Goal: Task Accomplishment & Management: Use online tool/utility

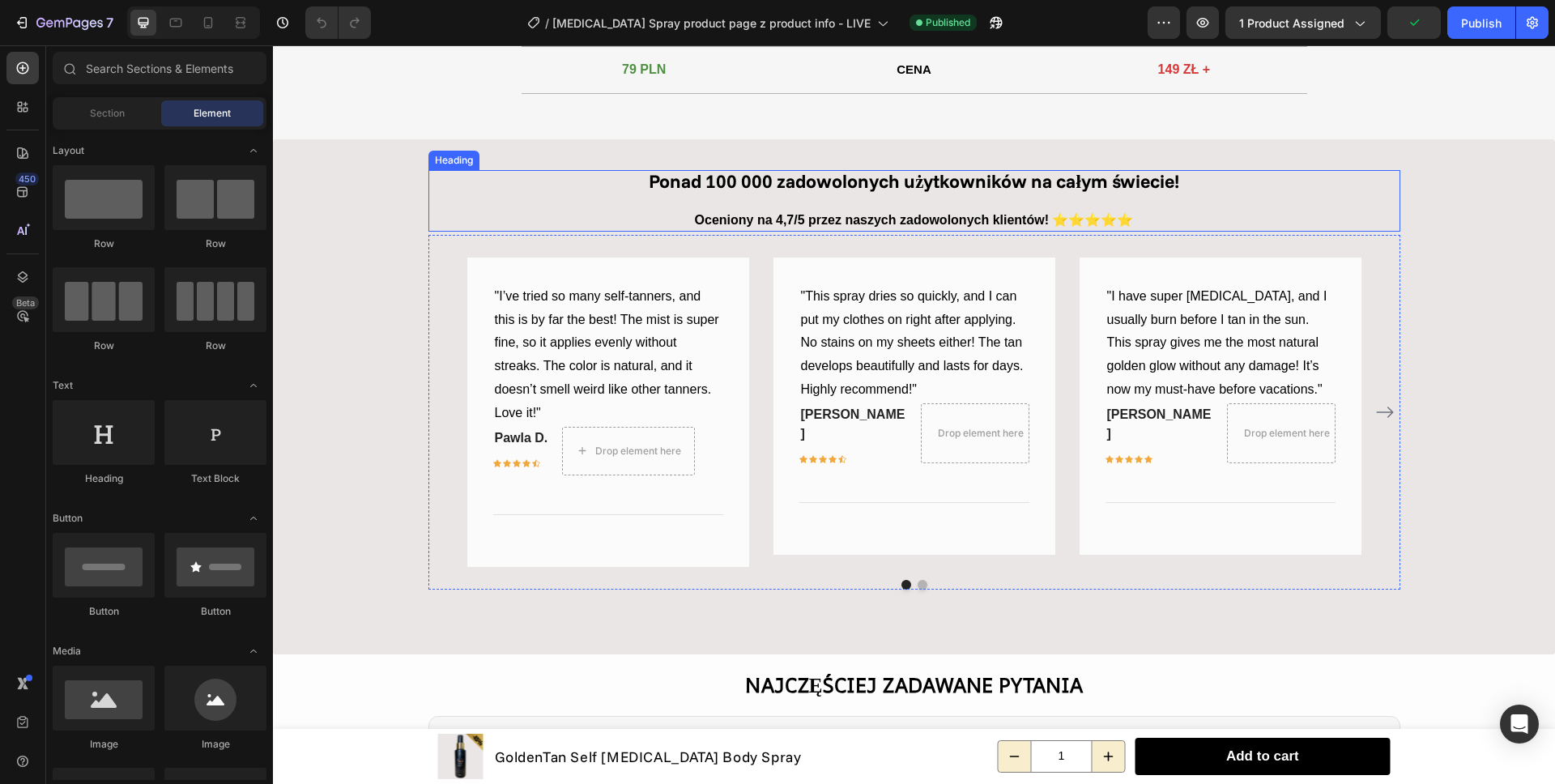
scroll to position [2125, 0]
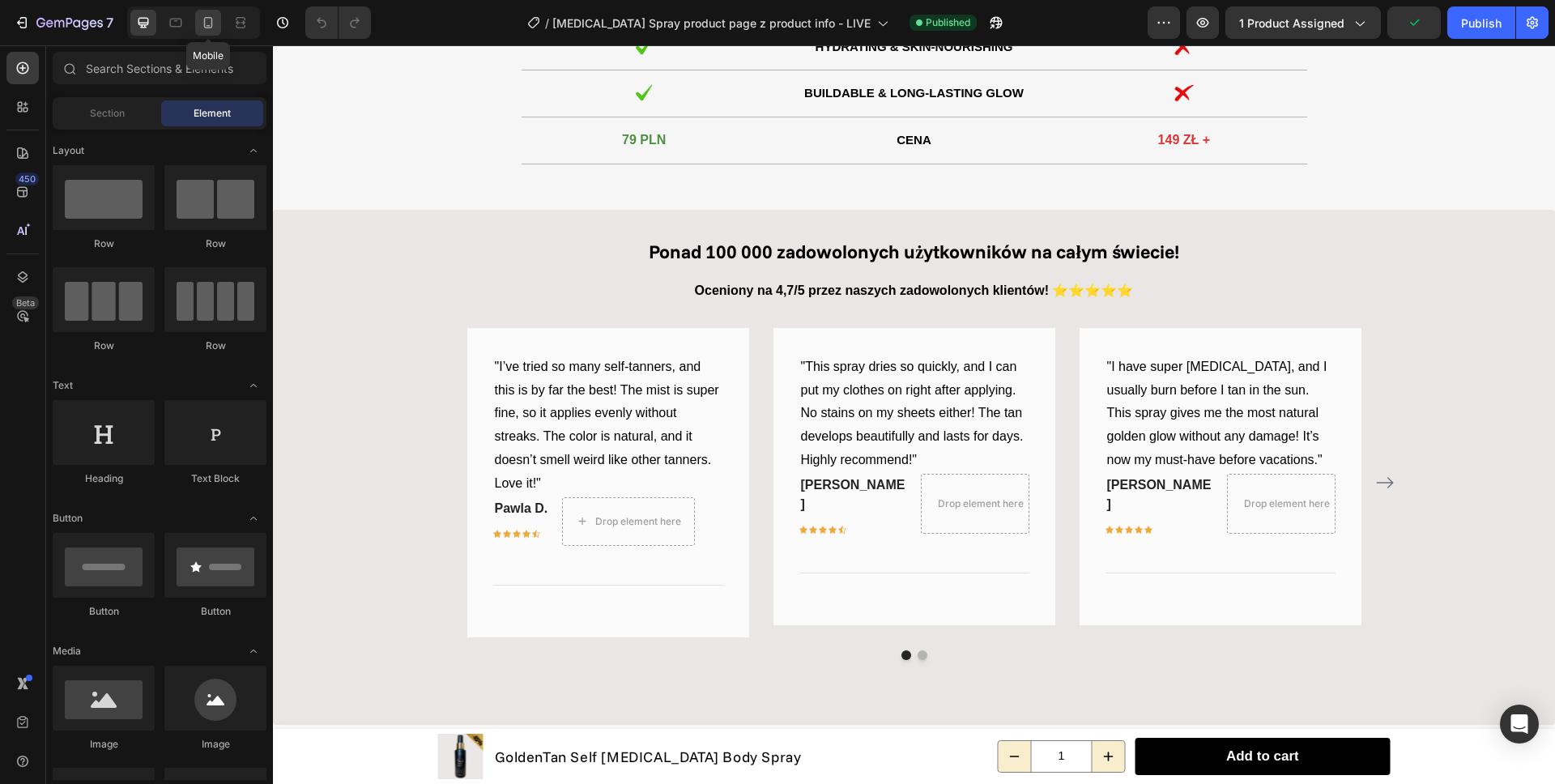
click at [206, 27] on icon at bounding box center [208, 22] width 9 height 11
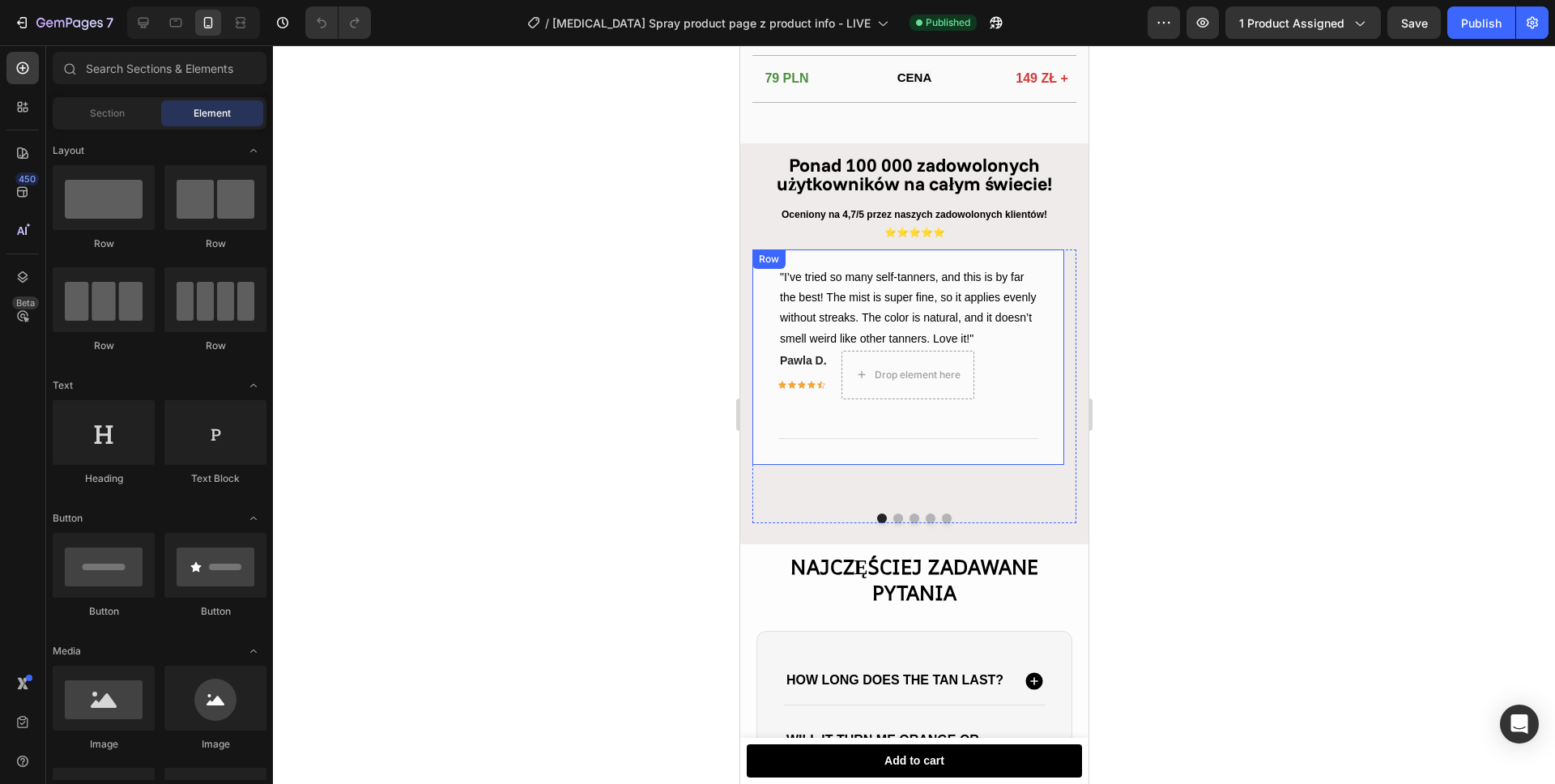
scroll to position [2233, 0]
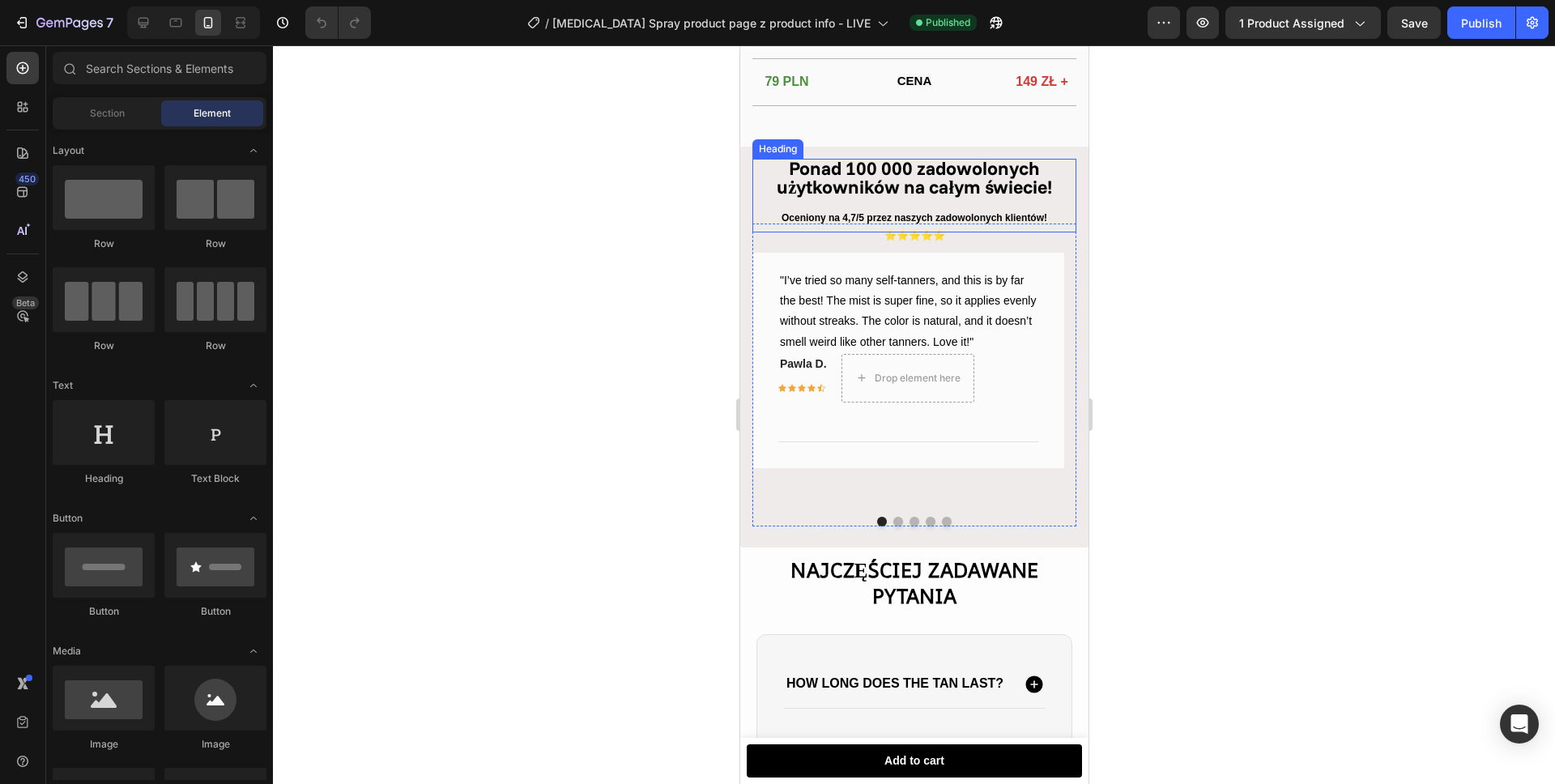
click at [871, 190] on strong "Ponad 100 000 zadowolonych użytkowników na całym świecie!" at bounding box center [913, 177] width 276 height 42
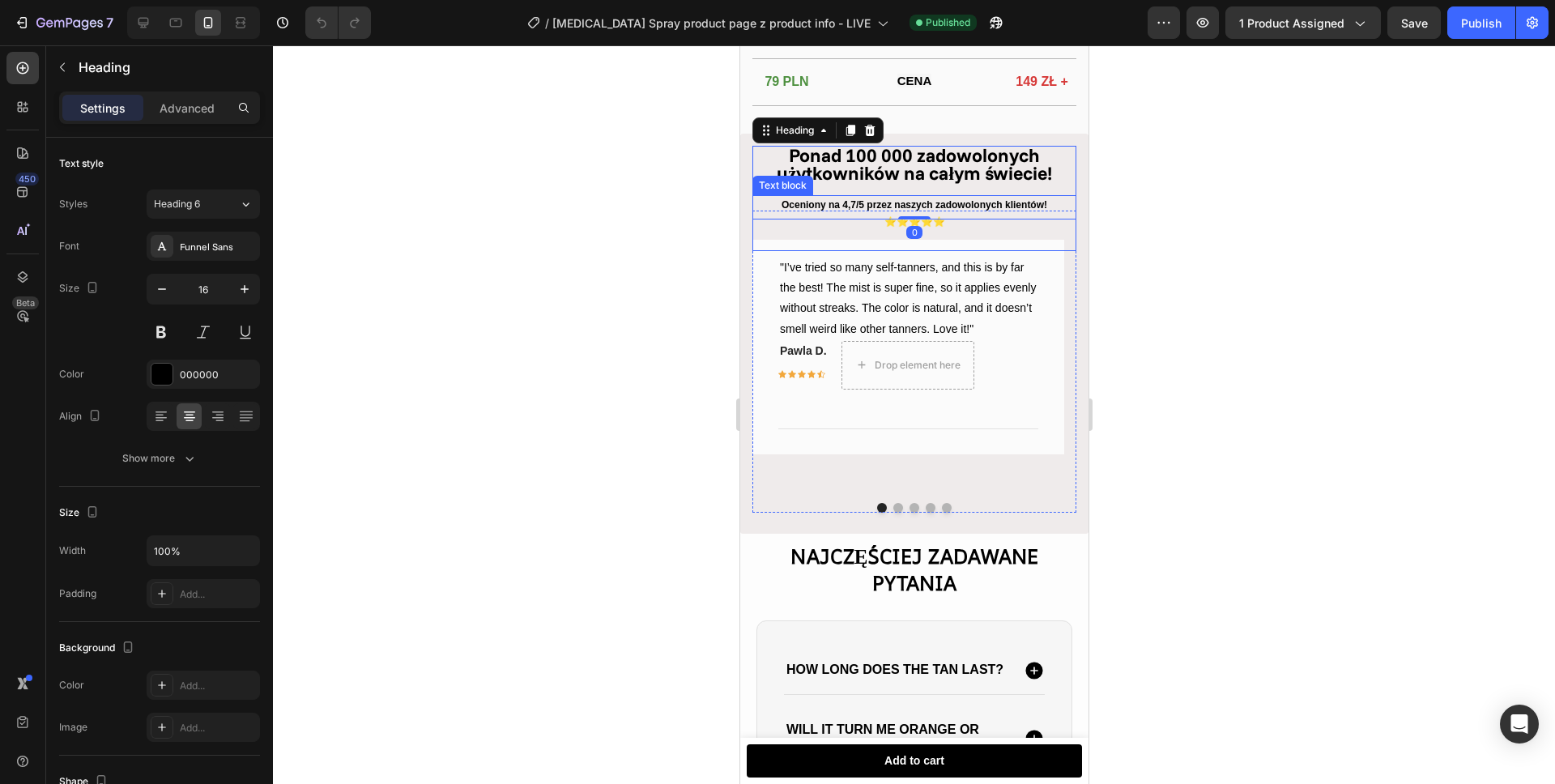
click at [880, 216] on p "Oceniony na 4,7/5 przez naszych zadowolonych klientów! ⭐⭐⭐⭐⭐" at bounding box center [914, 214] width 321 height 35
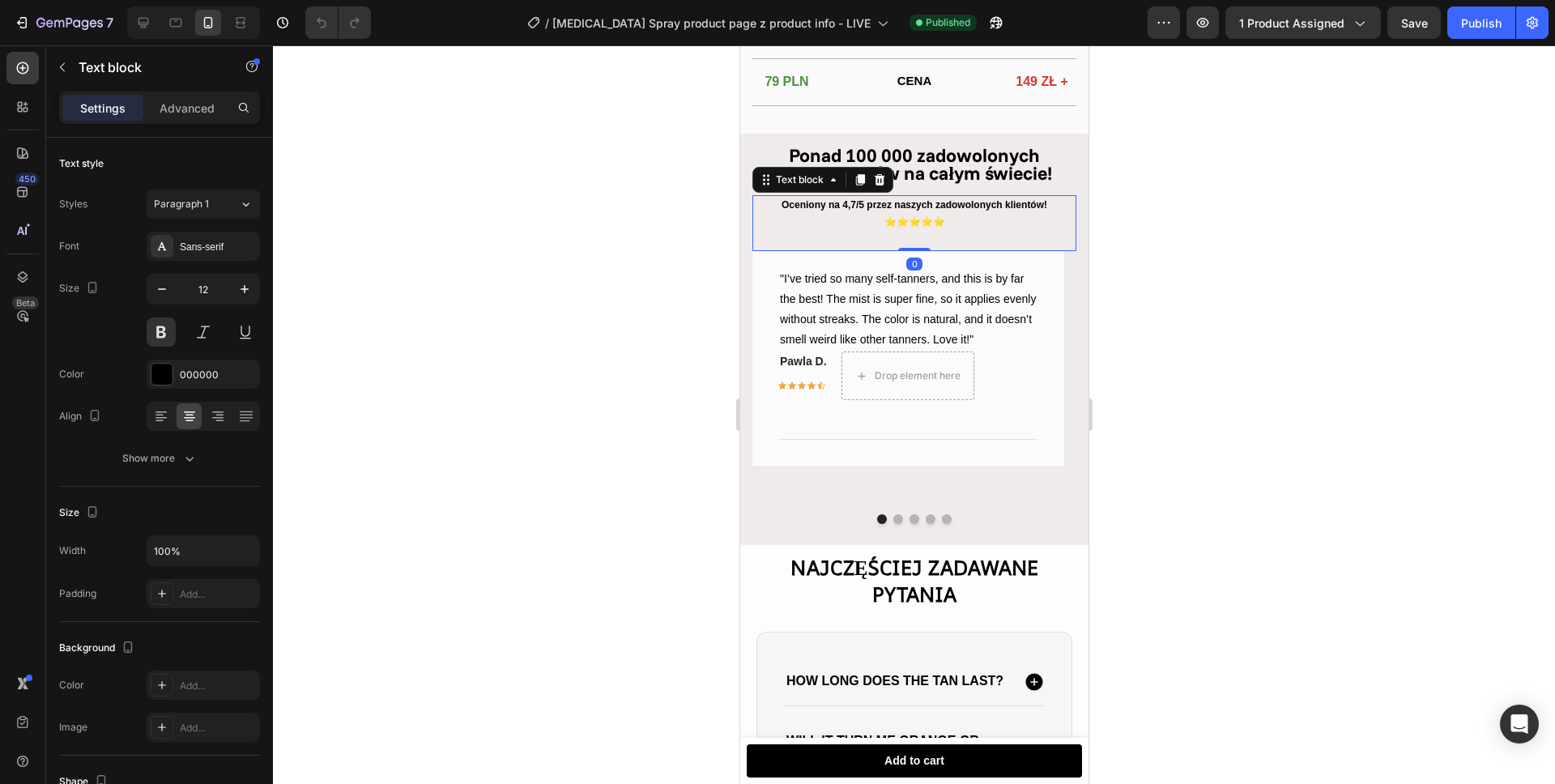
drag, startPoint x: 914, startPoint y: 262, endPoint x: 907, endPoint y: 234, distance: 28.9
click at [911, 251] on div "Oceniony na 4,7/5 przez naszych zadowolonych klientów! ⭐⭐⭐⭐⭐ Text block 0" at bounding box center [913, 223] width 324 height 56
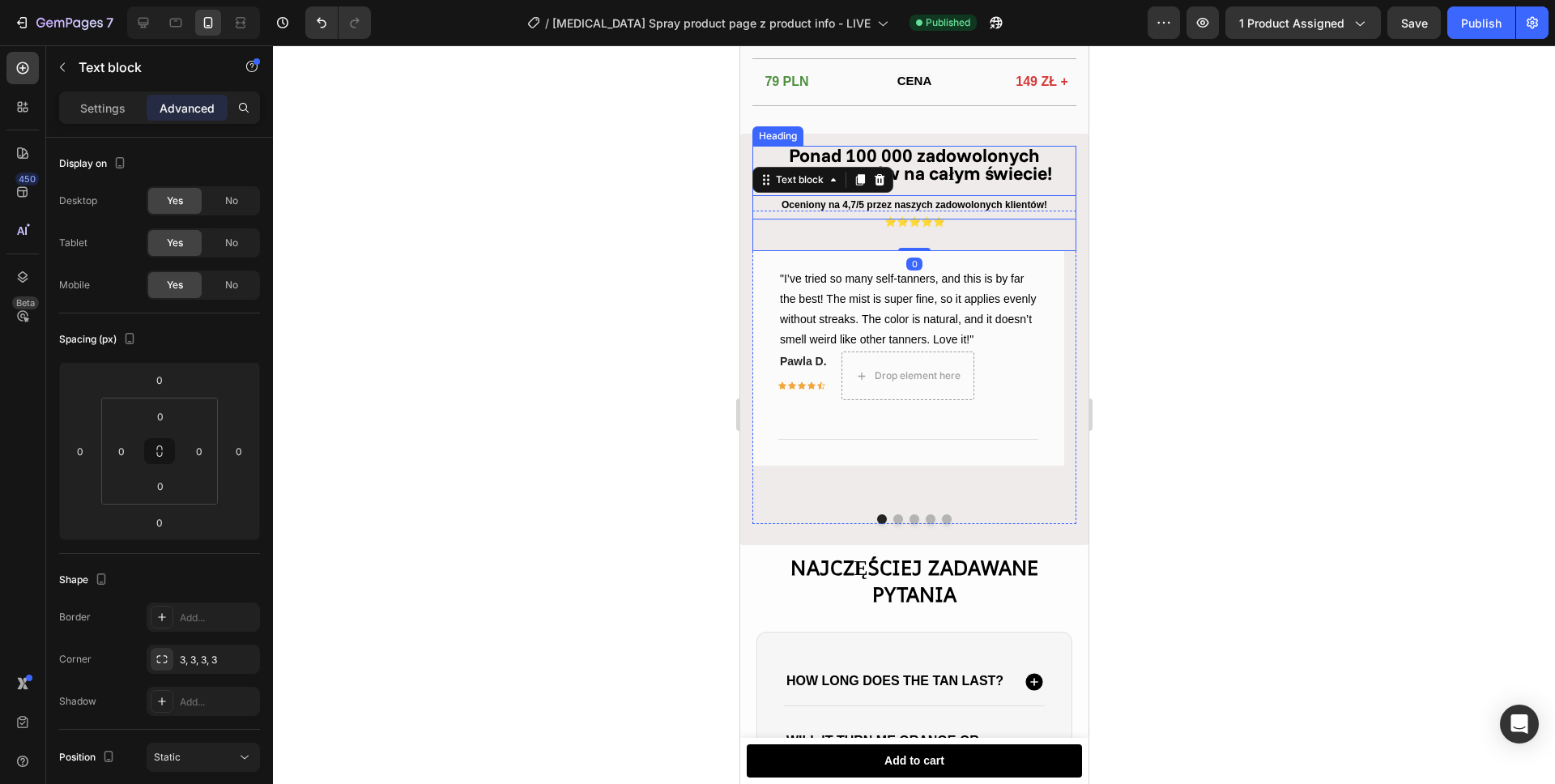
click at [928, 174] on strong "Ponad 100 000 zadowolonych użytkowników na całym świecie!" at bounding box center [913, 164] width 276 height 42
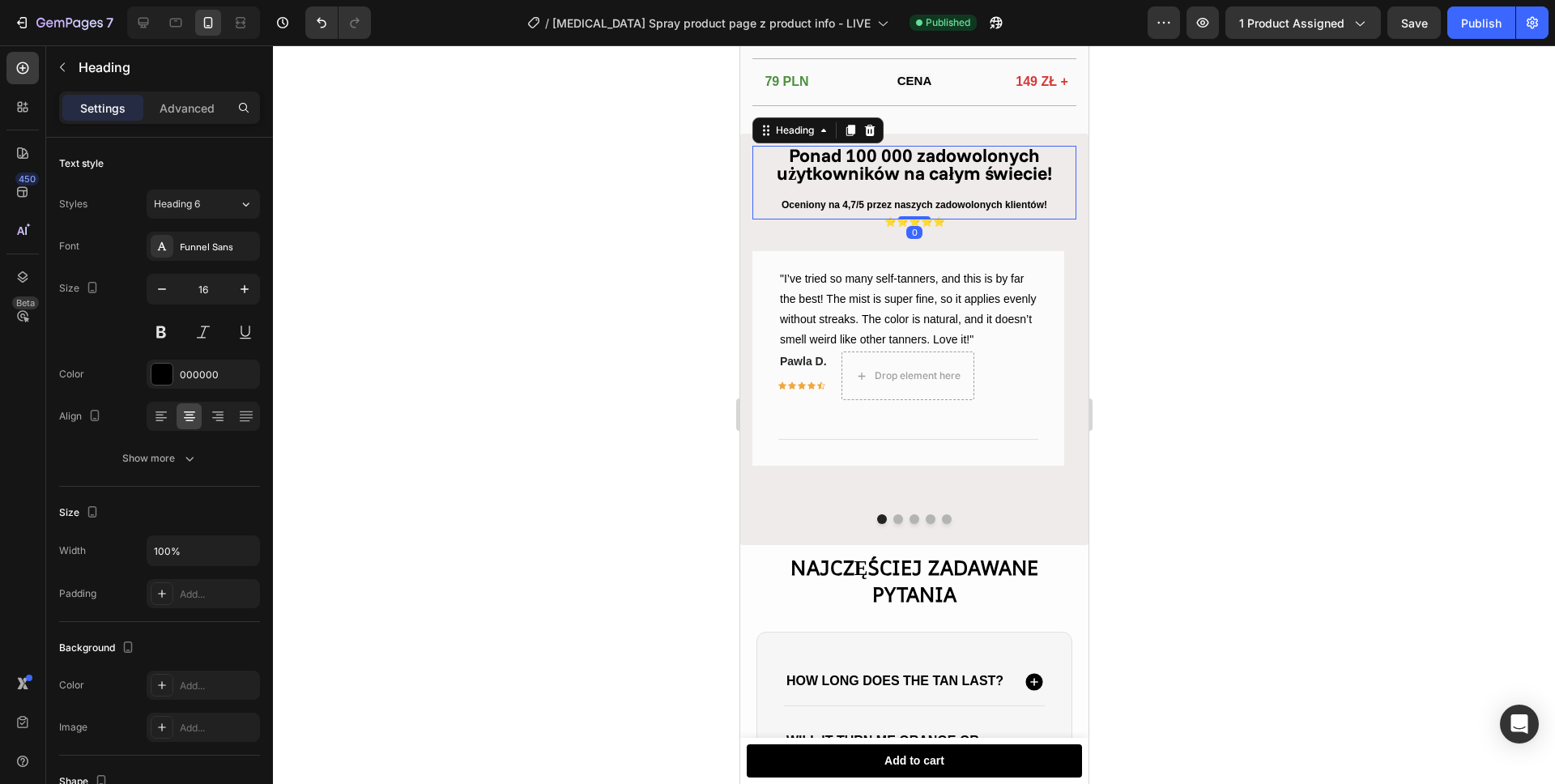
drag, startPoint x: 910, startPoint y: 229, endPoint x: 913, endPoint y: 206, distance: 23.2
click at [913, 211] on div "Ponad 100 000 zadowolonych użytkowników na całym świecie! Heading 0 Oceniony na…" at bounding box center [913, 368] width 324 height 314
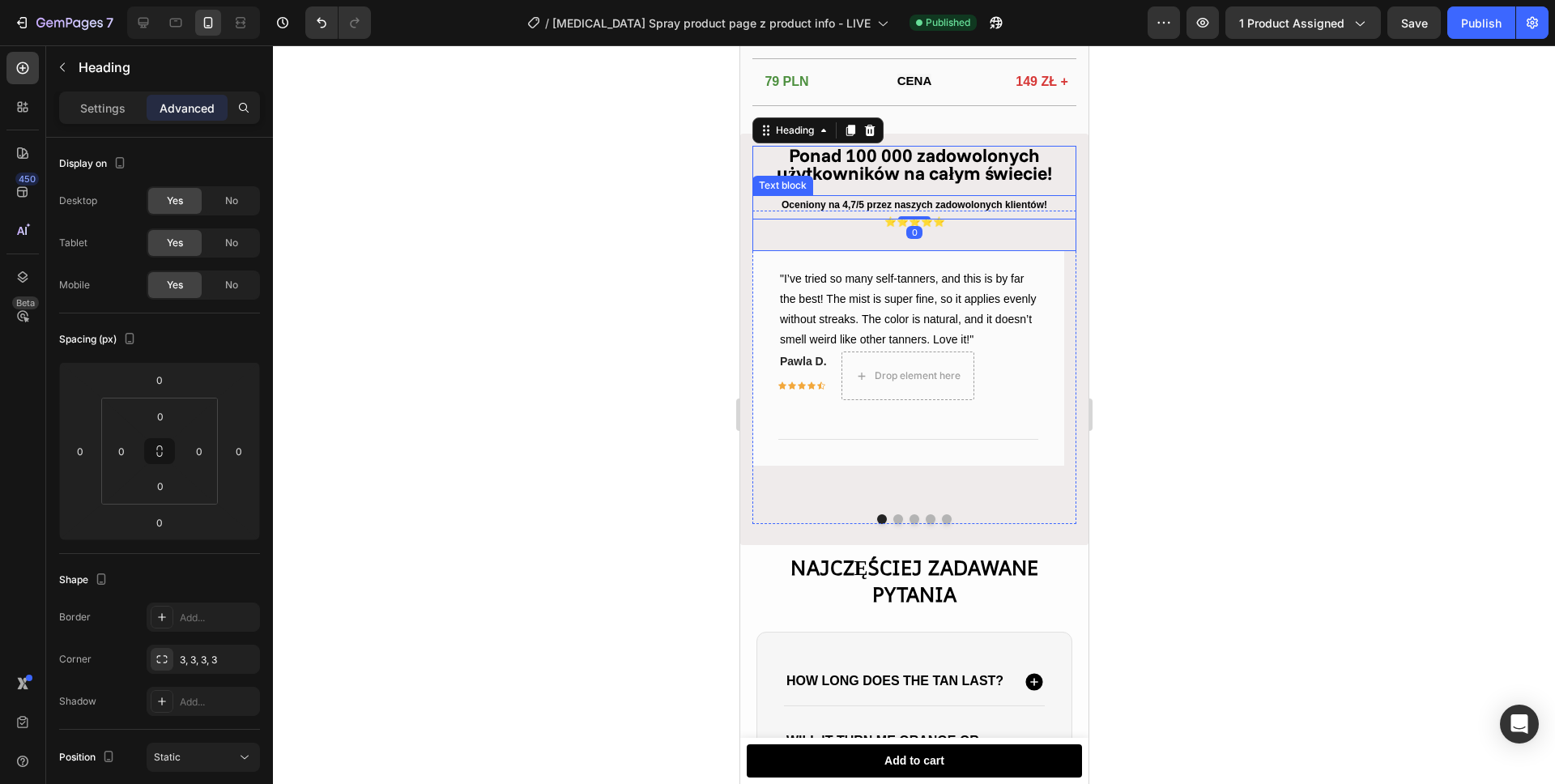
click at [858, 216] on p "Oceniony na 4,7/5 przez naszych zadowolonych klientów! ⭐⭐⭐⭐⭐" at bounding box center [914, 214] width 321 height 35
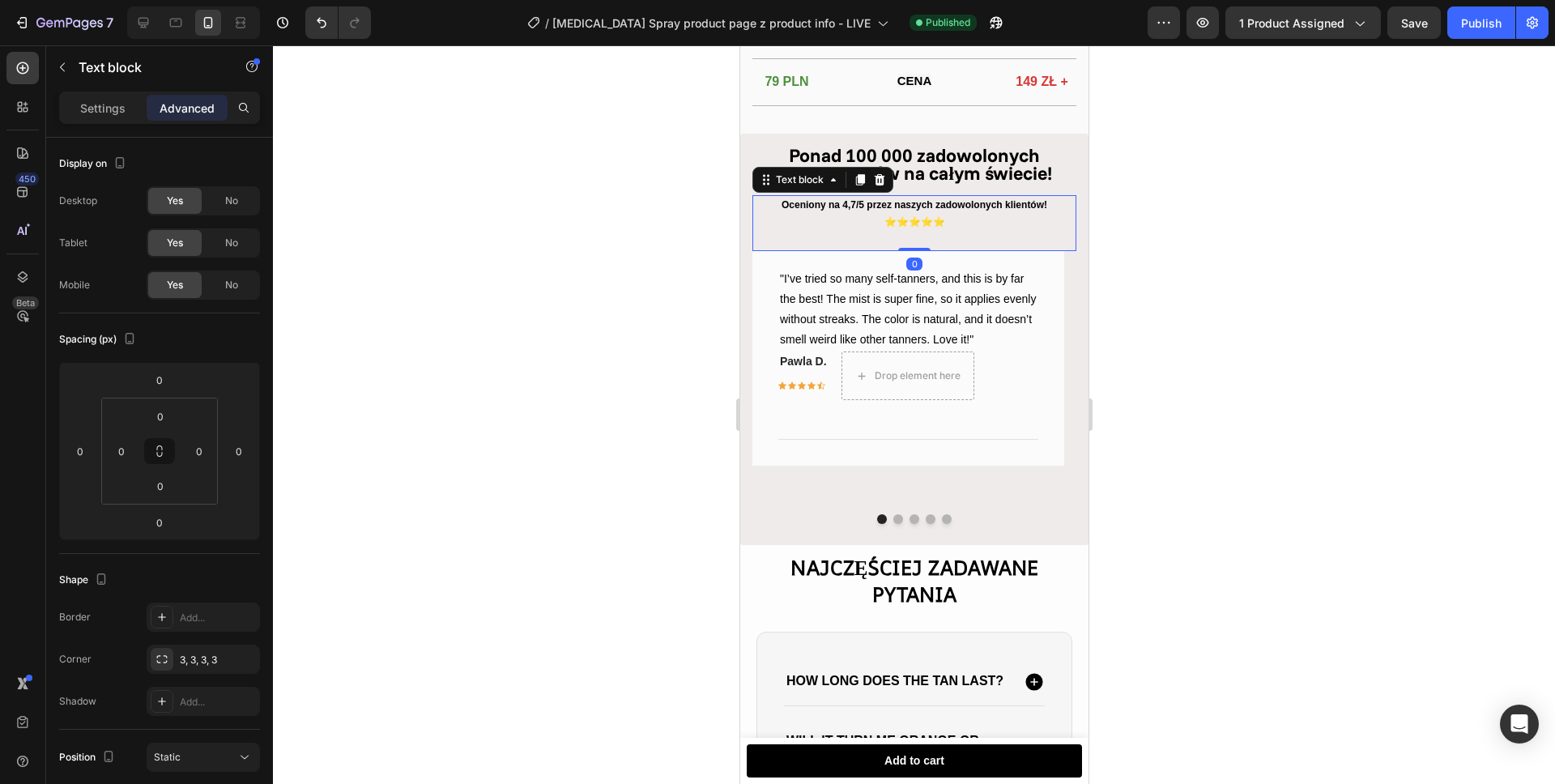
click at [177, 105] on p "Advanced" at bounding box center [186, 107] width 55 height 17
click at [814, 212] on p "Oceniony na 4,7/5 przez naszych zadowolonych klientów! ⭐⭐⭐⭐⭐" at bounding box center [914, 214] width 321 height 35
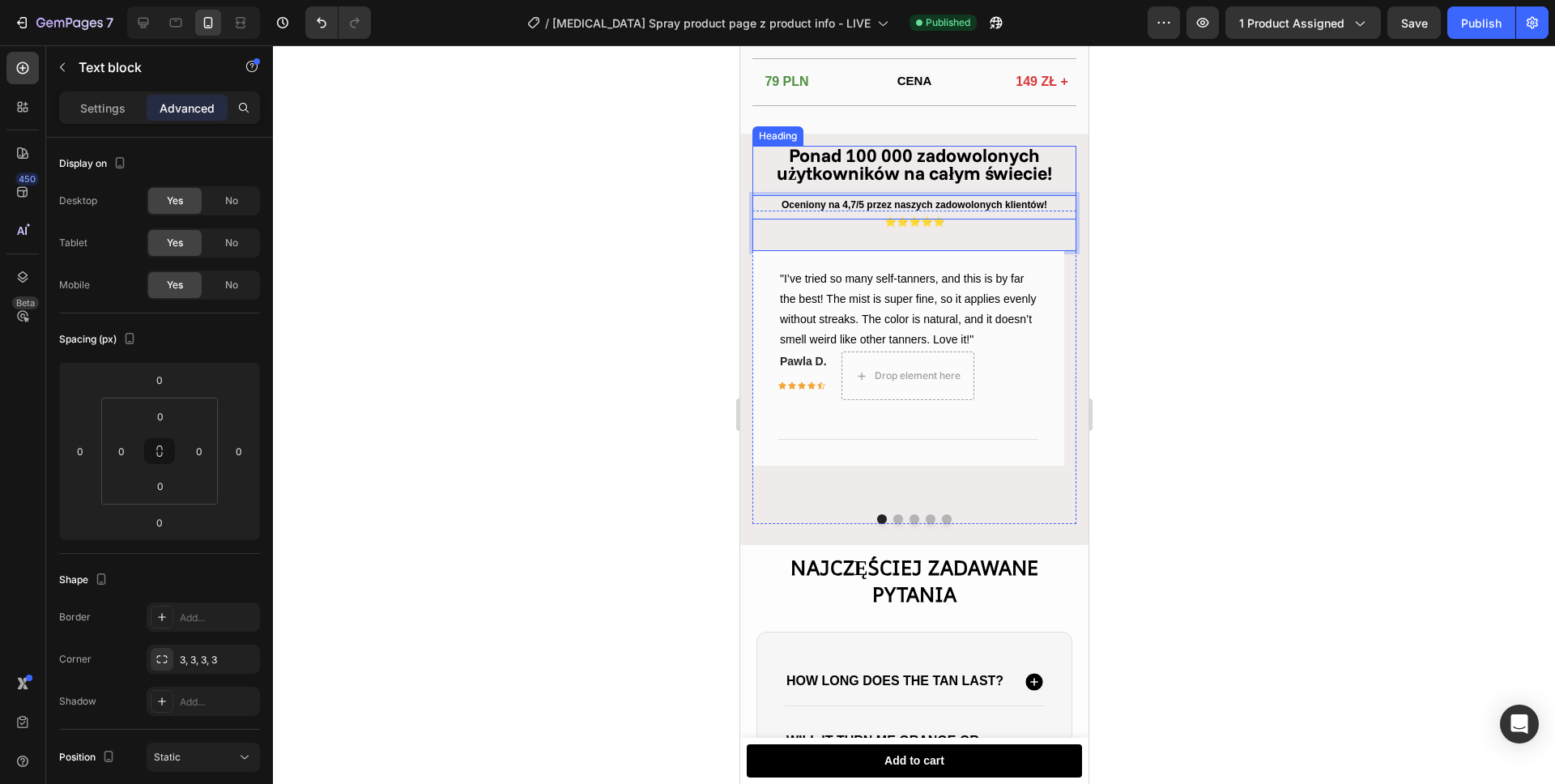
click at [778, 201] on h2 "Ponad 100 000 zadowolonych użytkowników na całym świecie!" at bounding box center [913, 182] width 324 height 74
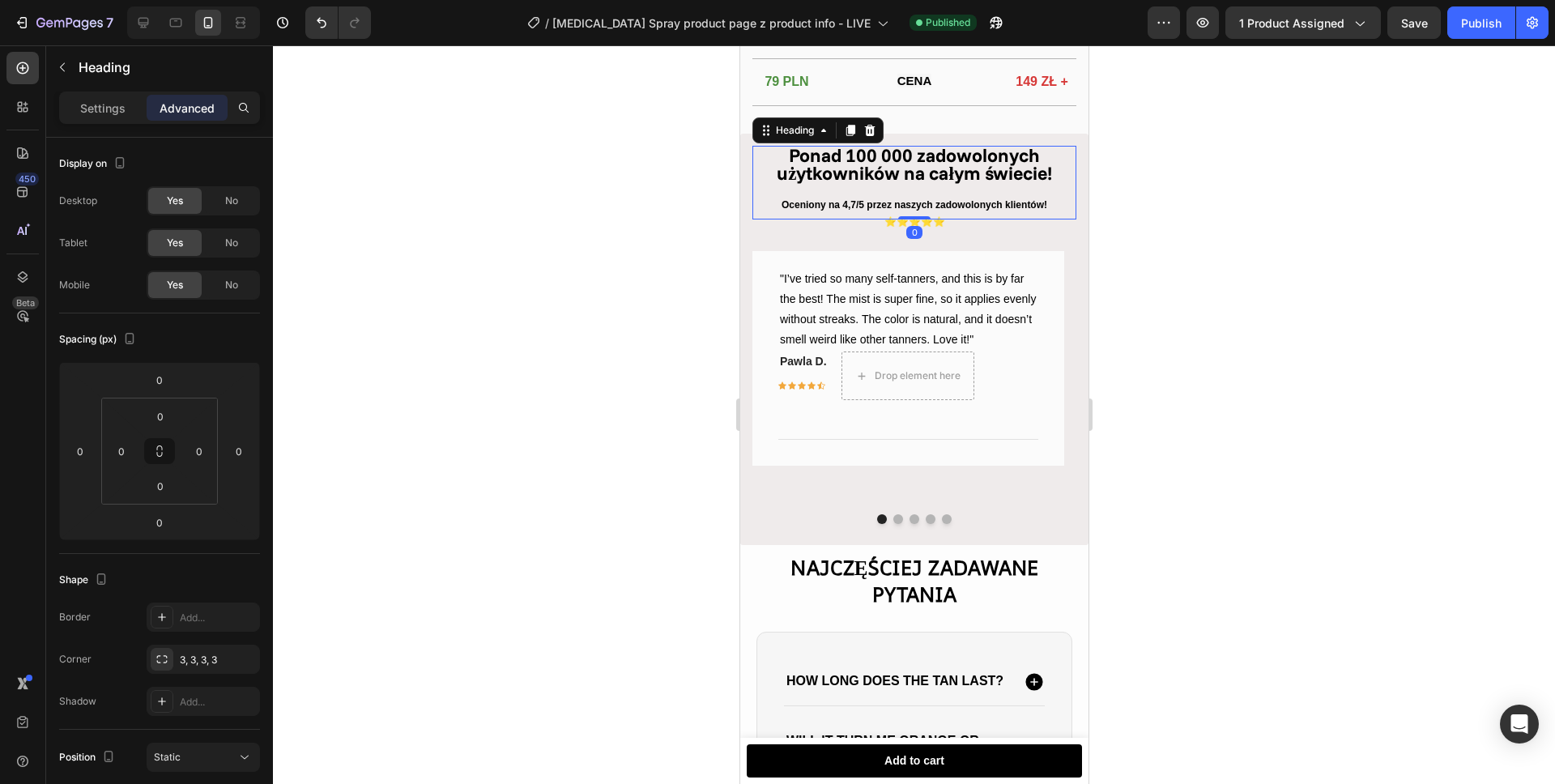
click at [175, 119] on div "Advanced" at bounding box center [186, 107] width 81 height 26
click at [961, 220] on p "Oceniony na 4,7/5 przez naszych zadowolonych klientów! ⭐⭐⭐⭐⭐" at bounding box center [914, 214] width 321 height 35
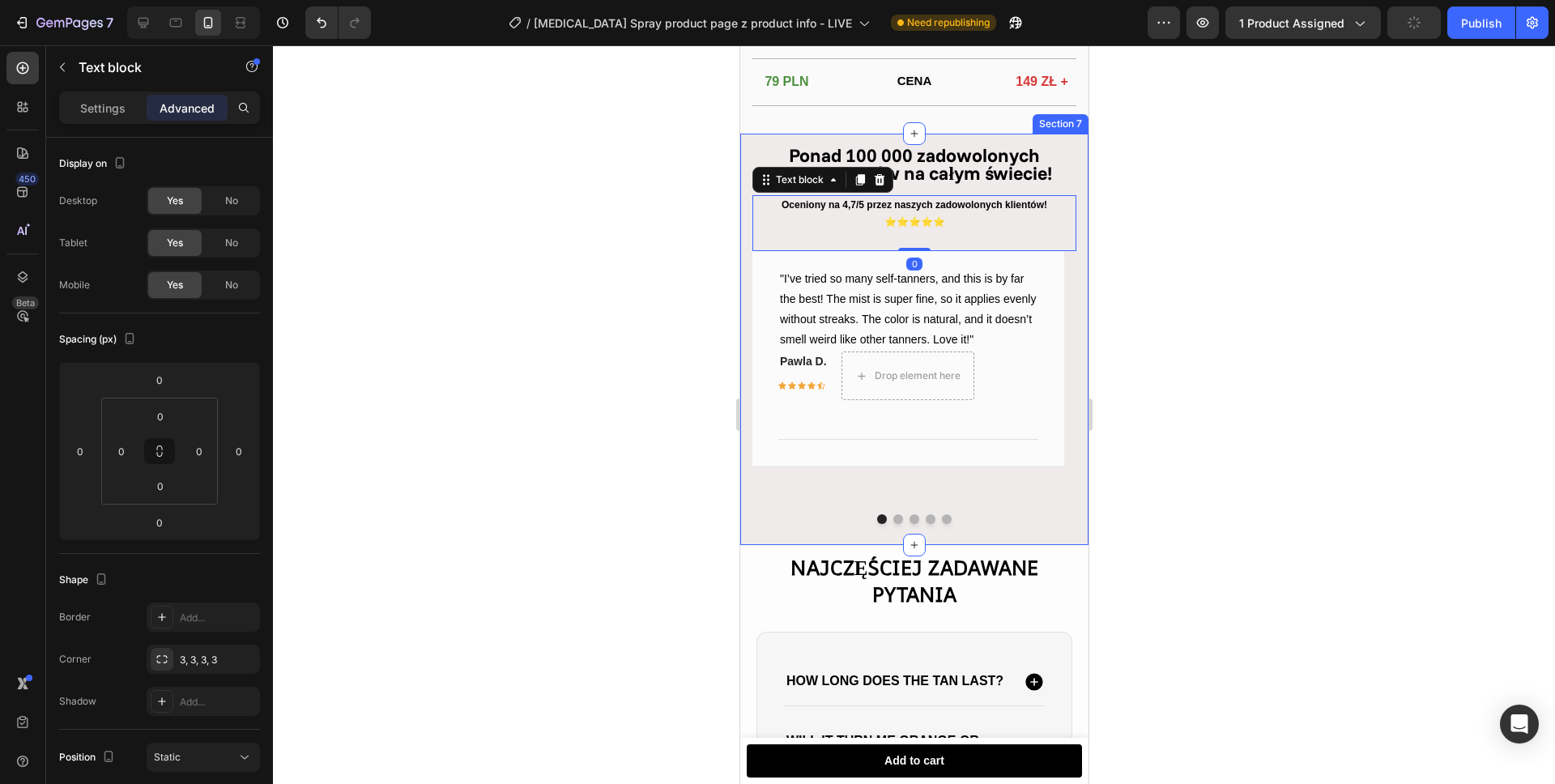
click at [1070, 231] on div "Ponad 100 000 zadowolonych użytkowników na całym świecie! Heading Oceniony na 4…" at bounding box center [914, 339] width 348 height 412
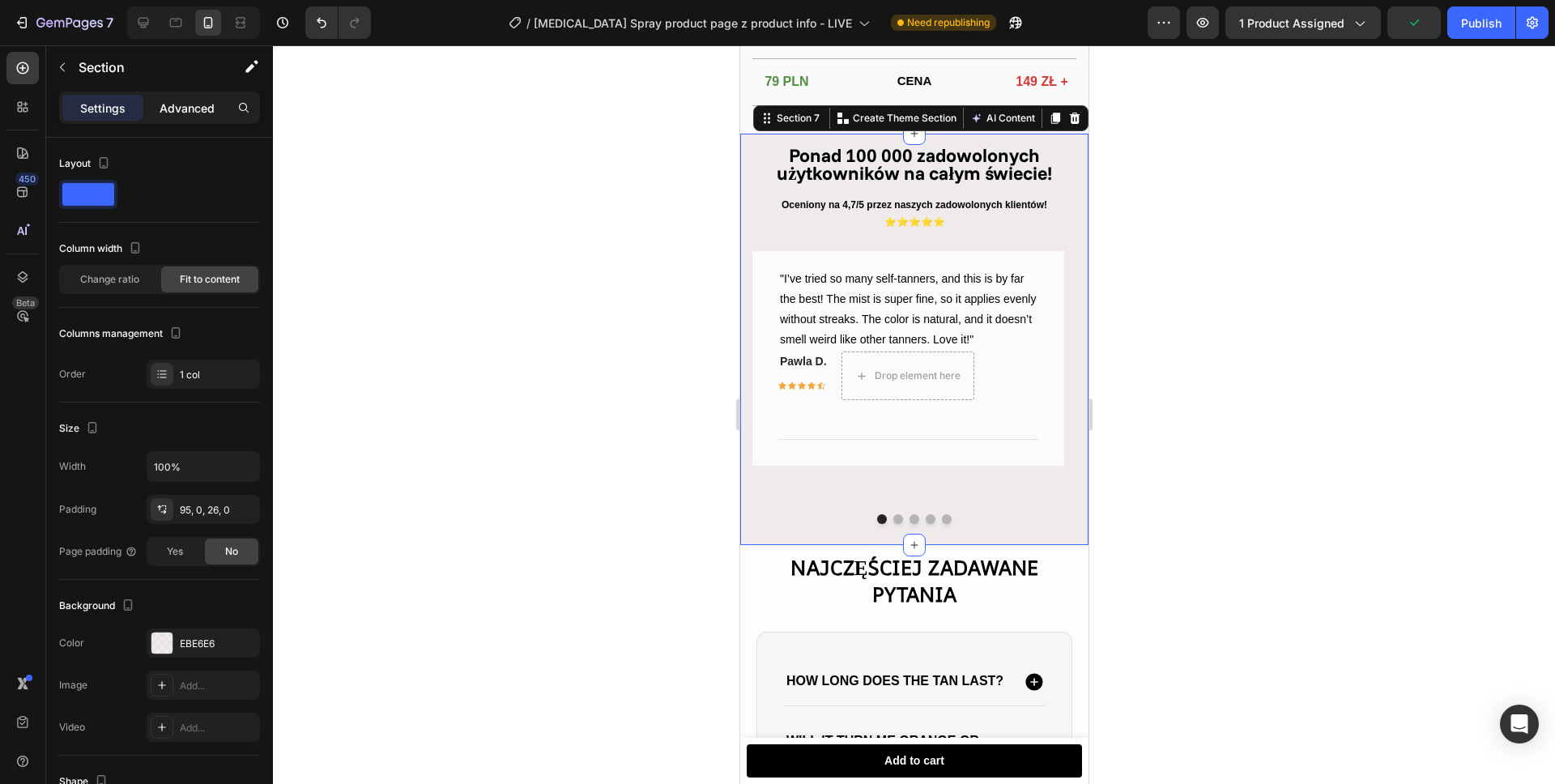
click at [198, 115] on p "Advanced" at bounding box center [186, 107] width 55 height 17
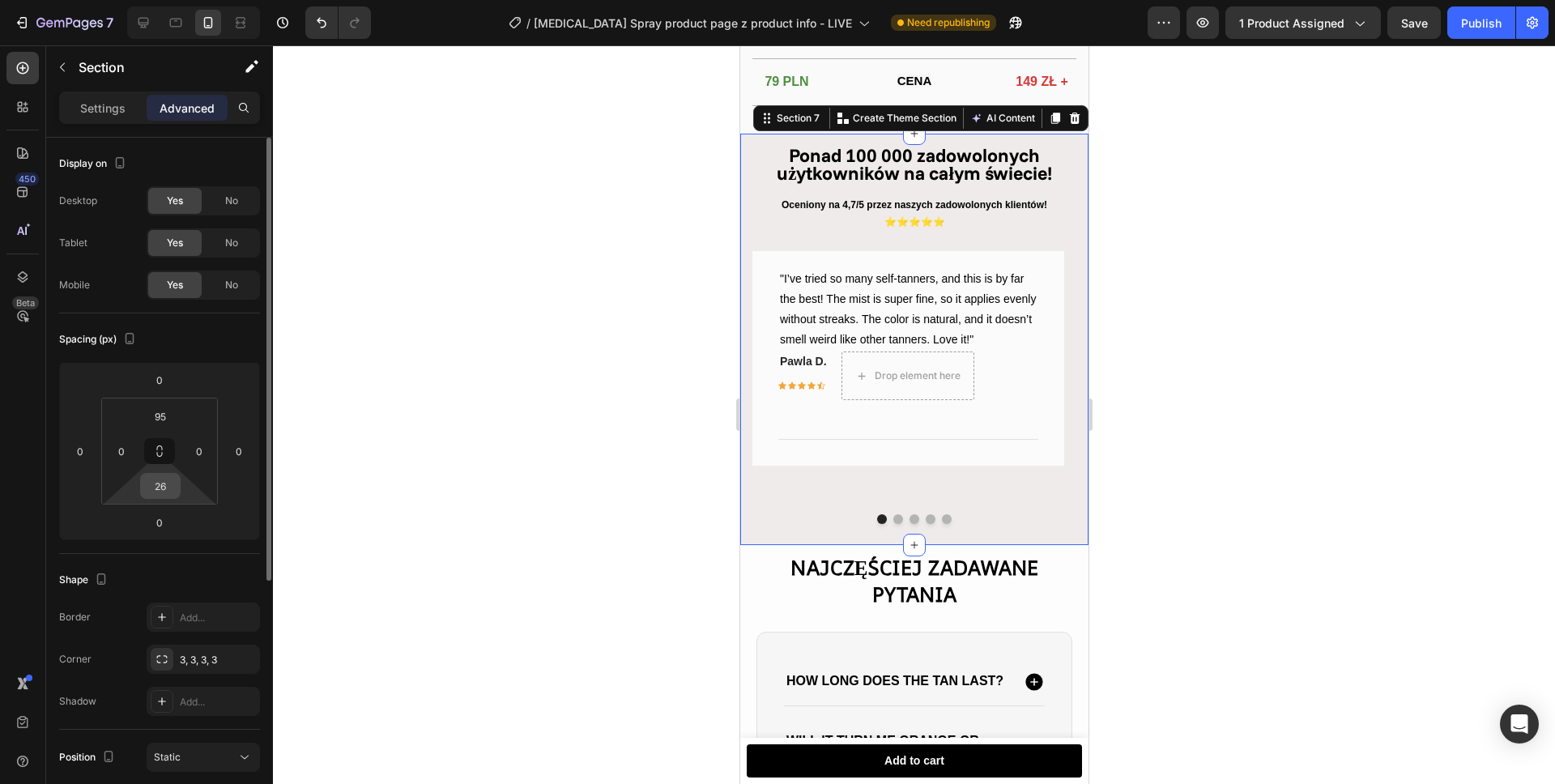
click at [169, 486] on input "26" at bounding box center [160, 486] width 33 height 24
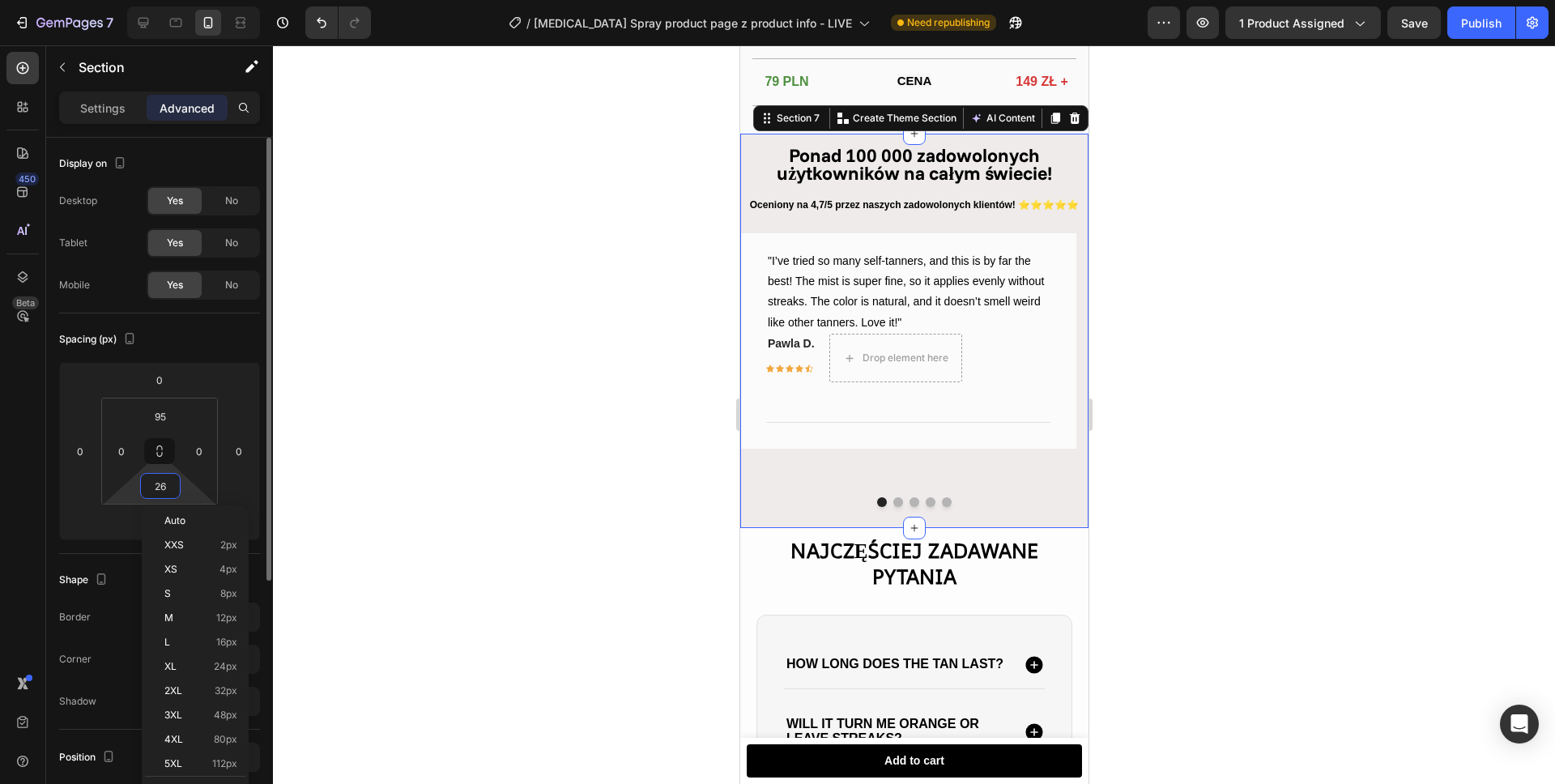
click at [169, 486] on input "26" at bounding box center [160, 486] width 33 height 24
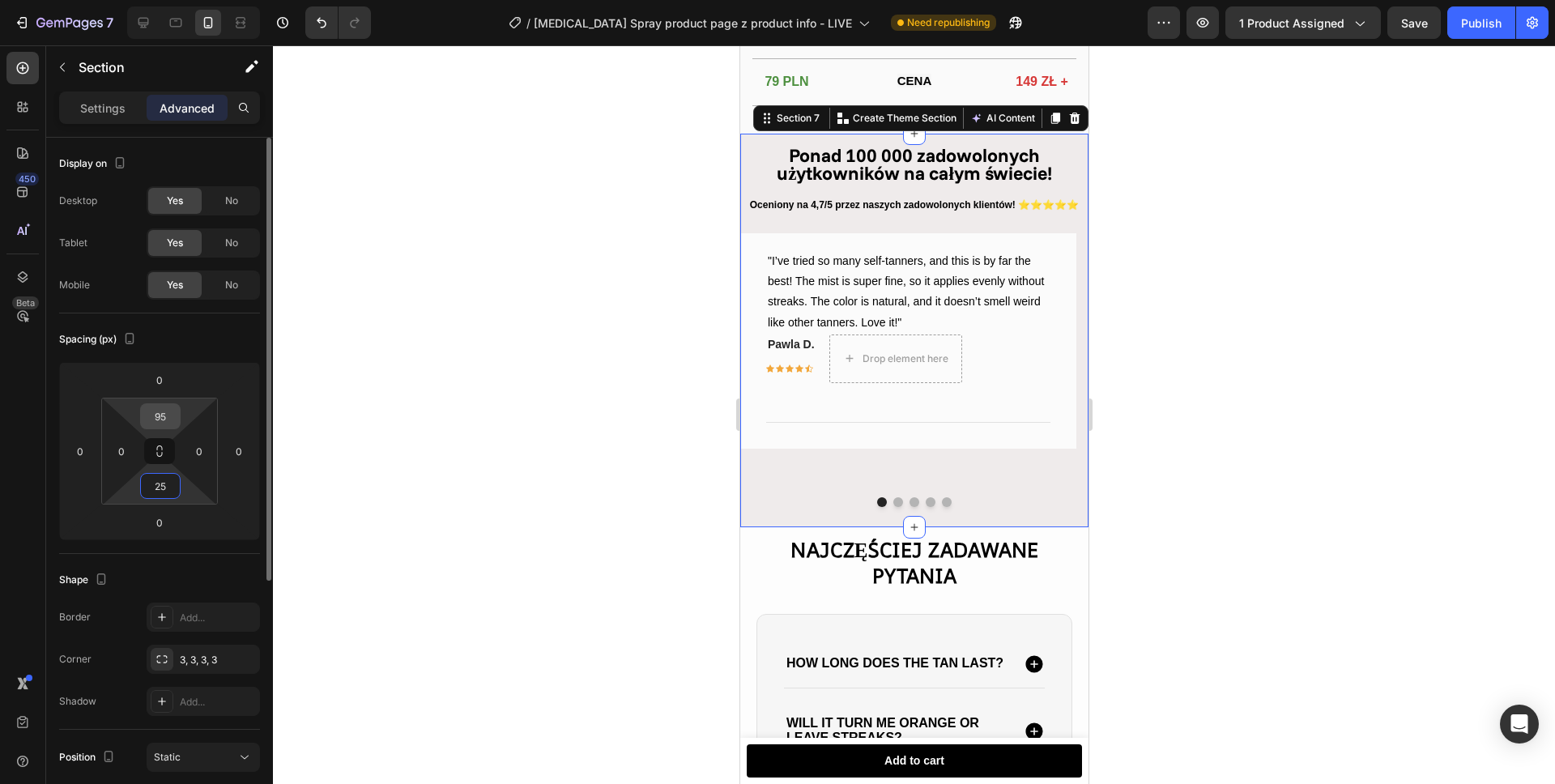
type input "25"
click at [158, 415] on input "95" at bounding box center [160, 416] width 33 height 24
click at [158, 414] on input "95" at bounding box center [160, 416] width 33 height 24
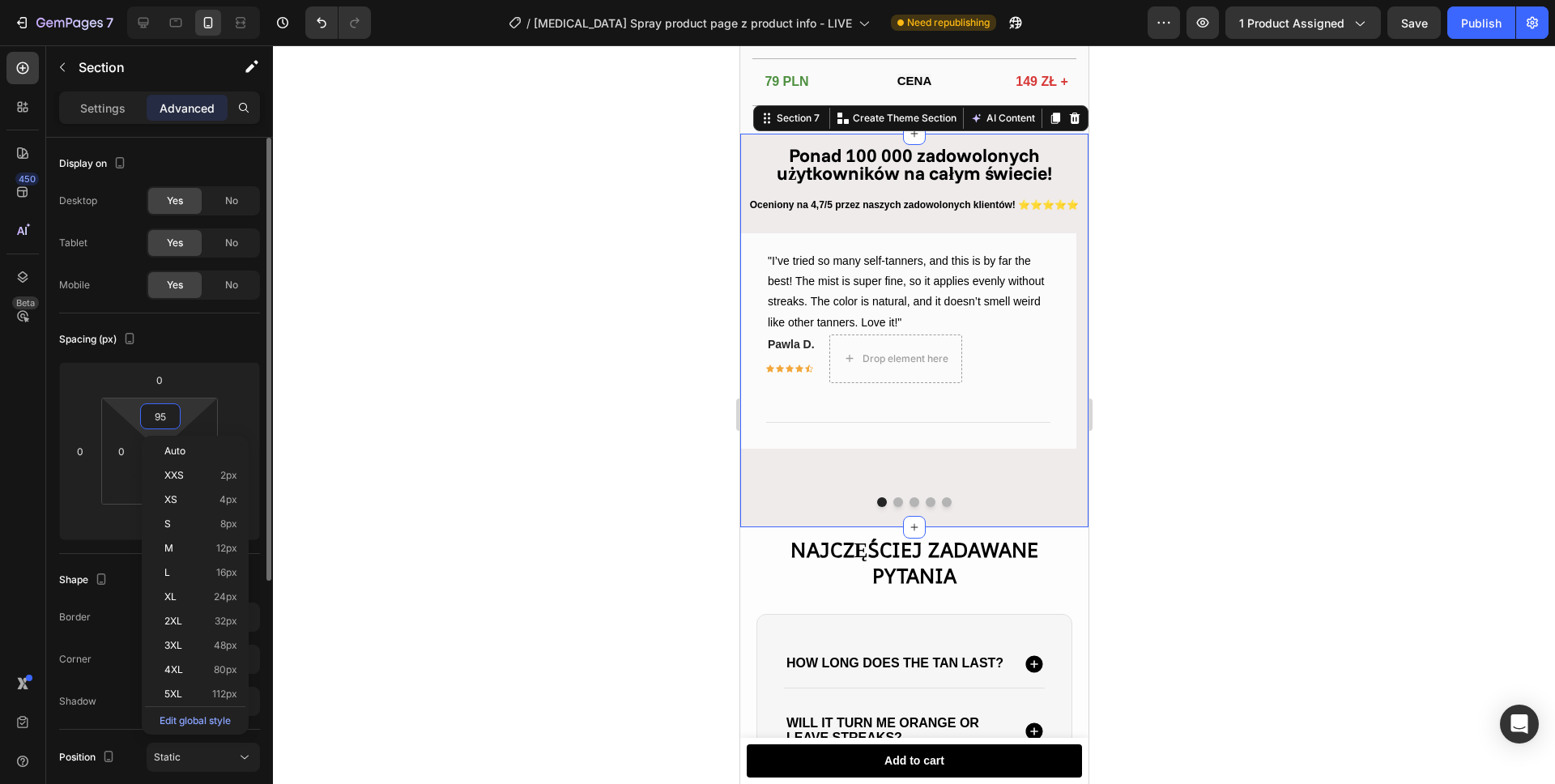
click at [158, 414] on input "95" at bounding box center [160, 416] width 33 height 24
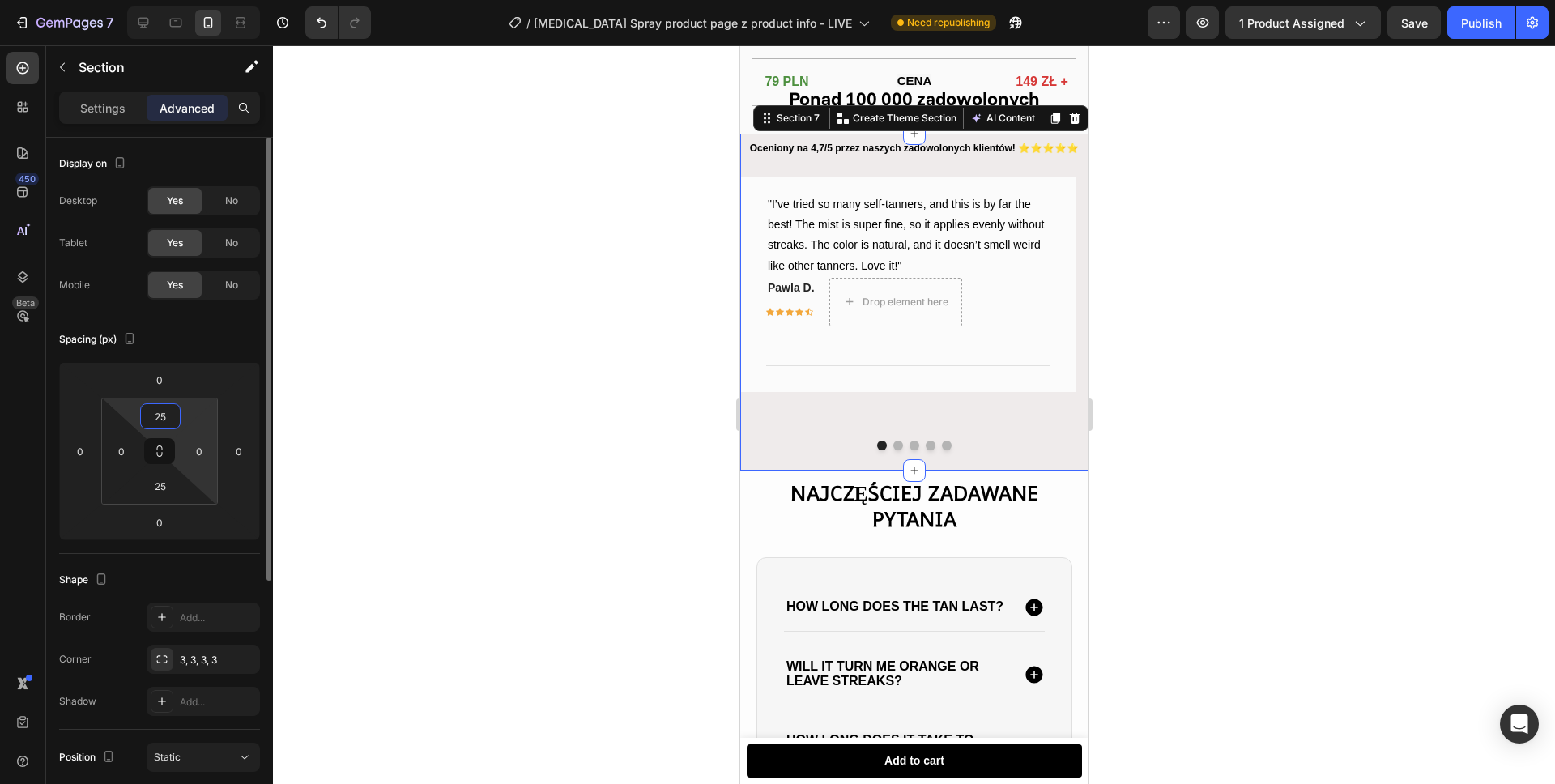
type input "2"
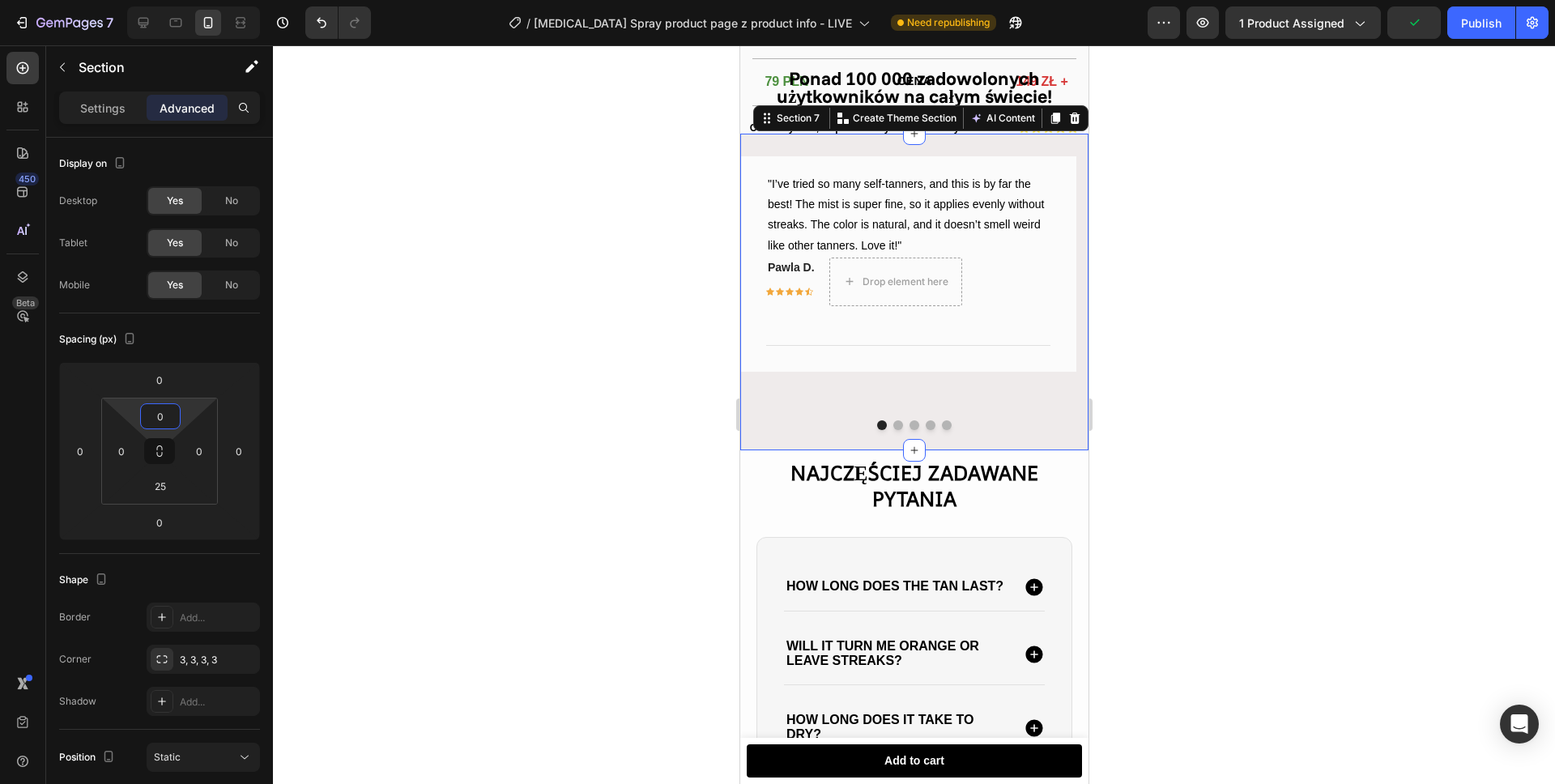
click at [539, 257] on div at bounding box center [914, 415] width 1282 height 738
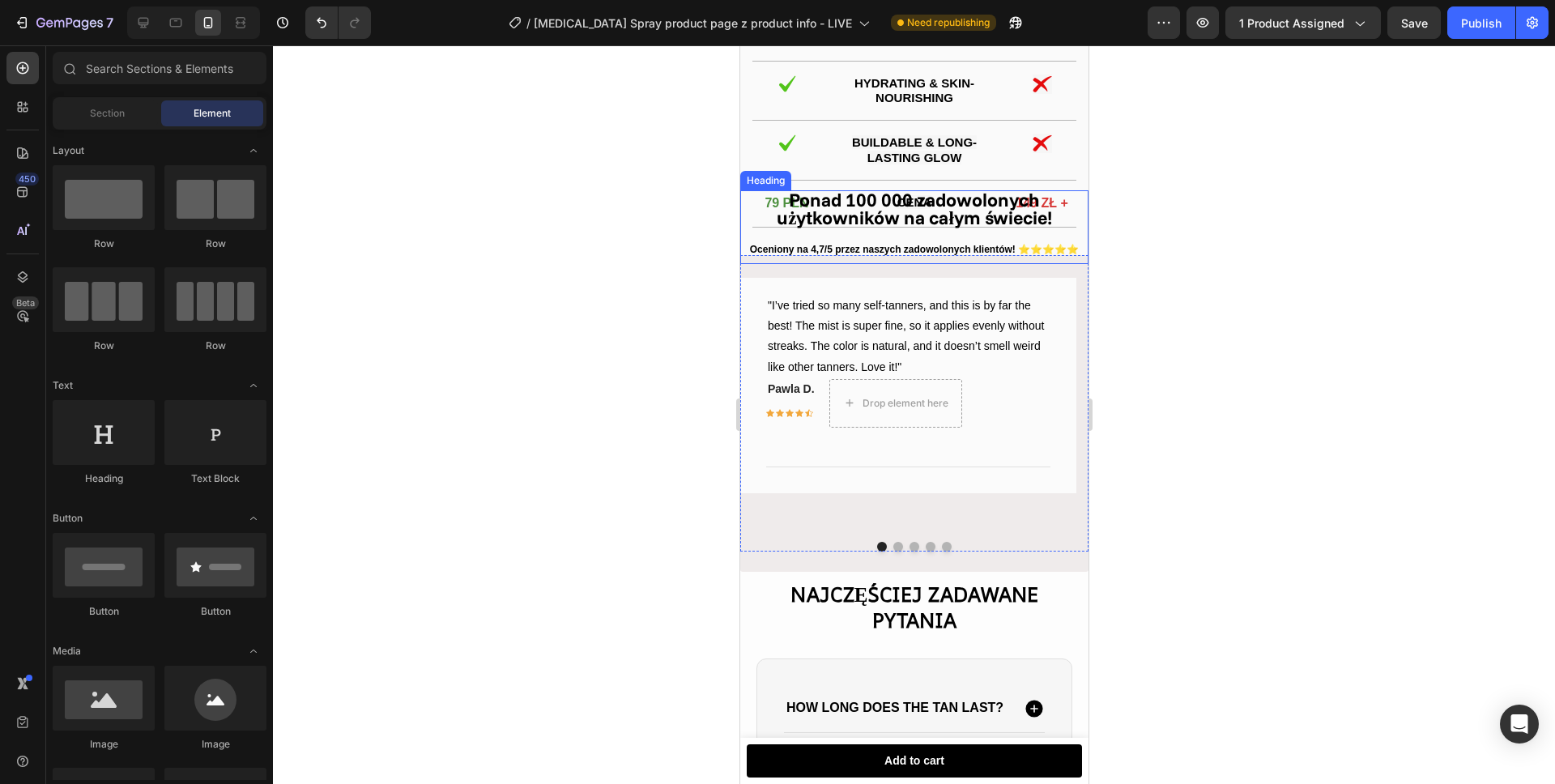
scroll to position [2091, 0]
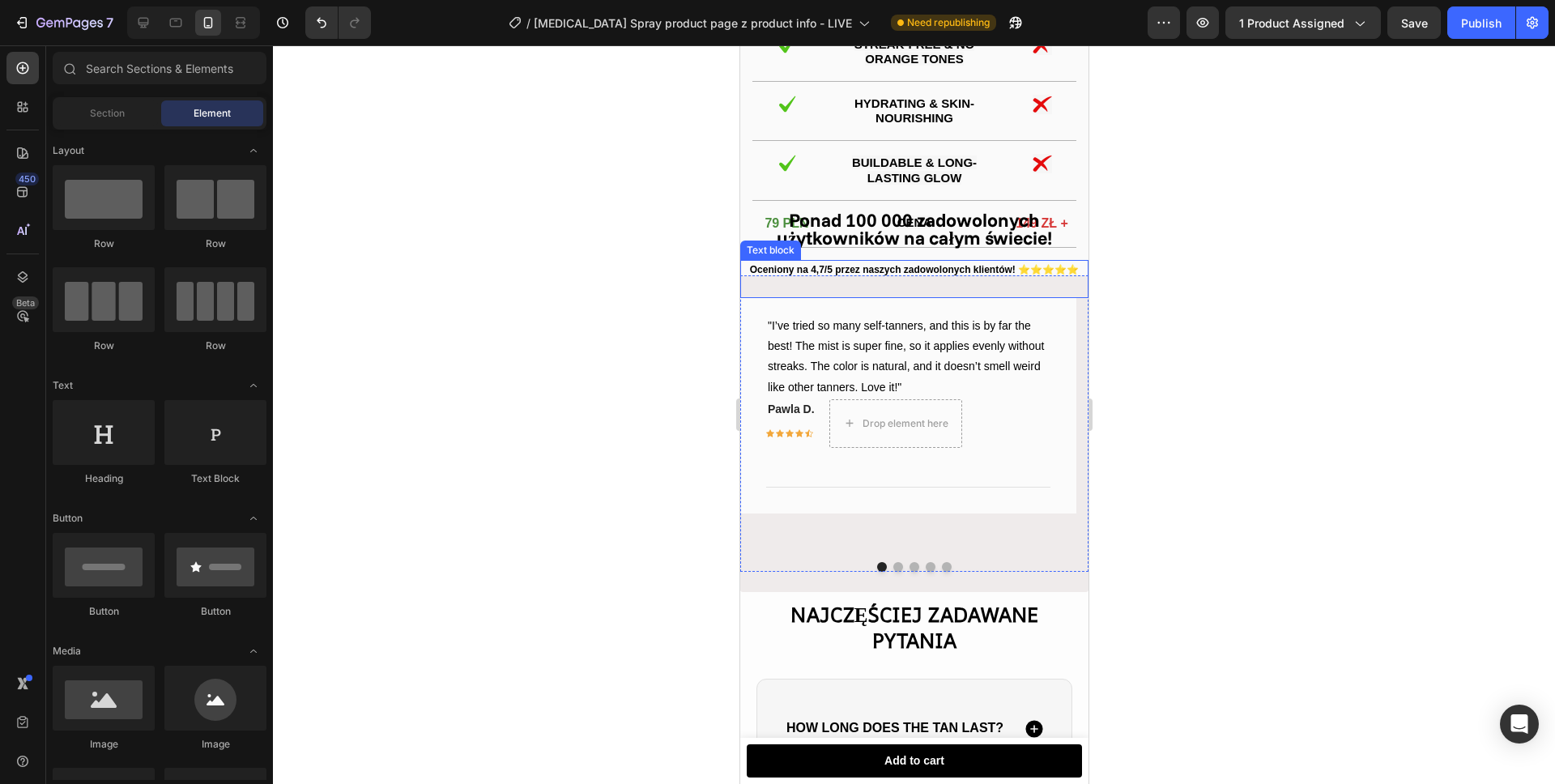
click at [752, 296] on p "Rich Text Editor. Editing area: main" at bounding box center [913, 288] width 345 height 18
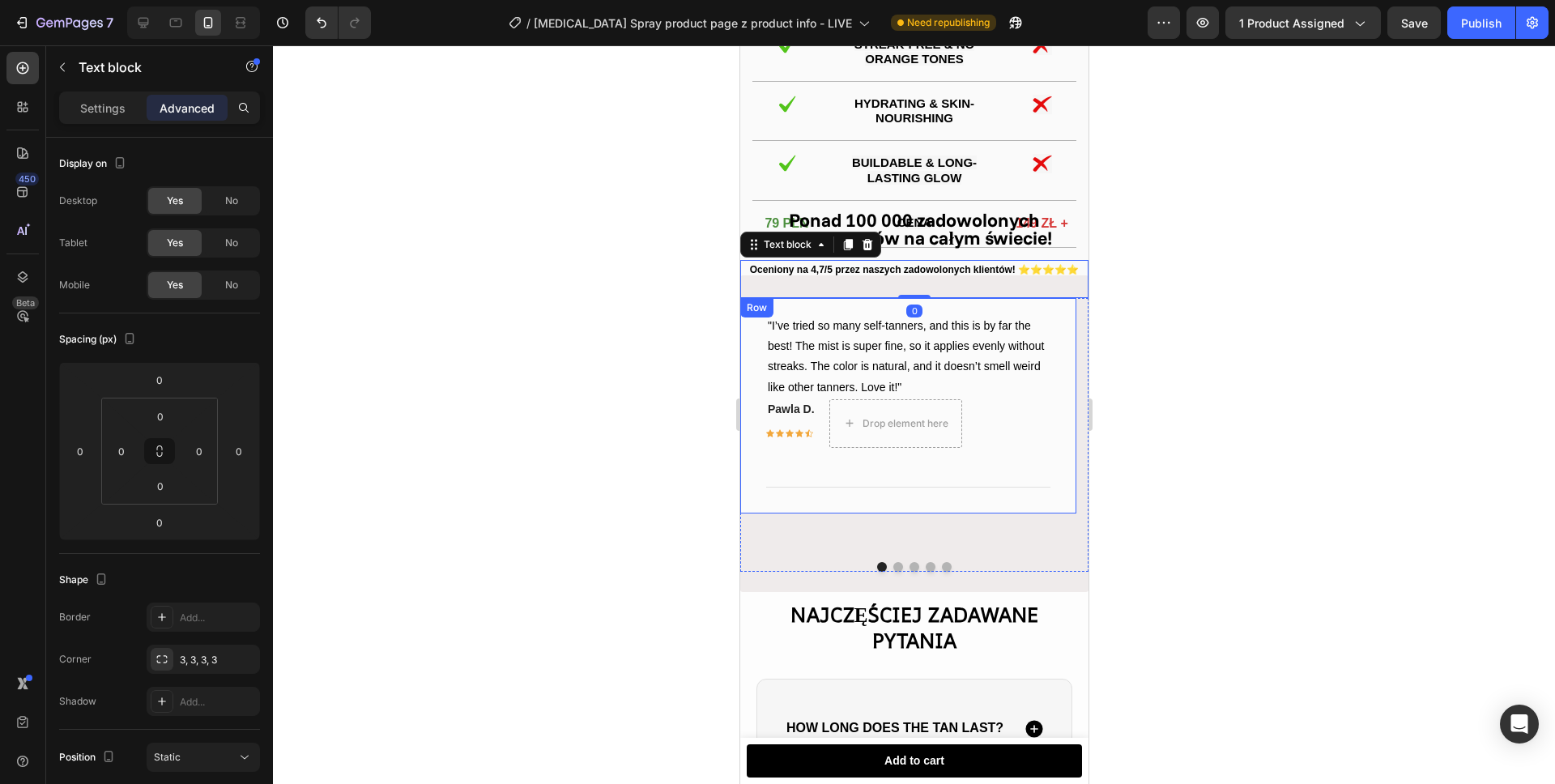
click at [754, 314] on div "Row" at bounding box center [756, 307] width 27 height 15
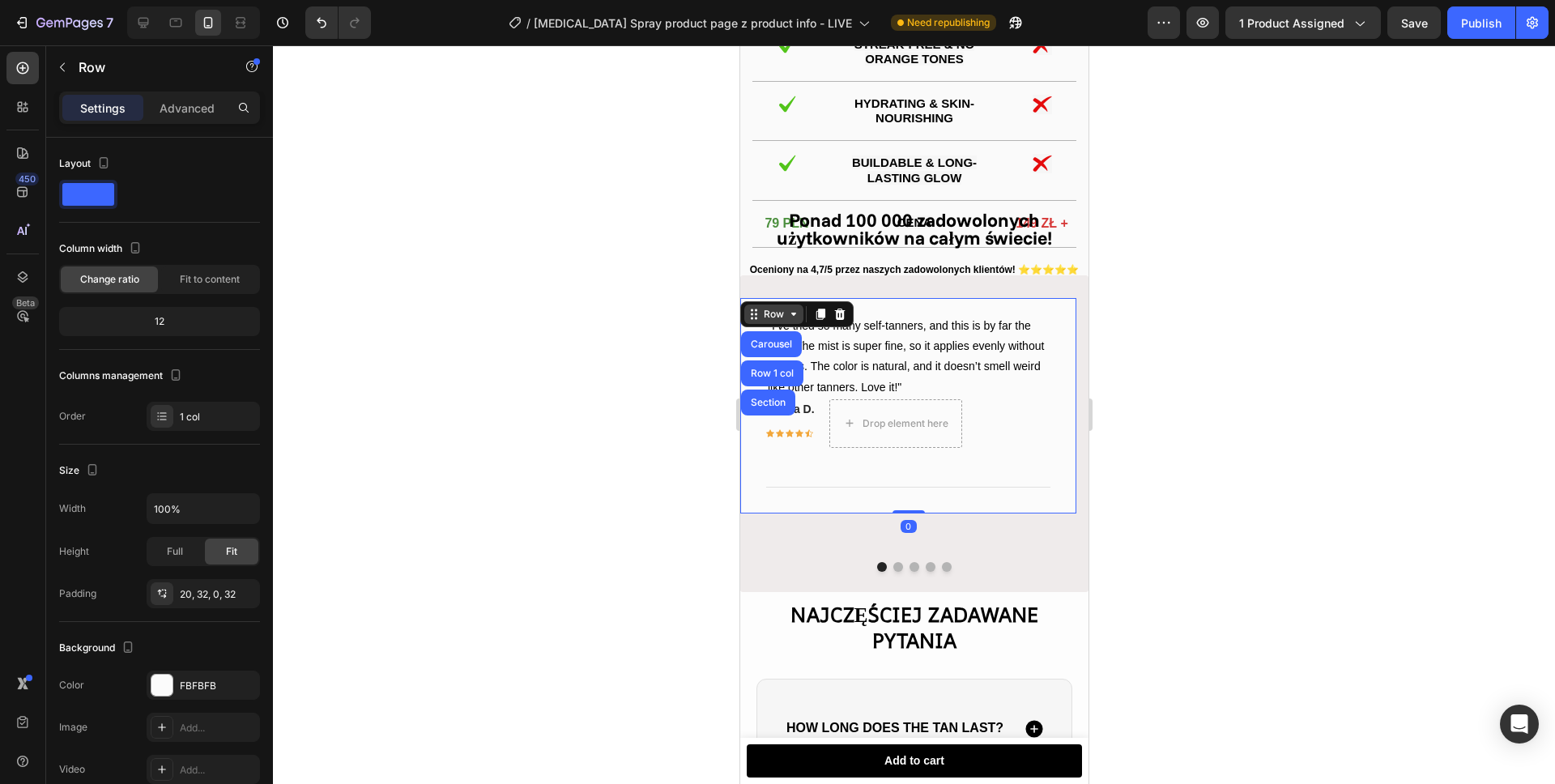
click at [769, 321] on div "Row" at bounding box center [773, 313] width 27 height 15
click at [778, 321] on div "Row" at bounding box center [773, 313] width 27 height 15
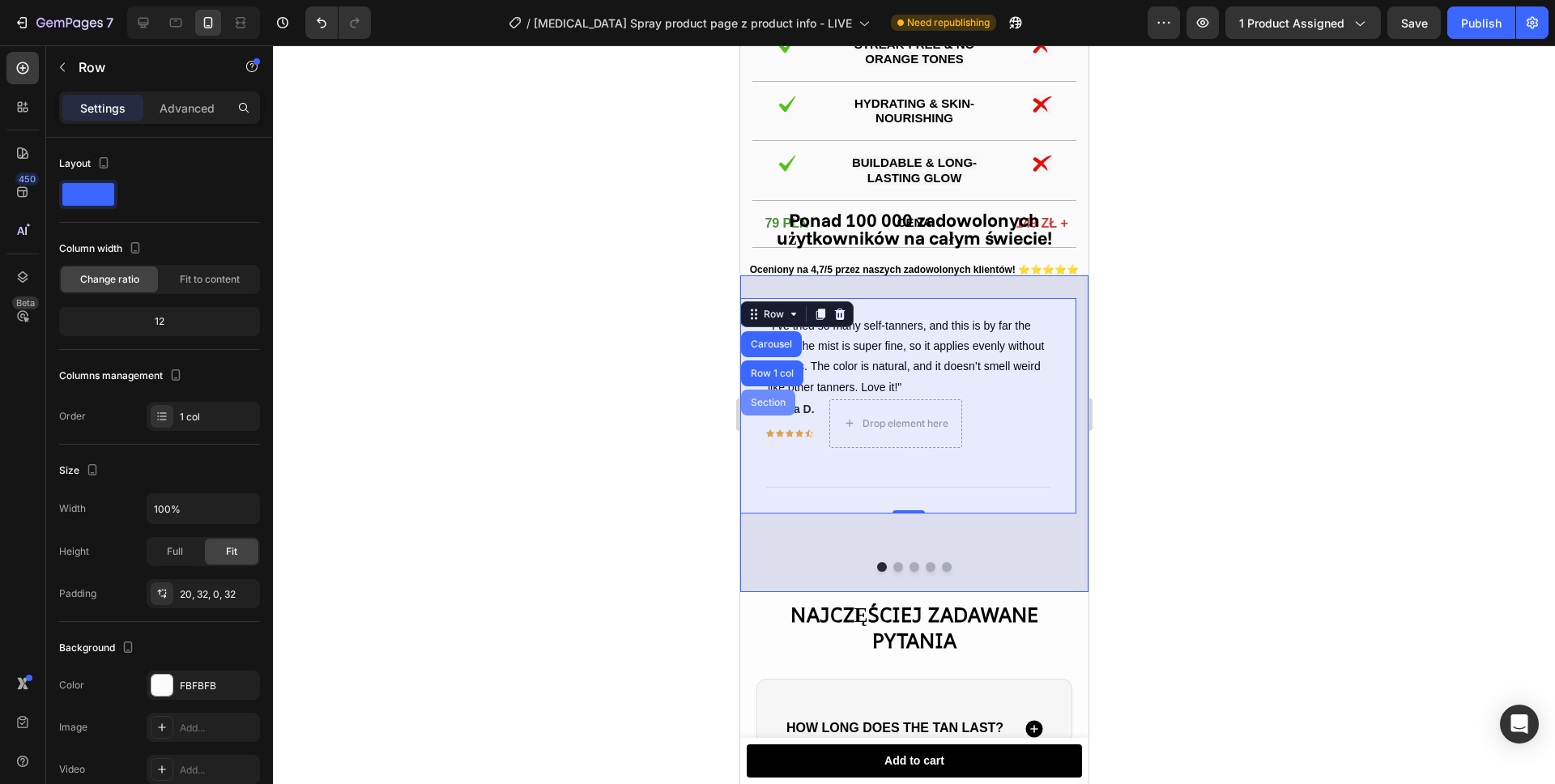
click at [767, 407] on div "Section" at bounding box center [767, 402] width 41 height 10
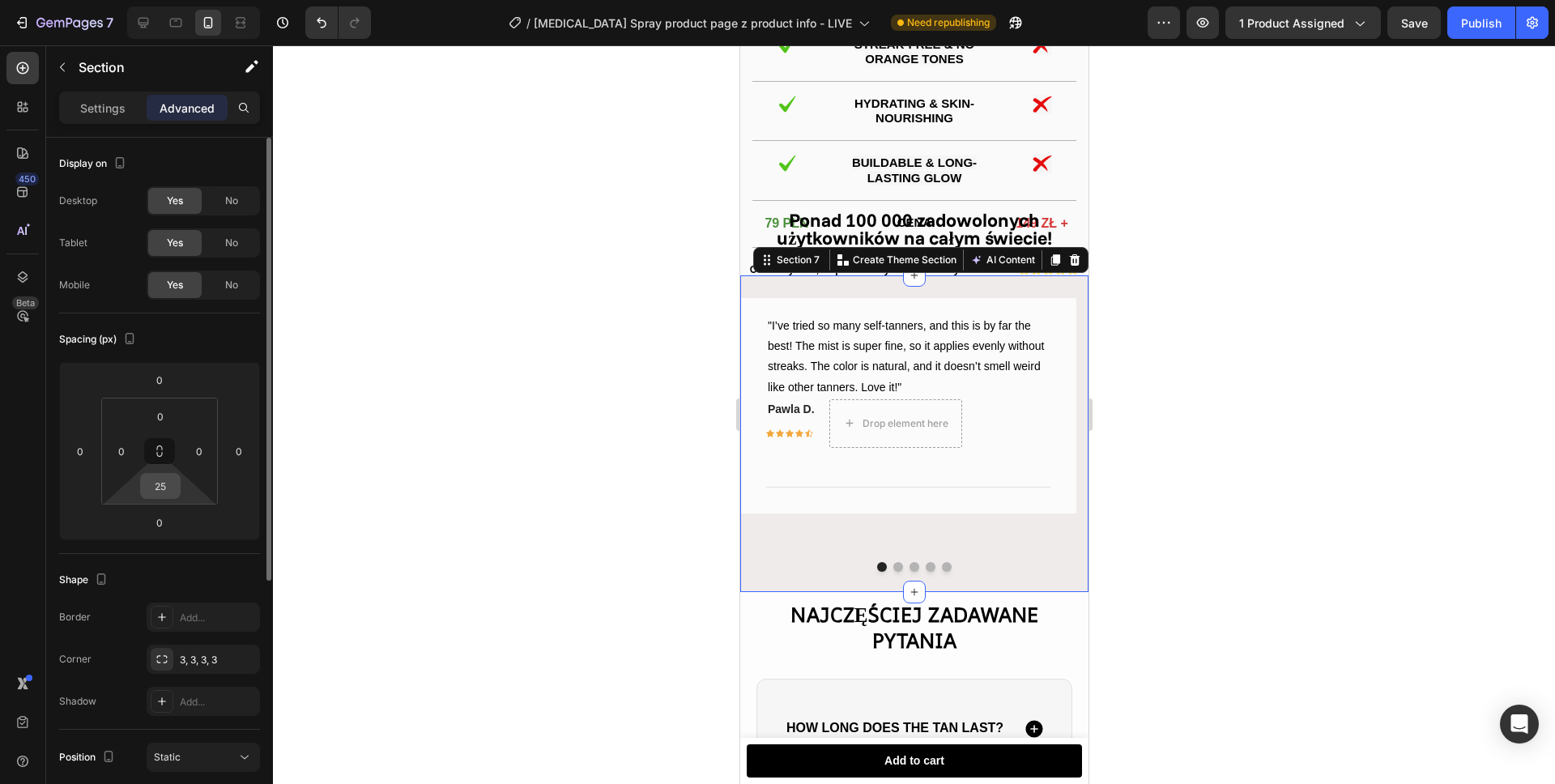
click at [163, 483] on input "25" at bounding box center [160, 486] width 33 height 24
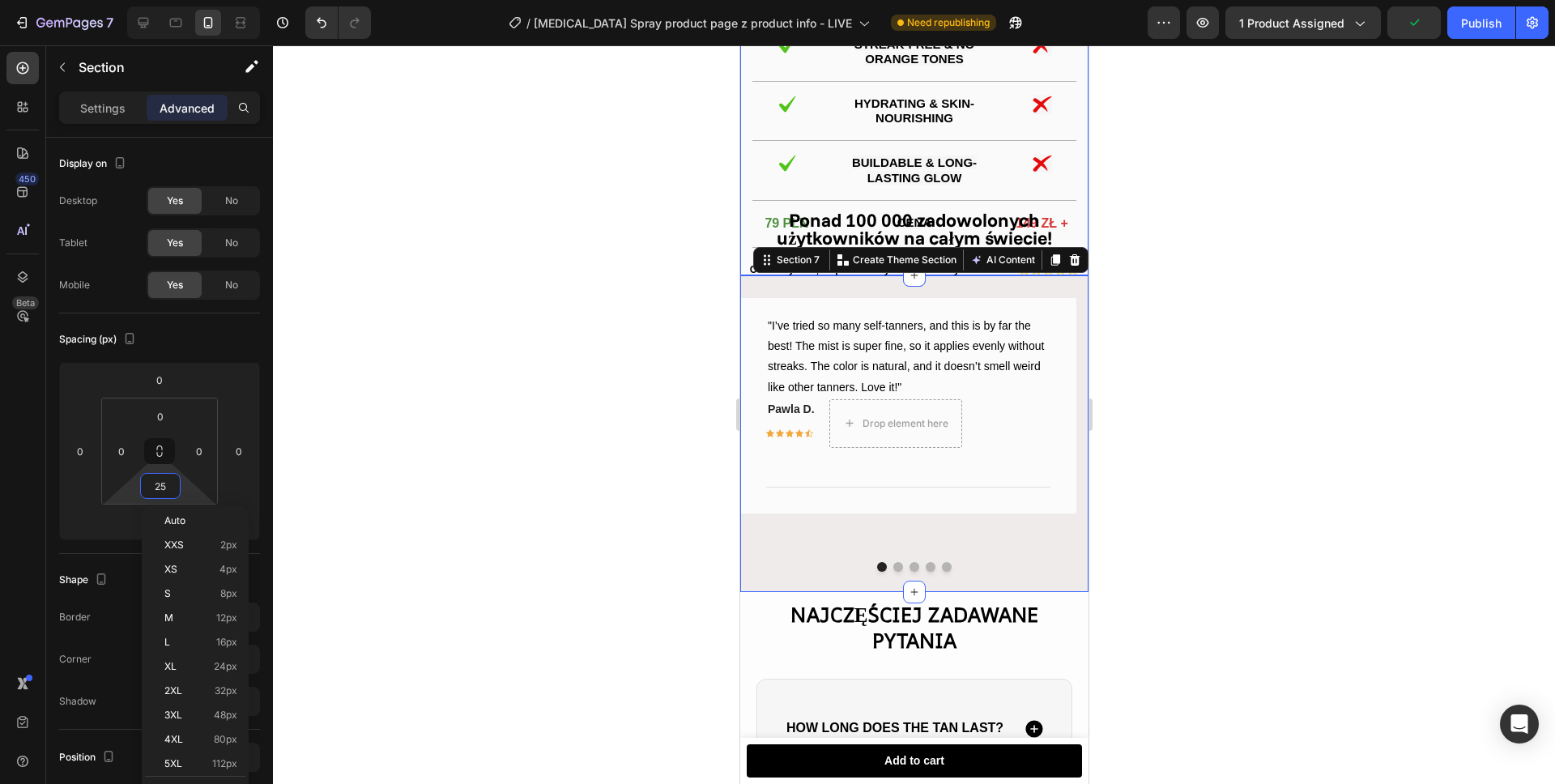
click at [1072, 192] on div "LALU Heading INNE MARKI Heading Row Row Image Even, Natural Fade Text Block Ima…" at bounding box center [914, 64] width 348 height 421
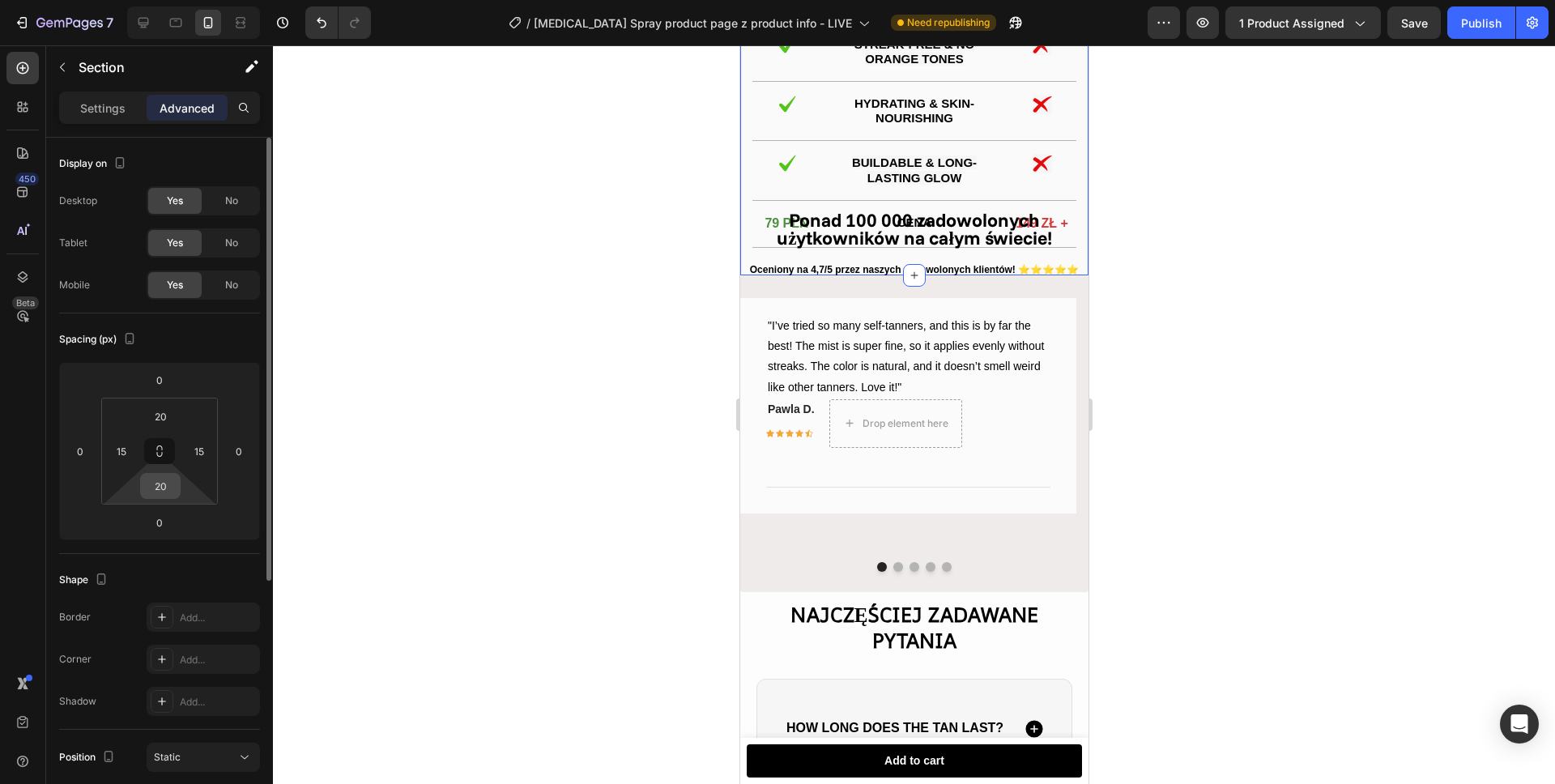
click at [163, 485] on input "20" at bounding box center [160, 486] width 33 height 24
drag, startPoint x: 163, startPoint y: 485, endPoint x: 152, endPoint y: 485, distance: 11.0
click at [163, 485] on input "20" at bounding box center [160, 486] width 33 height 24
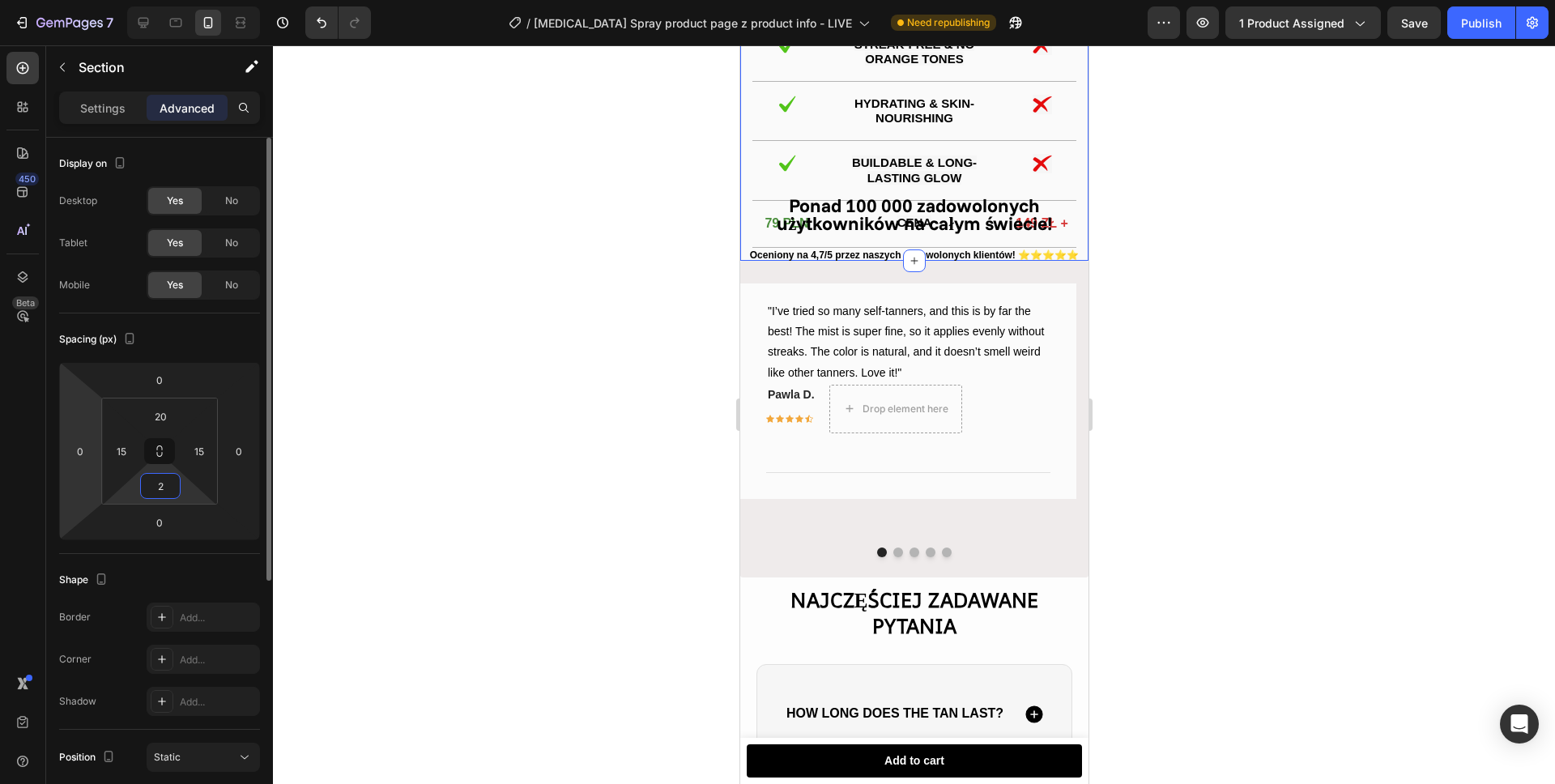
type input "20"
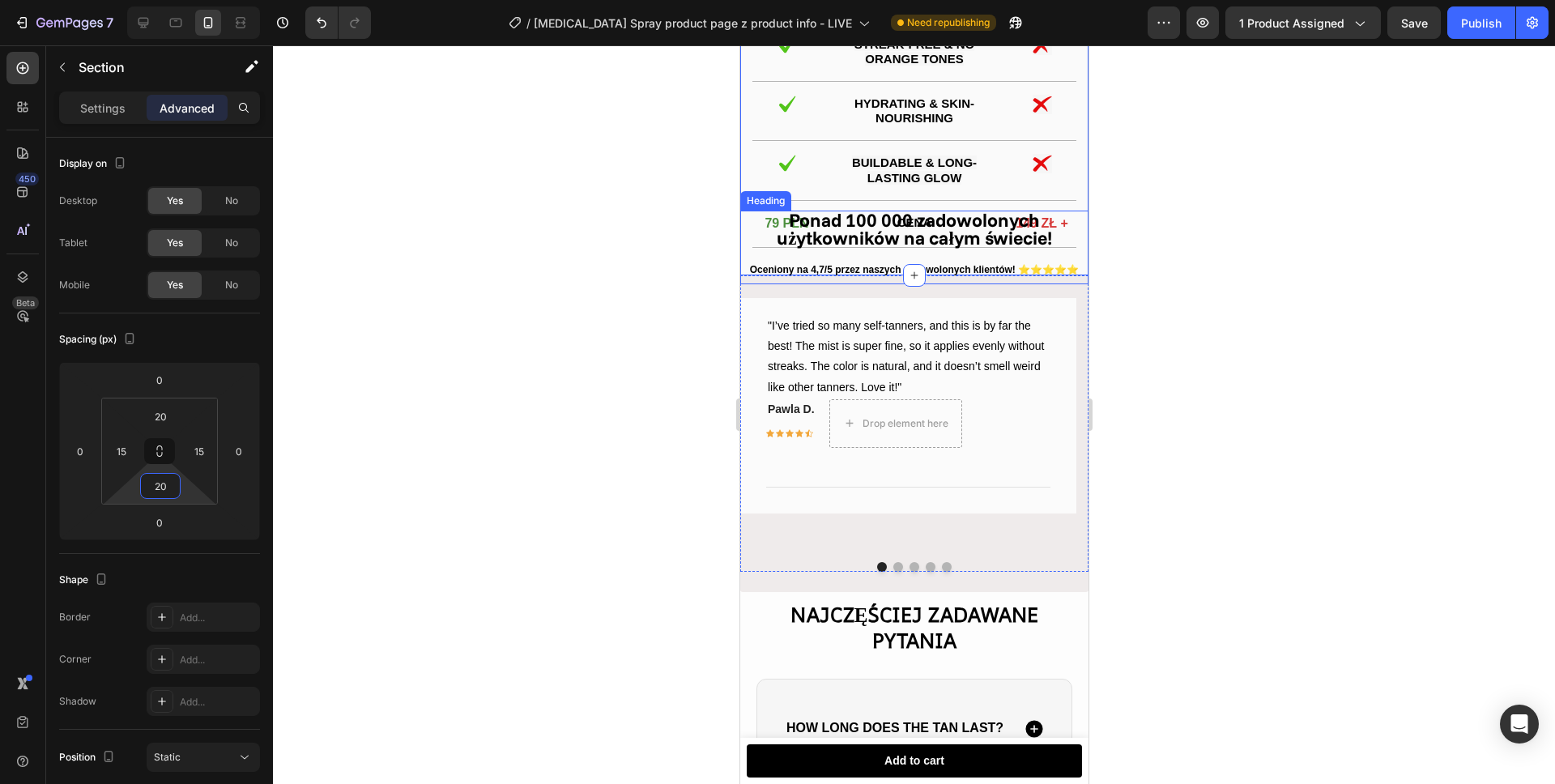
click at [766, 246] on h2 "Ponad 100 000 zadowolonych użytkowników na całym świecie!" at bounding box center [914, 248] width 348 height 74
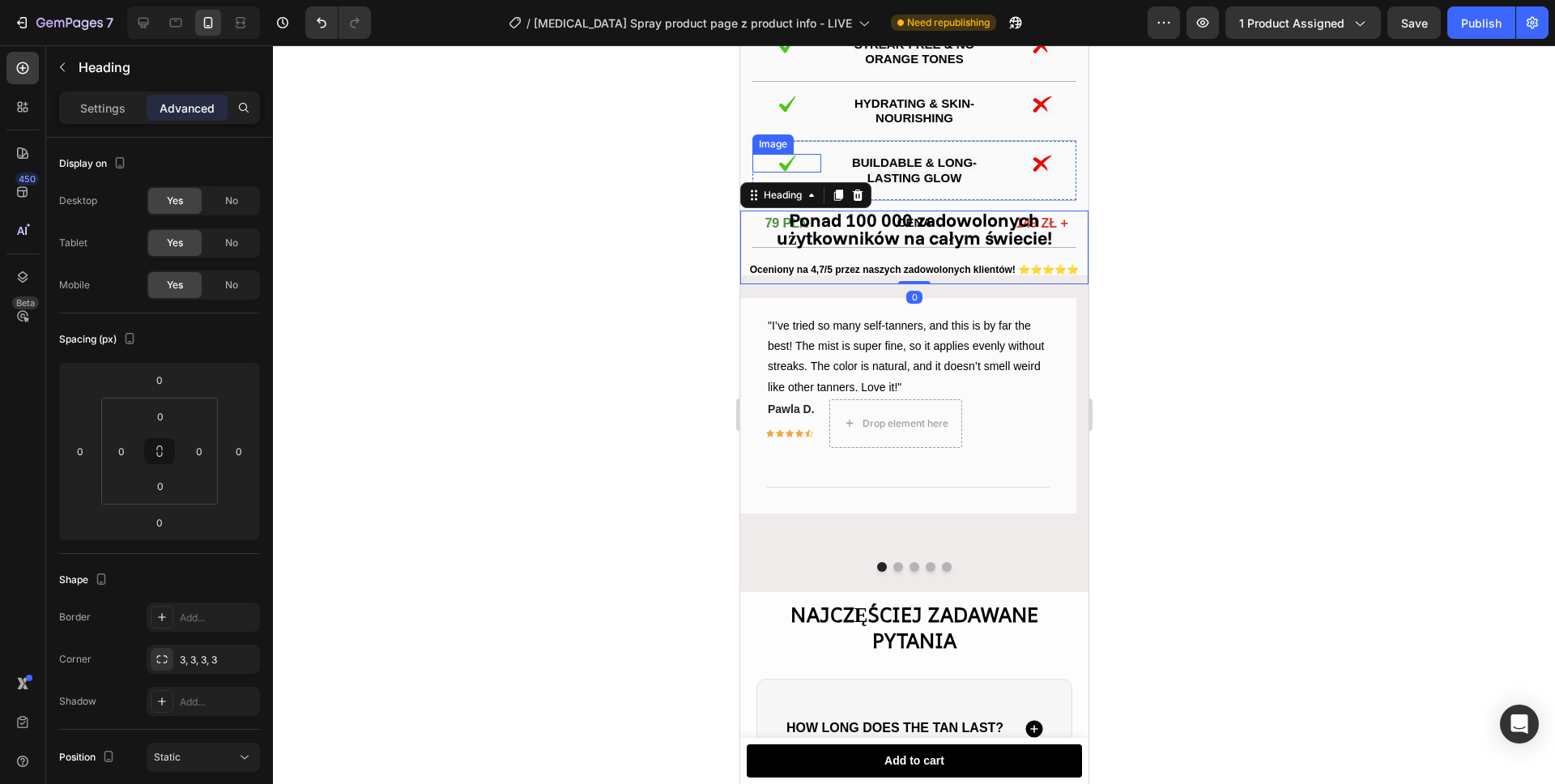
click at [754, 172] on div at bounding box center [785, 163] width 69 height 19
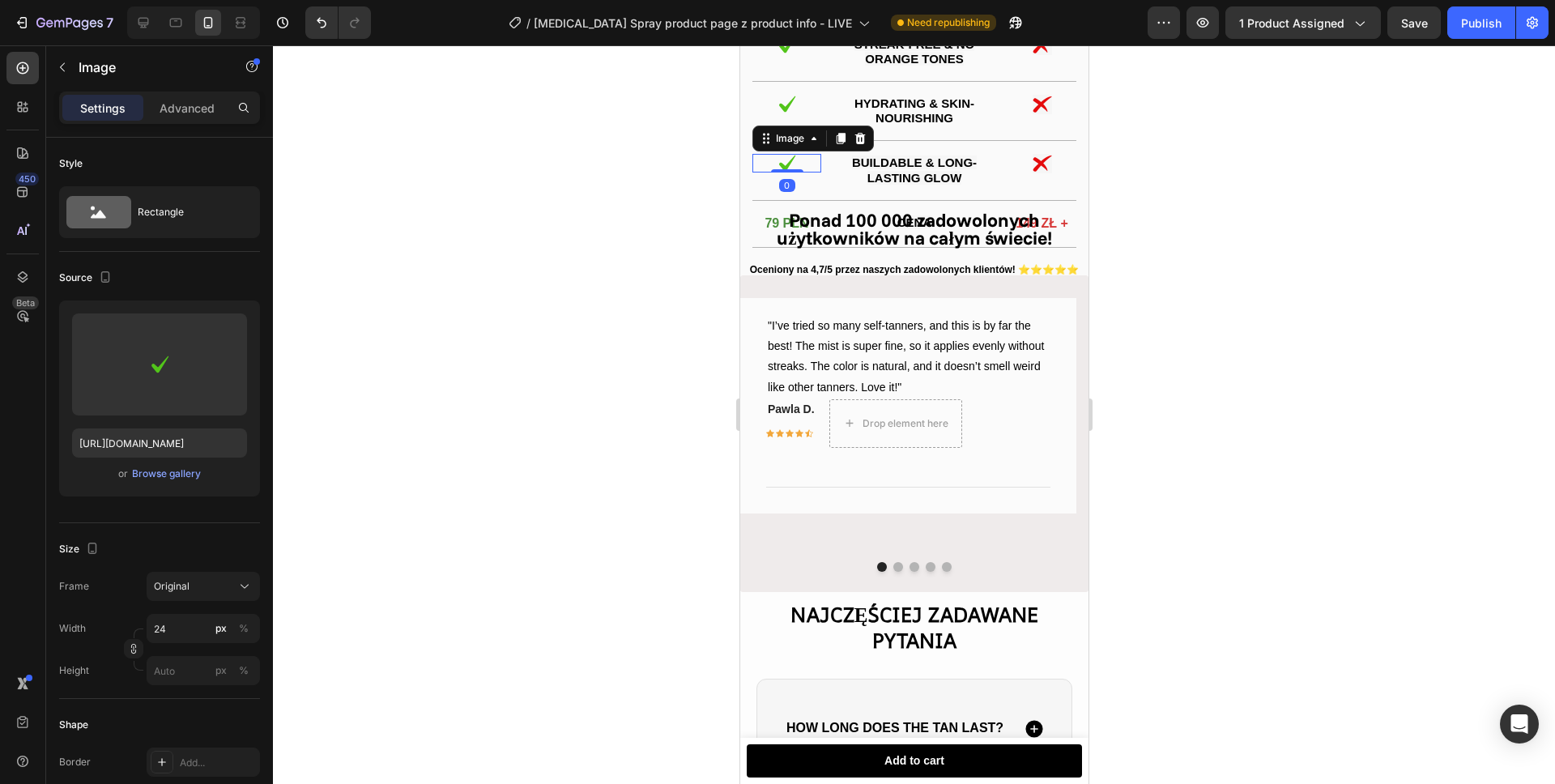
click at [748, 179] on div "LALU Heading INNE MARKI Heading Row Row Image Even, Natural Fade Text Block Ima…" at bounding box center [914, 64] width 348 height 421
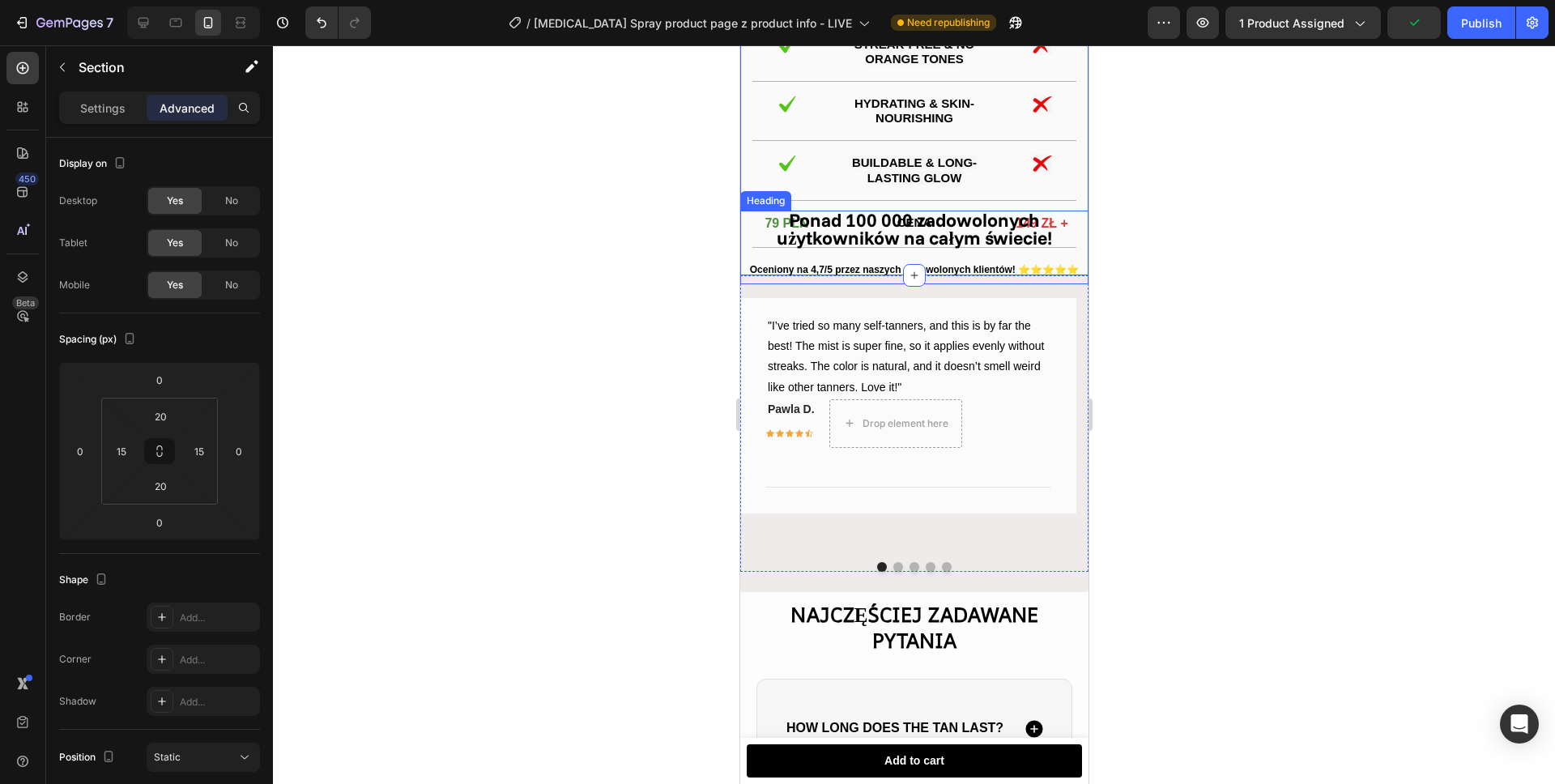
click at [750, 254] on h2 "Ponad 100 000 zadowolonych użytkowników na całym świecie!" at bounding box center [914, 248] width 348 height 74
click at [1054, 588] on div "Ponad 100 000 zadowolonych użytkowników na całym świecie! Heading 0 Oceniony na…" at bounding box center [914, 434] width 348 height 316
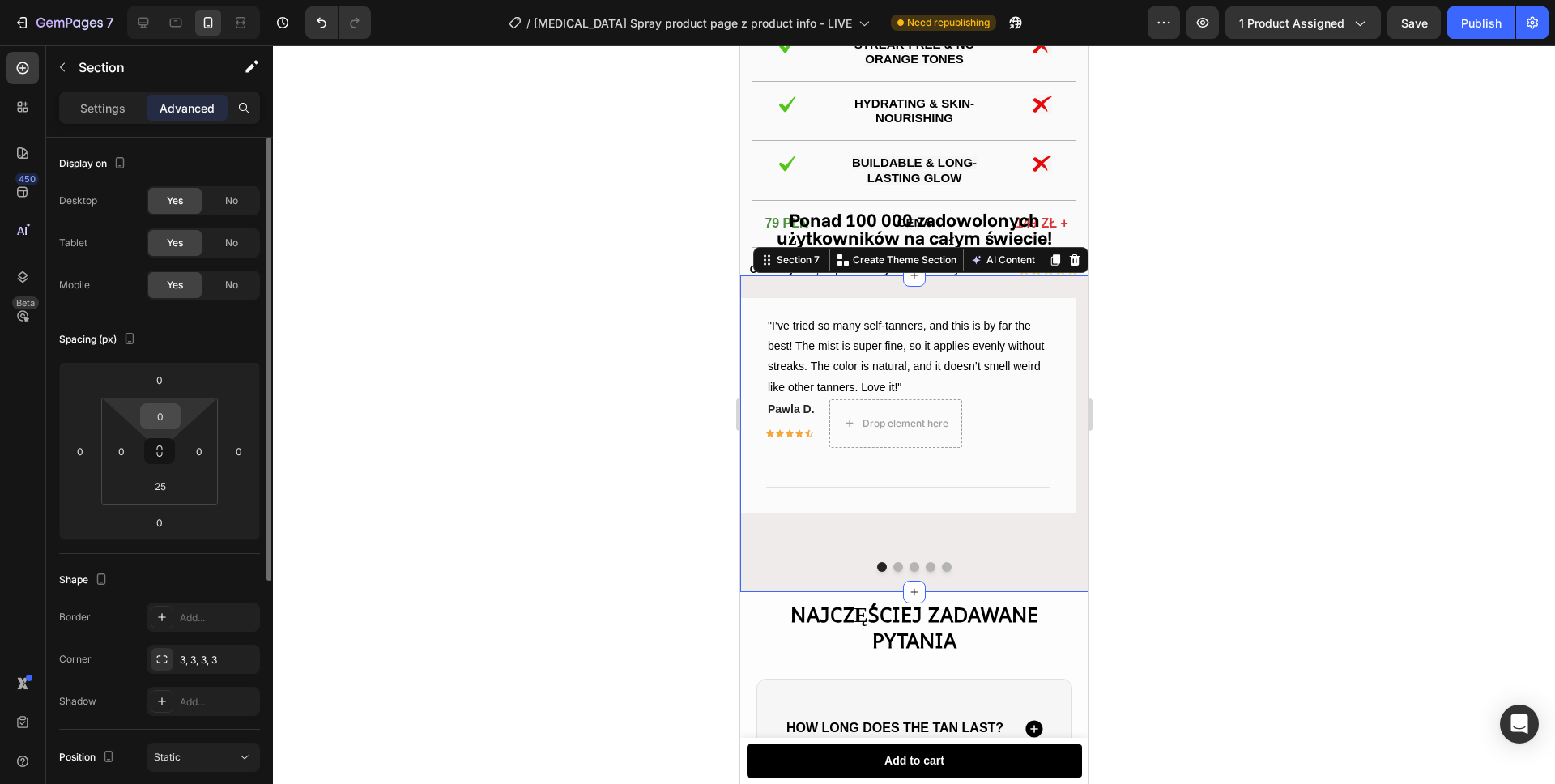
click at [167, 411] on input "0" at bounding box center [160, 416] width 33 height 24
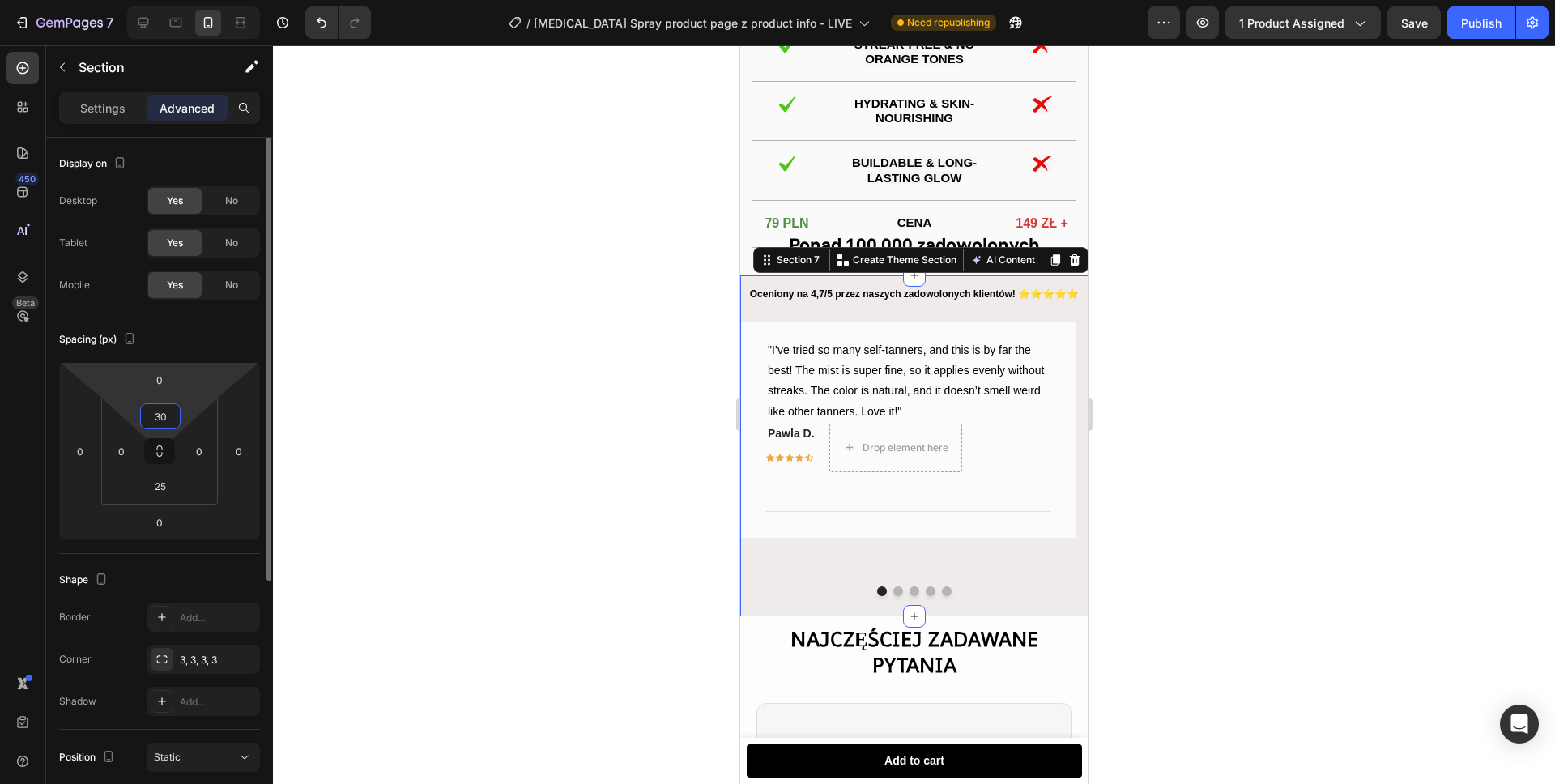
type input "3"
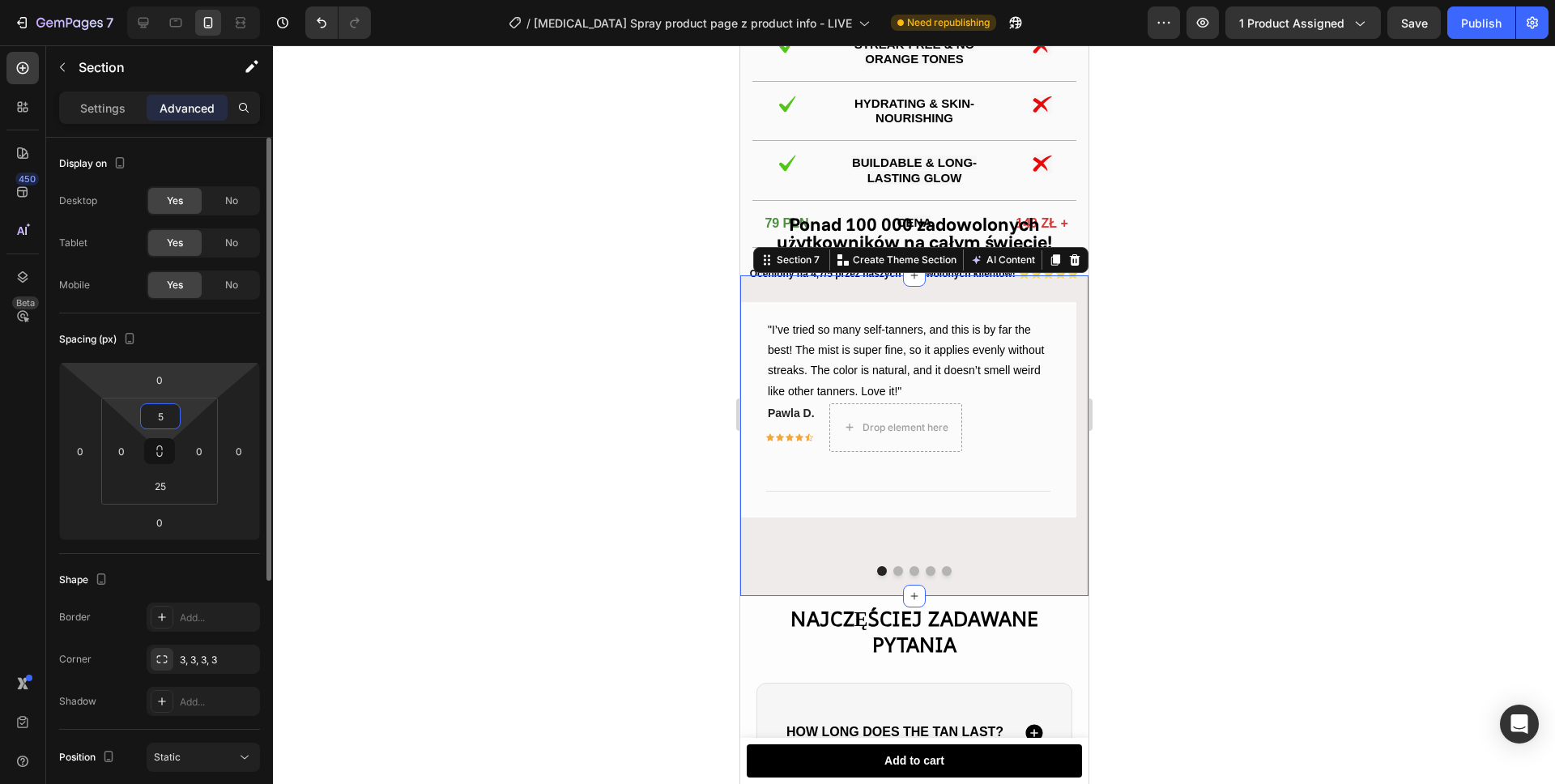
type input "50"
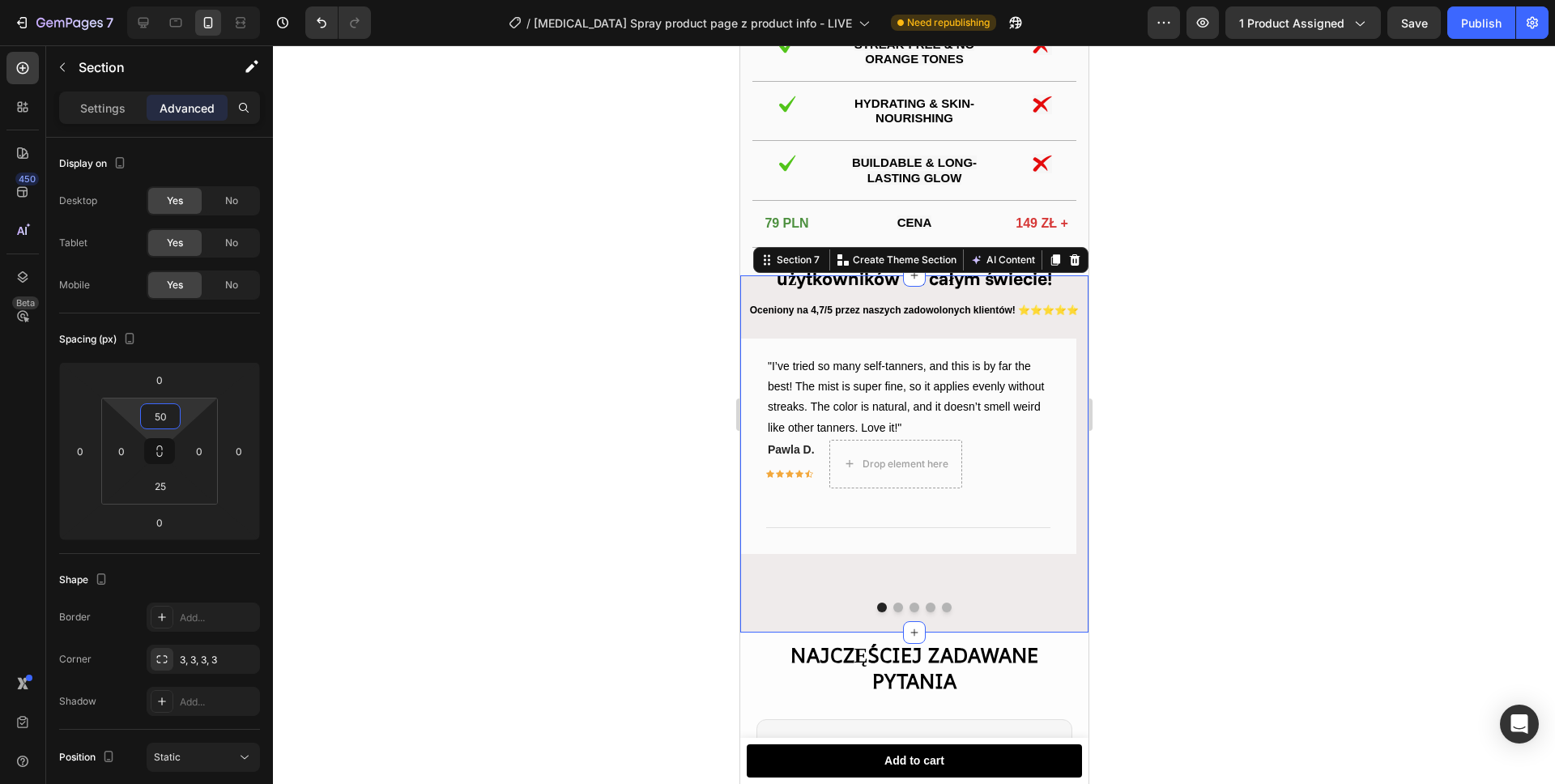
click at [656, 246] on div at bounding box center [914, 415] width 1282 height 738
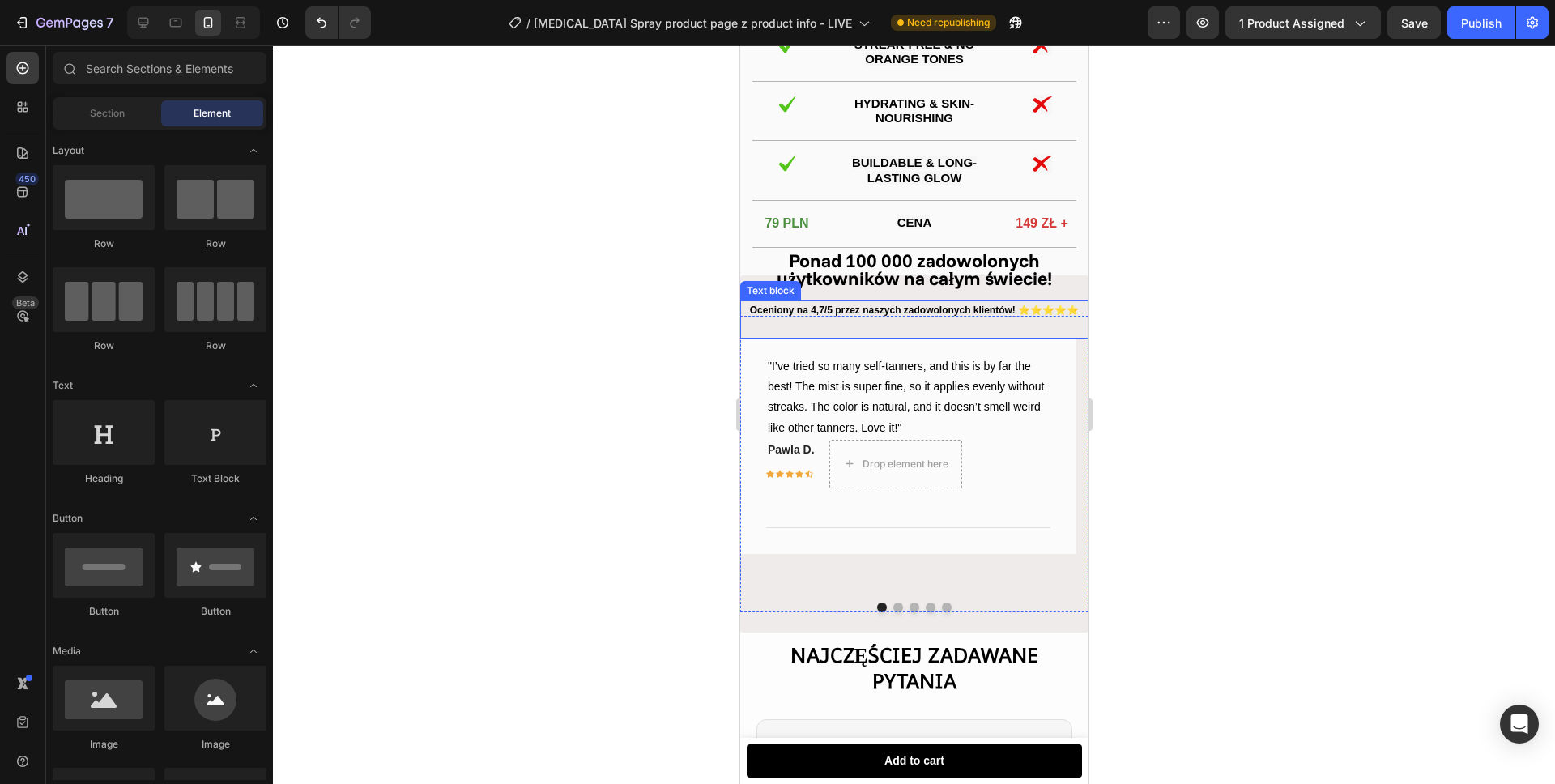
click at [803, 319] on p "Oceniony na 4,7/5 przez naszych zadowolonych klientów! ⭐⭐⭐⭐⭐" at bounding box center [913, 310] width 345 height 18
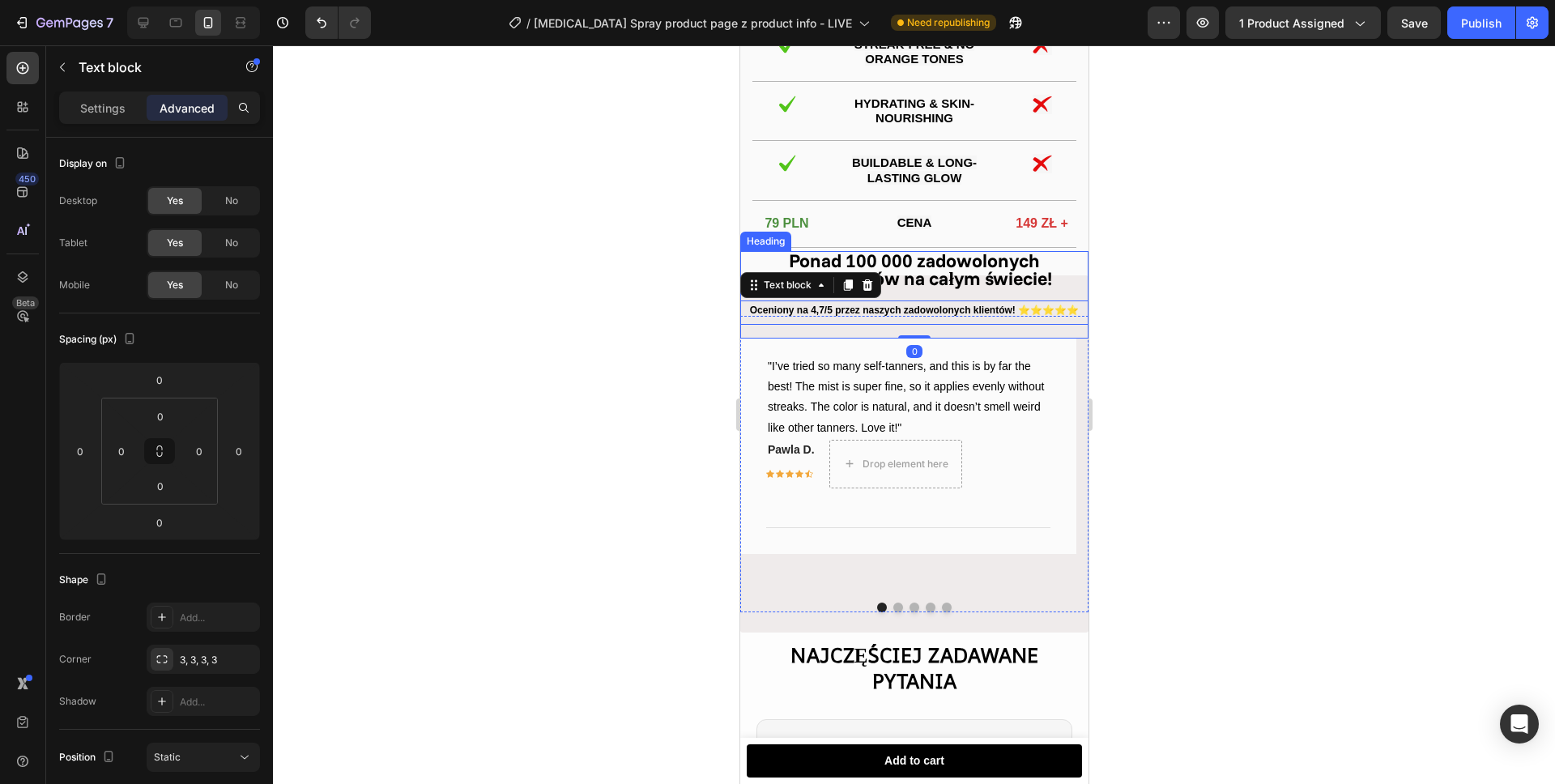
click at [1025, 291] on strong "Ponad 100 000 zadowolonych użytkowników na całym świecie!" at bounding box center [913, 270] width 276 height 42
click at [893, 319] on p "Oceniony na 4,7/5 przez naszych zadowolonych klientów! ⭐⭐⭐⭐⭐" at bounding box center [913, 310] width 345 height 18
click at [938, 289] on strong "Ponad 100 000 zadowolonych użytkowników na całym świecie!" at bounding box center [913, 270] width 276 height 42
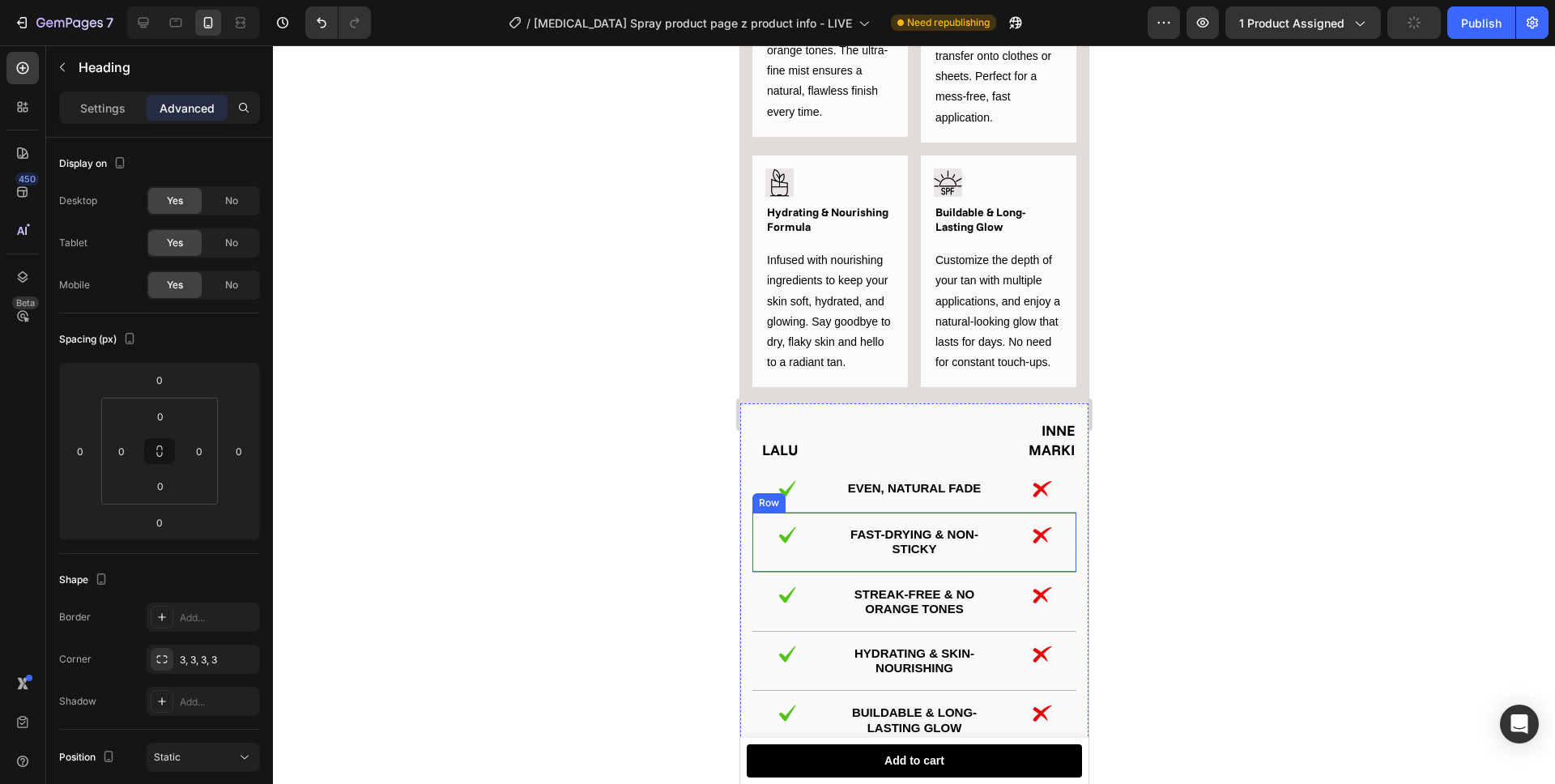
scroll to position [1720, 0]
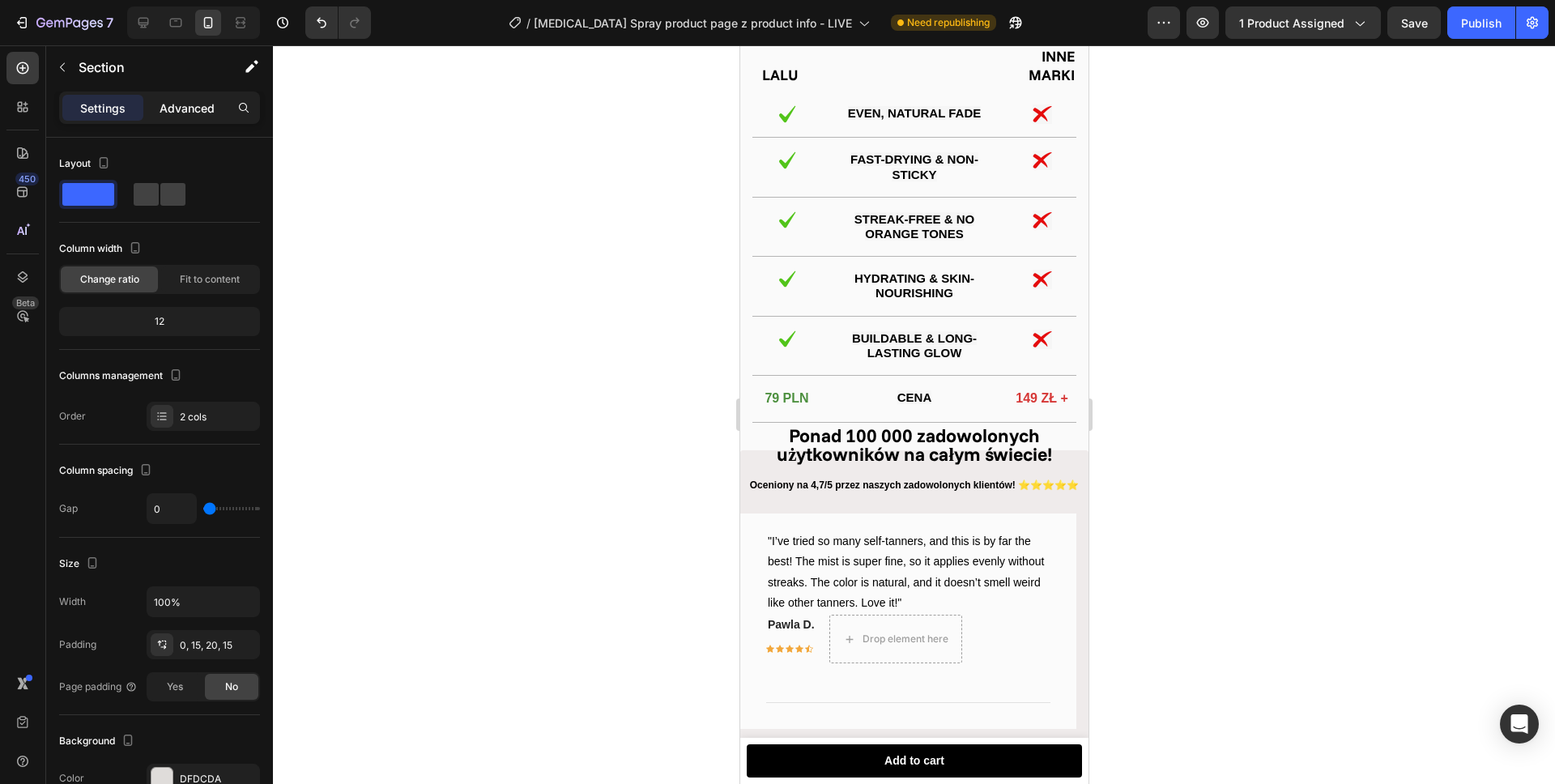
click at [176, 97] on div "Advanced" at bounding box center [186, 107] width 81 height 26
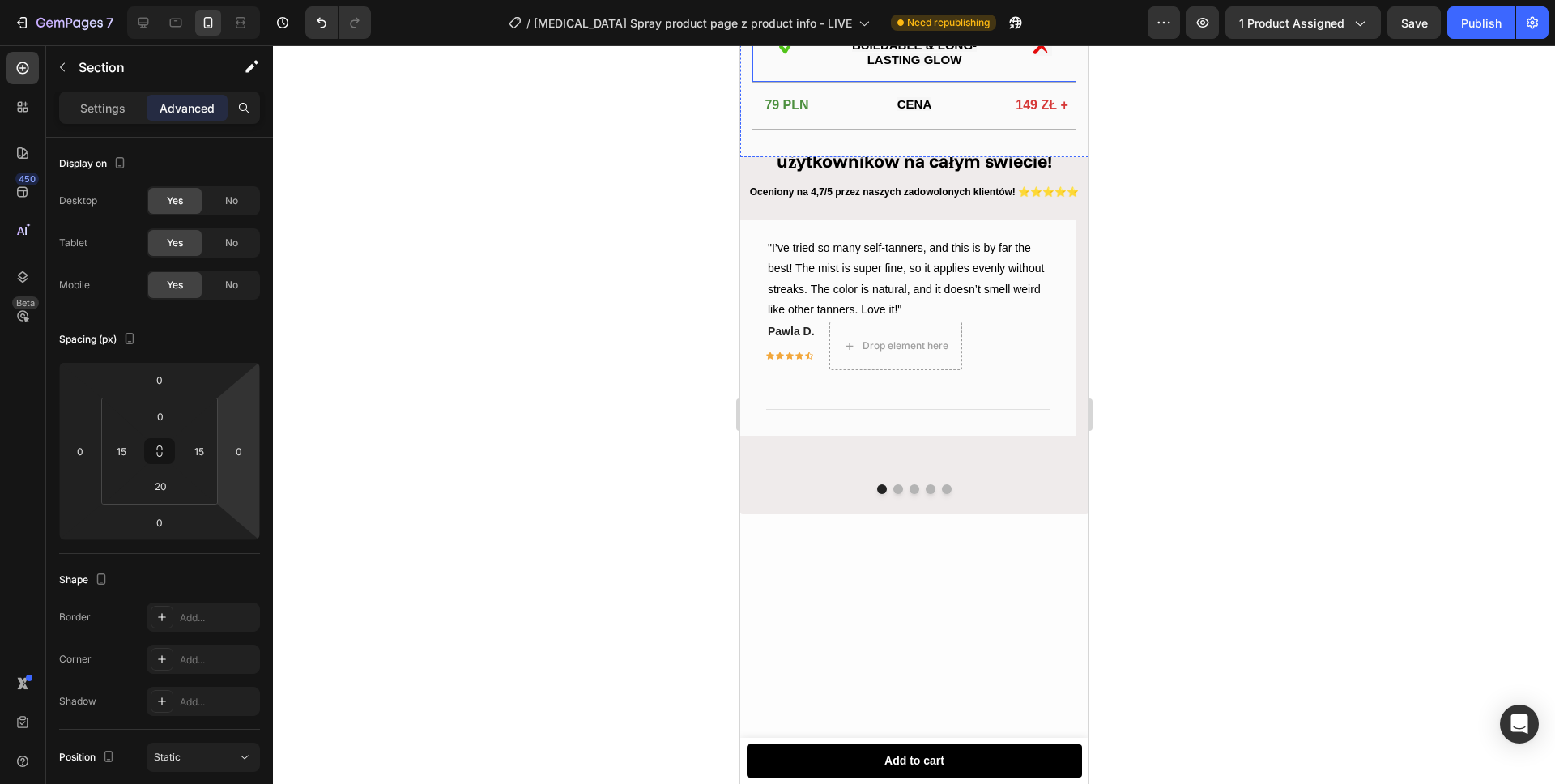
scroll to position [2039, 0]
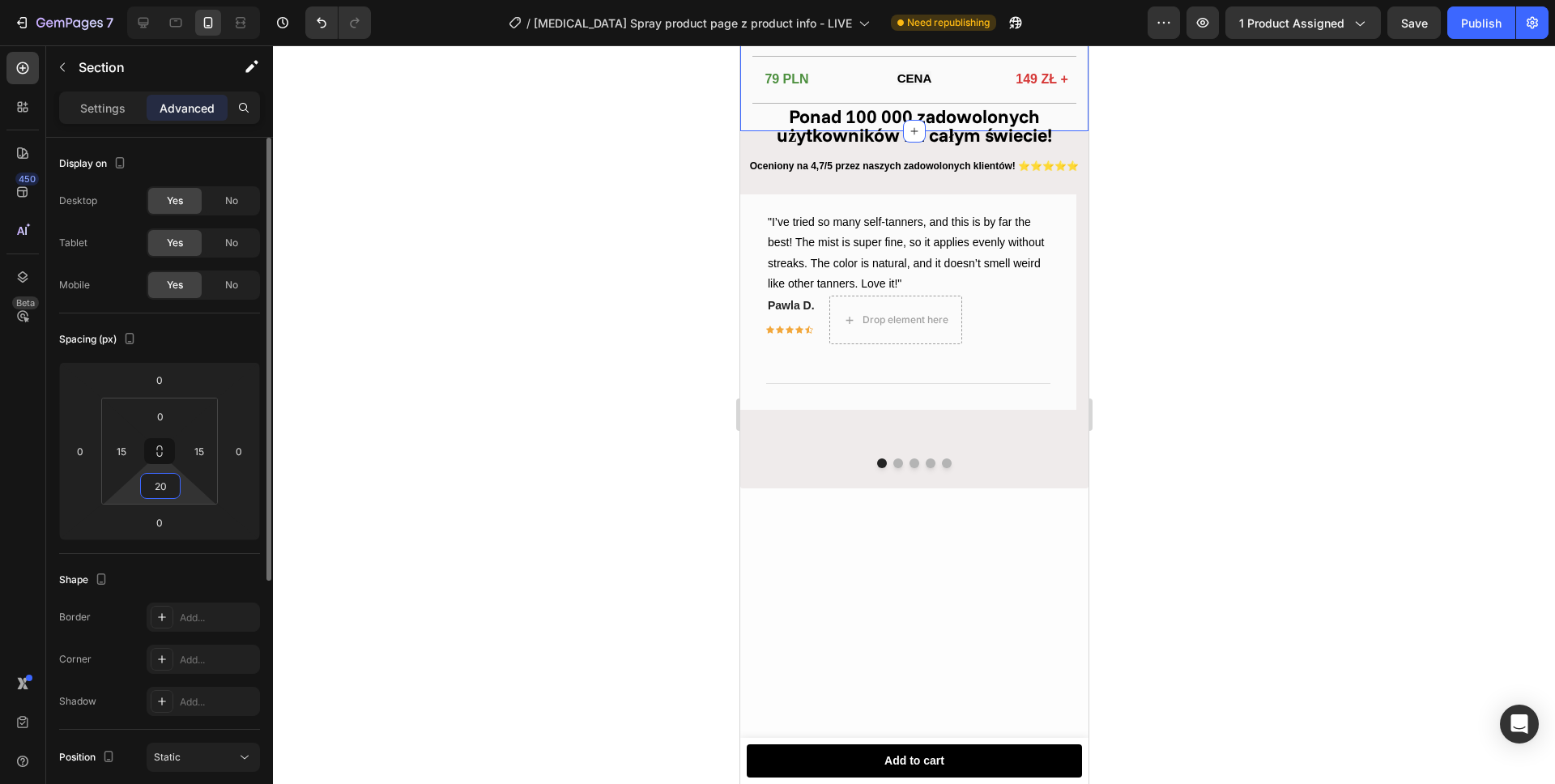
click at [161, 490] on input "20" at bounding box center [160, 486] width 33 height 24
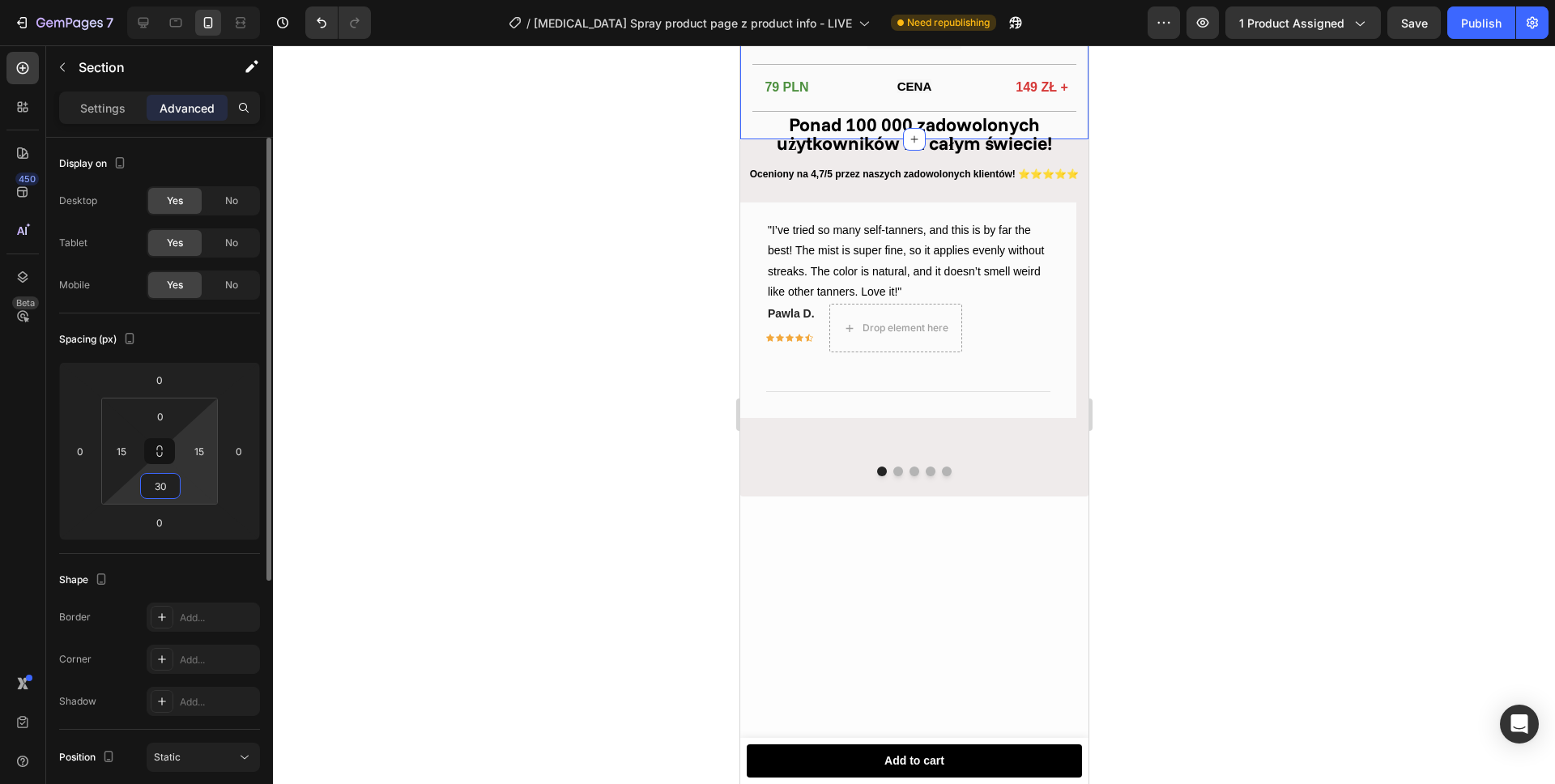
type input "3"
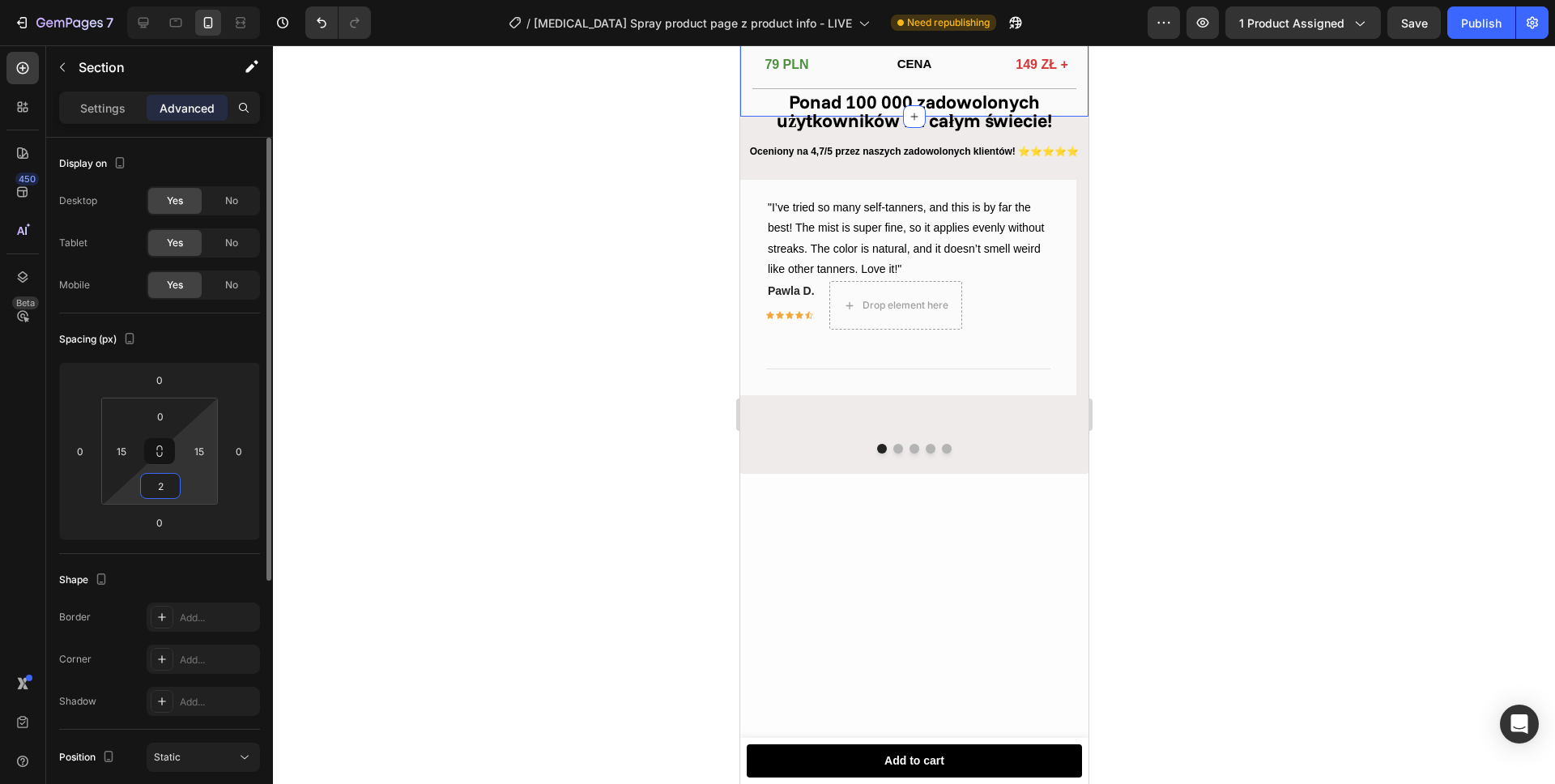
type input "20"
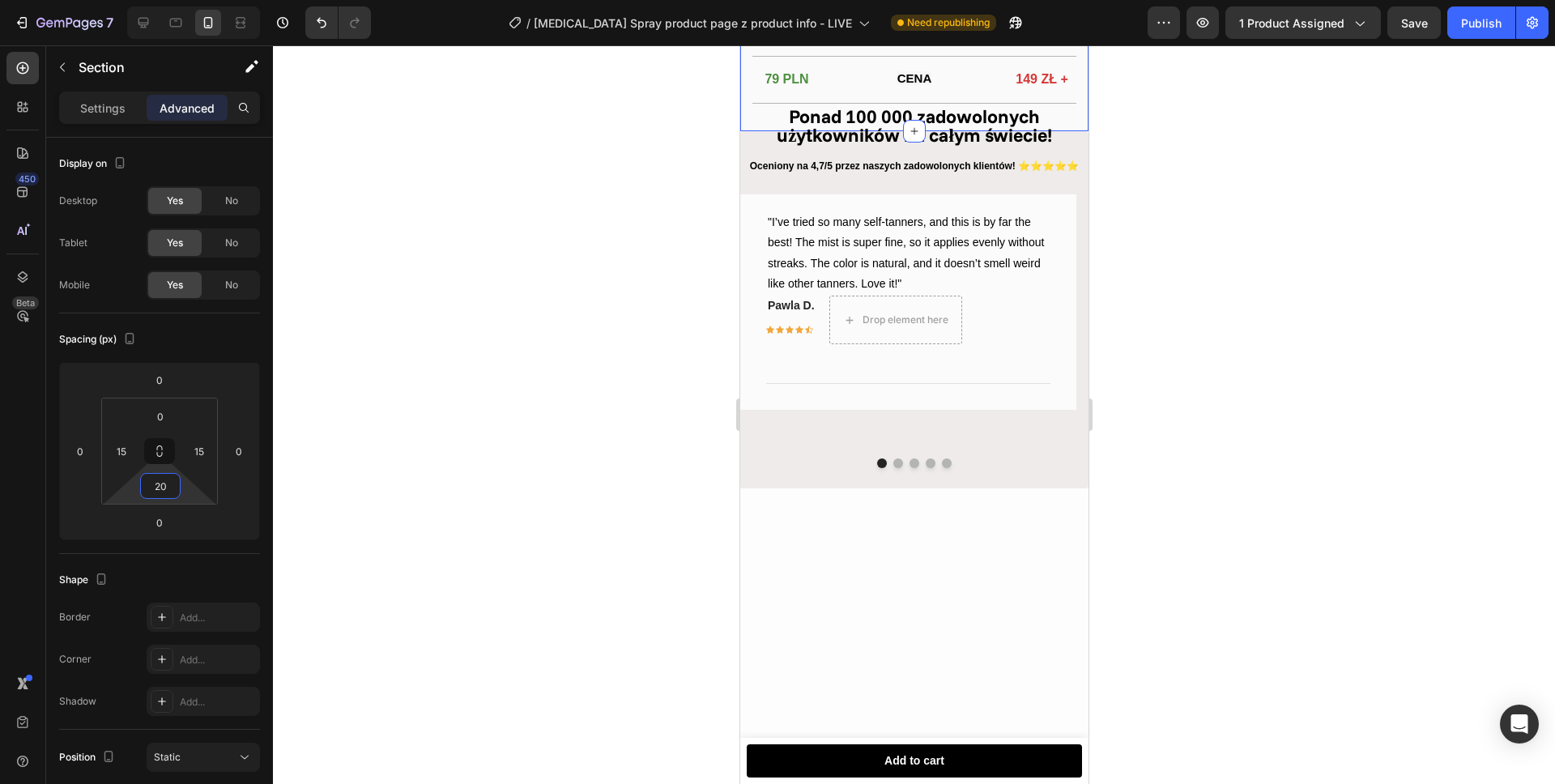
click at [161, 482] on input "20" at bounding box center [160, 486] width 33 height 24
click at [162, 482] on input "20" at bounding box center [160, 486] width 33 height 24
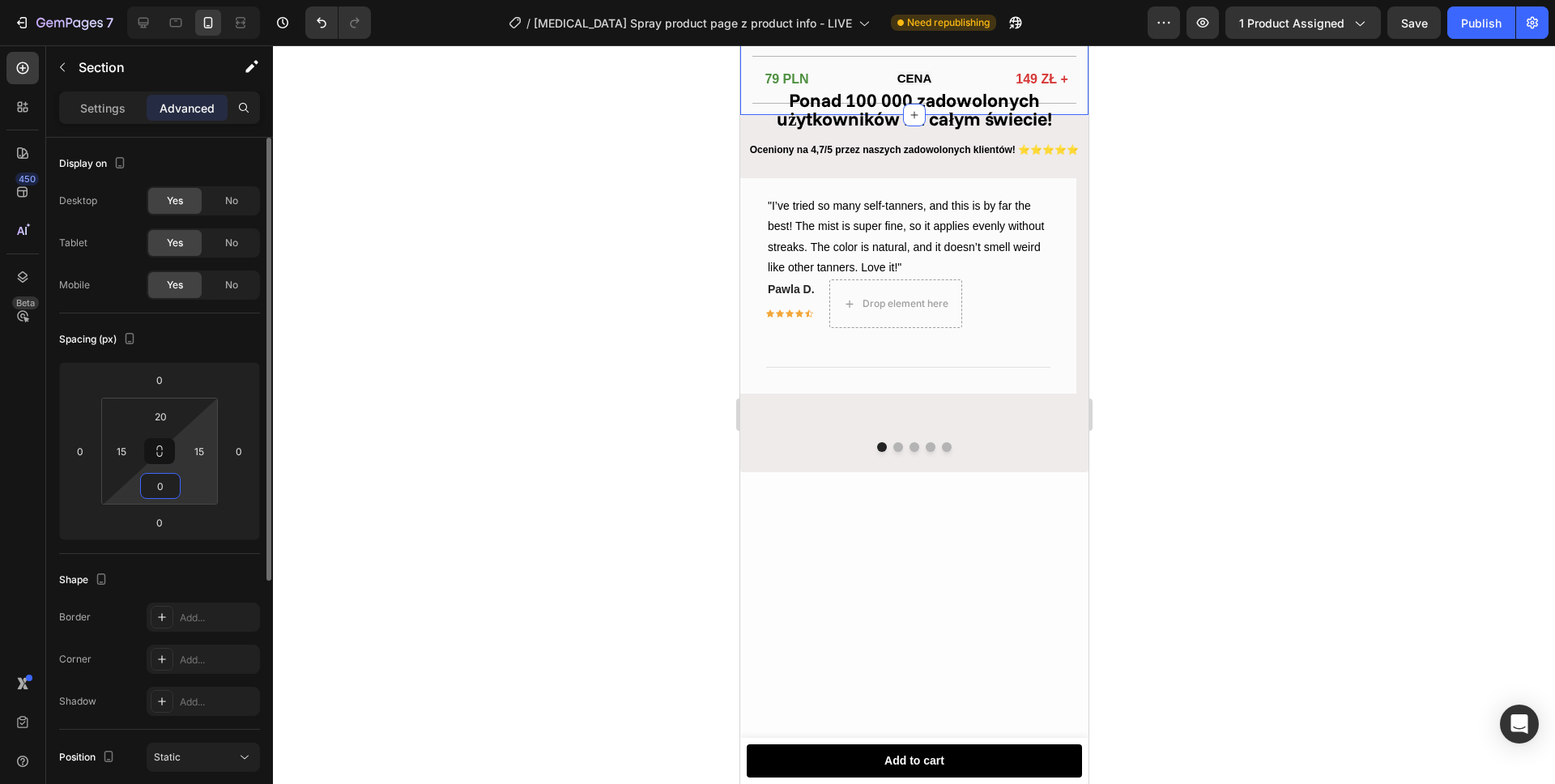
type input "30"
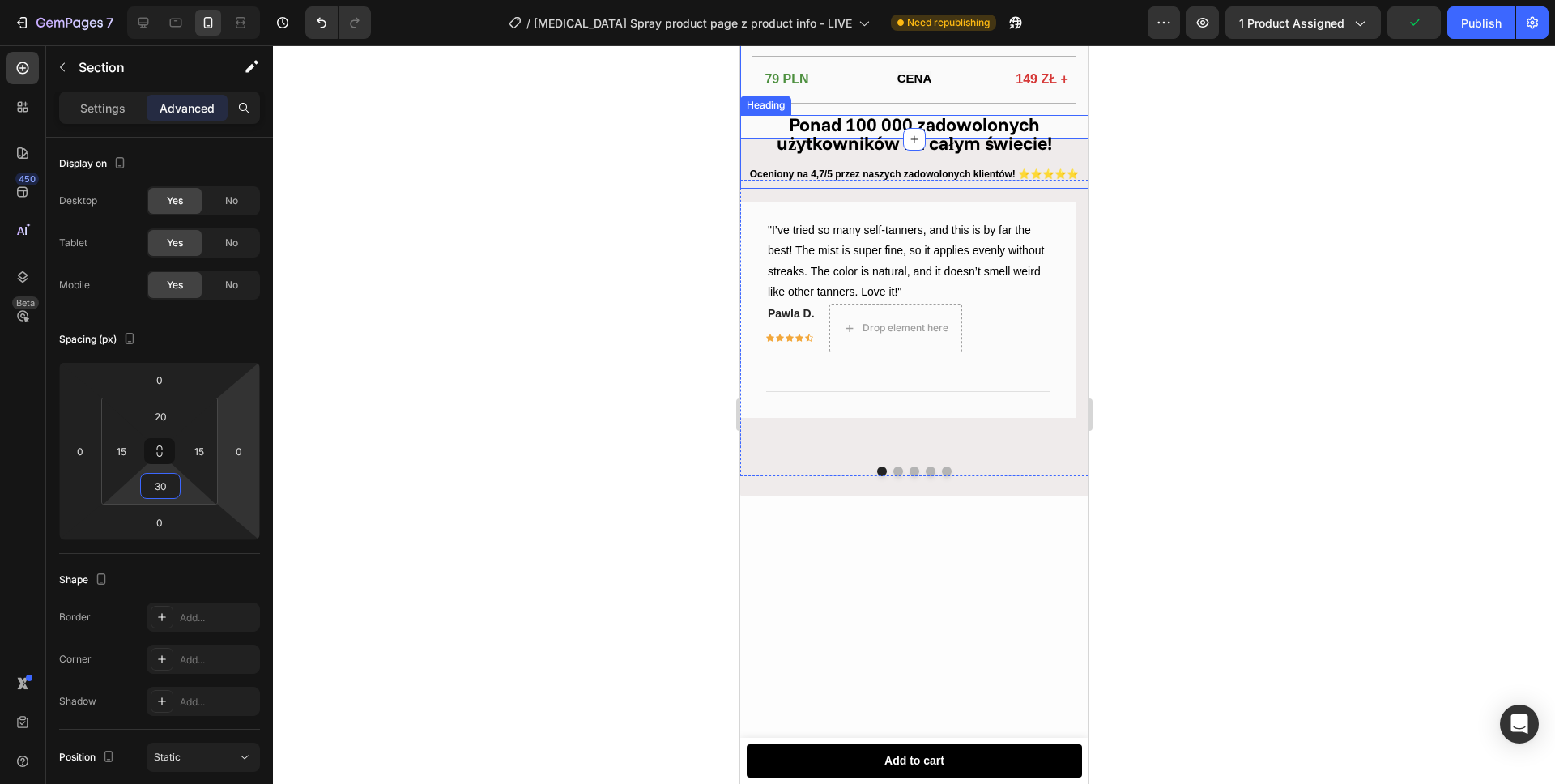
click at [818, 154] on strong "Ponad 100 000 zadowolonych użytkowników na całym świecie!" at bounding box center [913, 133] width 276 height 42
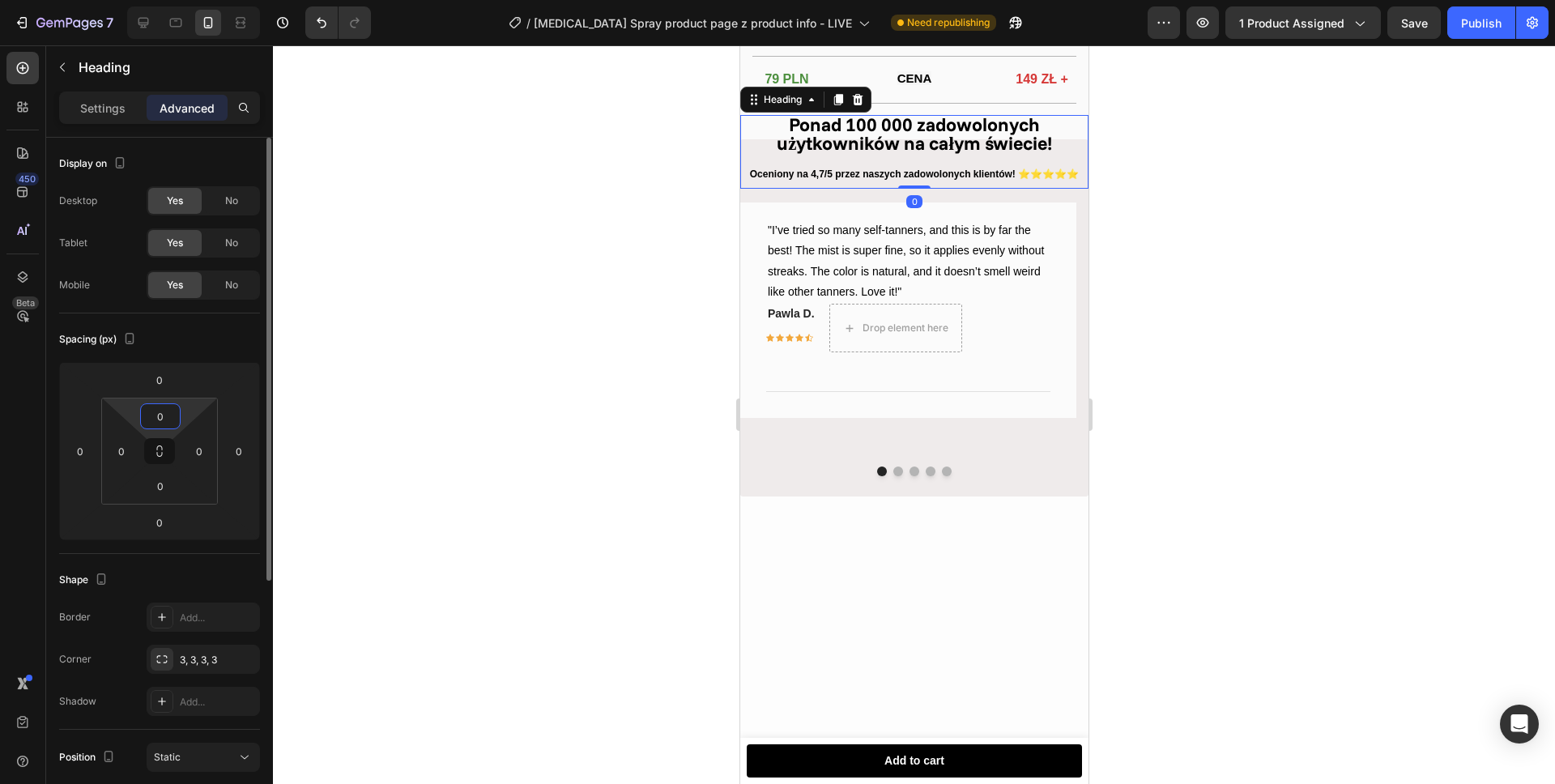
click at [165, 420] on input "0" at bounding box center [160, 416] width 33 height 24
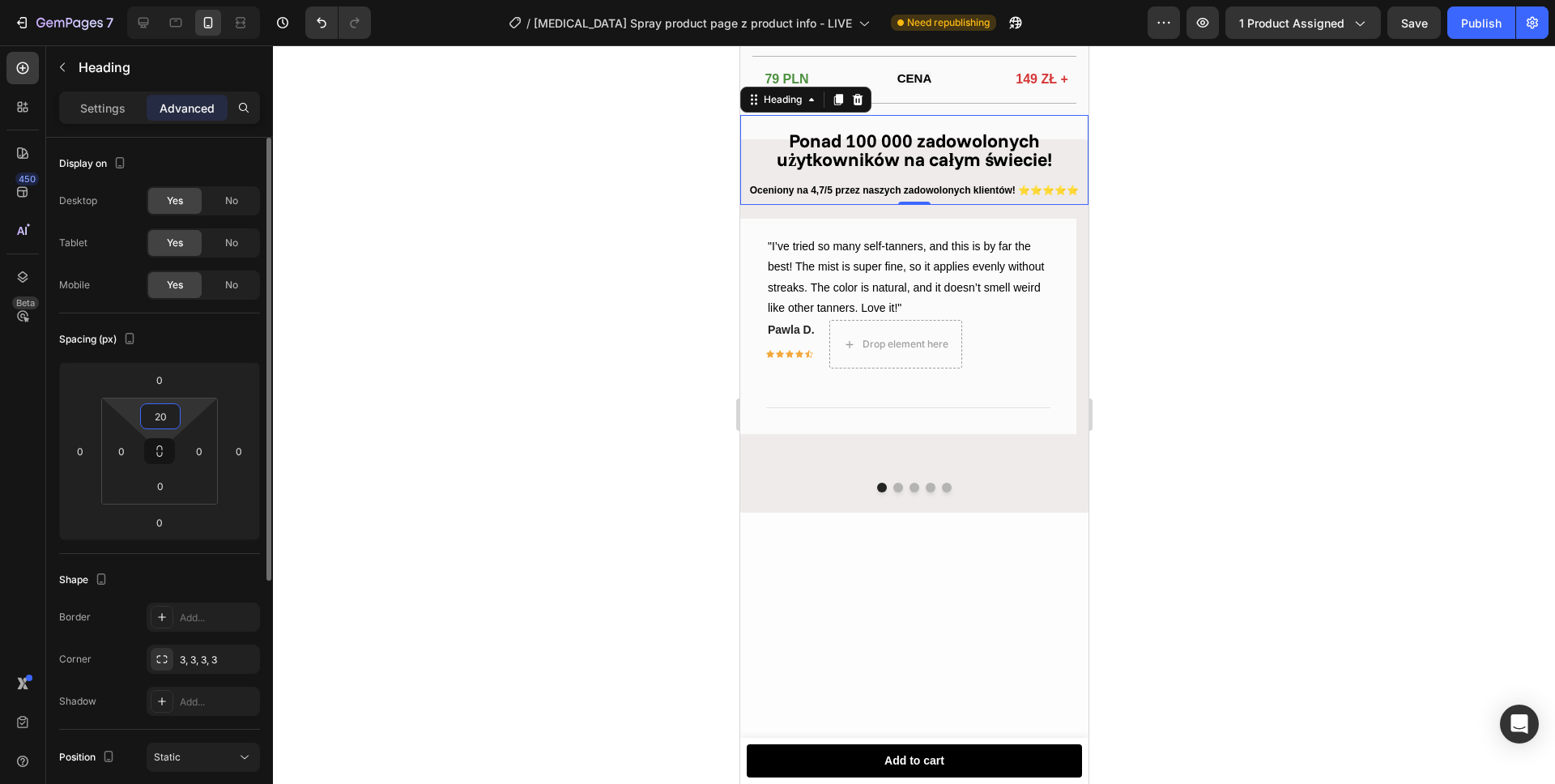
type input "2"
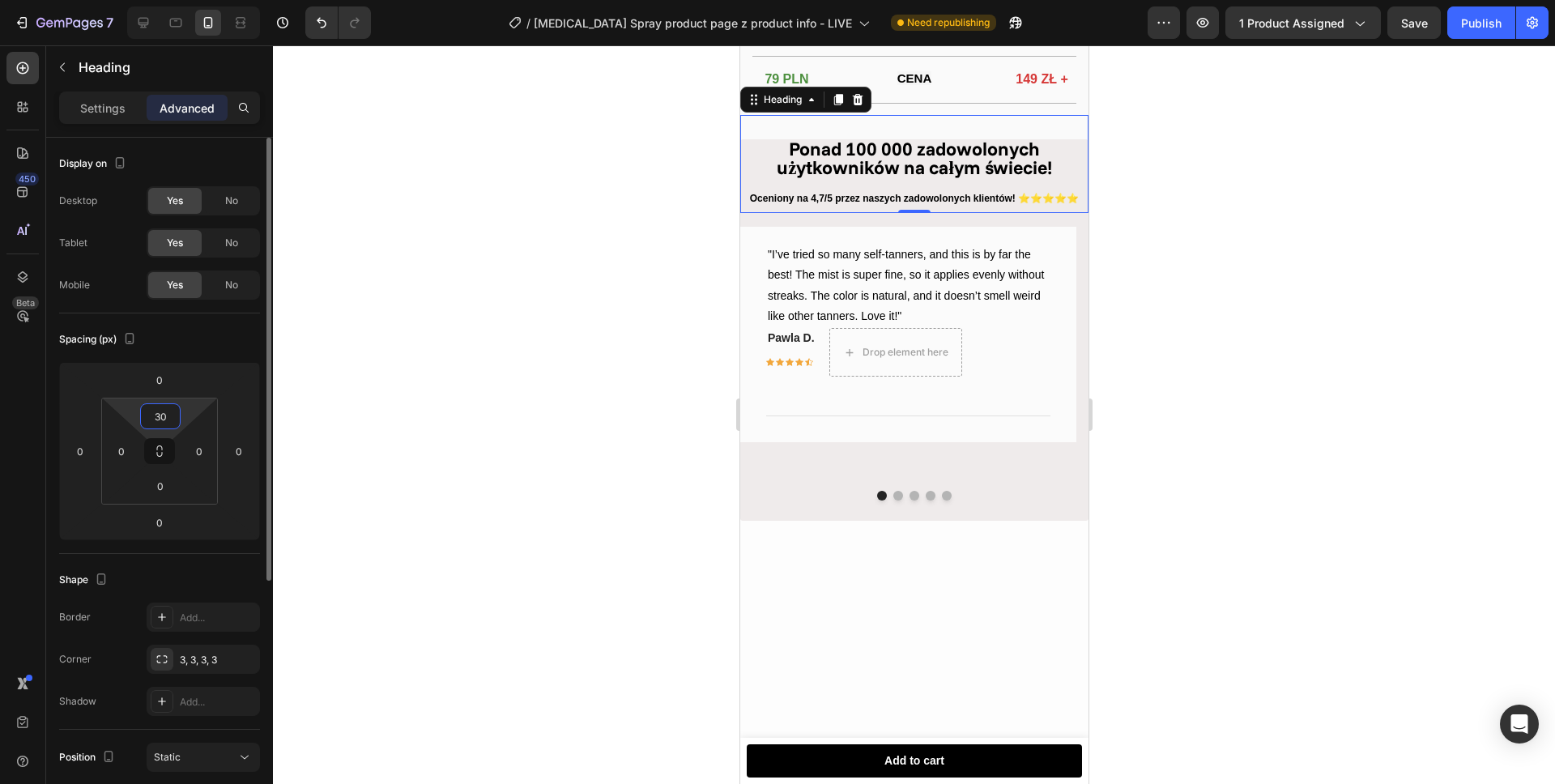
type input "3"
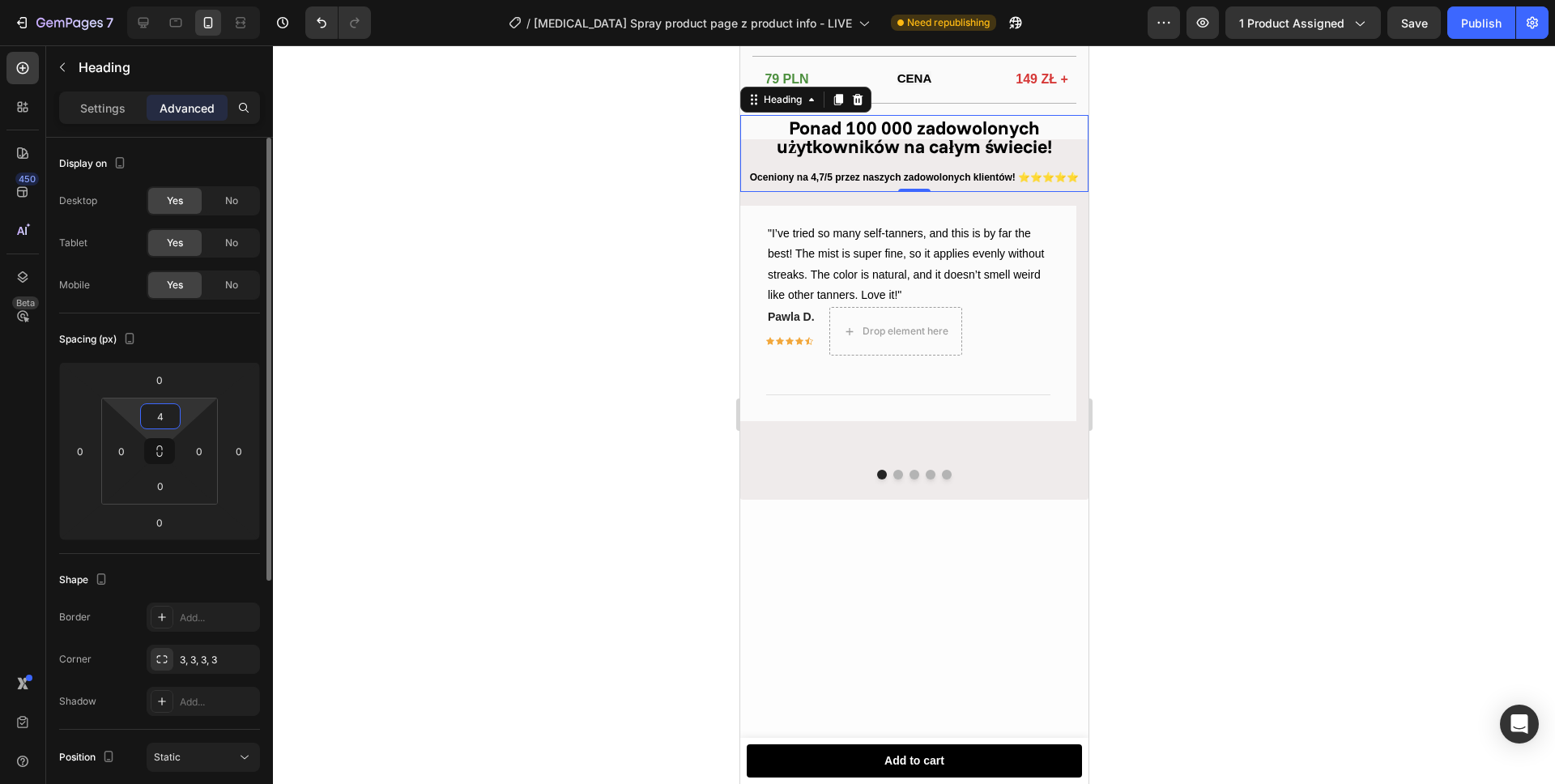
type input "40"
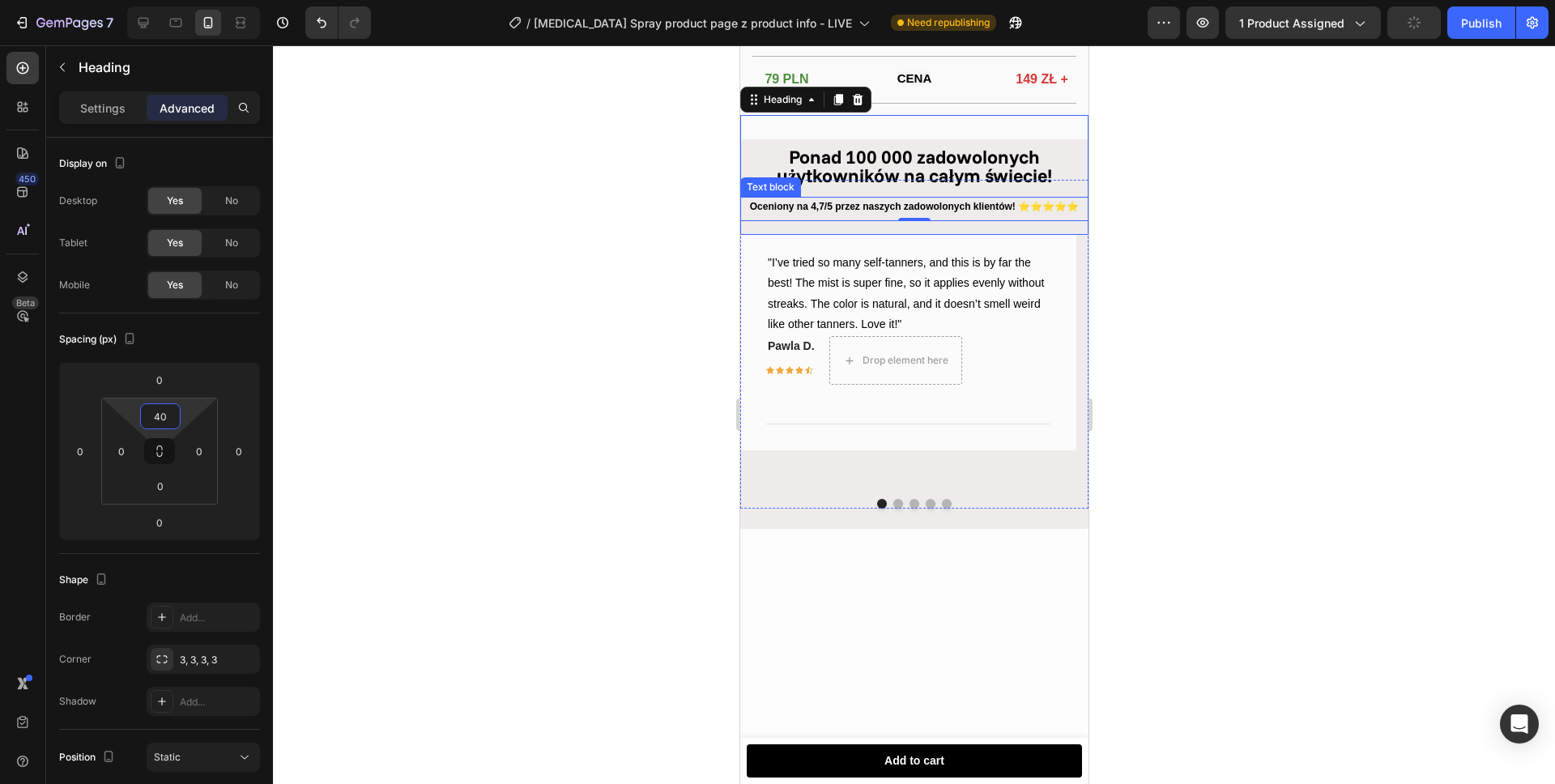
click at [858, 216] on p "Oceniony na 4,7/5 przez naszych zadowolonych klientów! ⭐⭐⭐⭐⭐" at bounding box center [913, 207] width 345 height 18
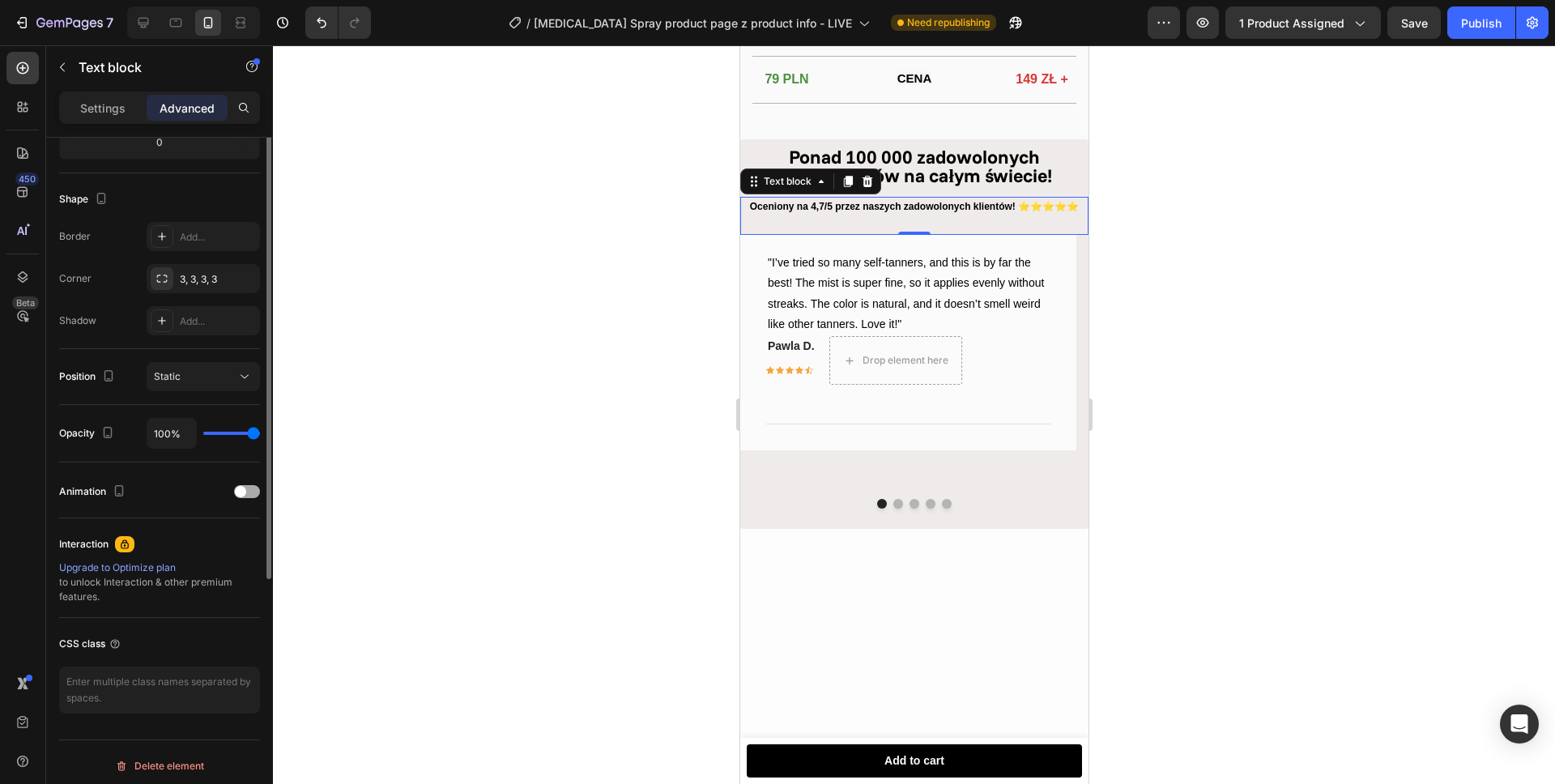
scroll to position [0, 0]
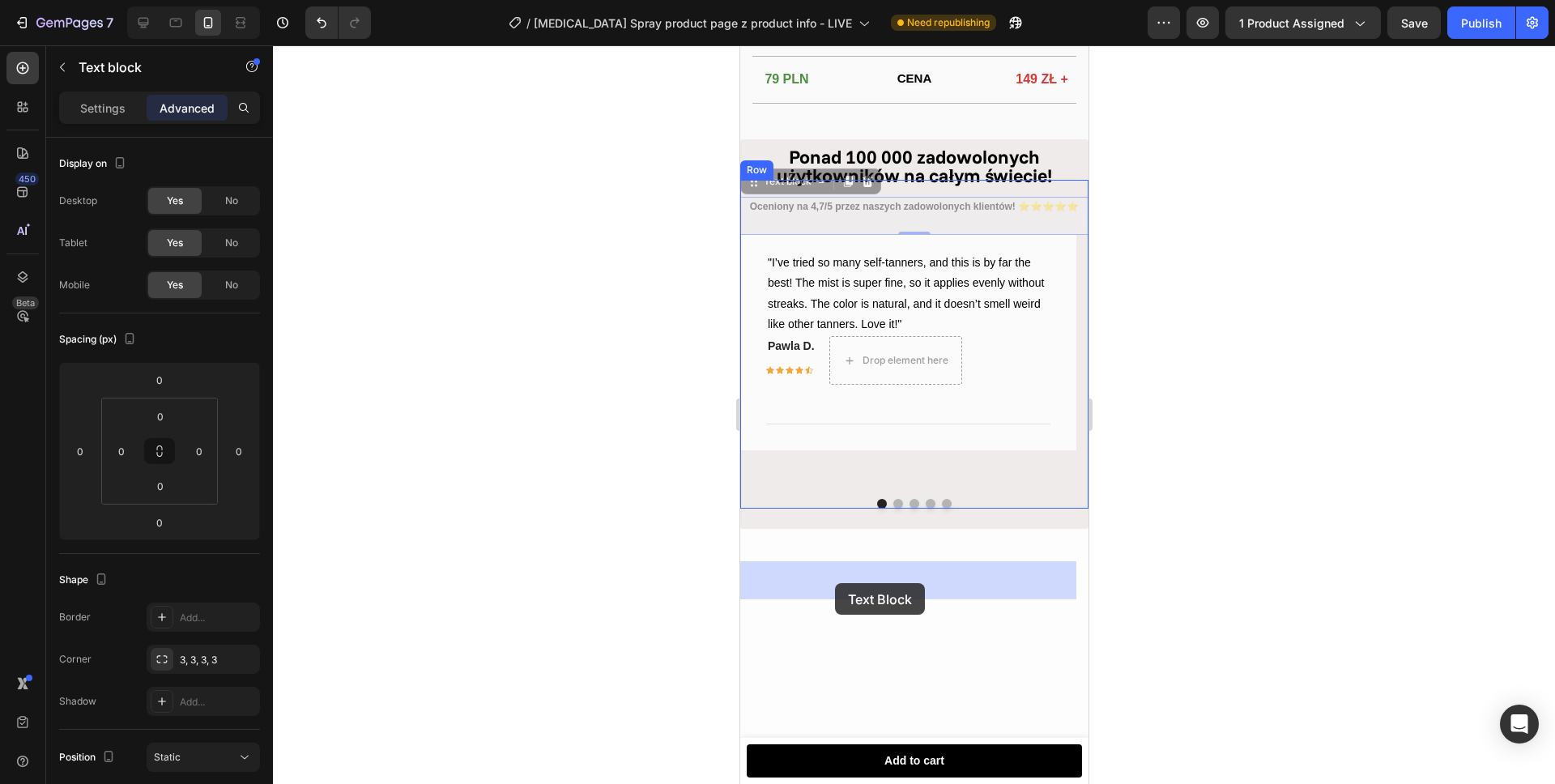
drag, startPoint x: 770, startPoint y: 569, endPoint x: 834, endPoint y: 583, distance: 65.5
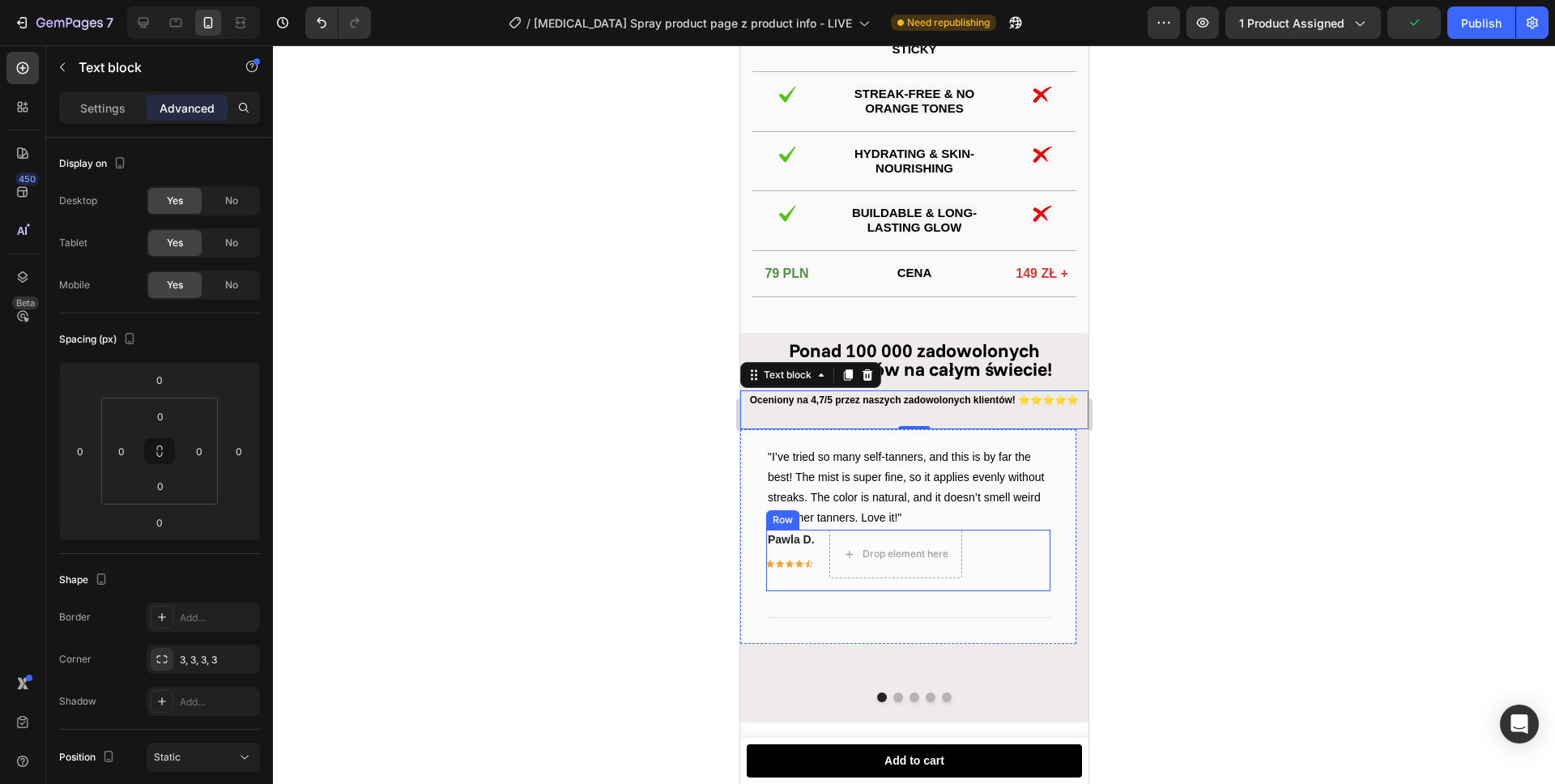
scroll to position [2318, 0]
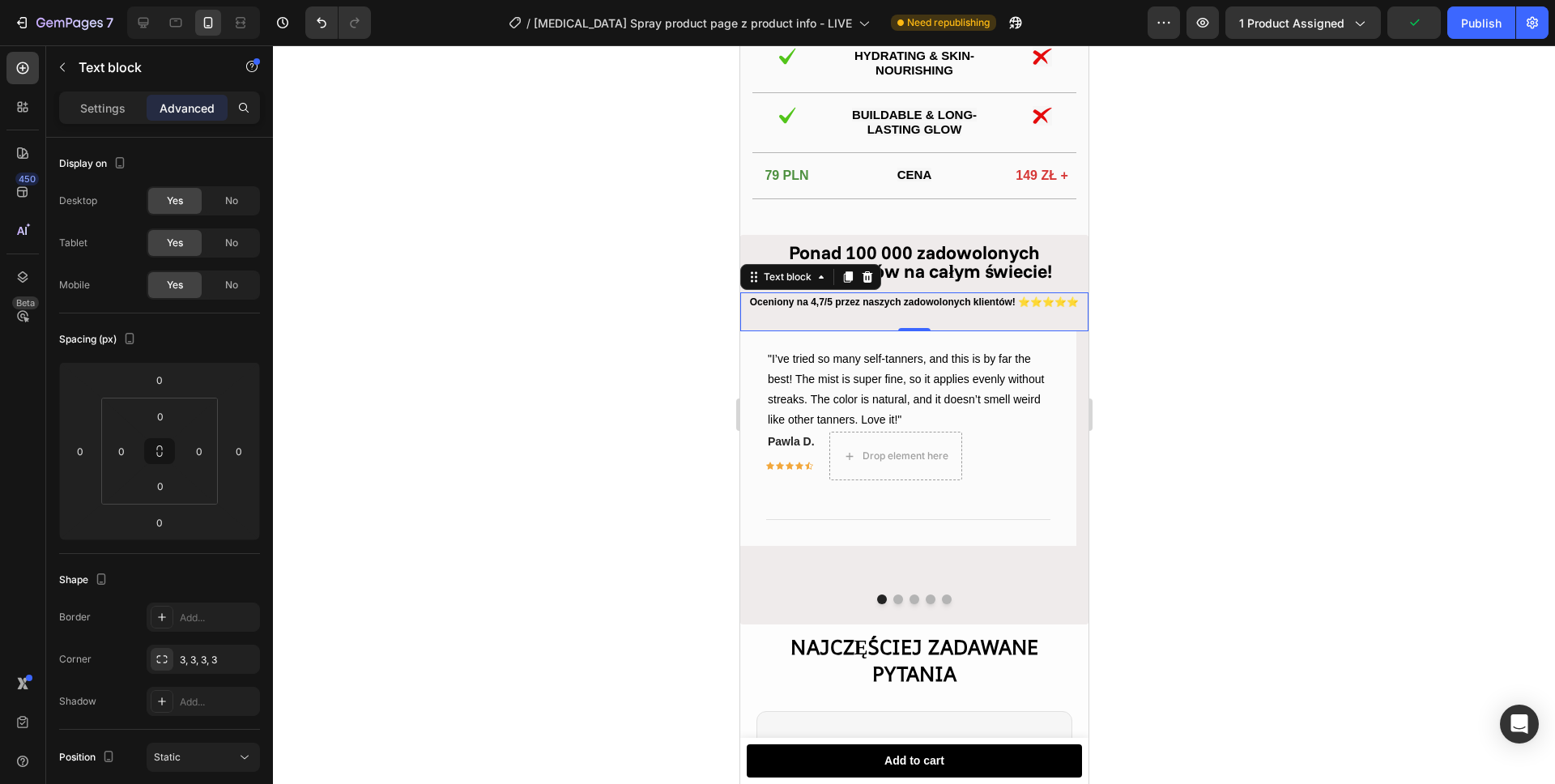
click at [1180, 404] on div at bounding box center [914, 415] width 1282 height 738
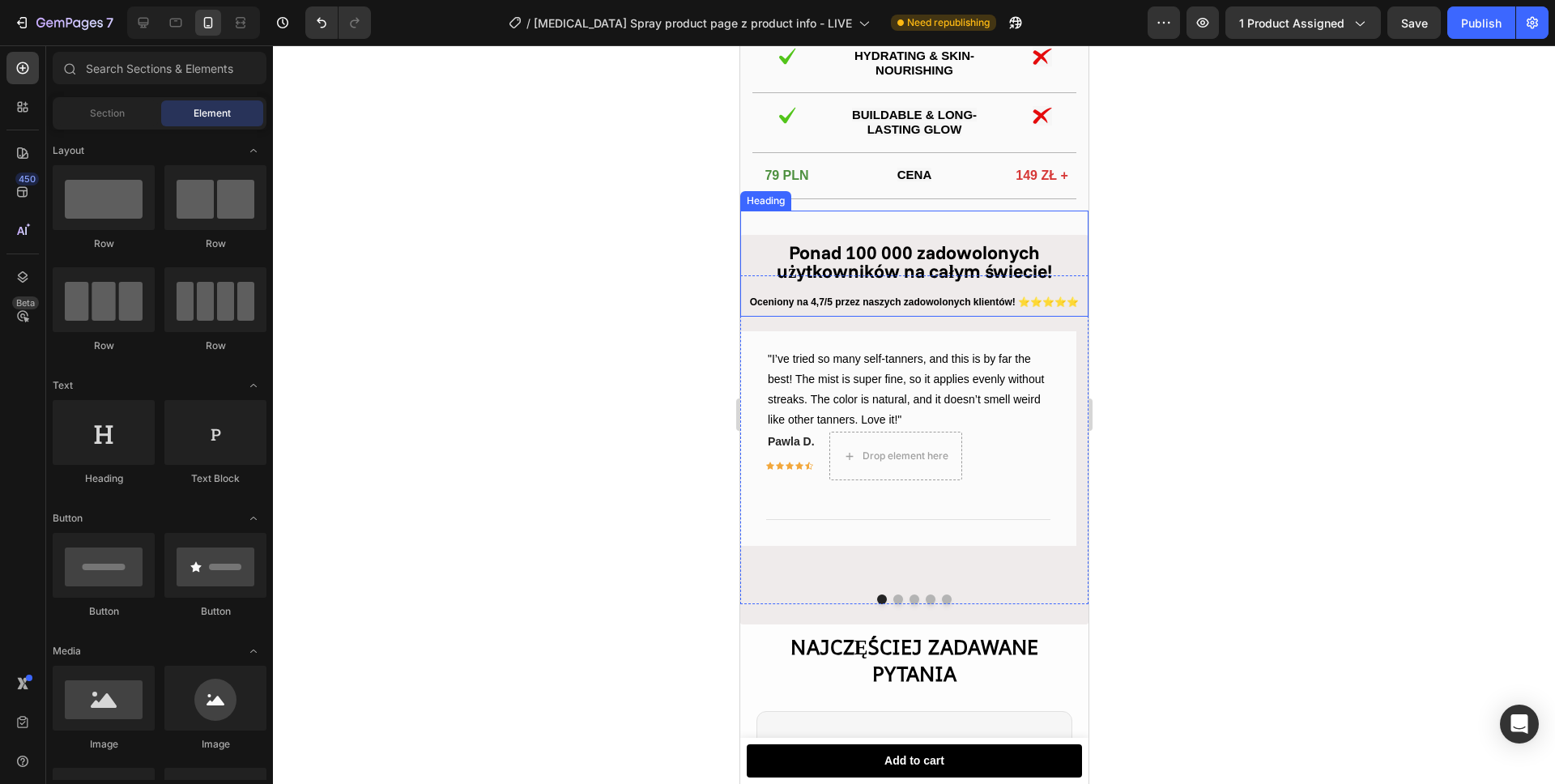
click at [862, 248] on div "Ponad 100 000 zadowolonych użytkowników na całym świecie! Heading" at bounding box center [914, 264] width 348 height 106
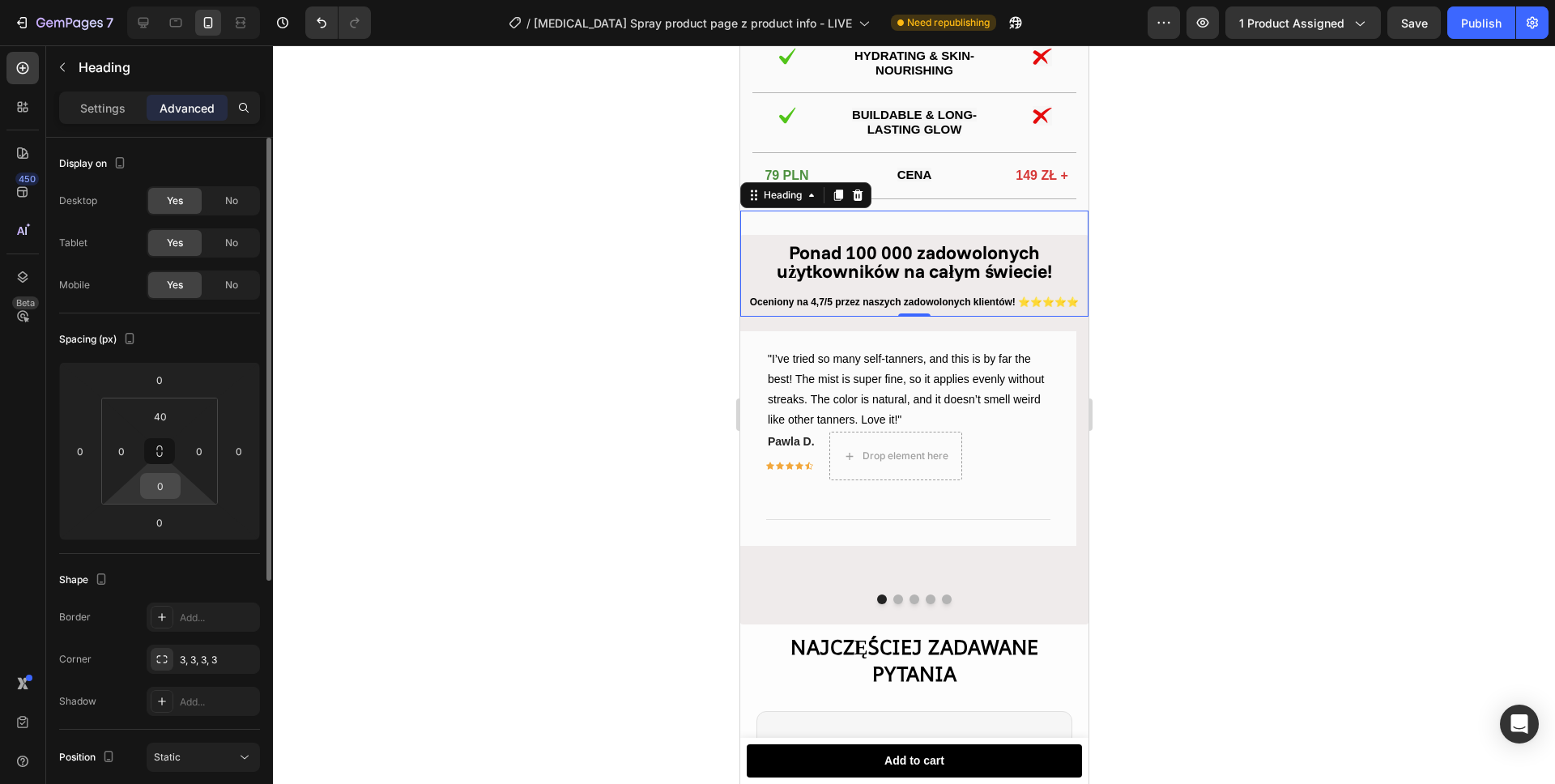
click at [164, 486] on input "0" at bounding box center [160, 486] width 33 height 24
click at [164, 485] on input "0" at bounding box center [160, 486] width 33 height 24
type input "20"
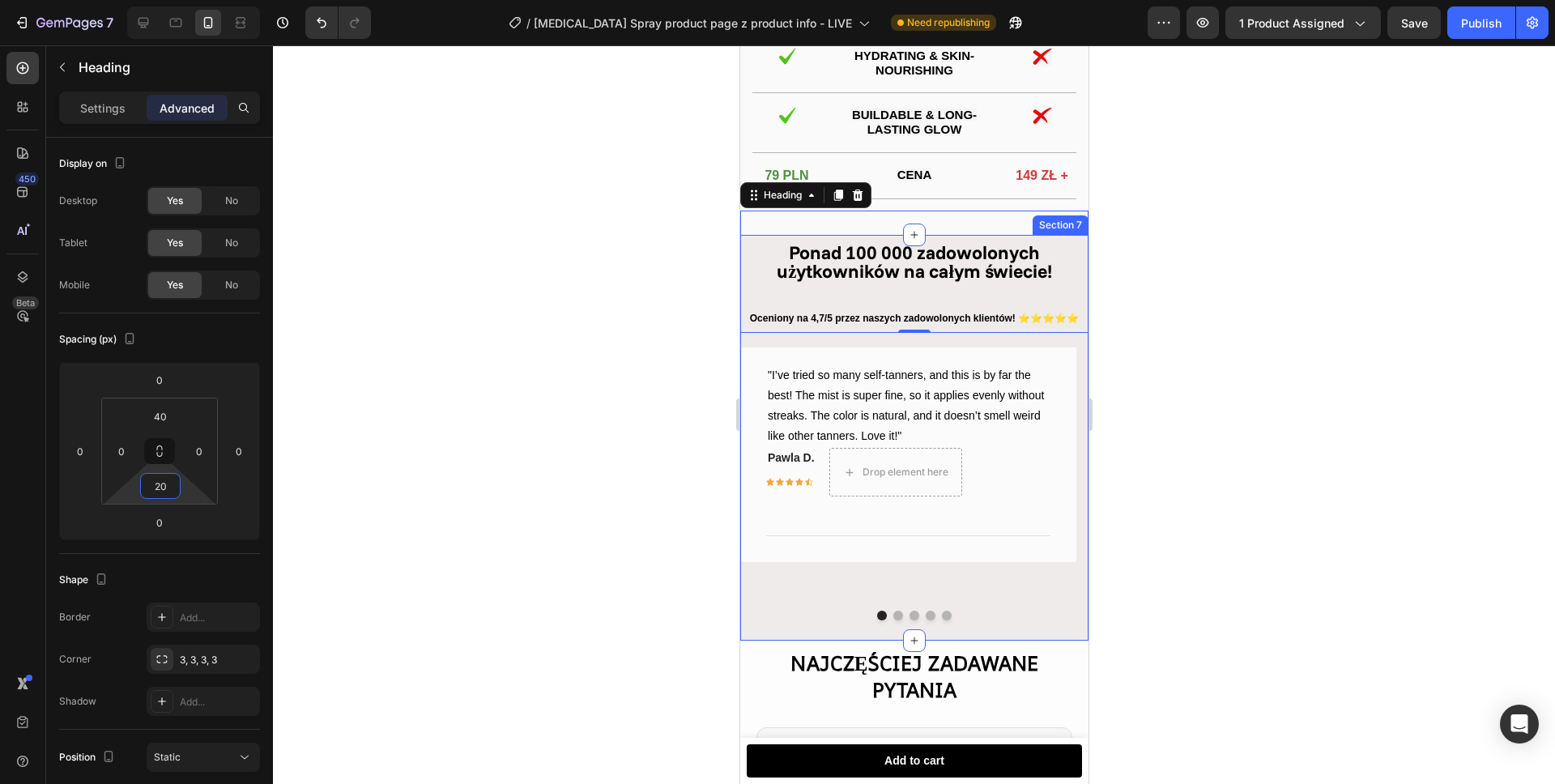
click at [755, 637] on div "Ponad 100 000 zadowolonych użytkowników na całym świecie! Heading 0 Oceniony na…" at bounding box center [914, 438] width 348 height 406
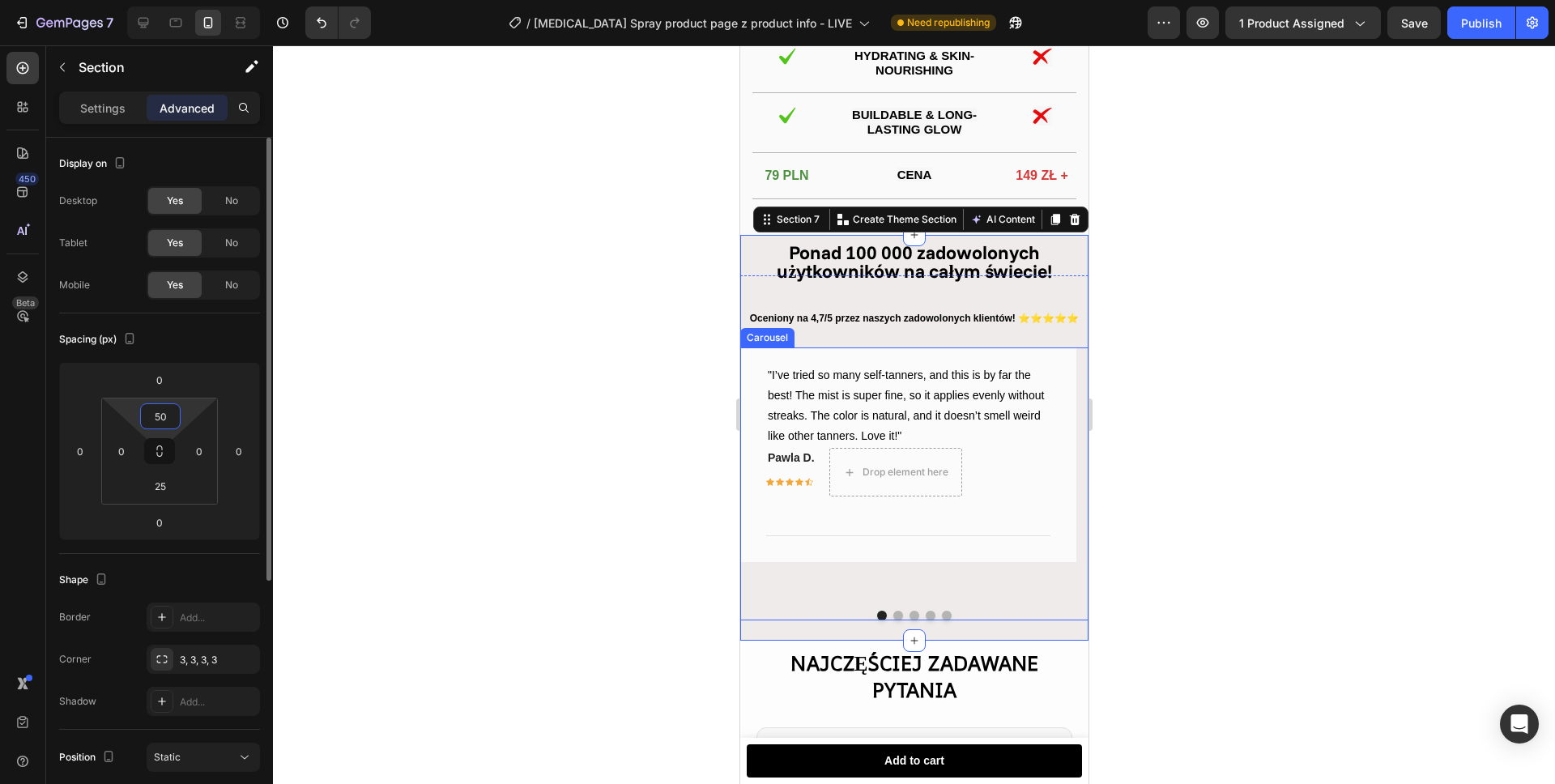
click at [165, 421] on input "50" at bounding box center [160, 416] width 33 height 24
type input "5"
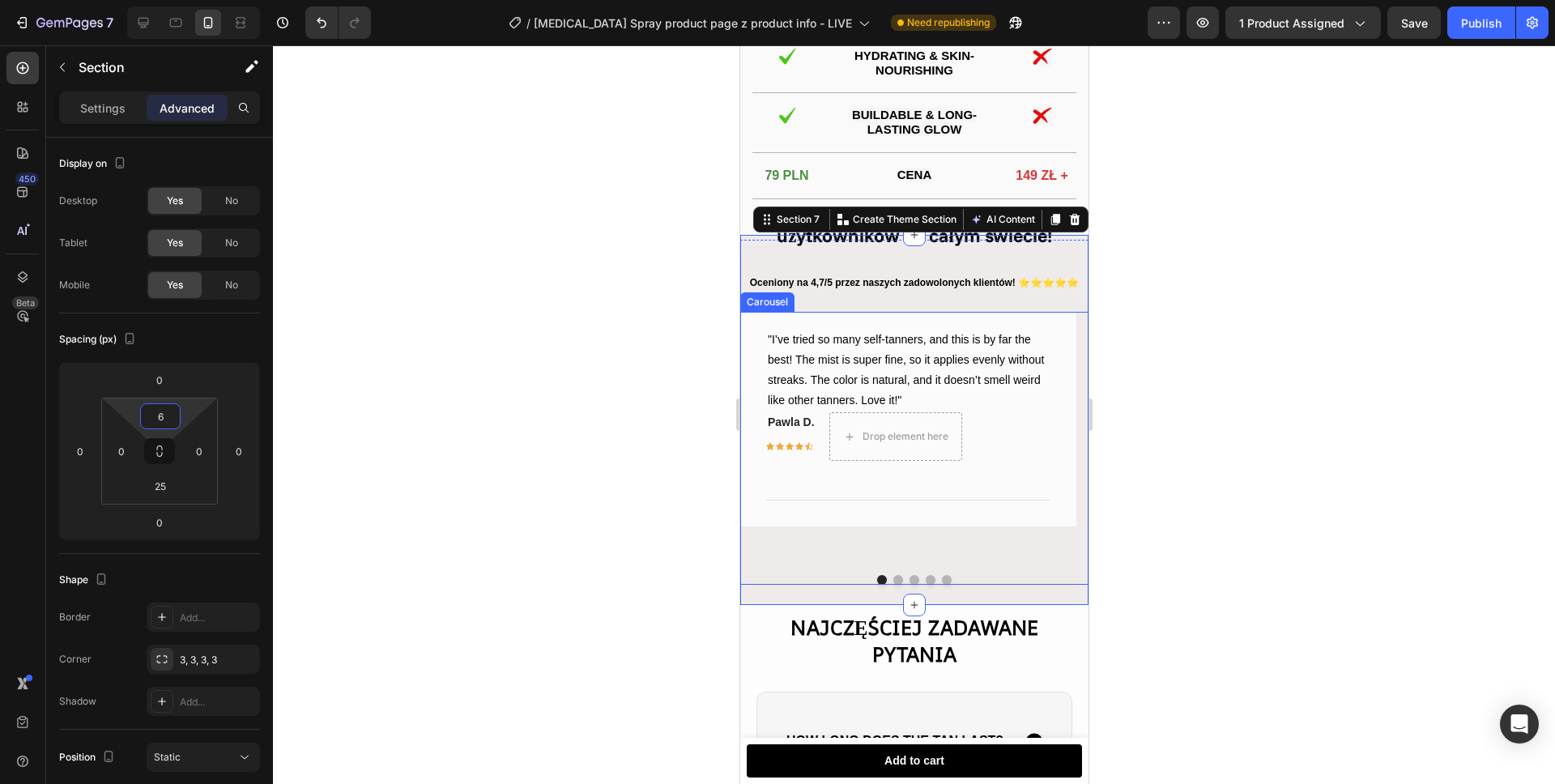
type input "60"
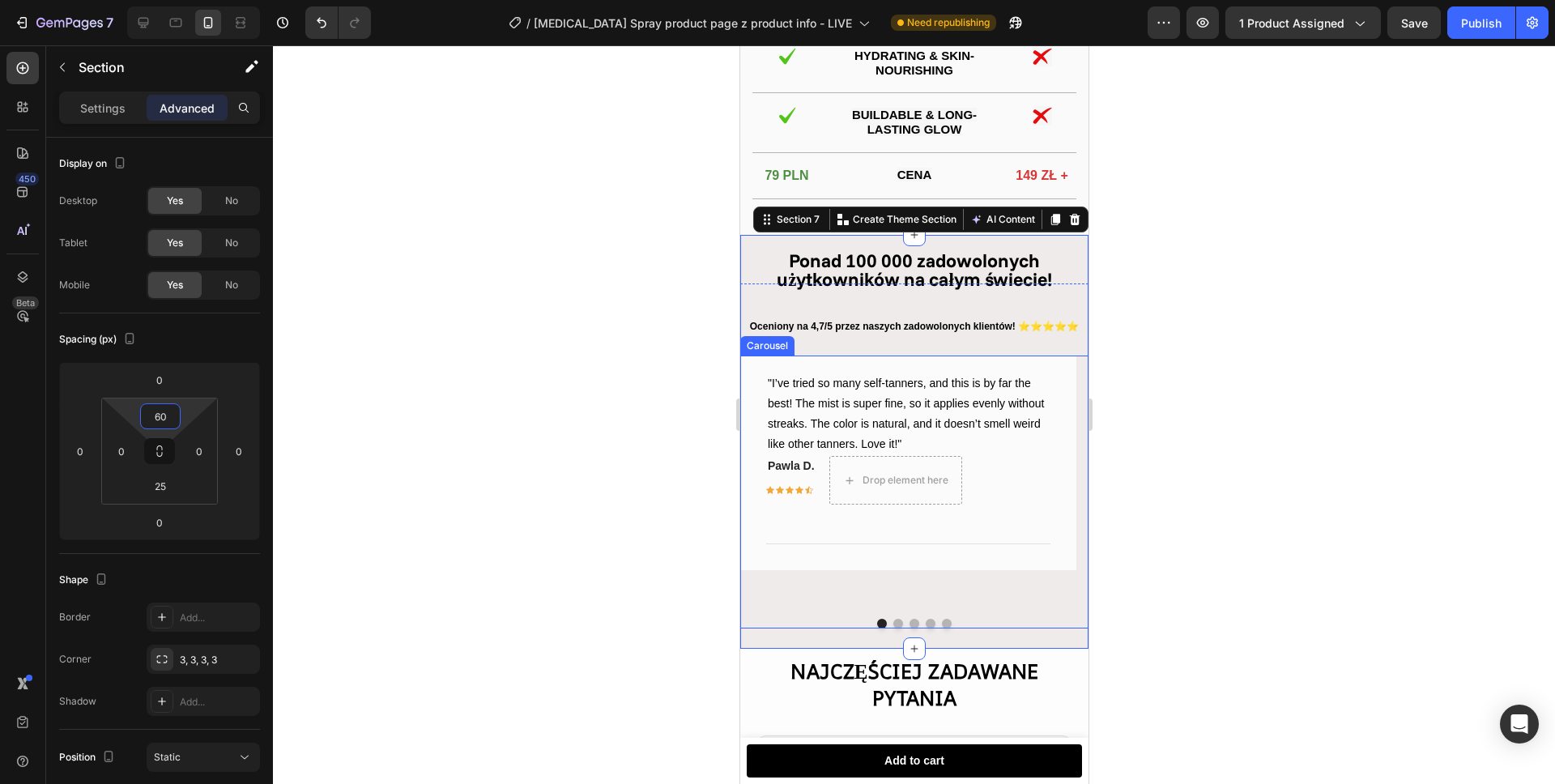
click at [494, 300] on div at bounding box center [914, 415] width 1282 height 738
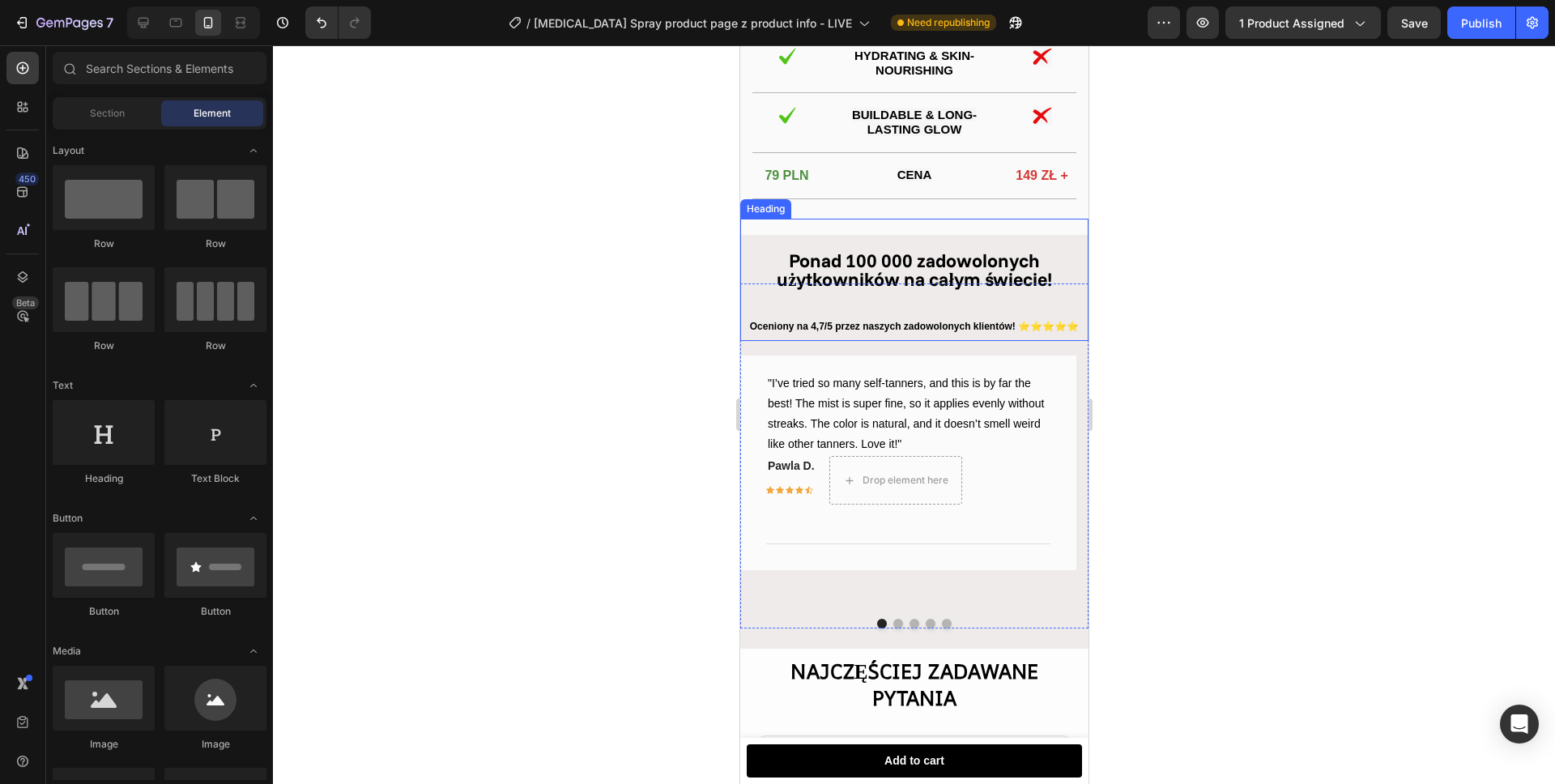
click at [604, 285] on div at bounding box center [914, 415] width 1282 height 738
click at [897, 334] on p "Oceniony na 4,7/5 przez naszych zadowolonych klientów! ⭐⭐⭐⭐⭐" at bounding box center [913, 327] width 345 height 18
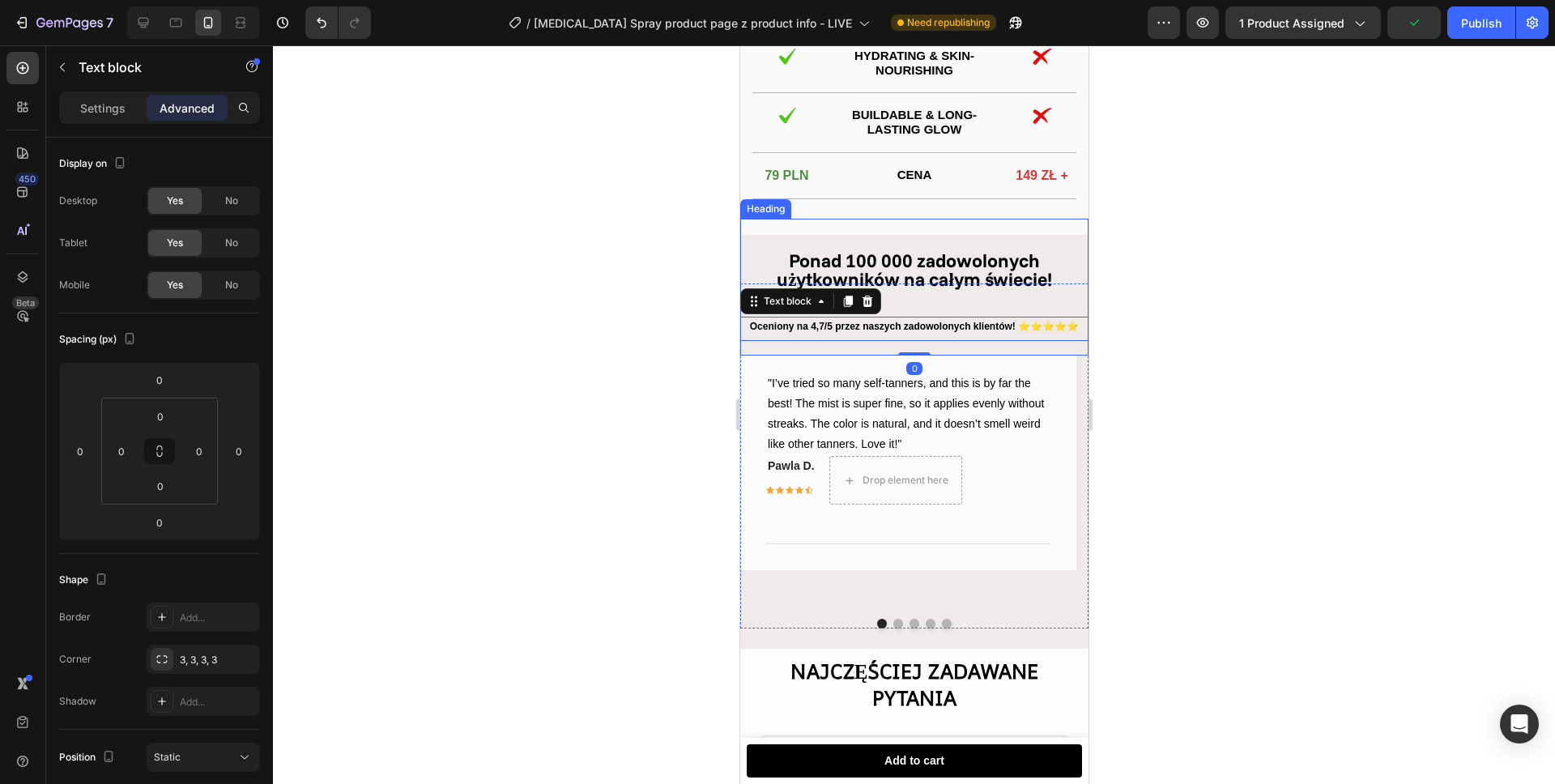
click at [981, 285] on strong "Ponad 100 000 zadowolonych użytkowników na całym świecie!" at bounding box center [913, 270] width 276 height 42
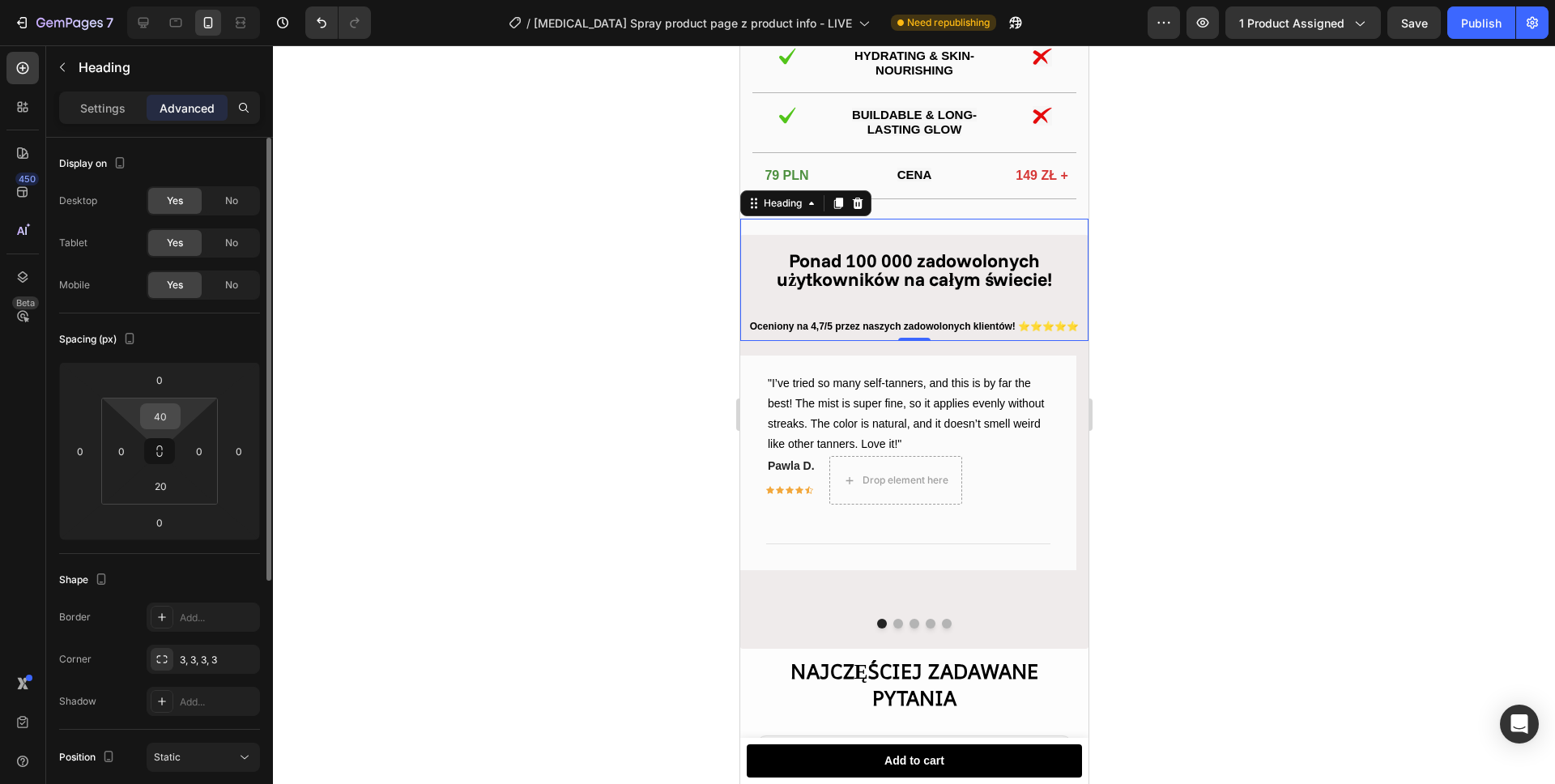
click at [167, 421] on input "40" at bounding box center [160, 416] width 33 height 24
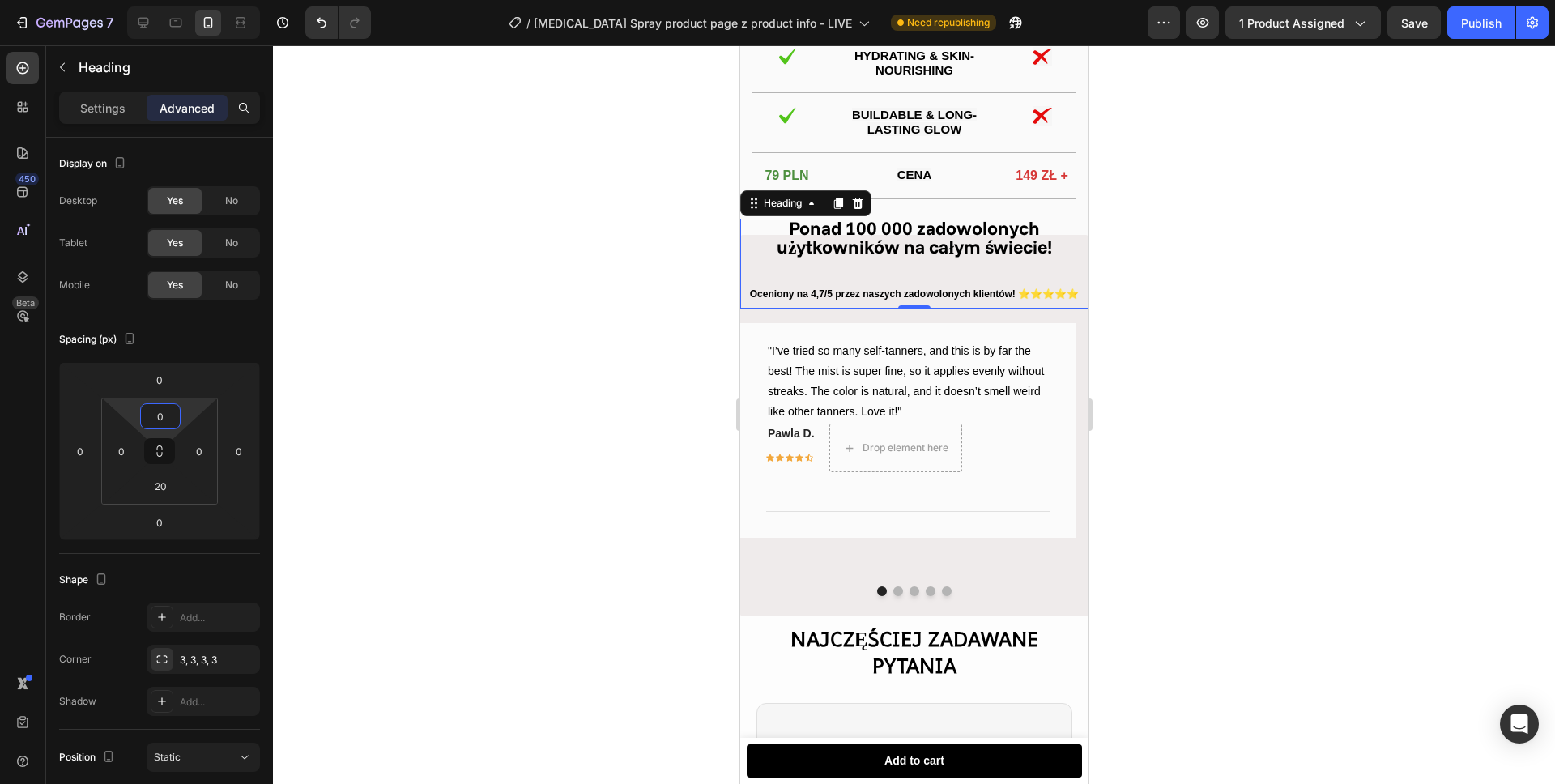
click at [501, 243] on div at bounding box center [914, 415] width 1282 height 738
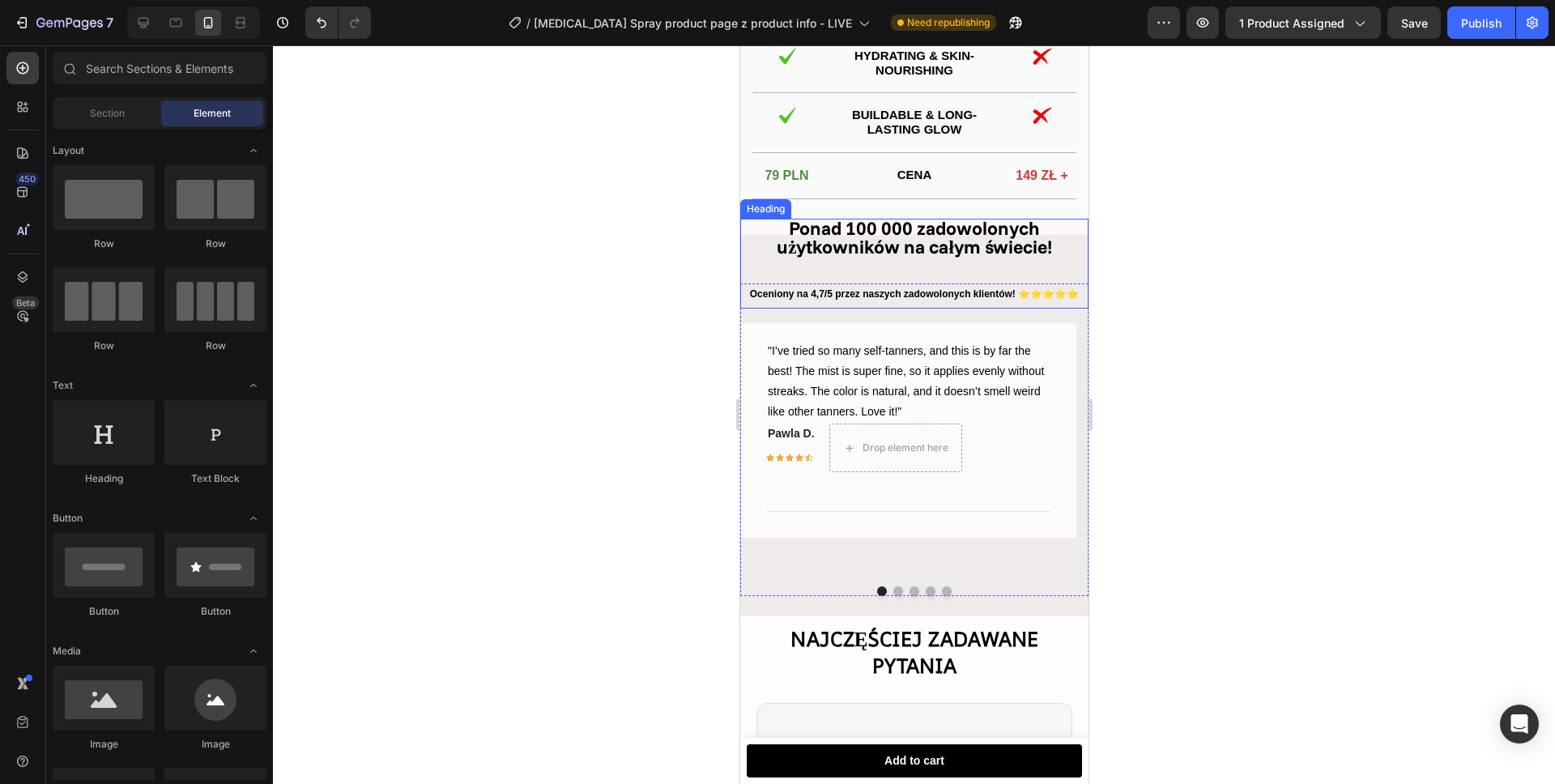
click at [768, 243] on h2 "Ponad 100 000 zadowolonych użytkowników na całym świecie!" at bounding box center [914, 256] width 348 height 74
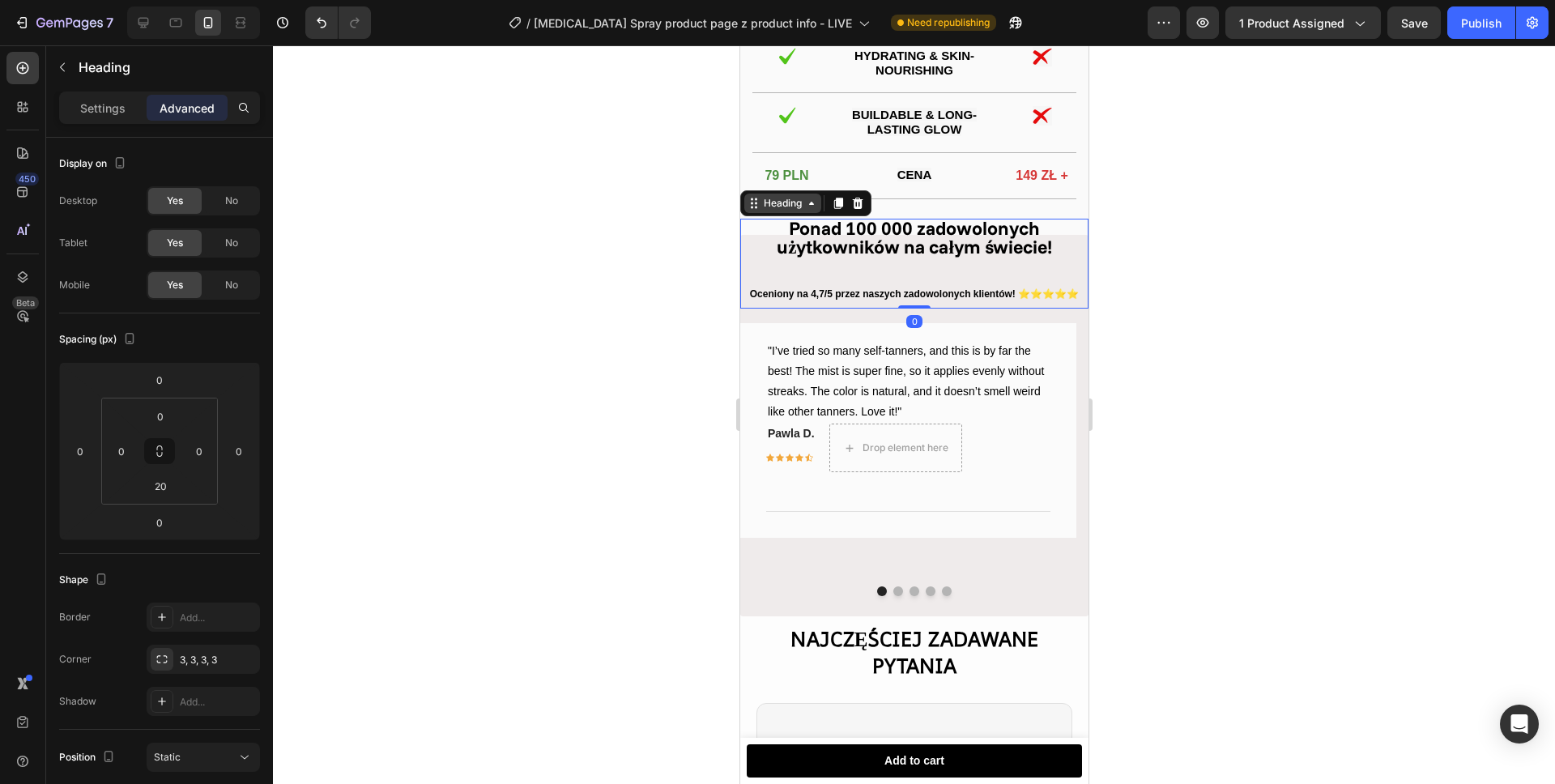
click at [759, 210] on icon at bounding box center [753, 203] width 13 height 13
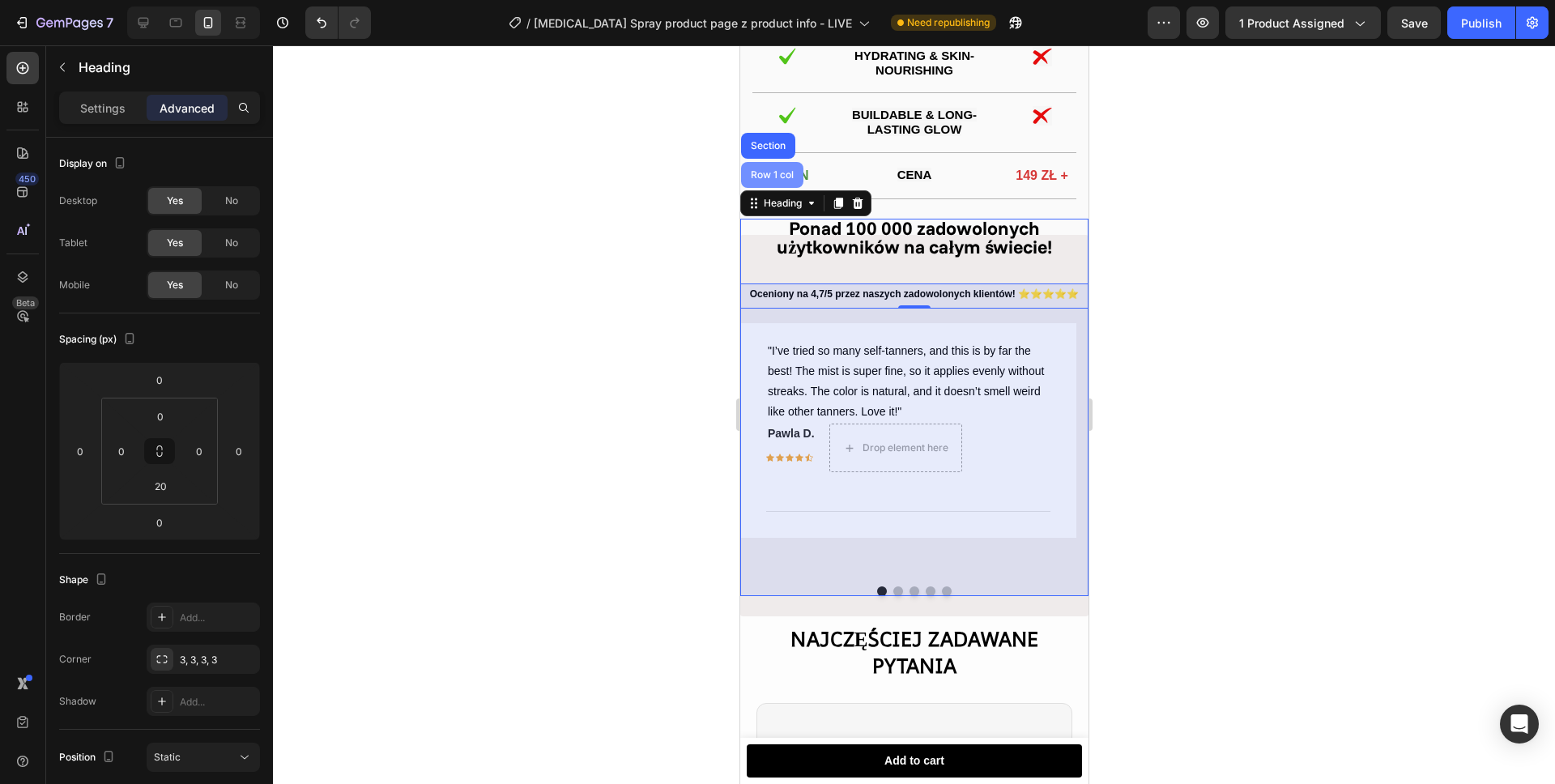
click at [765, 179] on div "Row 1 col" at bounding box center [772, 175] width 63 height 26
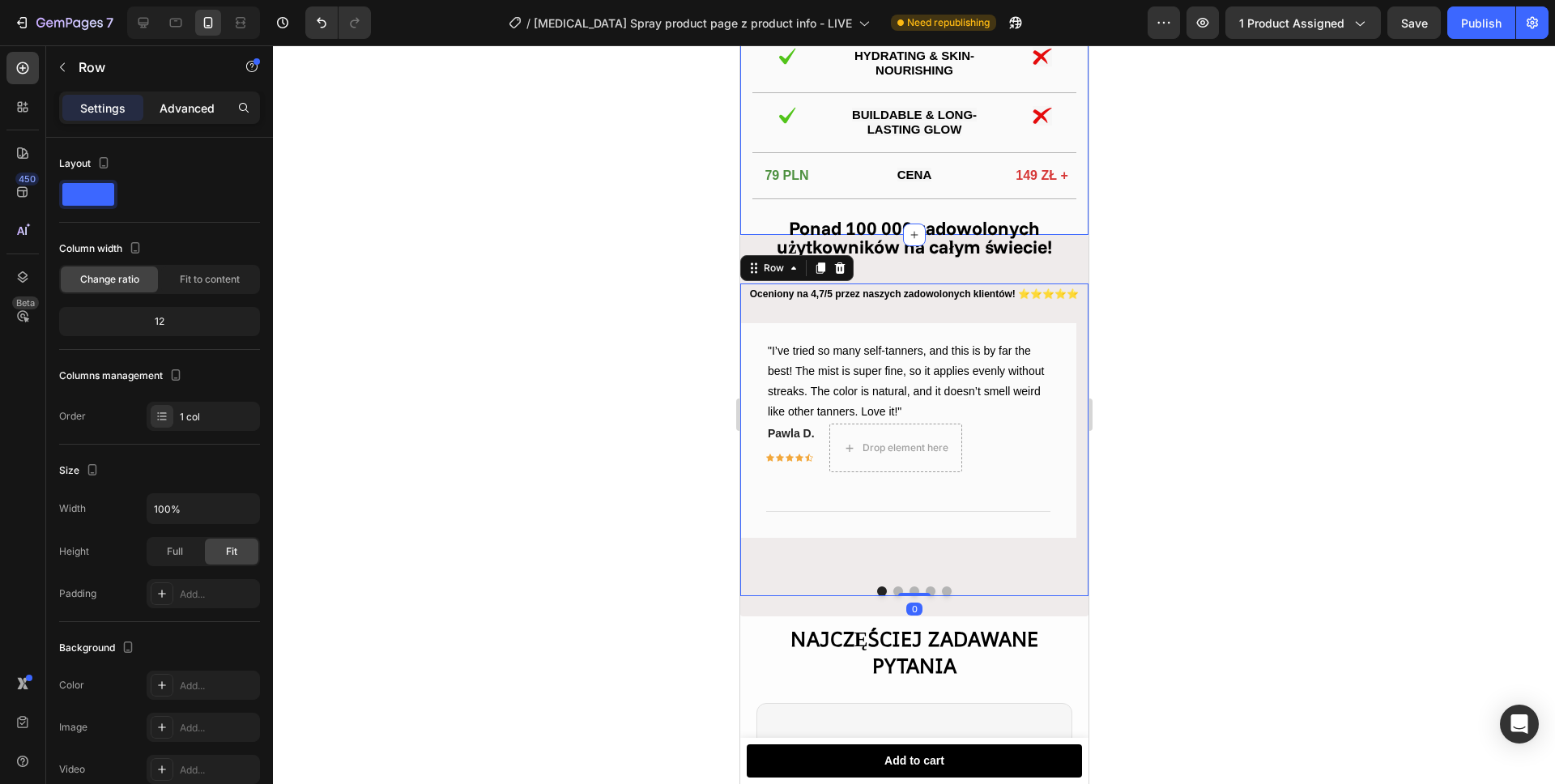
click at [193, 107] on p "Advanced" at bounding box center [186, 107] width 55 height 17
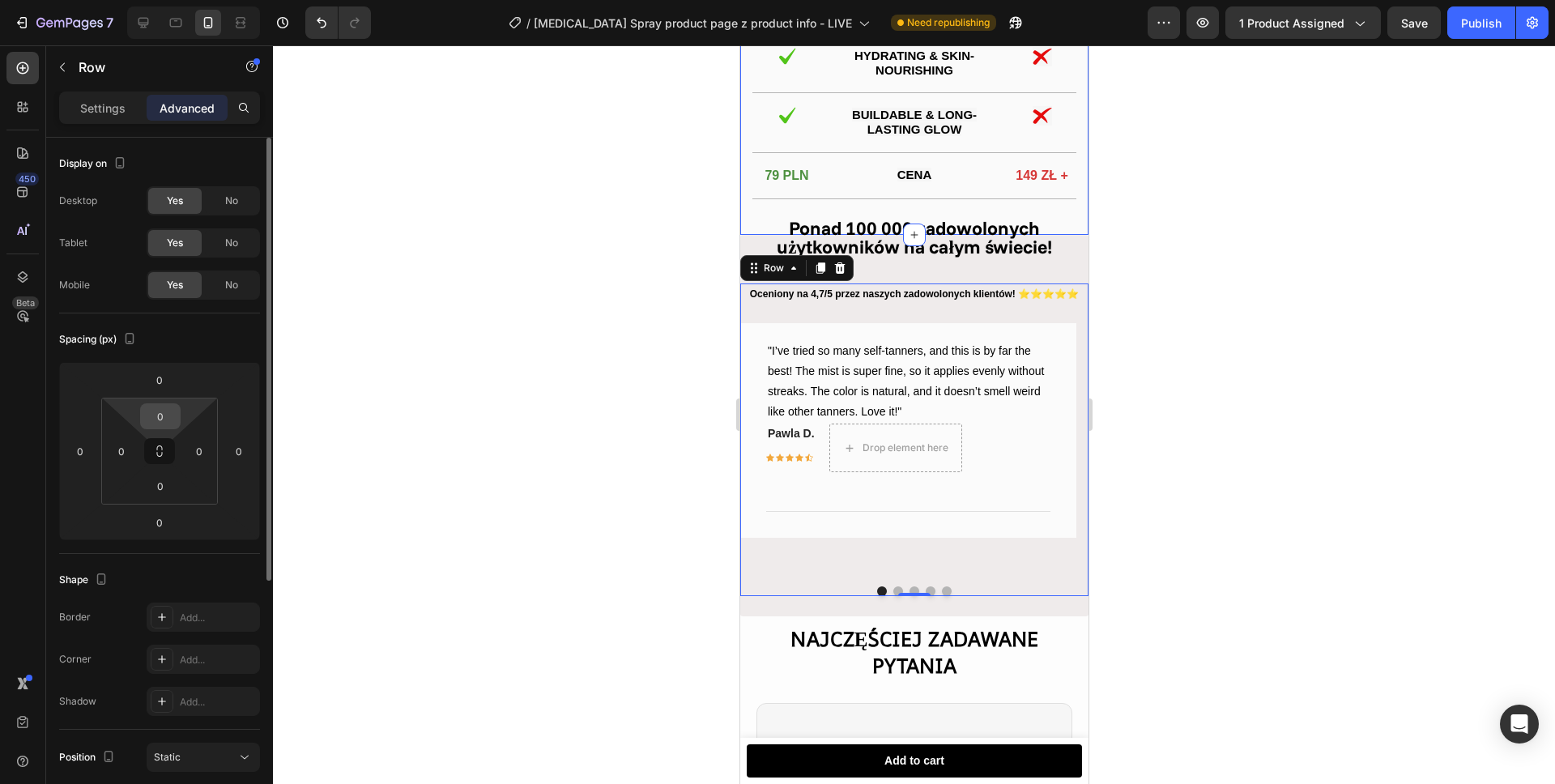
click at [158, 412] on input "0" at bounding box center [160, 416] width 33 height 24
click at [157, 411] on input "0" at bounding box center [160, 416] width 33 height 24
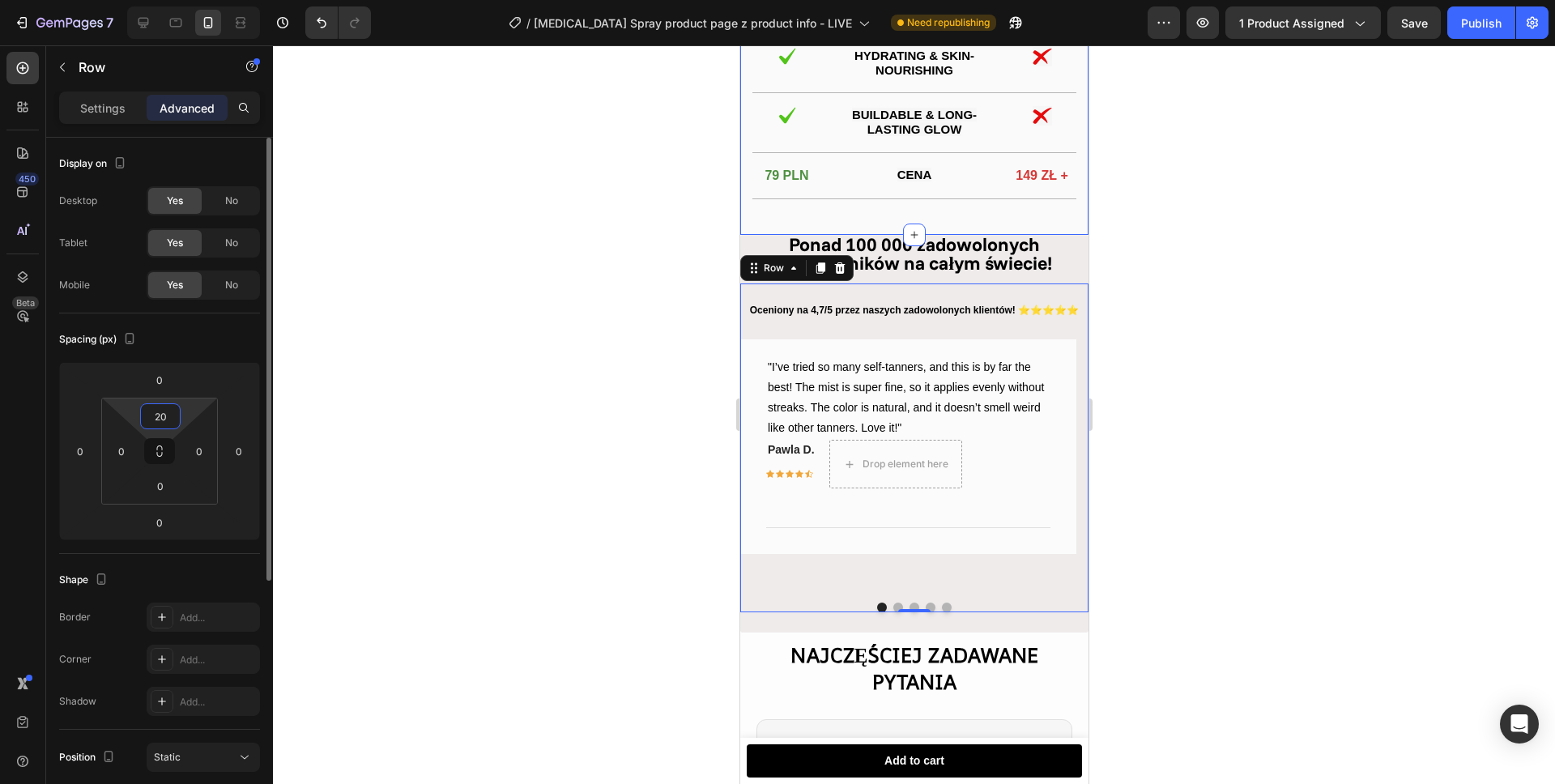
type input "2"
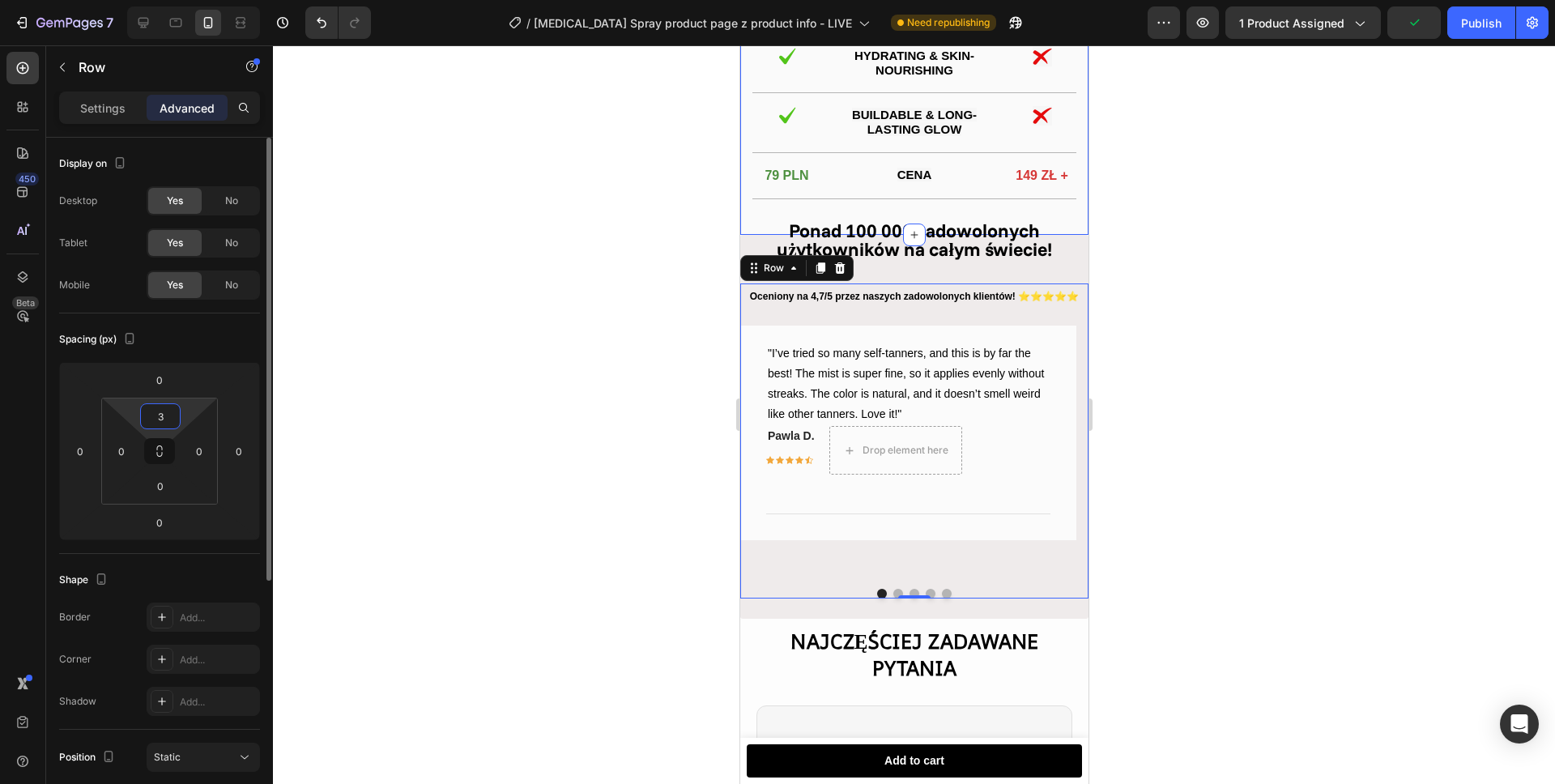
type input "30"
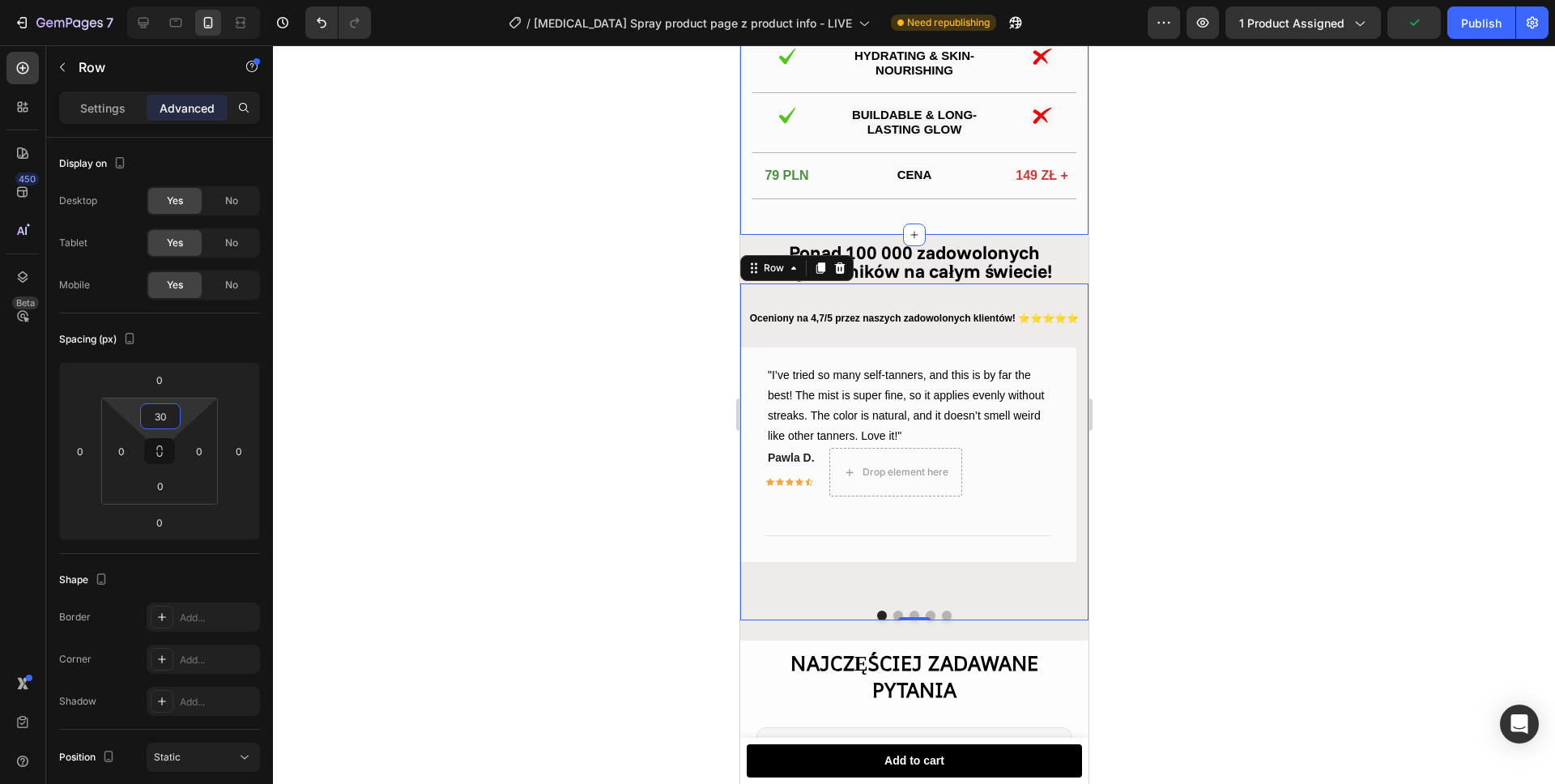
click at [448, 364] on div at bounding box center [914, 415] width 1282 height 738
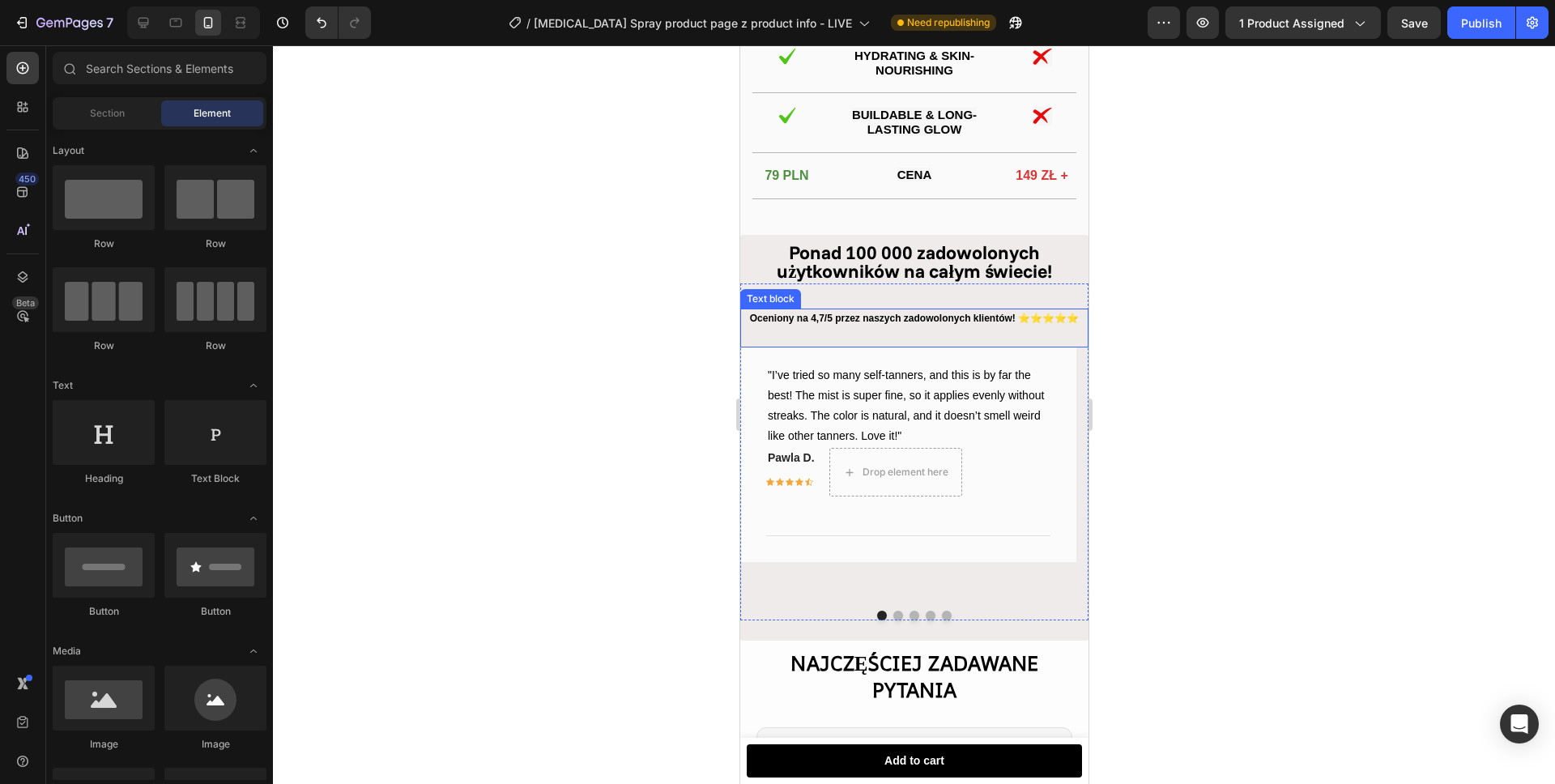
click at [861, 328] on p "Oceniony na 4,7/5 przez naszych zadowolonych klientów! ⭐⭐⭐⭐⭐" at bounding box center [913, 319] width 345 height 18
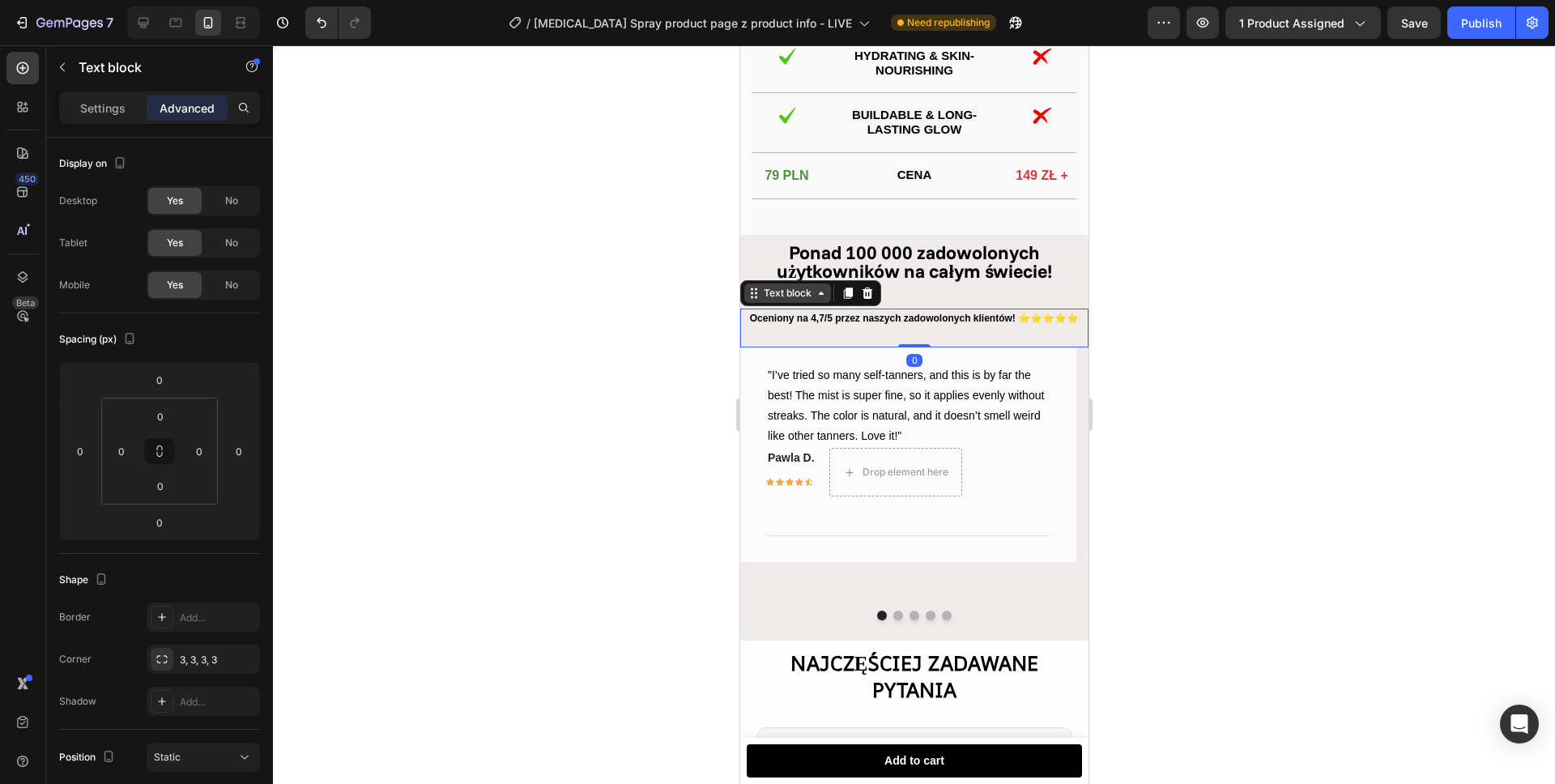
click at [780, 300] on div "Text block" at bounding box center [786, 293] width 55 height 15
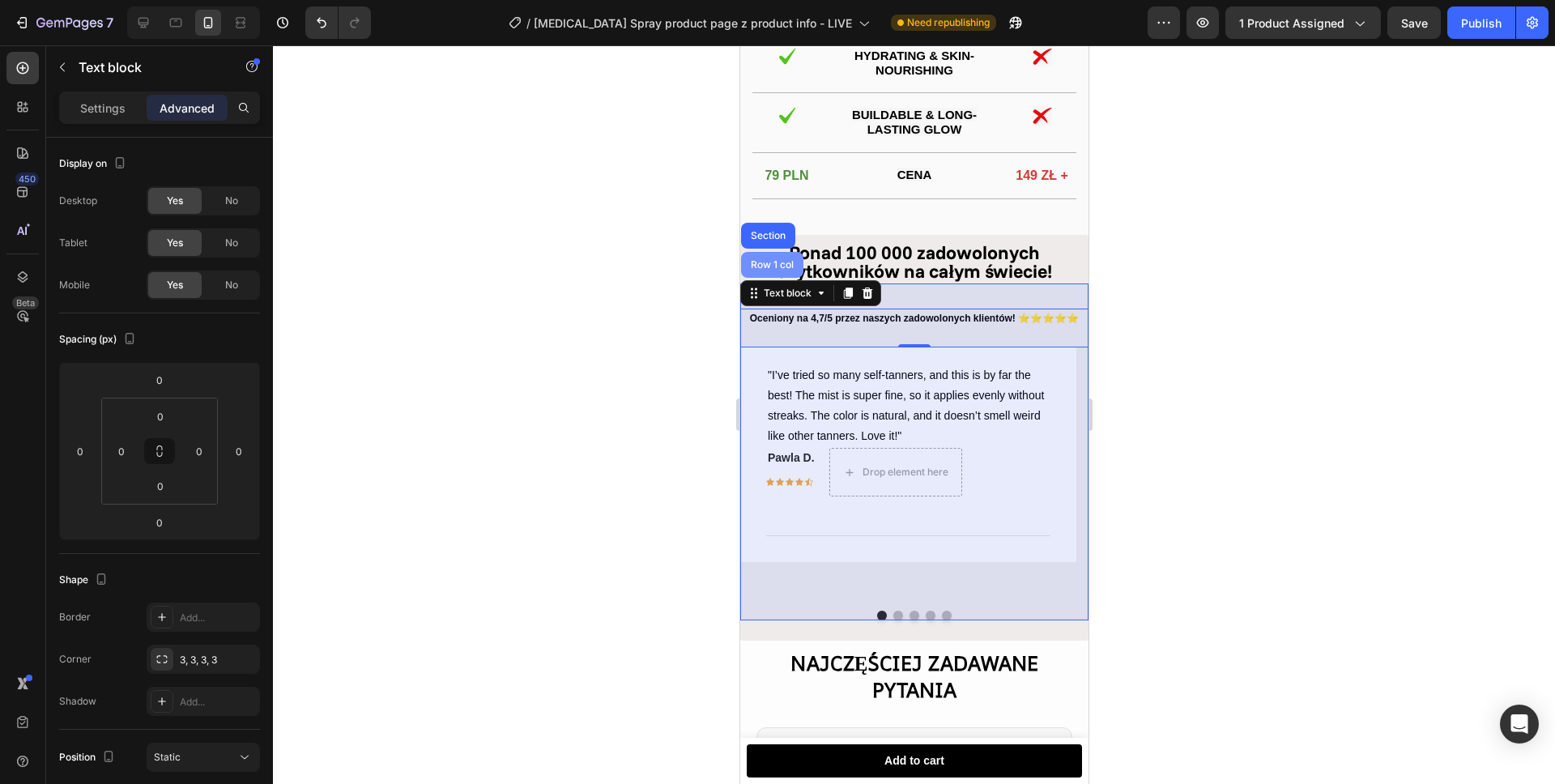
click at [767, 270] on div "Row 1 col" at bounding box center [772, 265] width 50 height 10
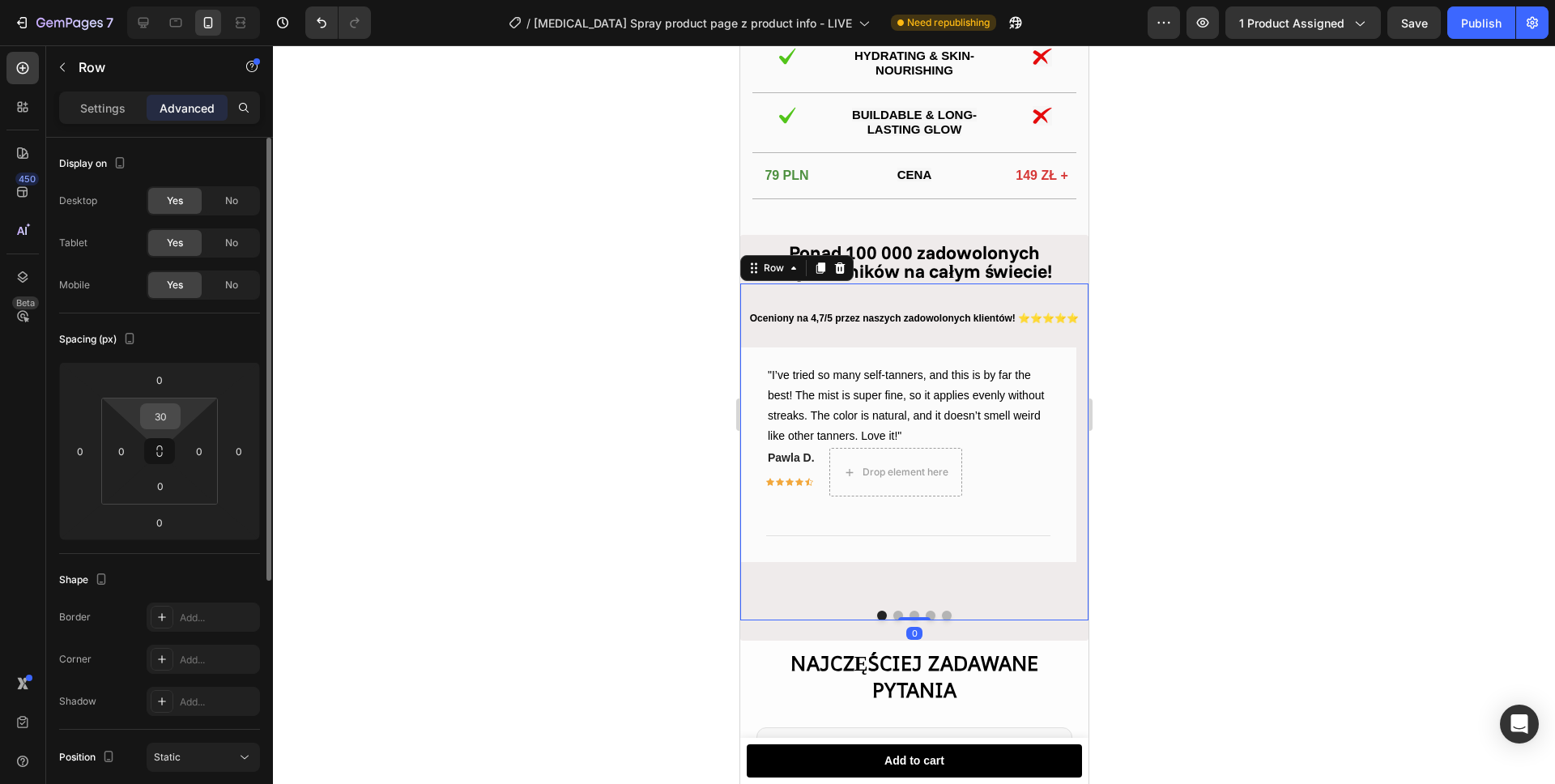
click at [168, 413] on input "30" at bounding box center [160, 416] width 33 height 24
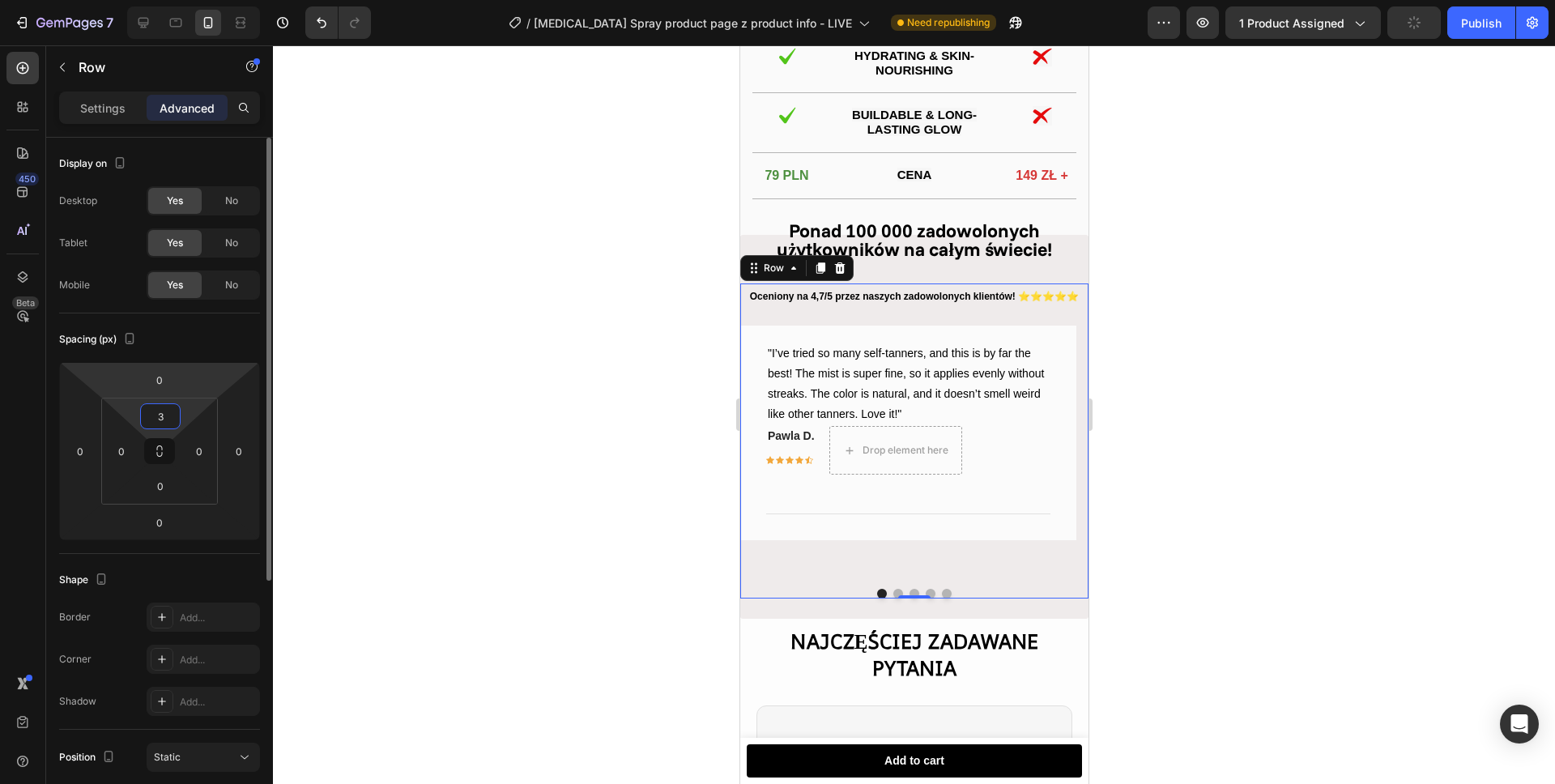
type input "30"
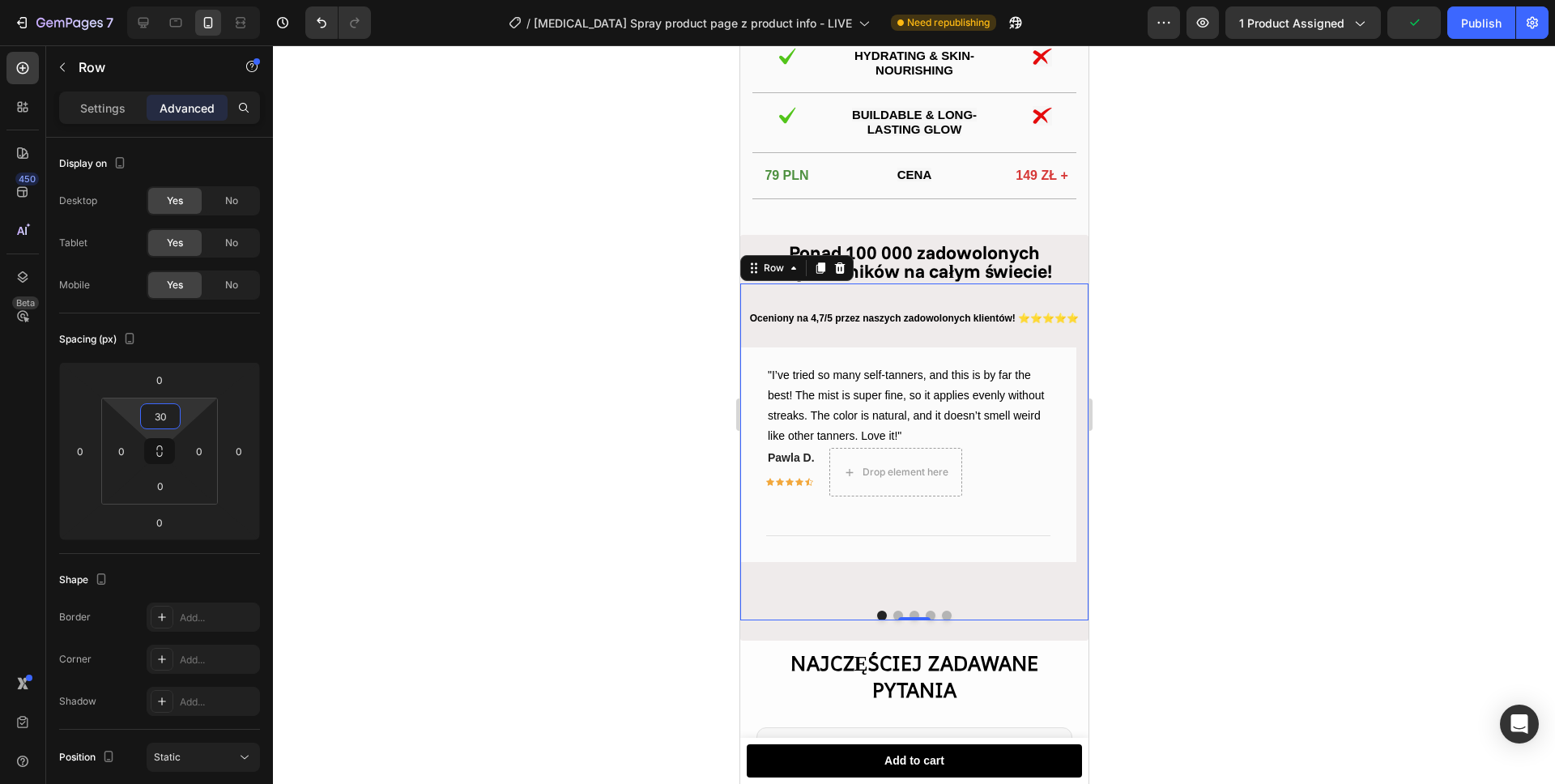
click at [562, 272] on div at bounding box center [914, 415] width 1282 height 738
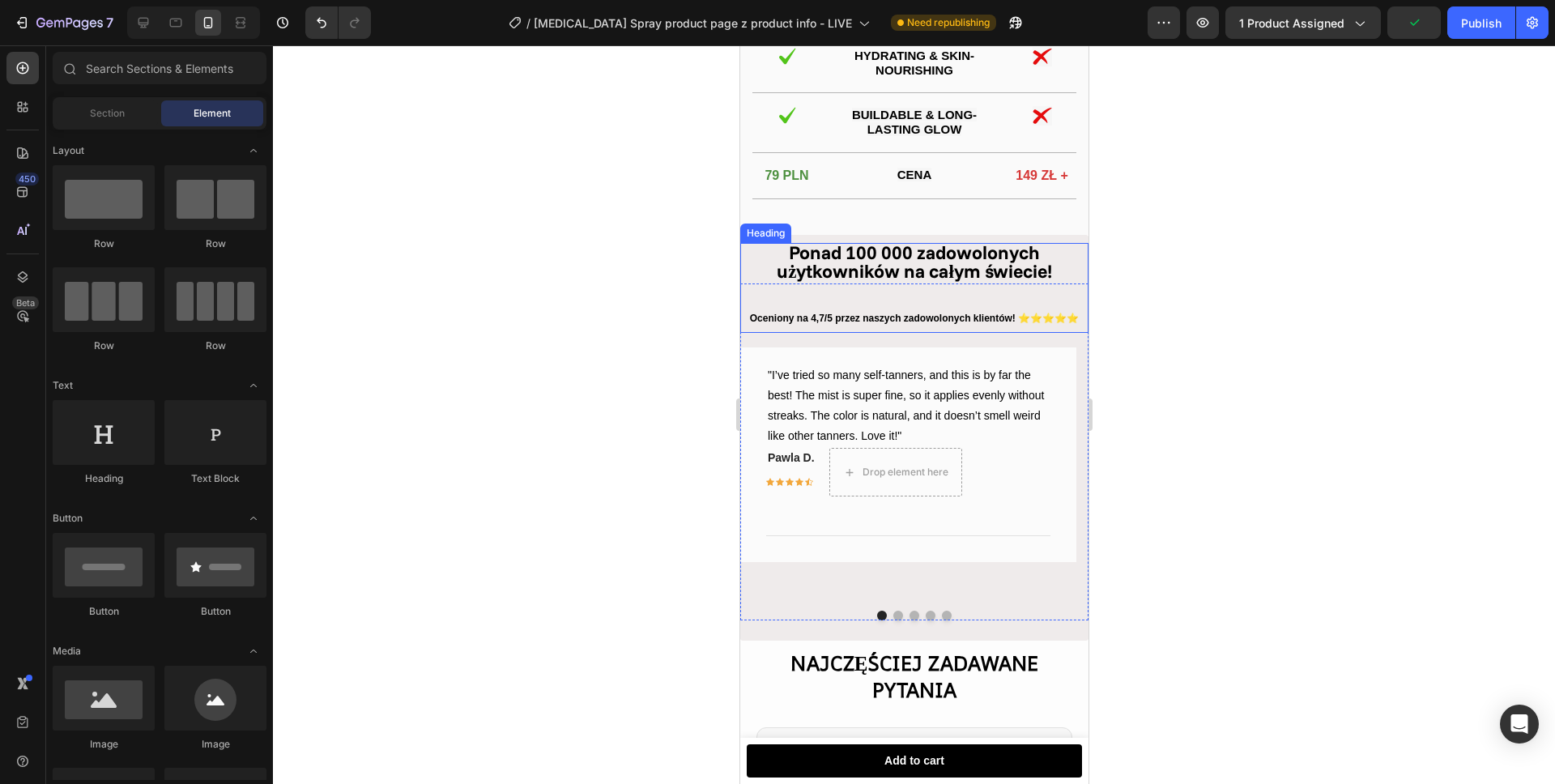
click at [869, 279] on strong "Ponad 100 000 zadowolonych użytkowników na całym świecie!" at bounding box center [913, 262] width 276 height 42
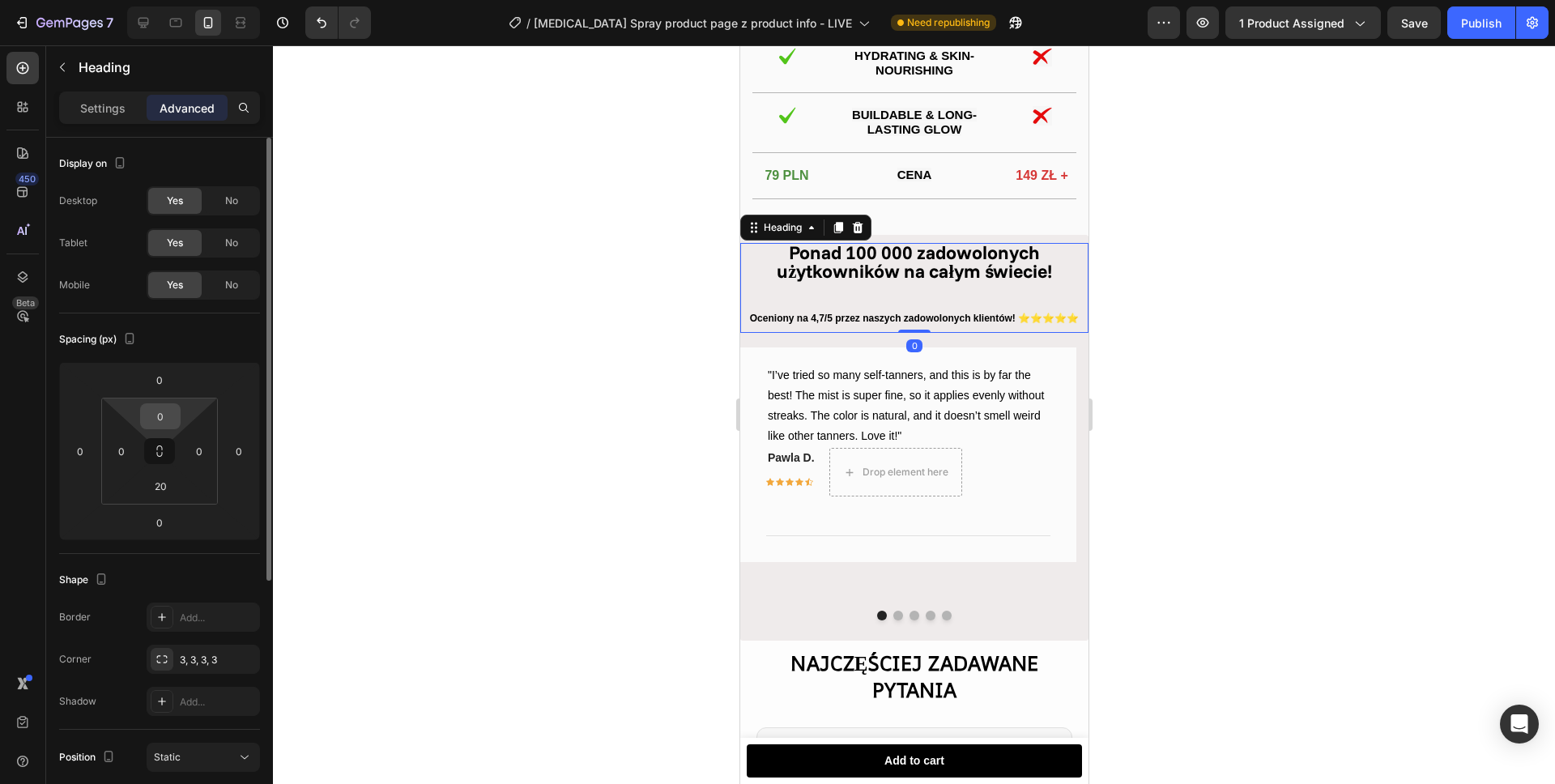
click at [163, 417] on input "0" at bounding box center [160, 416] width 33 height 24
type input "20"
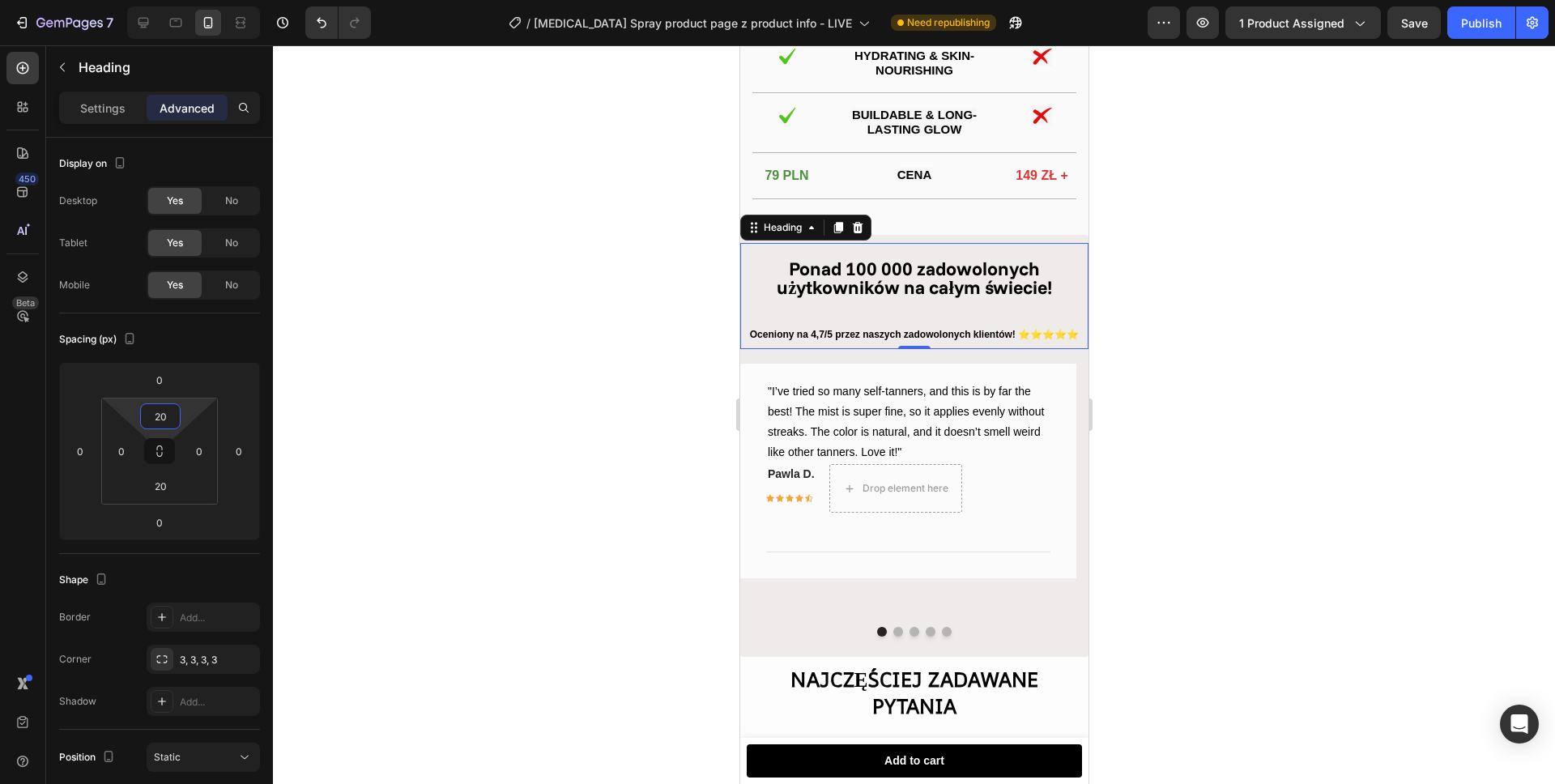
click at [580, 358] on div at bounding box center [914, 415] width 1282 height 738
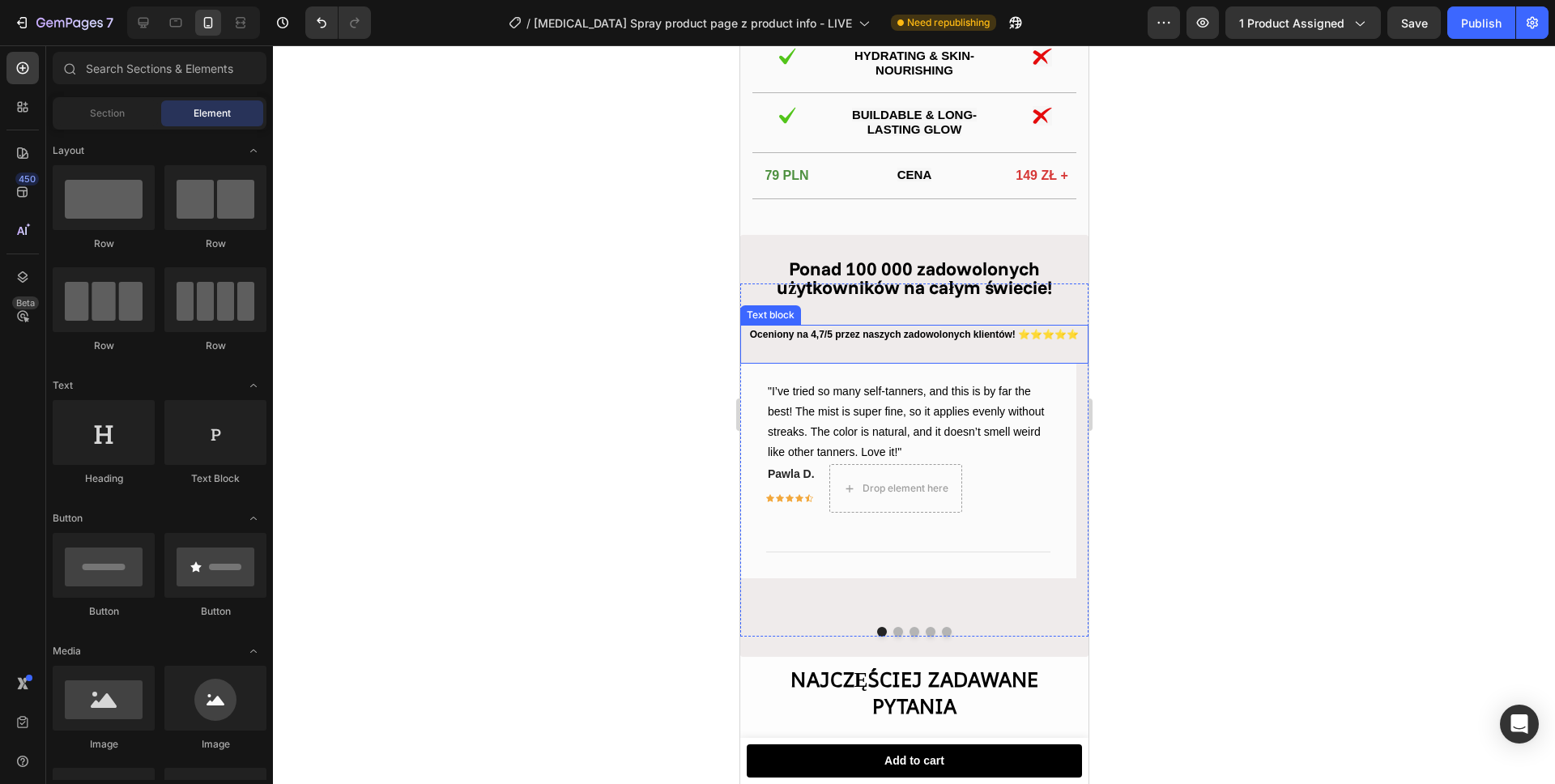
click at [877, 344] on p "Oceniony na 4,7/5 przez naszych zadowolonych klientów! ⭐⭐⭐⭐⭐" at bounding box center [913, 335] width 345 height 18
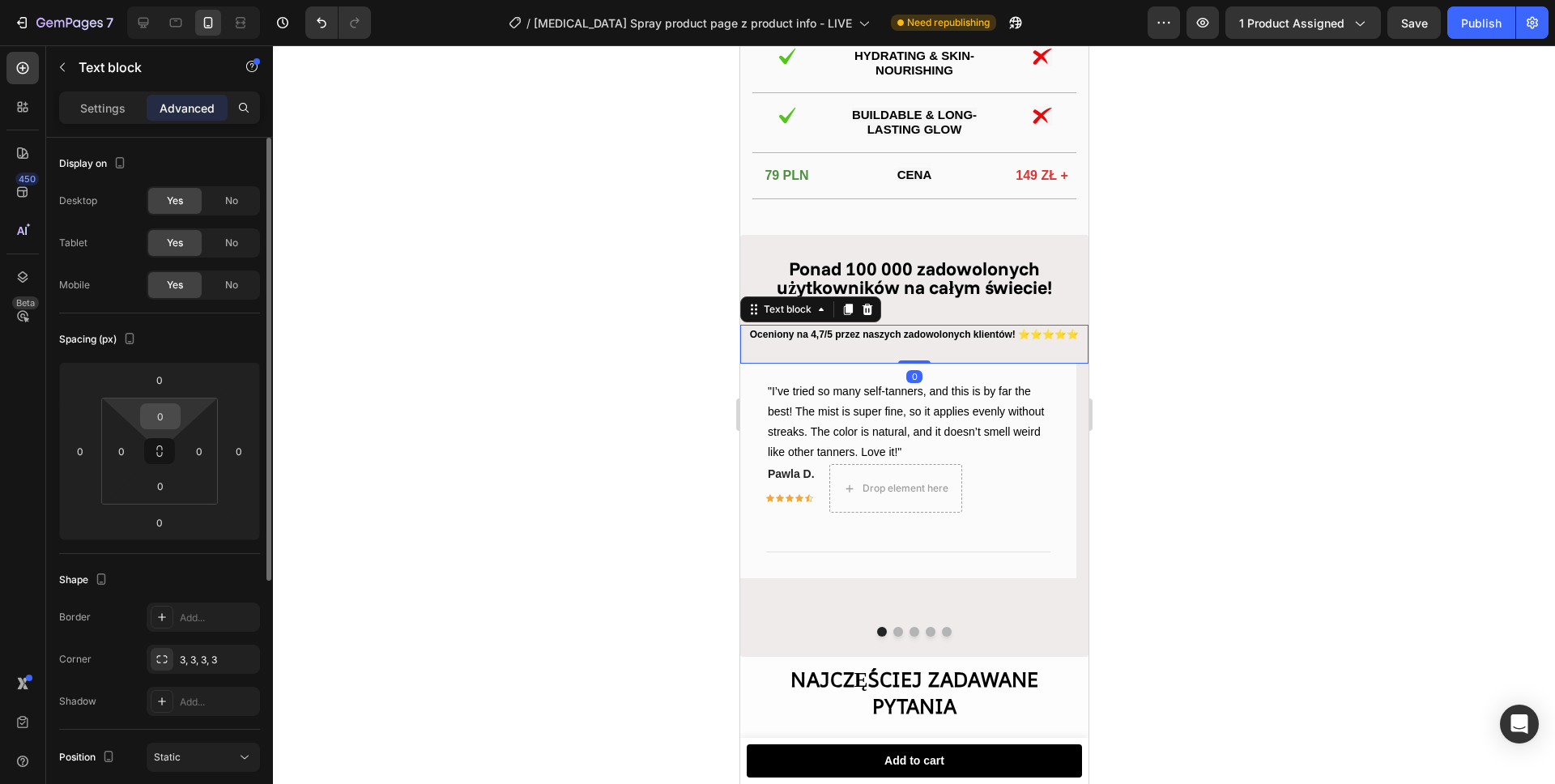
click at [157, 415] on input "0" at bounding box center [160, 416] width 33 height 24
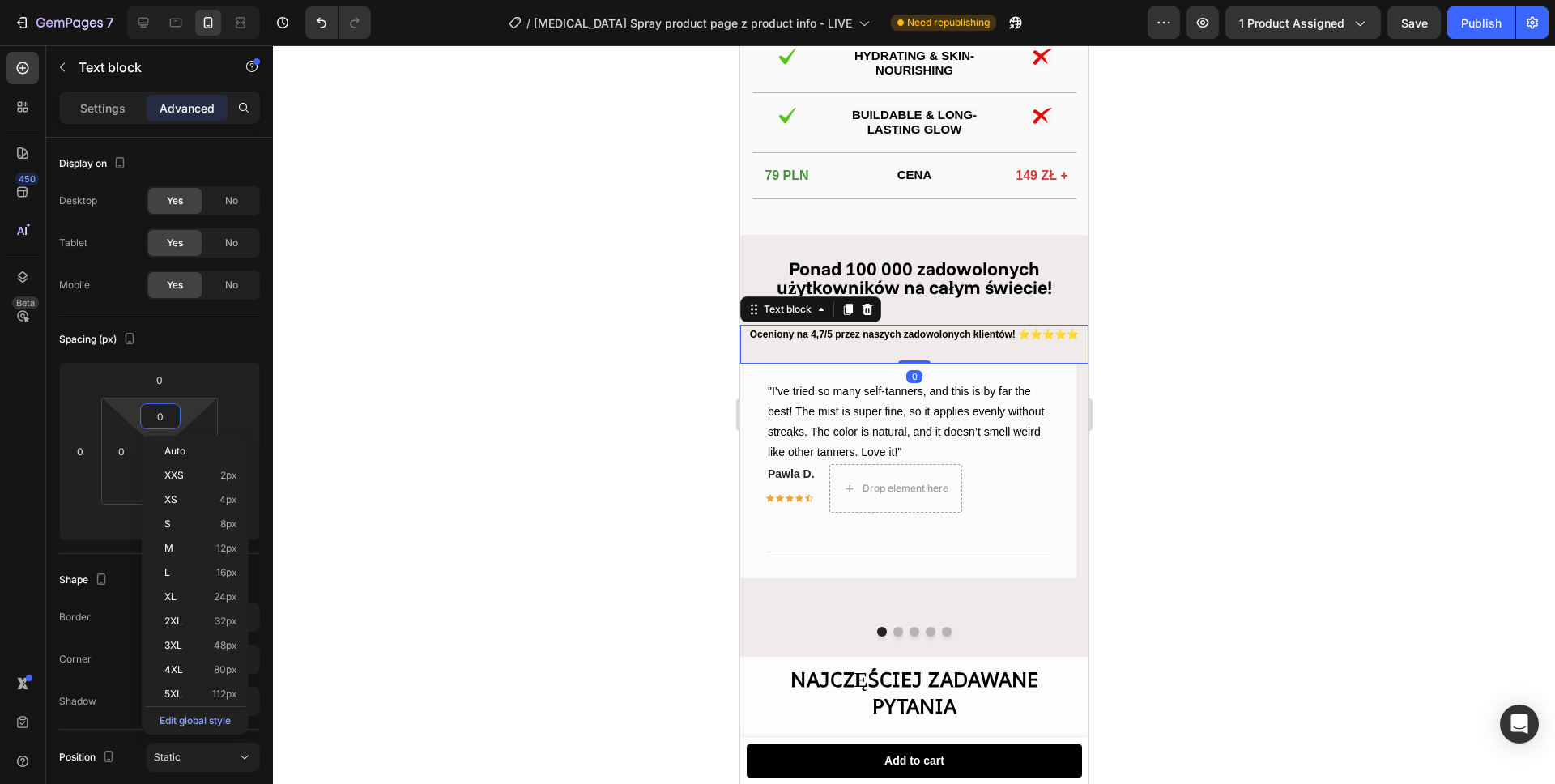
click at [571, 420] on div at bounding box center [914, 415] width 1282 height 738
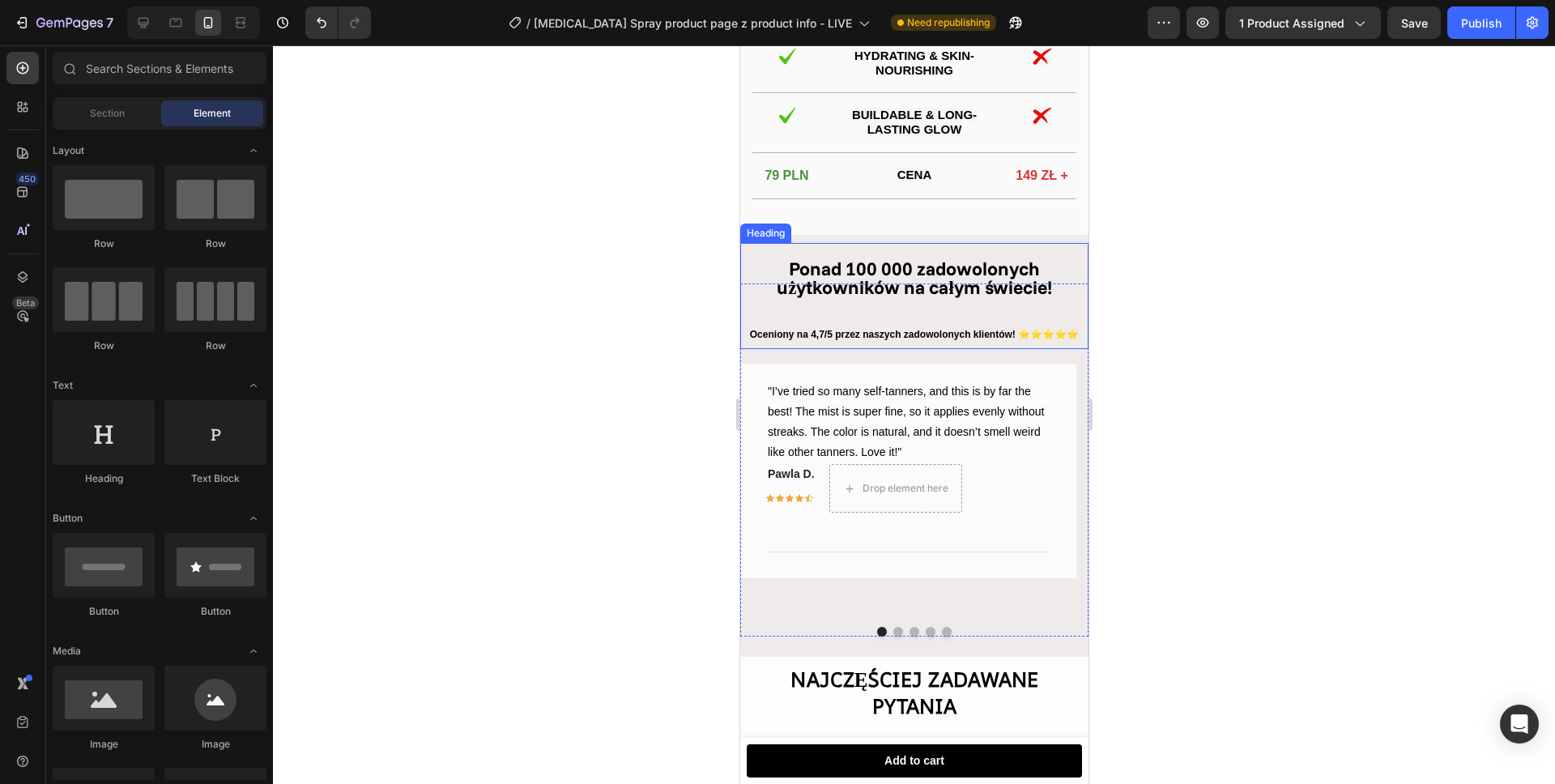
click at [892, 298] on strong "Ponad 100 000 zadowolonych użytkowników na całym świecie!" at bounding box center [913, 278] width 276 height 42
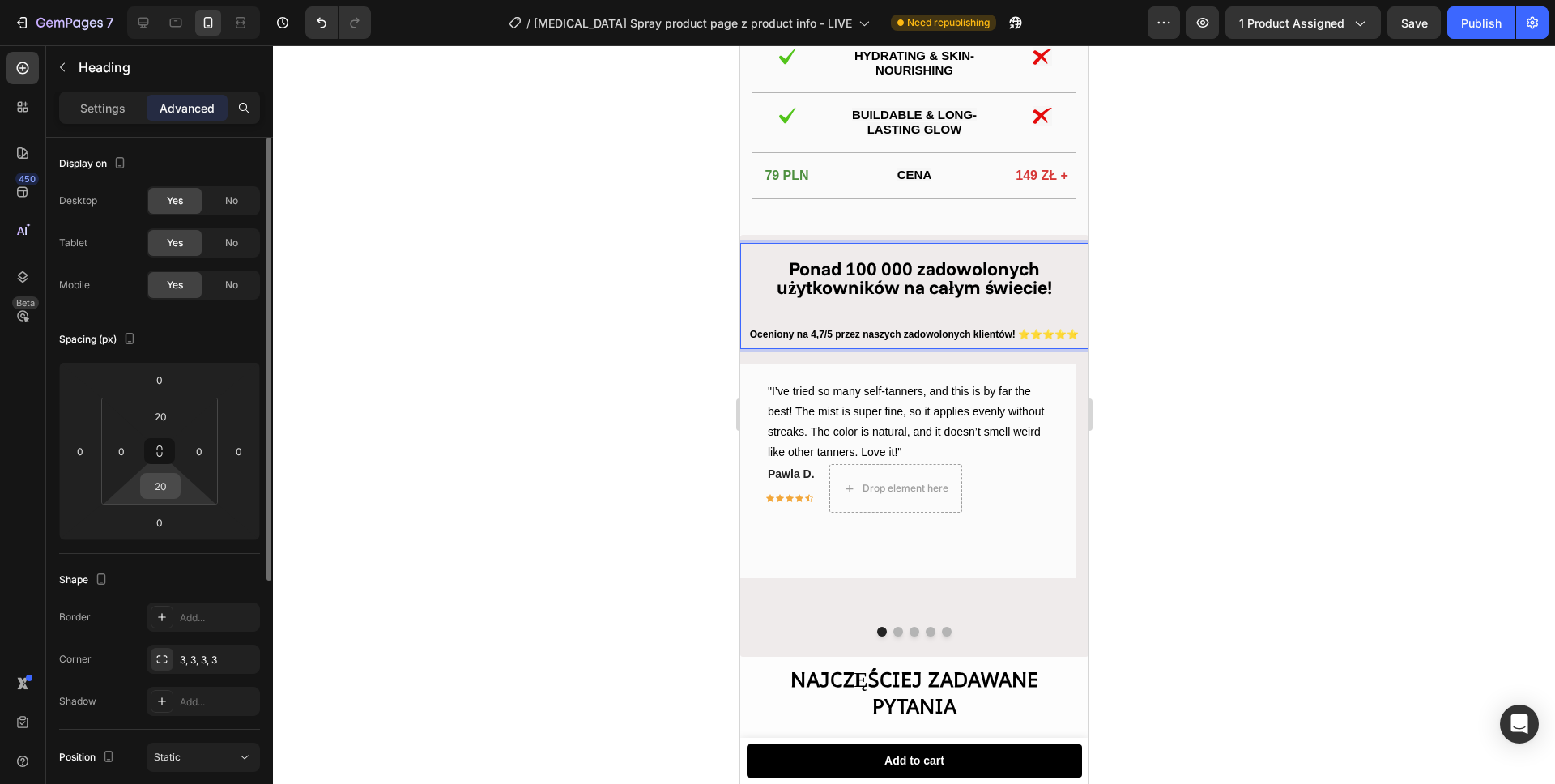
click at [154, 487] on input "20" at bounding box center [160, 486] width 33 height 24
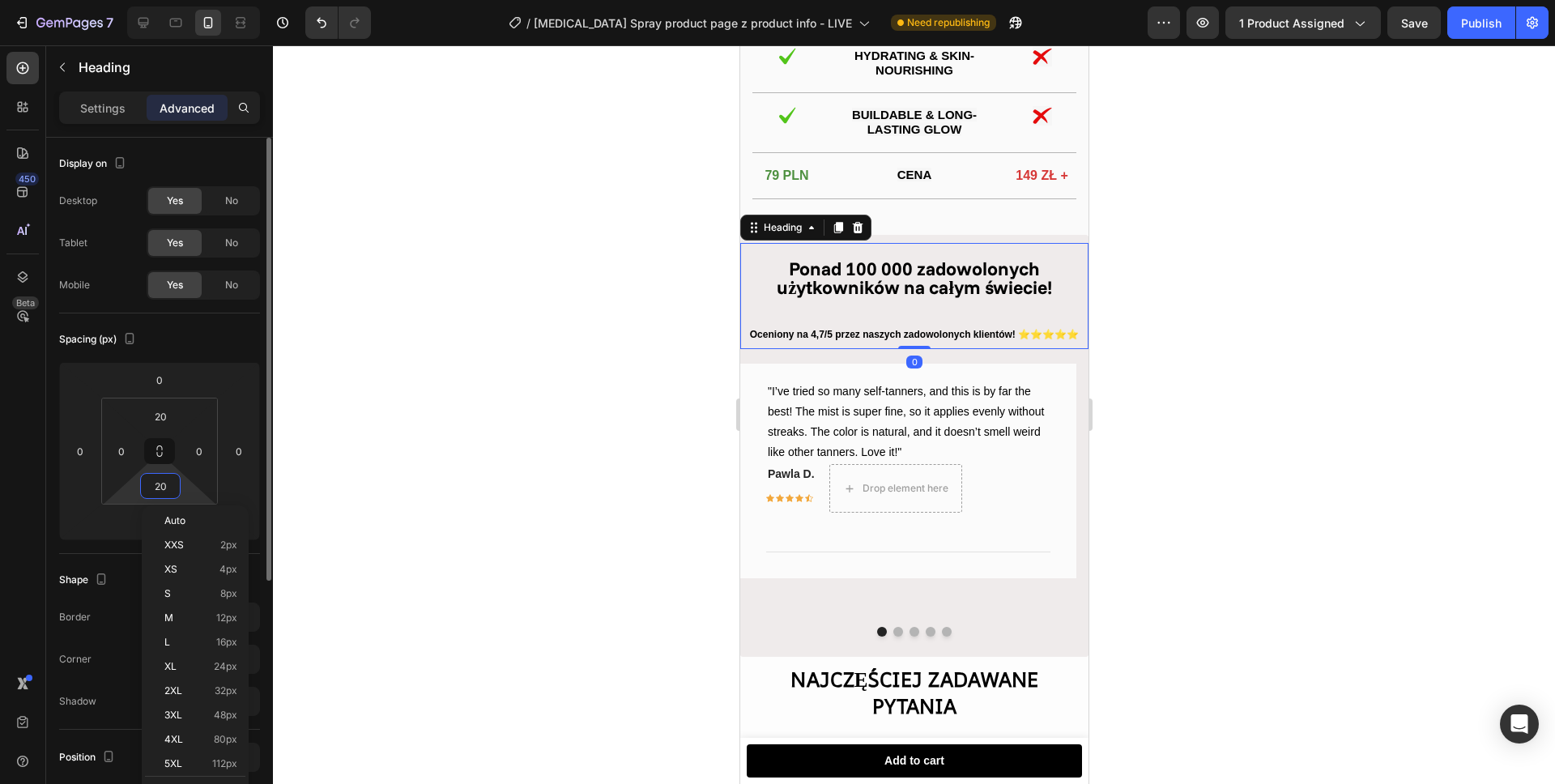
click at [154, 487] on input "20" at bounding box center [160, 486] width 33 height 24
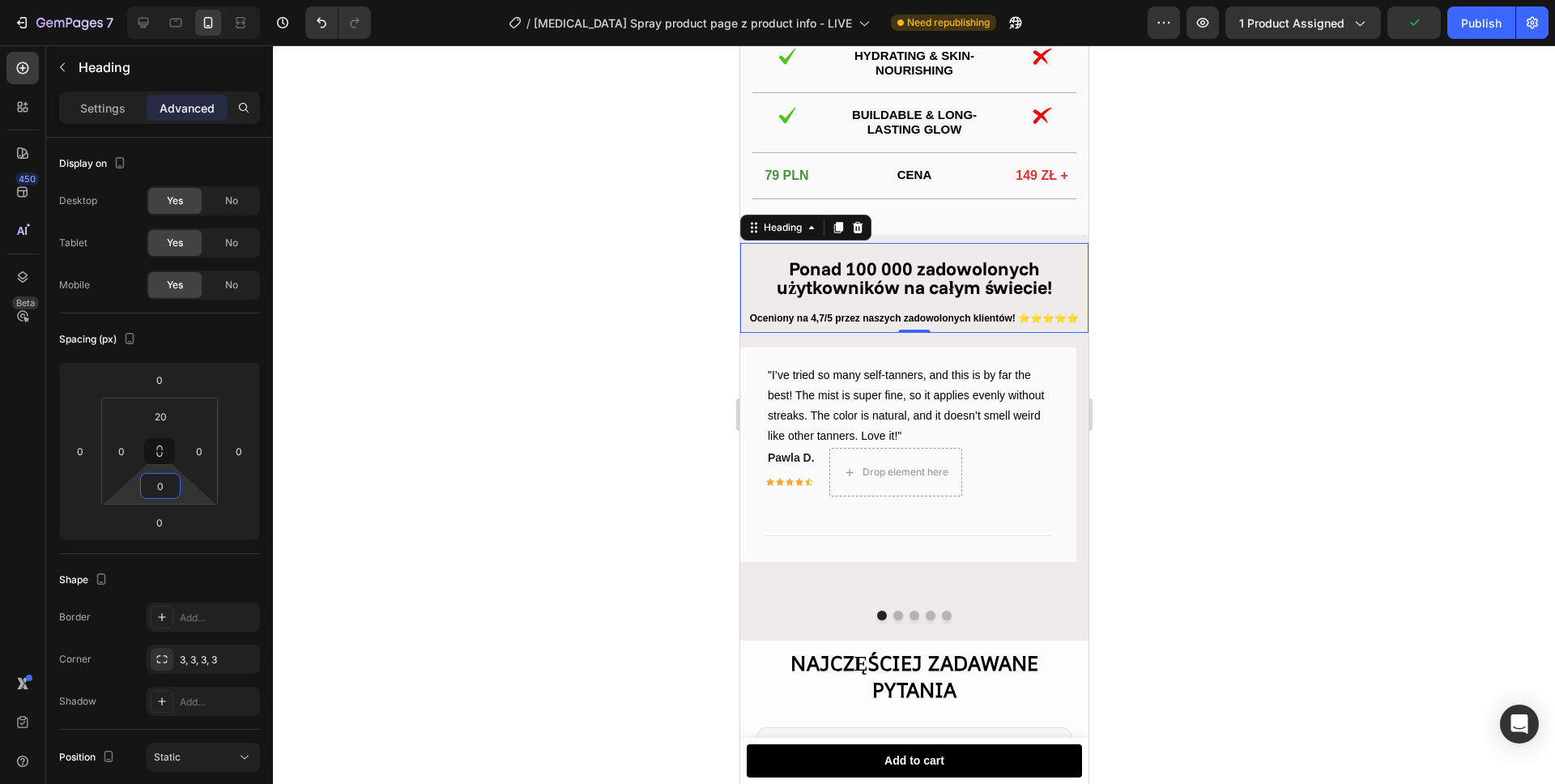
click at [452, 448] on div at bounding box center [914, 415] width 1282 height 738
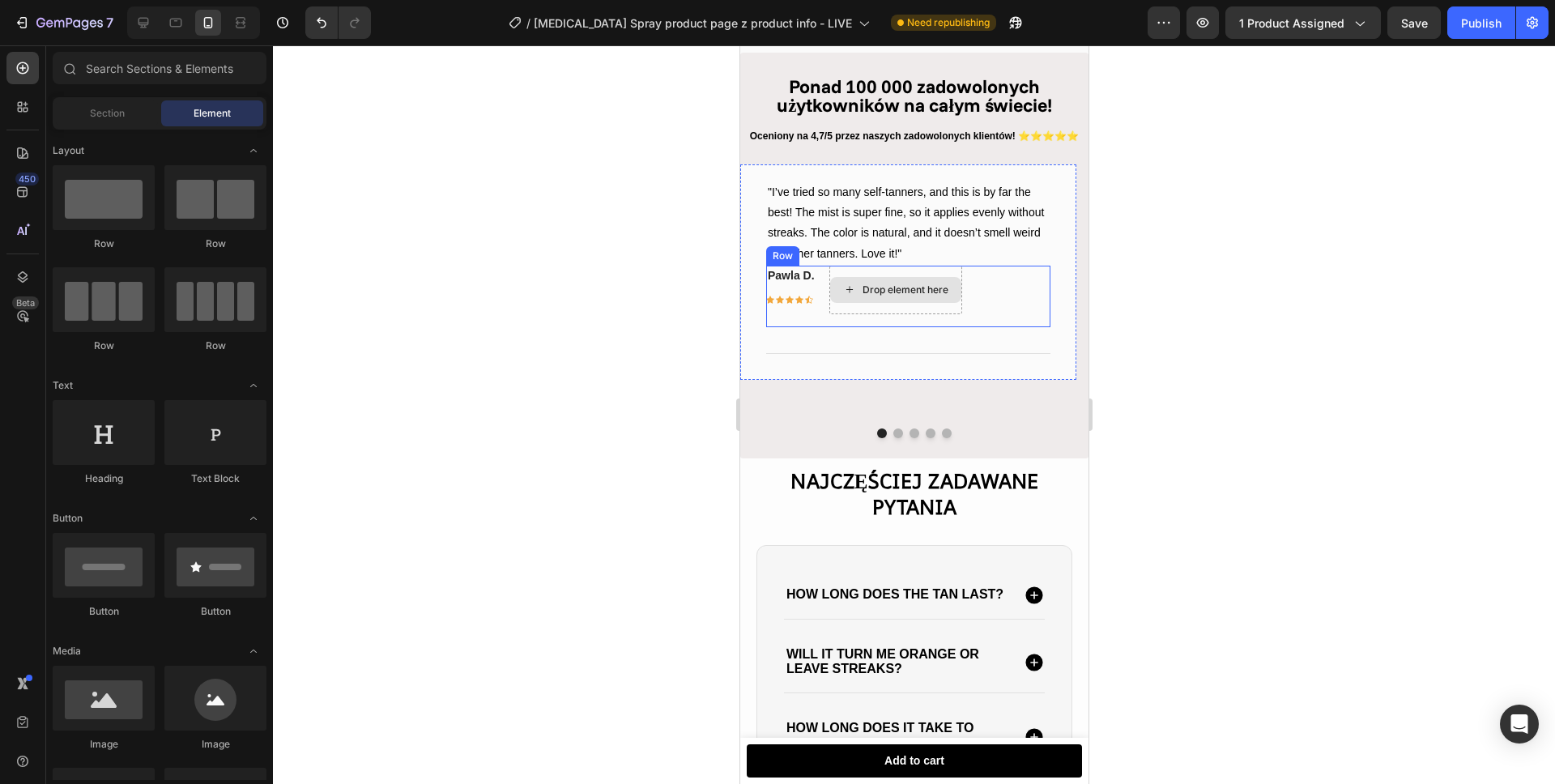
scroll to position [2521, 0]
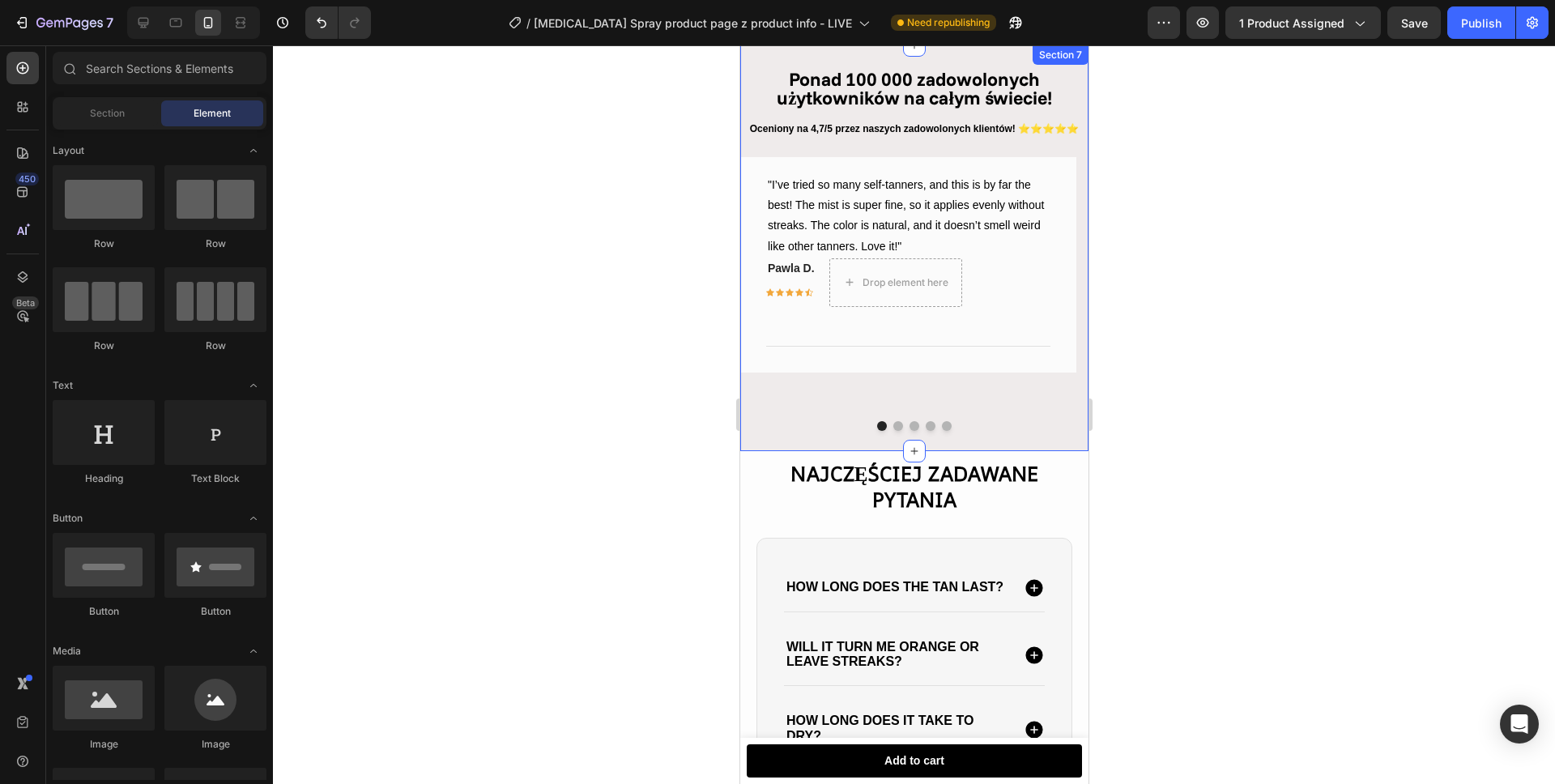
click at [794, 442] on div "⁠⁠⁠⁠⁠⁠⁠ Ponad 100 000 zadowolonych użytkowników na całym świecie! Heading Oceni…" at bounding box center [914, 249] width 348 height 406
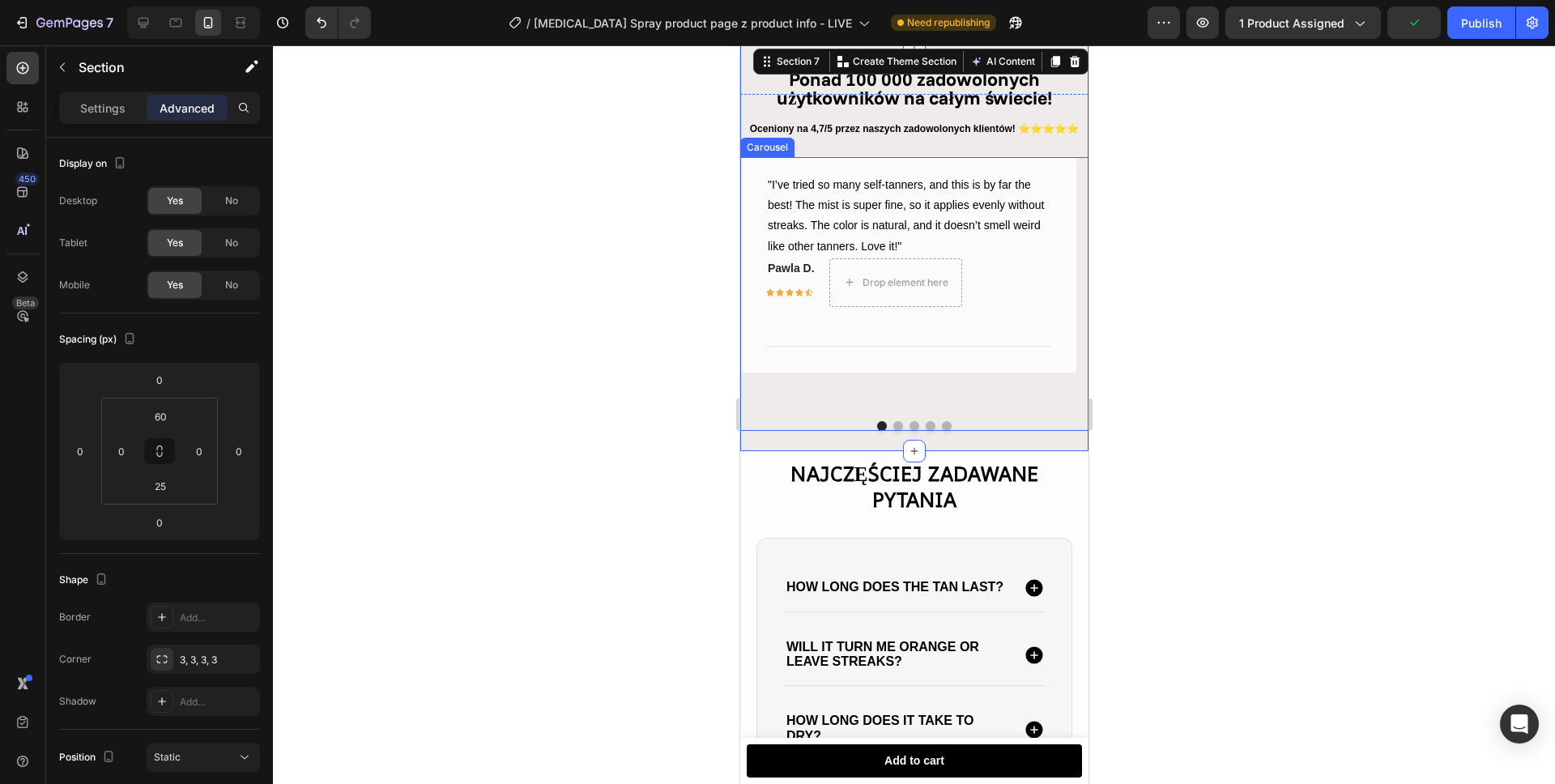
click at [797, 390] on div ""I’ve tried so many self-tanners, and this is by far the best! The mist is supe…" at bounding box center [908, 283] width 336 height 251
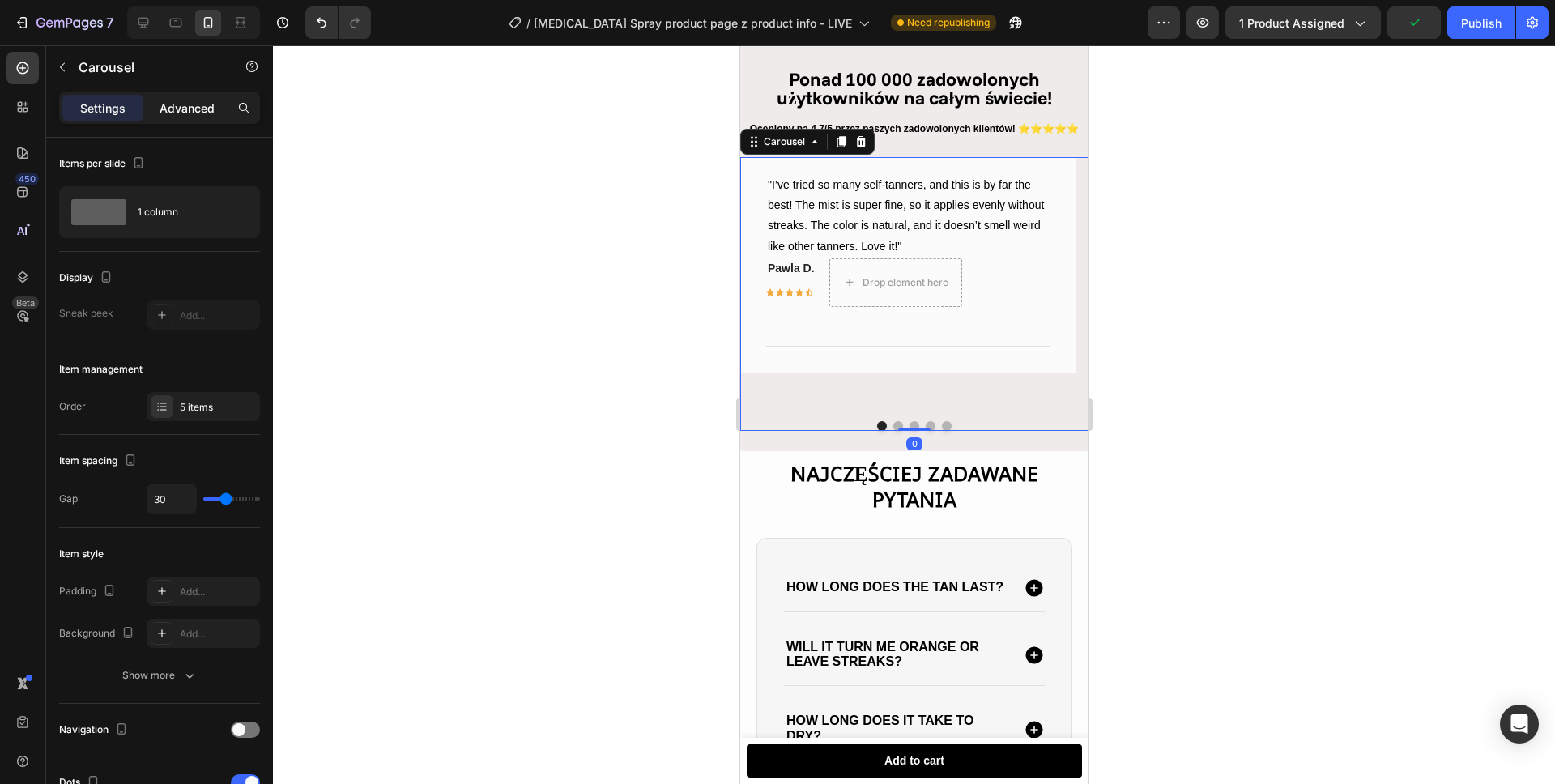
click at [193, 99] on p "Advanced" at bounding box center [186, 107] width 55 height 17
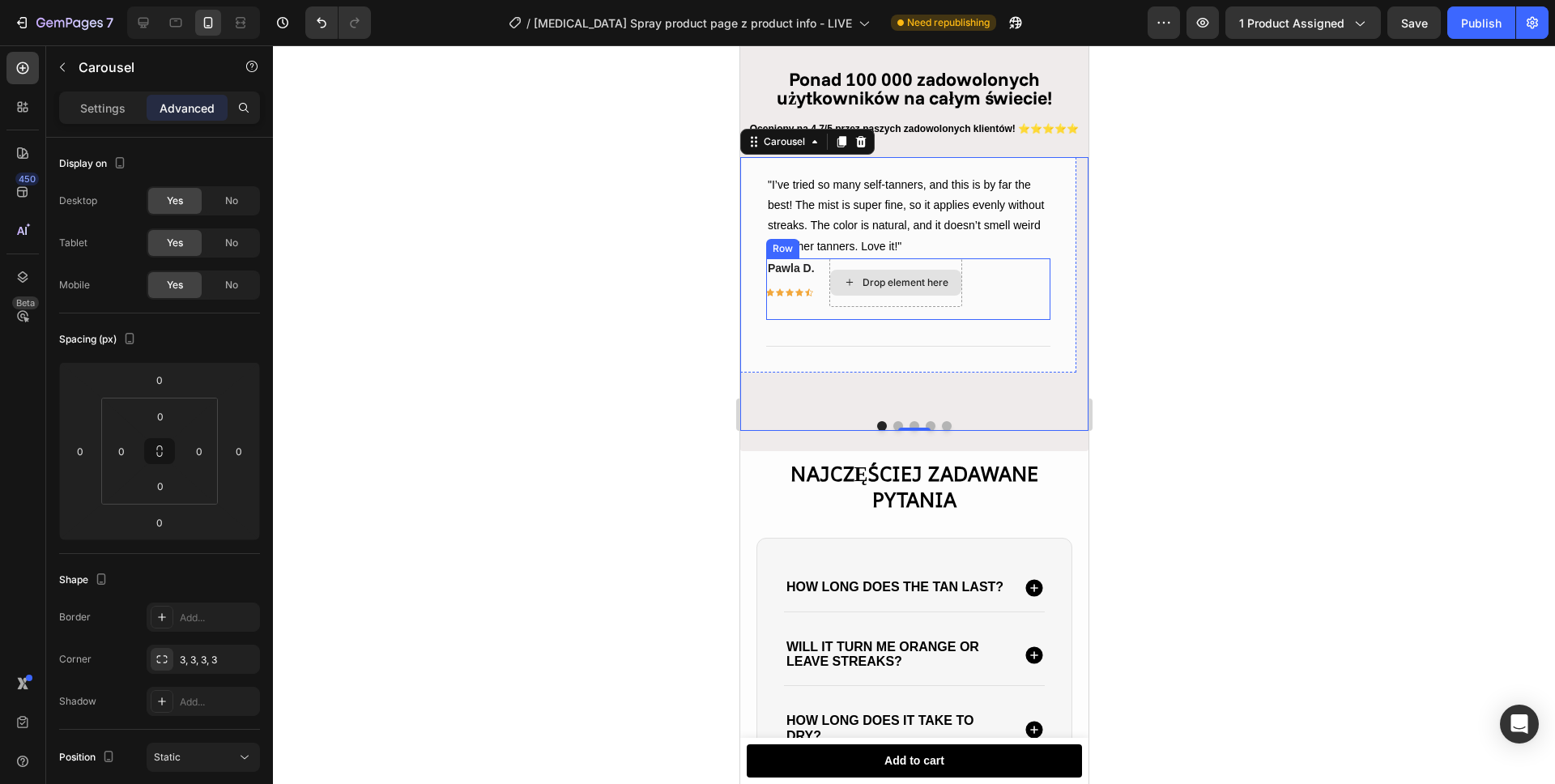
scroll to position [2231, 0]
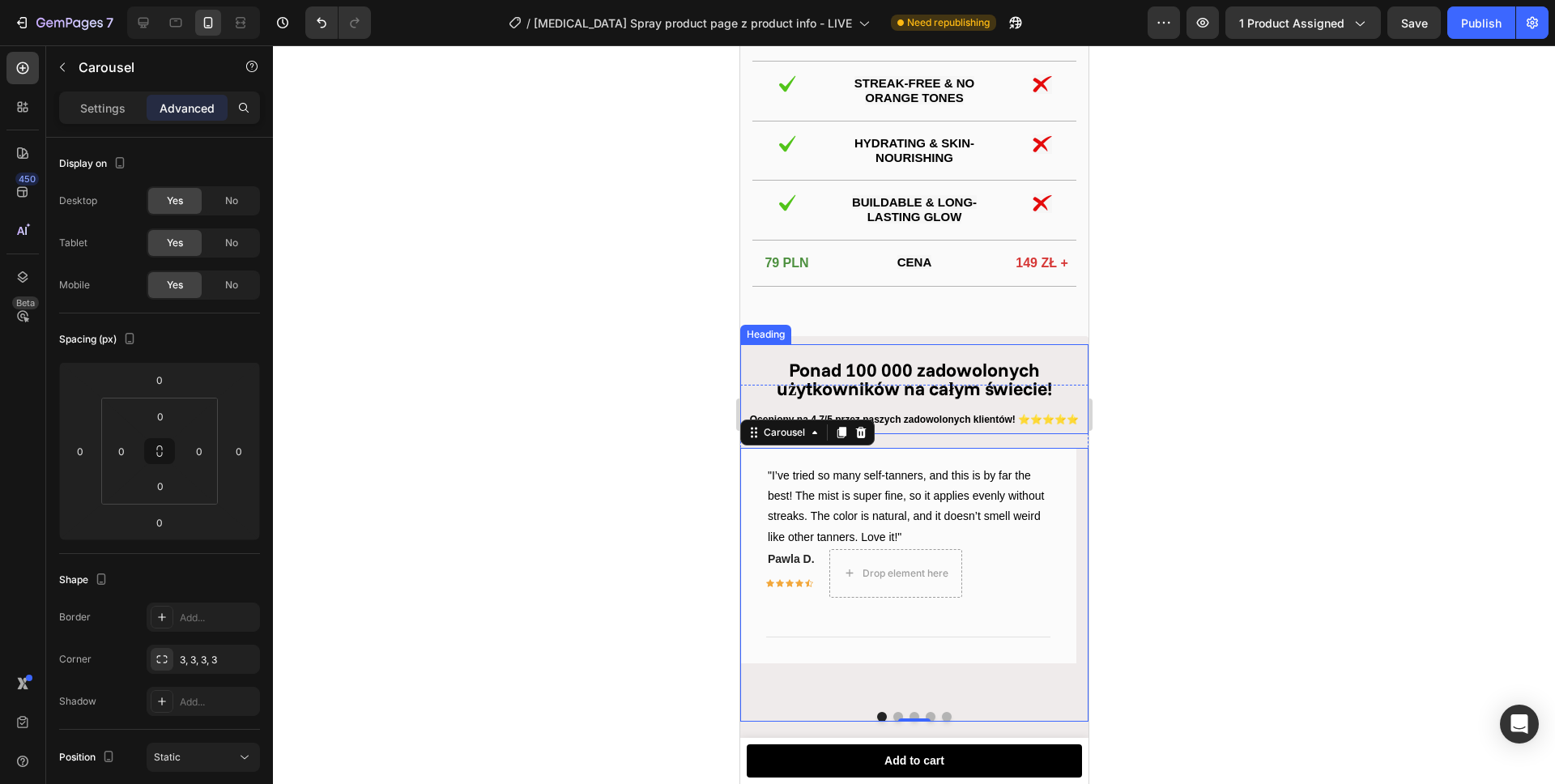
click at [986, 344] on div "⁠⁠⁠⁠⁠⁠⁠ Ponad 100 000 zadowolonych użytkowników na całym świecie! Heading" at bounding box center [914, 389] width 348 height 90
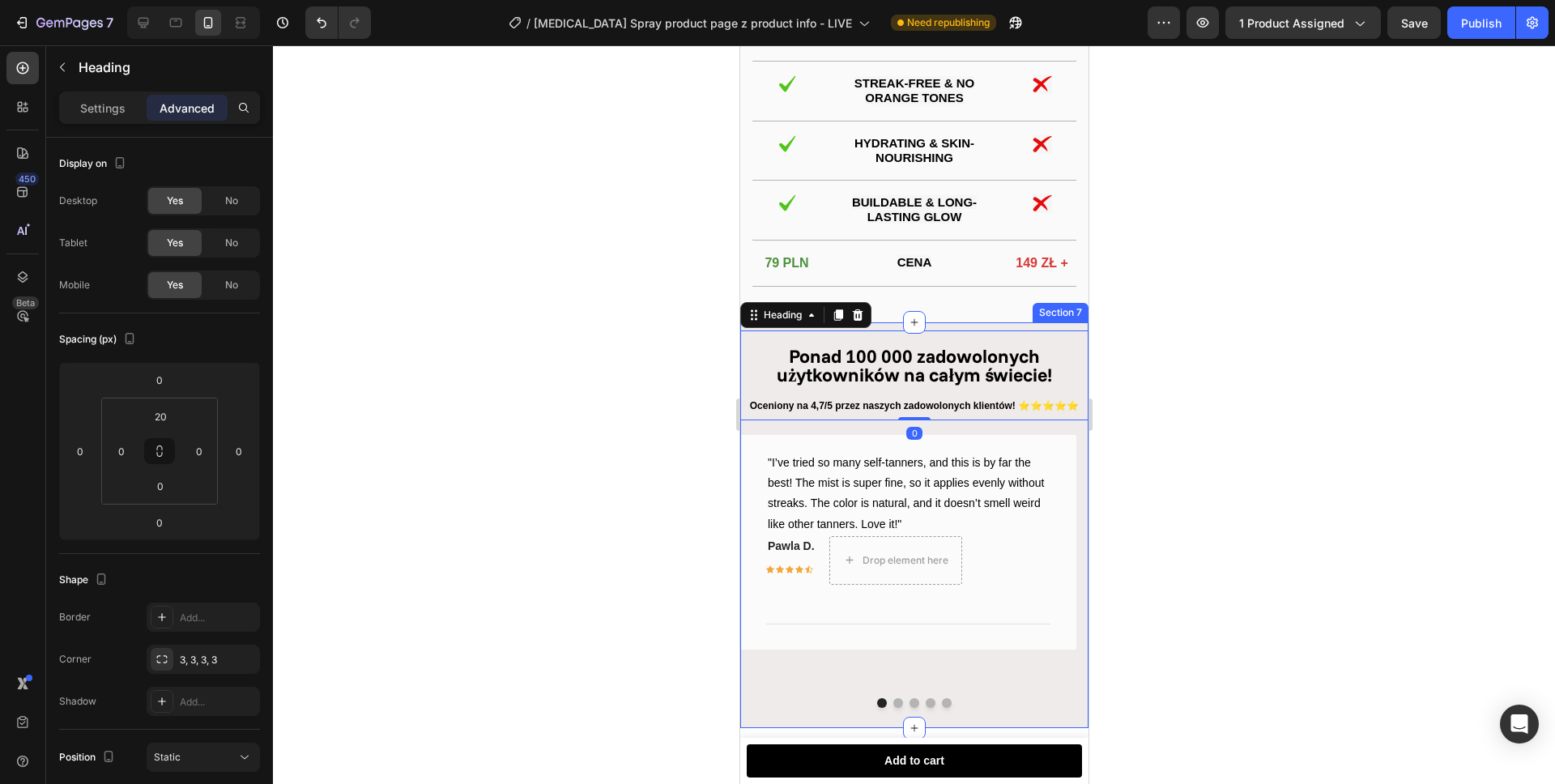
click at [1180, 341] on div at bounding box center [914, 415] width 1282 height 738
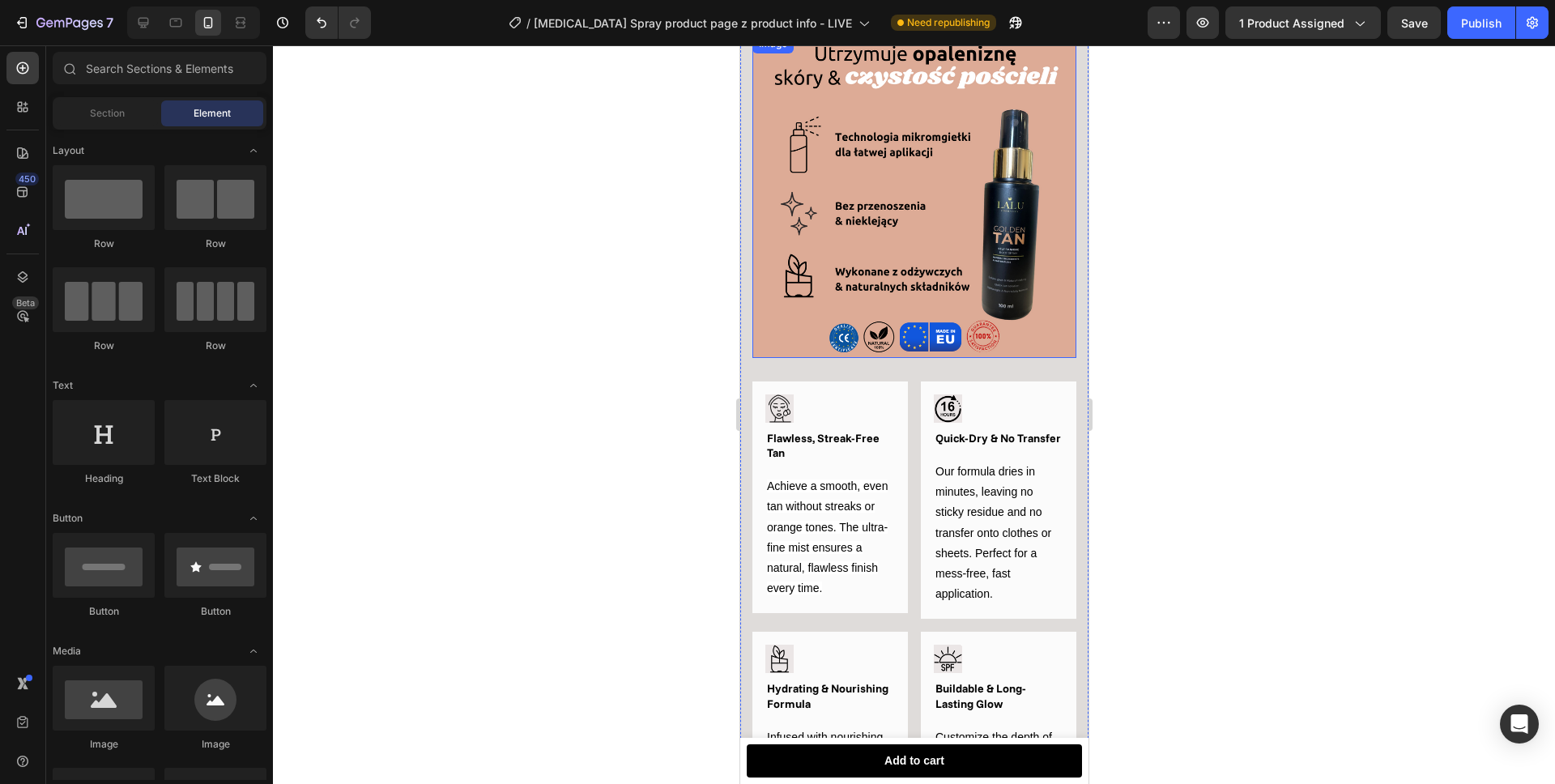
scroll to position [1241, 0]
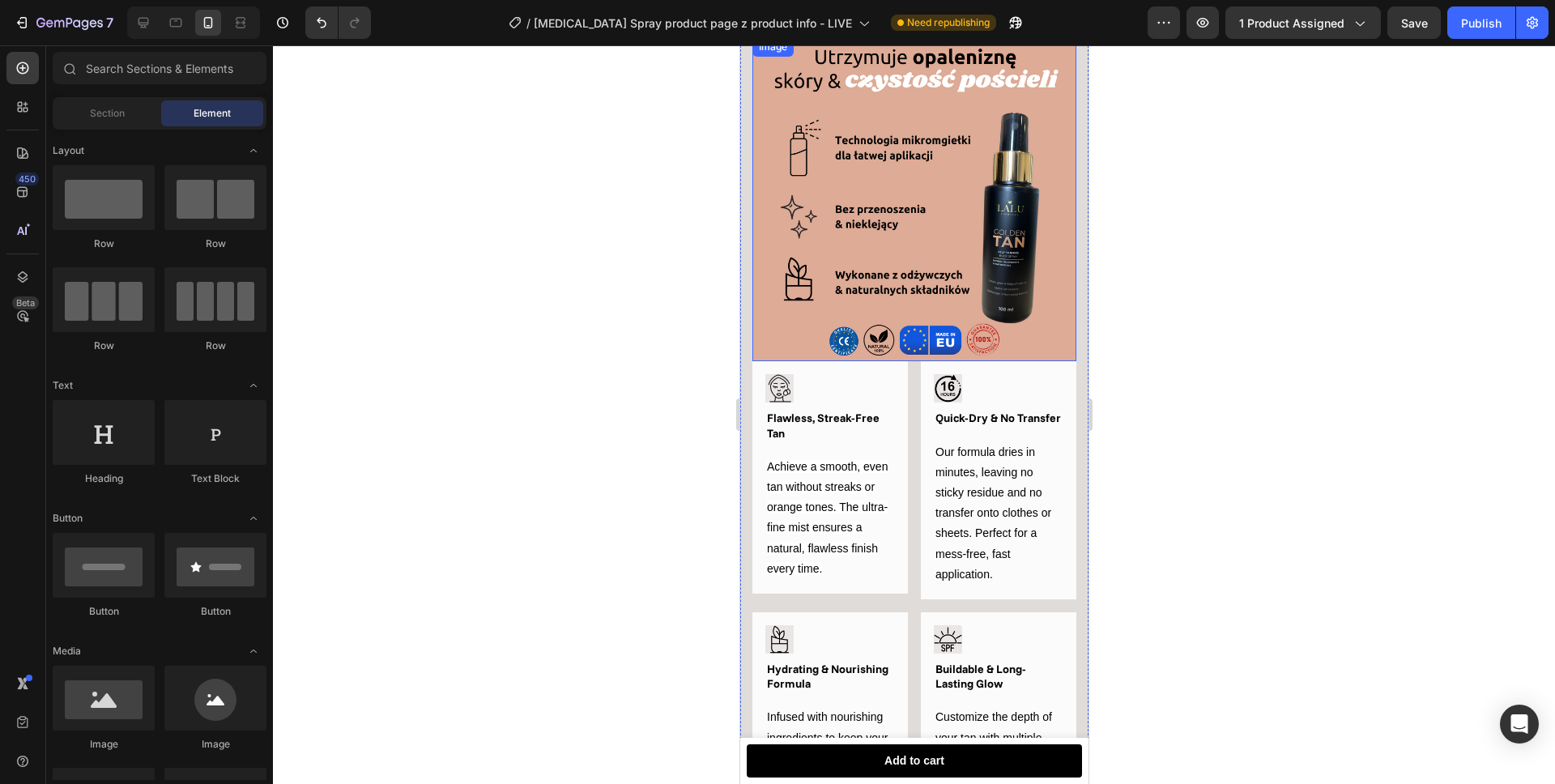
click at [770, 333] on img at bounding box center [913, 198] width 324 height 323
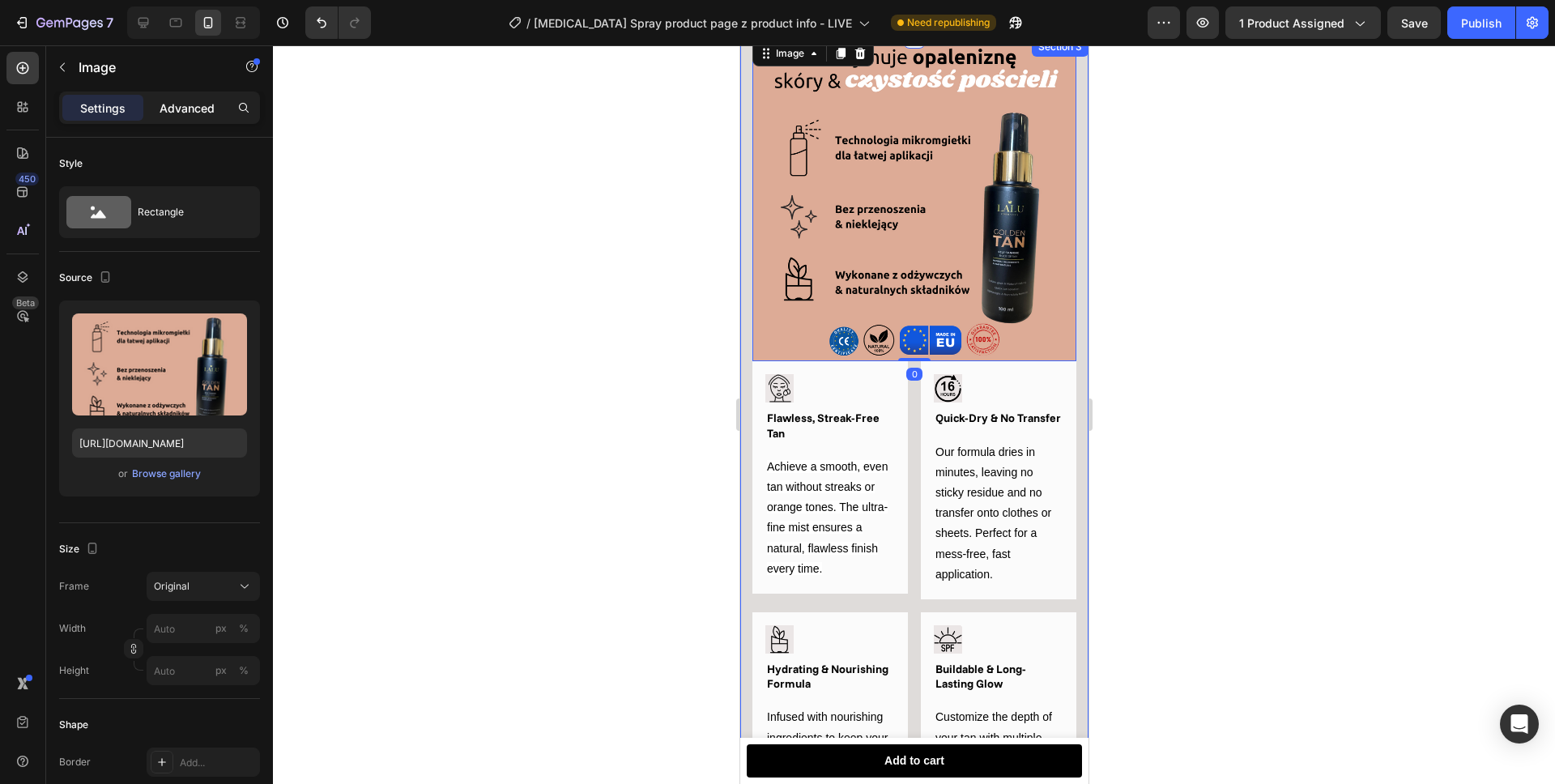
click at [185, 115] on p "Advanced" at bounding box center [186, 107] width 55 height 17
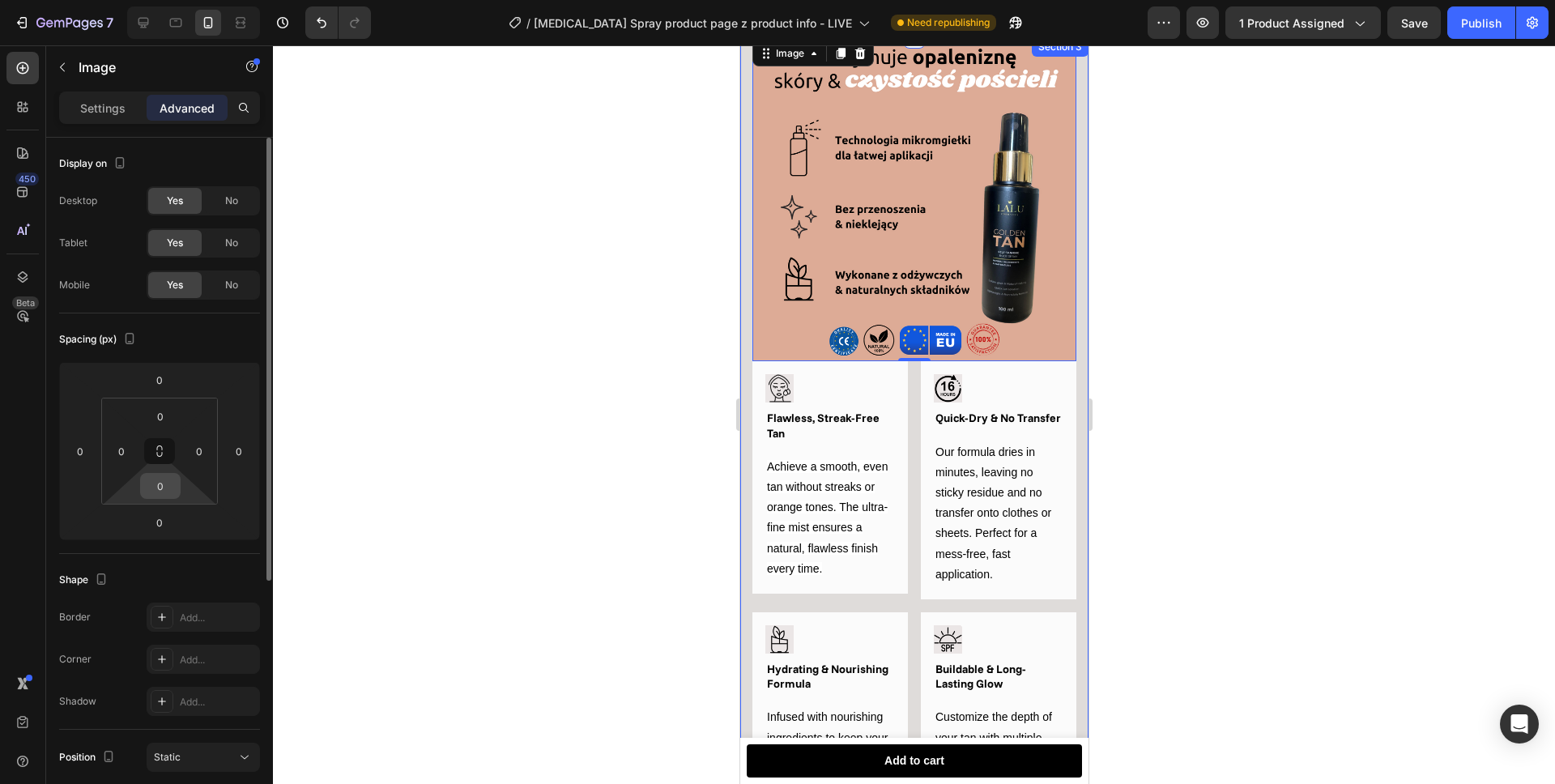
click at [165, 477] on input "0" at bounding box center [160, 486] width 33 height 24
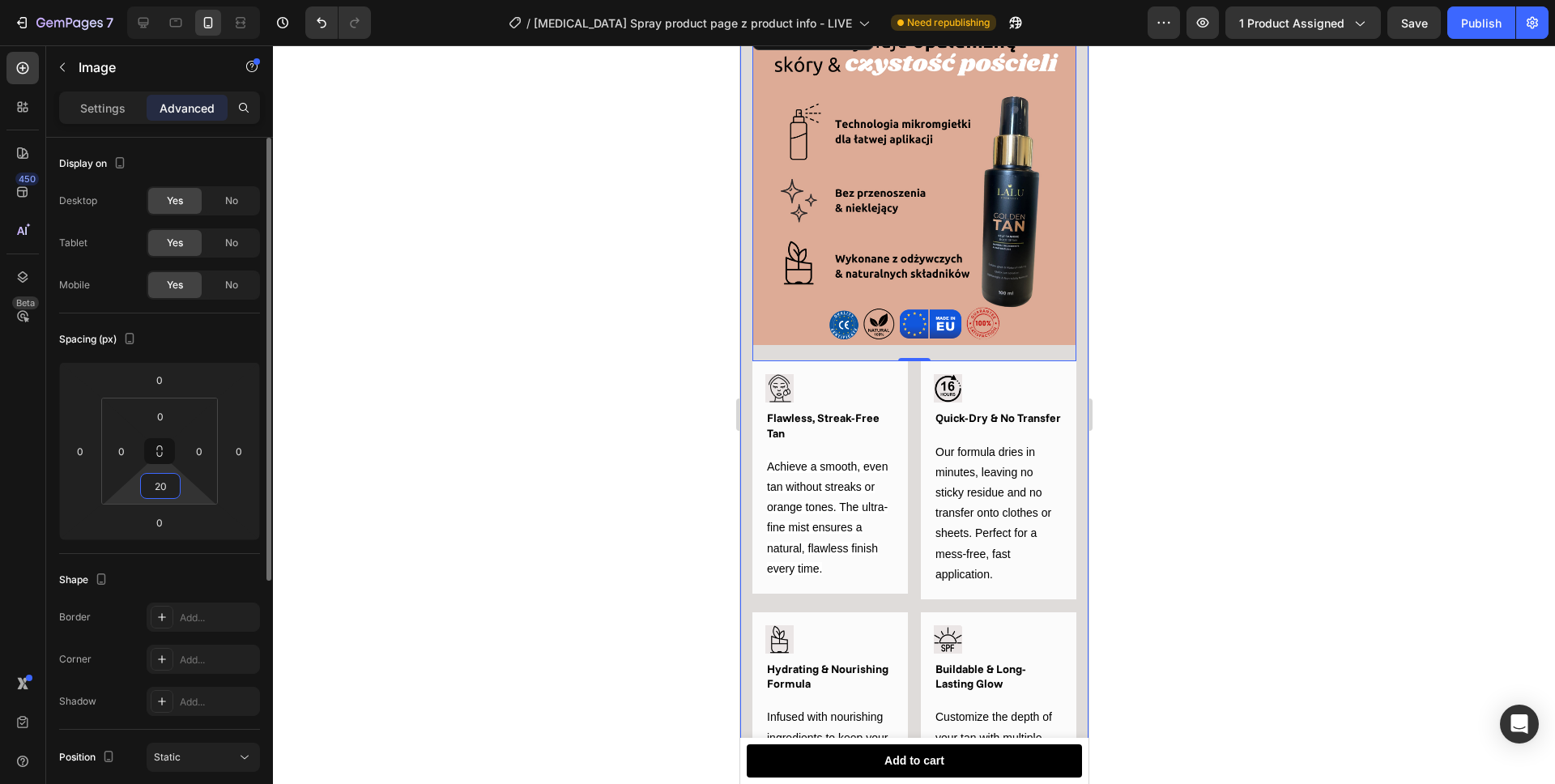
type input "2"
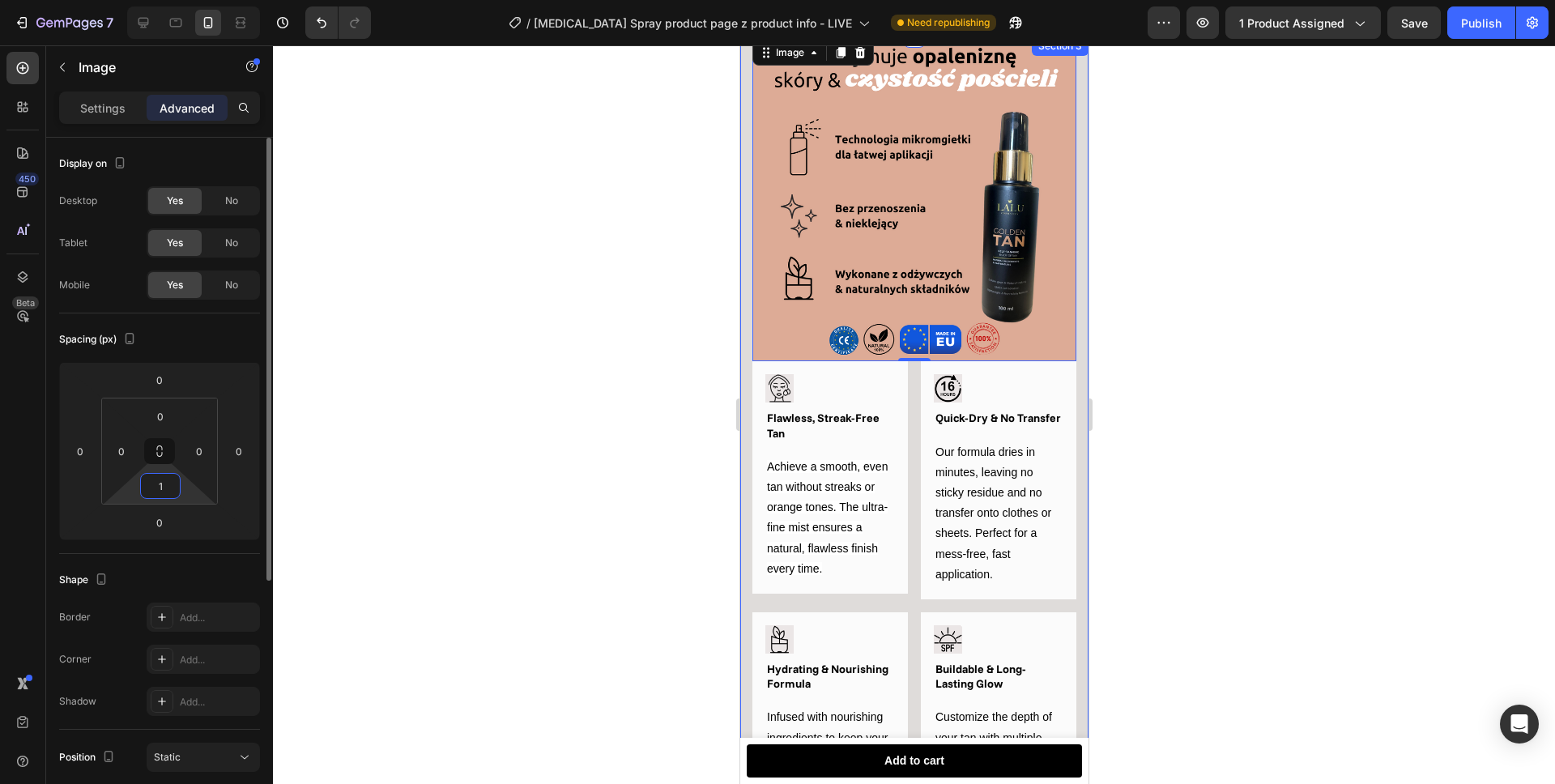
type input "10"
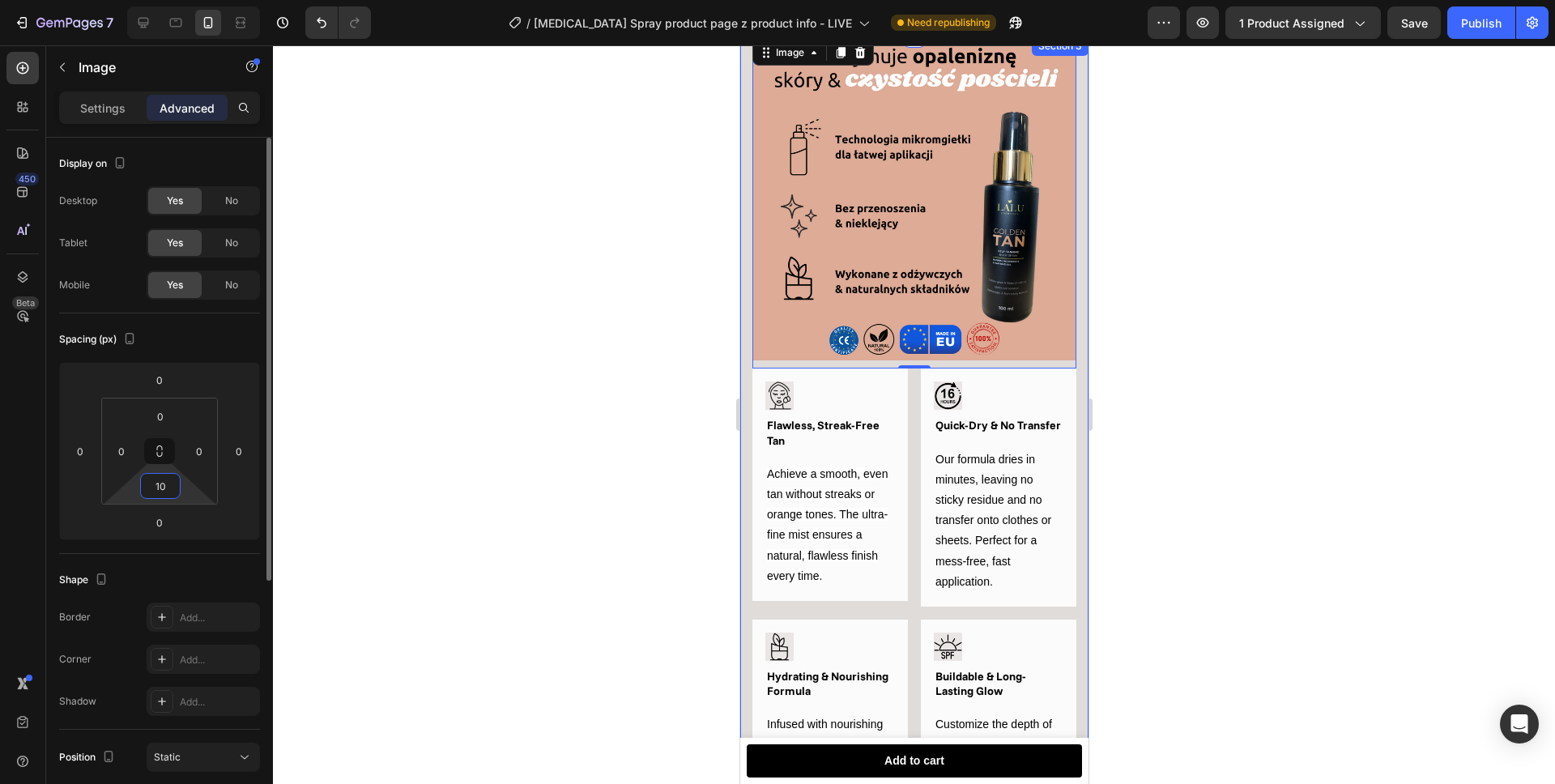
scroll to position [1249, 0]
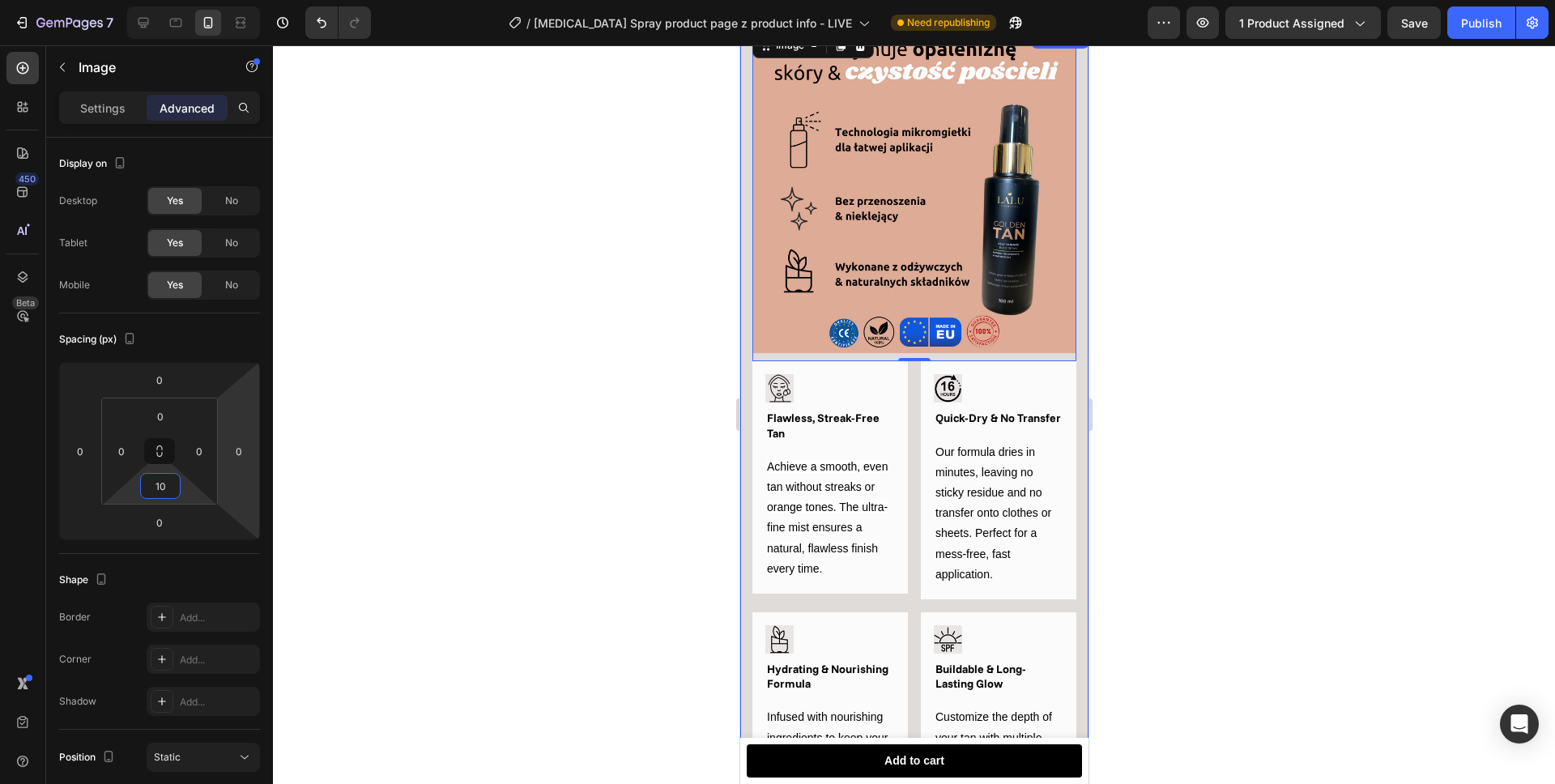
click at [593, 367] on div at bounding box center [914, 415] width 1282 height 738
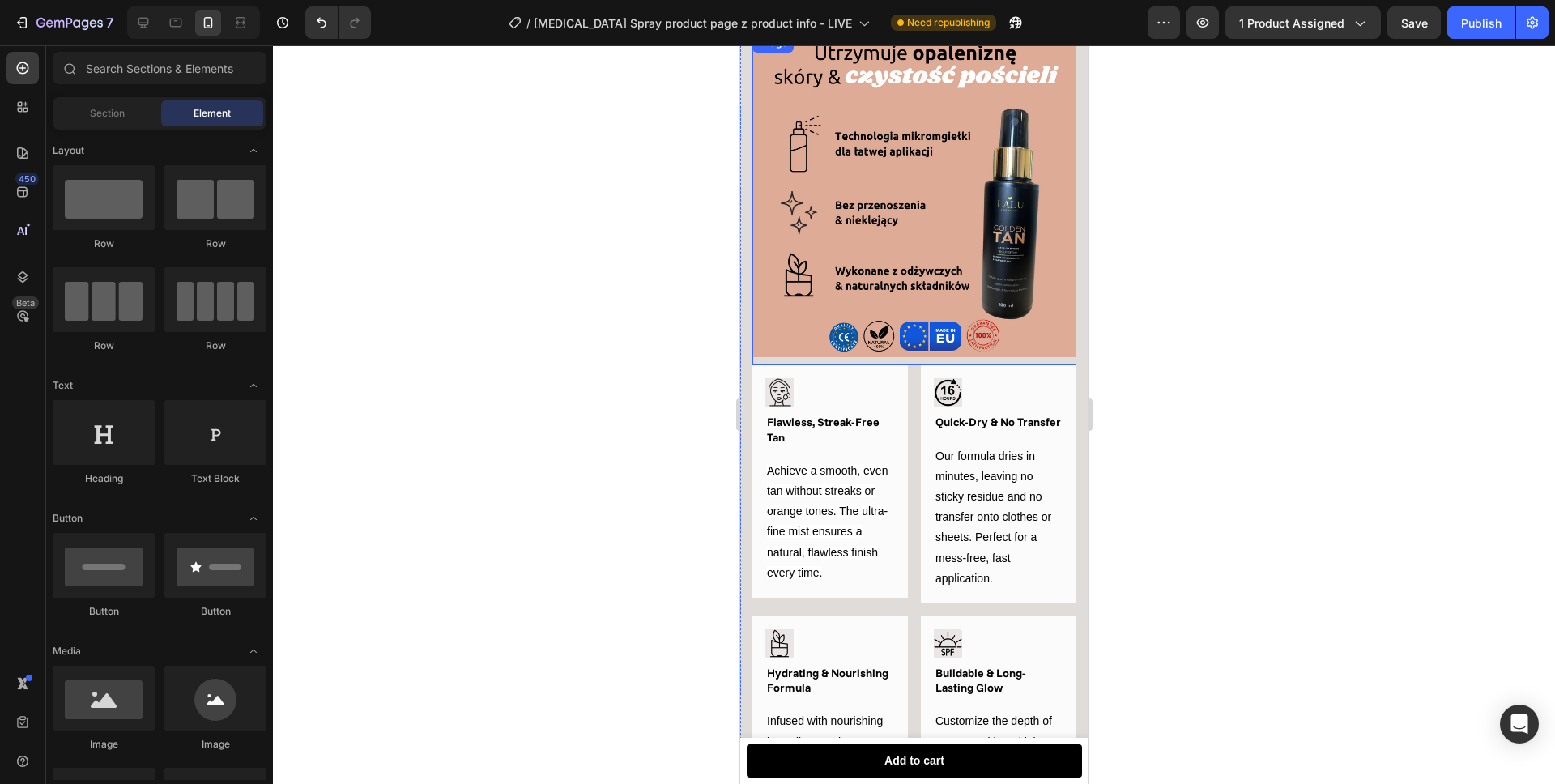
scroll to position [1106, 0]
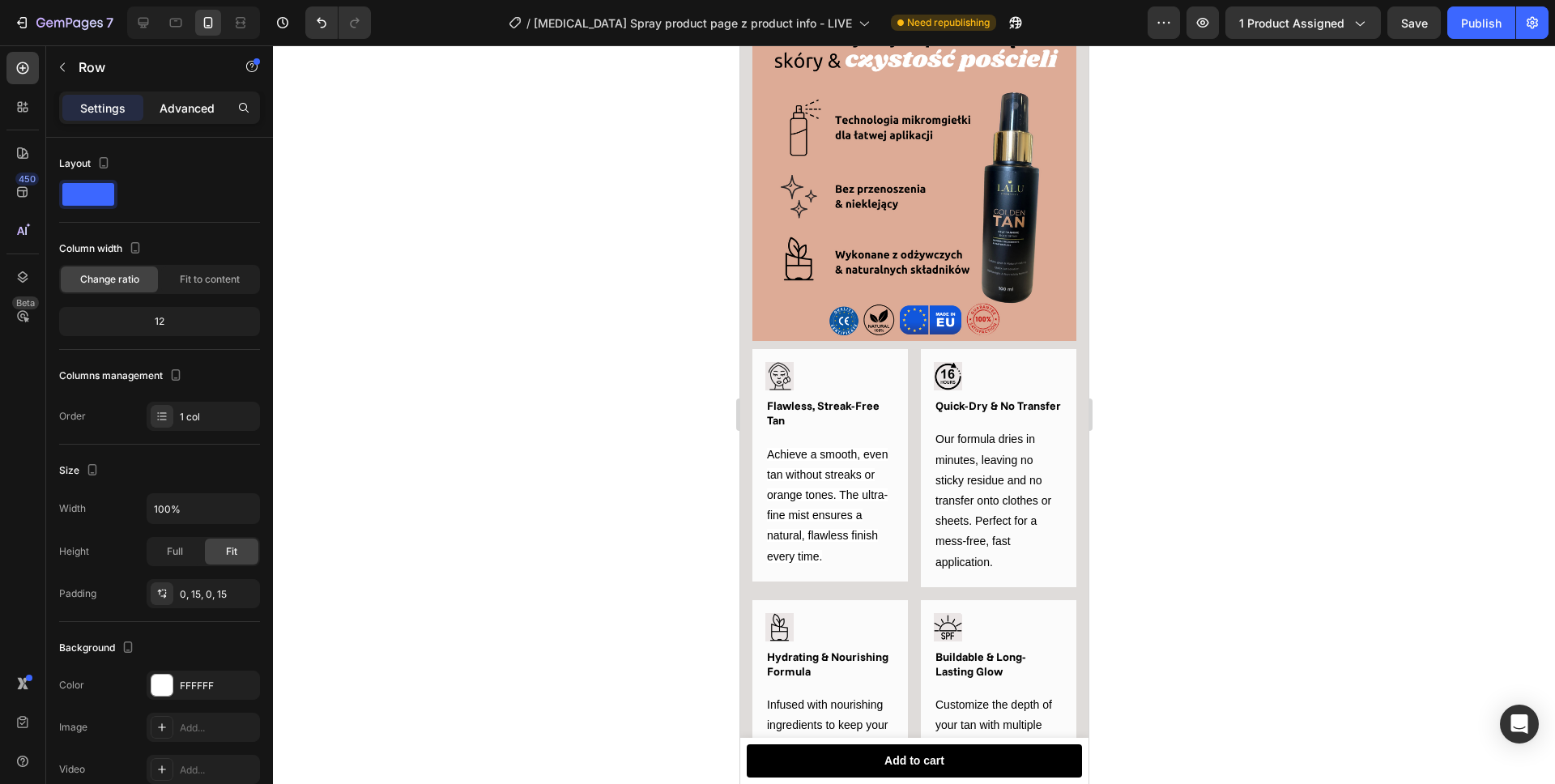
click at [190, 119] on div "Advanced" at bounding box center [186, 107] width 81 height 26
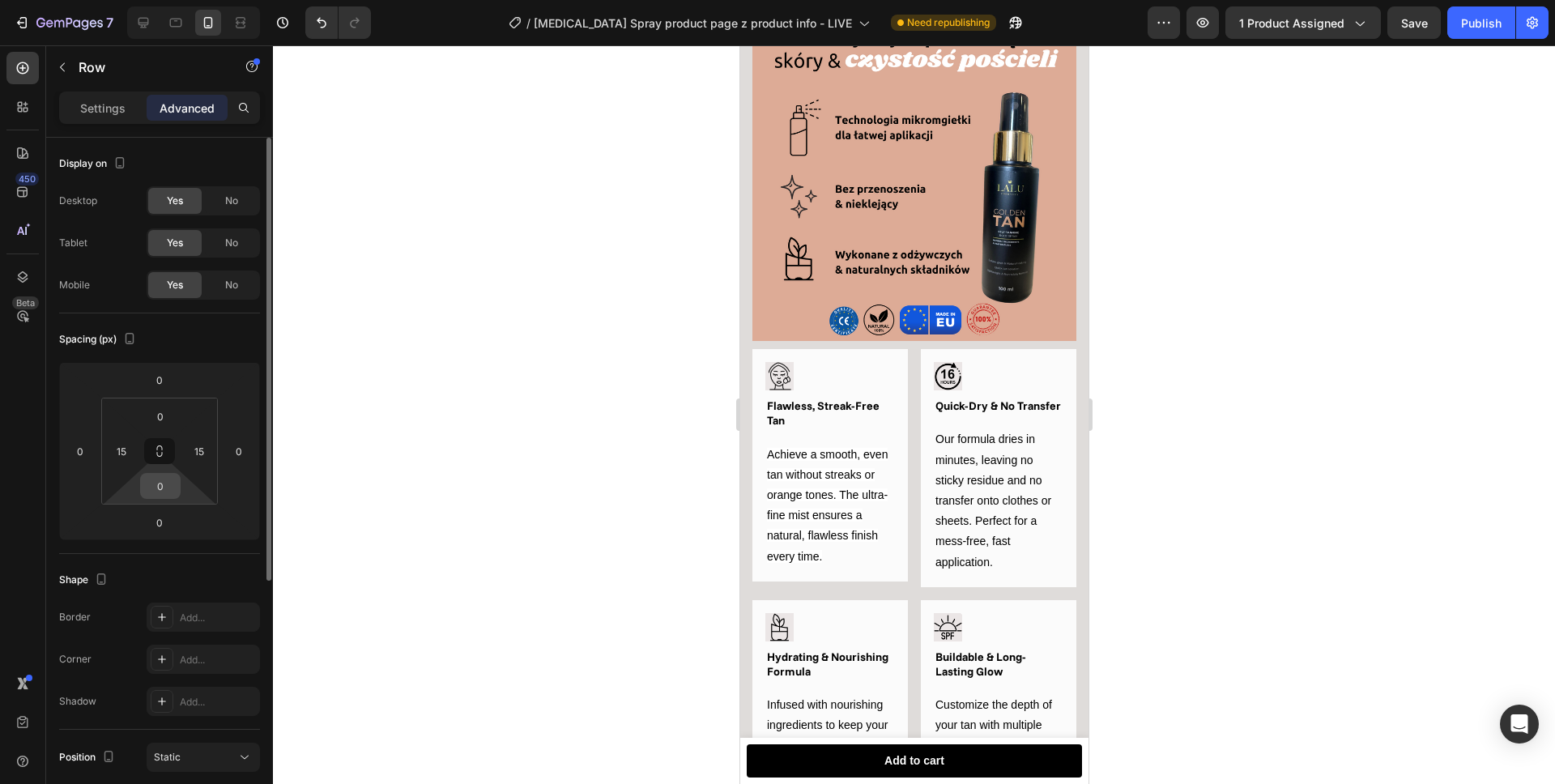
click at [167, 481] on input "0" at bounding box center [160, 486] width 33 height 24
click at [168, 480] on input "0" at bounding box center [160, 486] width 33 height 24
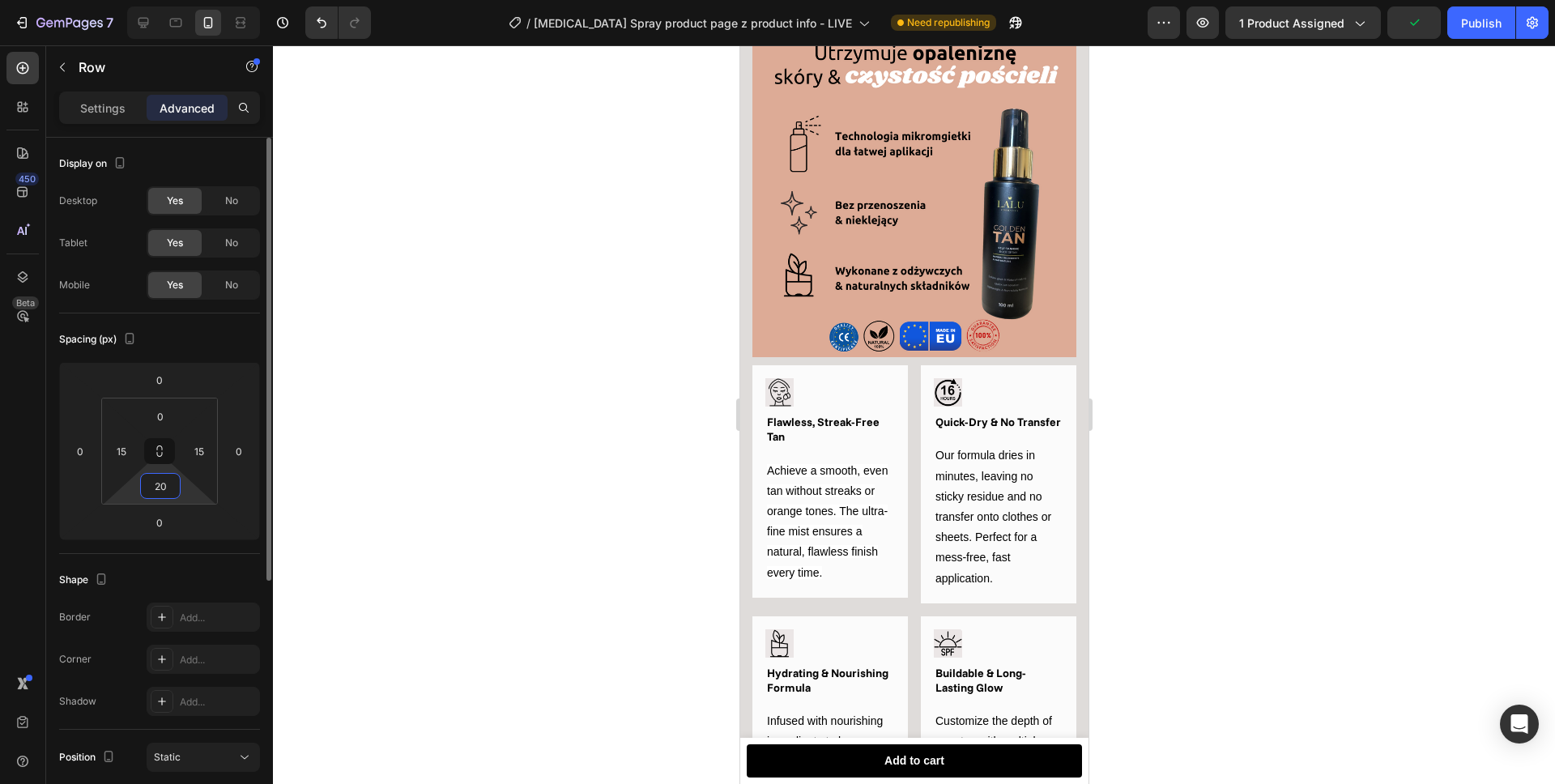
type input "2"
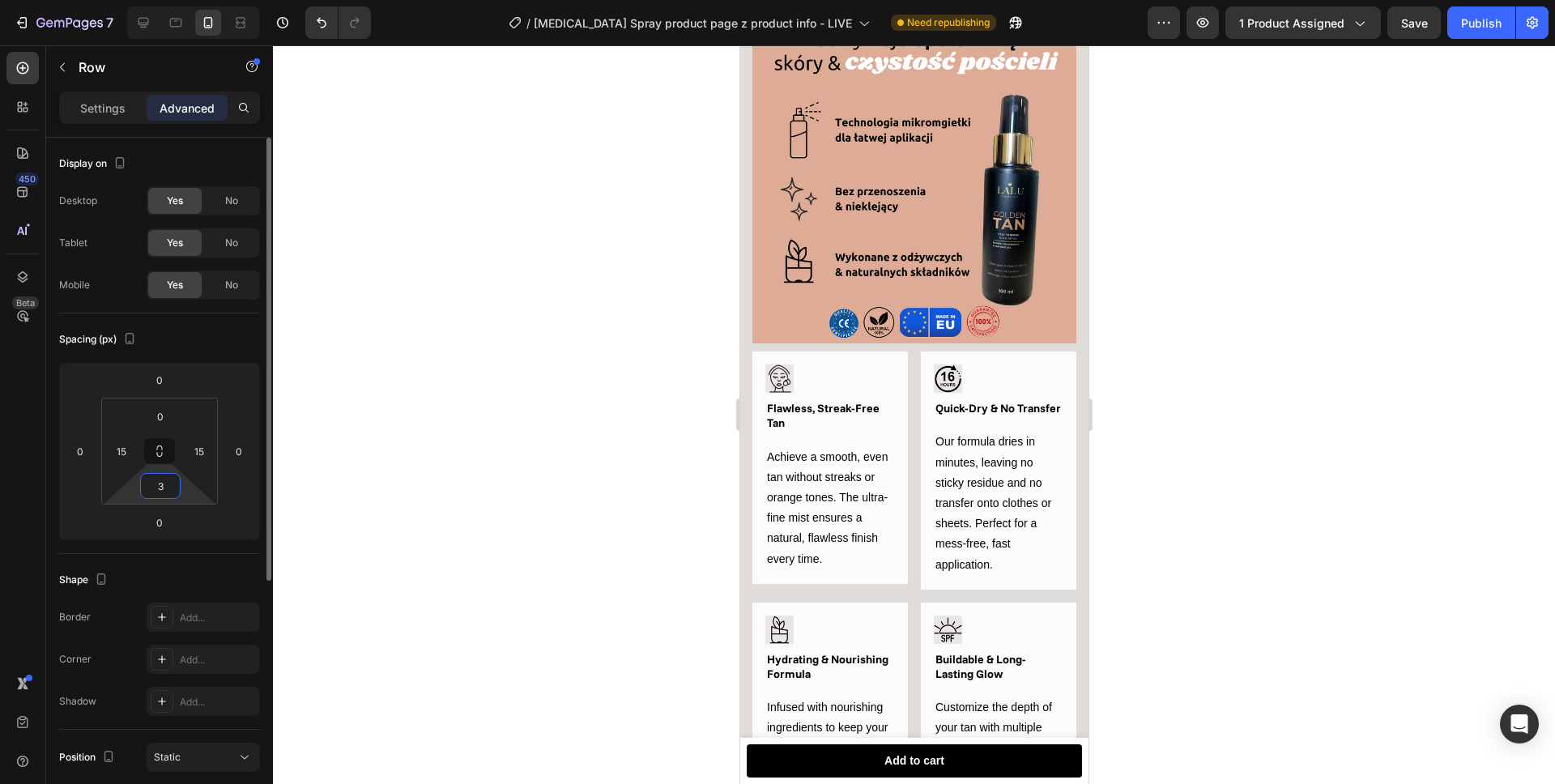
type input "30"
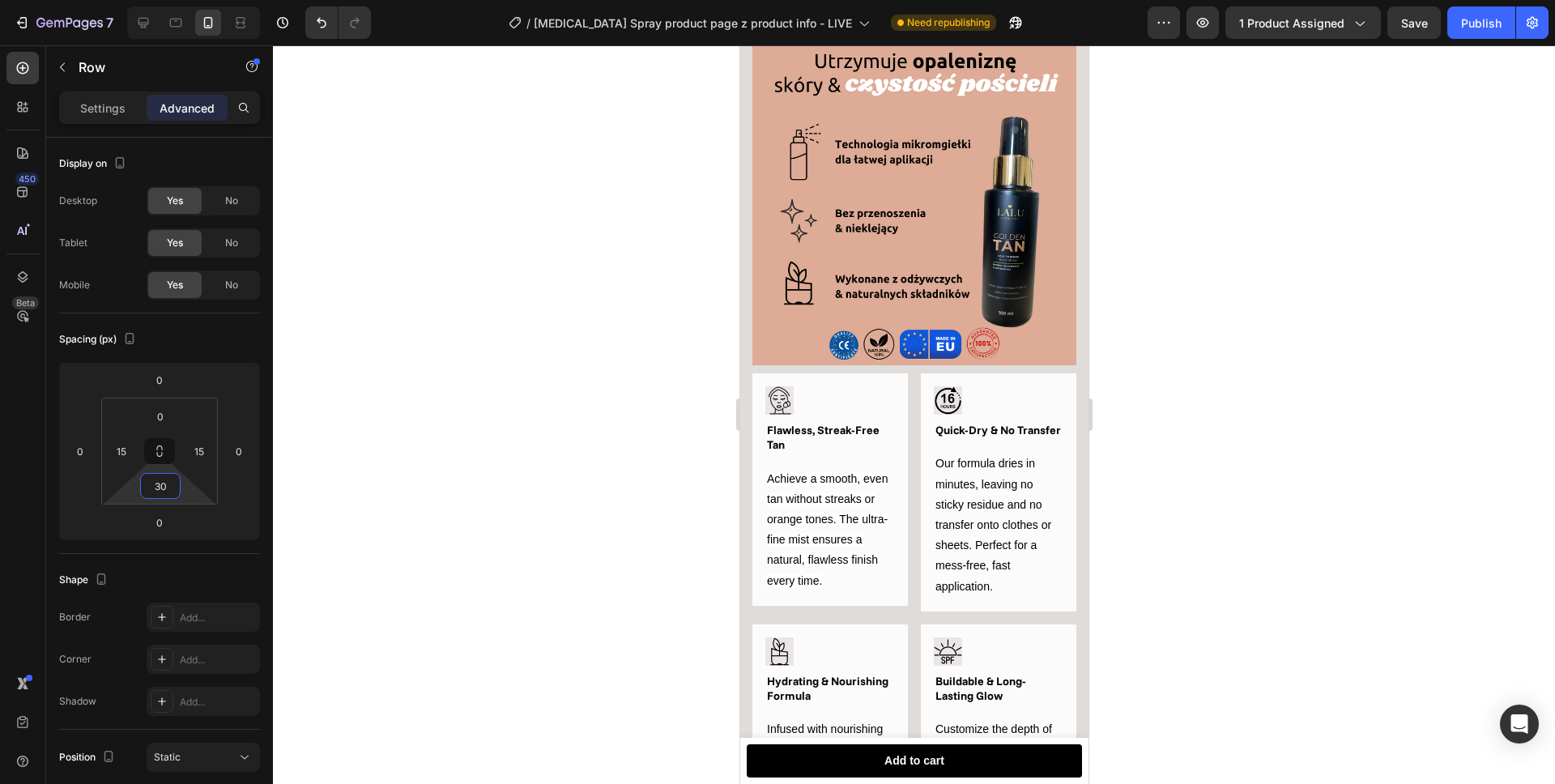
click at [529, 301] on div at bounding box center [914, 415] width 1282 height 738
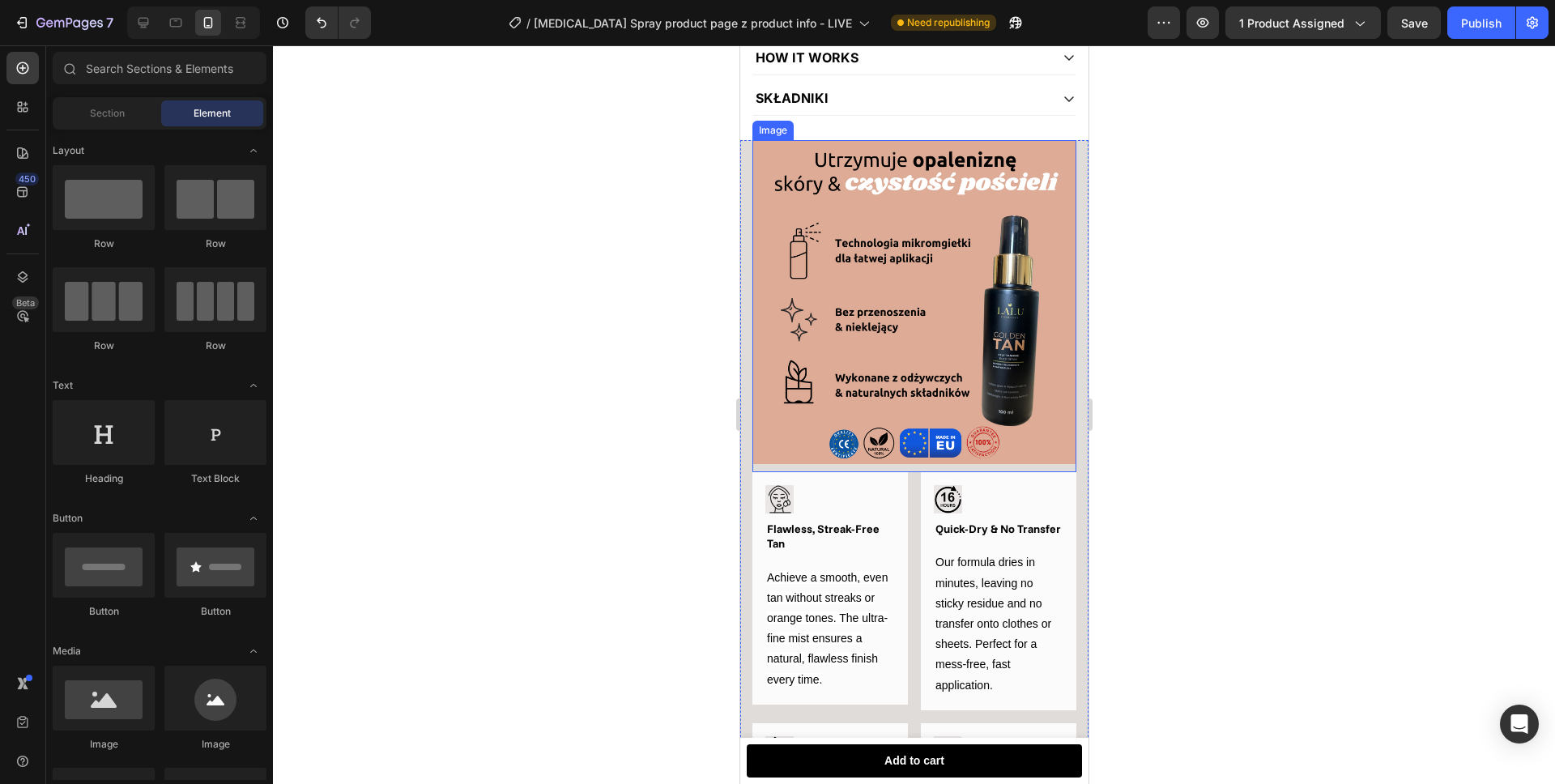
scroll to position [997, 0]
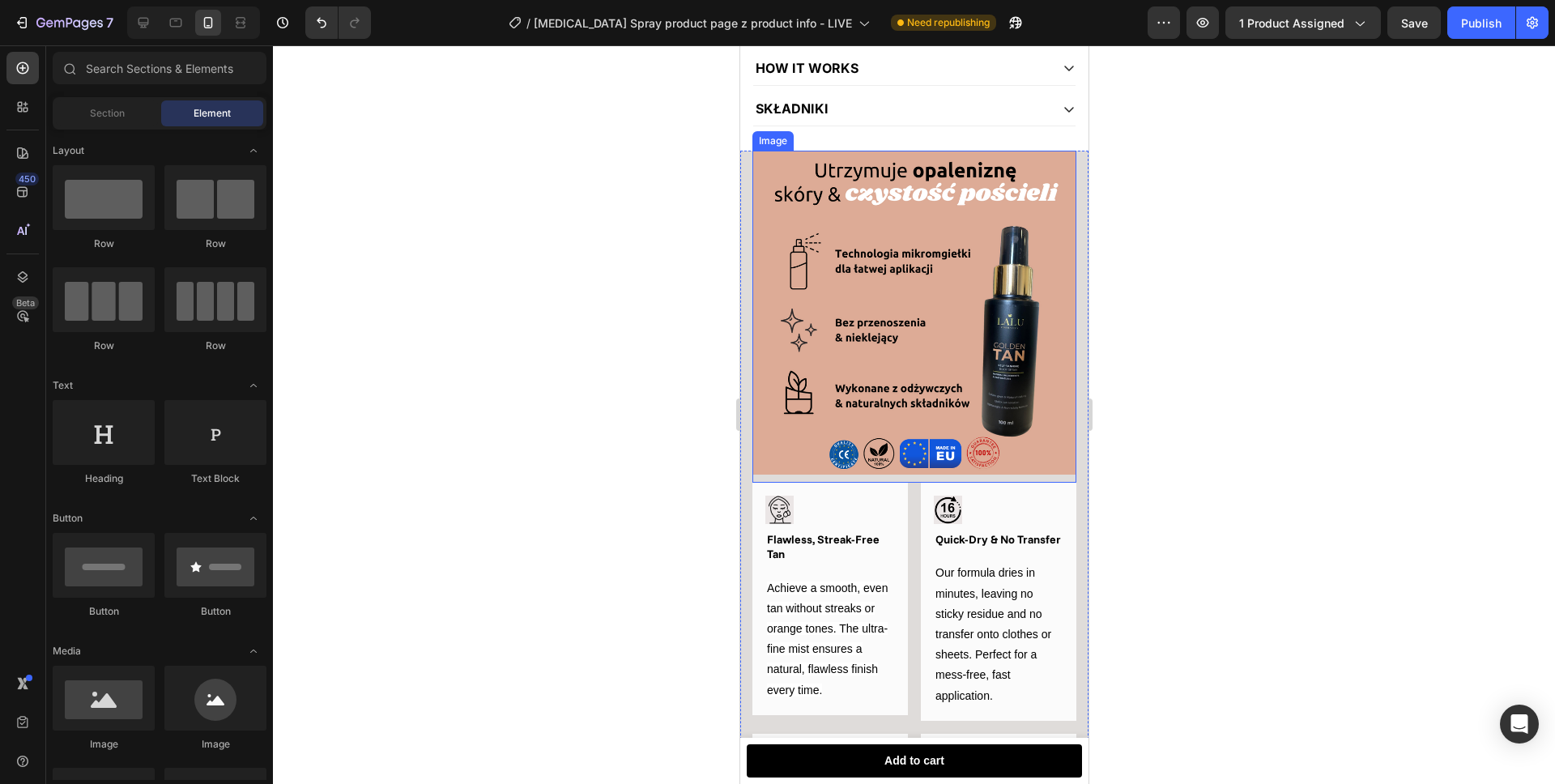
click at [866, 384] on img at bounding box center [913, 311] width 324 height 323
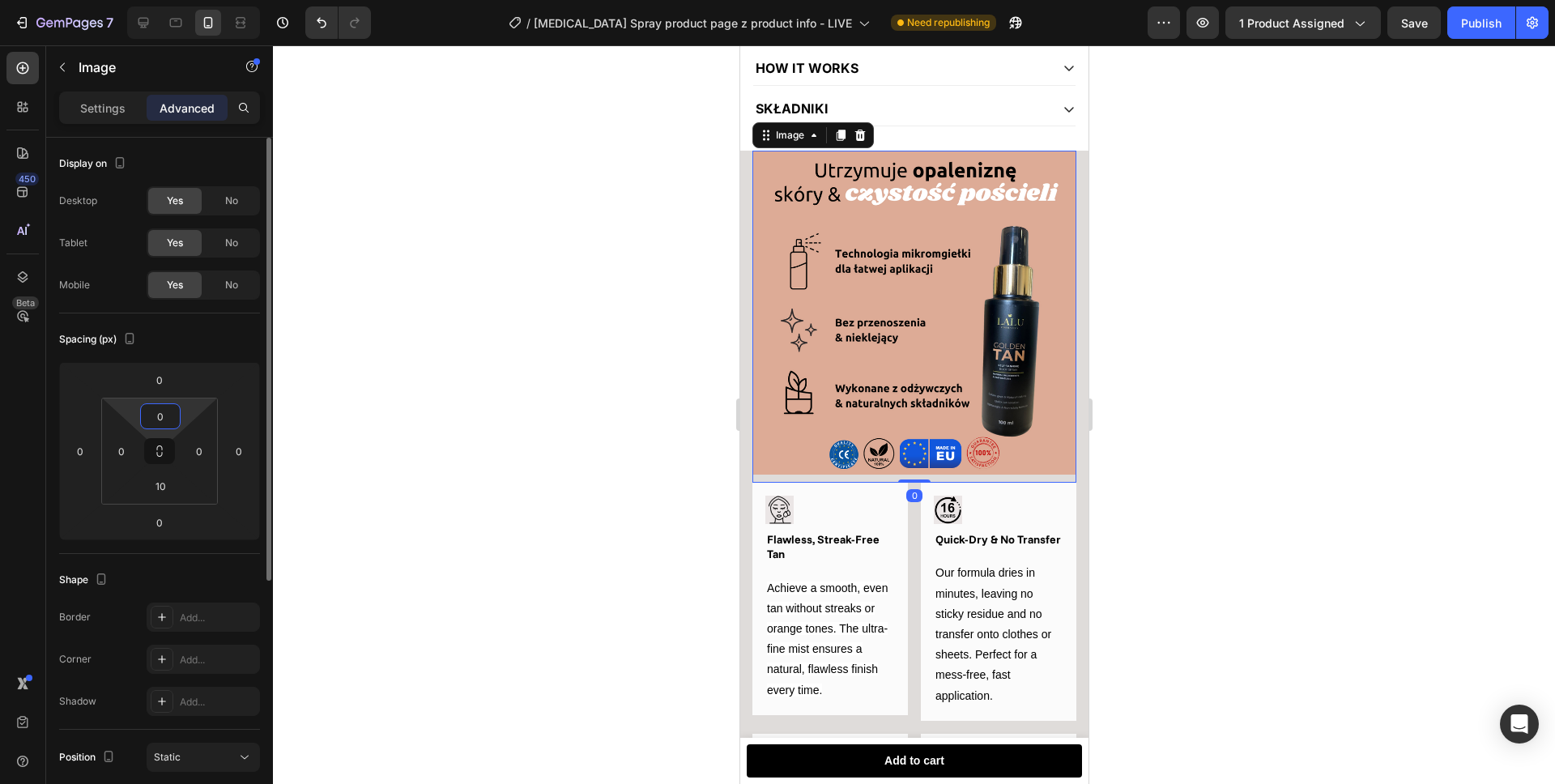
click at [153, 424] on input "0" at bounding box center [160, 416] width 33 height 24
click at [154, 424] on input "0" at bounding box center [160, 416] width 33 height 24
type input "10"
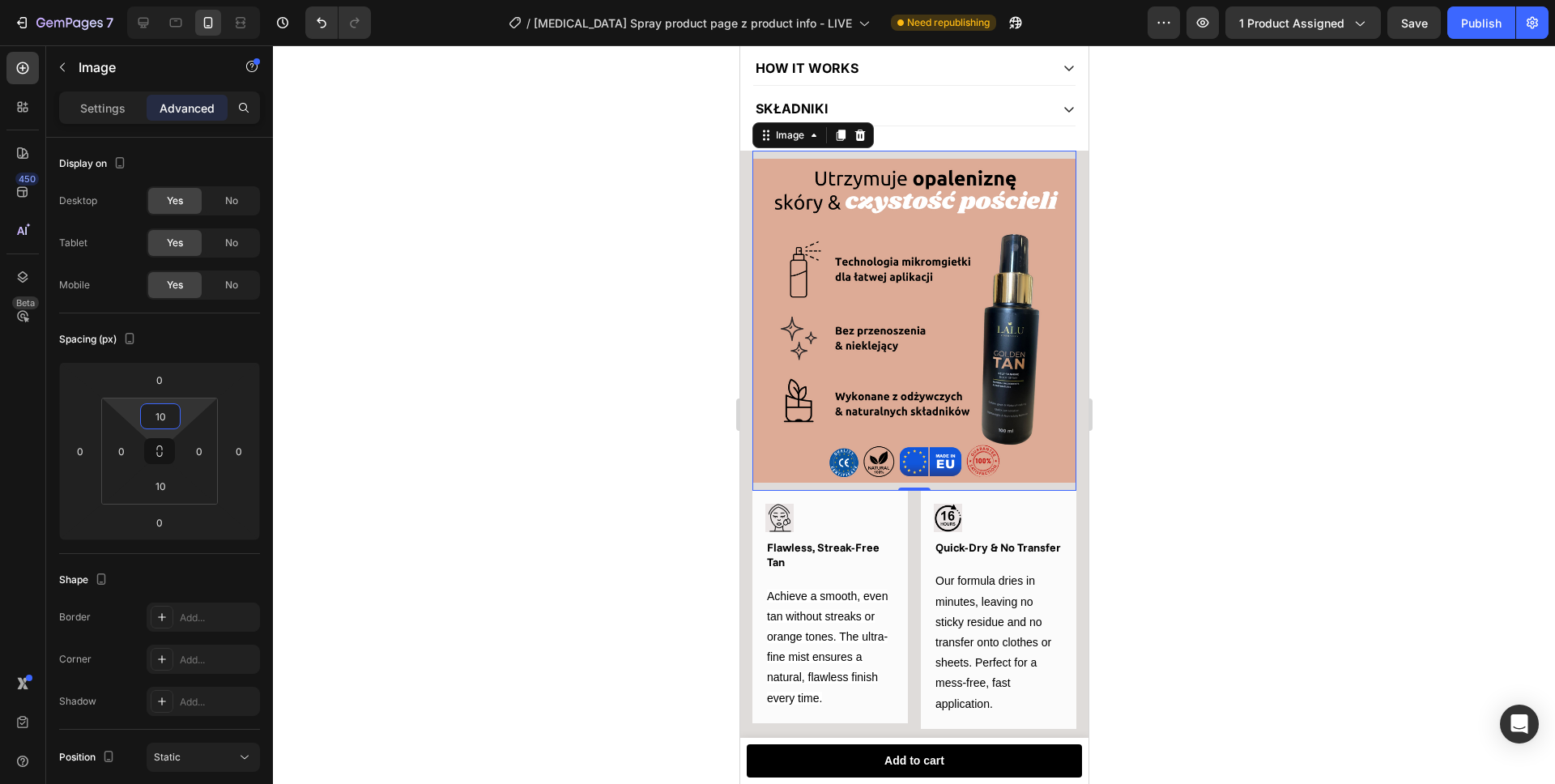
click at [522, 389] on div at bounding box center [914, 415] width 1282 height 738
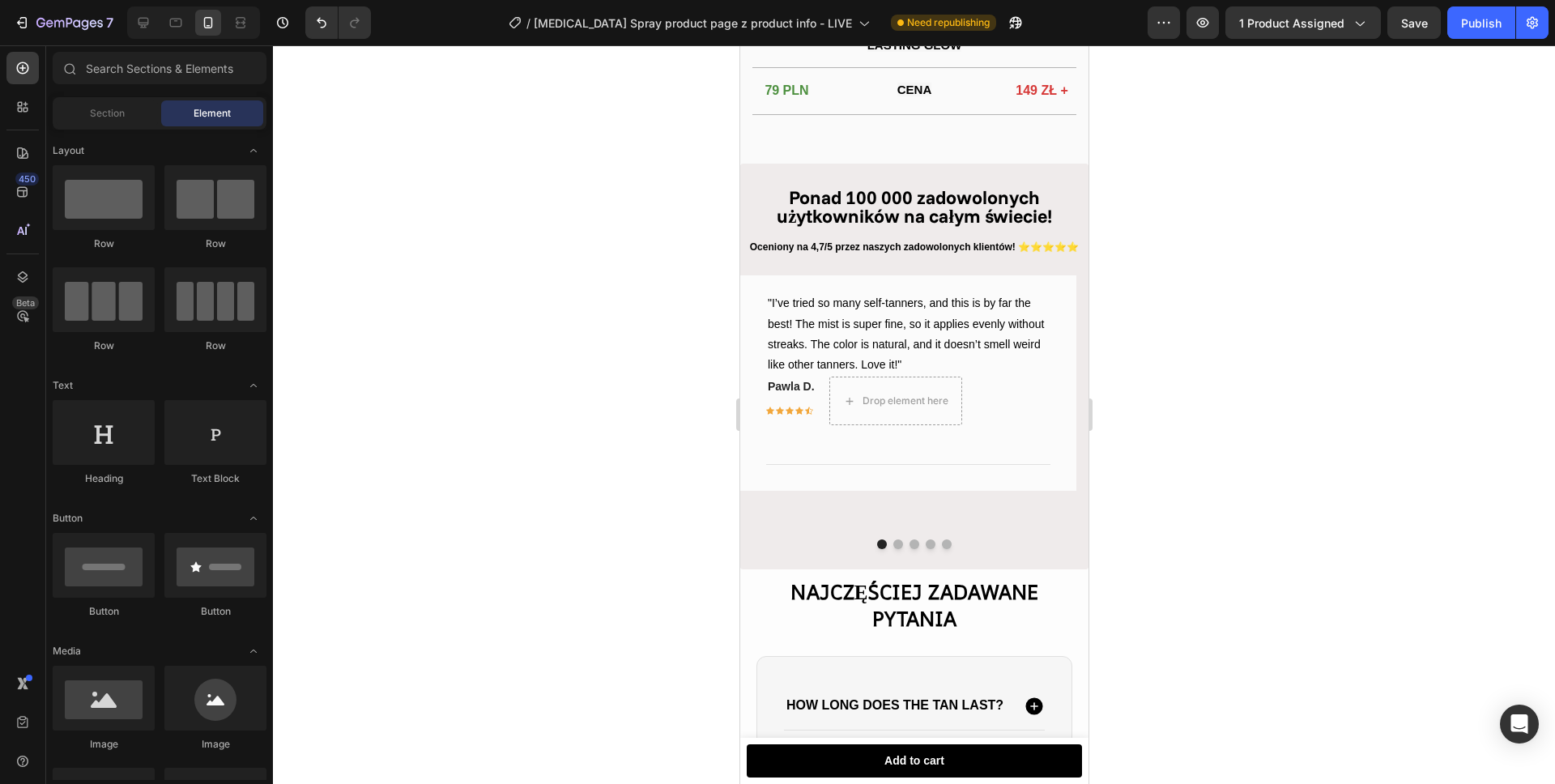
scroll to position [2327, 0]
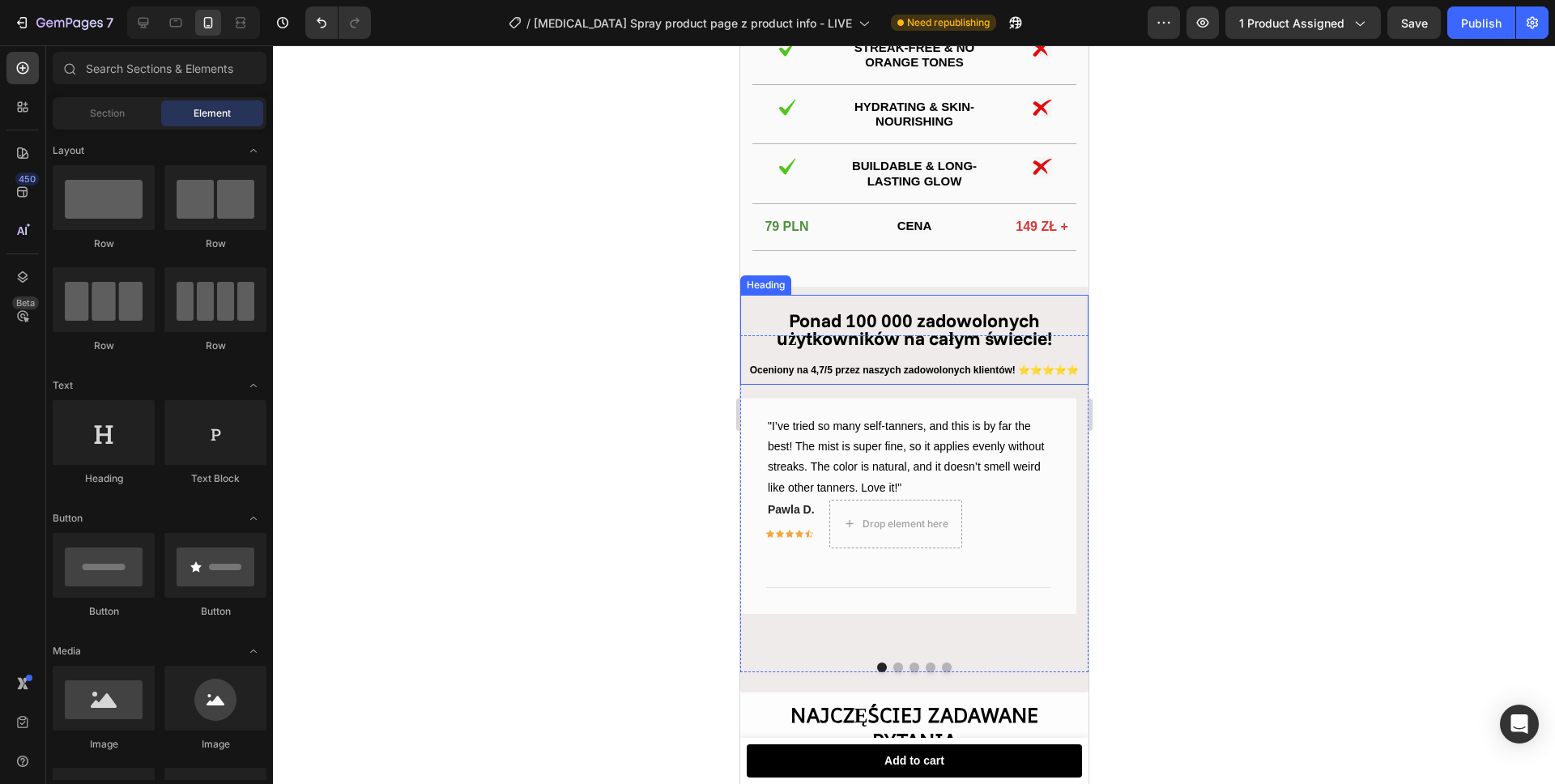
click at [854, 337] on strong "Ponad 100 000 zadowolonych użytkowników na całym świecie!" at bounding box center [913, 329] width 276 height 42
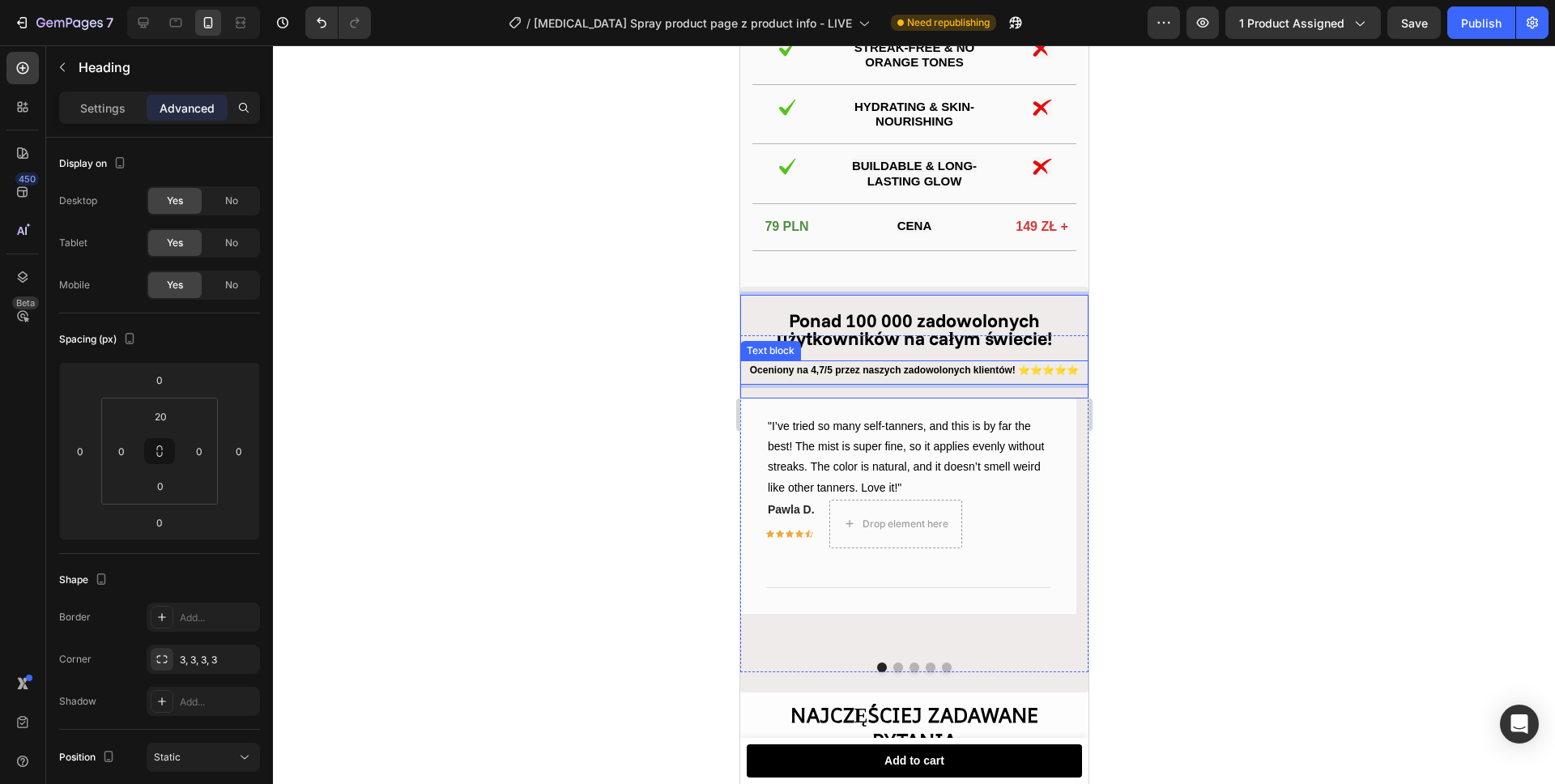
click at [815, 380] on p "Oceniony na 4,7/5 przez naszych zadowolonych klientów! ⭐⭐⭐⭐⭐" at bounding box center [913, 371] width 345 height 18
click at [960, 340] on strong "Ponad 100 000 zadowolonych użytkowników na całym świecie!" at bounding box center [913, 329] width 276 height 42
click at [970, 380] on p "Oceniony na 4,7/5 przez naszych zadowolonych klientów! ⭐⭐⭐⭐⭐" at bounding box center [913, 371] width 345 height 18
click at [945, 329] on strong "Ponad 100 000 zadowolonych użytkowników na całym świecie!" at bounding box center [913, 329] width 276 height 42
click at [932, 380] on p "Oceniony na 4,7/5 przez naszych zadowolonych klientów! ⭐⭐⭐⭐⭐" at bounding box center [913, 371] width 345 height 18
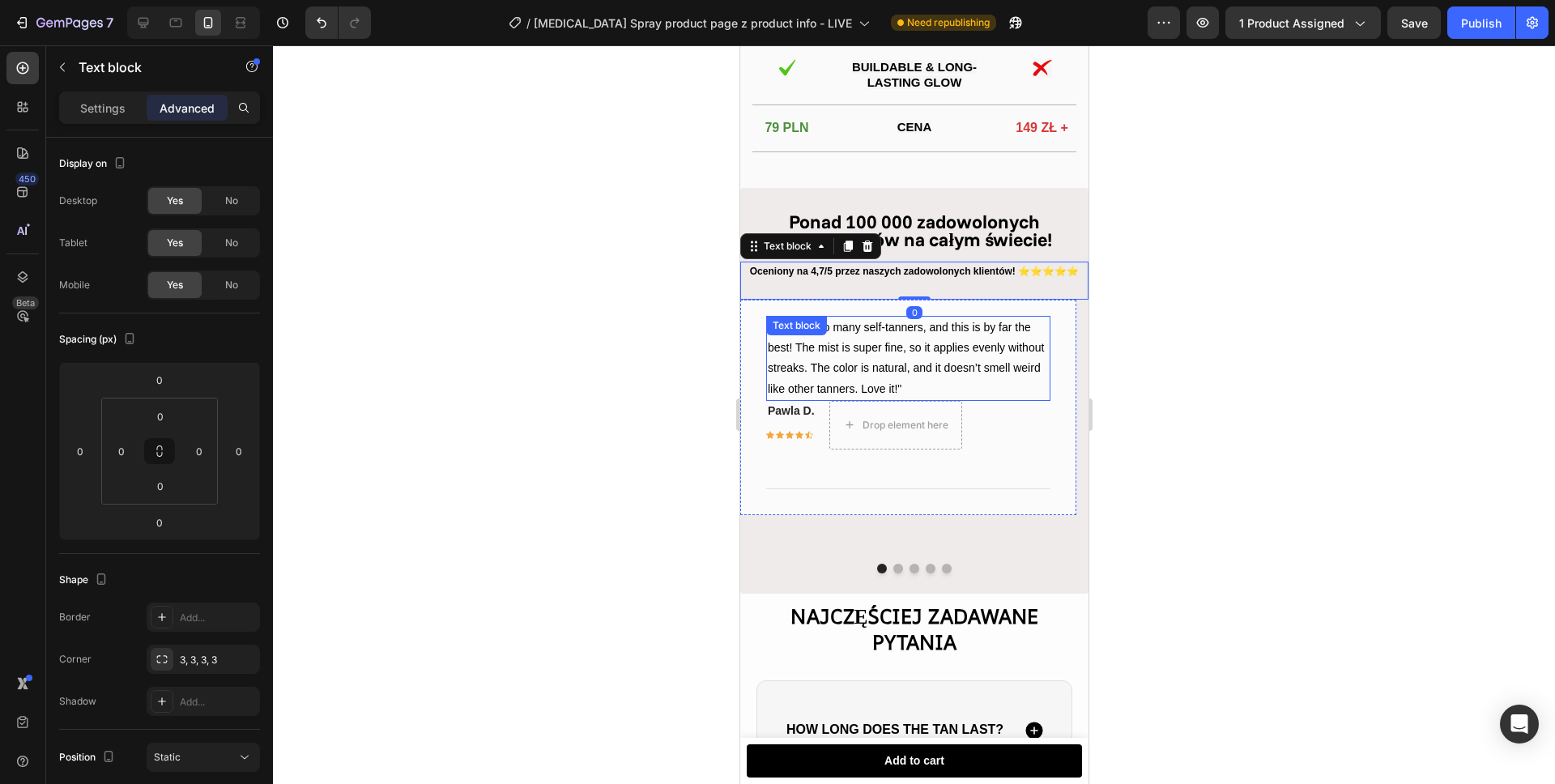
scroll to position [2447, 0]
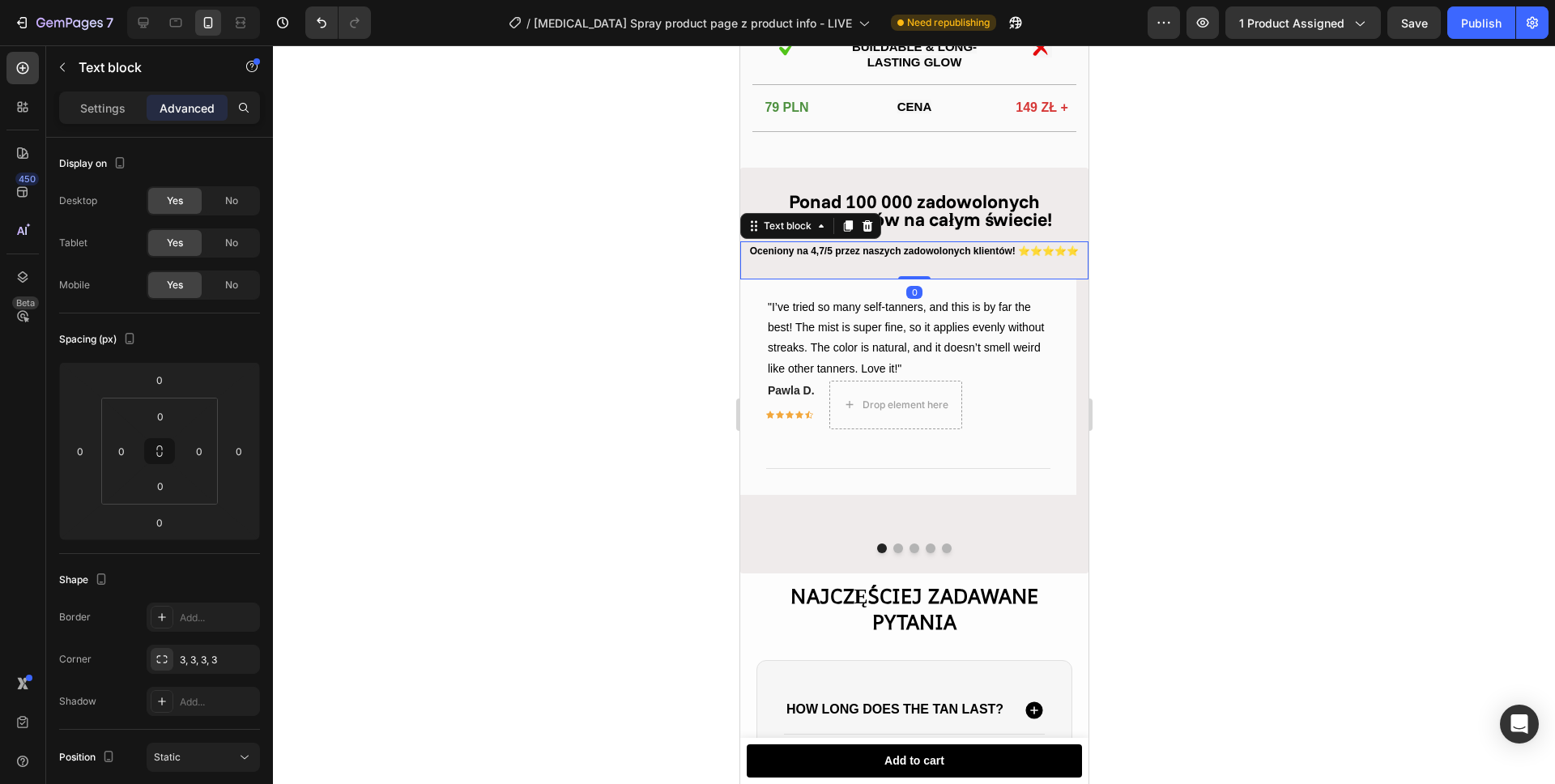
click at [1159, 415] on div at bounding box center [914, 415] width 1282 height 738
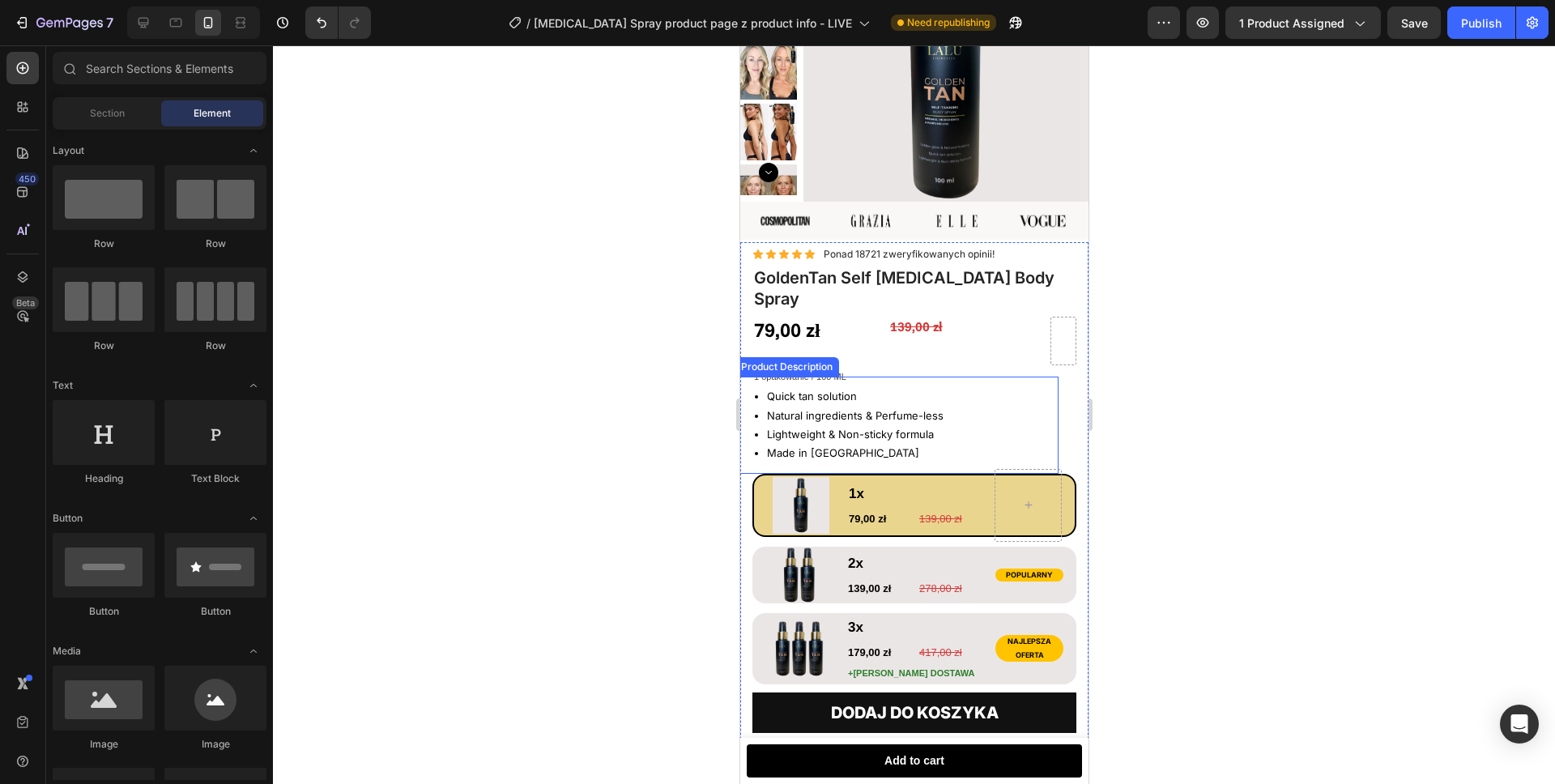
scroll to position [0, 0]
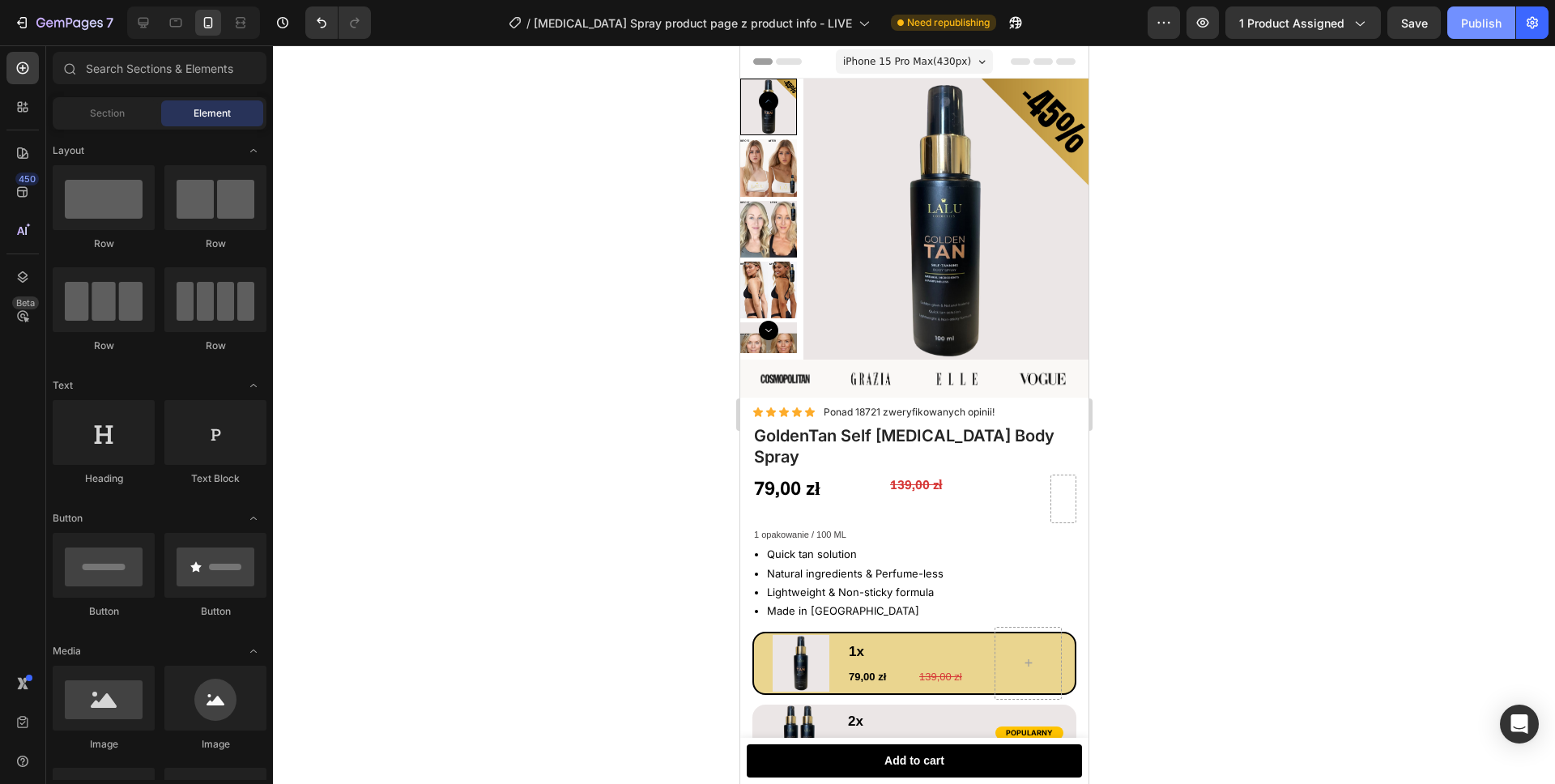
click at [1487, 20] on div "Publish" at bounding box center [1481, 23] width 41 height 17
click at [937, 57] on span "iPhone 15 Pro Max ( 430 px)" at bounding box center [906, 62] width 128 height 16
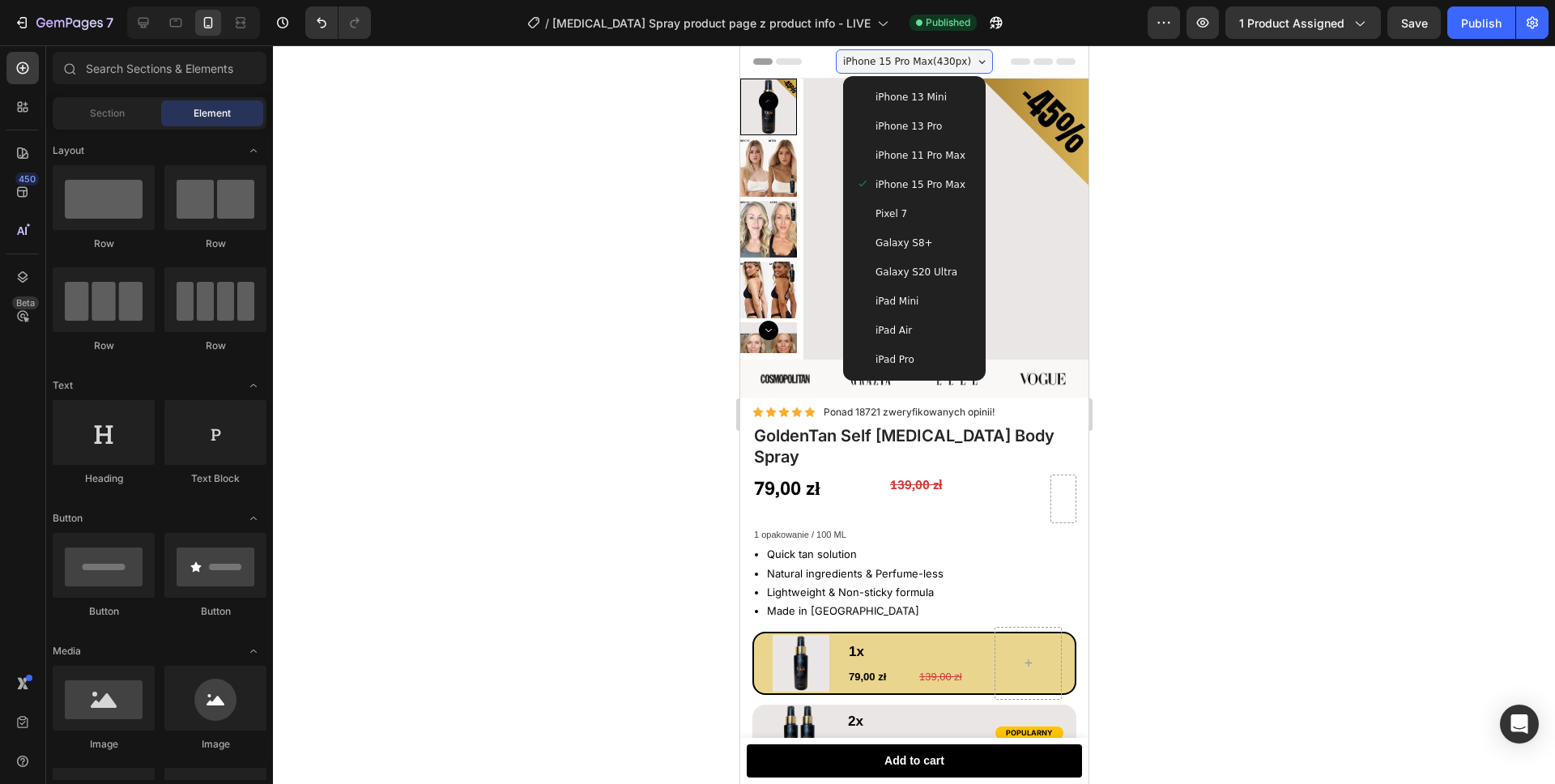
click at [939, 155] on span "iPhone 11 Pro Max" at bounding box center [920, 155] width 90 height 16
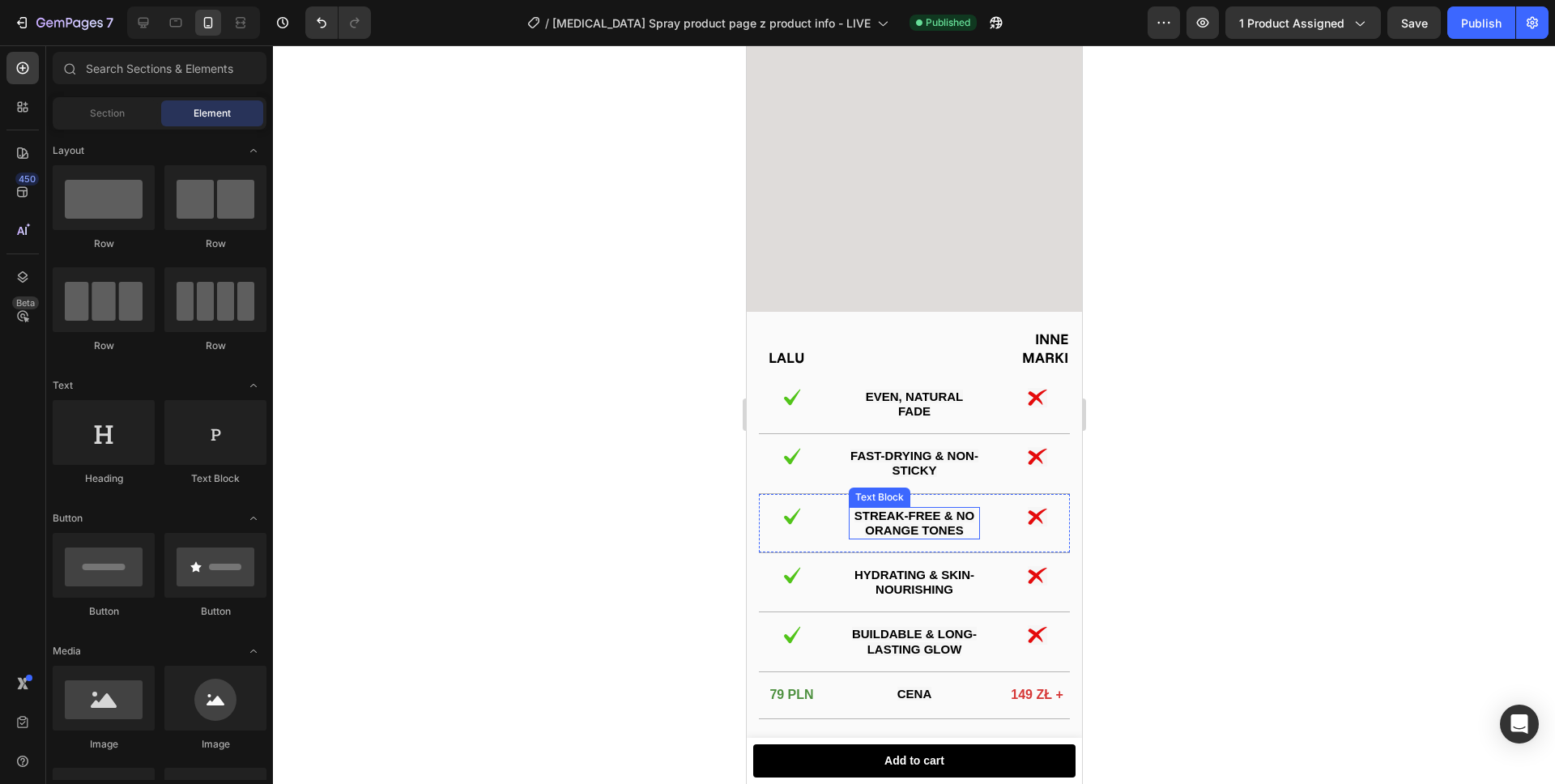
scroll to position [2247, 0]
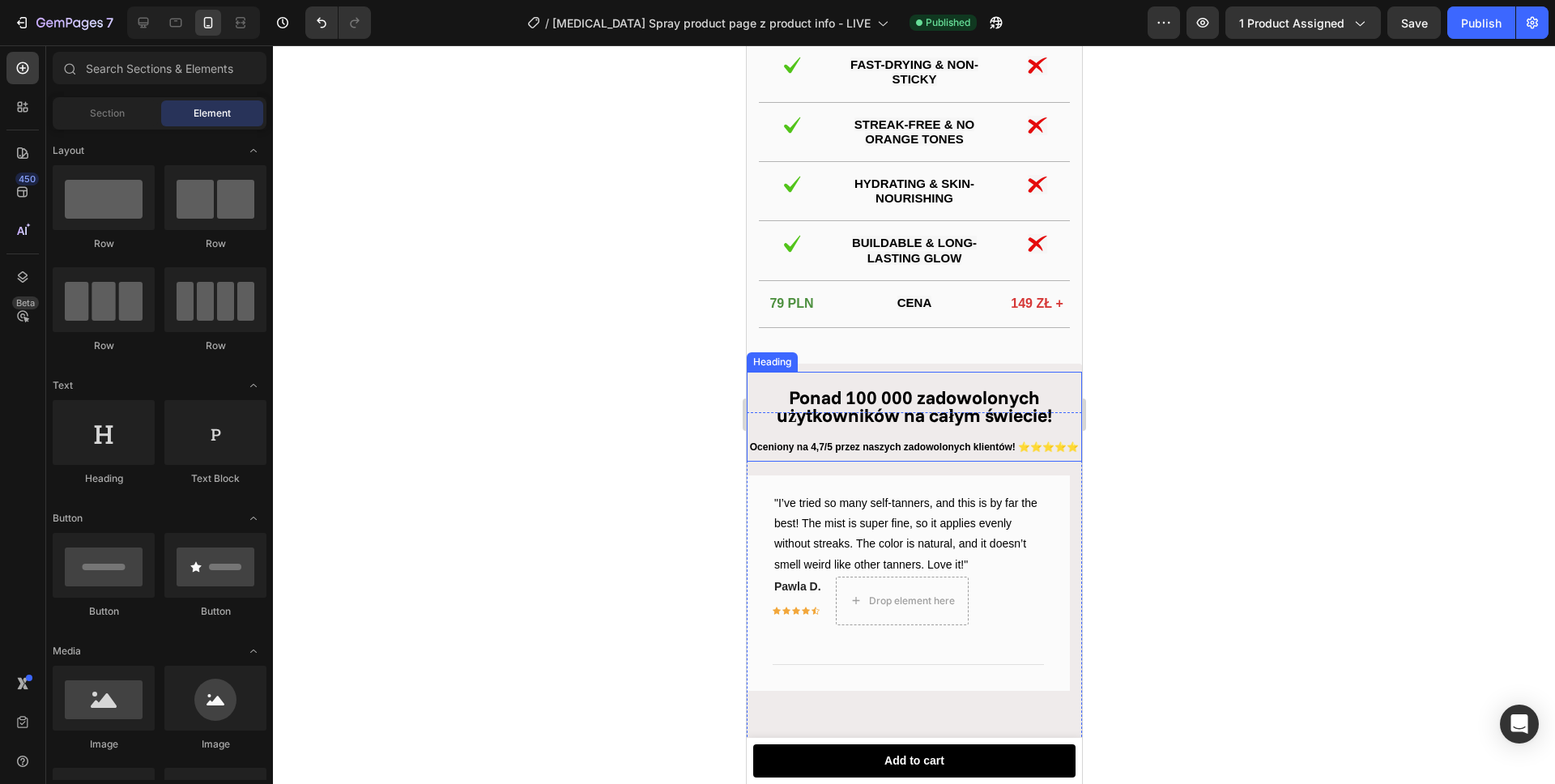
click at [905, 428] on strong "Ponad 100 000 zadowolonych użytkowników na całym świecie!" at bounding box center [913, 406] width 276 height 42
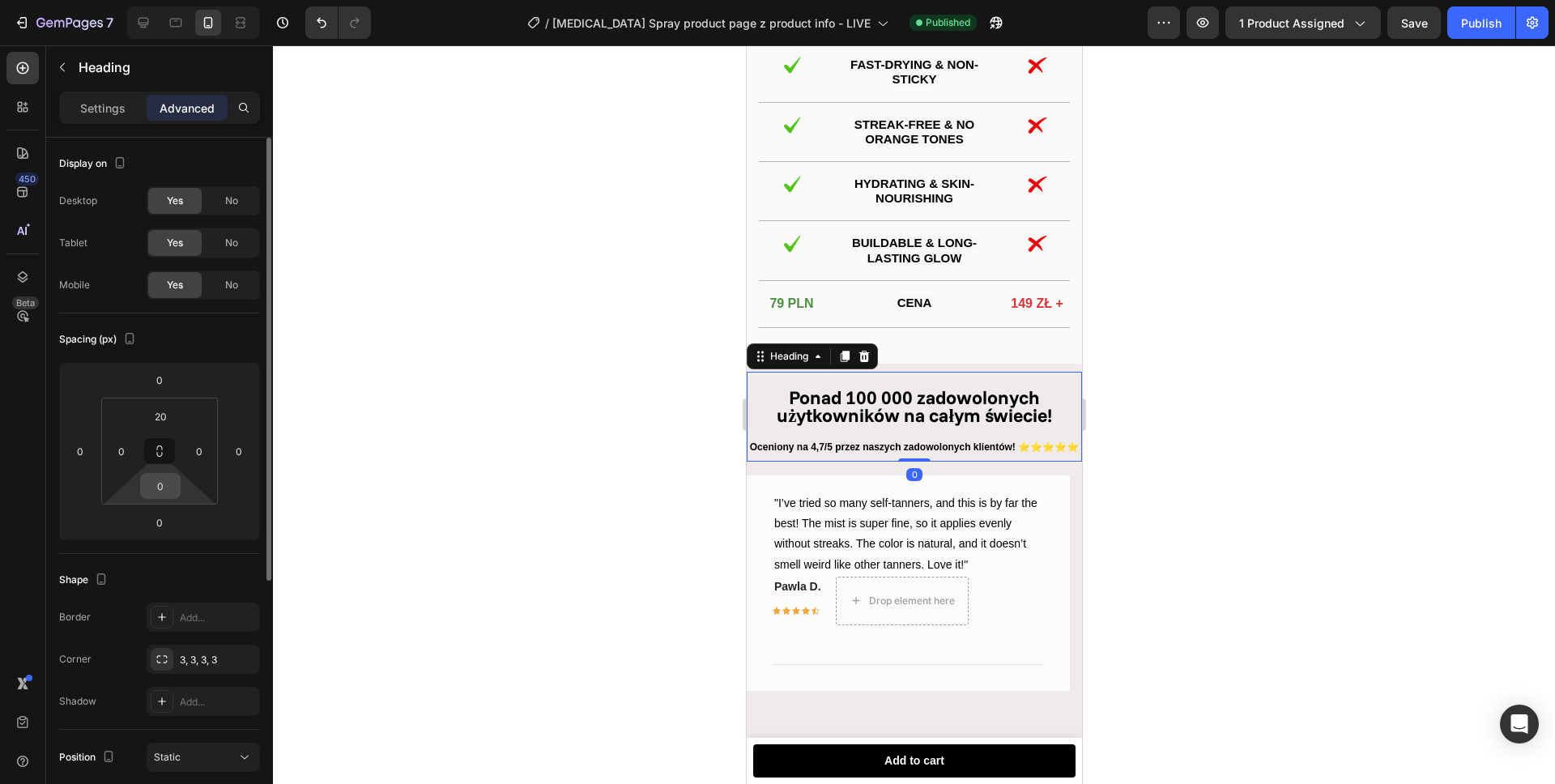
click at [167, 492] on input "0" at bounding box center [160, 486] width 33 height 24
type input "10"
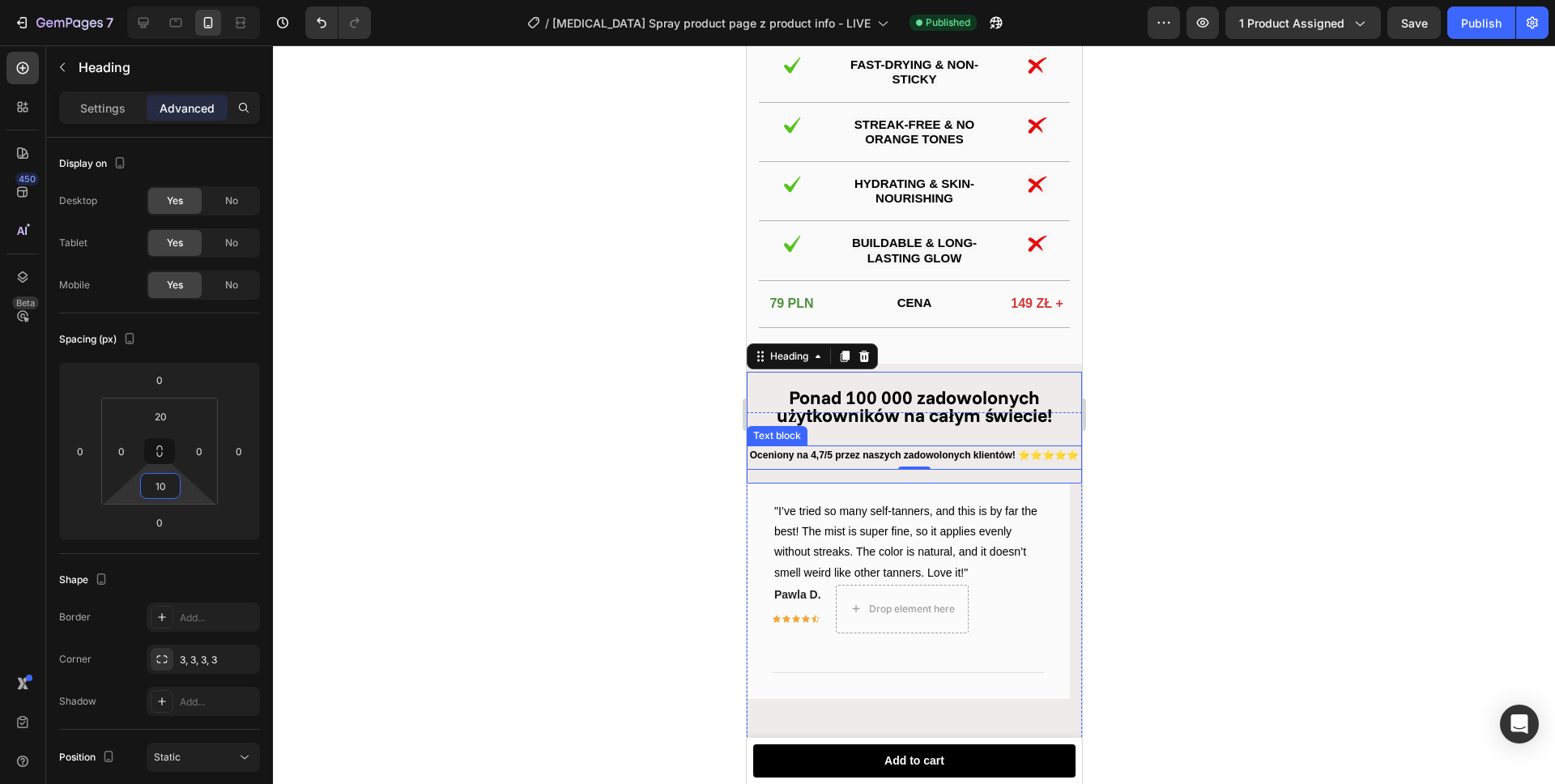
click at [868, 465] on p "Oceniony na 4,7/5 przez naszych zadowolonych klientów! ⭐⭐⭐⭐⭐" at bounding box center [914, 456] width 333 height 18
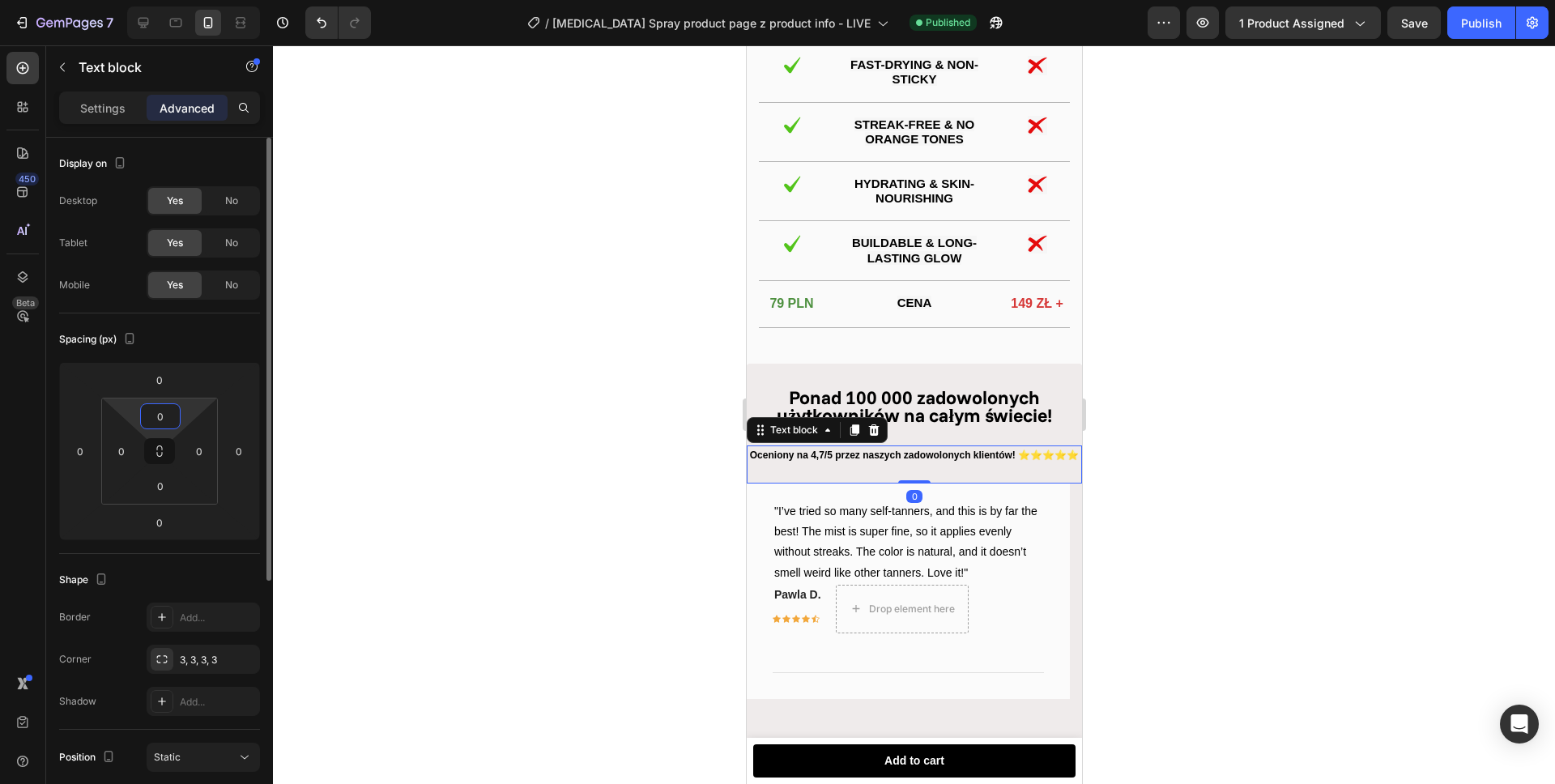
click at [160, 418] on input "0" at bounding box center [160, 416] width 33 height 24
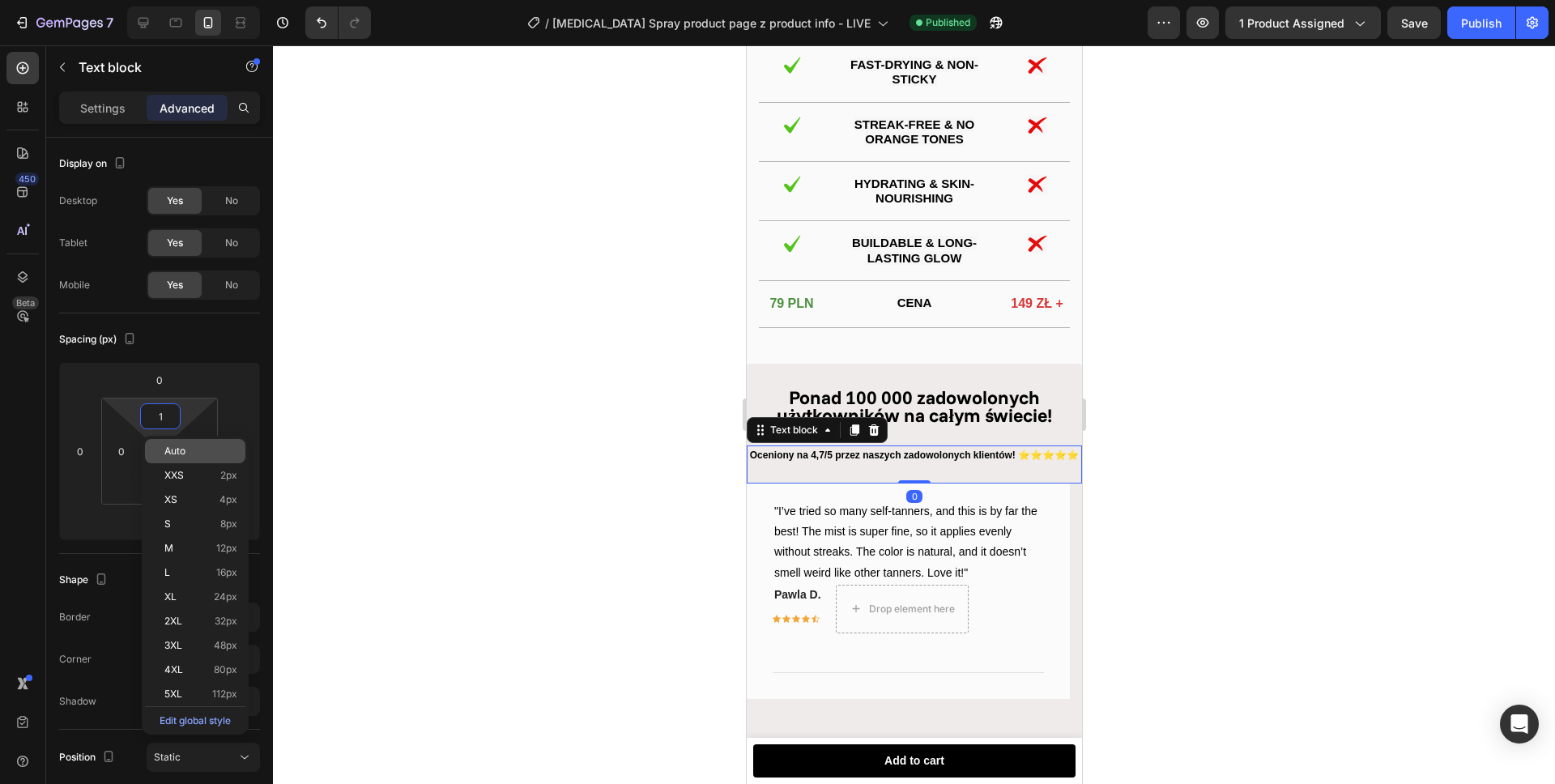
type input "10"
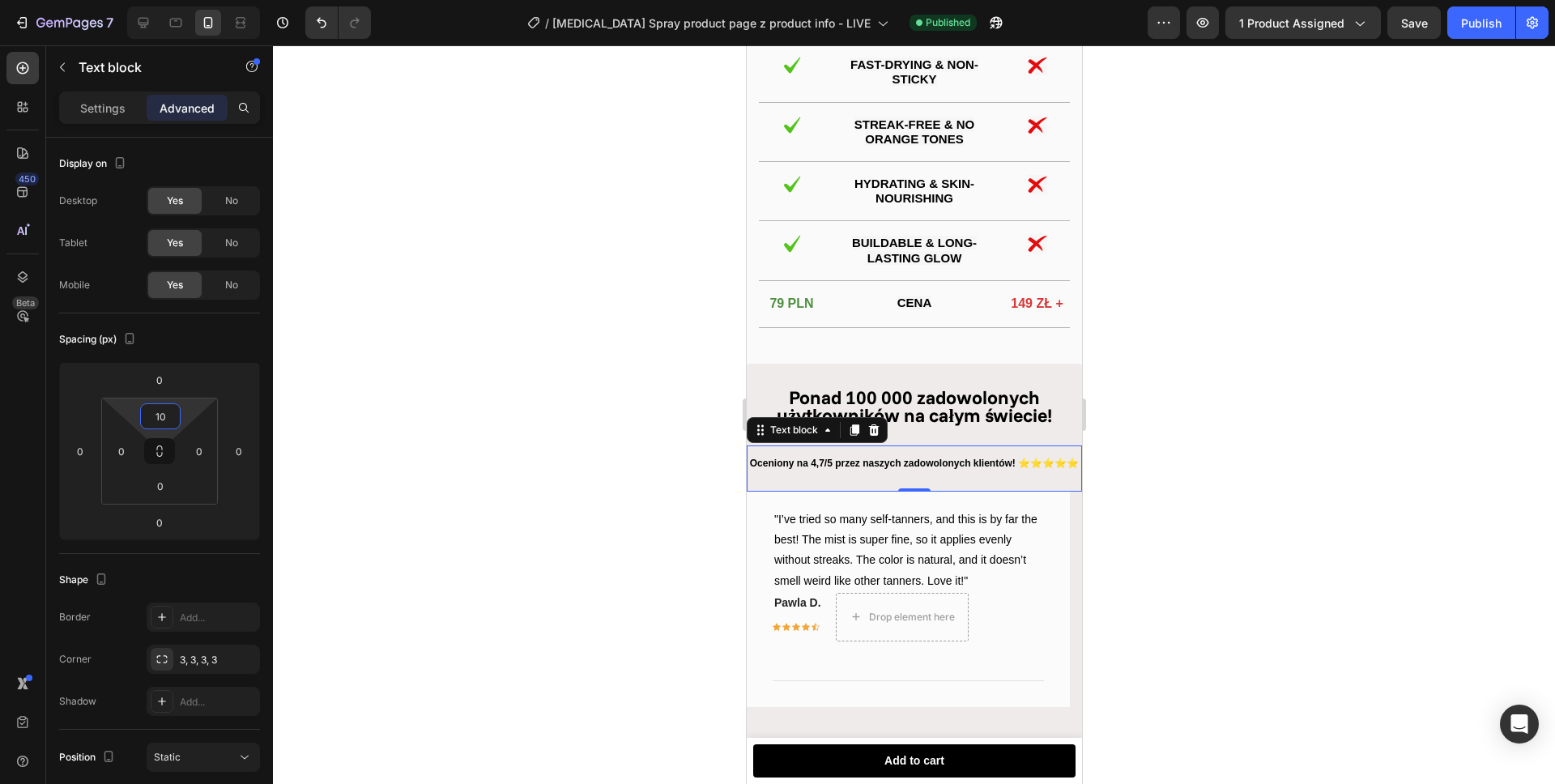
click at [657, 347] on div at bounding box center [914, 415] width 1282 height 738
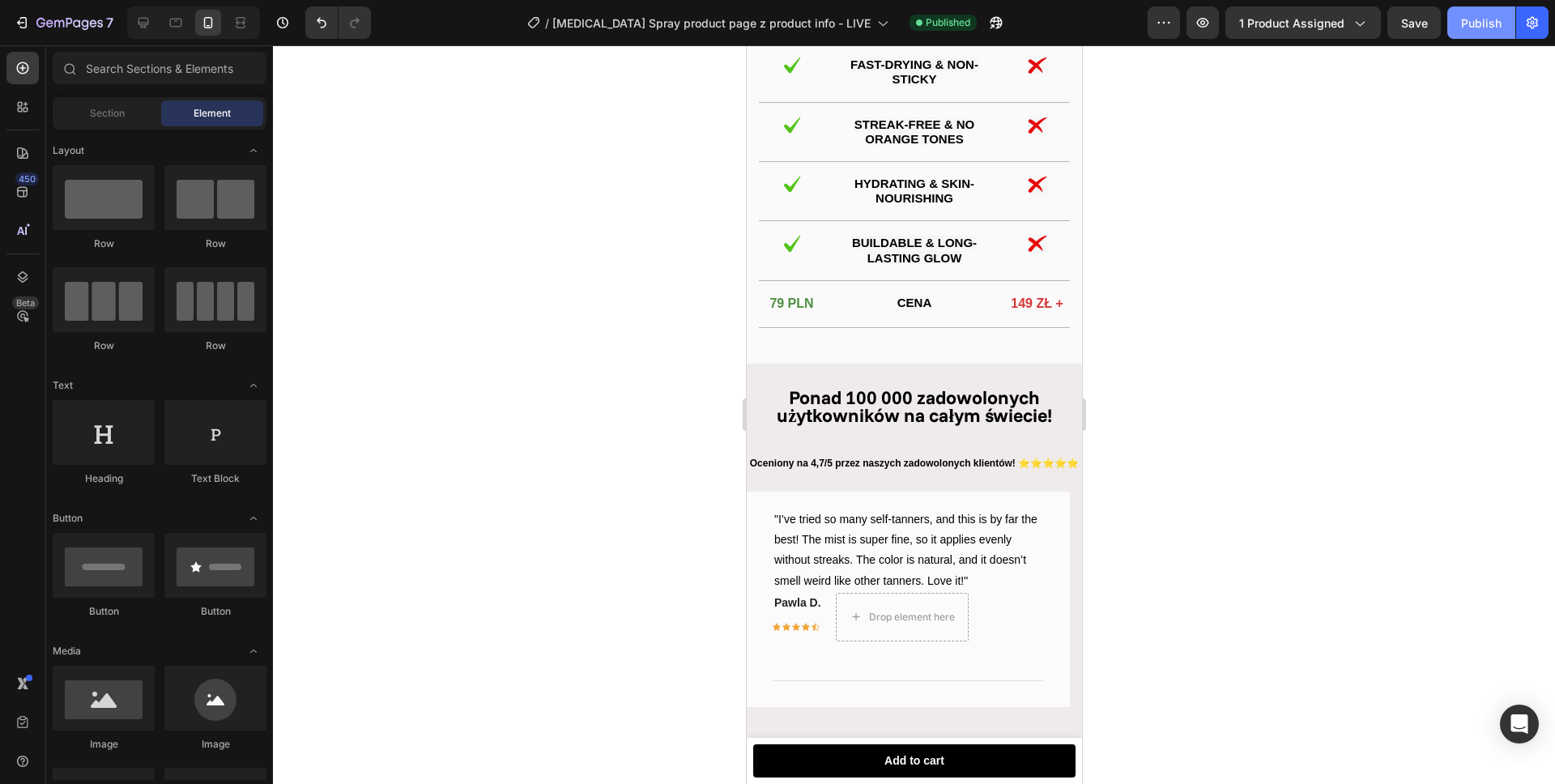
click at [1474, 25] on div "Publish" at bounding box center [1481, 23] width 41 height 17
click at [924, 473] on p "Oceniony na 4,7/5 przez naszych zadowolonych klientów! ⭐⭐⭐⭐⭐" at bounding box center [914, 464] width 333 height 18
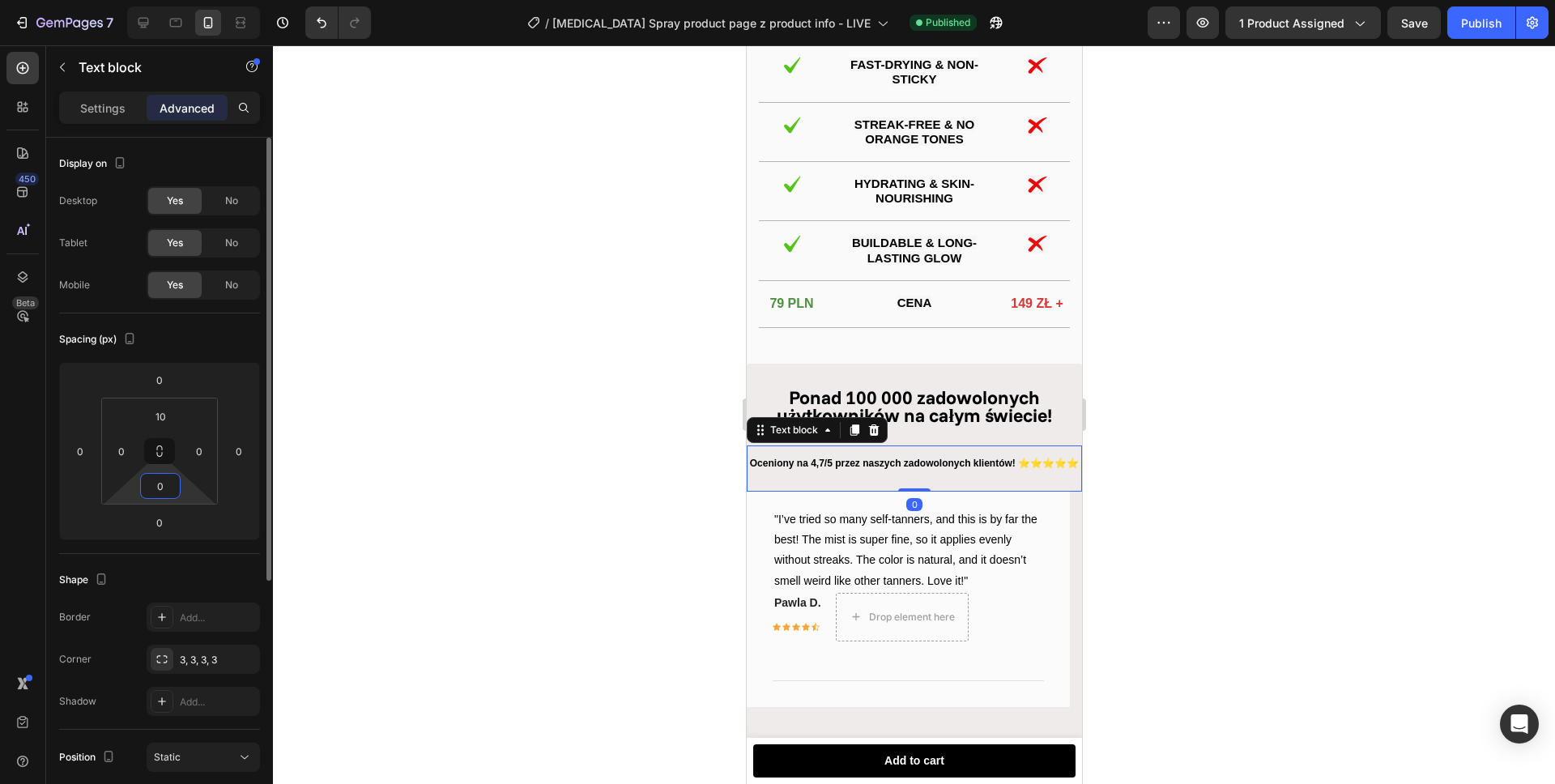
click at [170, 483] on input "0" at bounding box center [160, 486] width 33 height 24
type input "10"
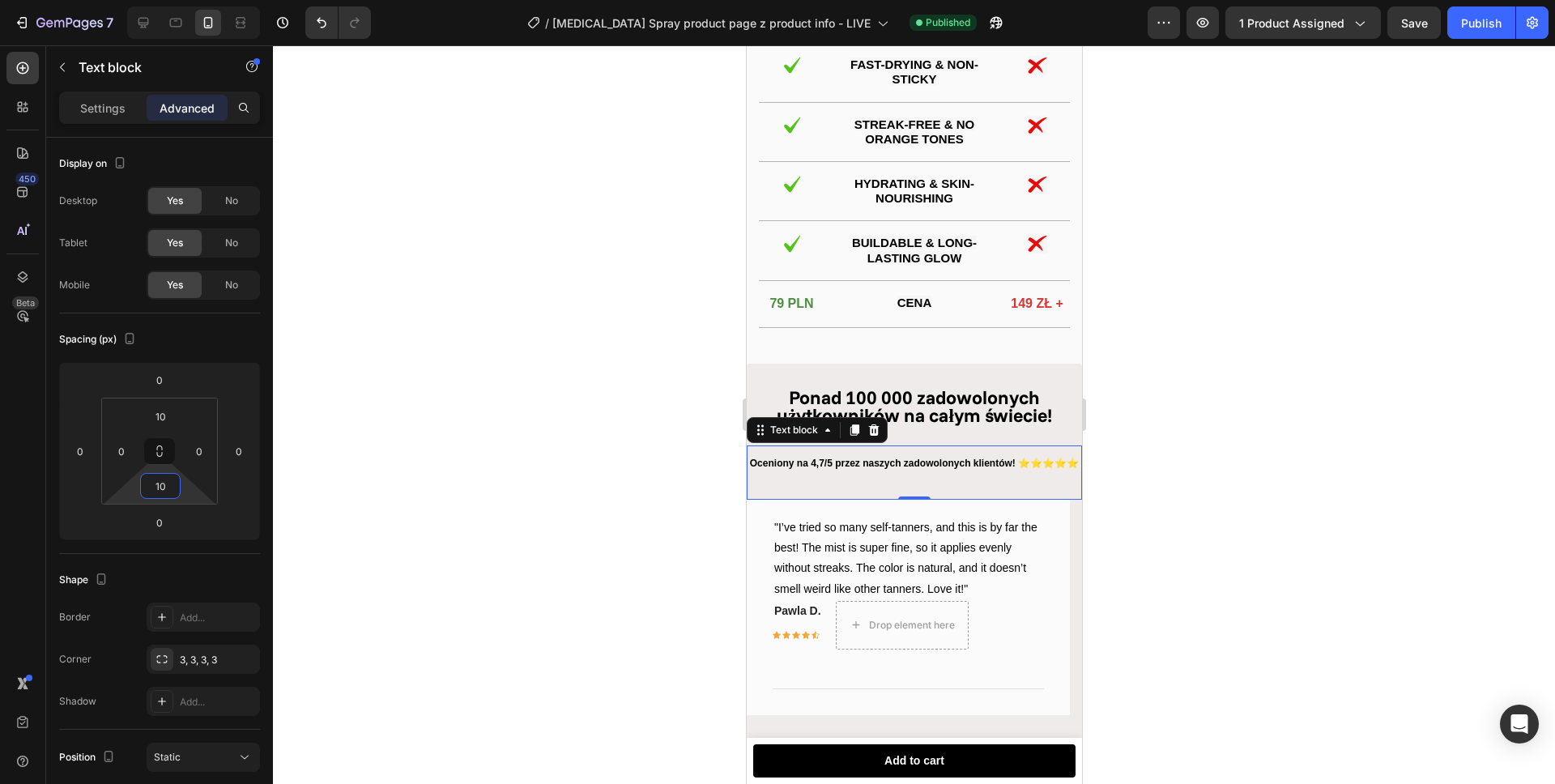
click at [493, 367] on div at bounding box center [914, 415] width 1282 height 738
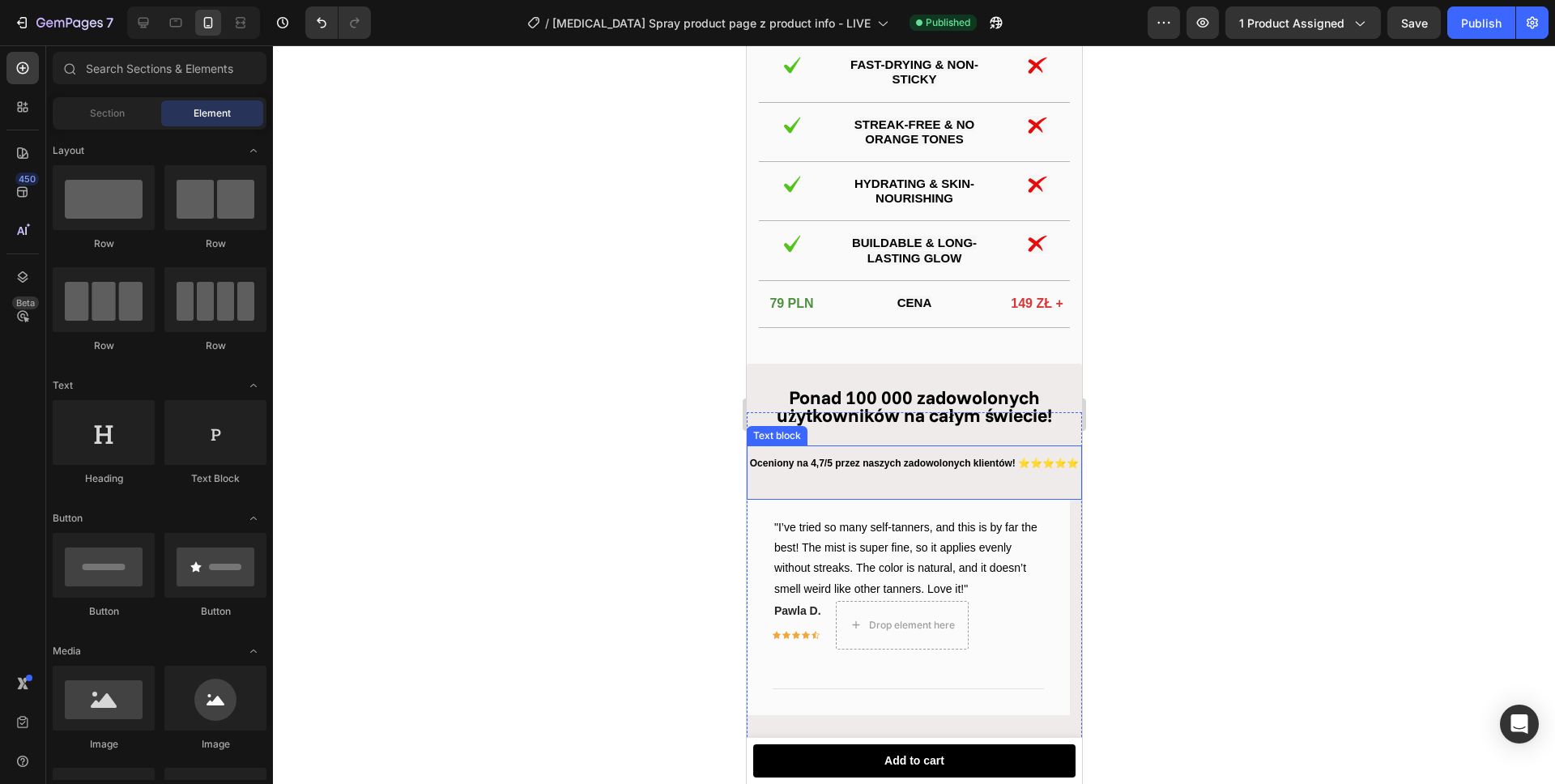
click at [871, 473] on p "Oceniony na 4,7/5 przez naszych zadowolonych klientów! ⭐⭐⭐⭐⭐" at bounding box center [914, 464] width 333 height 18
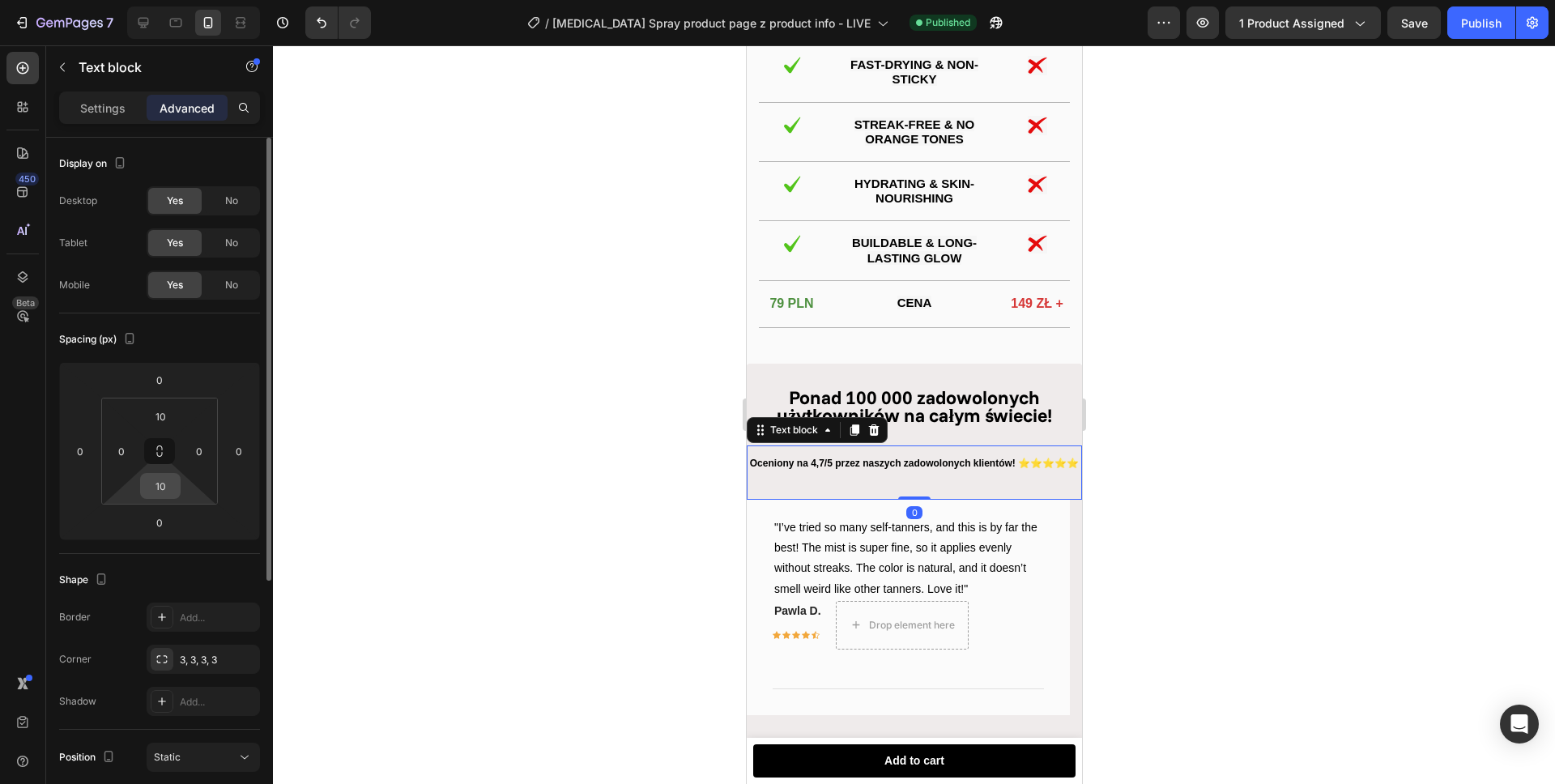
click at [170, 490] on input "10" at bounding box center [160, 486] width 33 height 24
click at [169, 490] on input "10" at bounding box center [160, 486] width 33 height 24
type input "20"
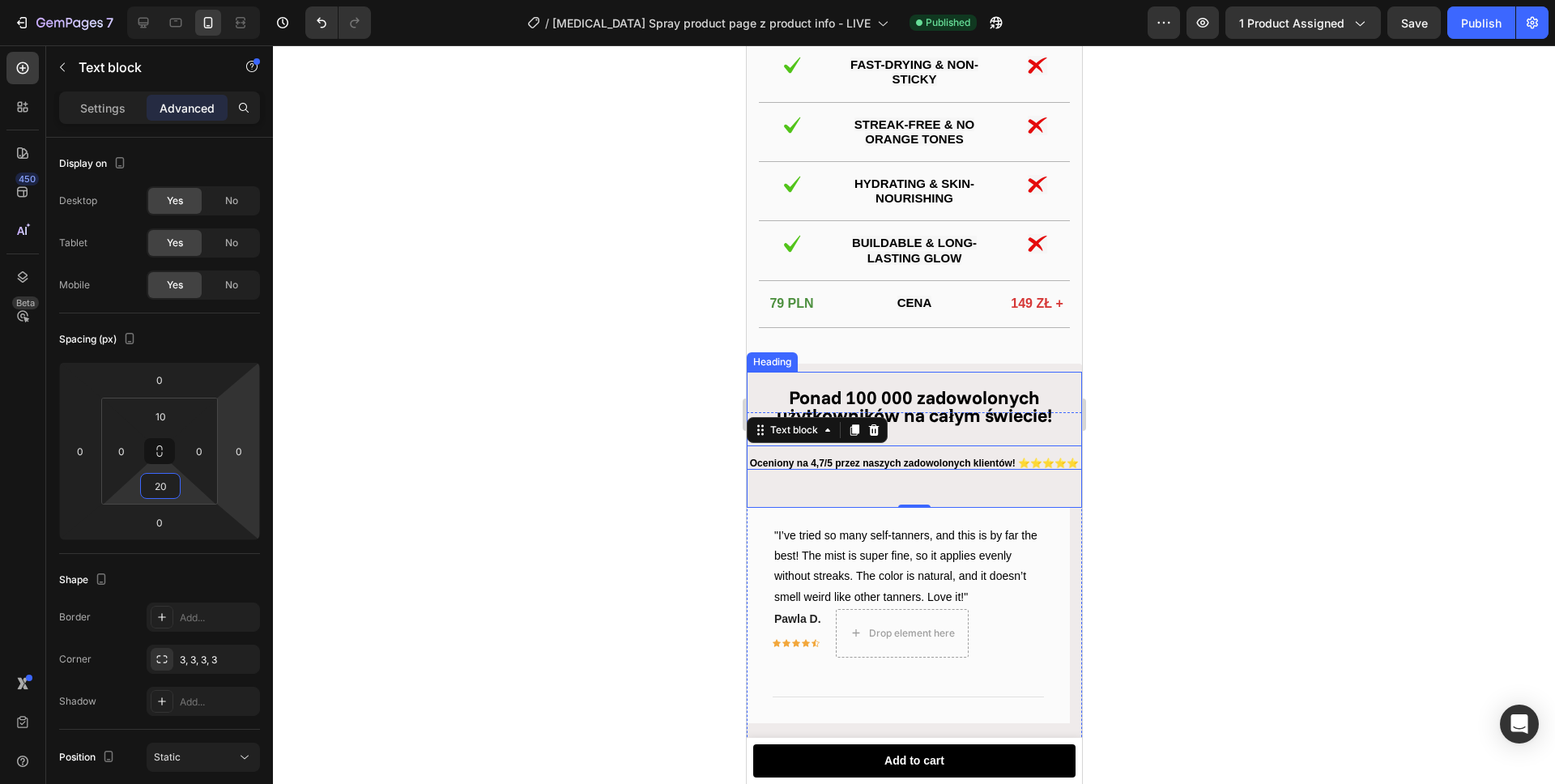
click at [939, 428] on strong "Ponad 100 000 zadowolonych użytkowników na całym świecie!" at bounding box center [913, 406] width 276 height 42
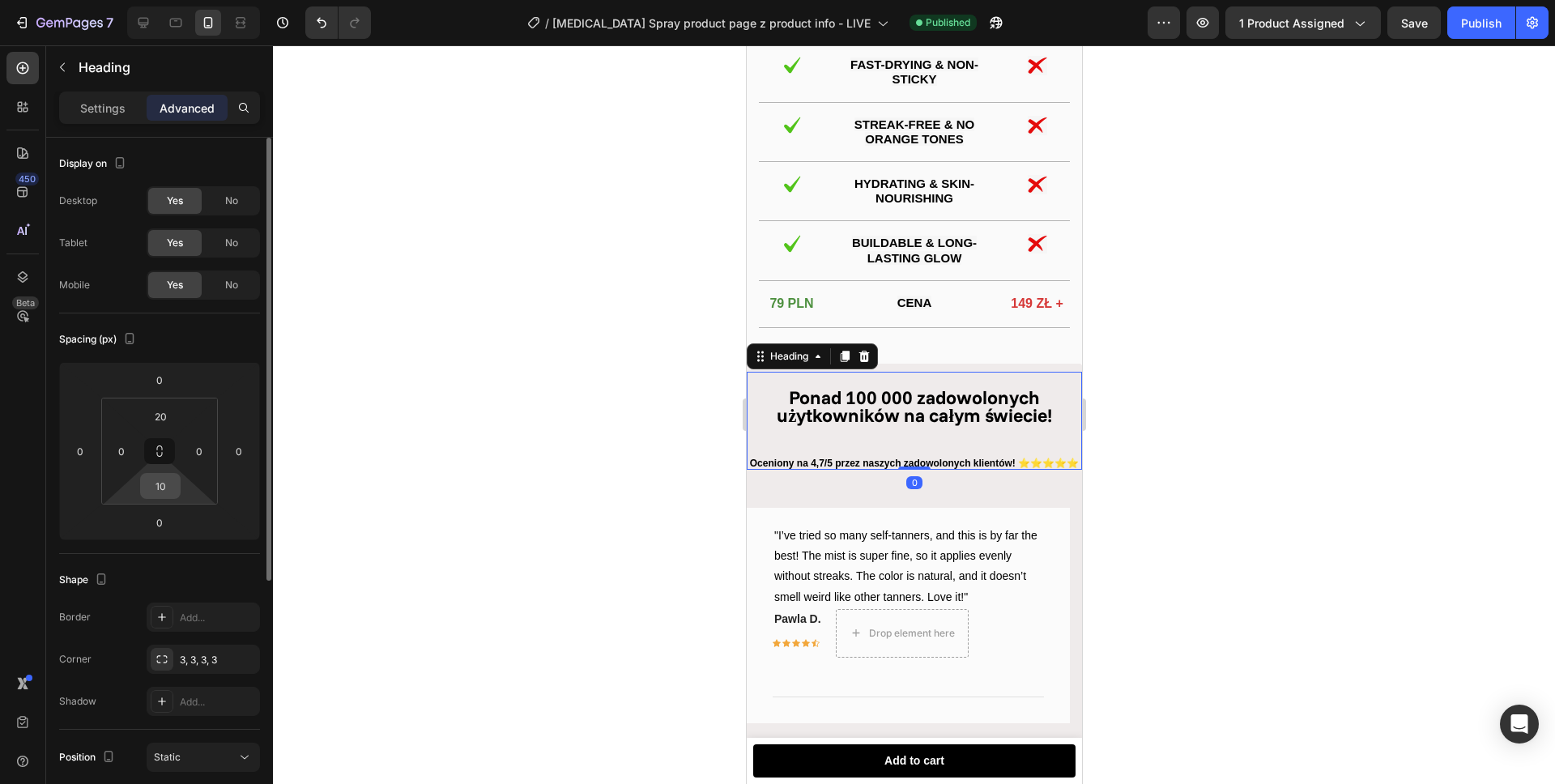
click at [161, 489] on input "10" at bounding box center [160, 486] width 33 height 24
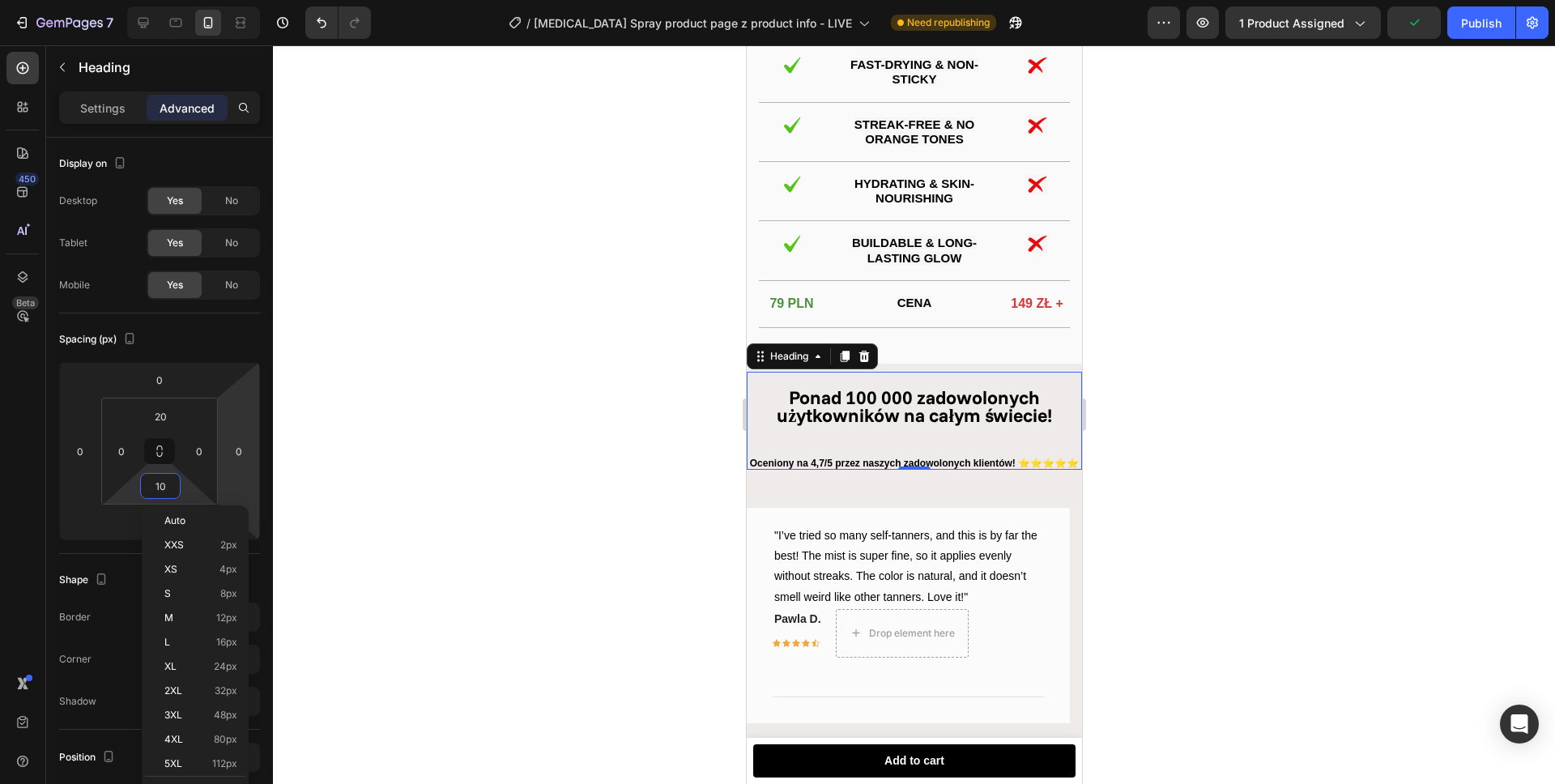
click at [556, 381] on div at bounding box center [914, 415] width 1282 height 738
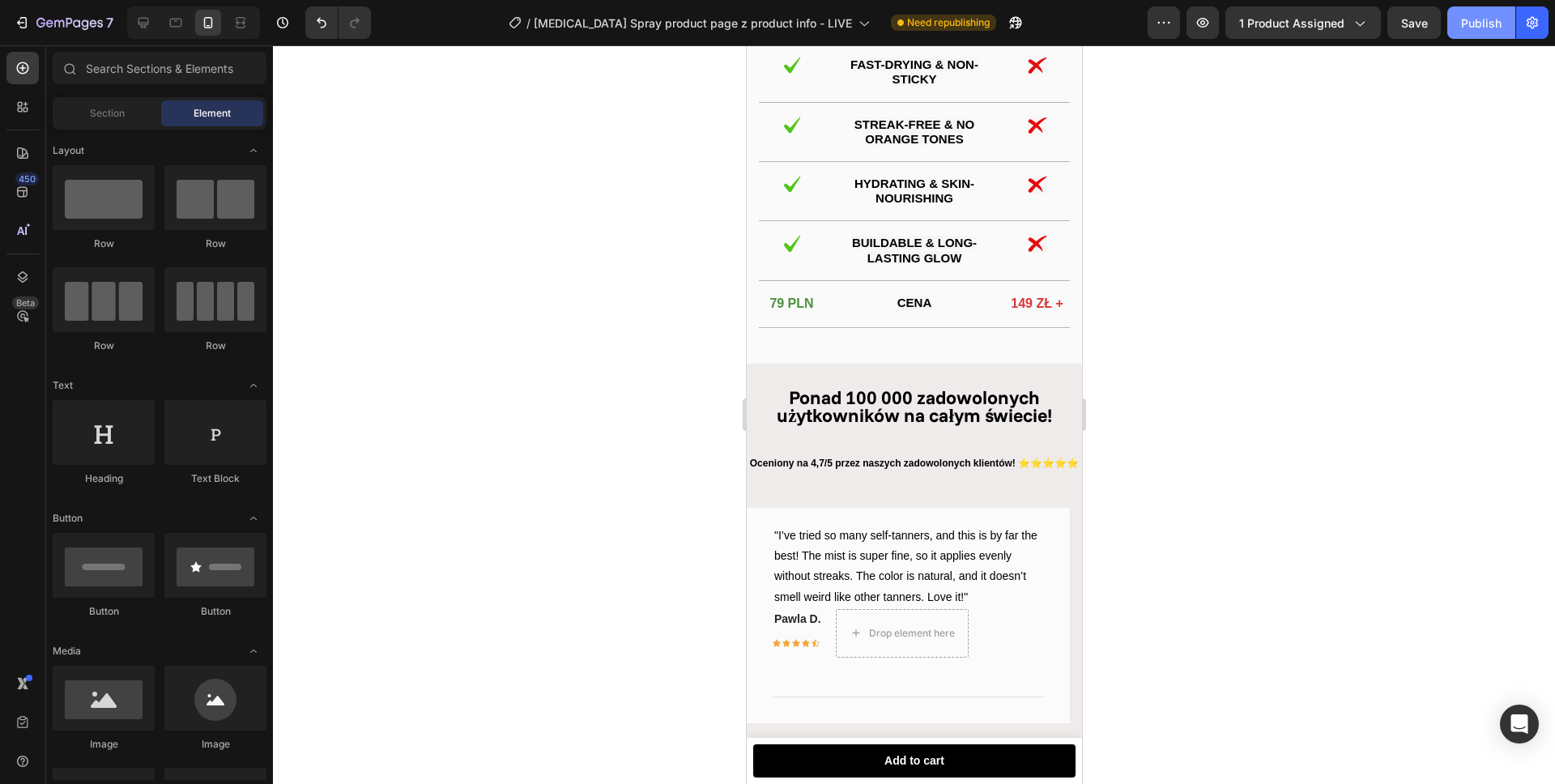
click at [1489, 20] on div "Publish" at bounding box center [1481, 23] width 41 height 17
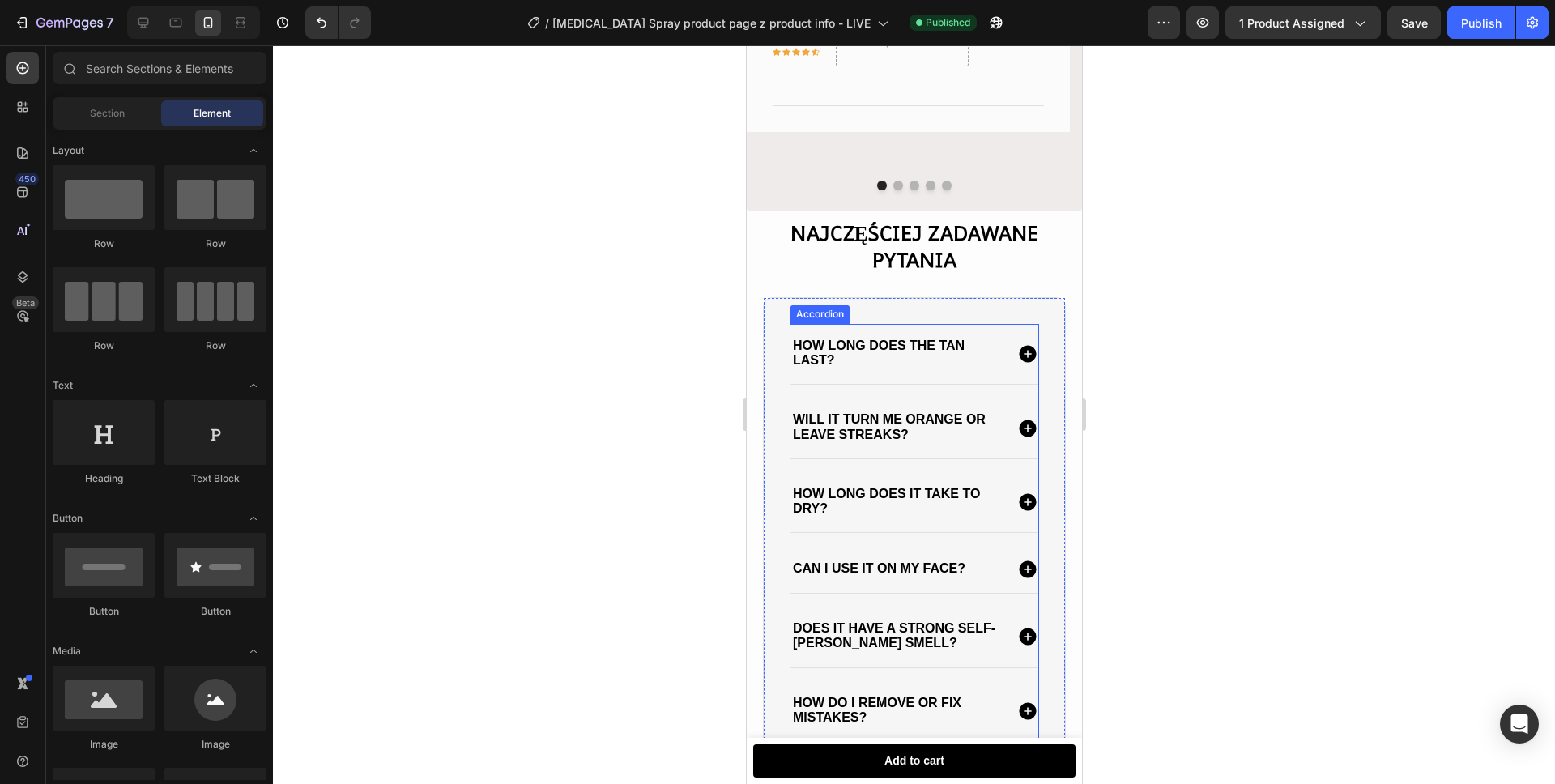
scroll to position [2866, 0]
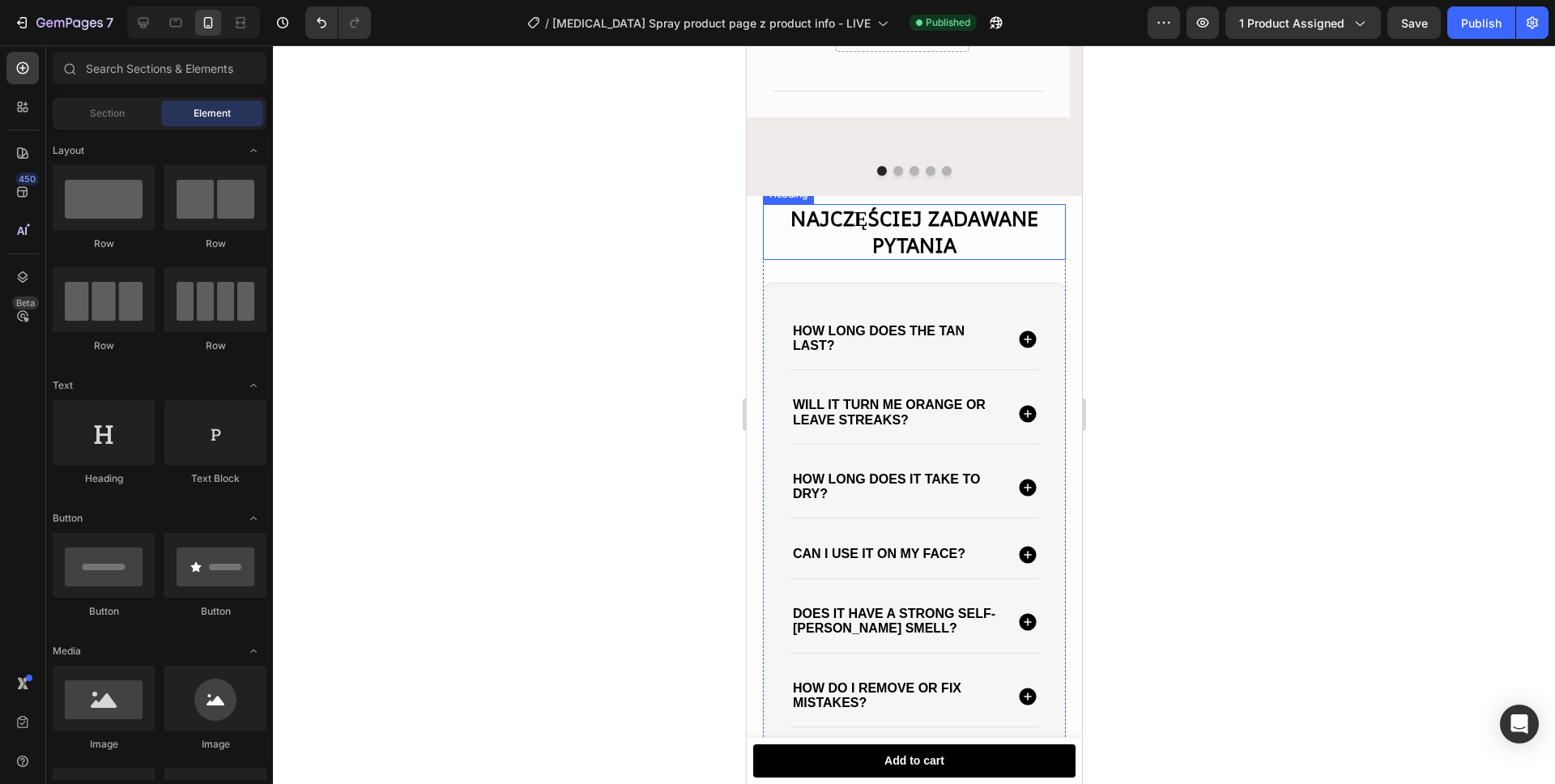
click at [898, 248] on h2 "NAJCZĘŚCIEJ ZADAWANE PYTANIA" at bounding box center [914, 232] width 303 height 56
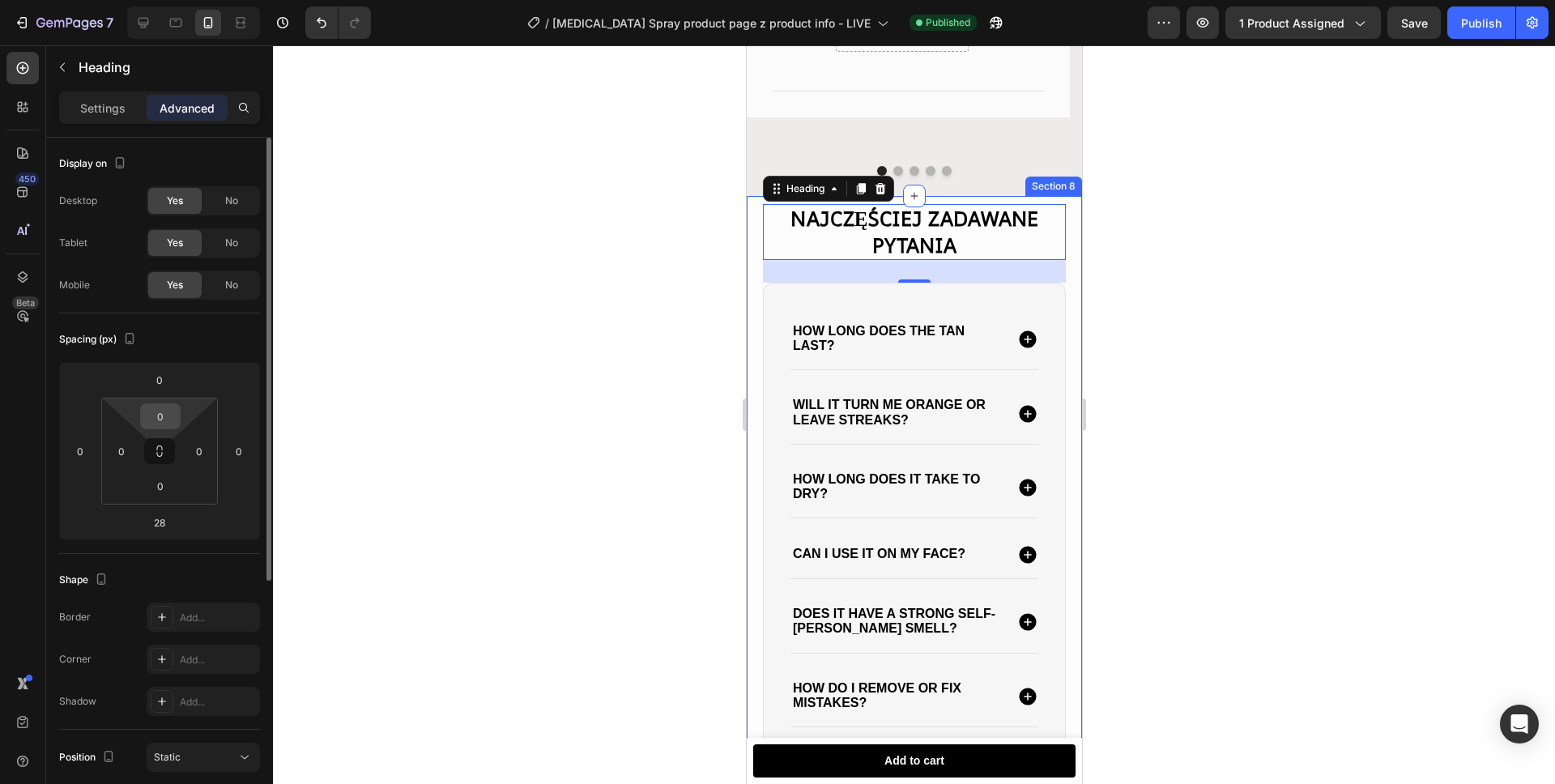
click at [156, 415] on input "0" at bounding box center [160, 416] width 33 height 24
type input "10"
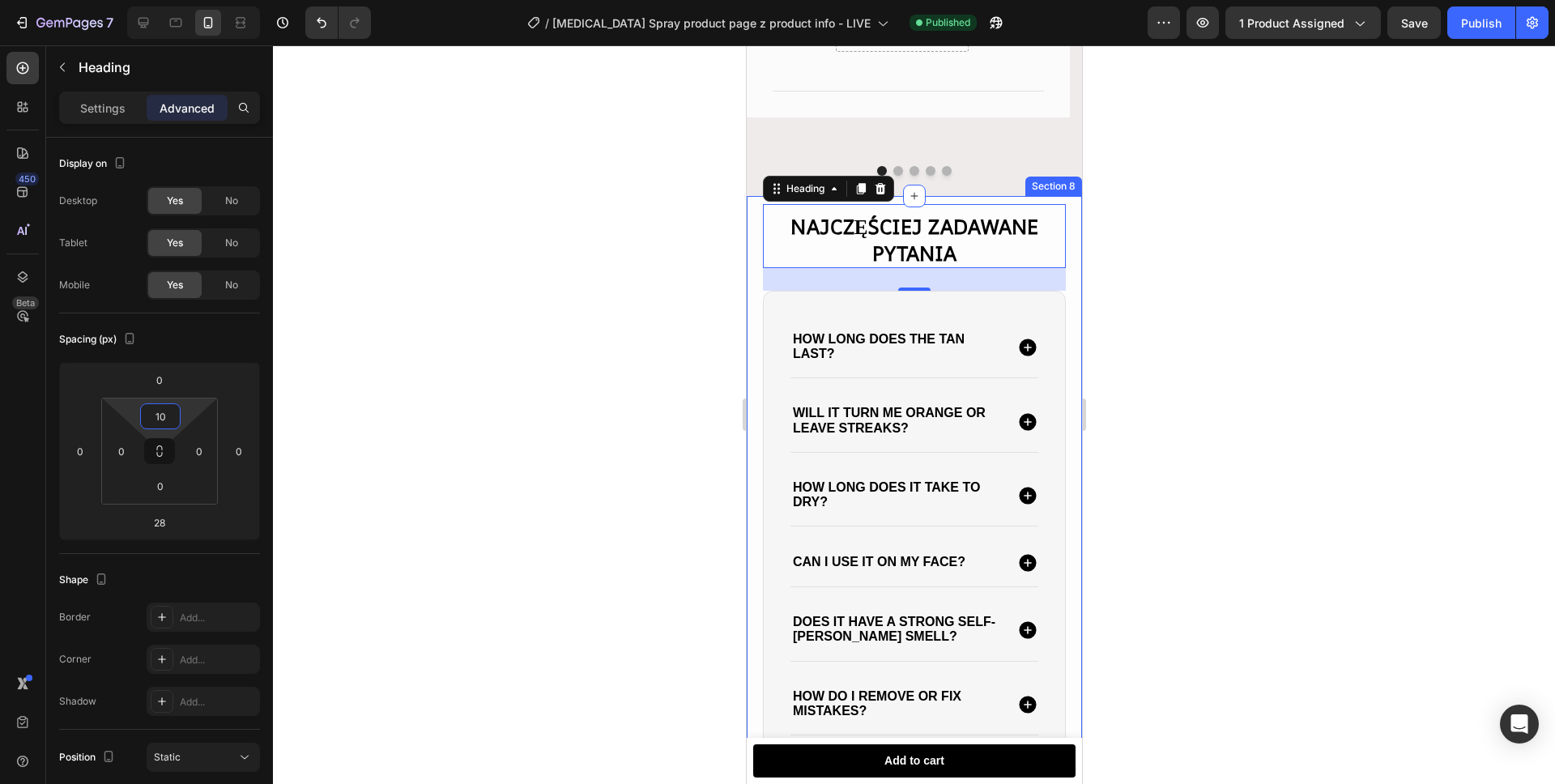
click at [509, 305] on div at bounding box center [914, 415] width 1282 height 738
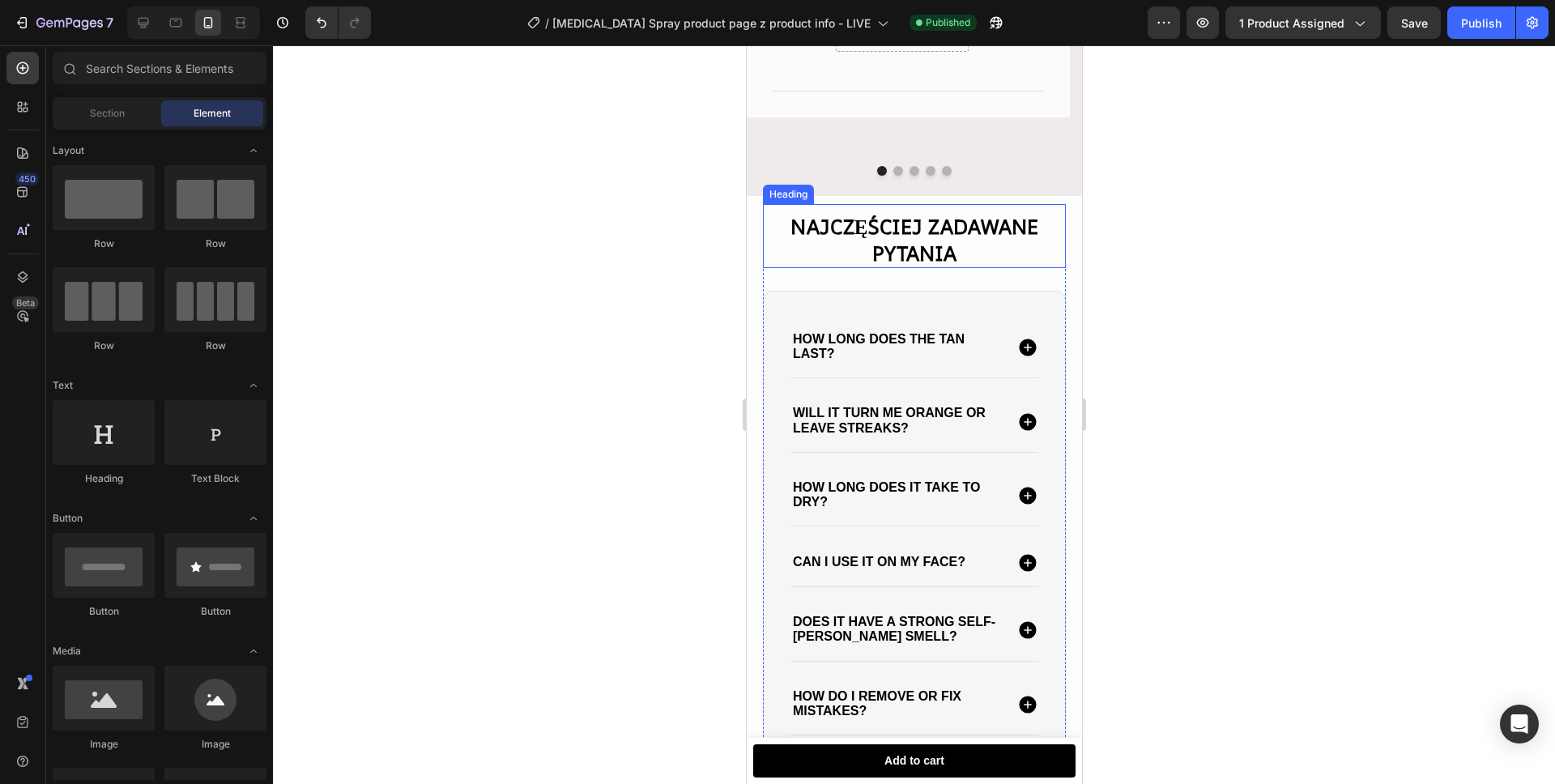
click at [896, 264] on h2 "NAJCZĘŚCIEJ ZADAWANE PYTANIA" at bounding box center [914, 240] width 303 height 56
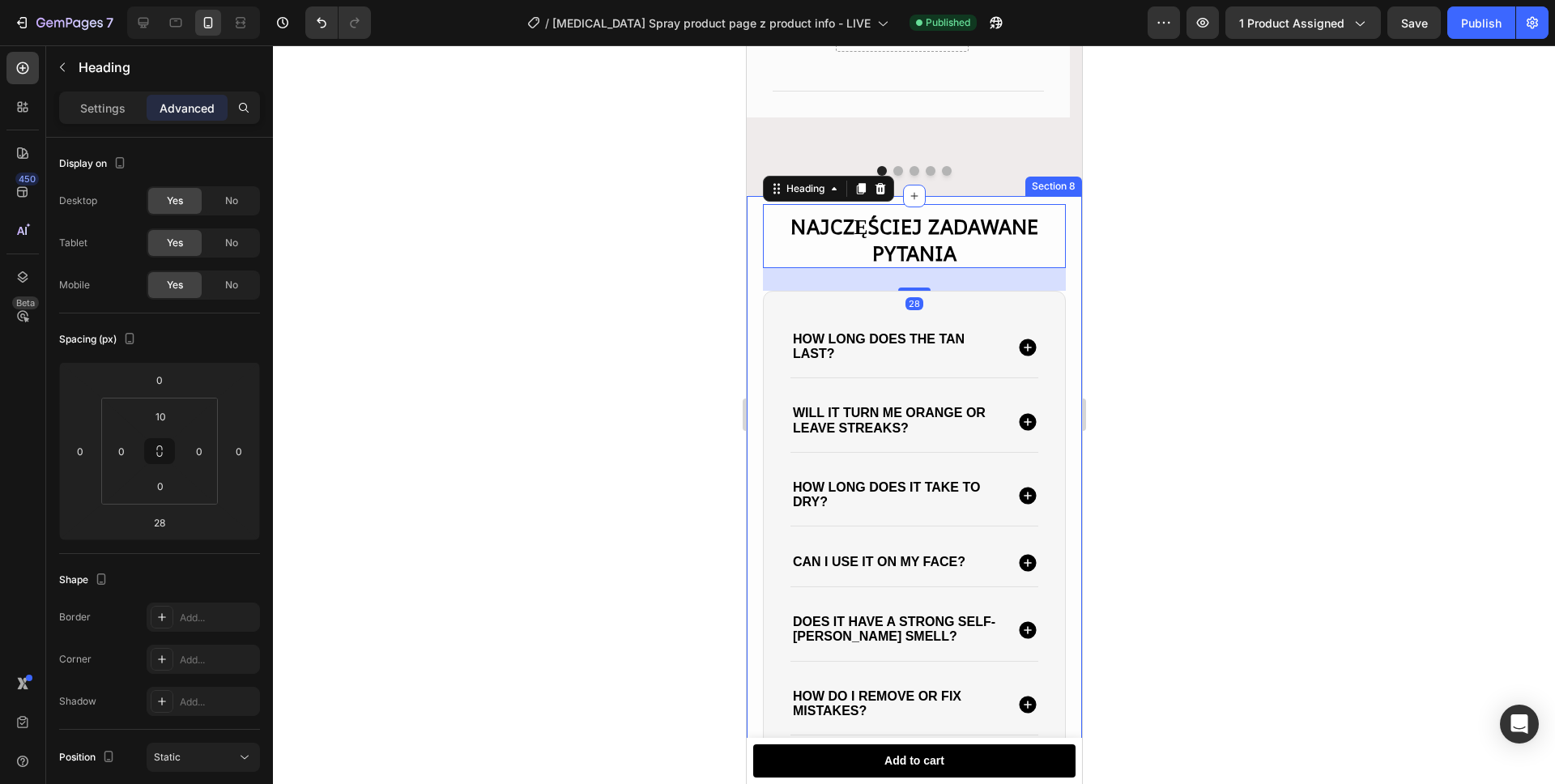
click at [1007, 215] on div "NAJCZĘŚCIEJ ZADAWANE PYTANIA Heading 28 How long does the tan last? Will it tur…" at bounding box center [913, 490] width 335 height 590
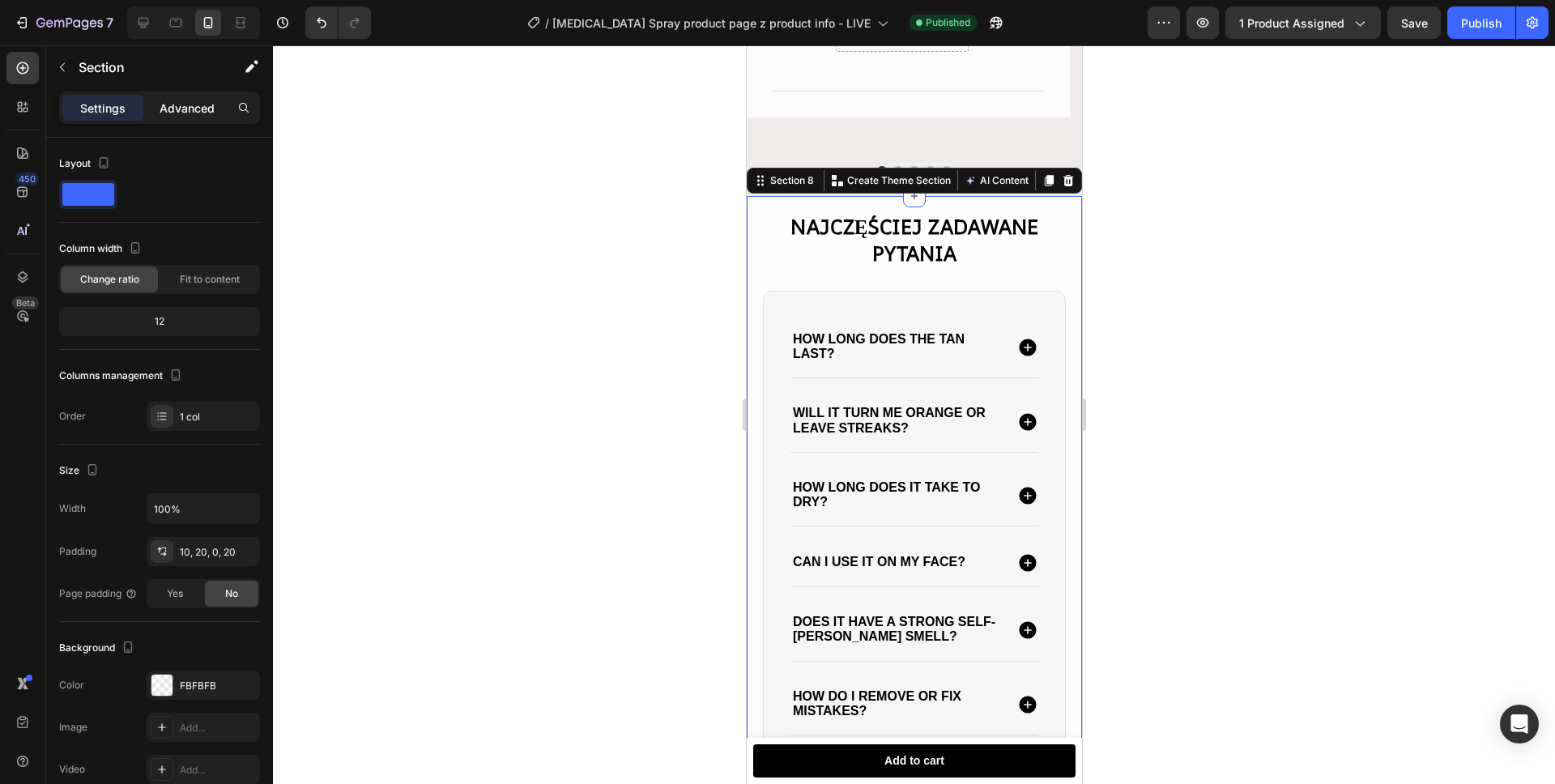
click at [191, 119] on div "Advanced" at bounding box center [186, 107] width 81 height 26
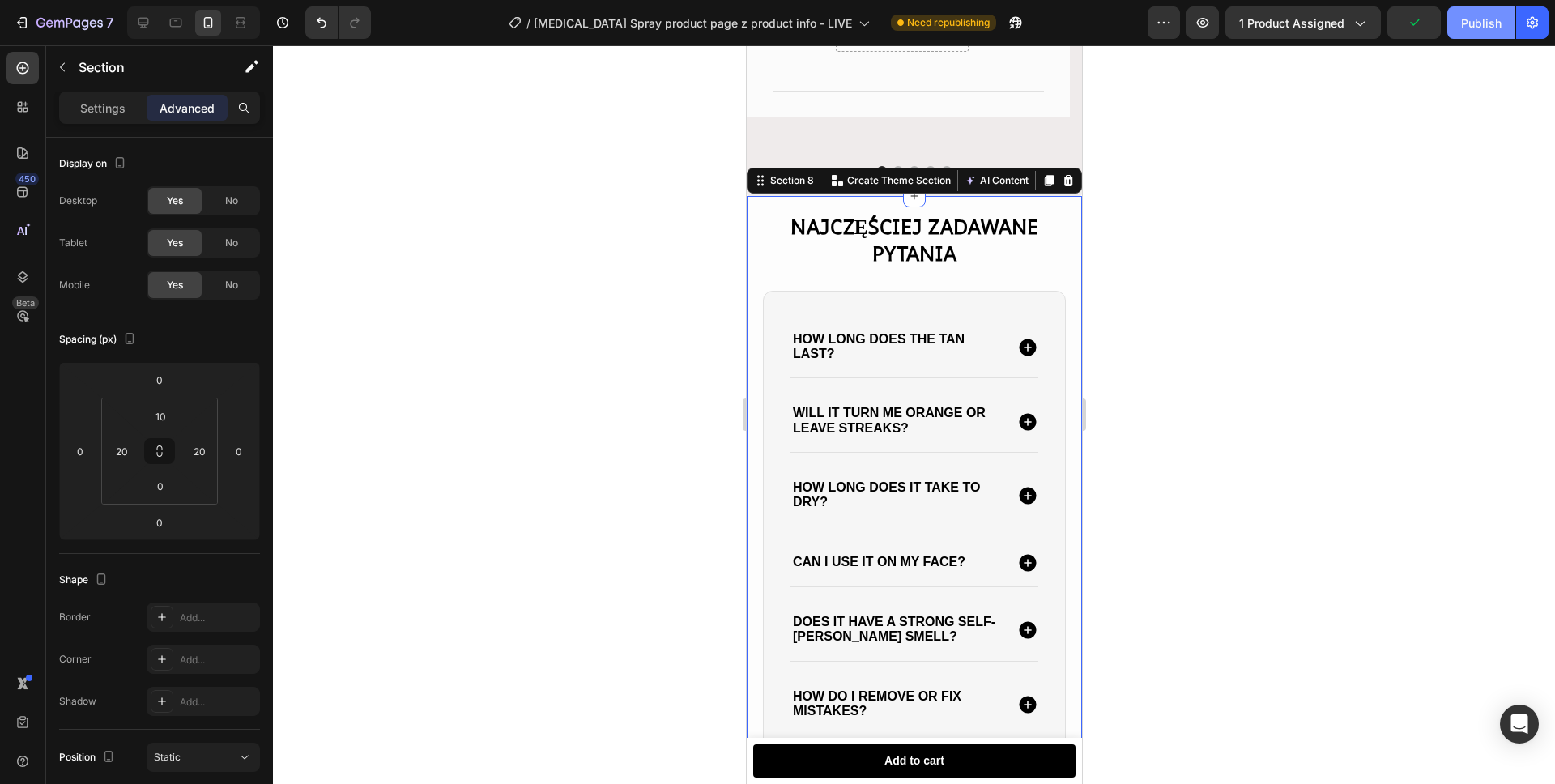
click at [1466, 32] on button "Publish" at bounding box center [1481, 23] width 68 height 33
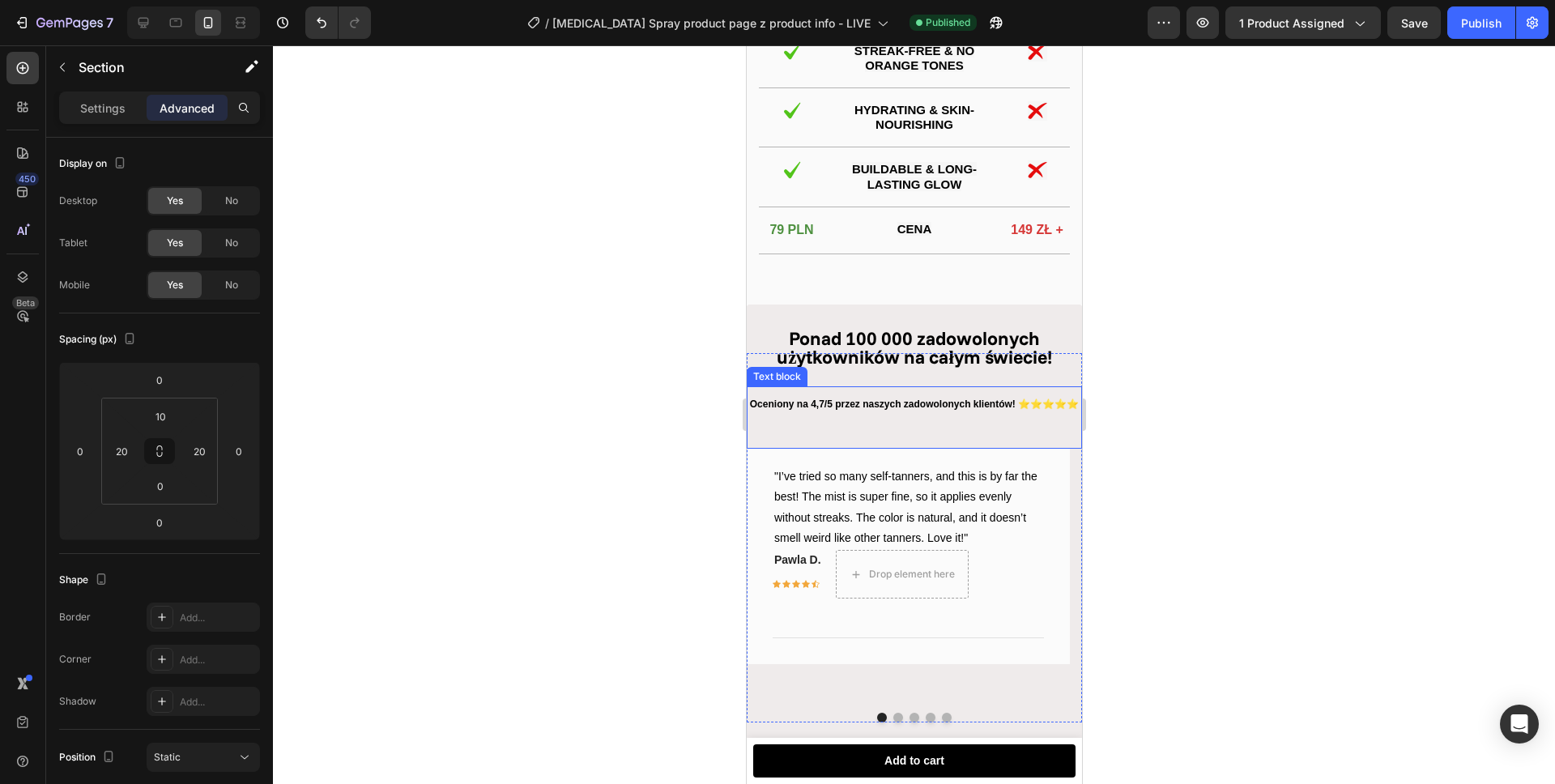
scroll to position [2245, 0]
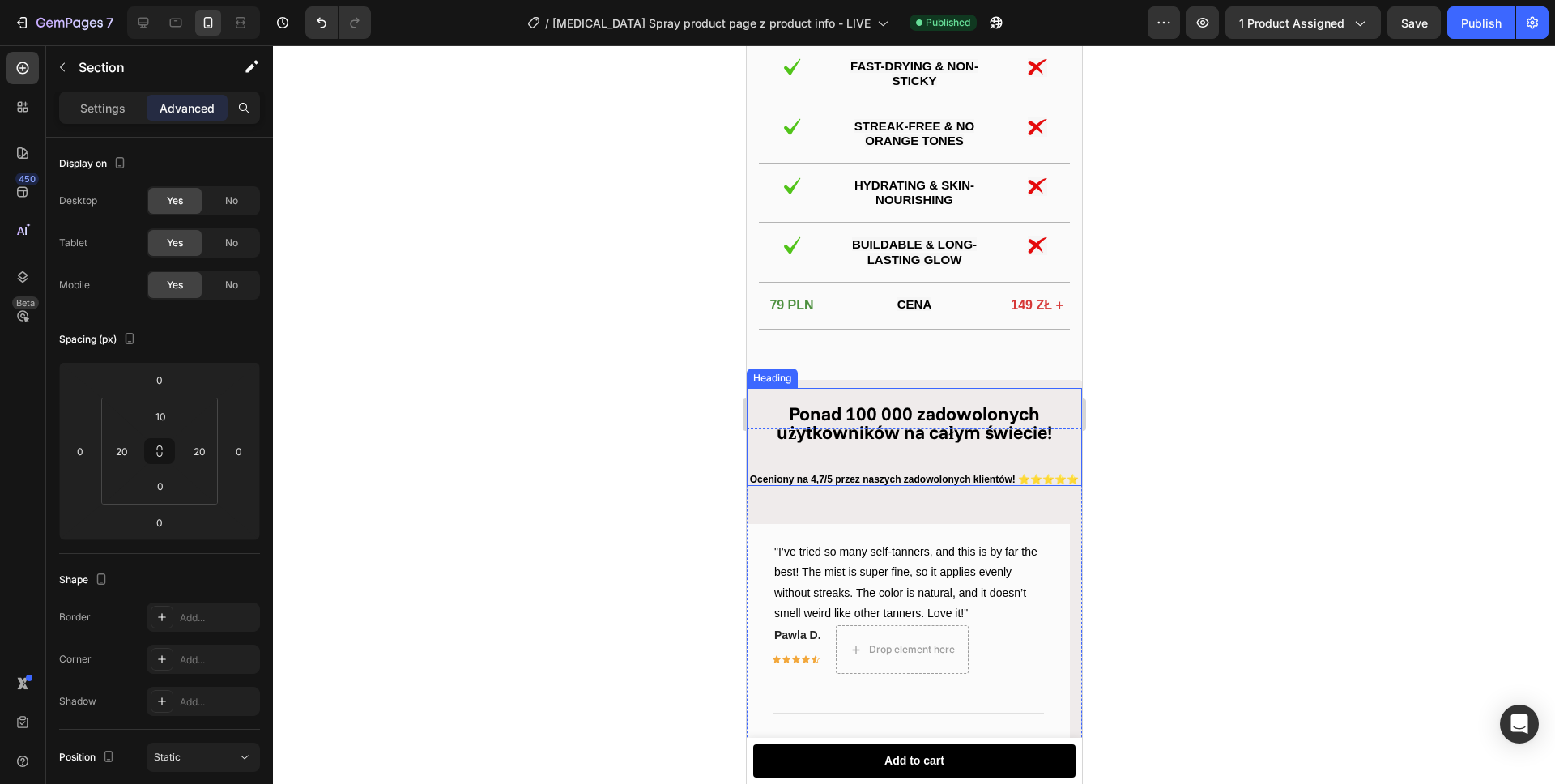
click at [929, 422] on strong "Ponad 100 000 zadowolonych użytkowników na całym świecie!" at bounding box center [913, 423] width 276 height 42
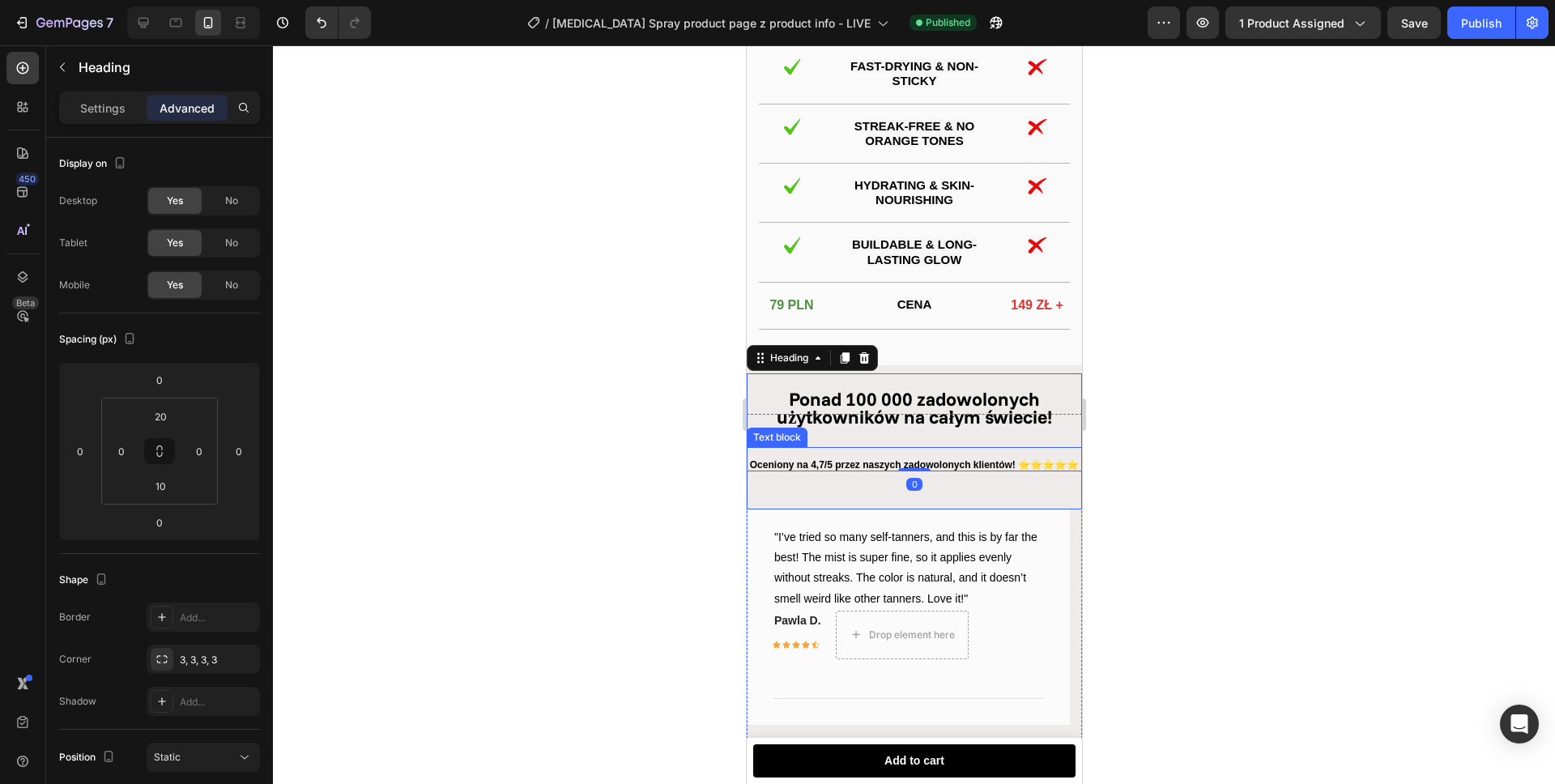
click at [856, 475] on p "Oceniony na 4,7/5 przez naszych zadowolonych klientów! ⭐⭐⭐⭐⭐" at bounding box center [914, 466] width 333 height 18
click at [911, 421] on strong "Ponad 100 000 zadowolonych użytkowników na całym świecie!" at bounding box center [913, 408] width 276 height 42
click at [862, 475] on p "Oceniony na 4,7/5 przez naszych zadowolonych klientów! ⭐⭐⭐⭐⭐" at bounding box center [914, 466] width 333 height 18
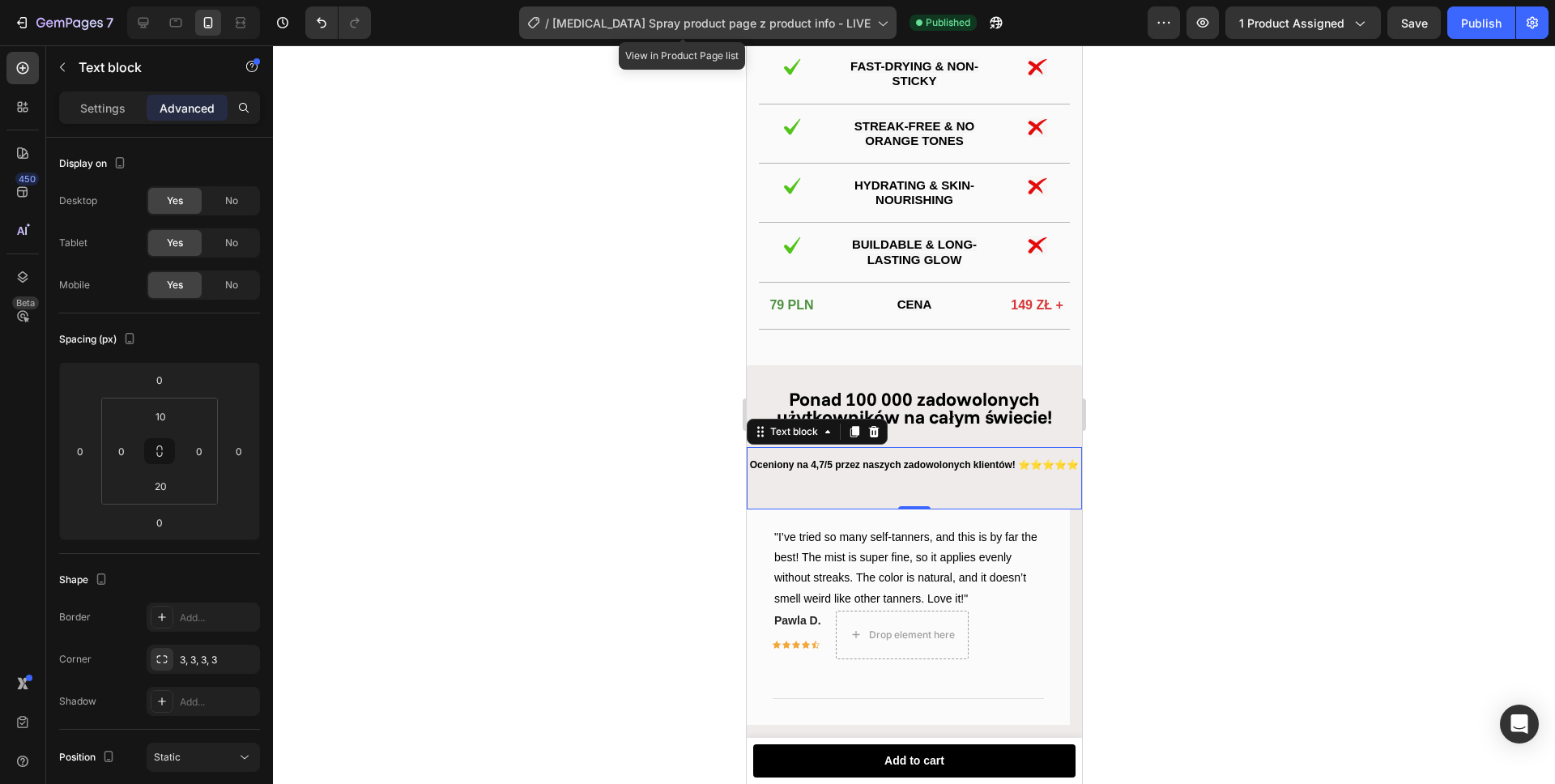
click at [728, 21] on span "Tanning Spray product page z product info - LIVE" at bounding box center [712, 23] width 319 height 17
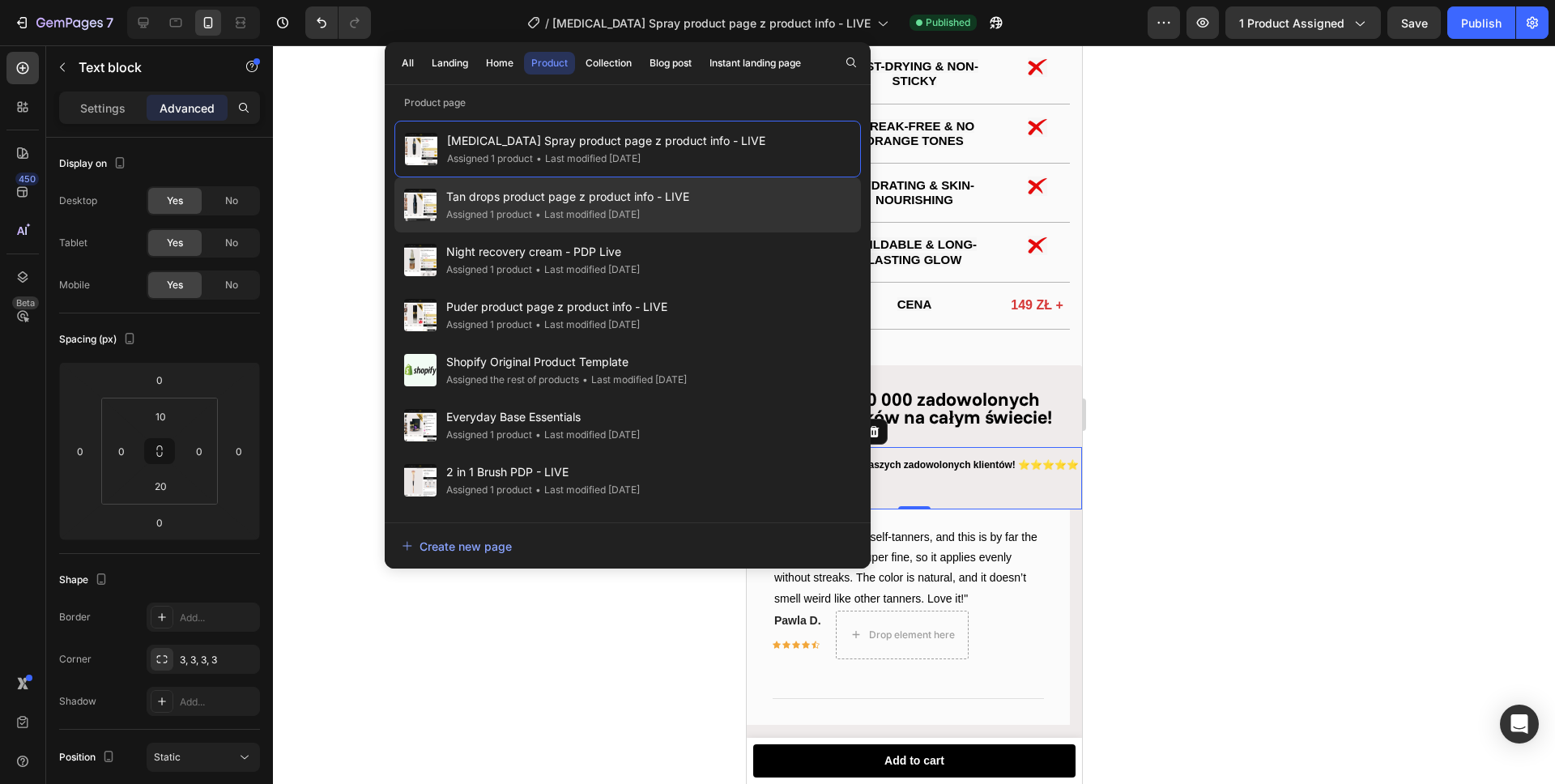
click at [536, 212] on div "• Last modified 3 days ago" at bounding box center [586, 214] width 108 height 16
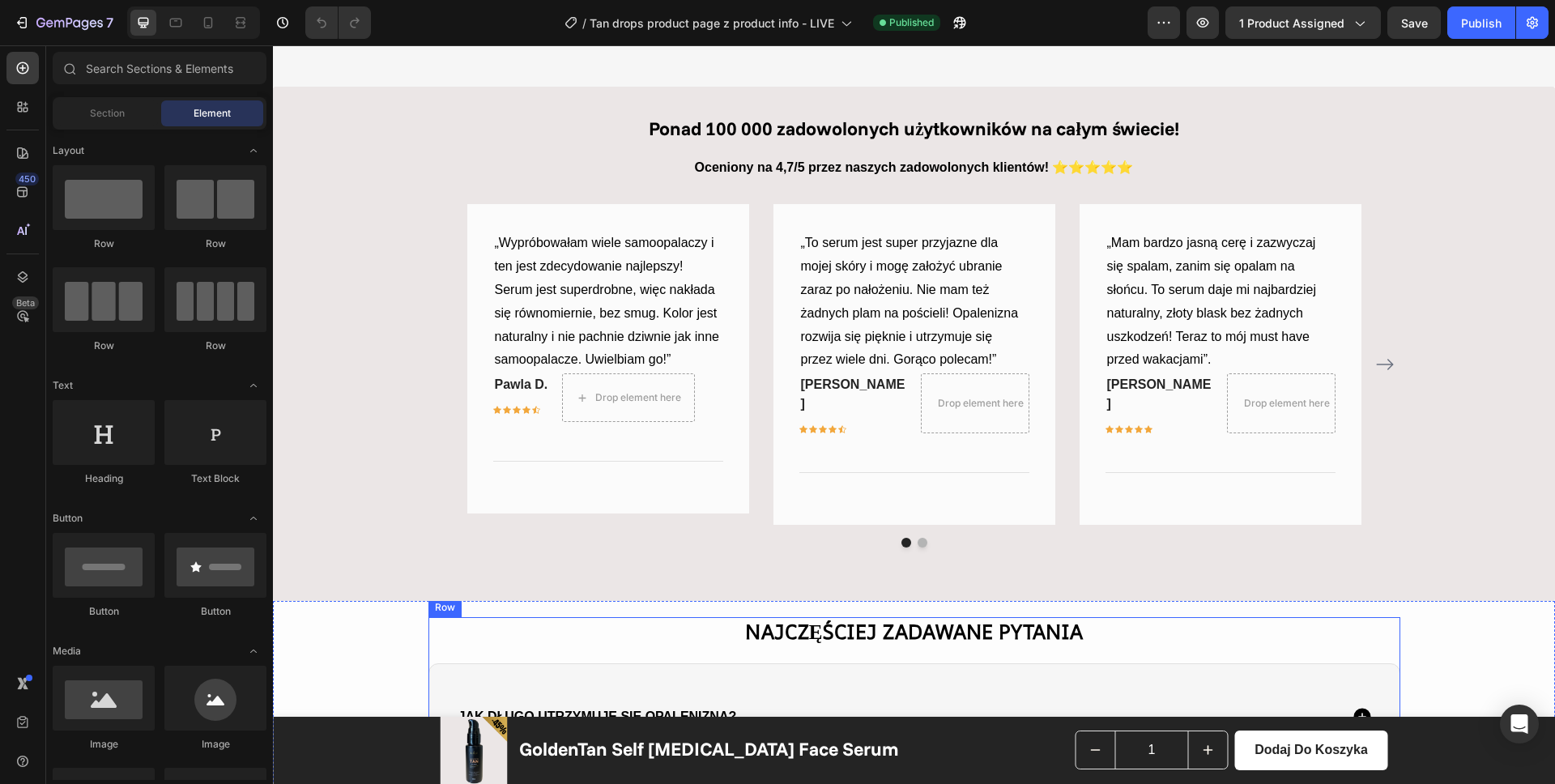
scroll to position [2054, 0]
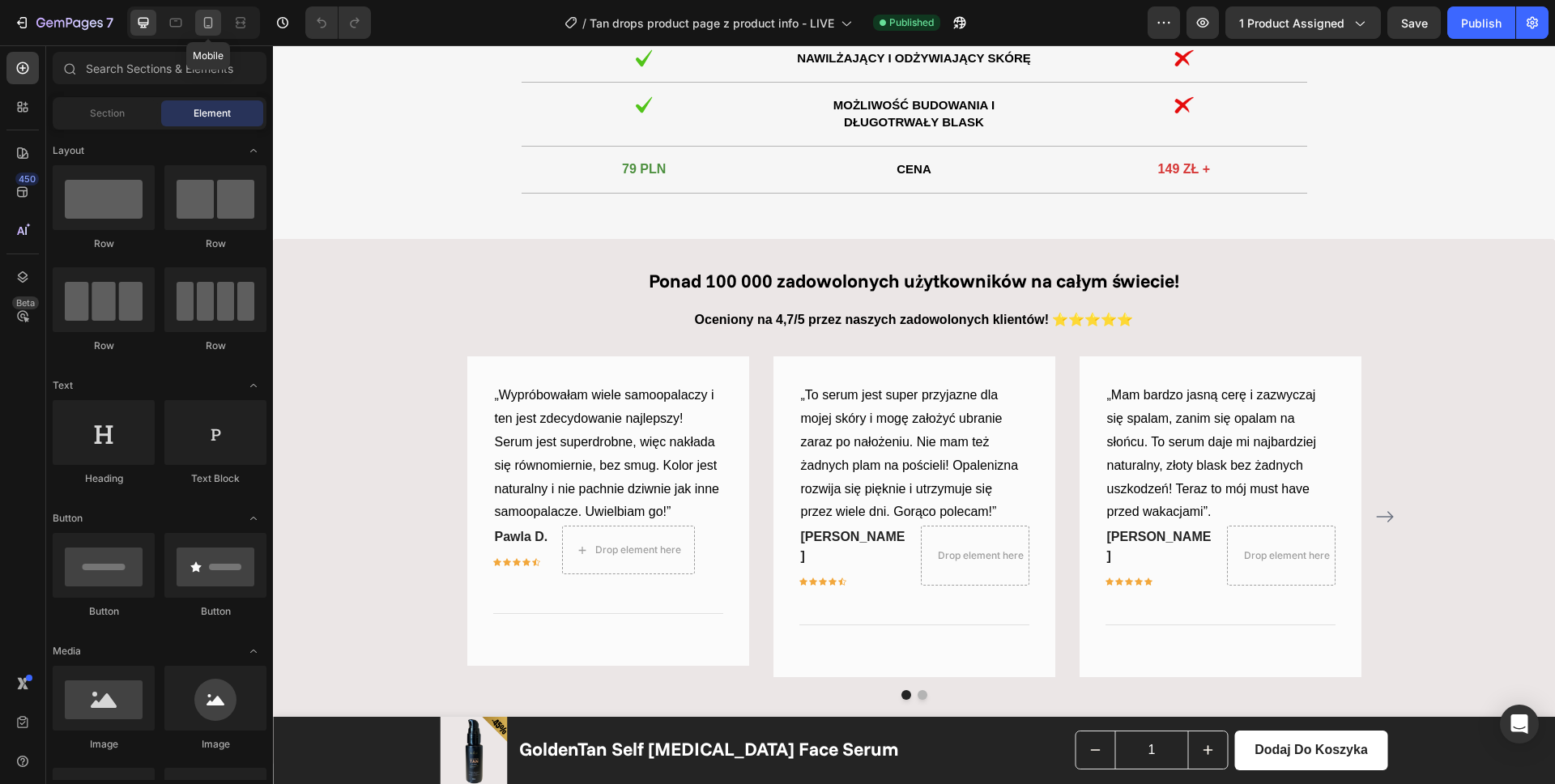
click at [218, 31] on div at bounding box center [208, 23] width 26 height 26
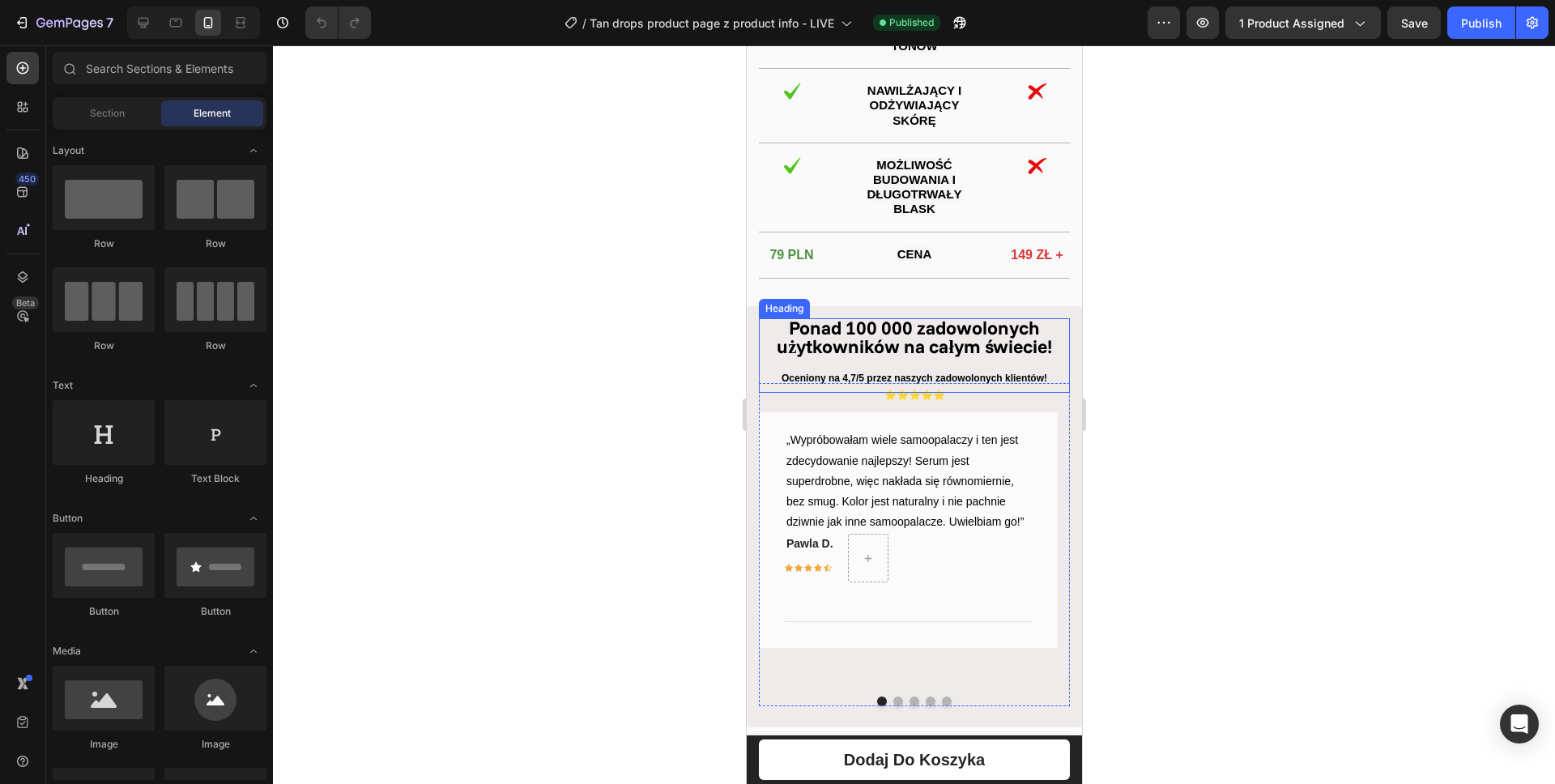
click at [910, 348] on strong "Ponad 100 000 zadowolonych użytkowników na całym świecie!" at bounding box center [913, 336] width 276 height 42
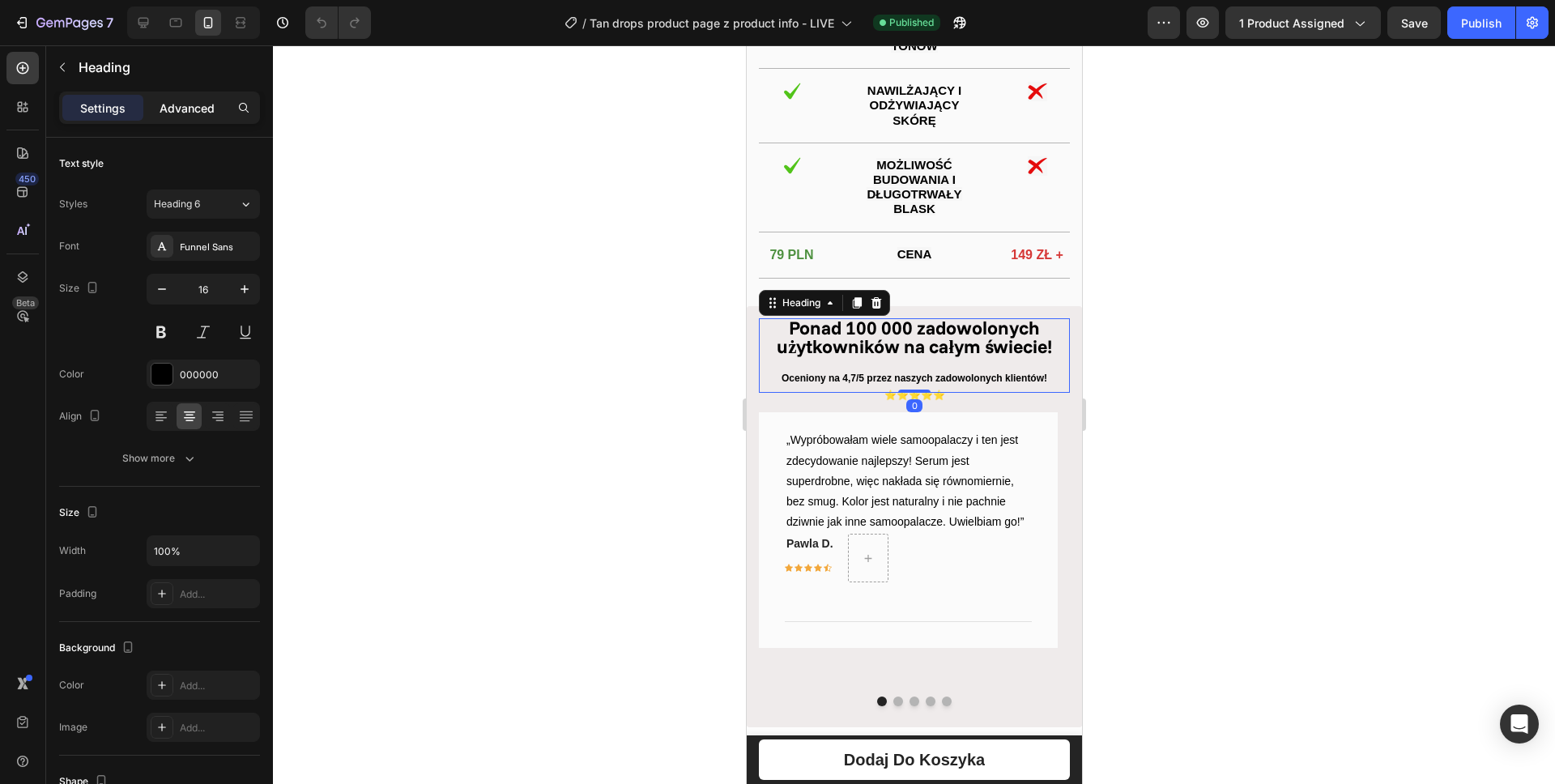
click at [193, 100] on p "Advanced" at bounding box center [186, 107] width 55 height 17
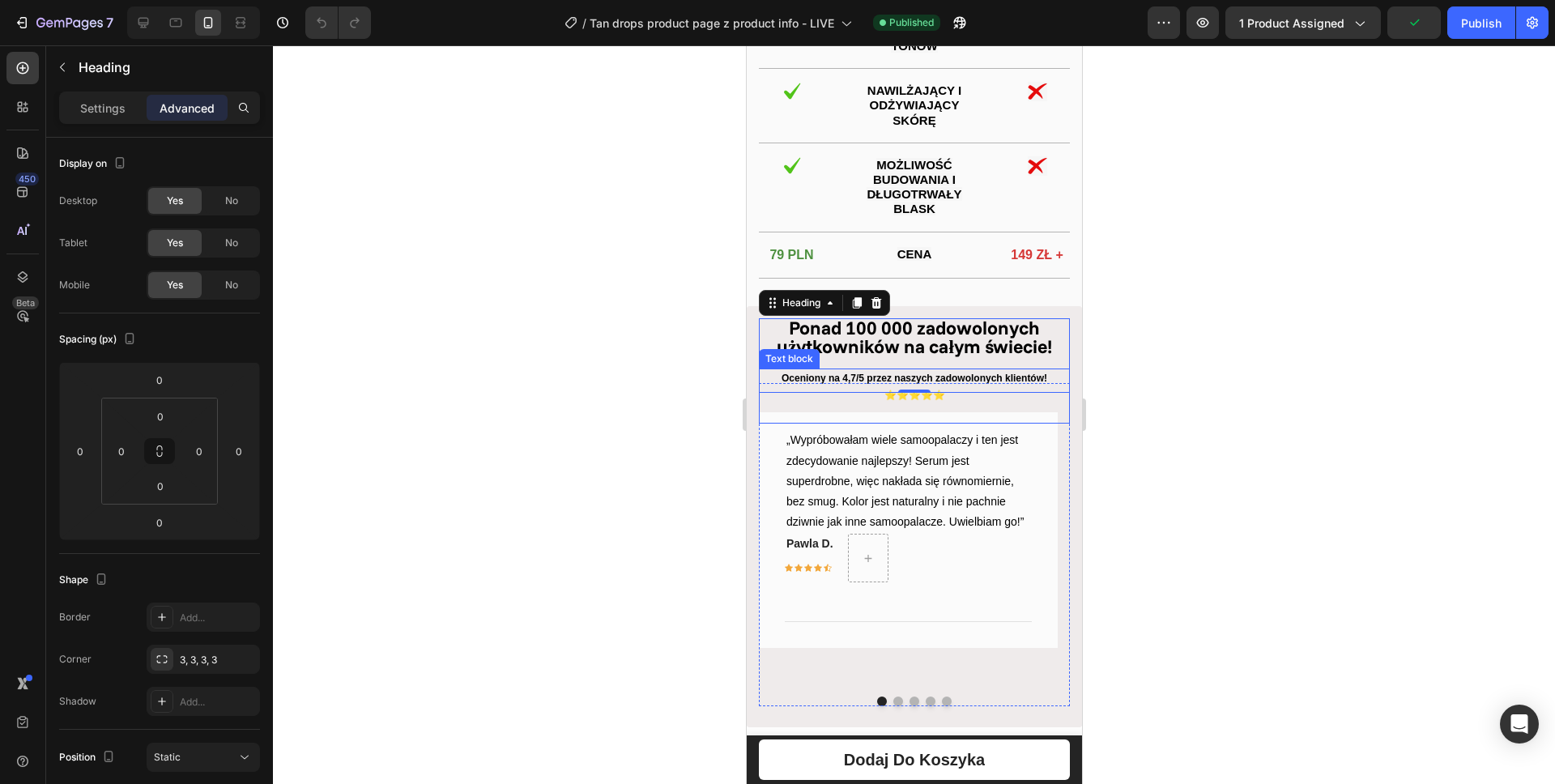
click at [897, 376] on p "Oceniony na 4,7/5 przez naszych zadowolonych klientów! ⭐⭐⭐⭐⭐" at bounding box center [913, 387] width 308 height 35
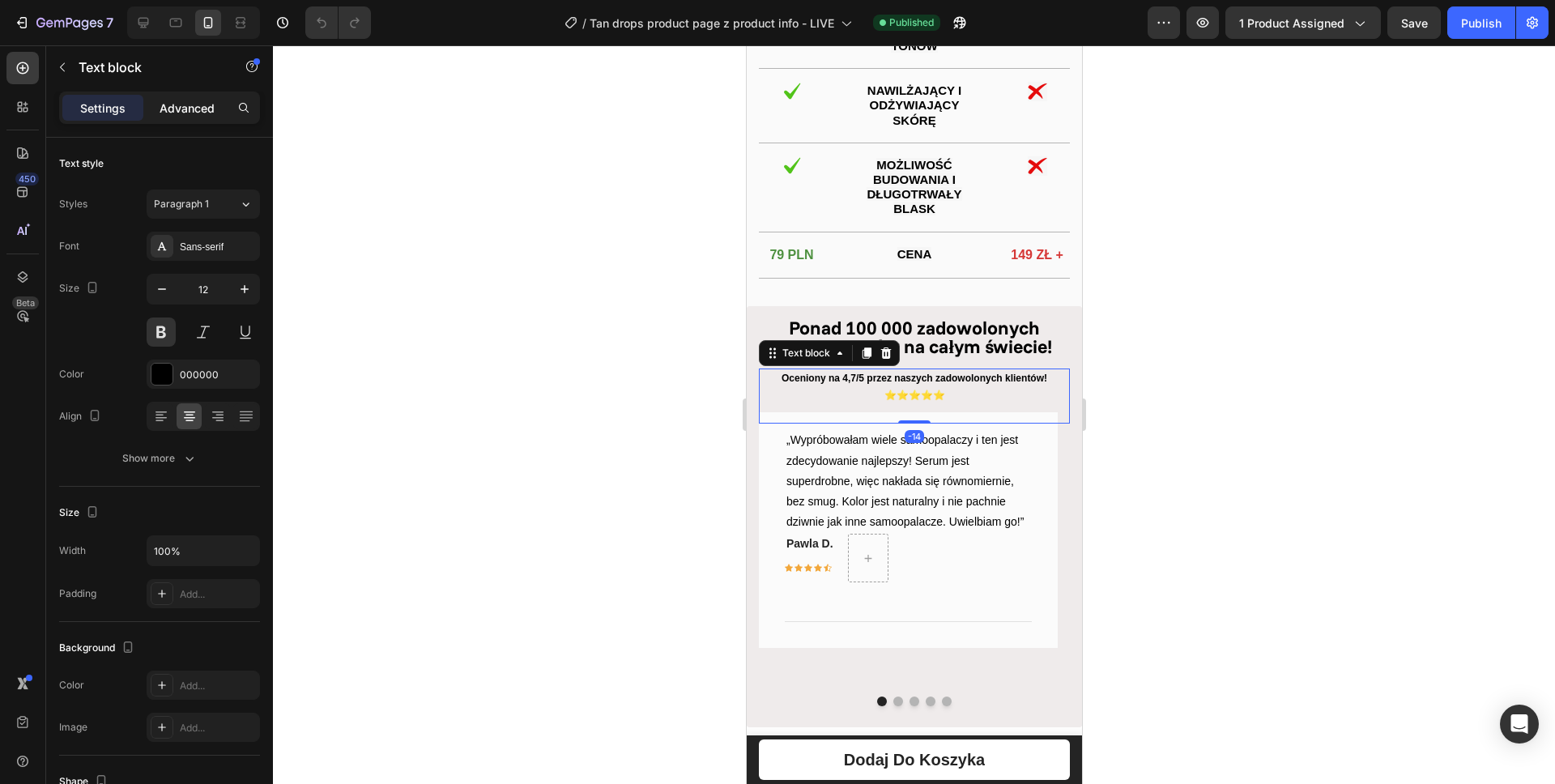
click at [199, 110] on p "Advanced" at bounding box center [186, 107] width 55 height 17
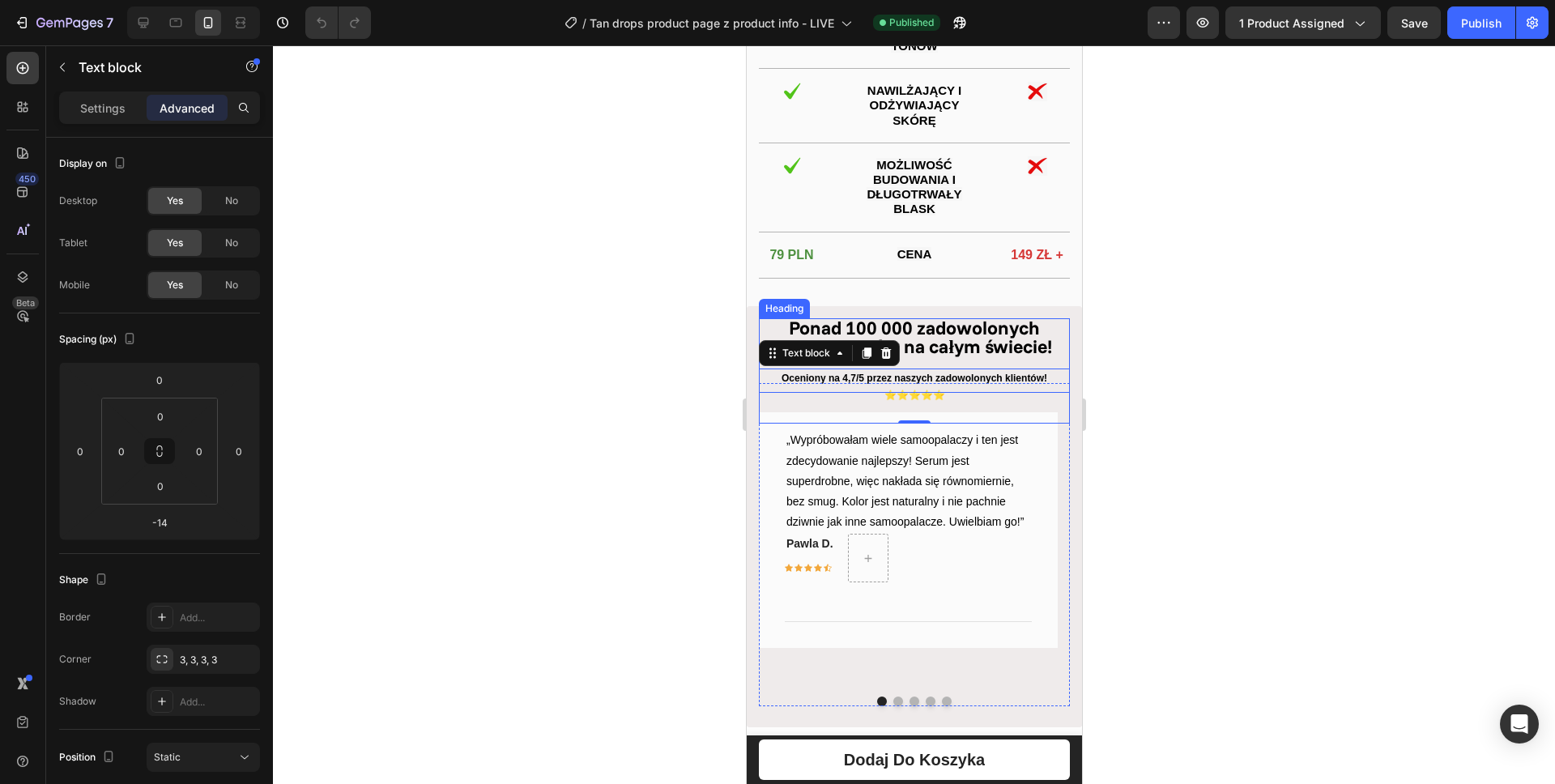
click at [924, 339] on strong "Ponad 100 000 zadowolonych użytkowników na całym świecie!" at bounding box center [913, 336] width 276 height 42
click at [953, 397] on p "Oceniony na 4,7/5 przez naszych zadowolonych klientów! ⭐⭐⭐⭐⭐" at bounding box center [913, 387] width 308 height 35
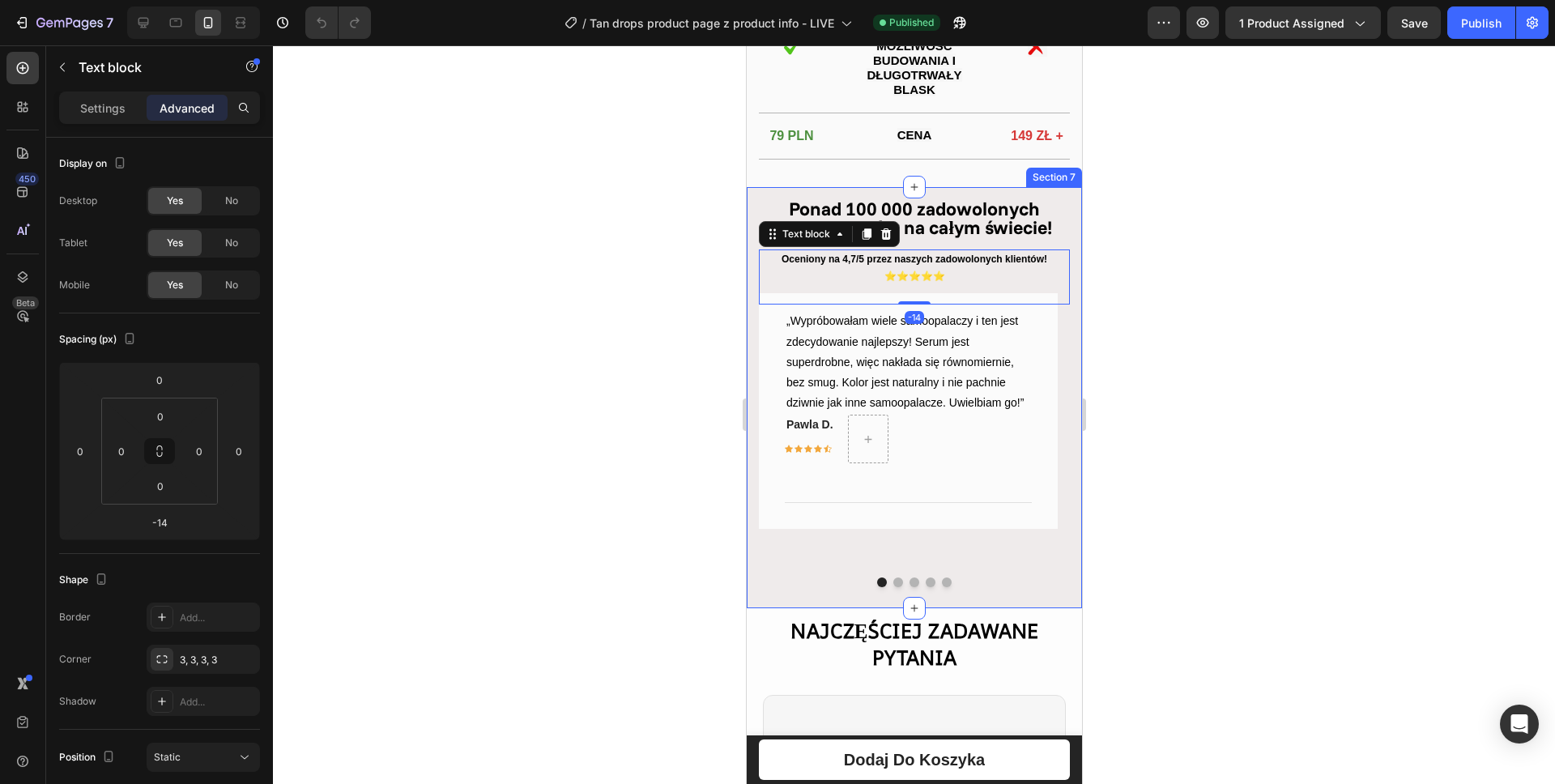
scroll to position [2175, 0]
click at [1022, 592] on div "Ponad 100 000 zadowolonych użytkowników na całym świecie! Heading Oceniony na 4…" at bounding box center [913, 395] width 335 height 421
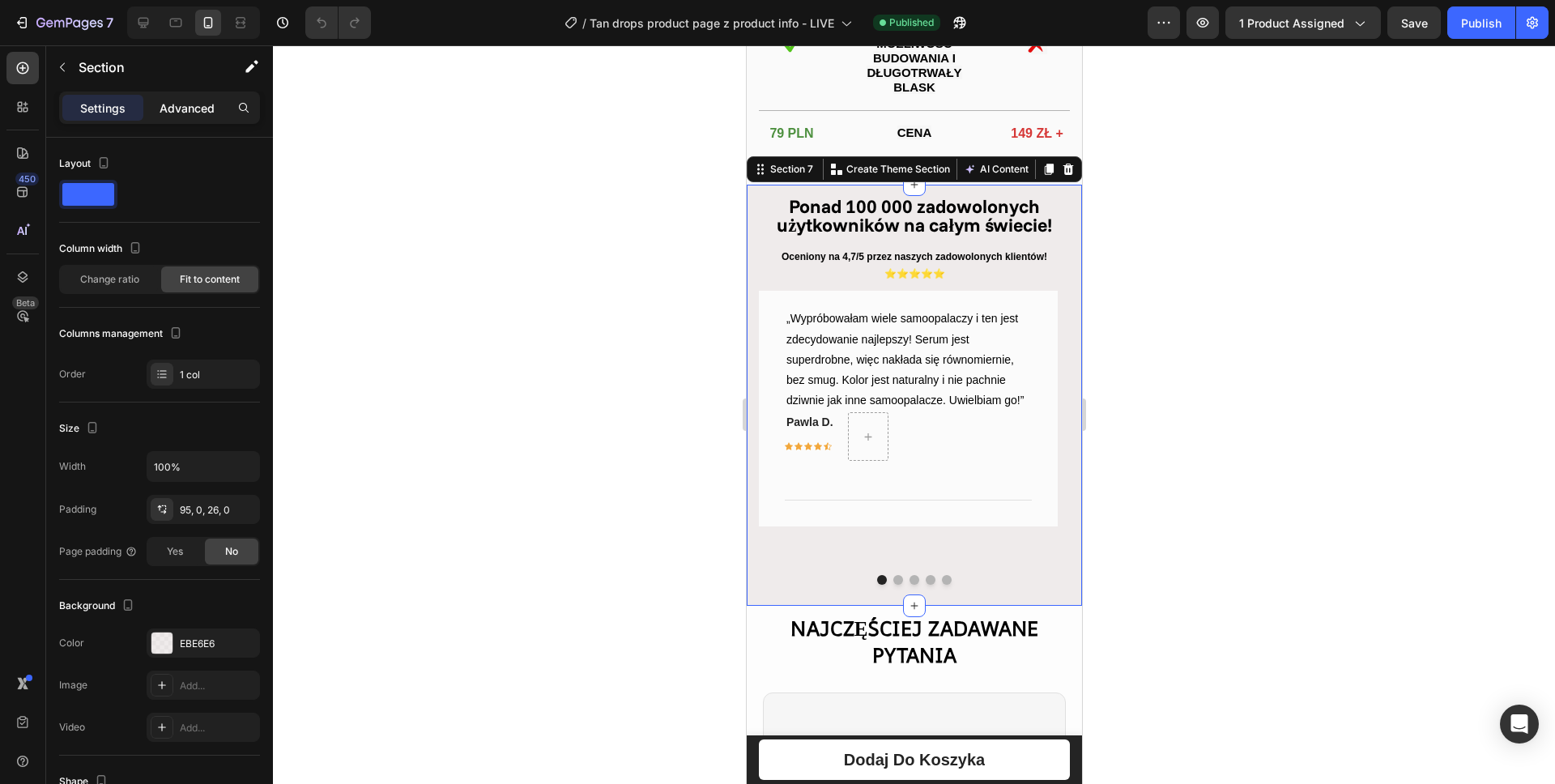
click at [176, 106] on p "Advanced" at bounding box center [186, 107] width 55 height 17
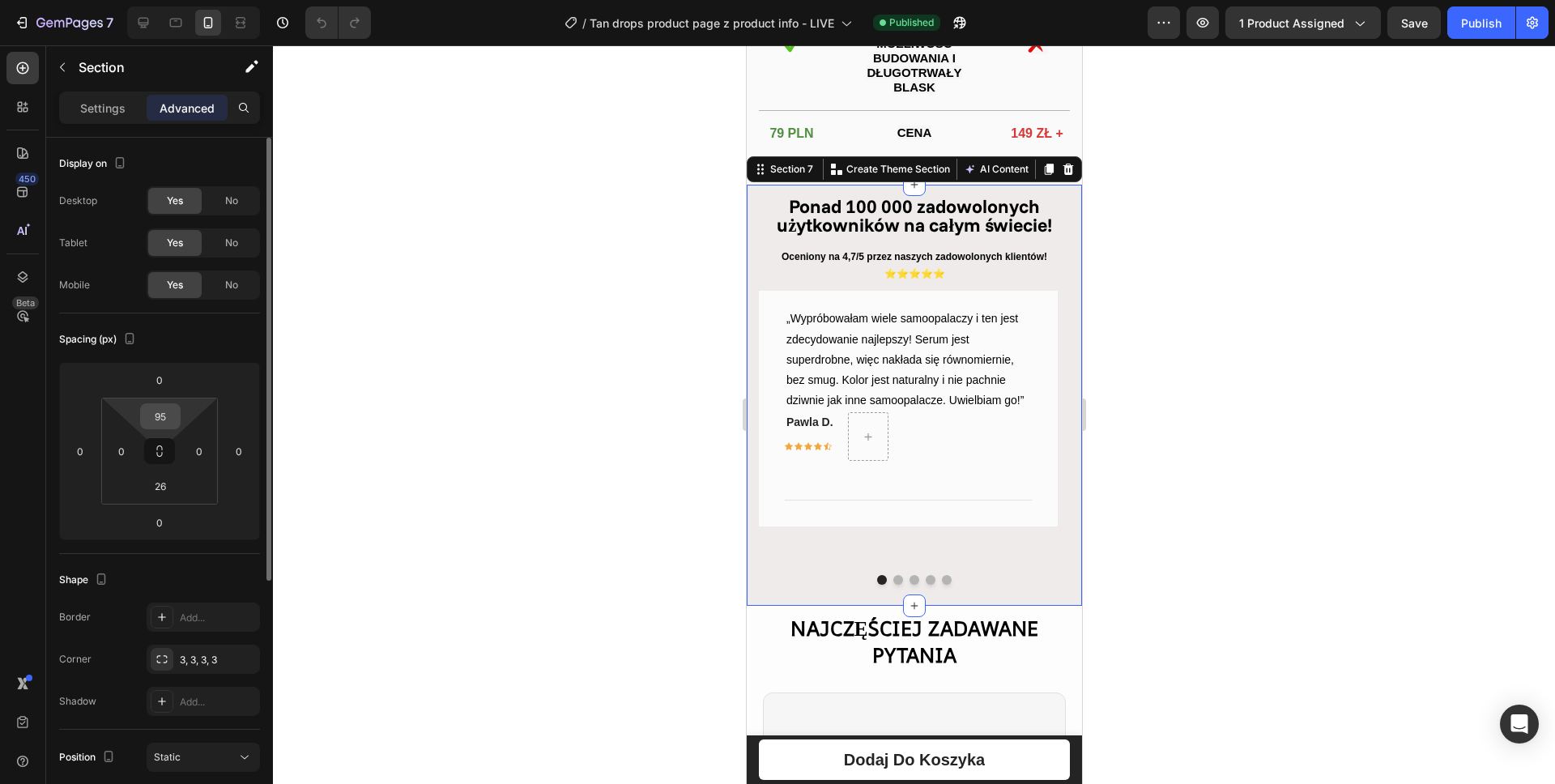
click at [162, 413] on input "95" at bounding box center [160, 416] width 33 height 24
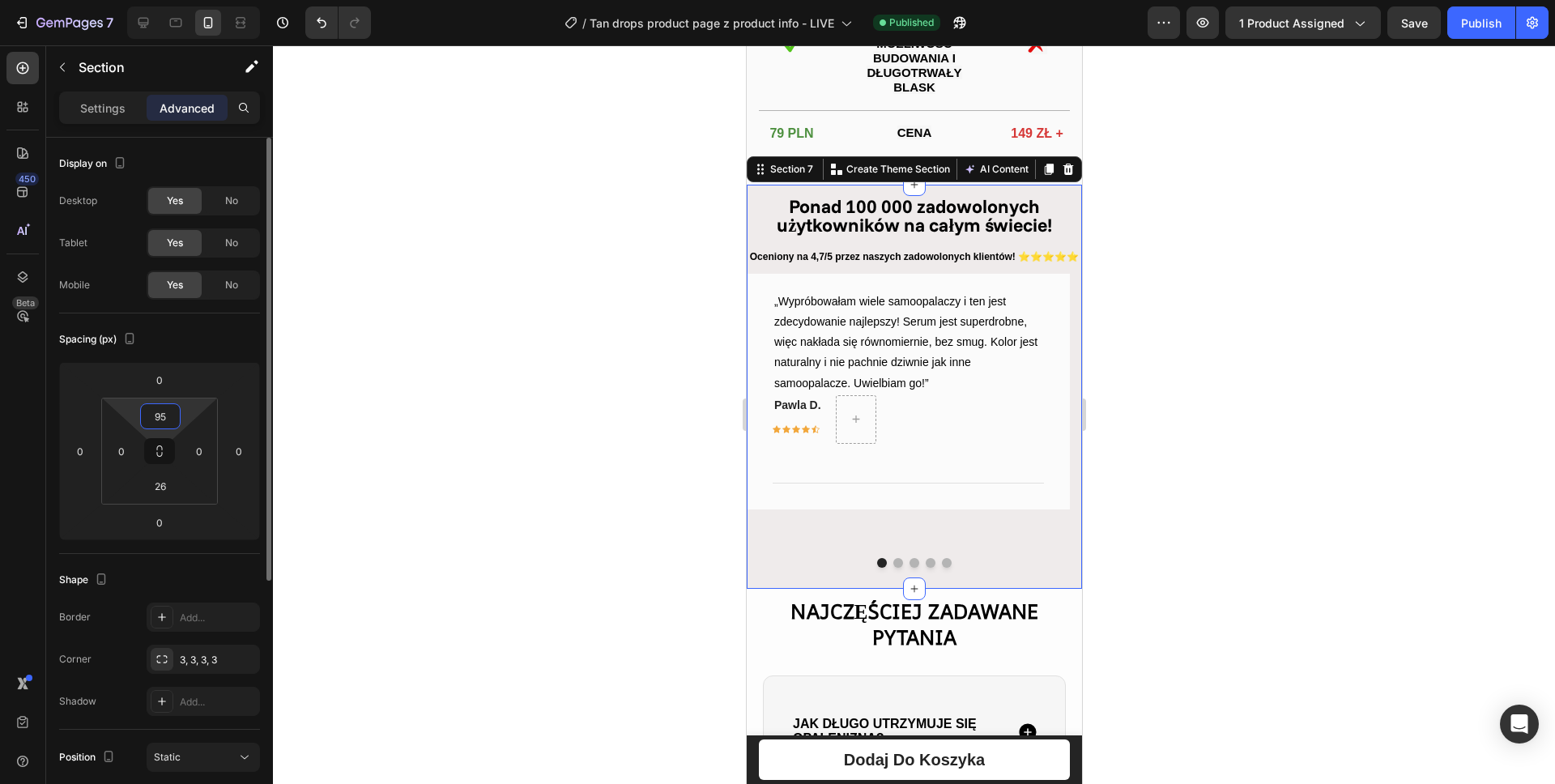
click at [163, 412] on input "95" at bounding box center [160, 416] width 33 height 24
type input "95"
click at [446, 343] on div at bounding box center [914, 415] width 1282 height 738
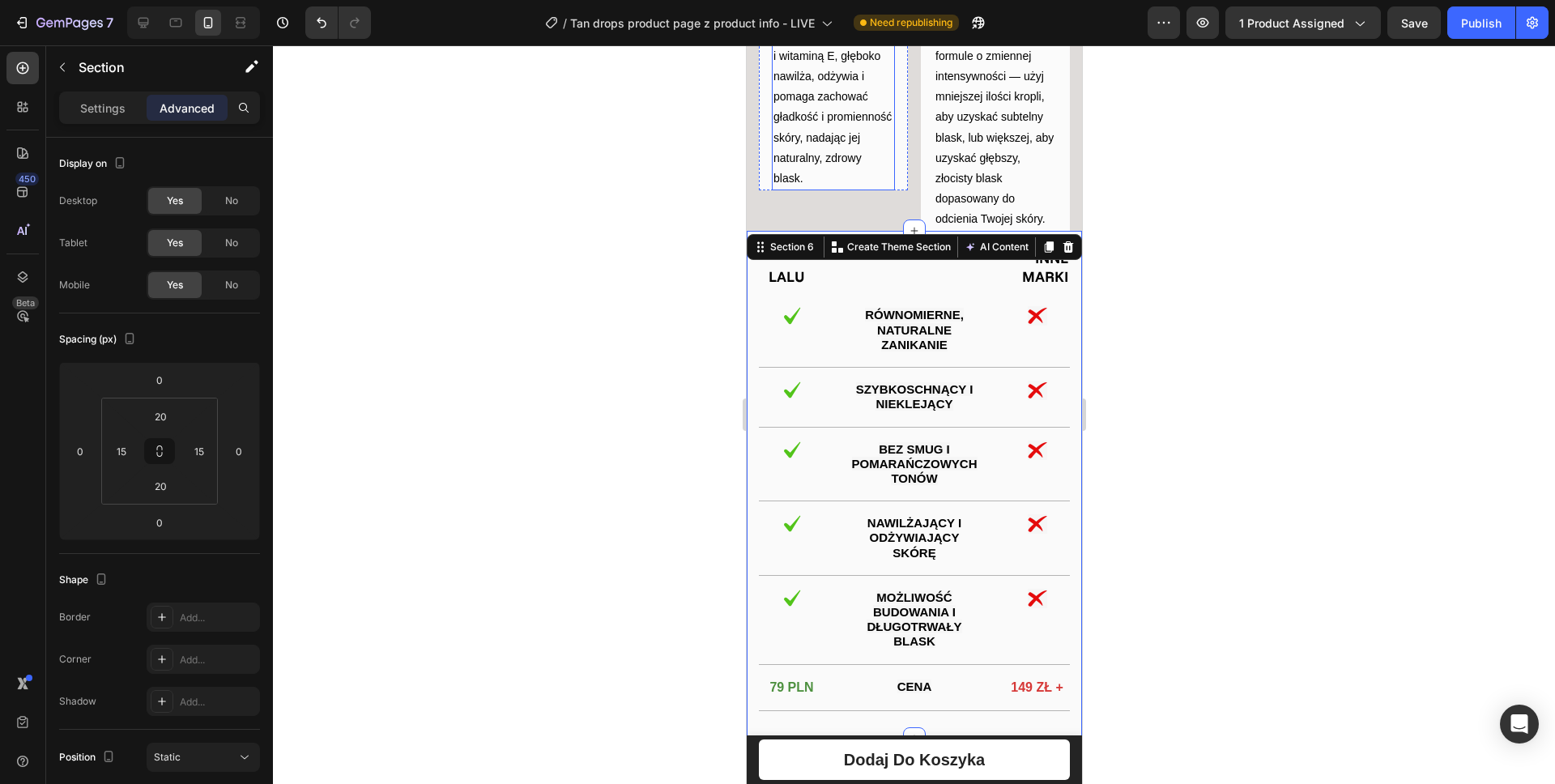
scroll to position [1613, 0]
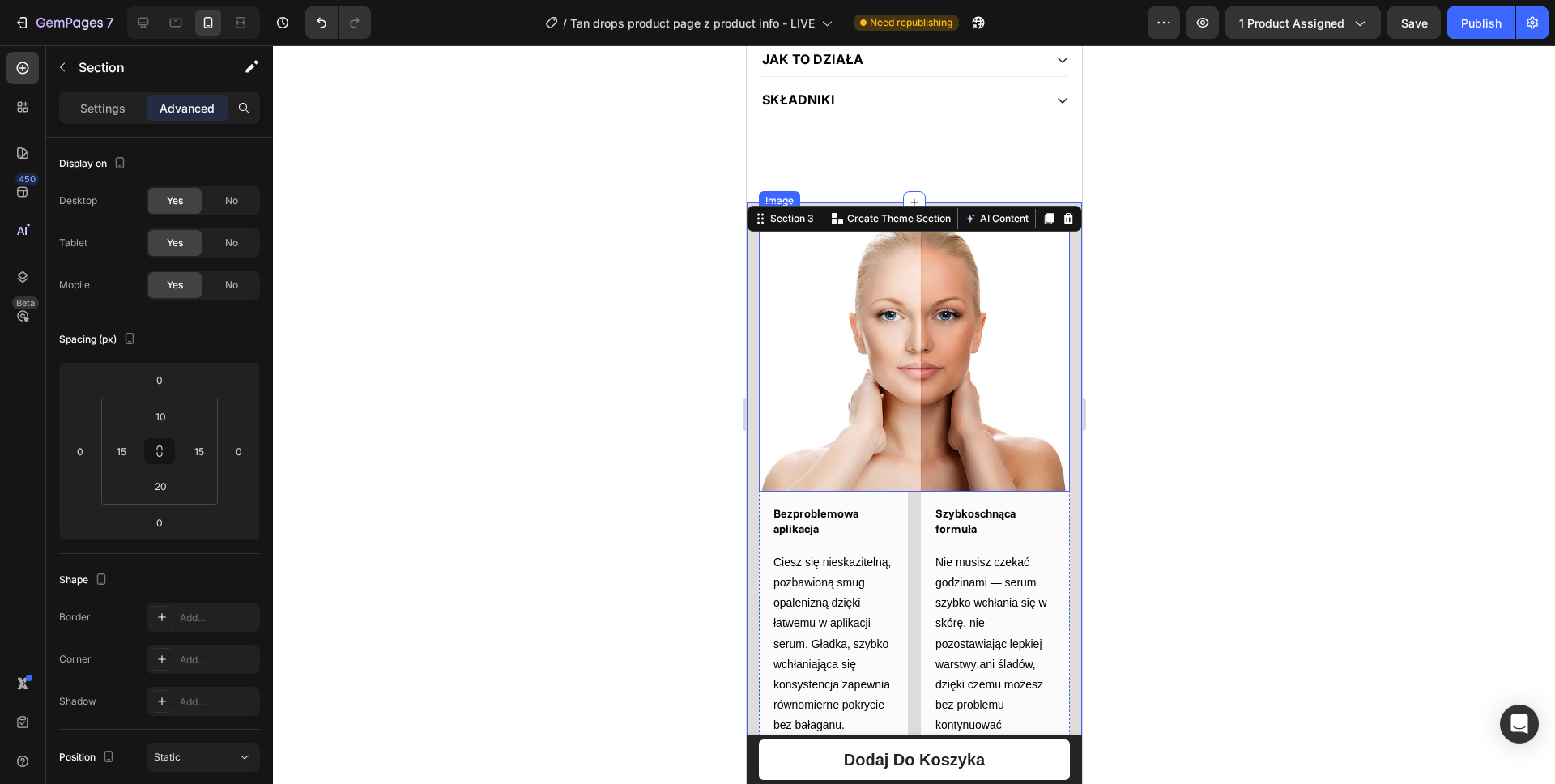
scroll to position [1048, 0]
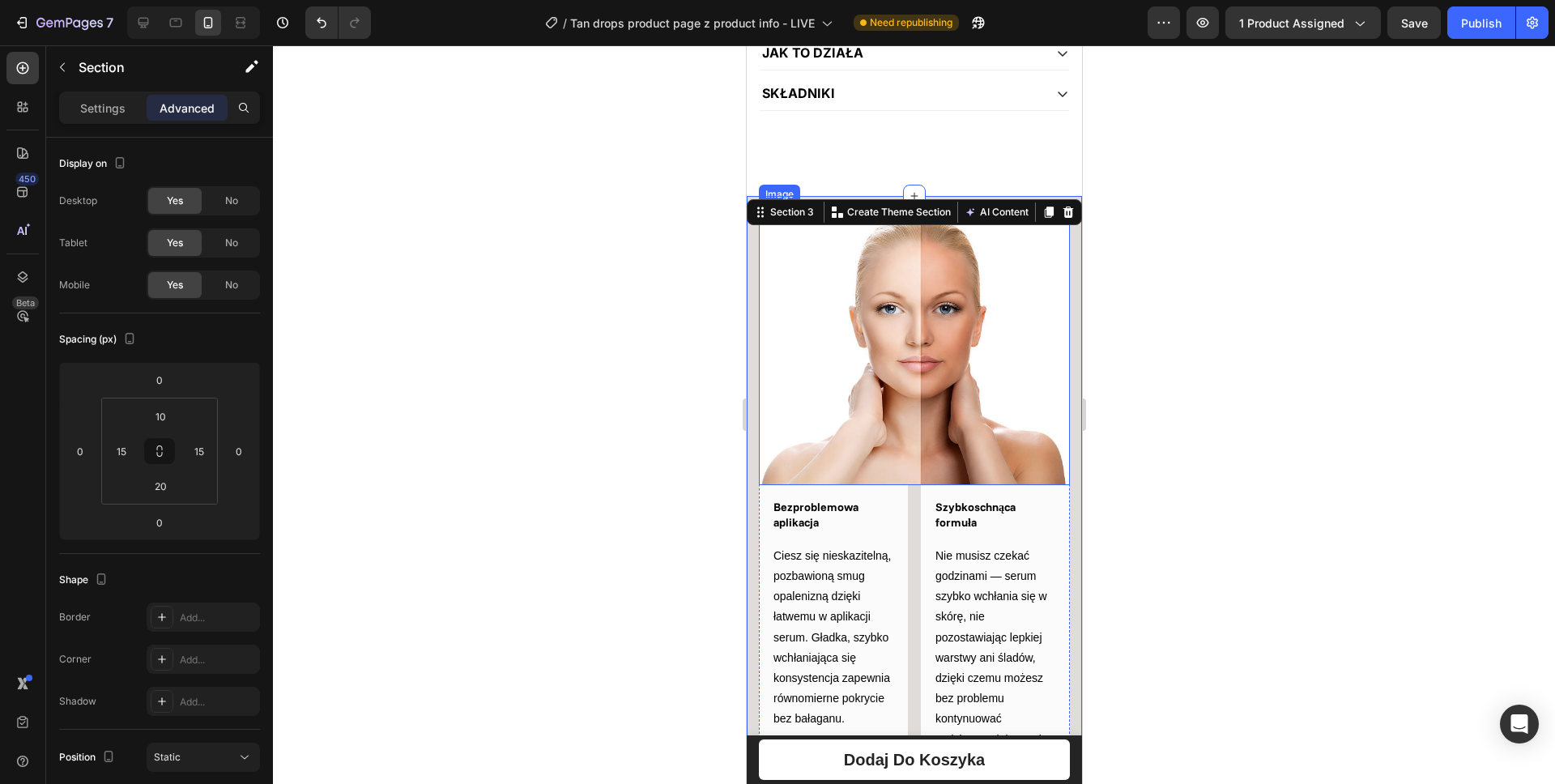
click at [890, 279] on img at bounding box center [914, 344] width 311 height 281
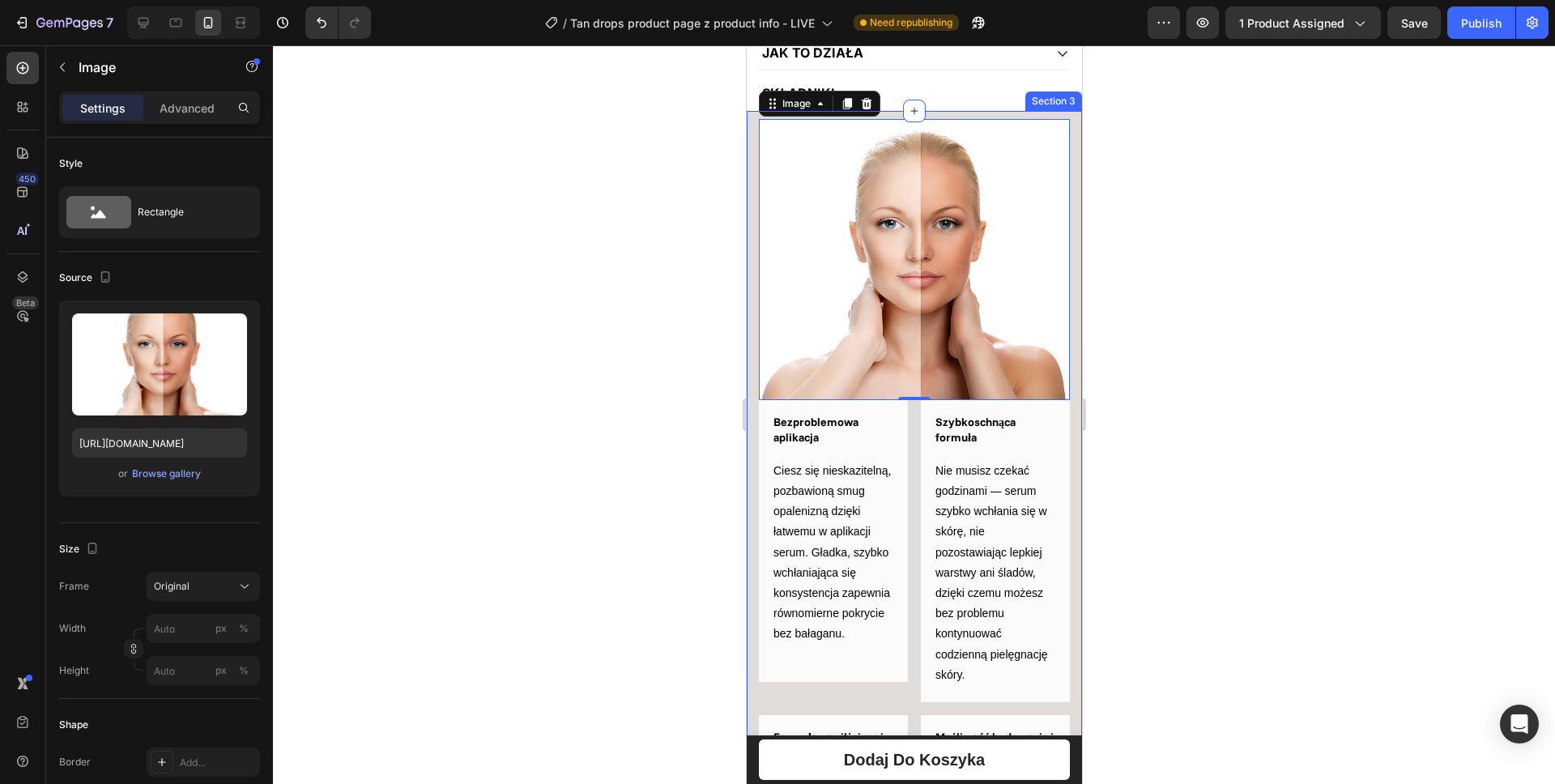
click at [1066, 267] on div "Image 0 Bezproblemowa aplikacja Heading Row Ciesz się nieskazitelną, pozbawioną…" at bounding box center [913, 573] width 335 height 926
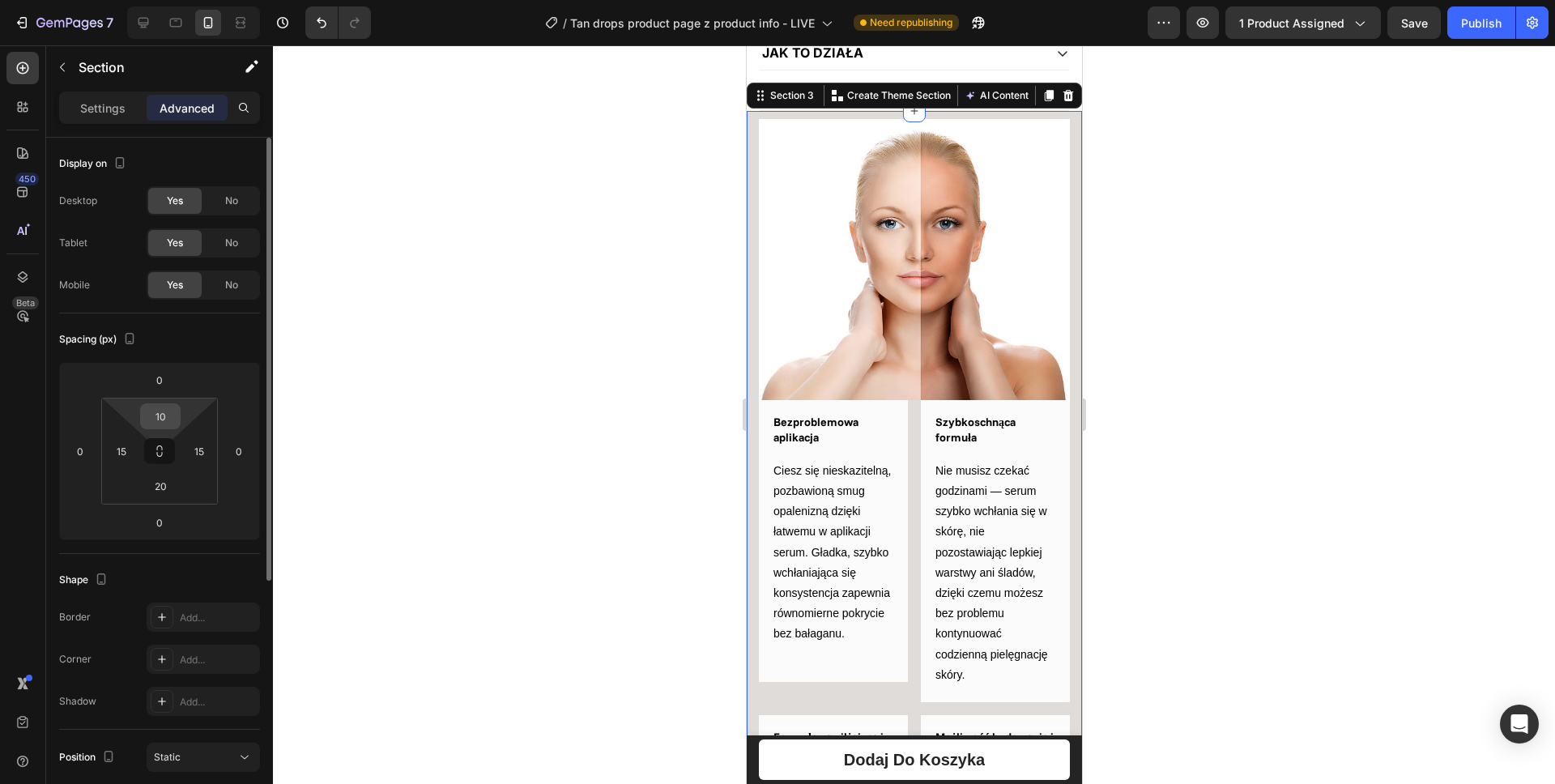
click at [167, 408] on input "10" at bounding box center [160, 416] width 33 height 24
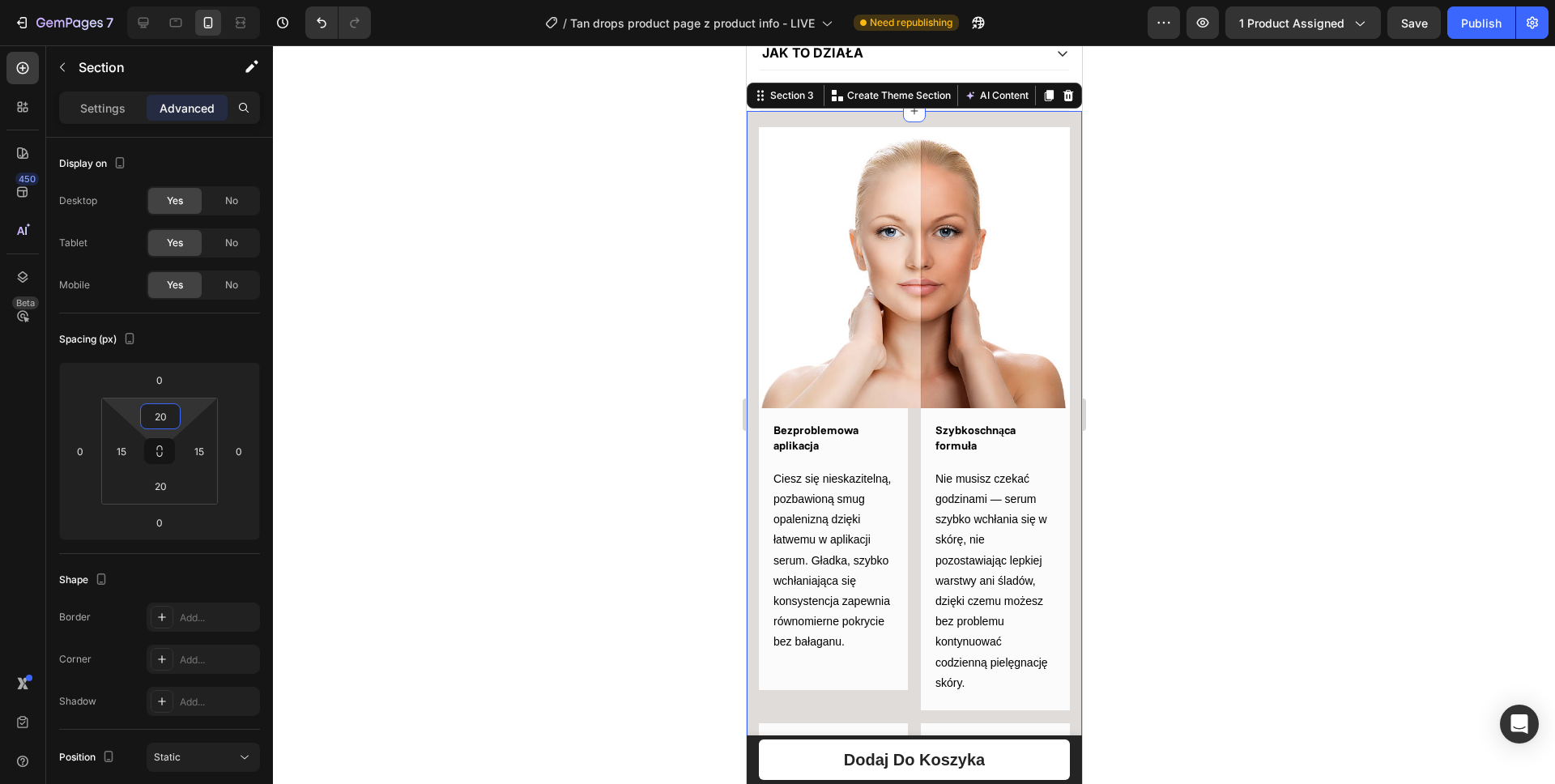
type input "20"
click at [752, 279] on div "Image Bezproblemowa aplikacja Heading Row Ciesz się nieskazitelną, pozbawioną s…" at bounding box center [913, 577] width 335 height 934
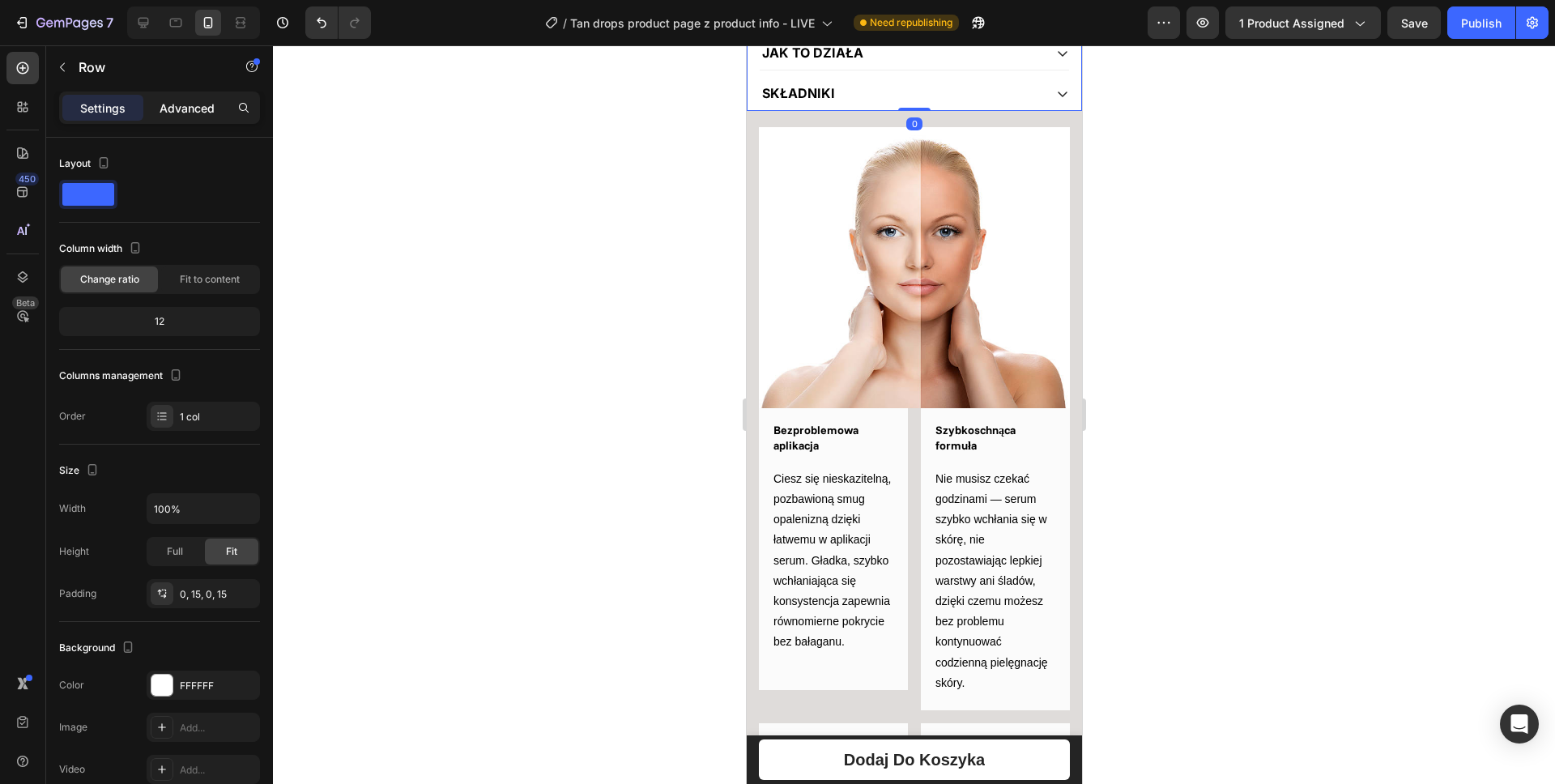
click at [196, 110] on p "Advanced" at bounding box center [186, 107] width 55 height 17
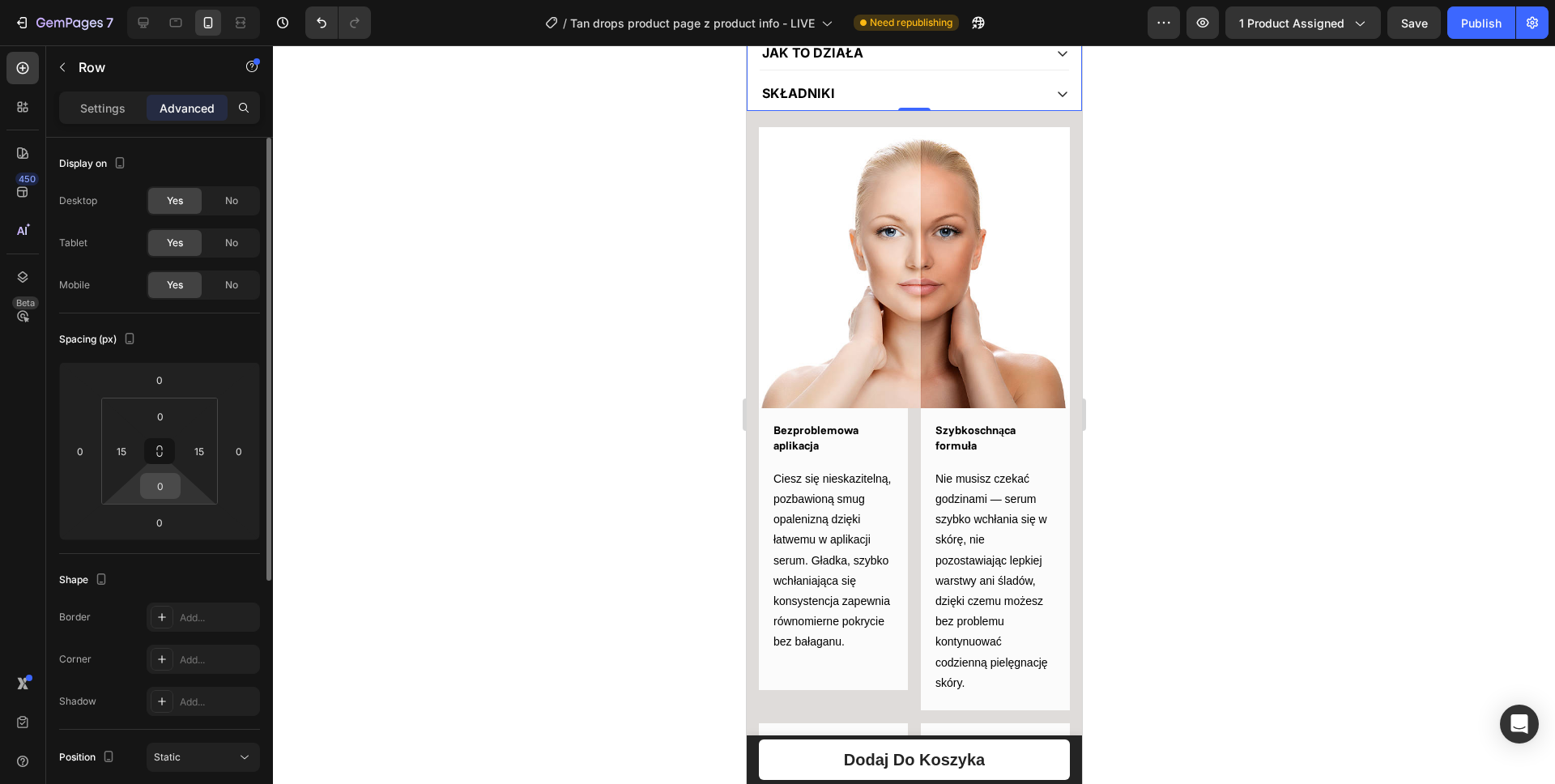
click at [160, 485] on input "0" at bounding box center [160, 486] width 33 height 24
type input "20"
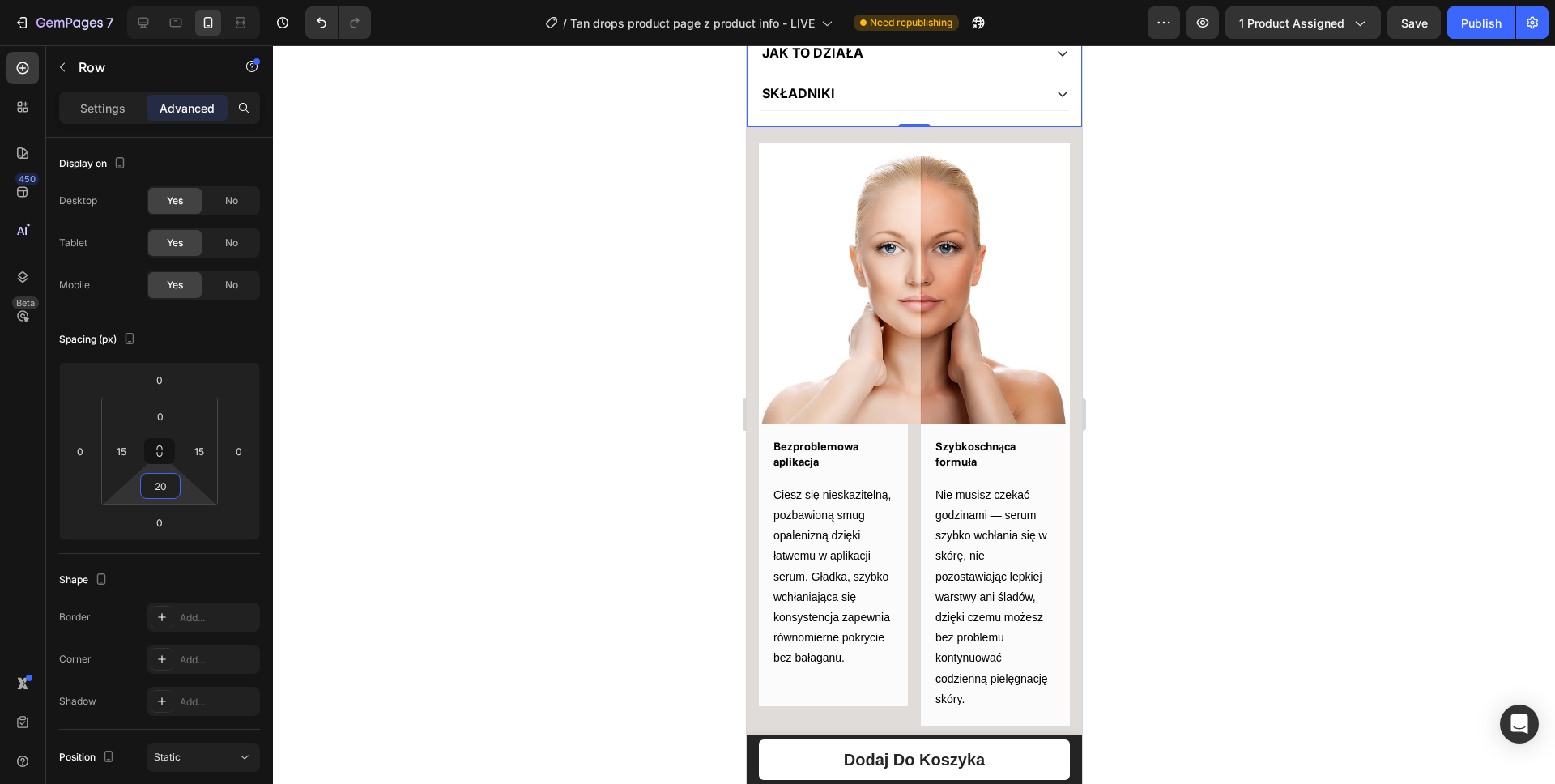
click at [1288, 345] on div at bounding box center [914, 415] width 1282 height 738
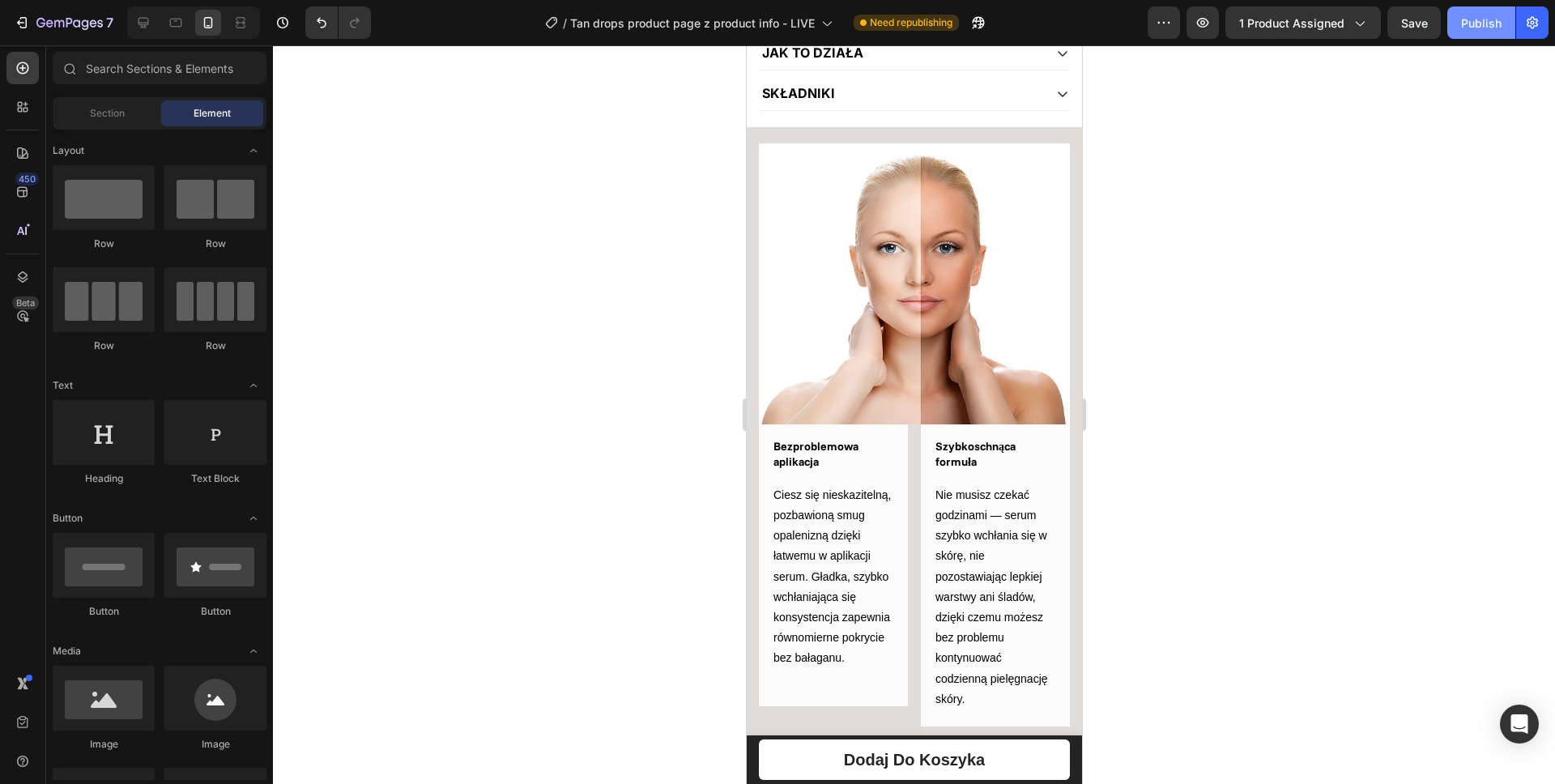
click at [1484, 26] on div "Publish" at bounding box center [1481, 23] width 41 height 17
click at [867, 424] on img at bounding box center [914, 284] width 311 height 281
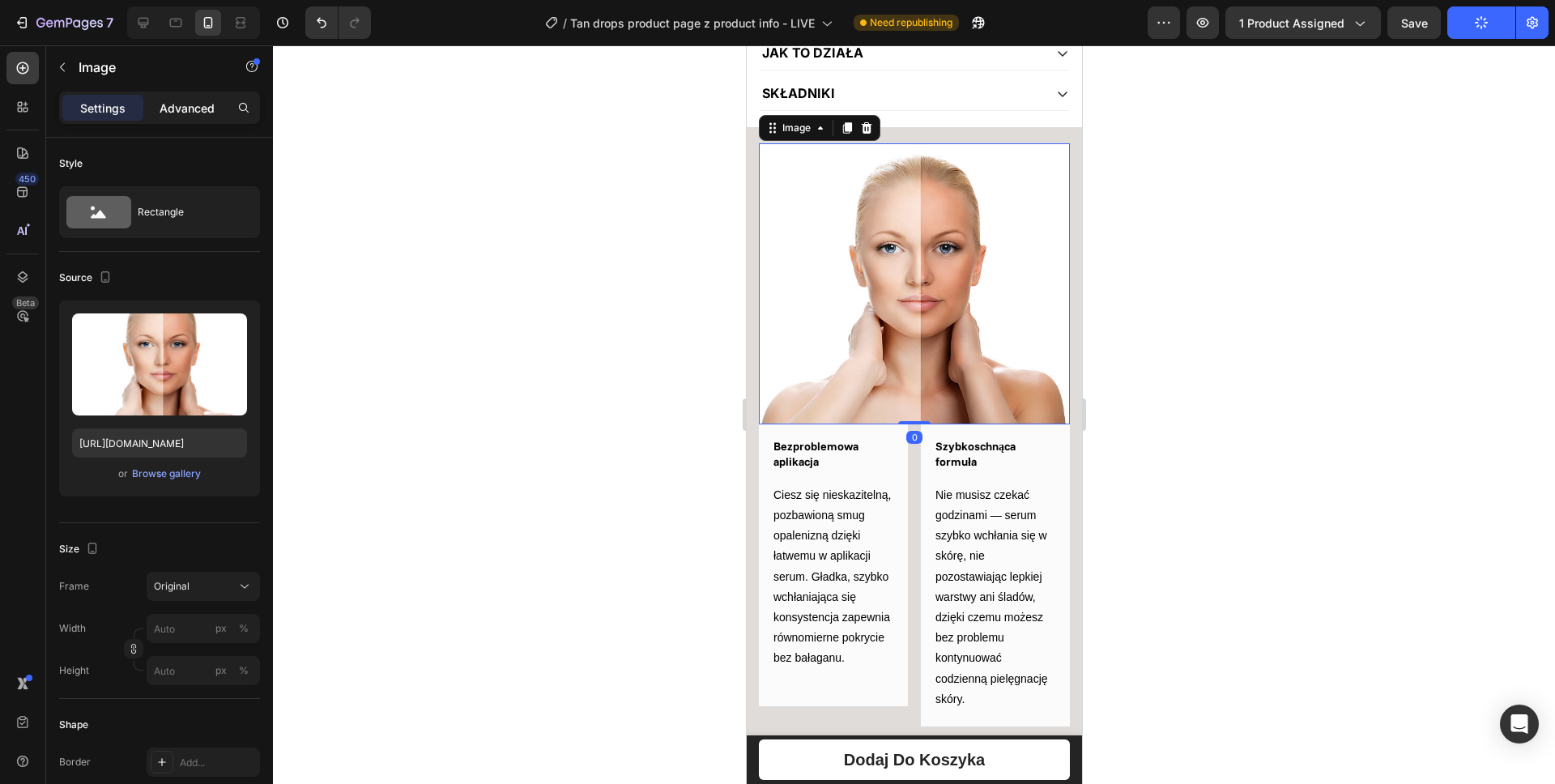
click at [174, 107] on p "Advanced" at bounding box center [186, 107] width 55 height 17
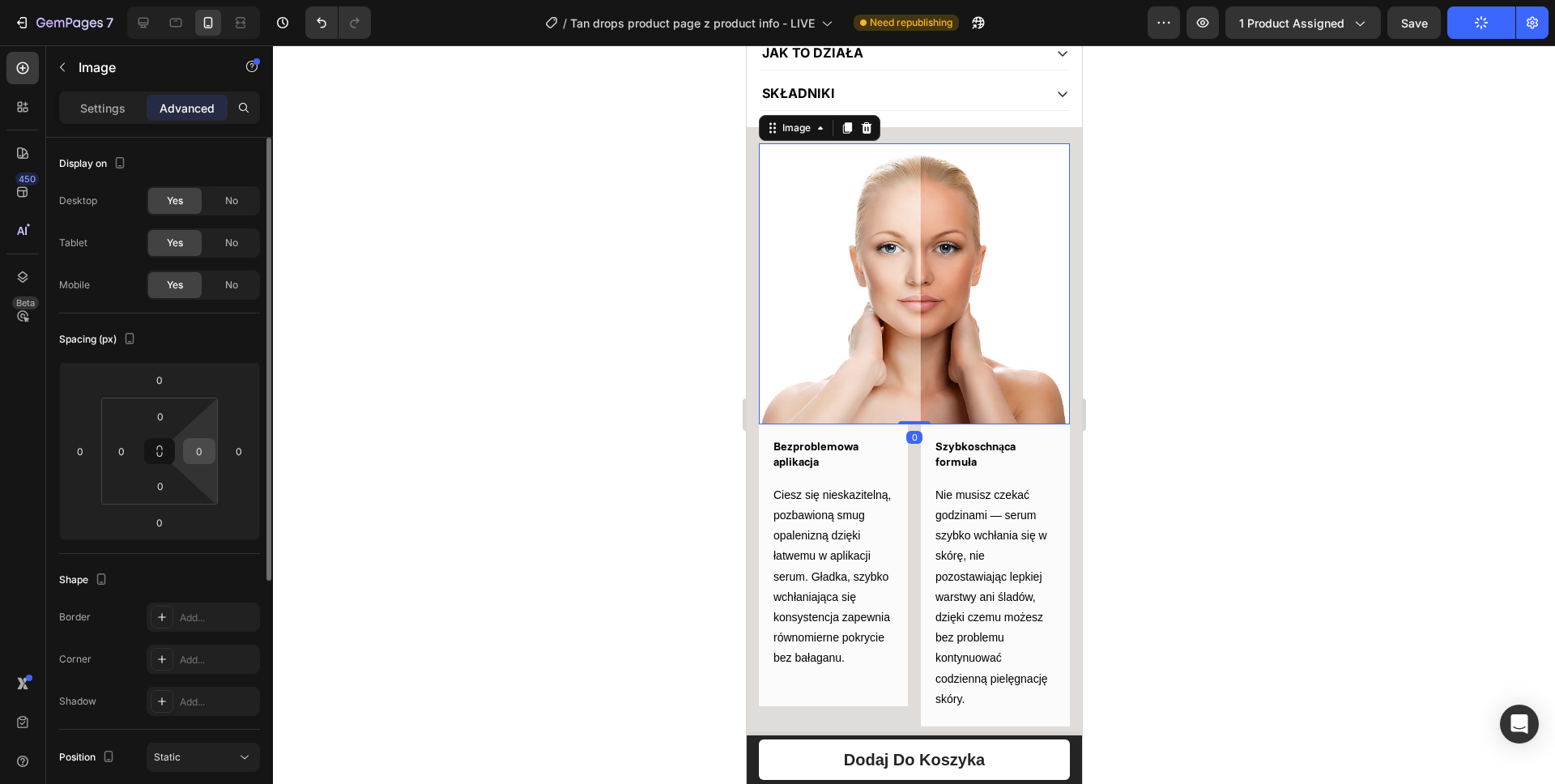
click at [205, 445] on input "0" at bounding box center [199, 451] width 24 height 24
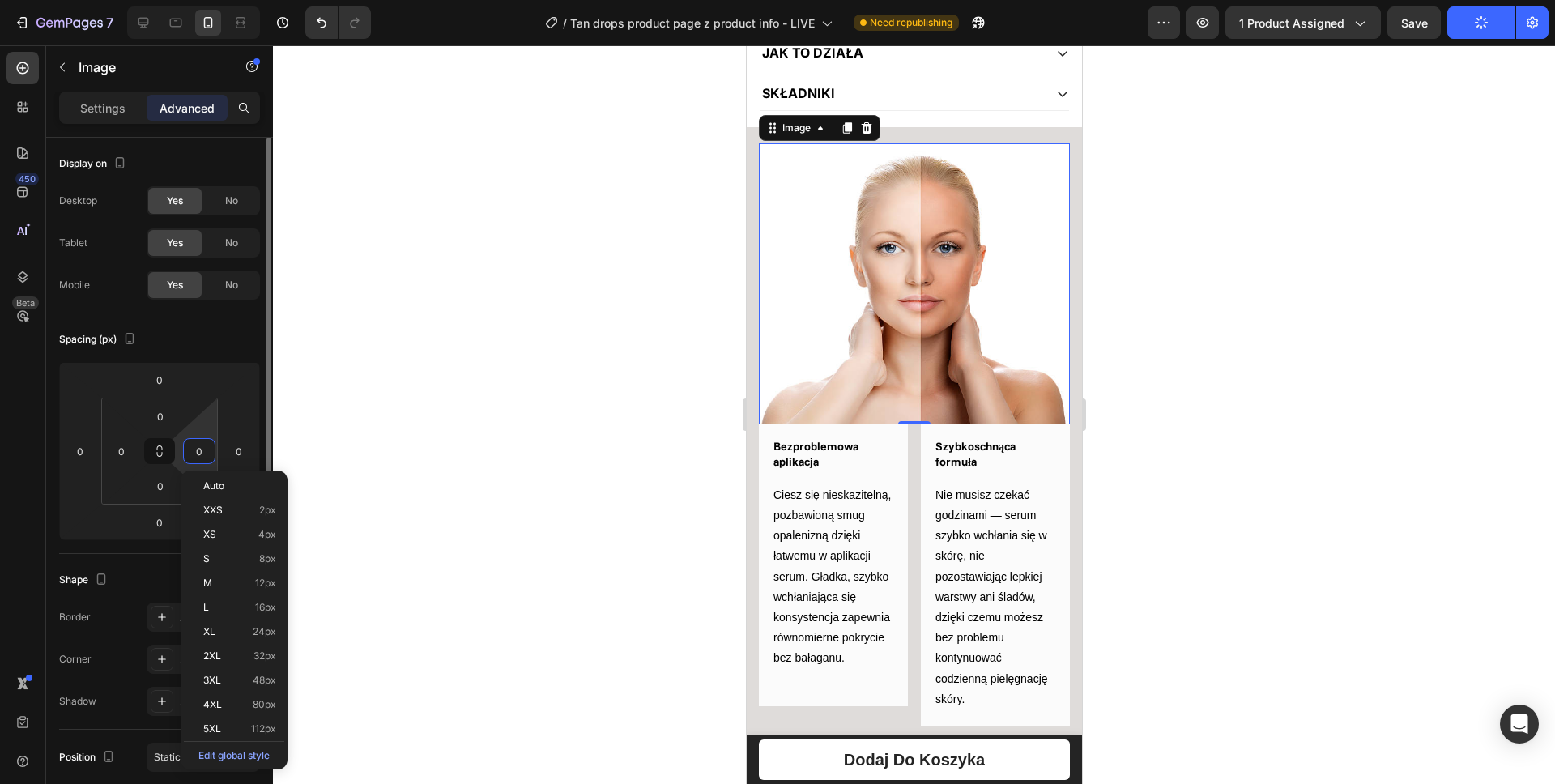
type input "2"
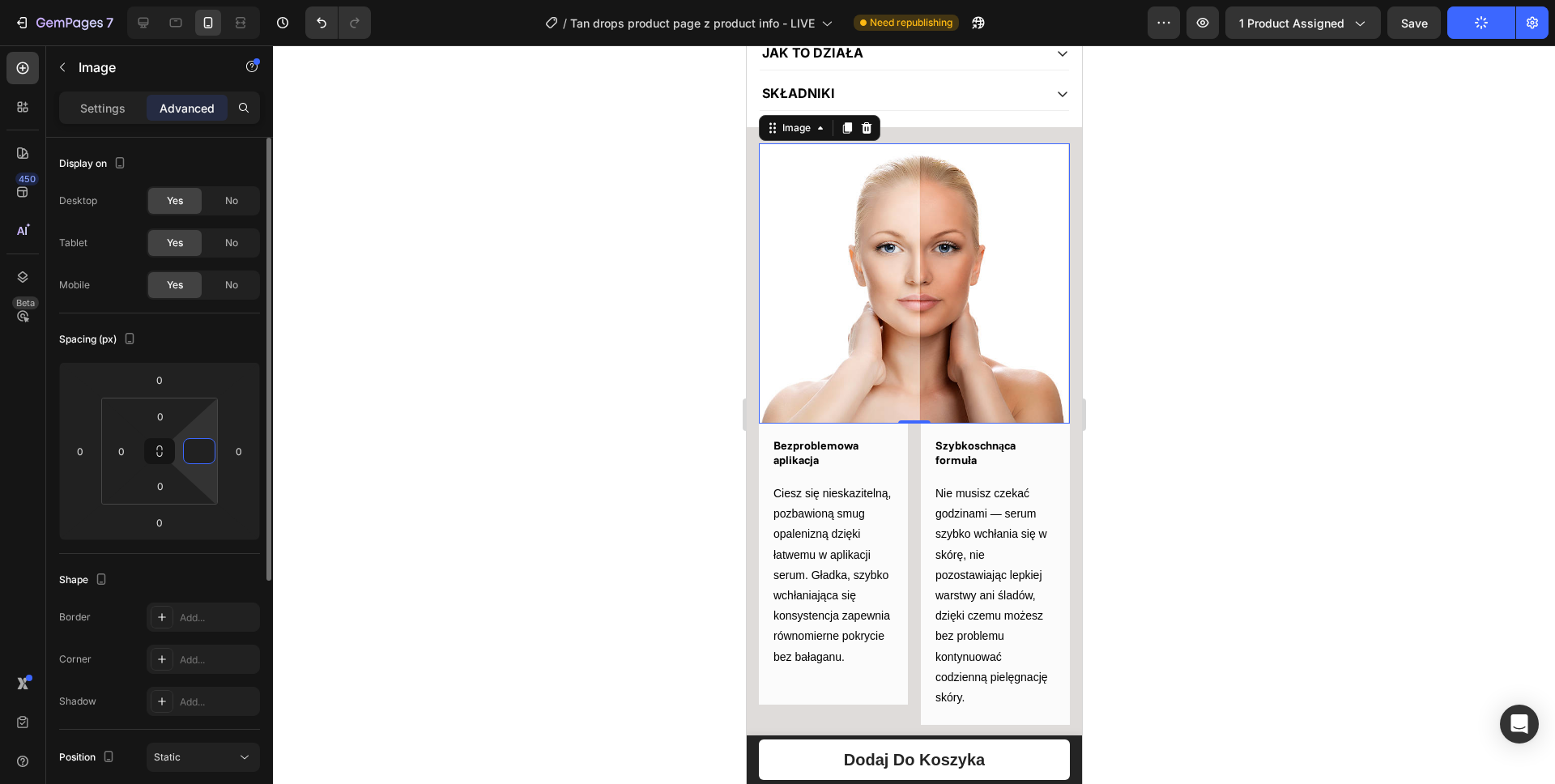
type input "5"
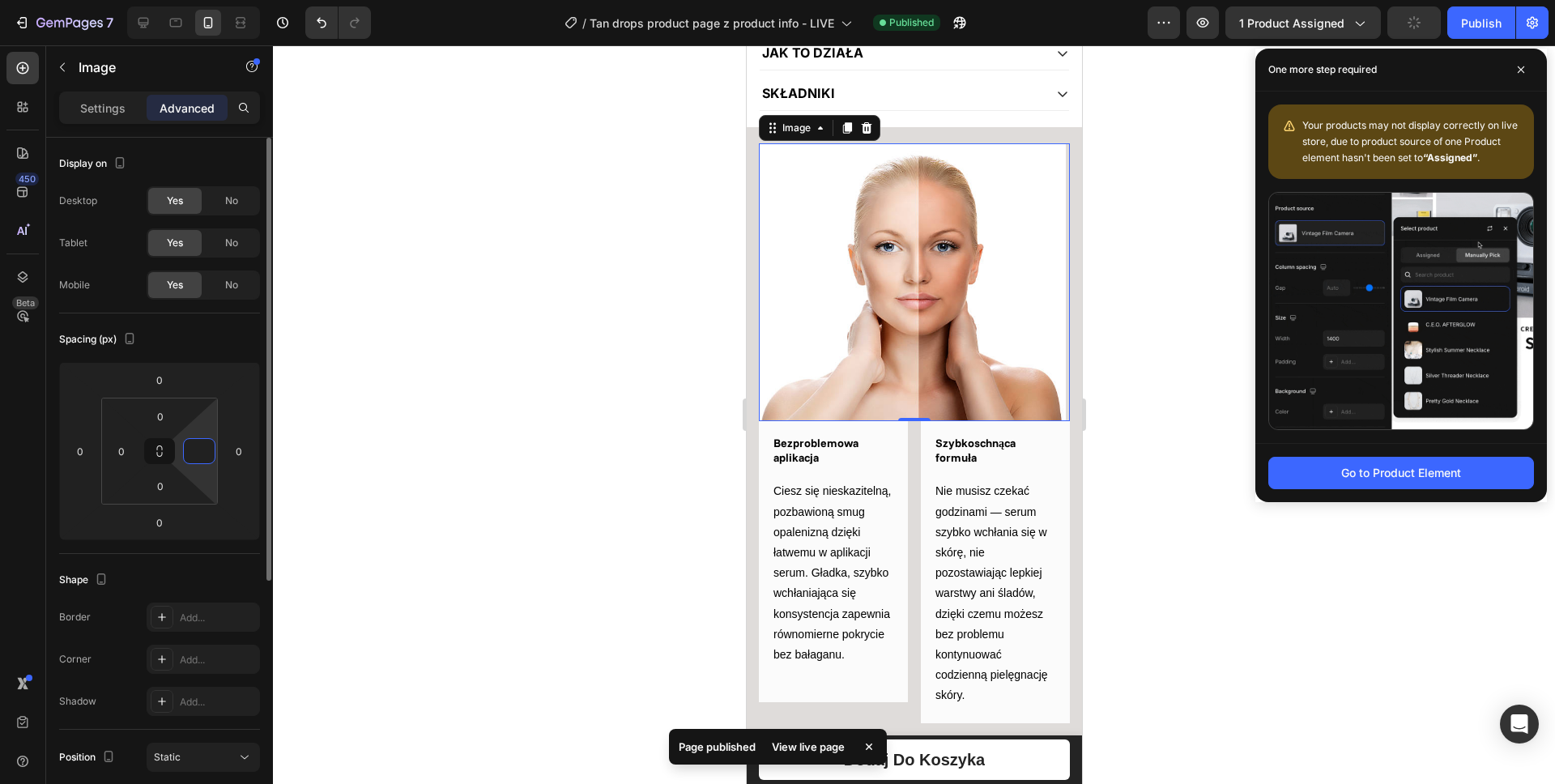
click at [207, 348] on div "Spacing (px)" at bounding box center [159, 339] width 201 height 26
type input "0"
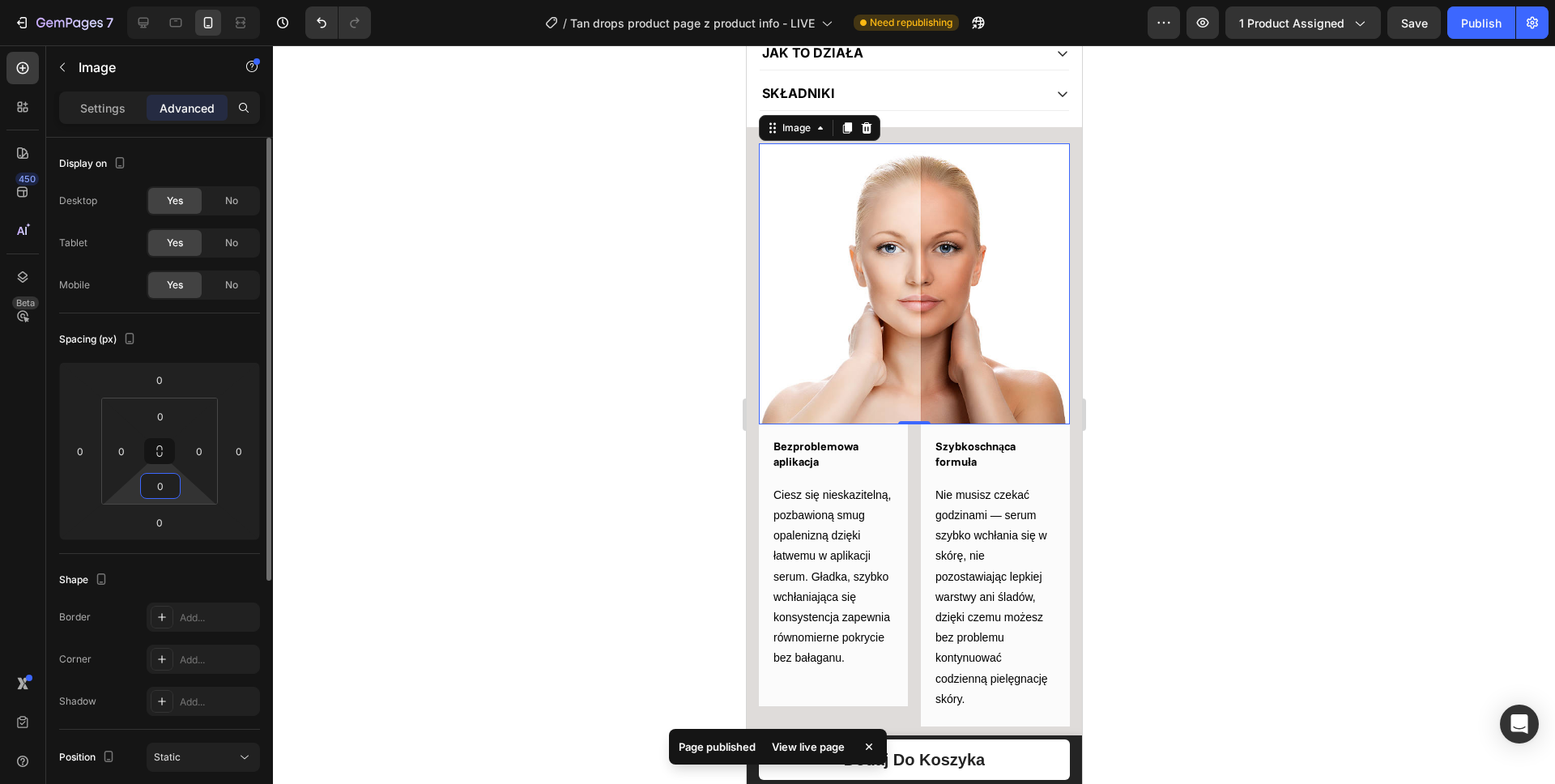
click at [157, 487] on input "0" at bounding box center [160, 486] width 33 height 24
type input "10"
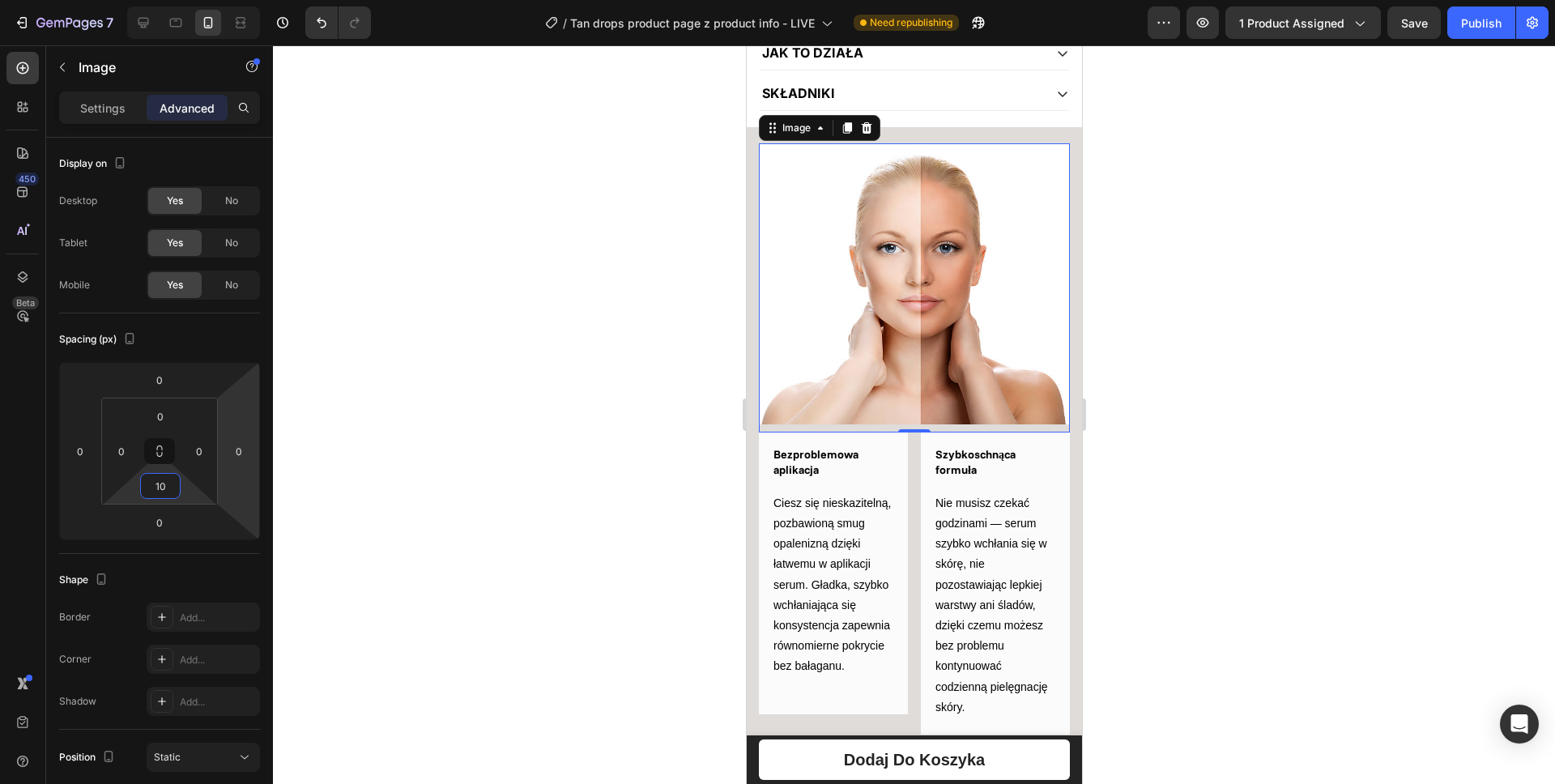
click at [515, 401] on div at bounding box center [914, 415] width 1282 height 738
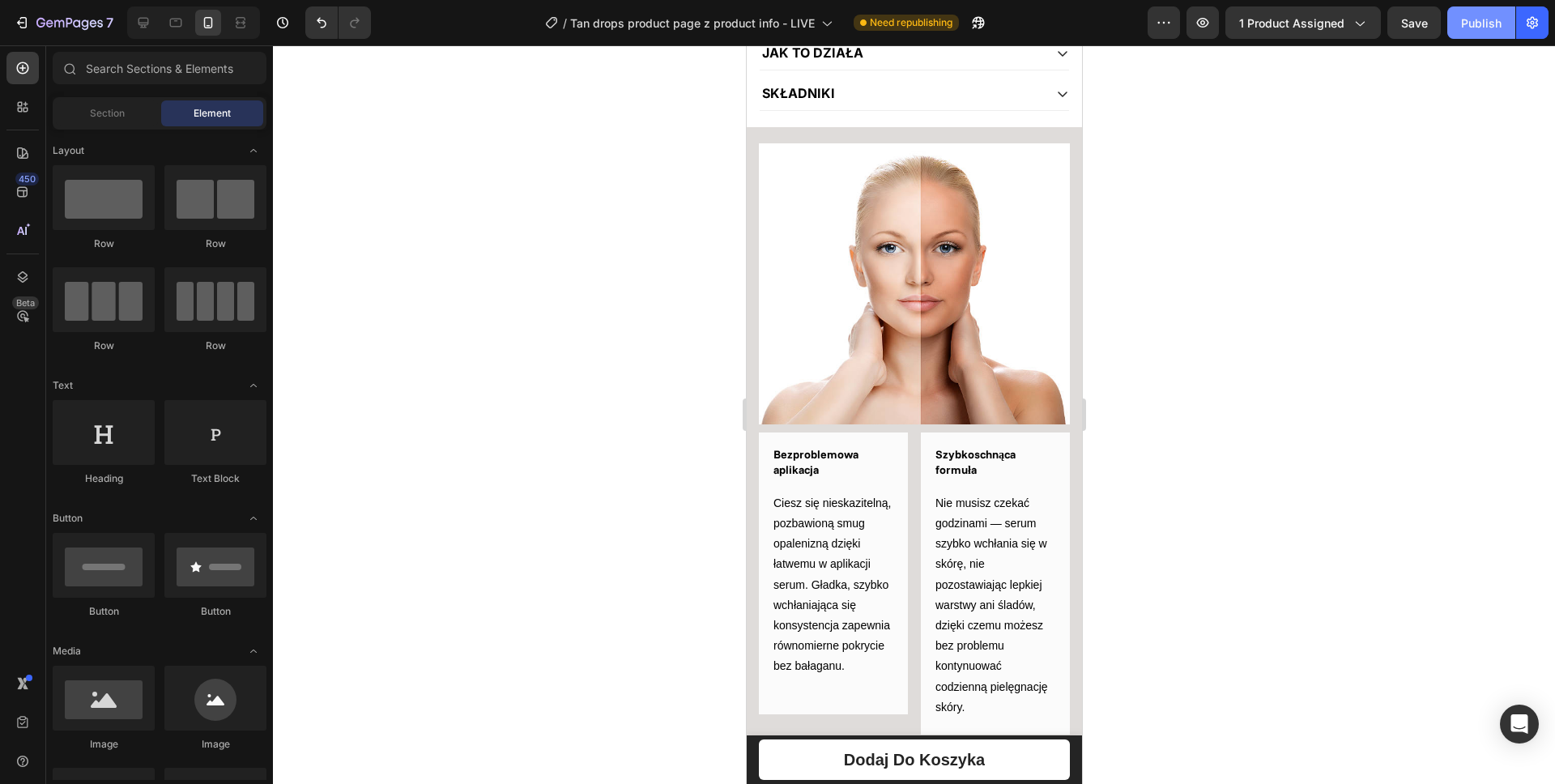
click at [1469, 34] on button "Publish" at bounding box center [1481, 23] width 68 height 33
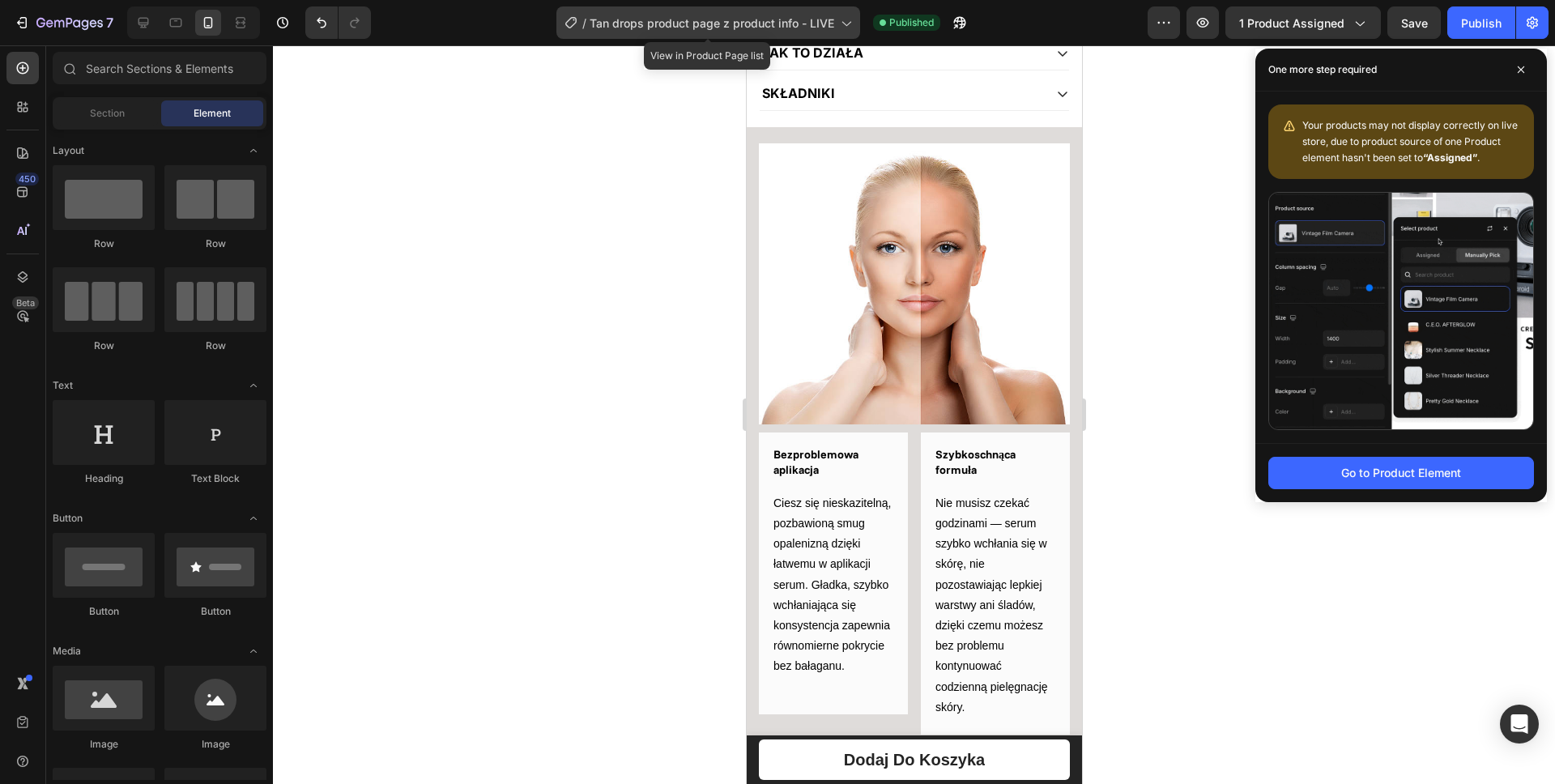
click at [743, 23] on span "Tan drops product page z product info - LIVE" at bounding box center [712, 23] width 245 height 17
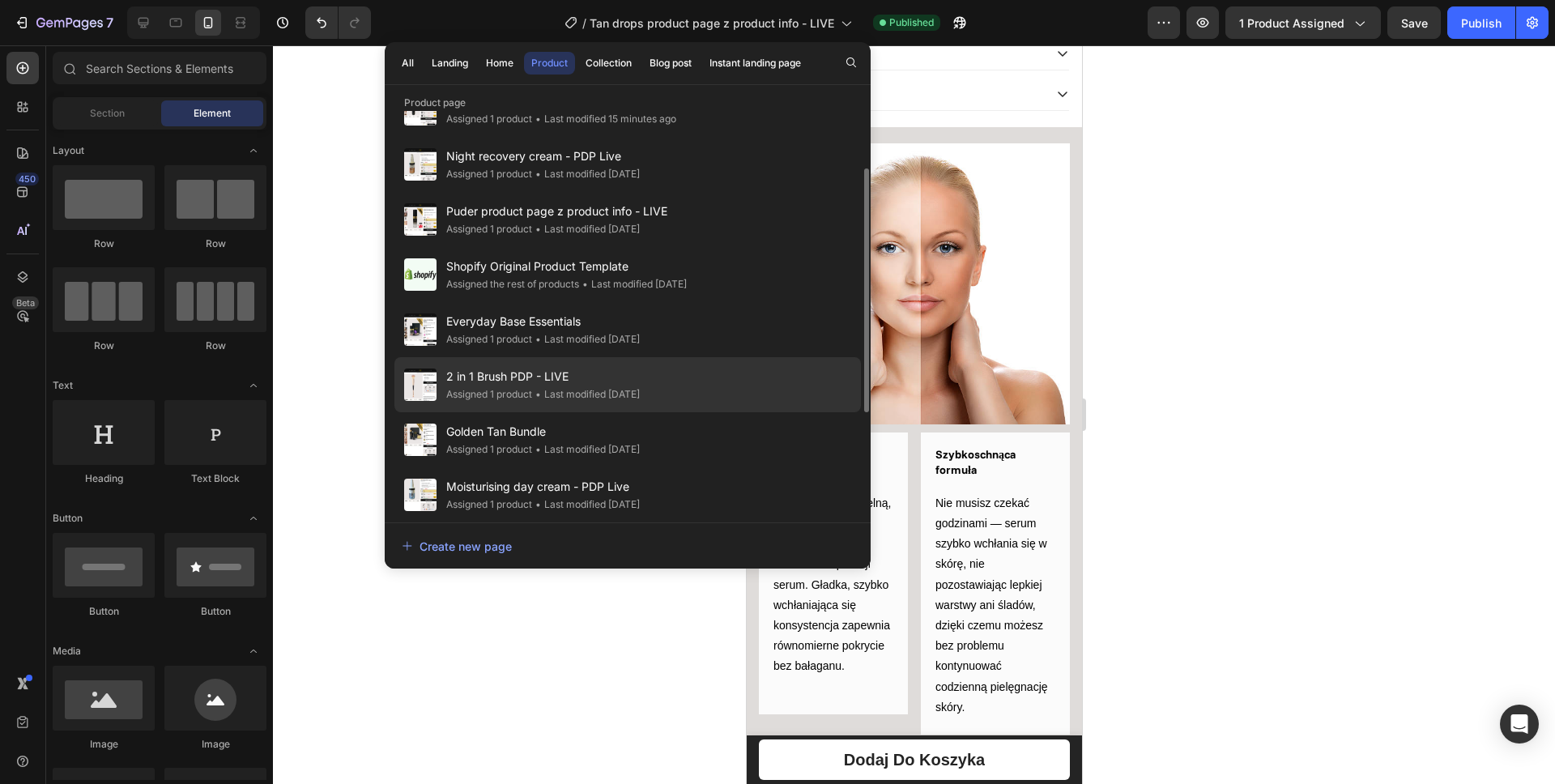
scroll to position [126, 0]
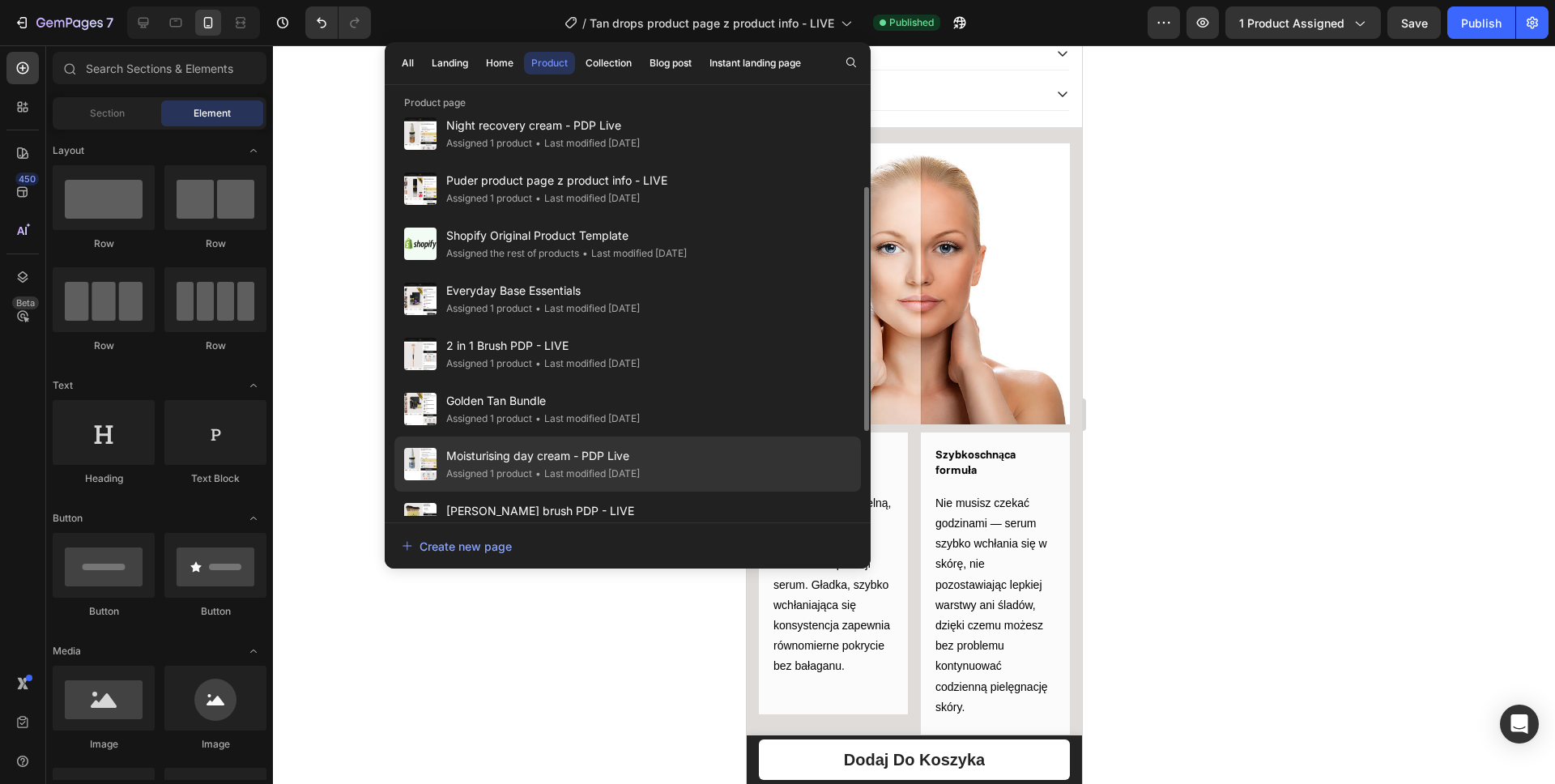
click at [489, 475] on div "Assigned 1 product" at bounding box center [489, 474] width 86 height 16
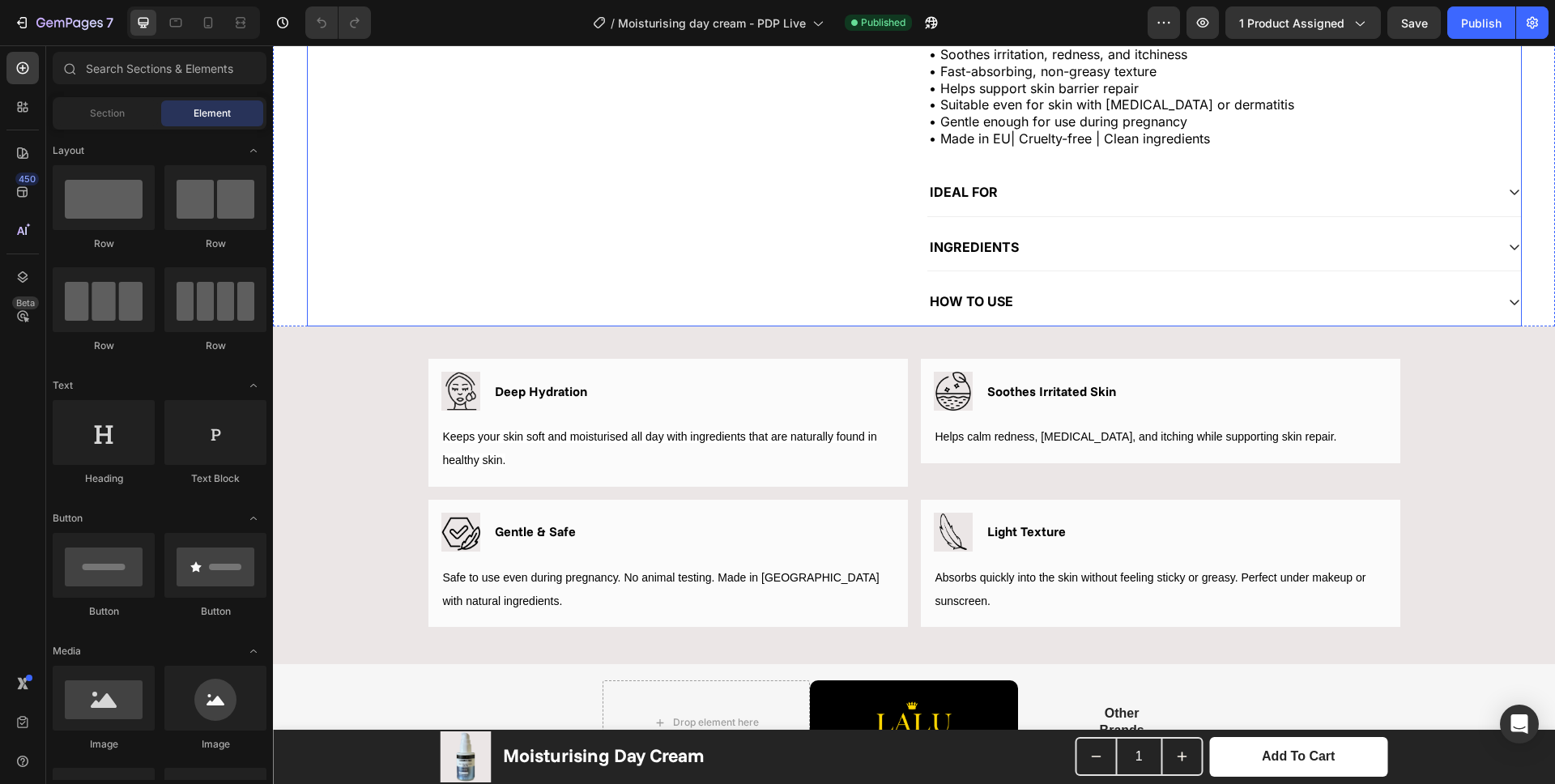
scroll to position [1089, 0]
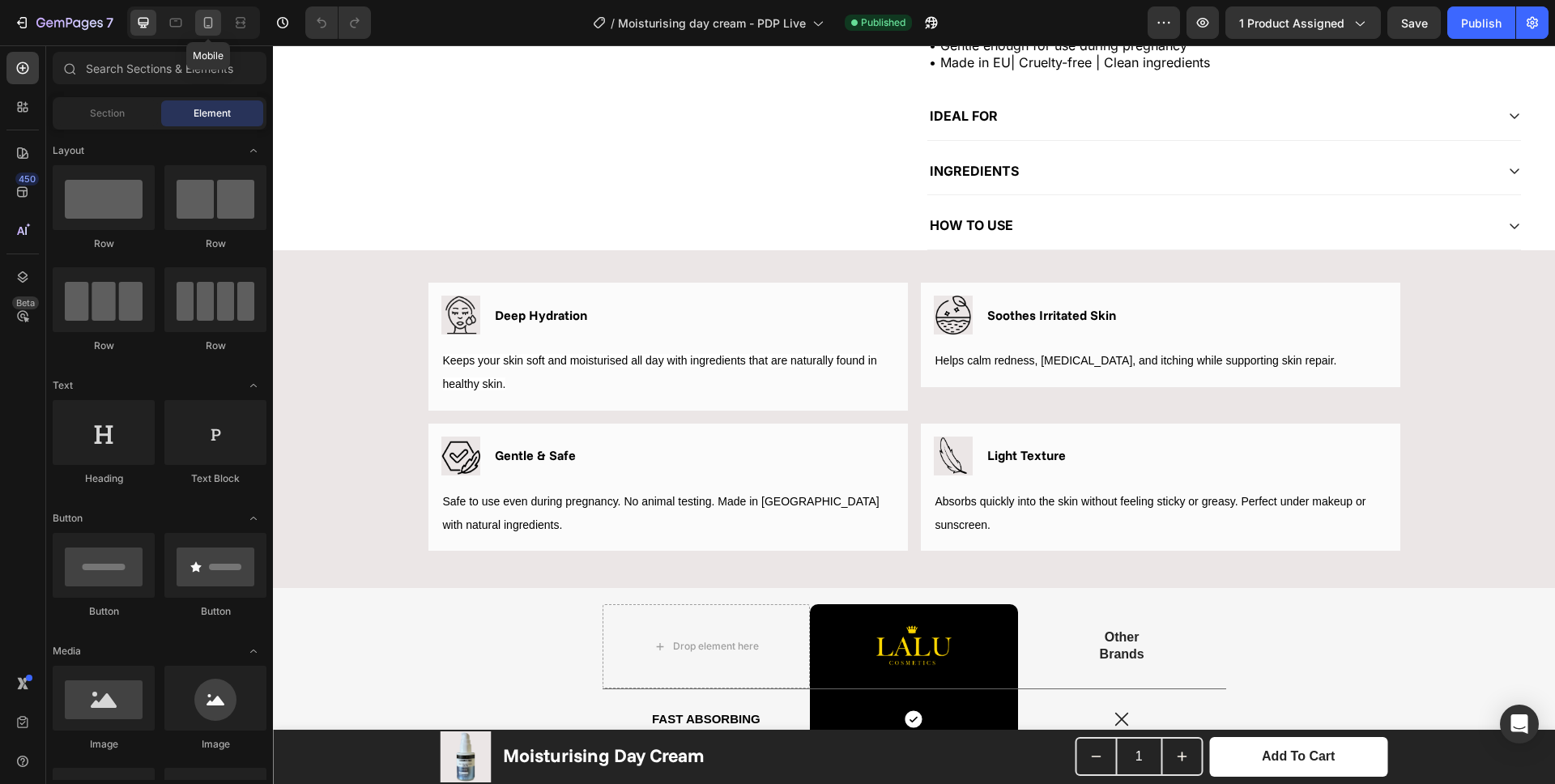
click at [197, 23] on div at bounding box center [208, 23] width 26 height 26
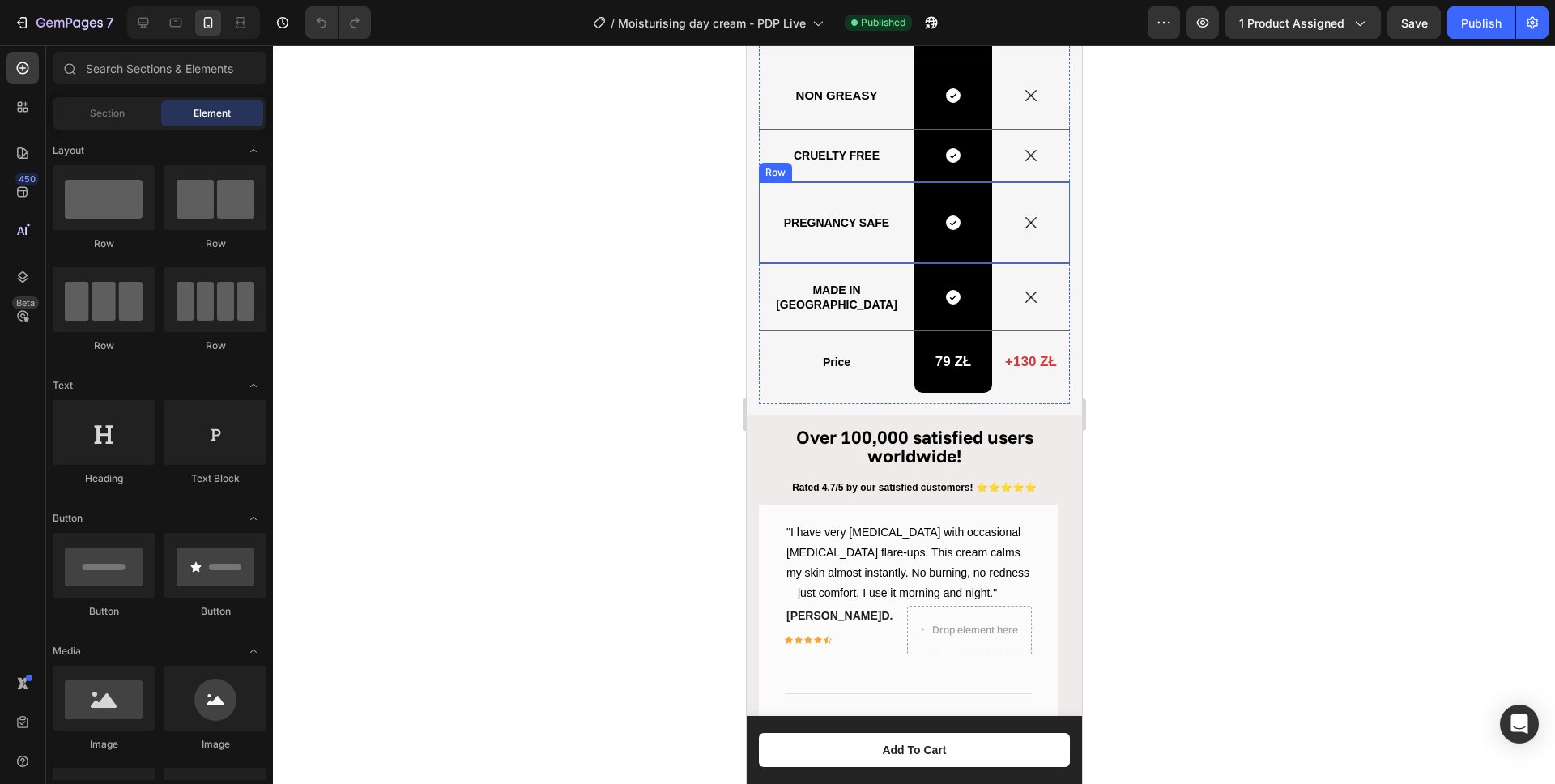
scroll to position [2126, 0]
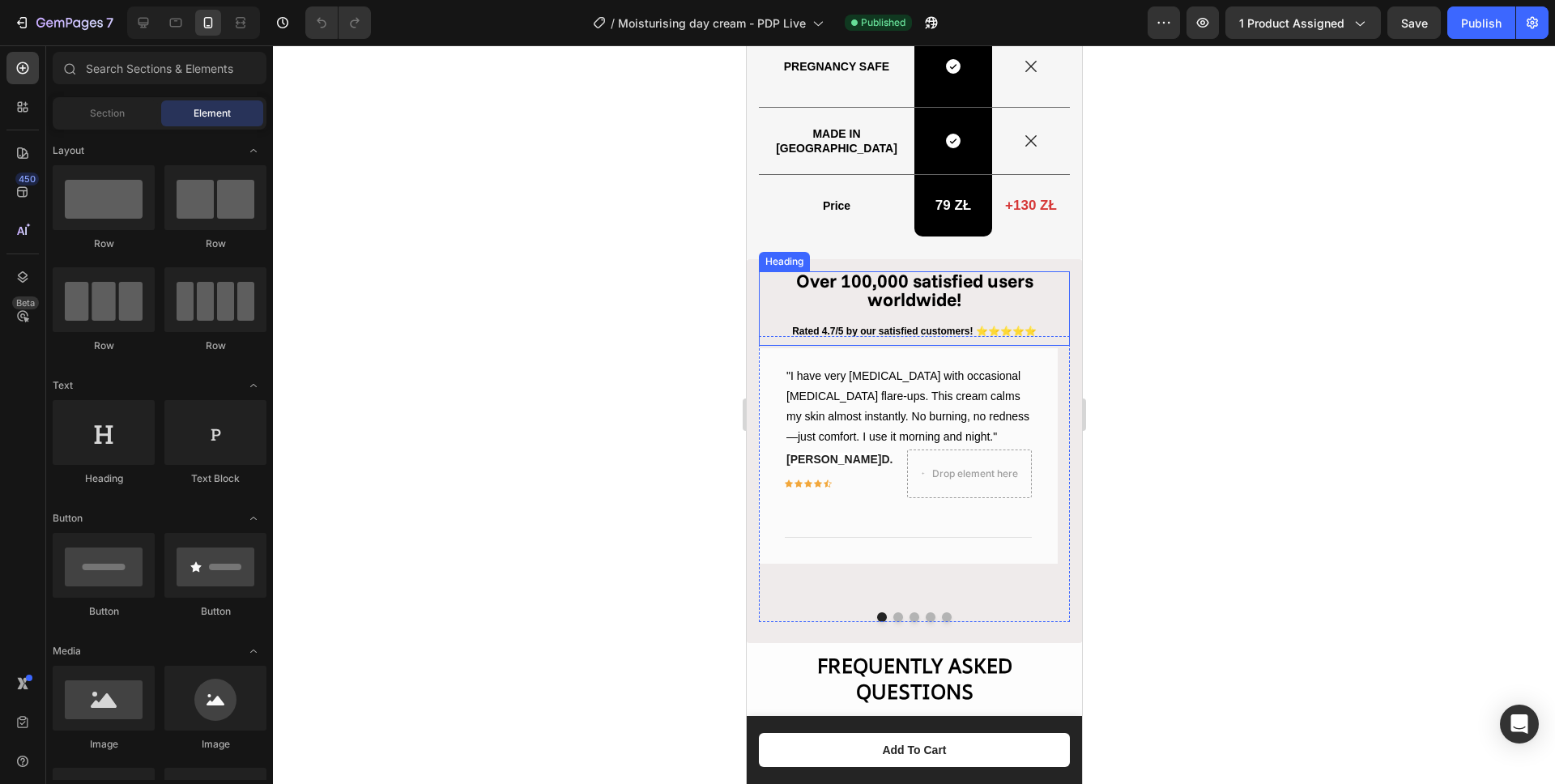
click at [890, 296] on strong "Over 100,000 satisfied users worldwide!" at bounding box center [914, 290] width 237 height 42
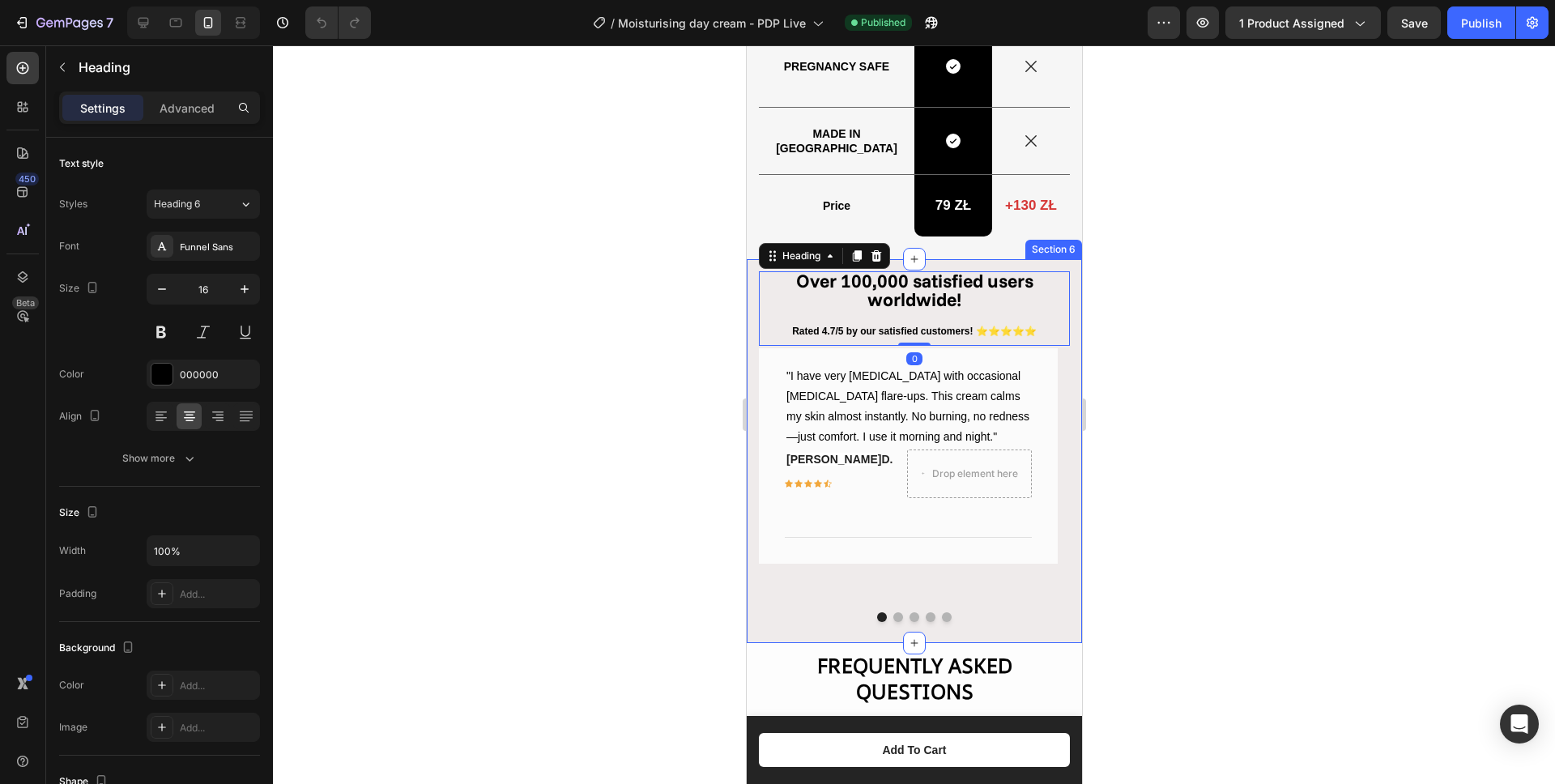
click at [752, 302] on div "Over 100,000 satisfied users worldwide! Heading 0 Rated 4.7/5 by our satisfied …" at bounding box center [913, 450] width 335 height 383
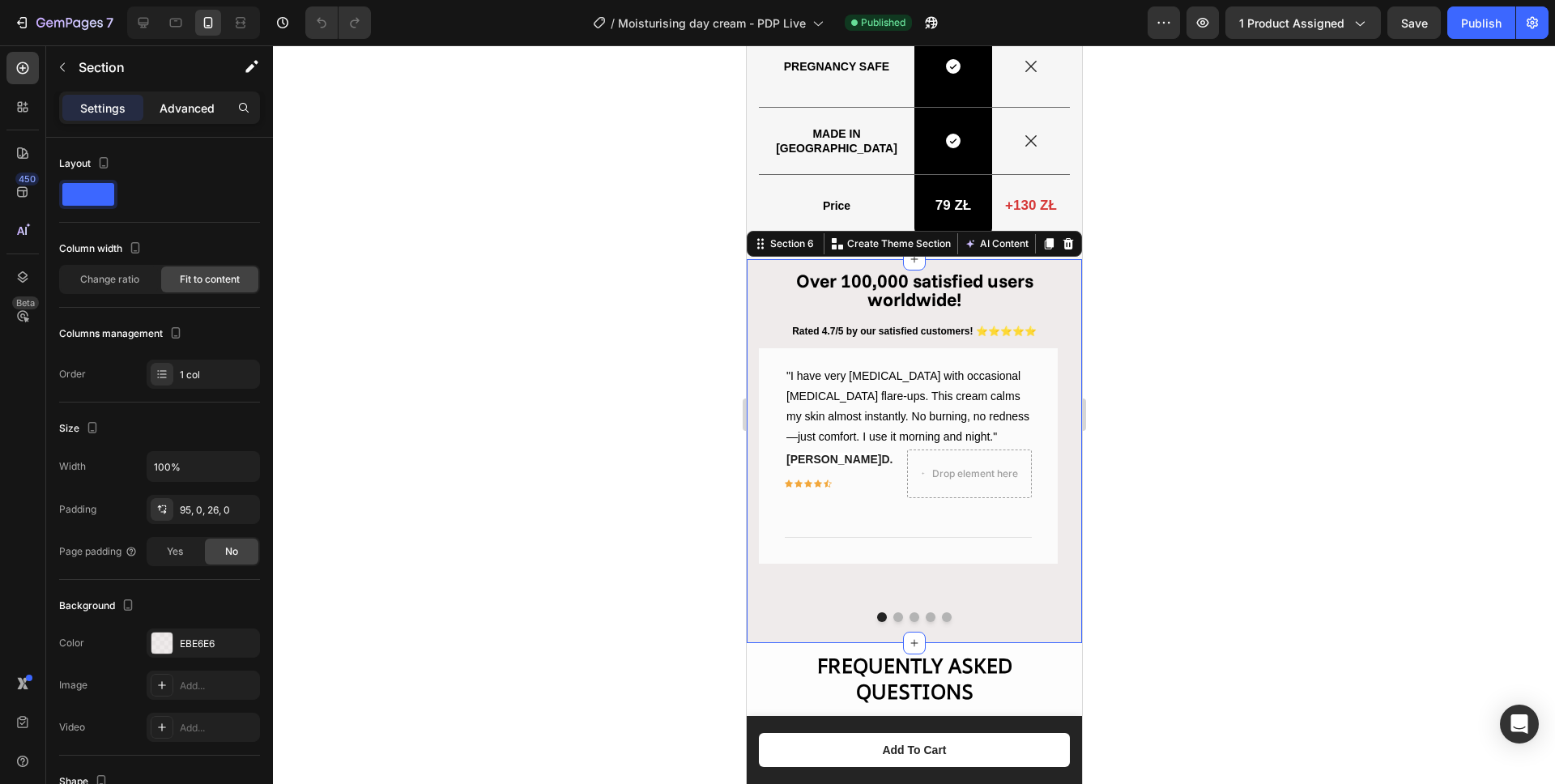
click at [189, 108] on p "Advanced" at bounding box center [186, 107] width 55 height 17
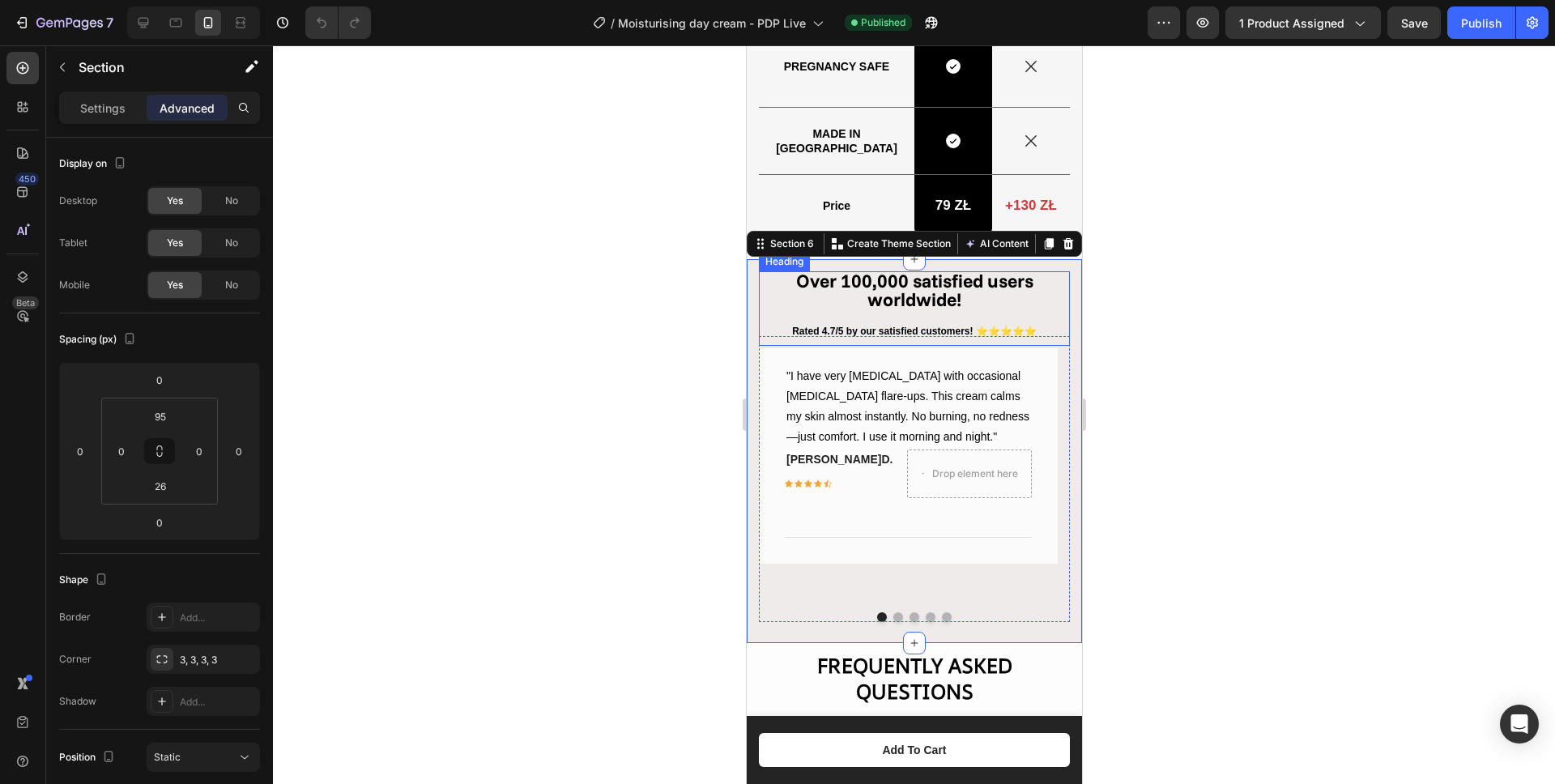
click at [868, 287] on strong "Over 100,000 satisfied users worldwide!" at bounding box center [914, 290] width 237 height 42
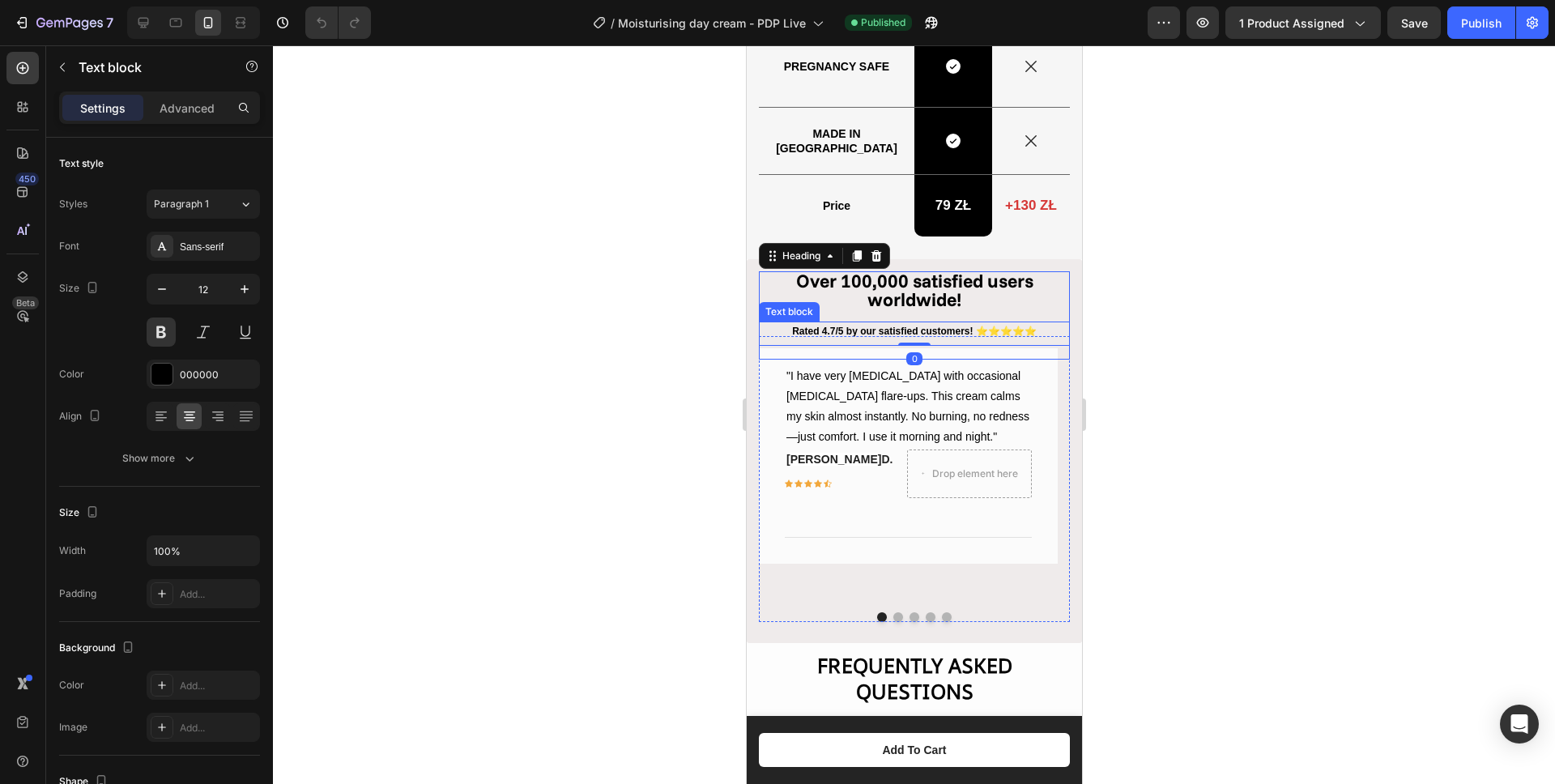
click at [837, 327] on p "Rated 4.7/5 by our satisfied customers! ⭐⭐⭐⭐⭐" at bounding box center [913, 332] width 308 height 18
click at [964, 289] on strong "Over 100,000 satisfied users worldwide!" at bounding box center [914, 290] width 237 height 42
click at [856, 334] on p "Rated 4.7/5 by our satisfied customers! ⭐⭐⭐⭐⭐" at bounding box center [913, 332] width 308 height 18
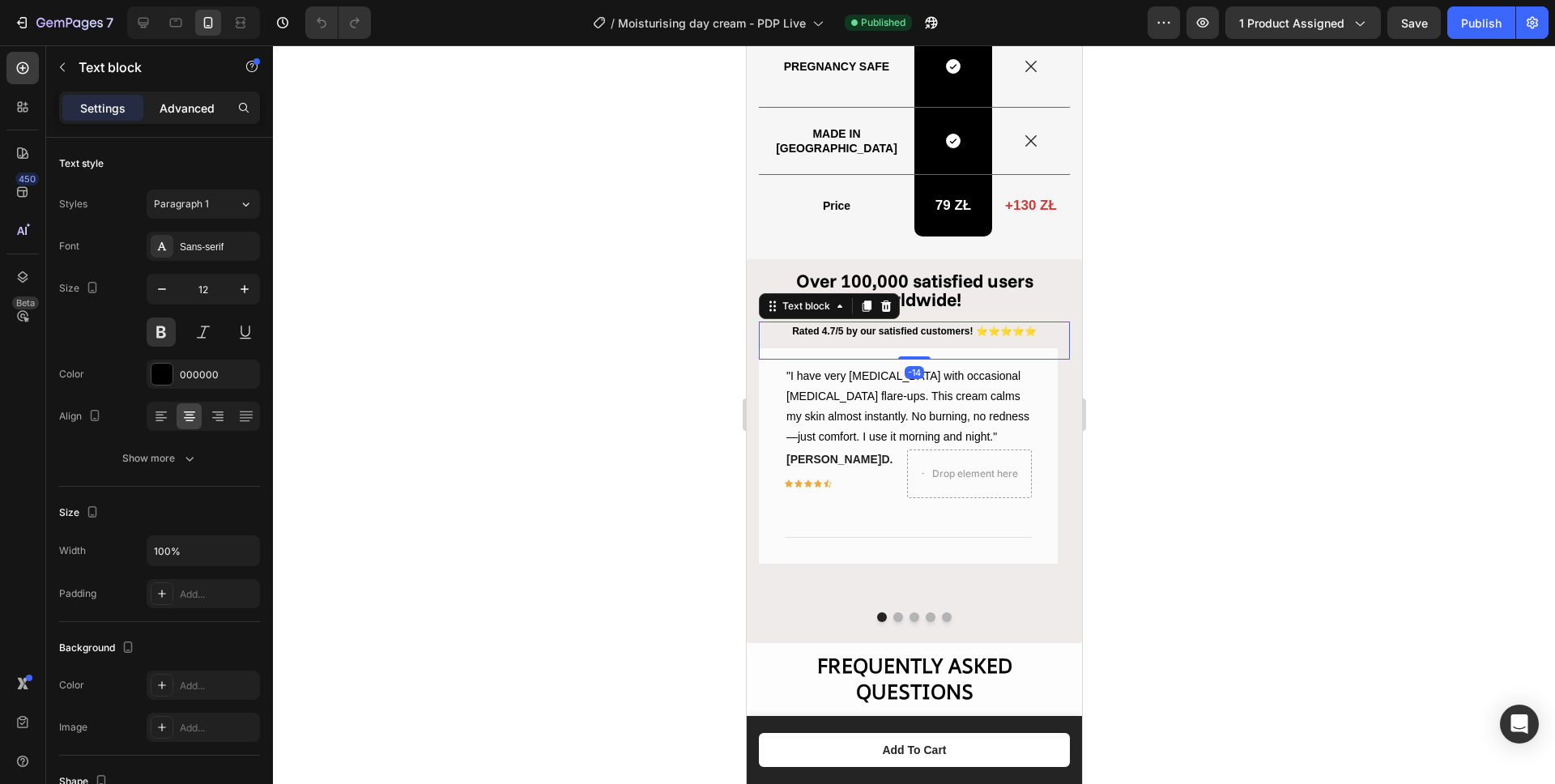
click at [177, 112] on p "Advanced" at bounding box center [186, 107] width 55 height 17
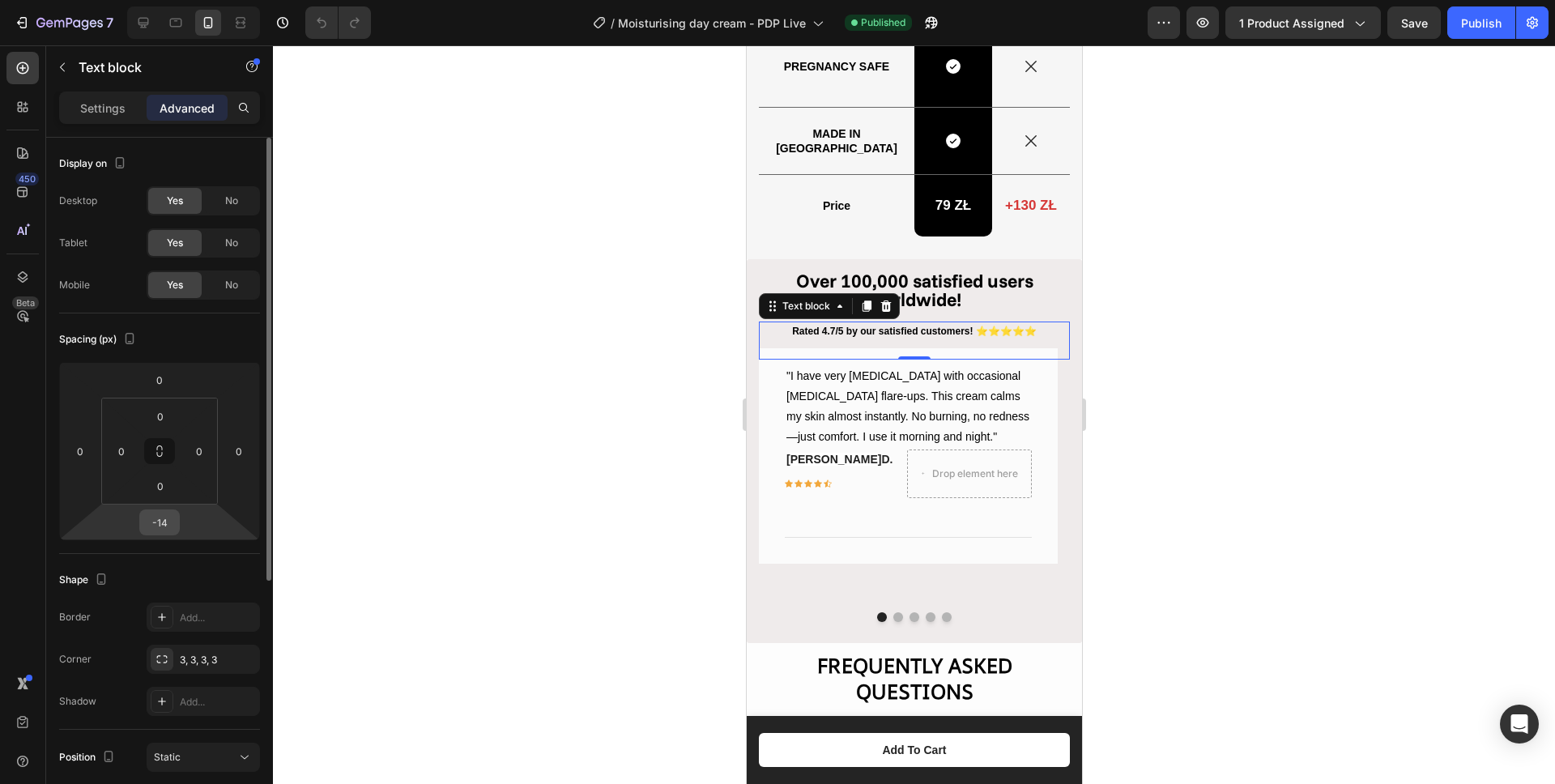
click at [170, 528] on input "-14" at bounding box center [159, 522] width 33 height 24
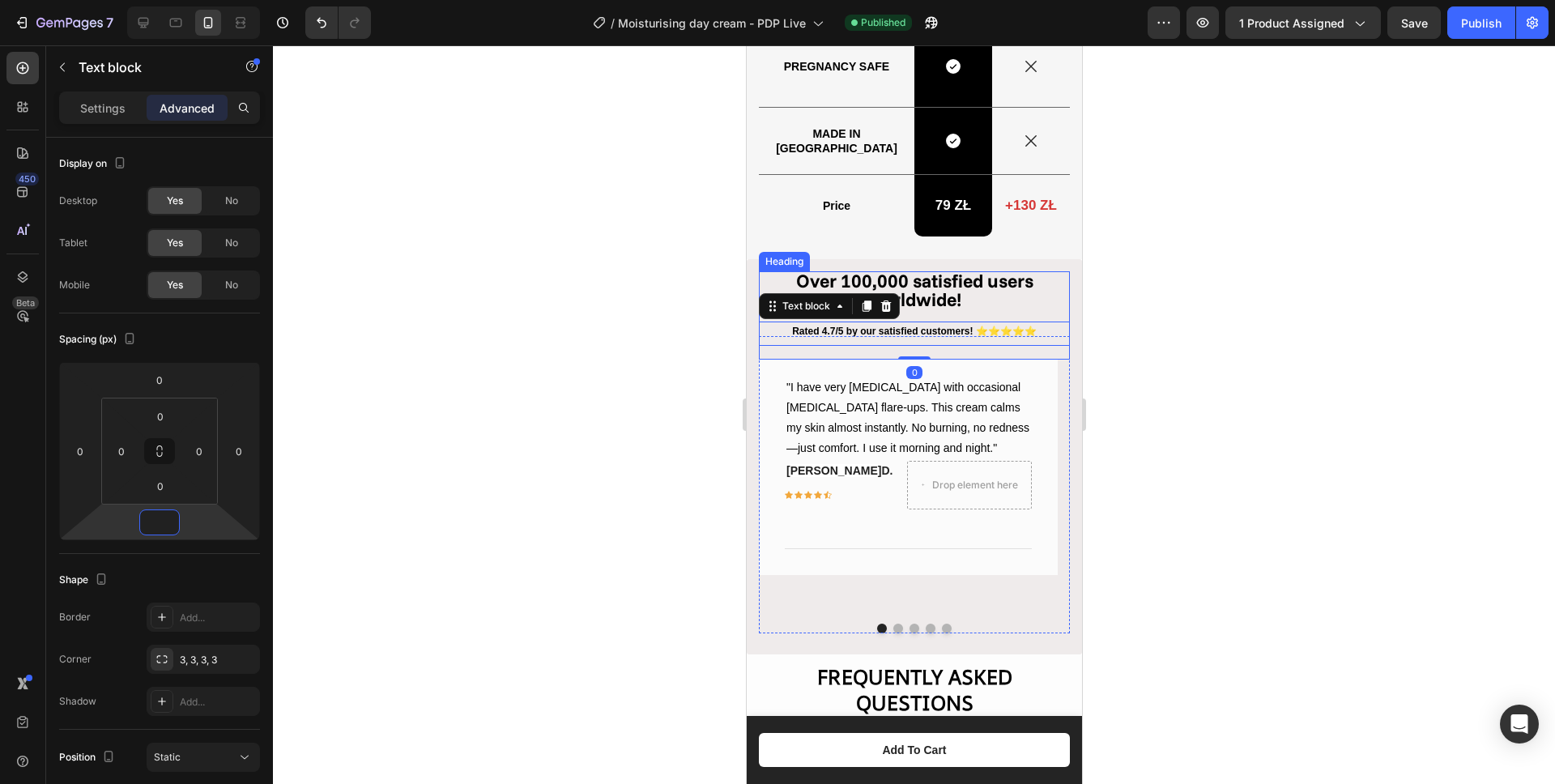
click at [961, 281] on strong "Over 100,000 satisfied users worldwide!" at bounding box center [914, 290] width 237 height 42
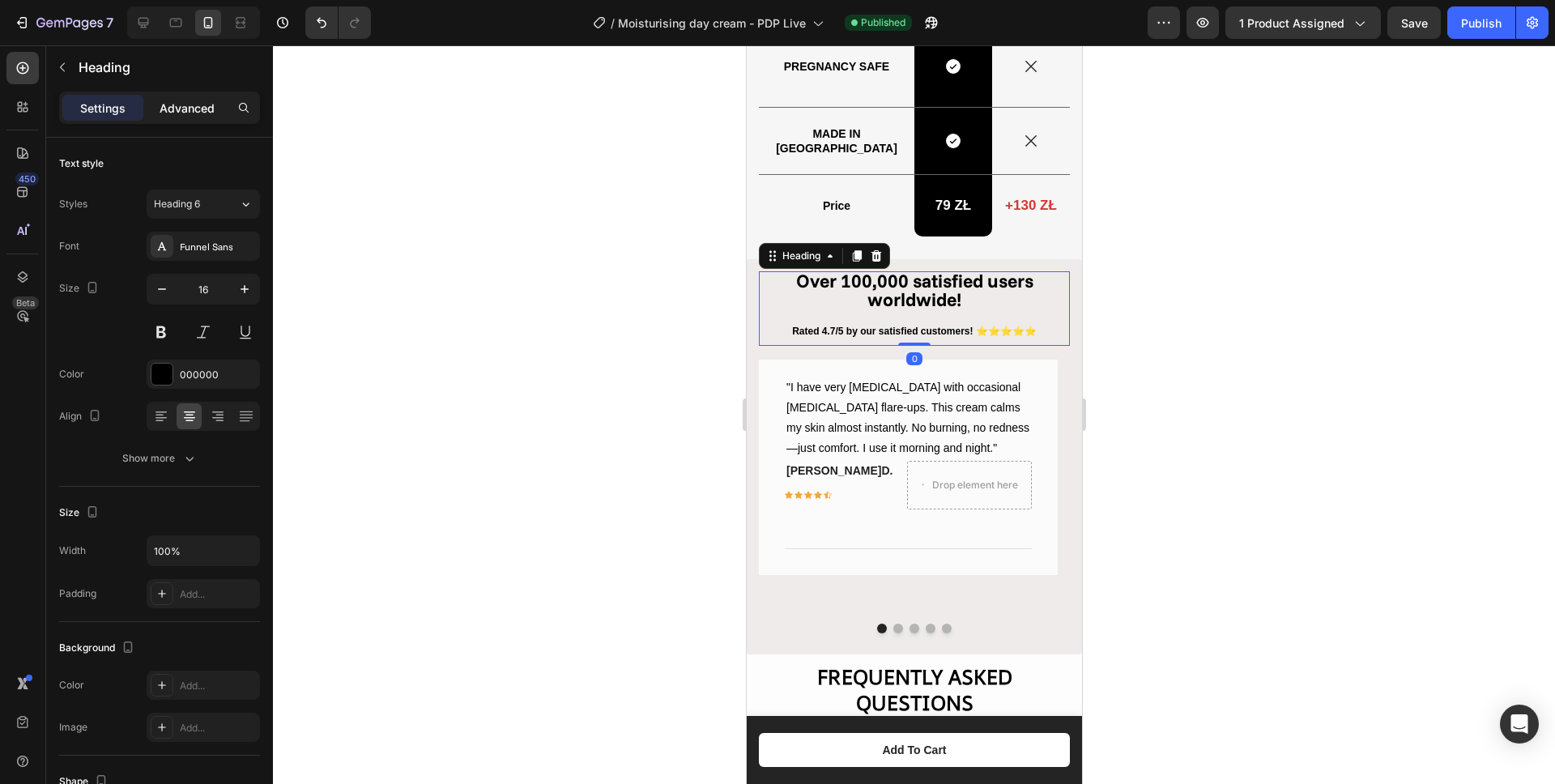
click at [193, 121] on div "Settings Advanced" at bounding box center [159, 107] width 201 height 33
click at [190, 113] on p "Advanced" at bounding box center [186, 107] width 55 height 17
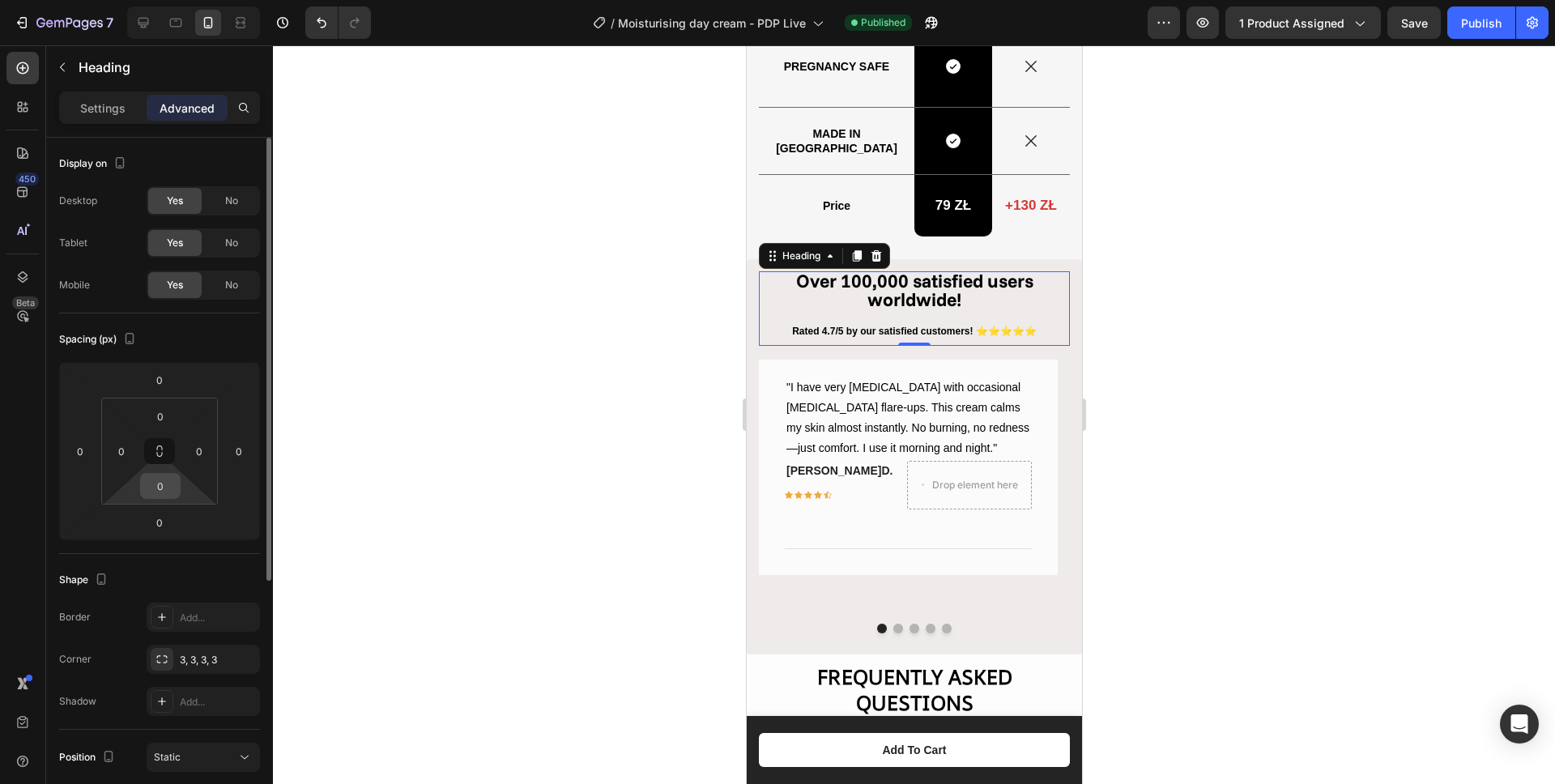
click at [173, 490] on input "0" at bounding box center [160, 486] width 33 height 24
type input "10"
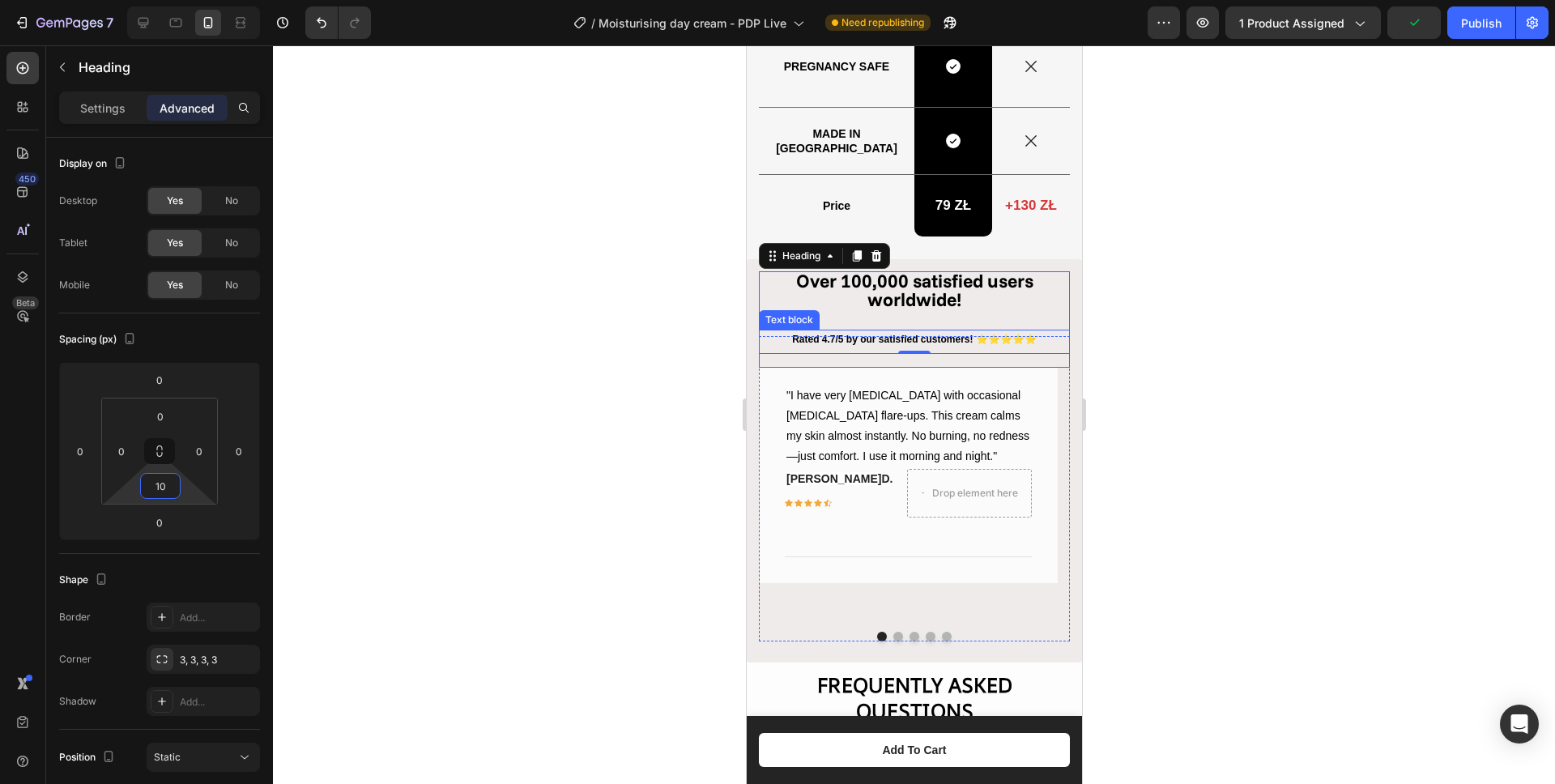
click at [883, 336] on p "Rated 4.7/5 by our satisfied customers! ⭐⭐⭐⭐⭐" at bounding box center [913, 340] width 308 height 18
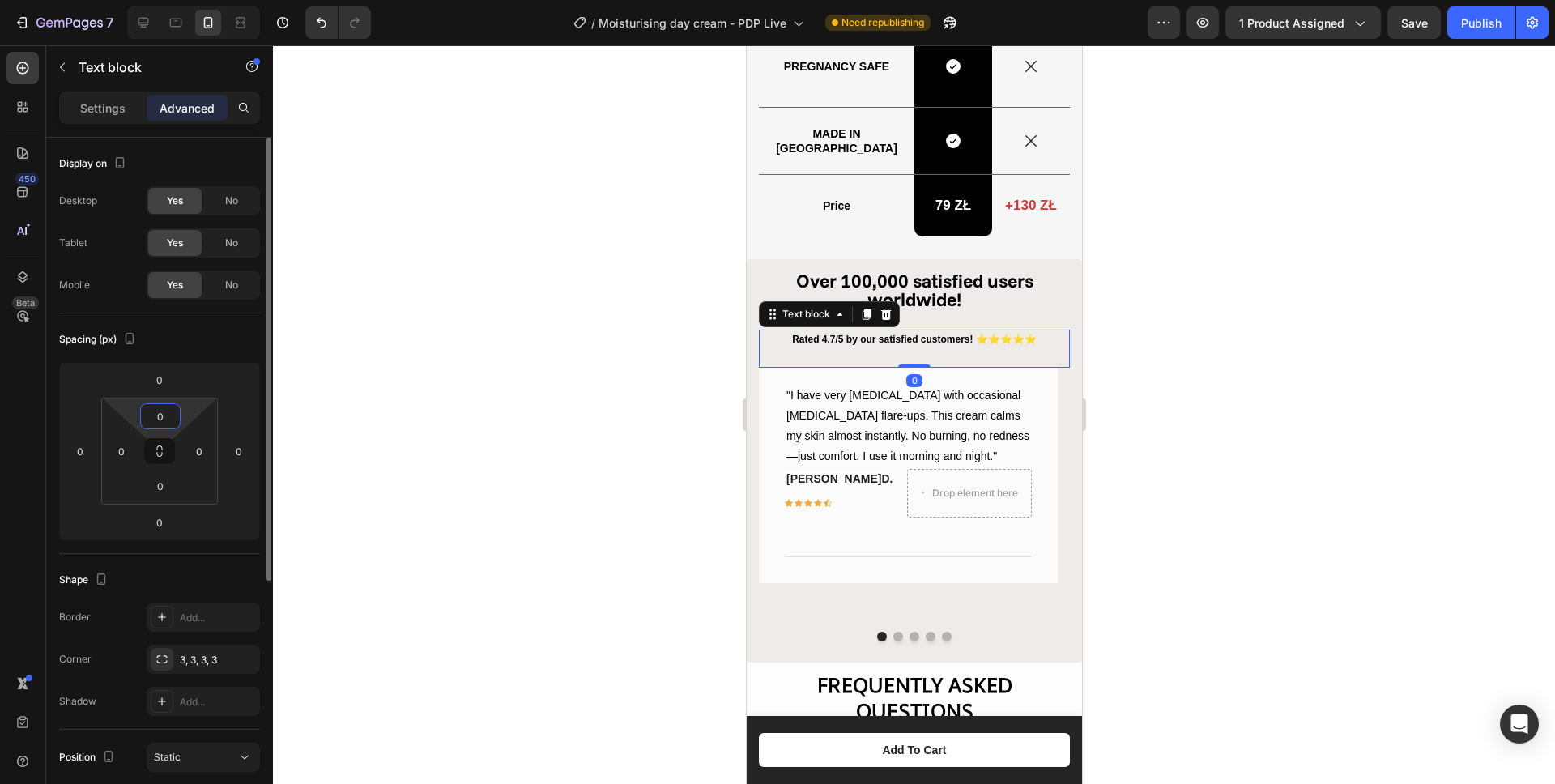
click at [169, 417] on input "0" at bounding box center [160, 416] width 33 height 24
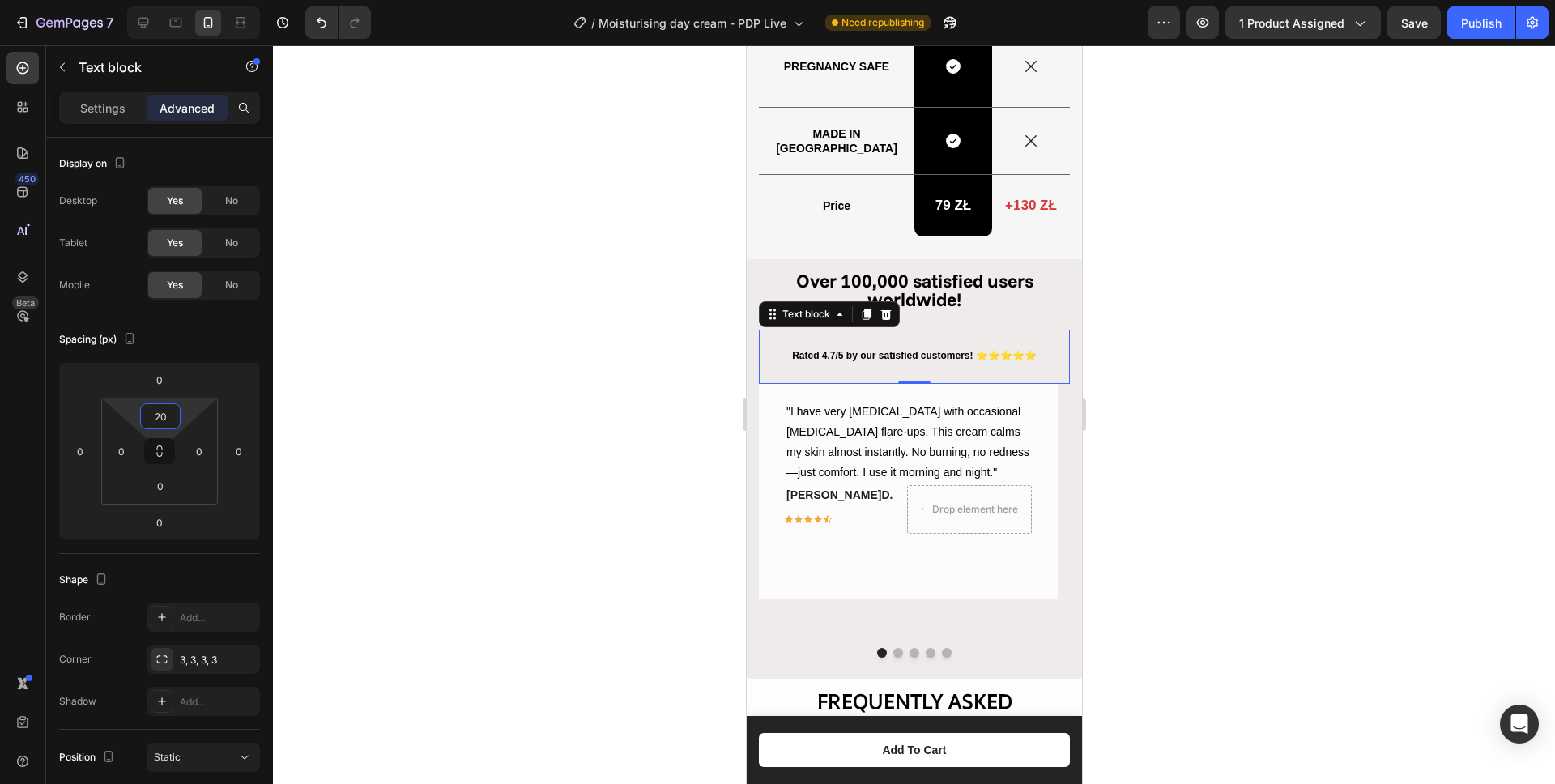
type input "2"
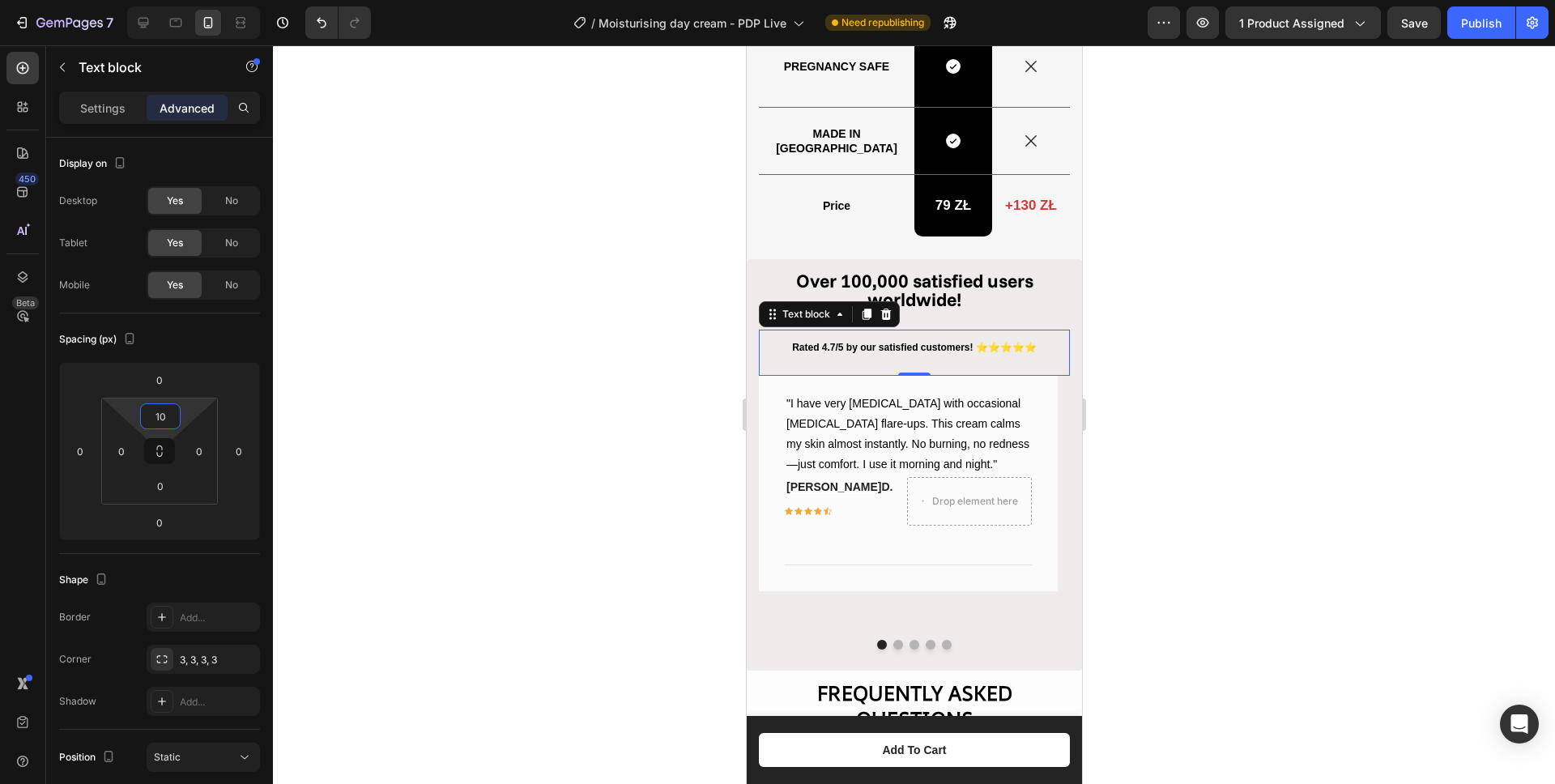
type input "10"
click at [897, 349] on p "Rated 4.7/5 by our satisfied customers! ⭐⭐⭐⭐⭐" at bounding box center [913, 348] width 308 height 18
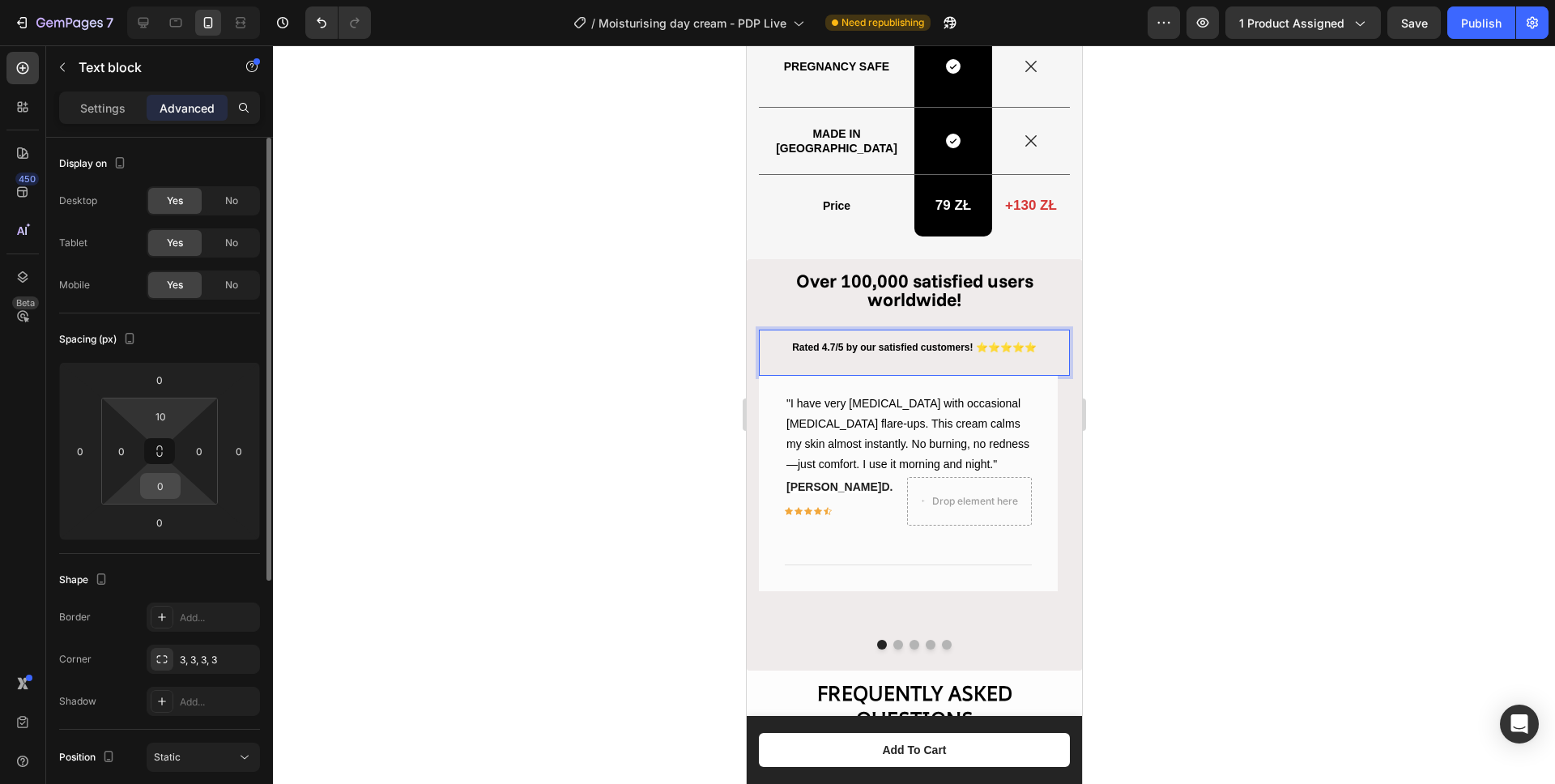
click at [169, 487] on input "0" at bounding box center [160, 486] width 33 height 24
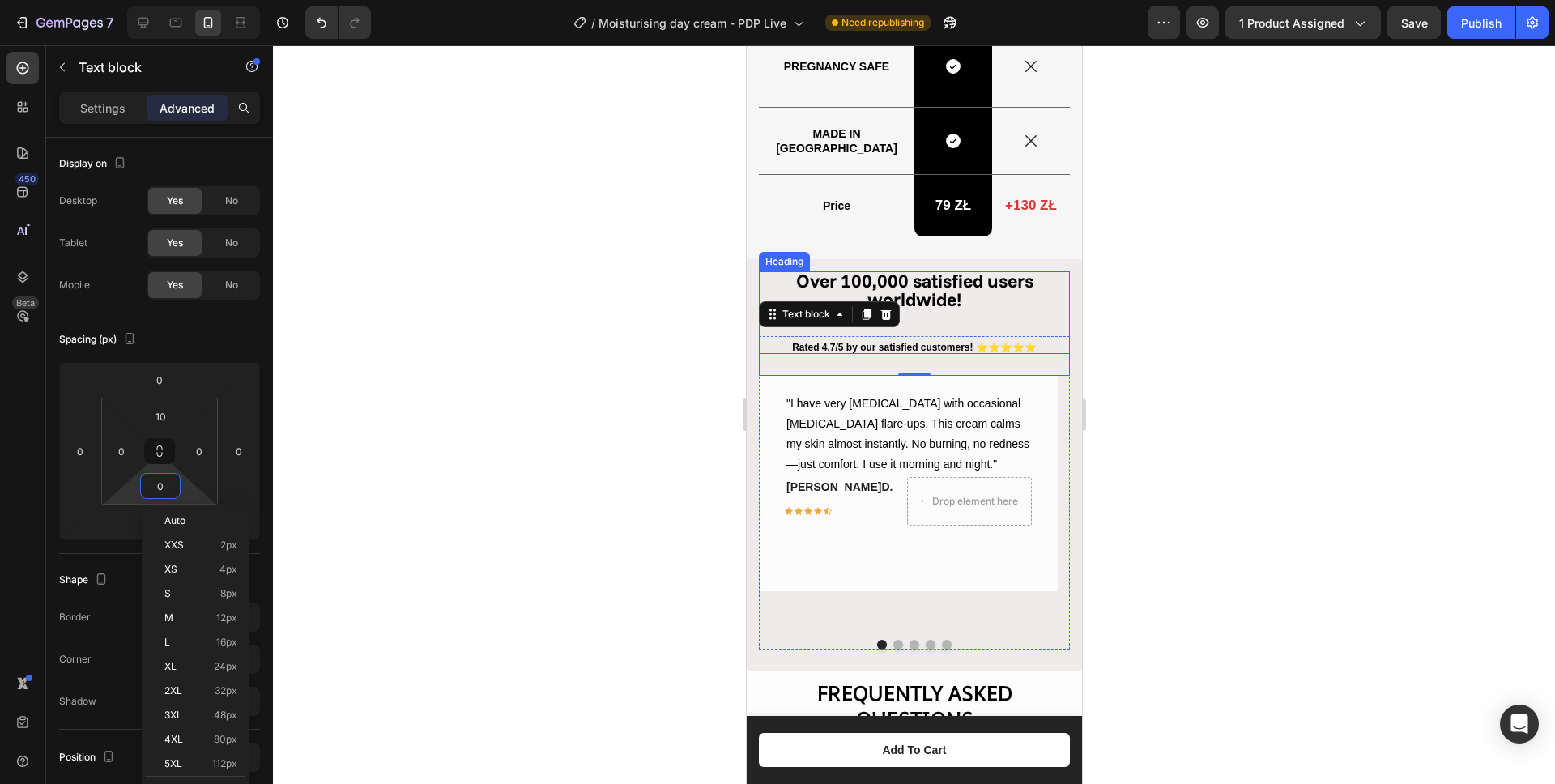
click at [910, 279] on strong "Over 100,000 satisfied users worldwide!" at bounding box center [914, 290] width 237 height 42
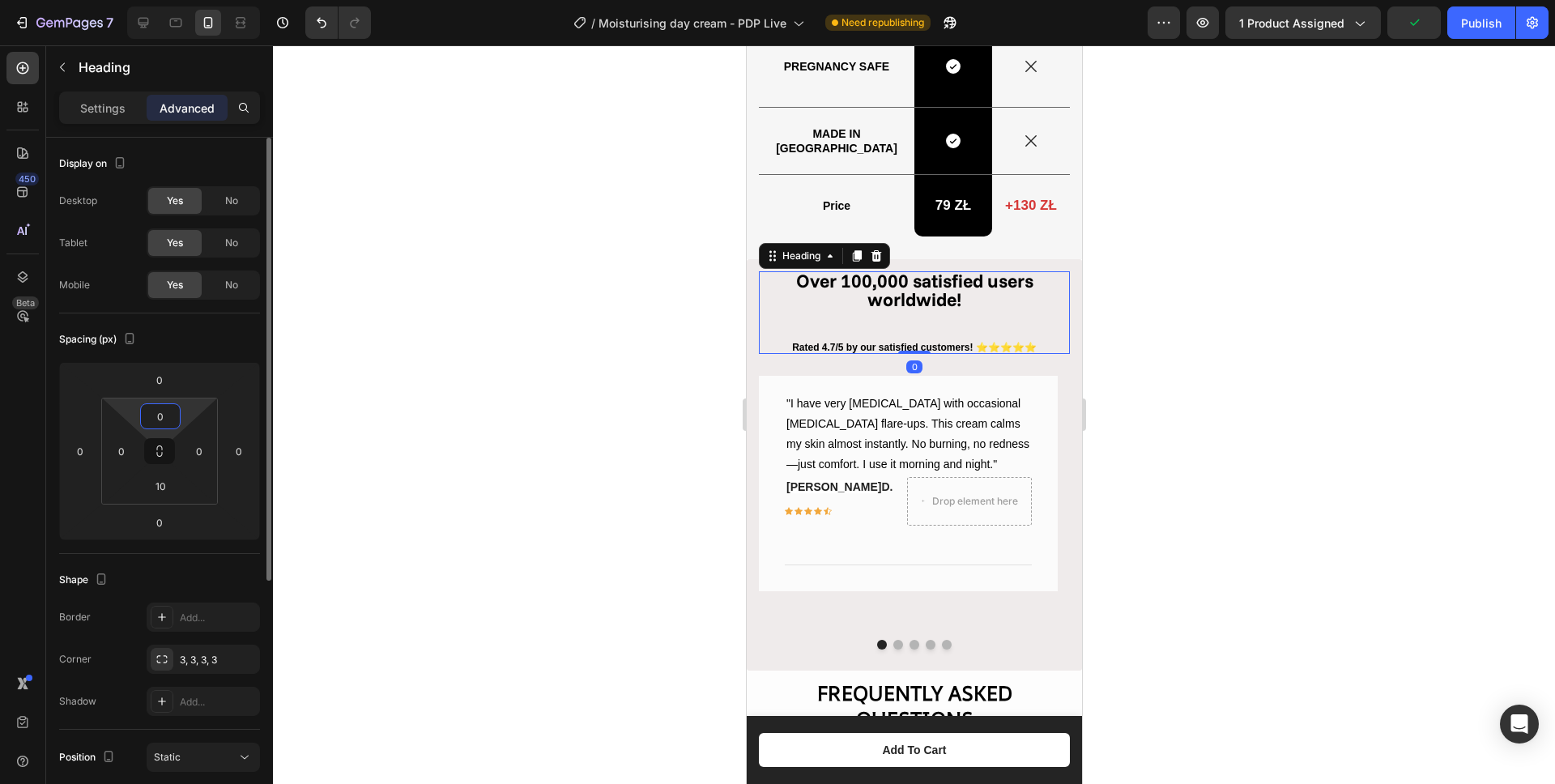
click at [171, 415] on input "0" at bounding box center [160, 416] width 33 height 24
click at [172, 415] on input "0" at bounding box center [160, 416] width 33 height 24
type input "10"
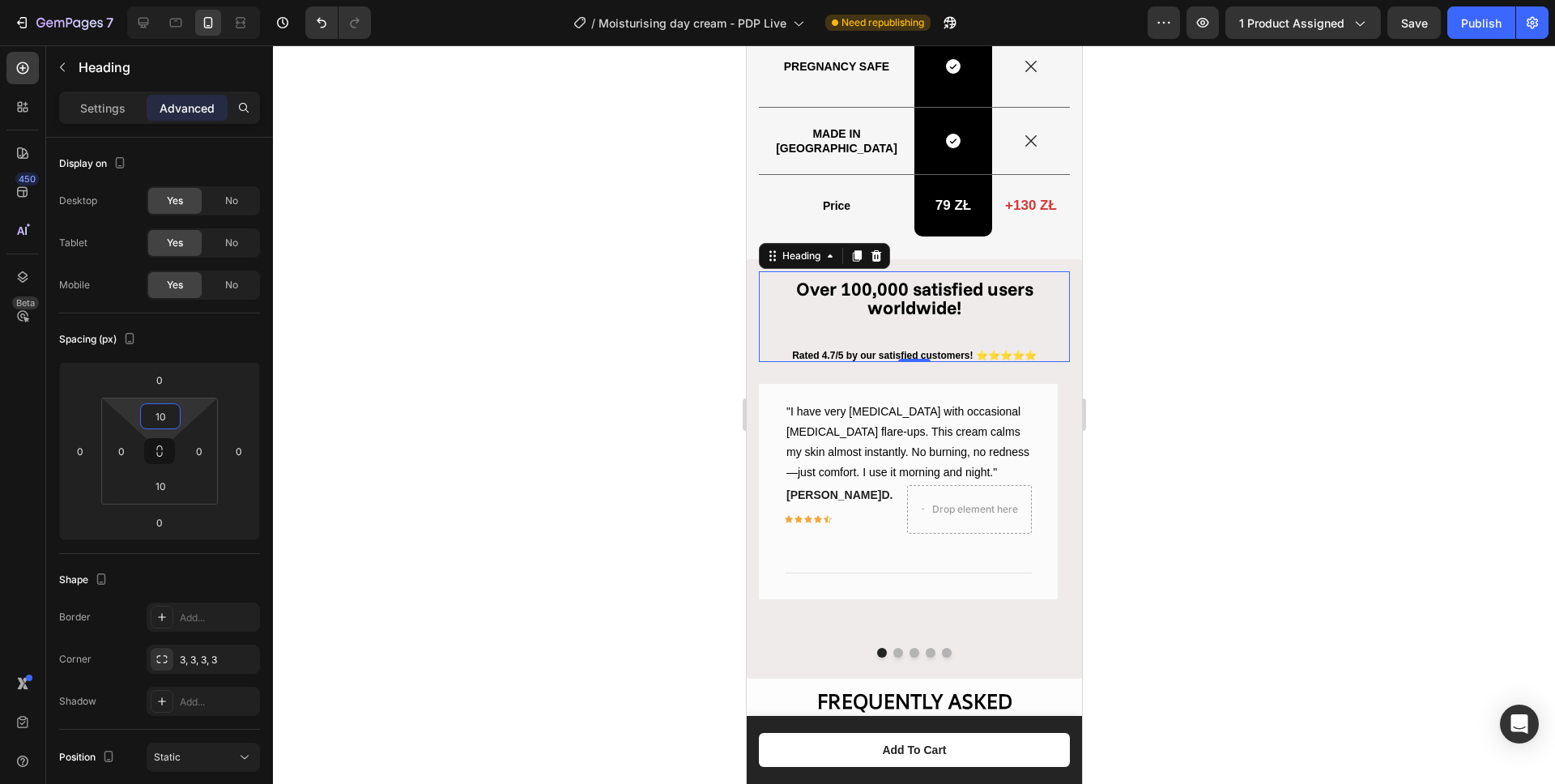
click at [589, 362] on div at bounding box center [914, 415] width 1282 height 738
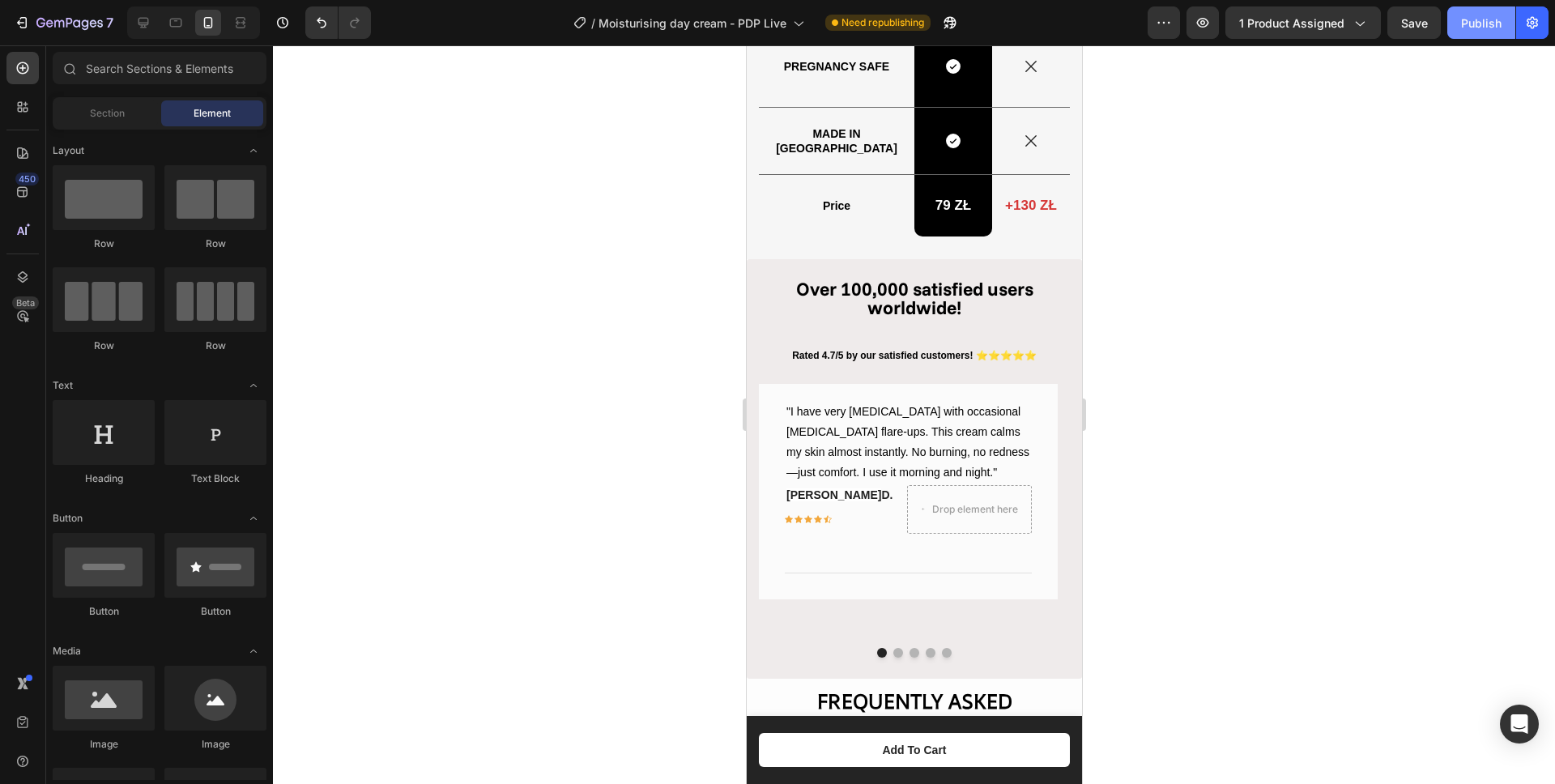
click at [1479, 21] on div "Publish" at bounding box center [1481, 23] width 41 height 17
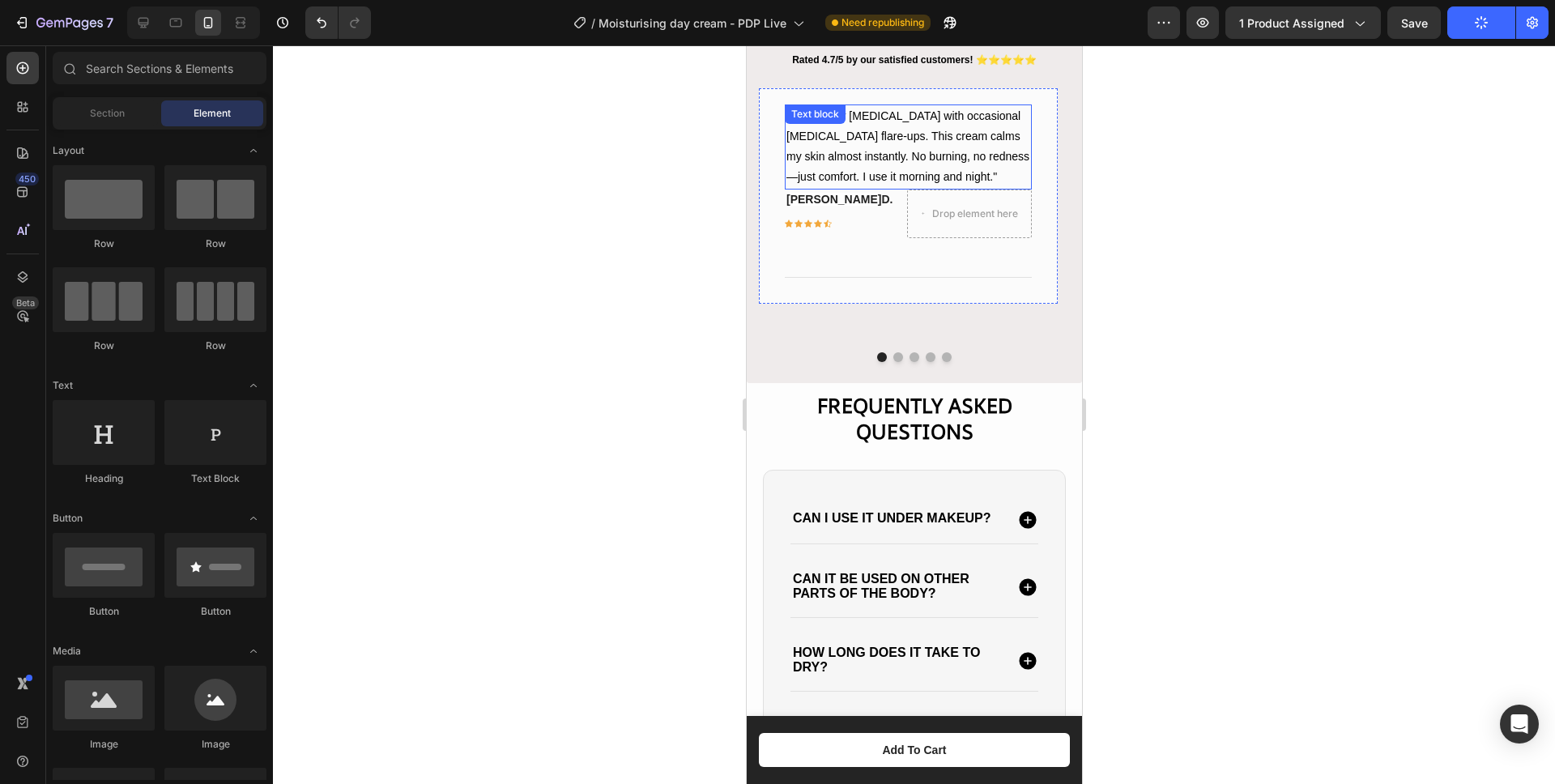
scroll to position [2080, 0]
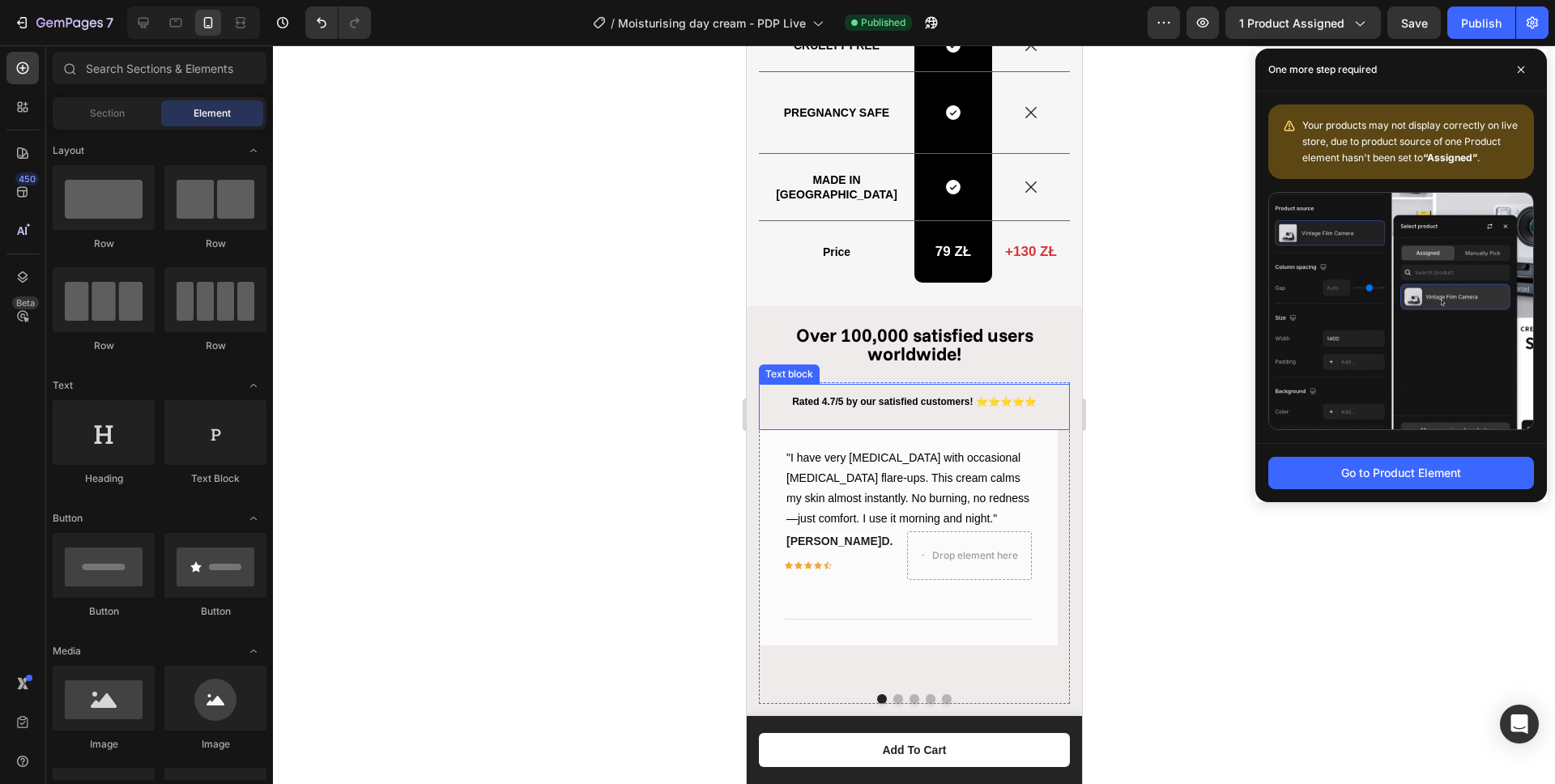
click at [852, 399] on p "Rated 4.7/5 by our satisfied customers! ⭐⭐⭐⭐⭐" at bounding box center [913, 402] width 308 height 18
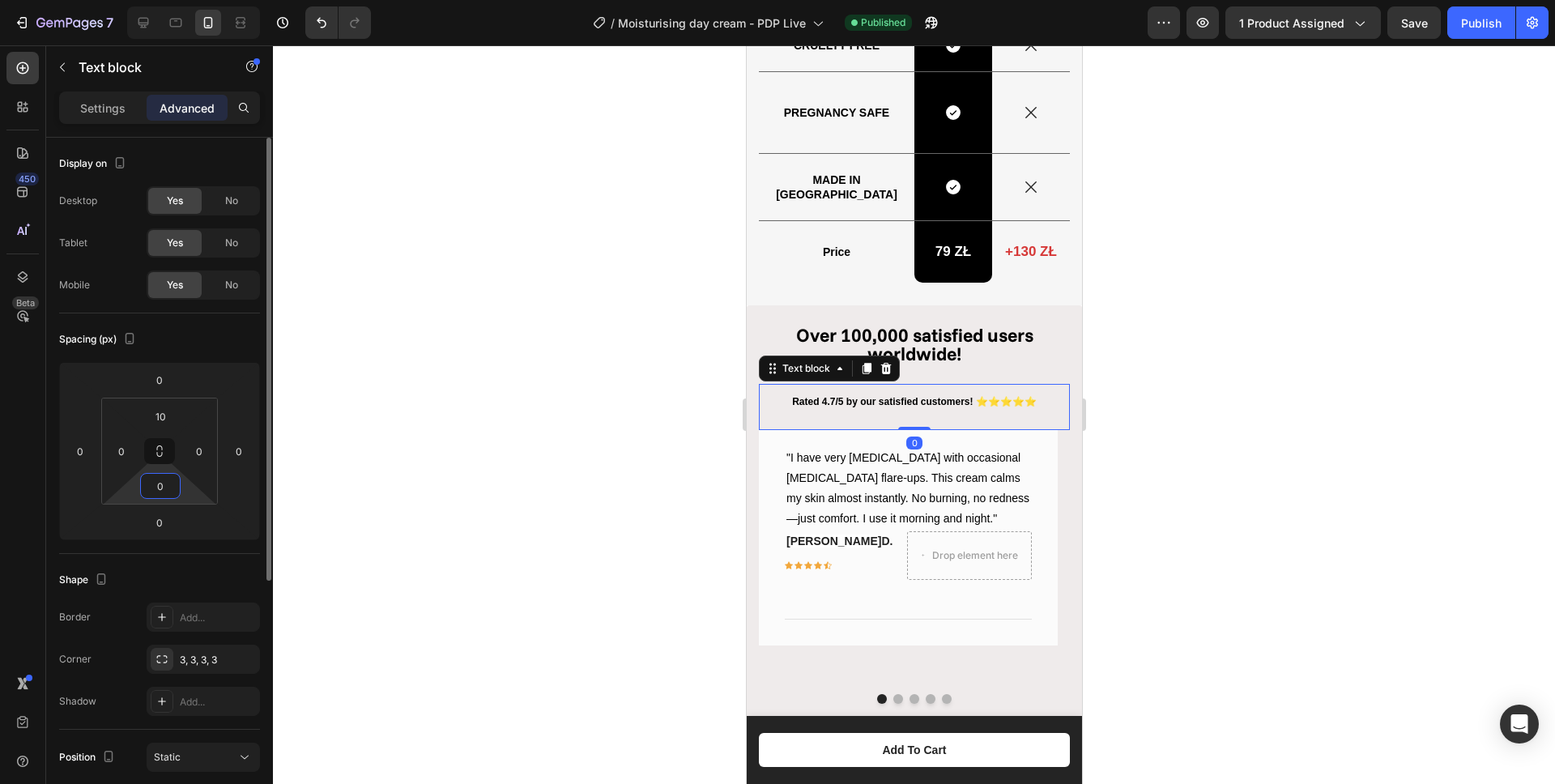
click at [168, 484] on input "0" at bounding box center [160, 486] width 33 height 24
type input "20"
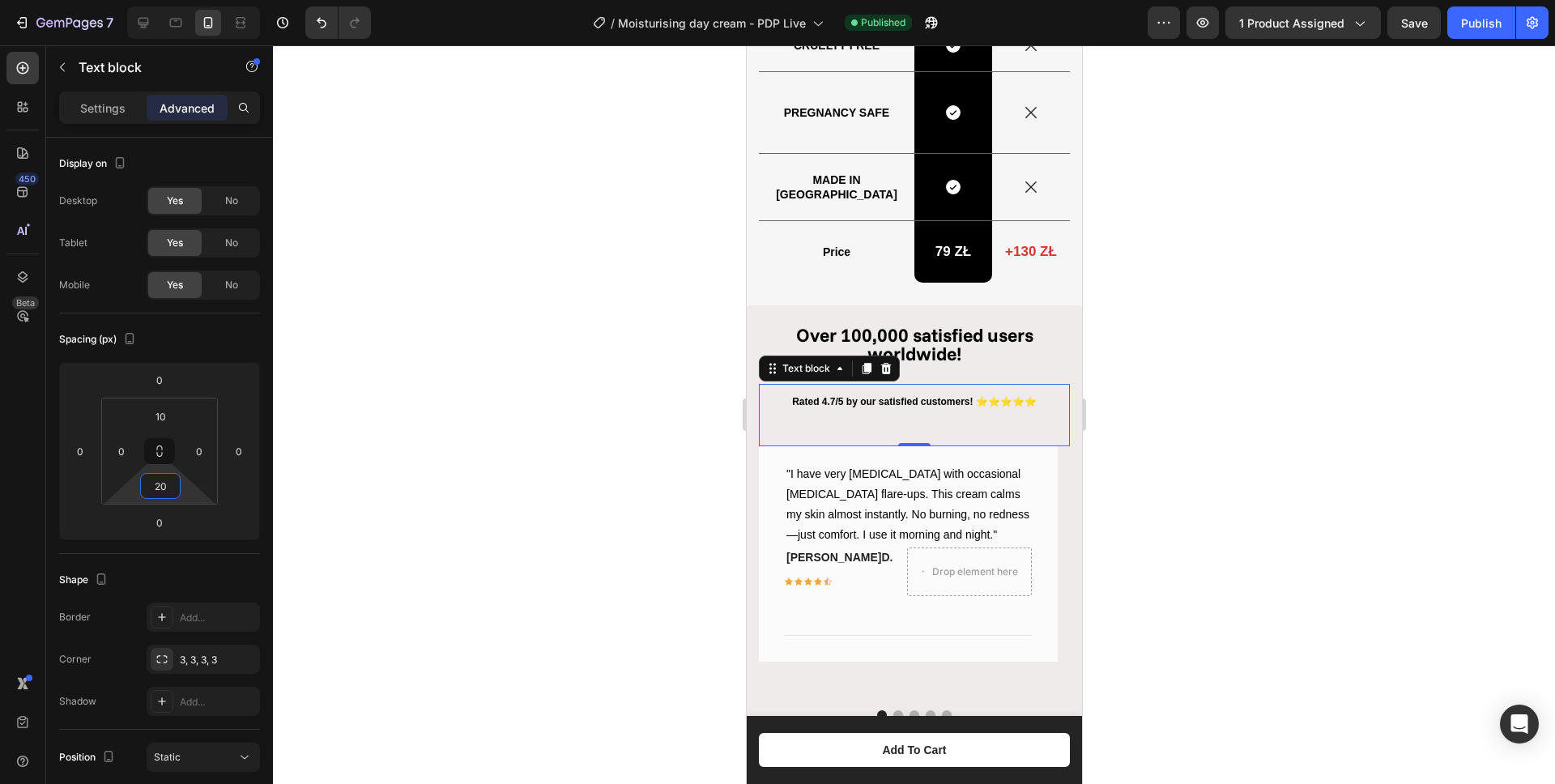
click at [1215, 318] on div at bounding box center [914, 415] width 1282 height 738
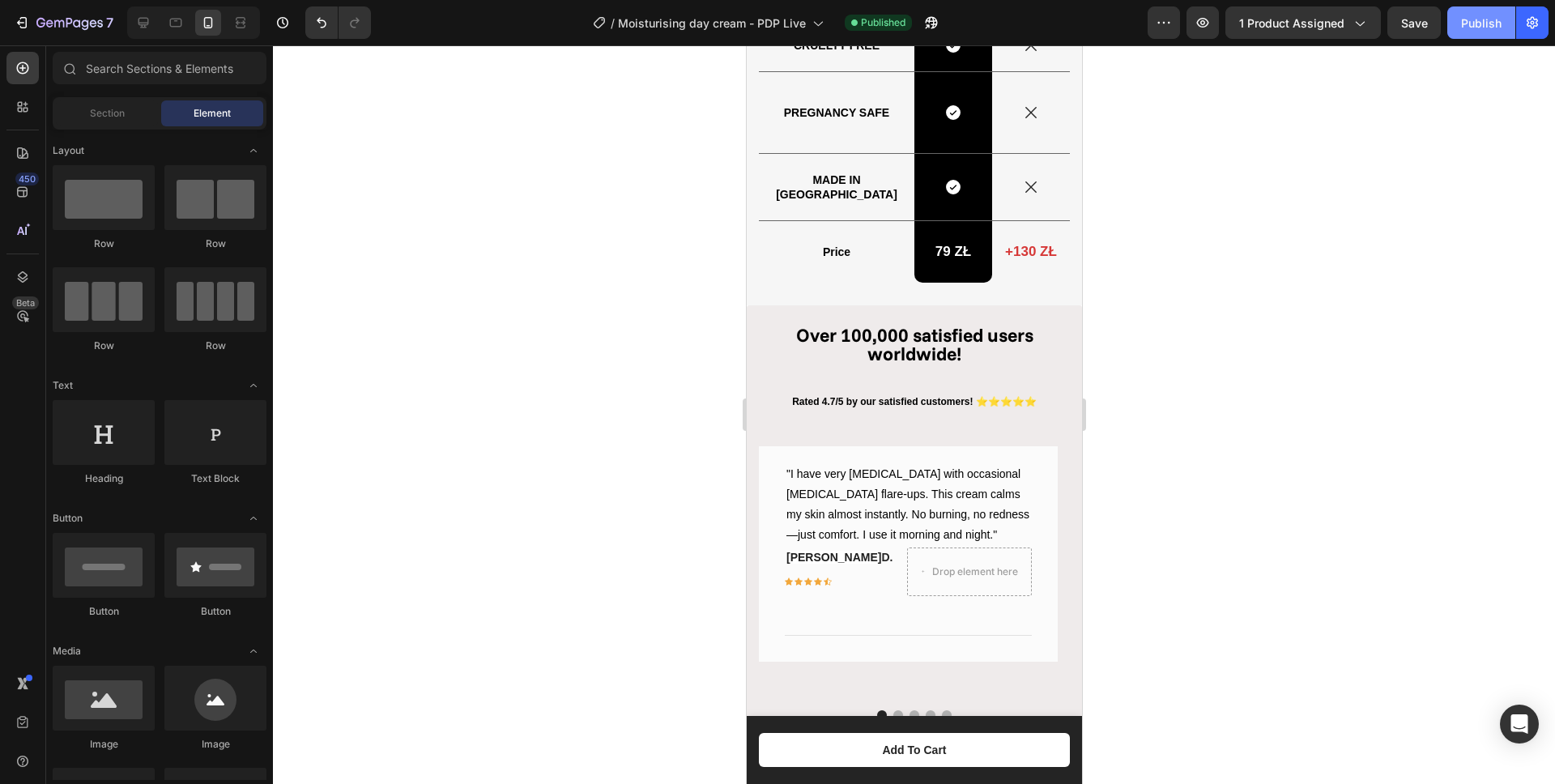
click at [1484, 18] on div "Publish" at bounding box center [1481, 23] width 41 height 17
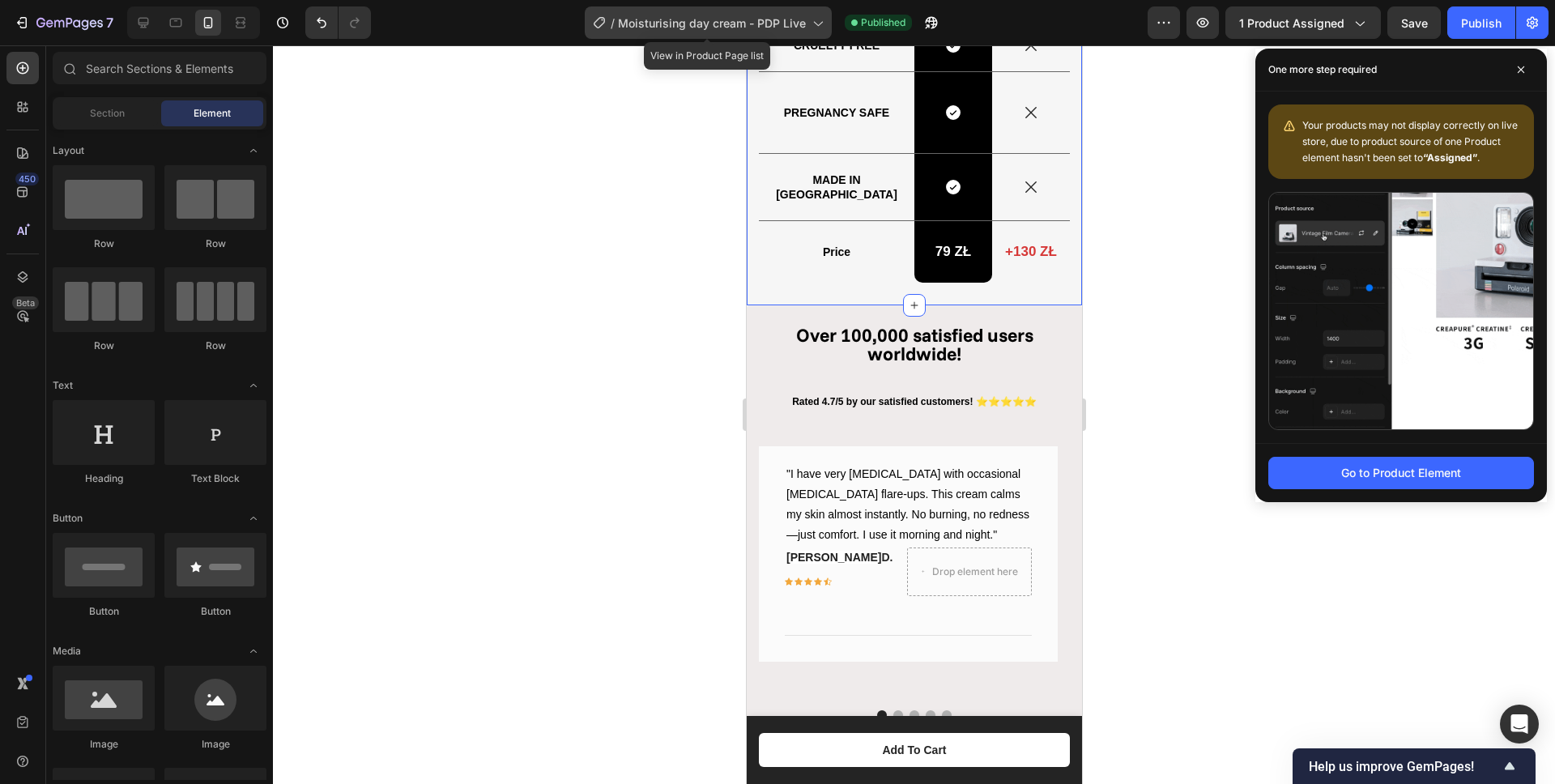
click at [725, 23] on span "Moisturising day cream - PDP Live" at bounding box center [712, 23] width 188 height 17
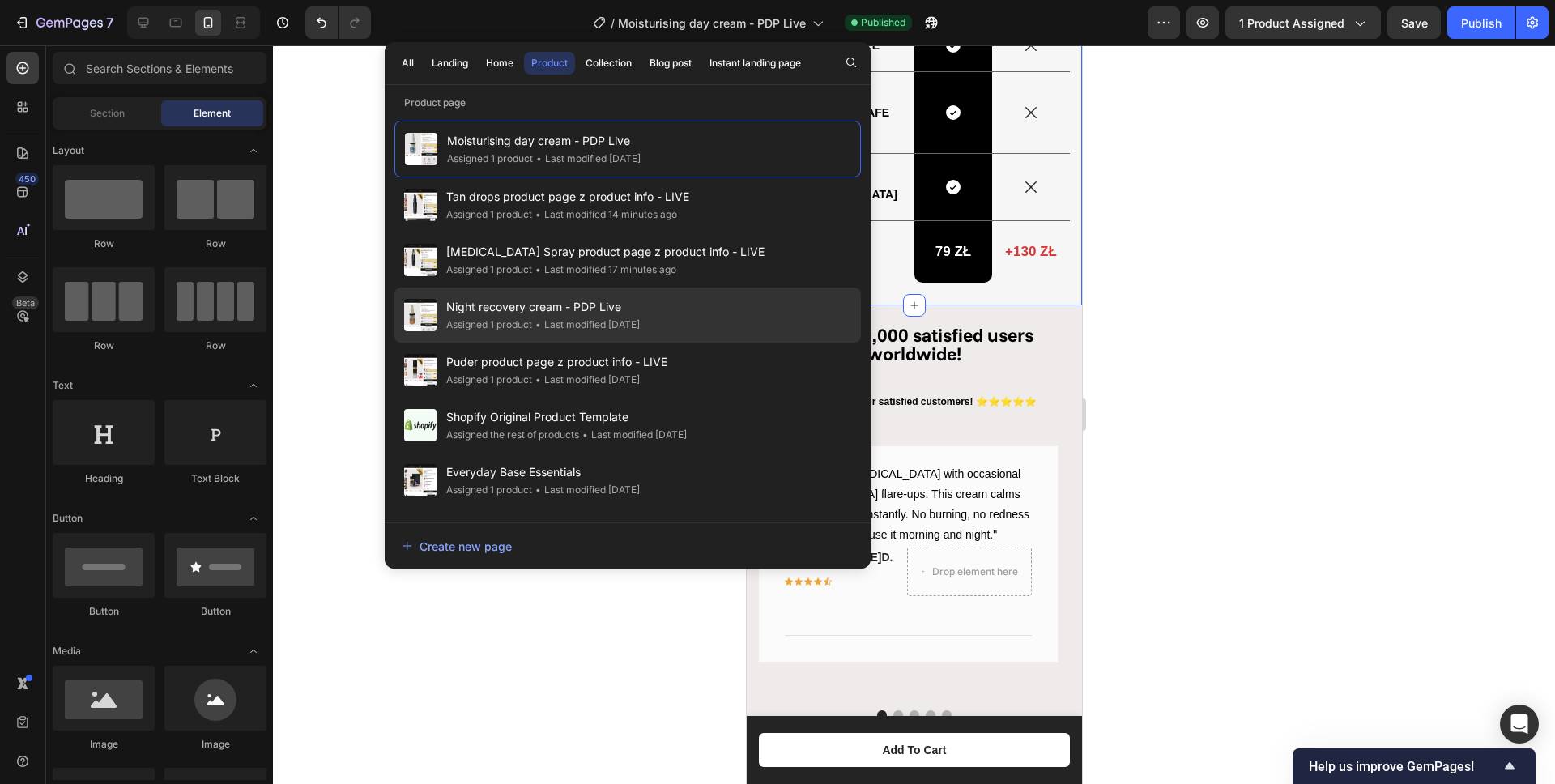
click at [557, 314] on span "Night recovery cream - PDP Live" at bounding box center [543, 307] width 193 height 20
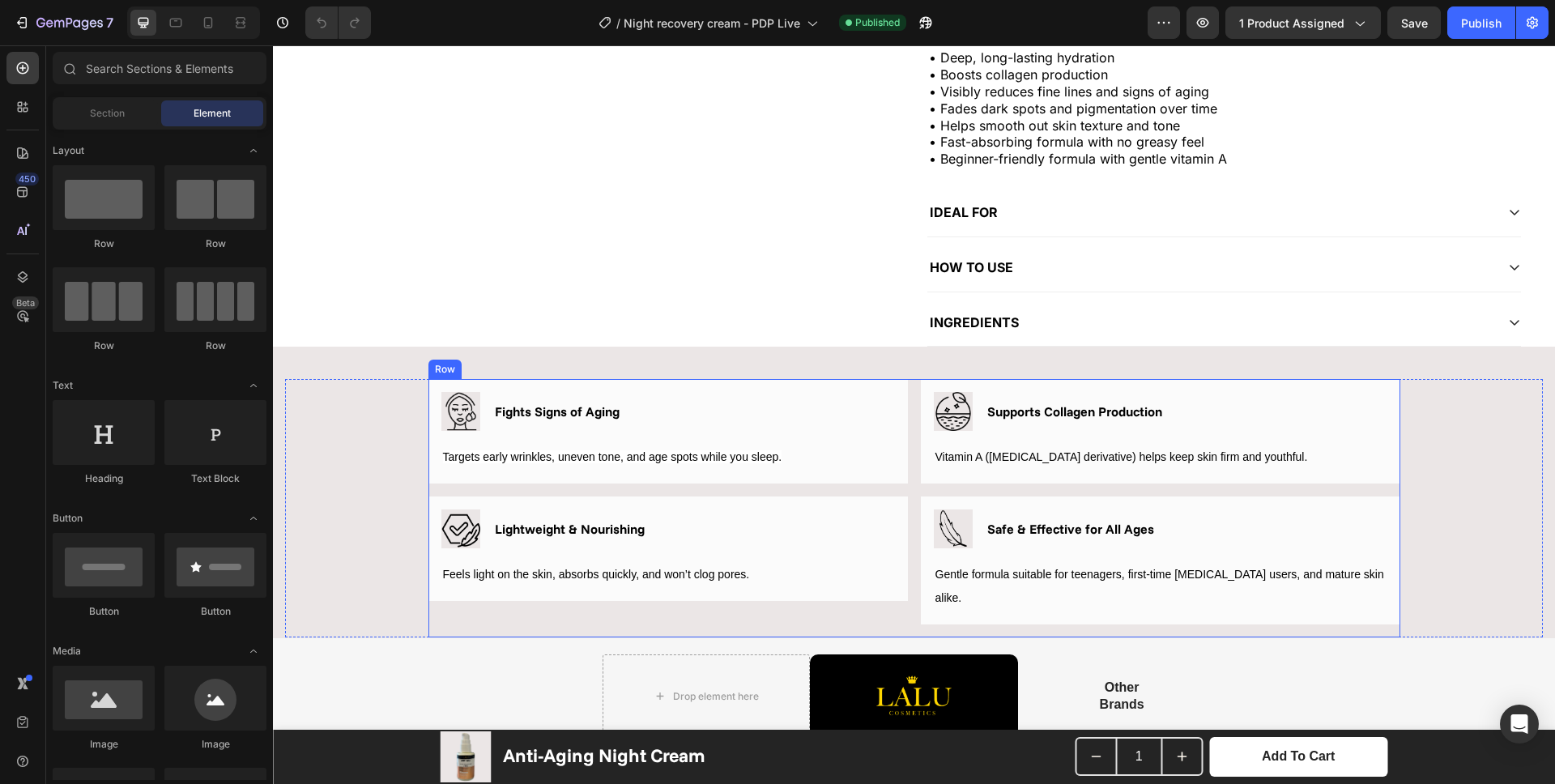
scroll to position [1148, 0]
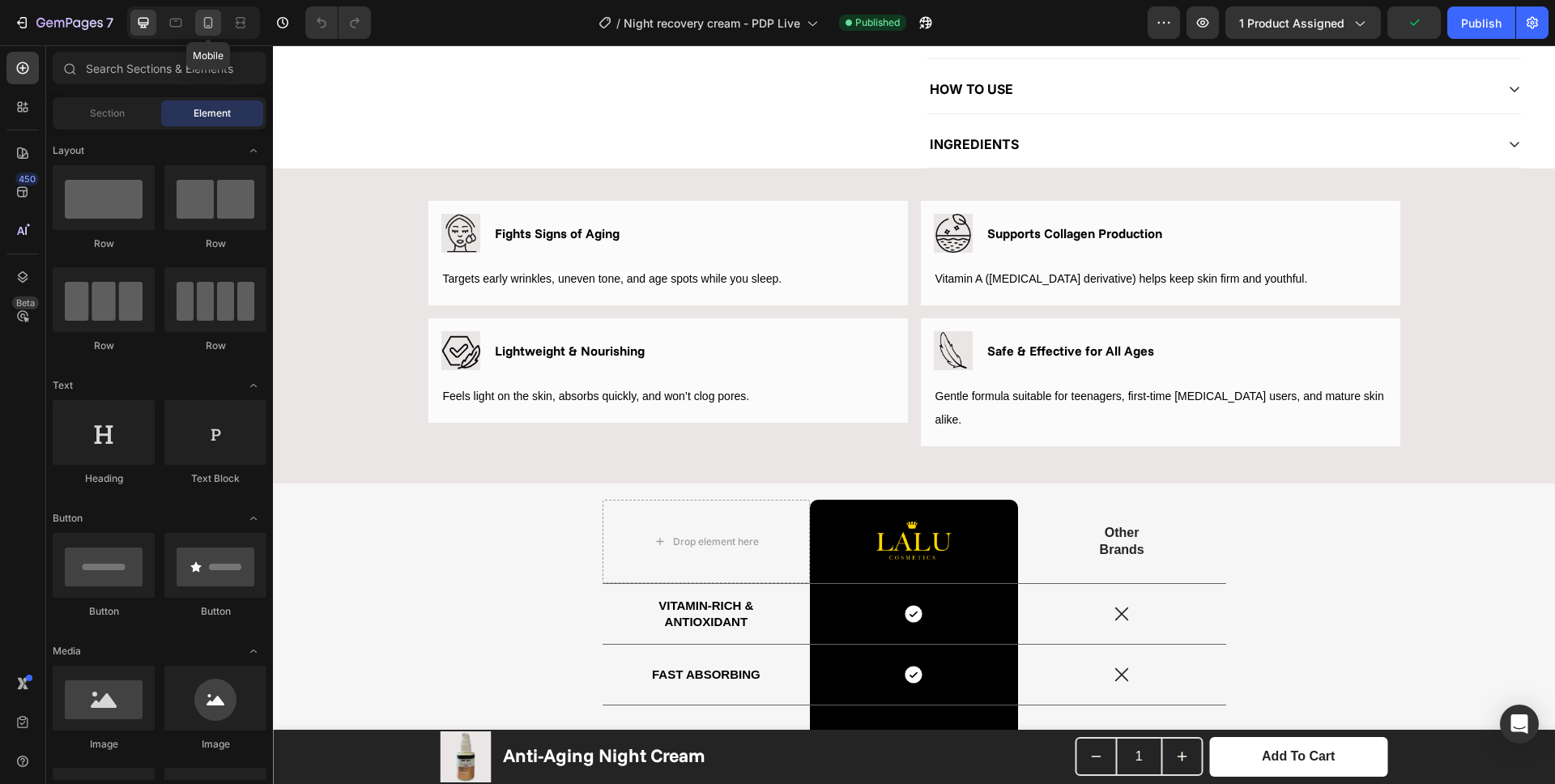
click at [205, 28] on icon at bounding box center [208, 23] width 16 height 16
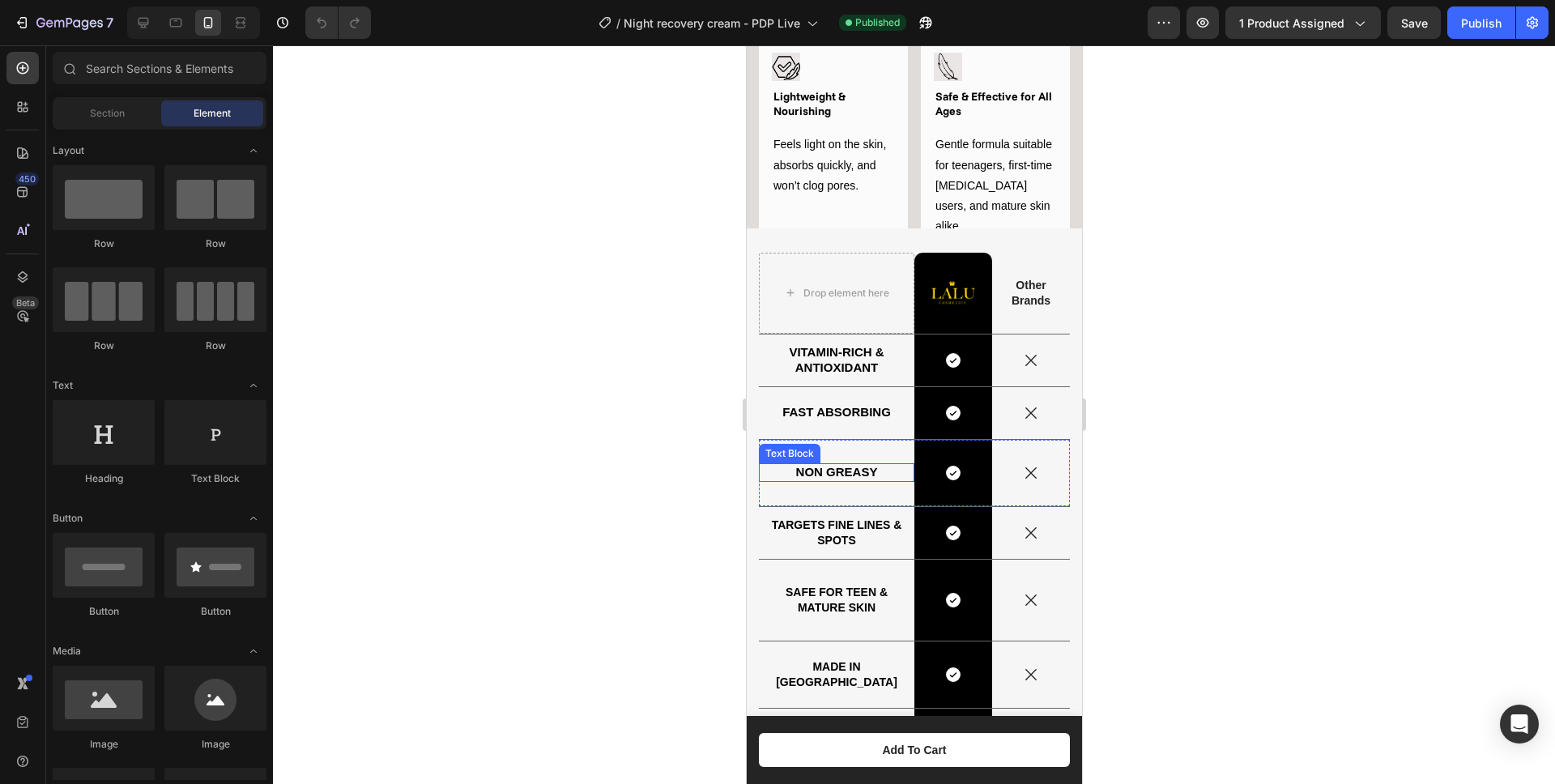
scroll to position [1504, 0]
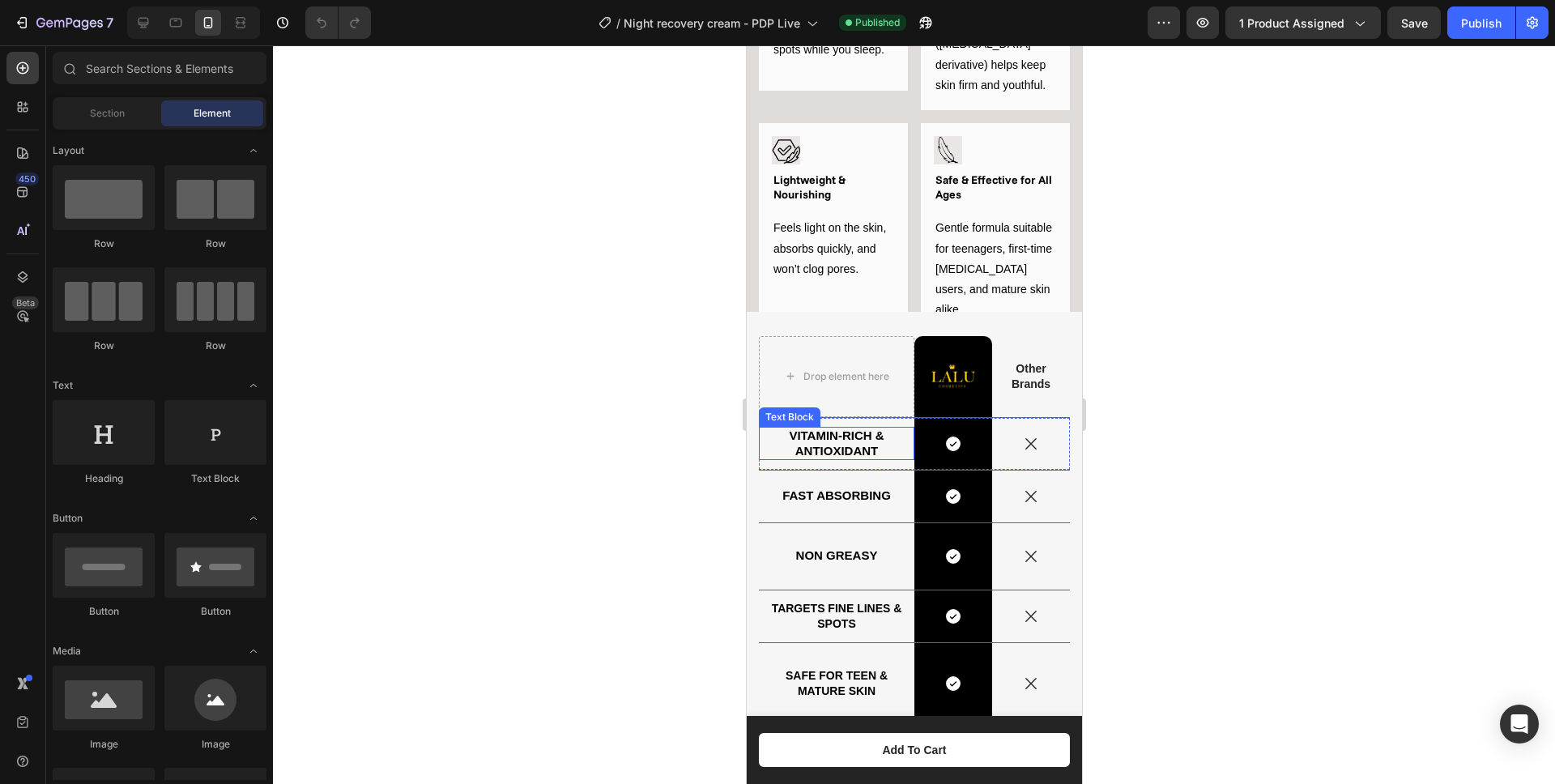
click at [823, 445] on strong "Vitamin-rich & antioxidant" at bounding box center [835, 442] width 95 height 28
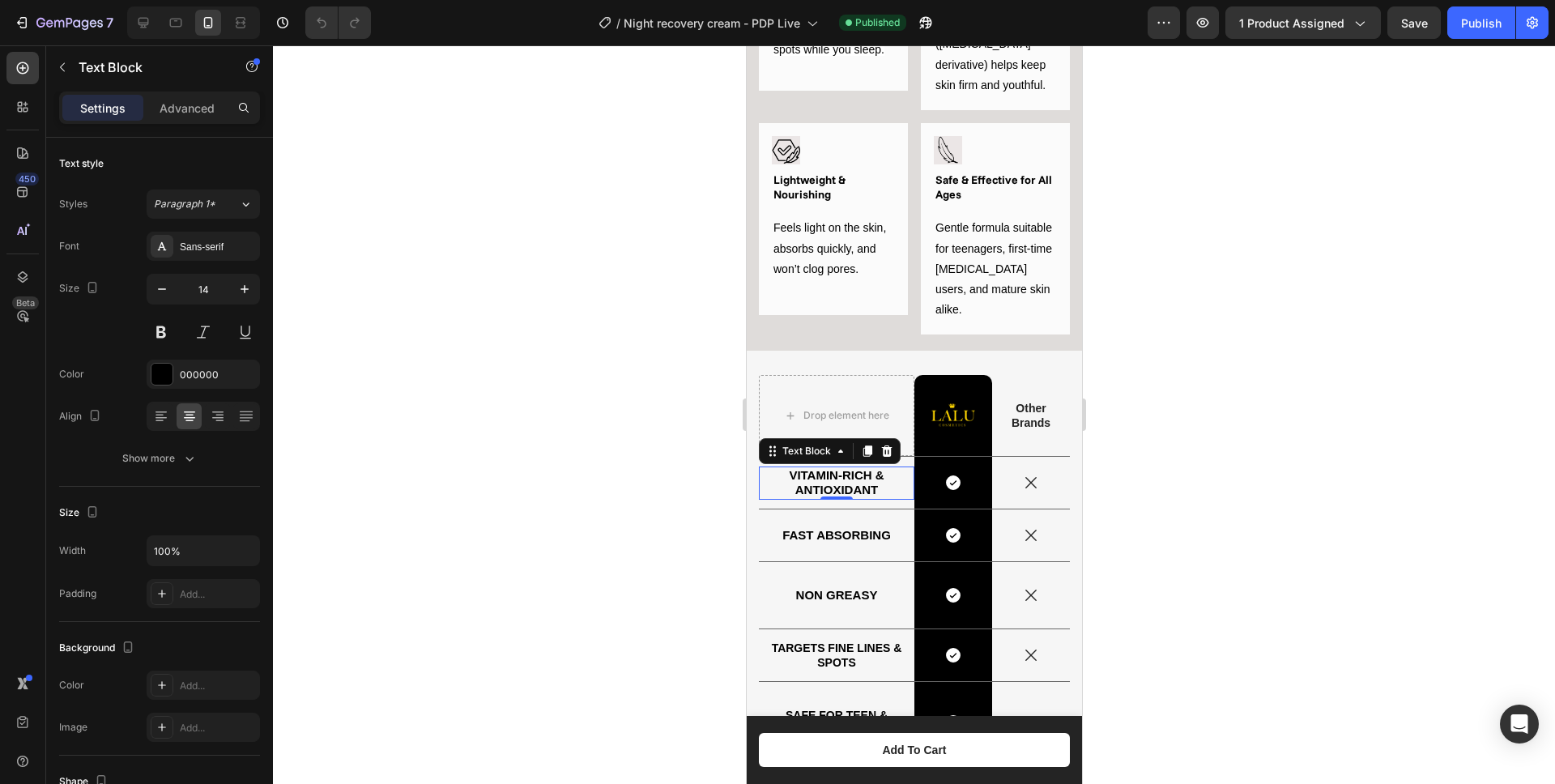
click at [817, 468] on strong "Vitamin-rich & antioxidant" at bounding box center [835, 482] width 95 height 28
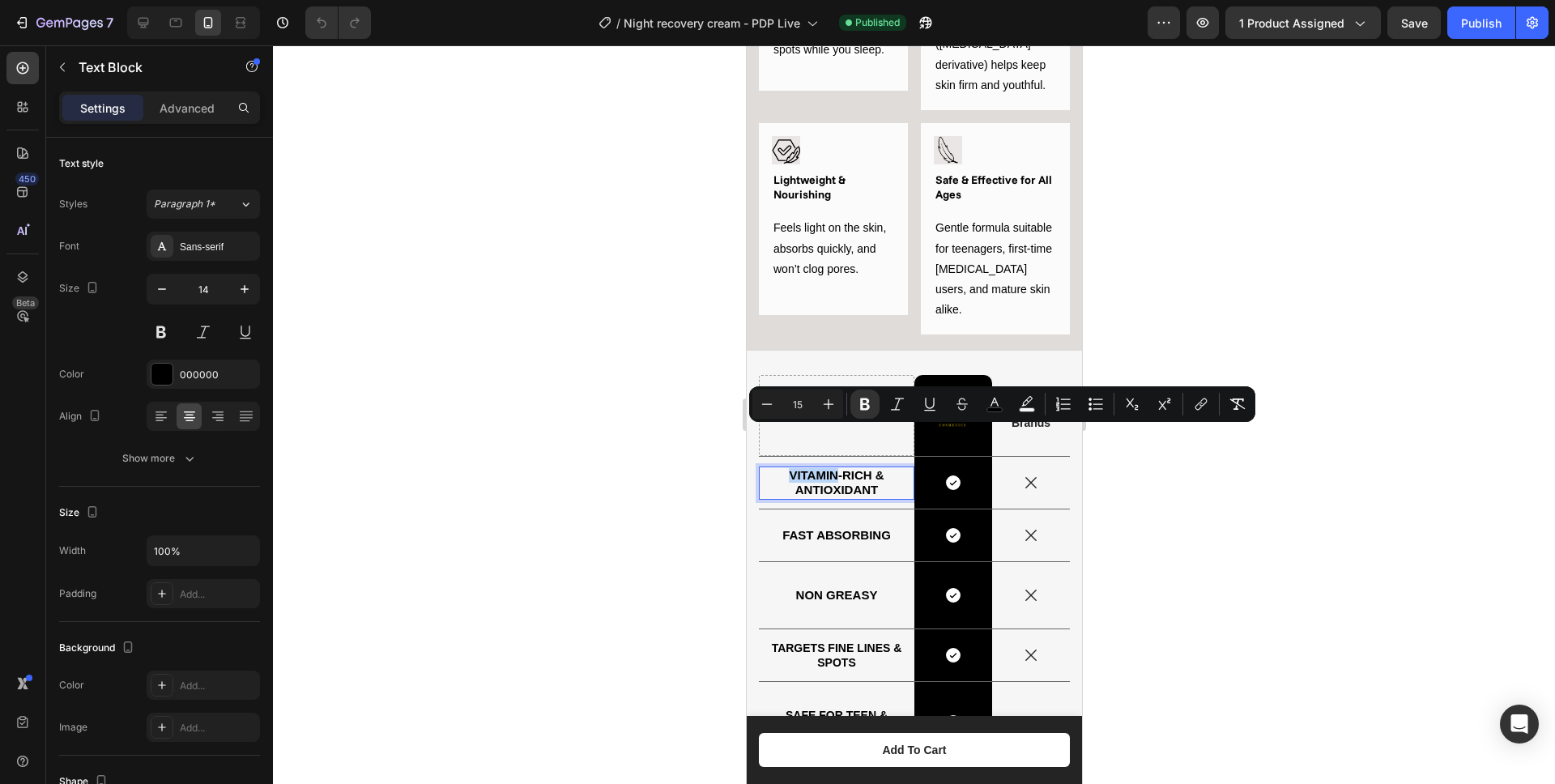
click at [816, 468] on strong "Vitamin-rich & antioxidant" at bounding box center [835, 482] width 95 height 28
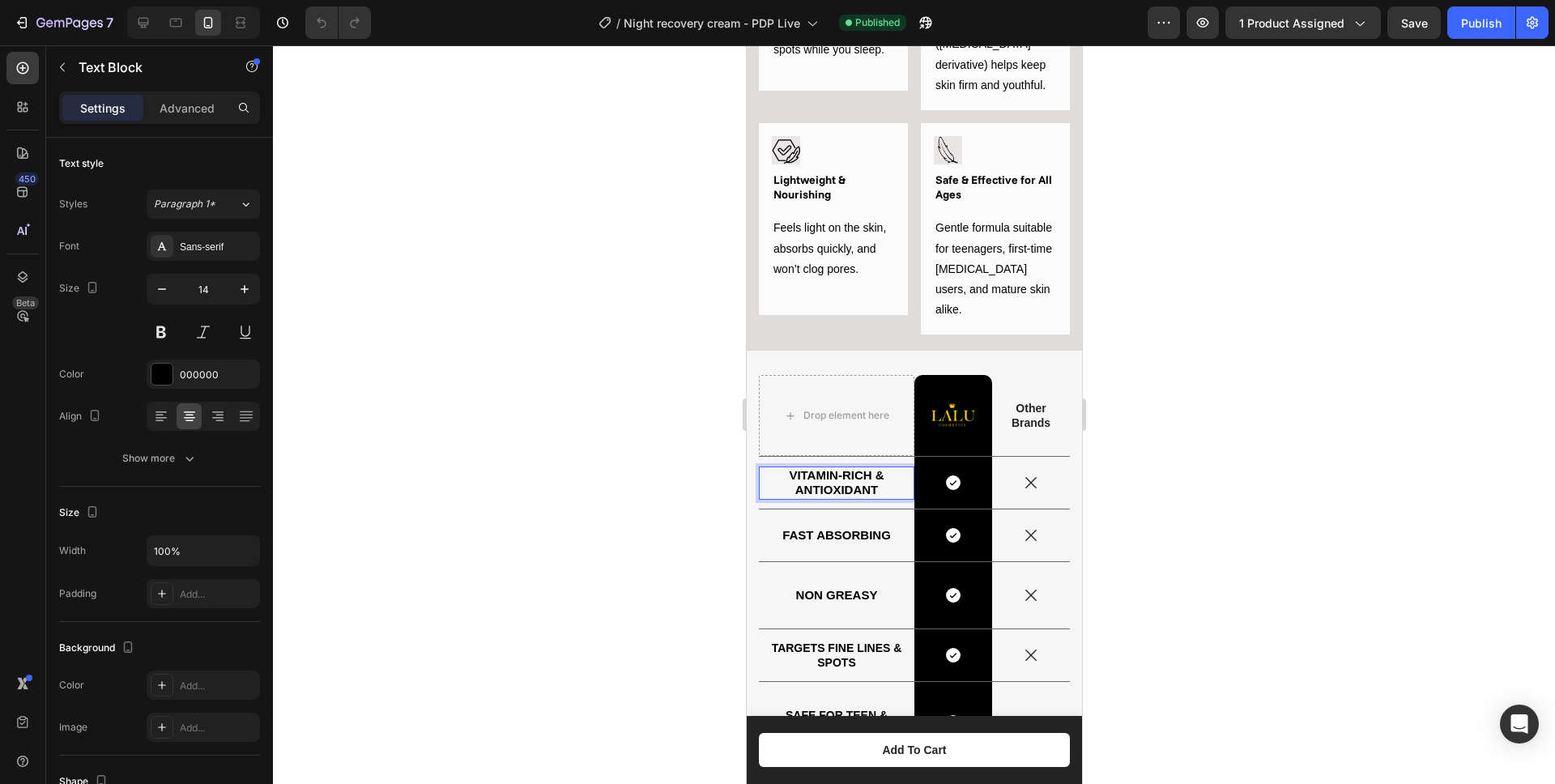
click at [820, 468] on strong "Vitamin-rich & antioxidant" at bounding box center [835, 482] width 95 height 28
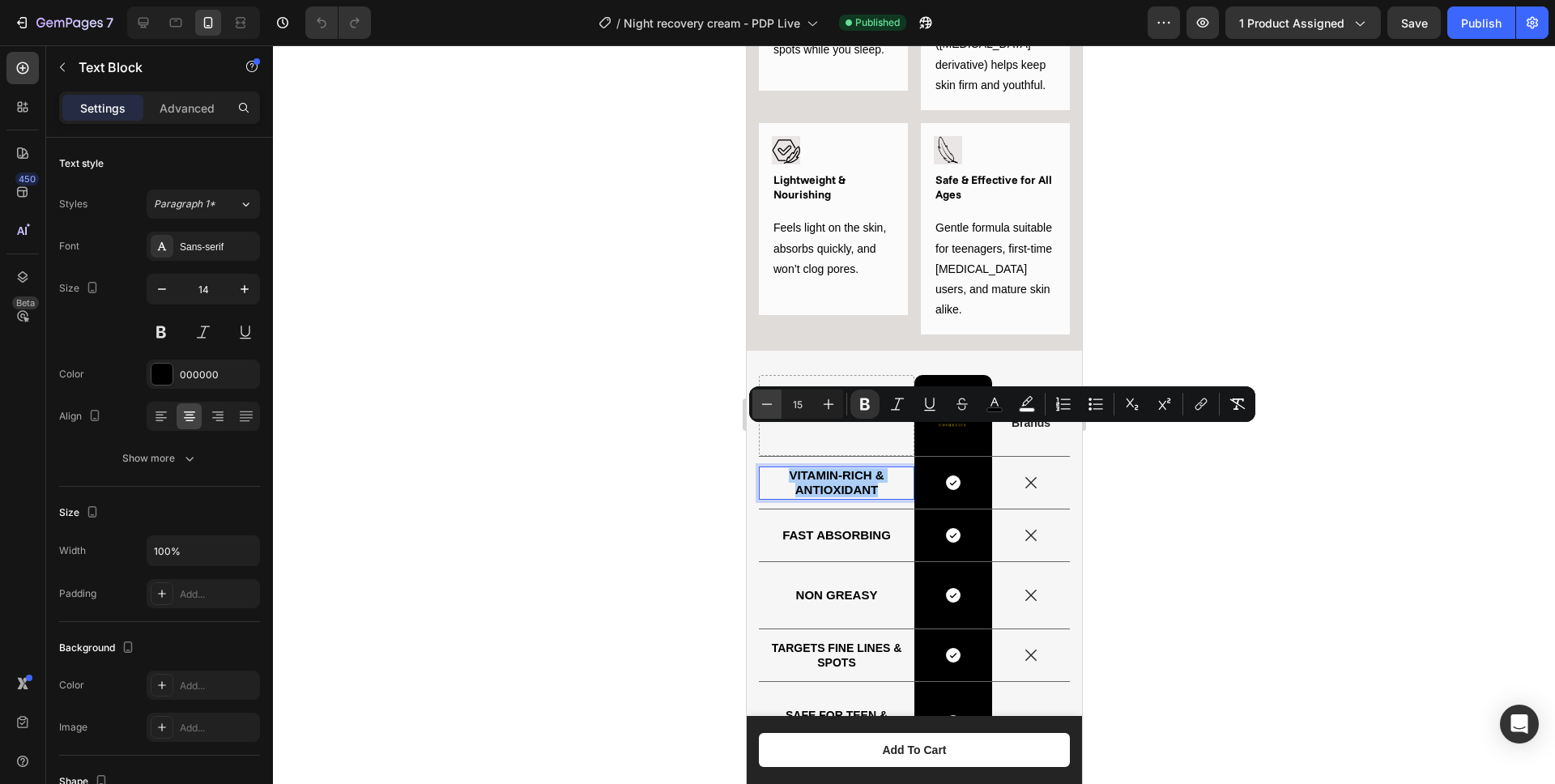
click at [771, 401] on icon "Editor contextual toolbar" at bounding box center [767, 404] width 16 height 16
type input "14"
click at [823, 527] on strong "FAST ABSORBING" at bounding box center [835, 534] width 109 height 14
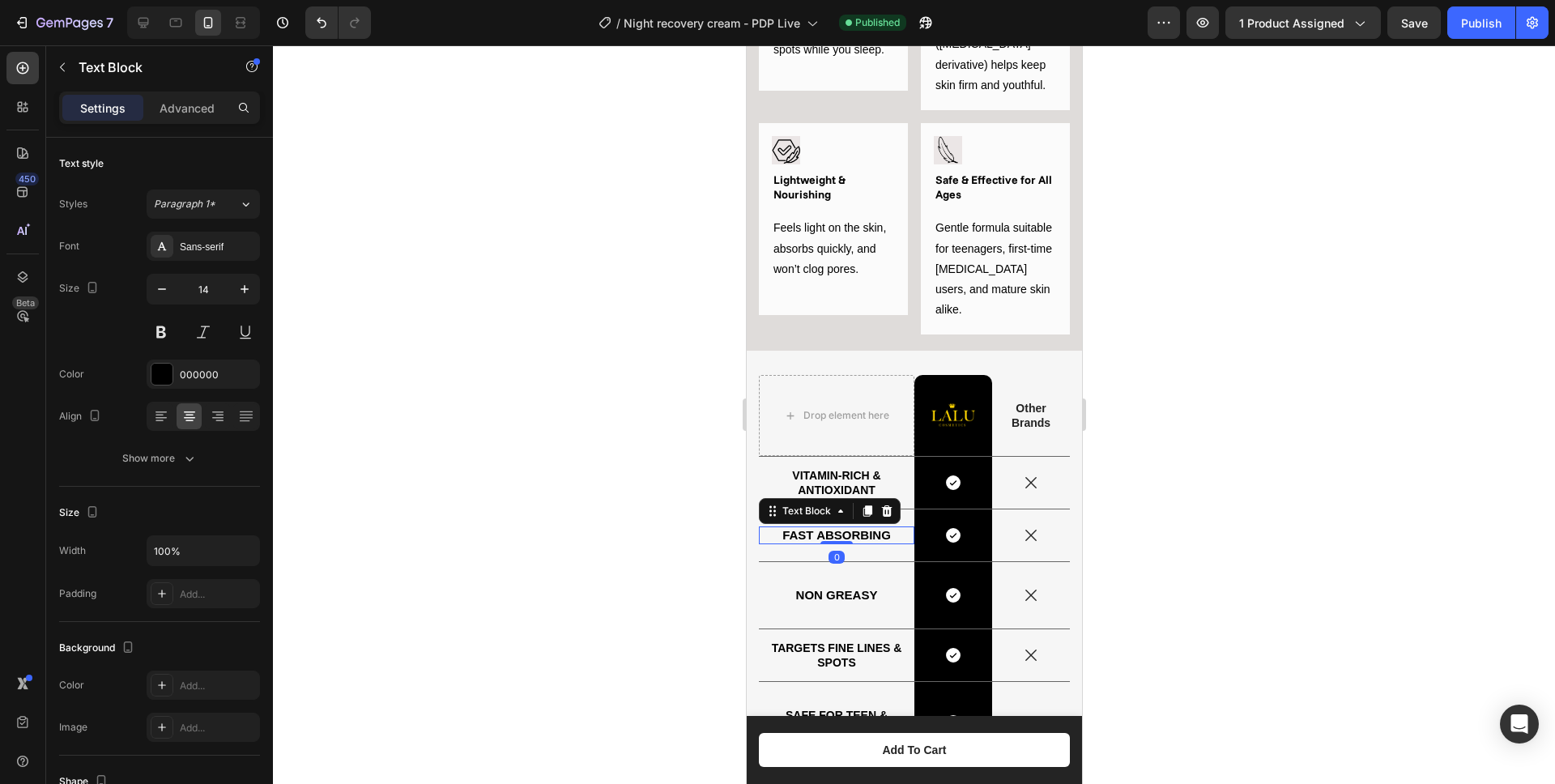
click at [823, 527] on strong "FAST ABSORBING" at bounding box center [835, 534] width 109 height 14
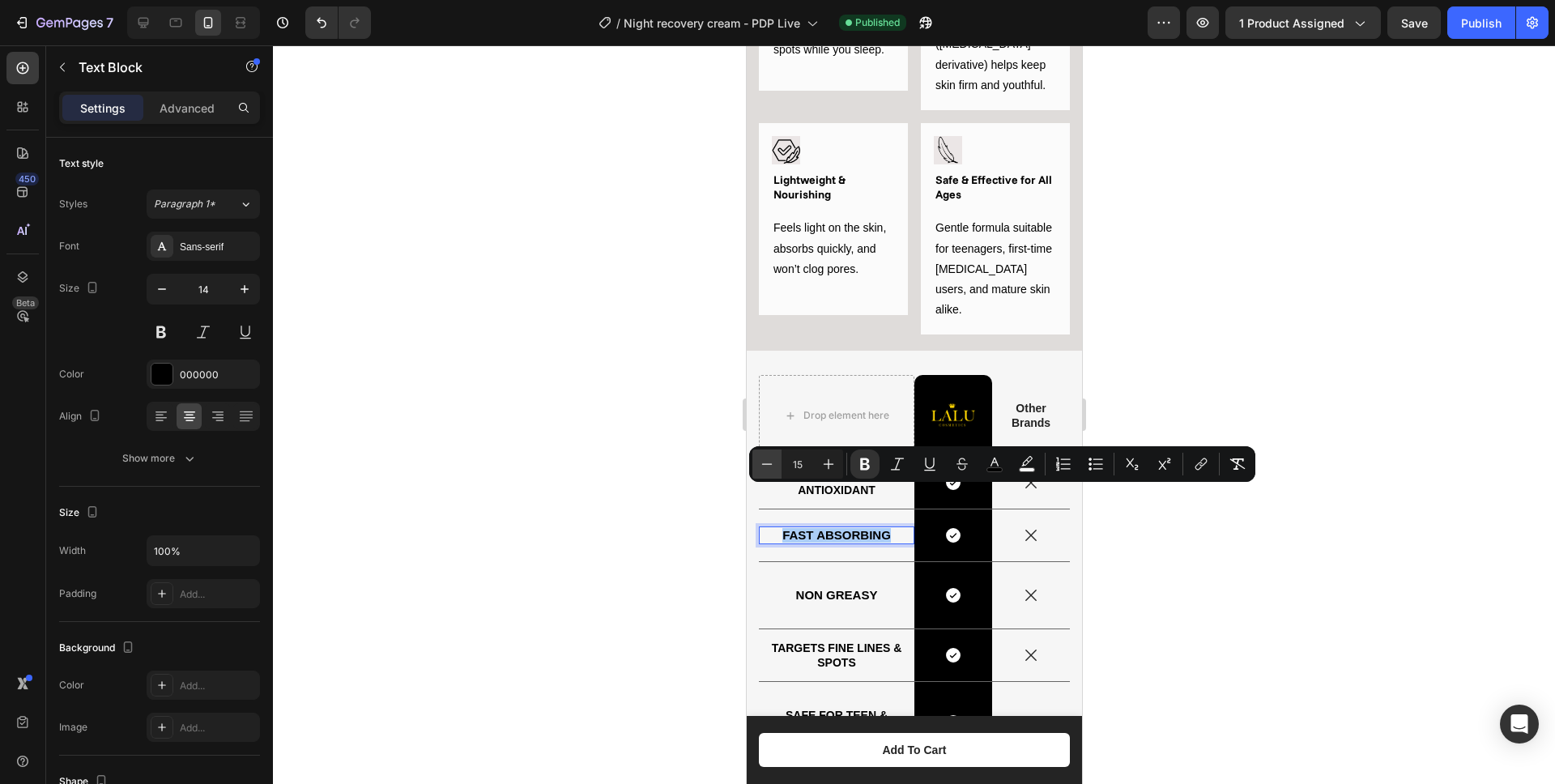
click at [775, 468] on icon "Editor contextual toolbar" at bounding box center [767, 464] width 16 height 16
type input "14"
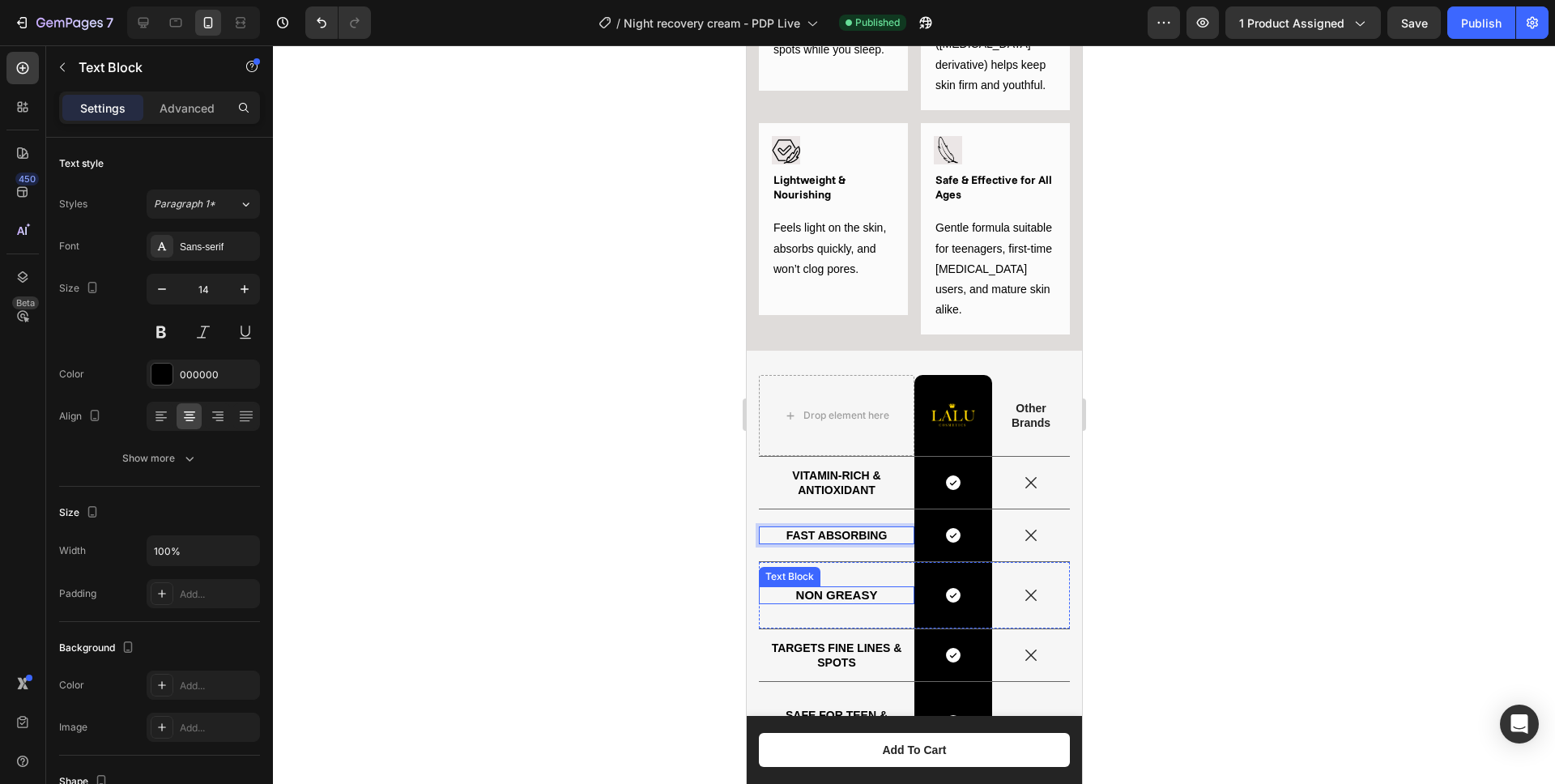
click at [819, 588] on strong "NON GREASY" at bounding box center [836, 595] width 82 height 14
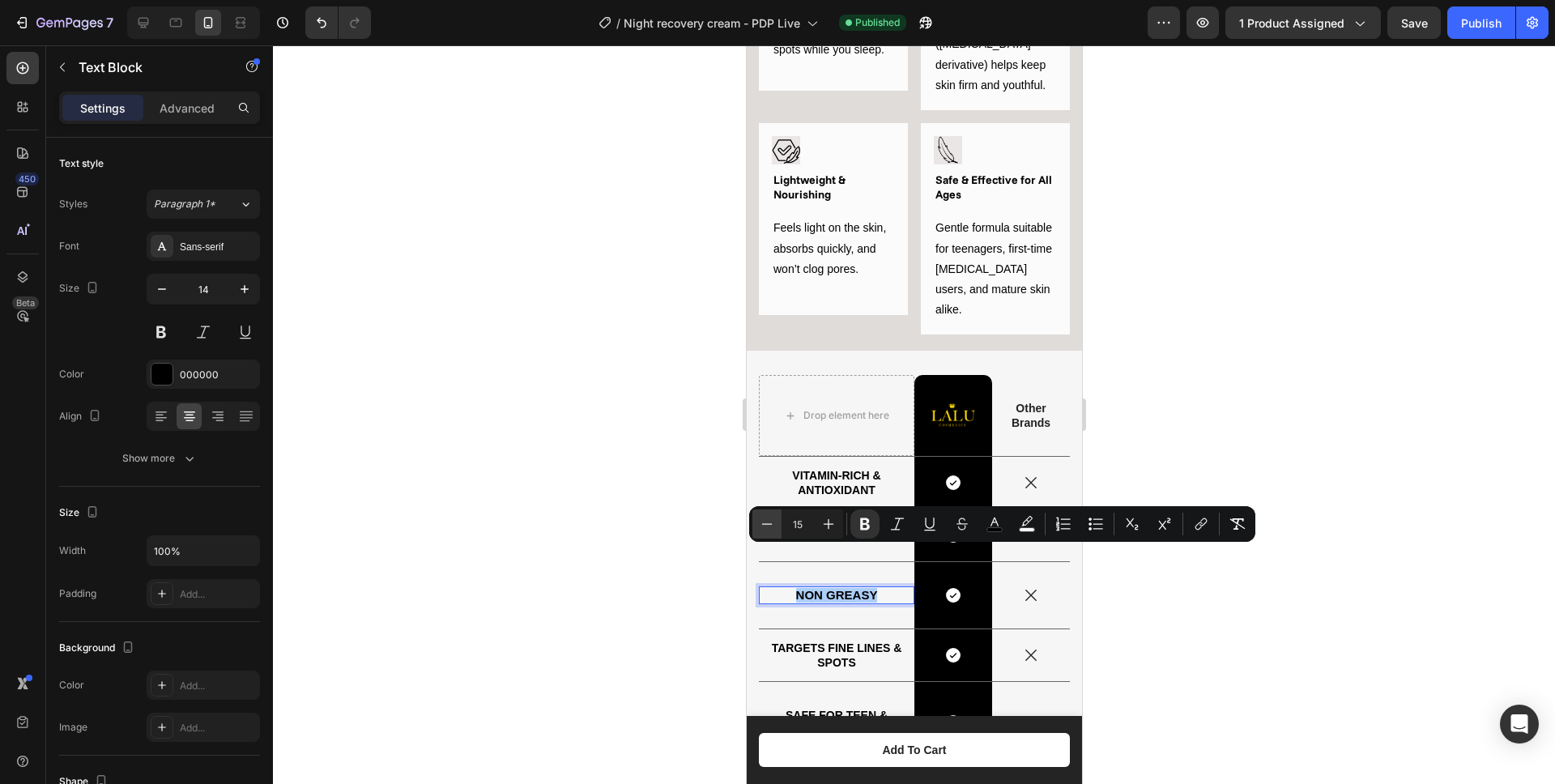
click at [767, 529] on icon "Editor contextual toolbar" at bounding box center [767, 523] width 16 height 16
type input "14"
click at [836, 641] on p "Targets fine lines & spots" at bounding box center [835, 655] width 136 height 29
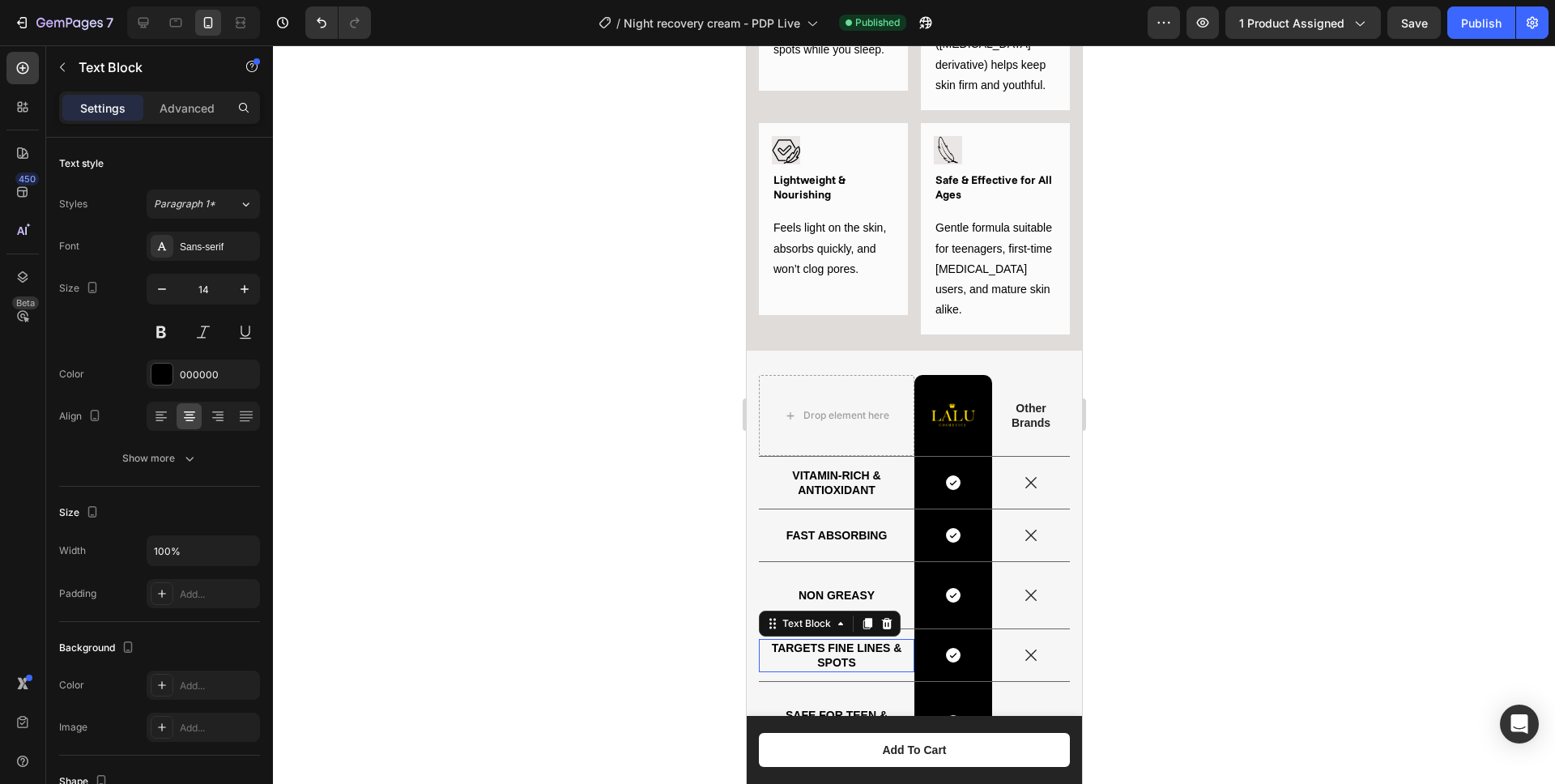
click at [836, 641] on p "Targets fine lines & spots" at bounding box center [835, 655] width 136 height 29
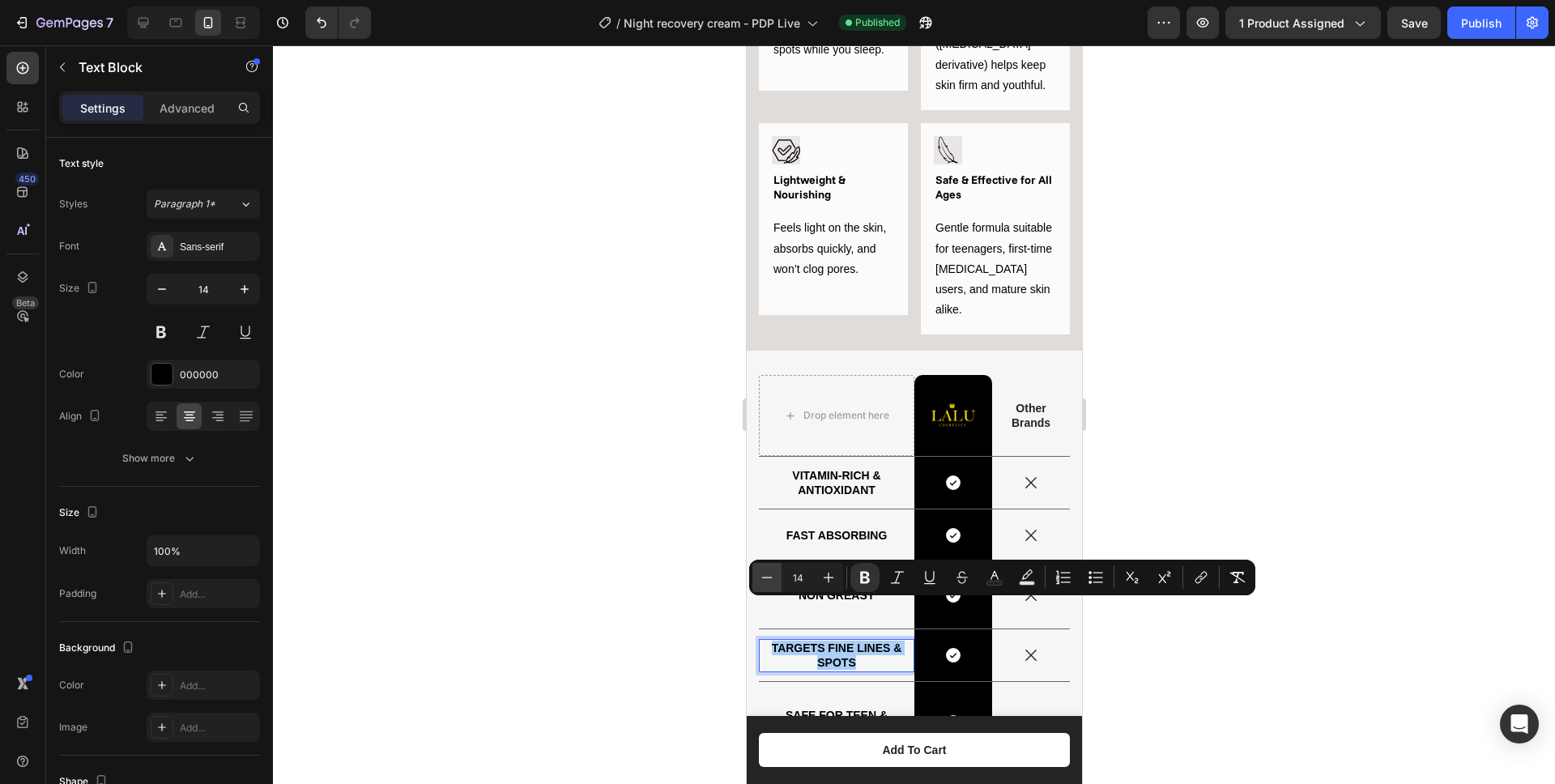
click at [772, 585] on button "Minus" at bounding box center [767, 576] width 29 height 29
type input "13"
click at [660, 598] on div at bounding box center [914, 415] width 1282 height 738
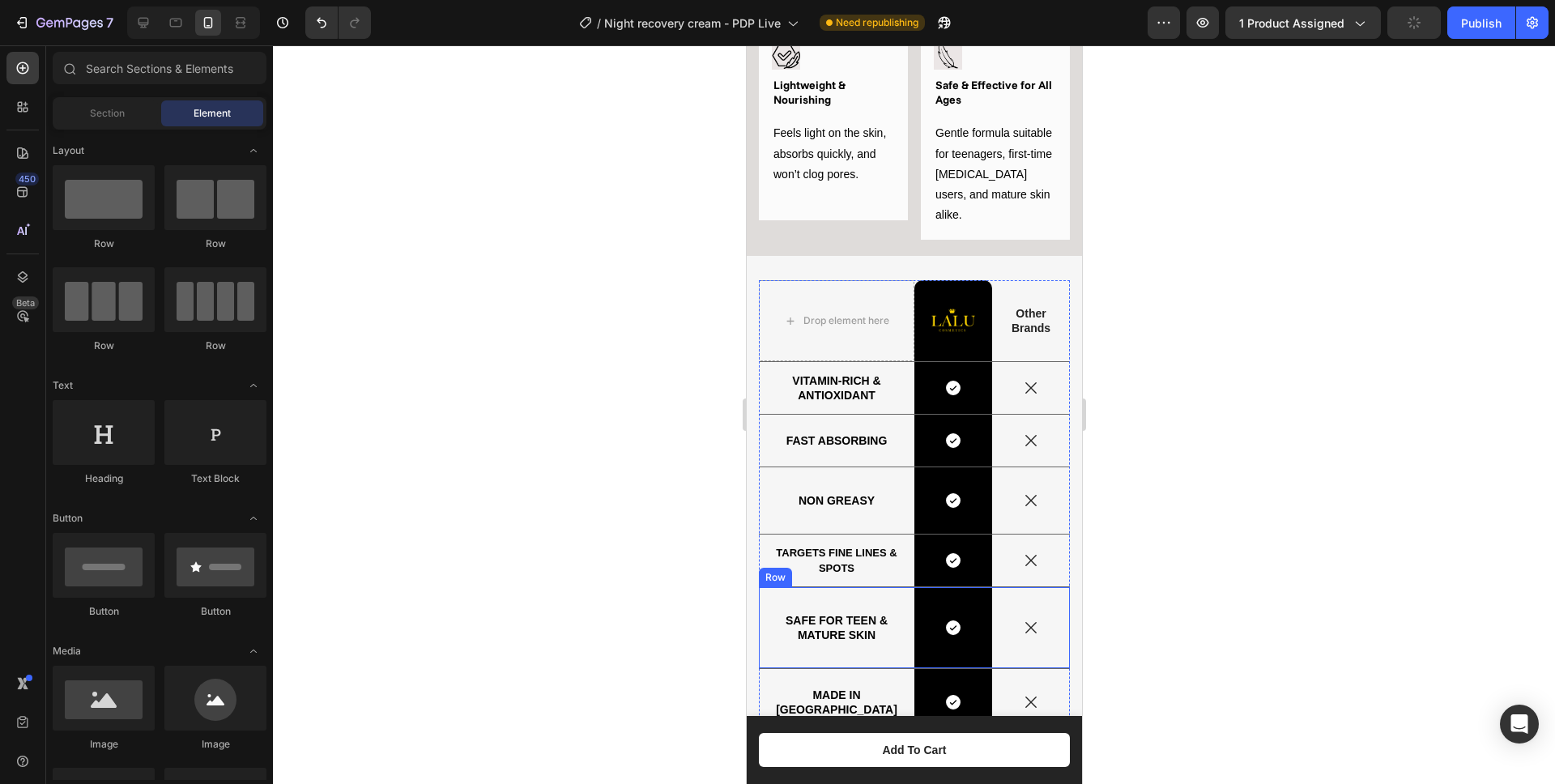
scroll to position [1657, 0]
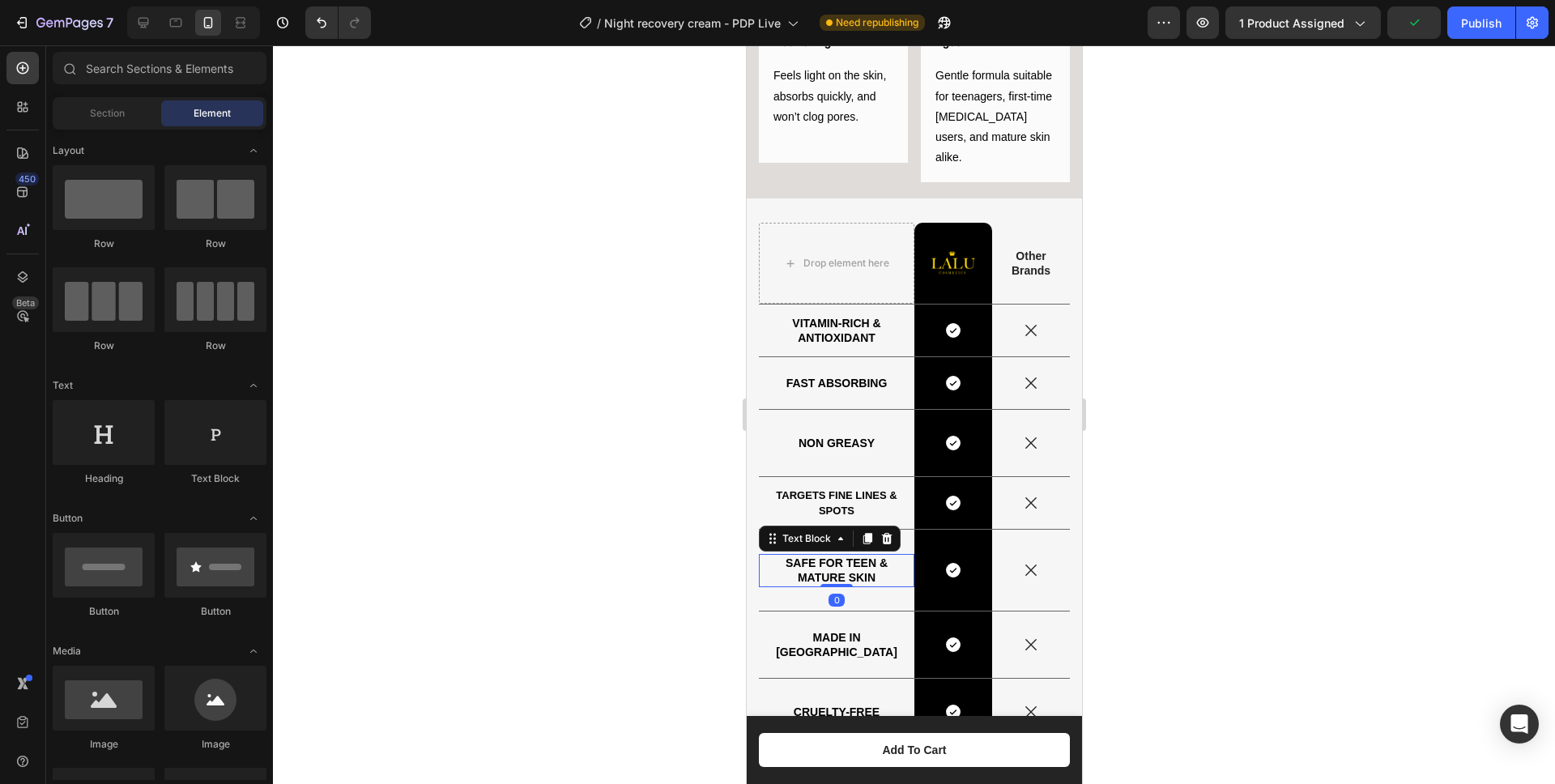
click at [814, 556] on strong "Safe for teen & mature skin" at bounding box center [835, 570] width 103 height 28
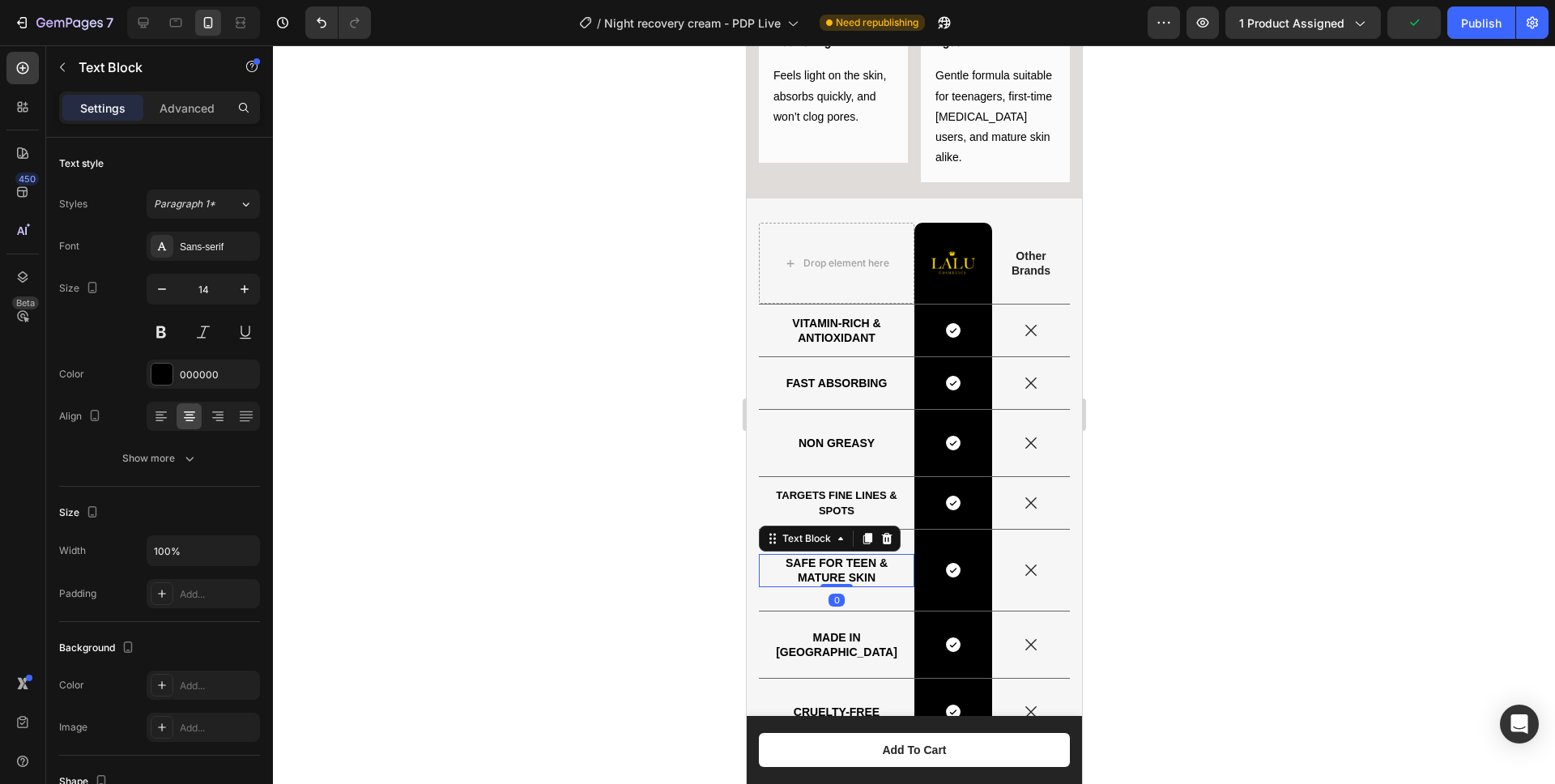
click at [814, 556] on strong "Safe for teen & mature skin" at bounding box center [835, 570] width 103 height 28
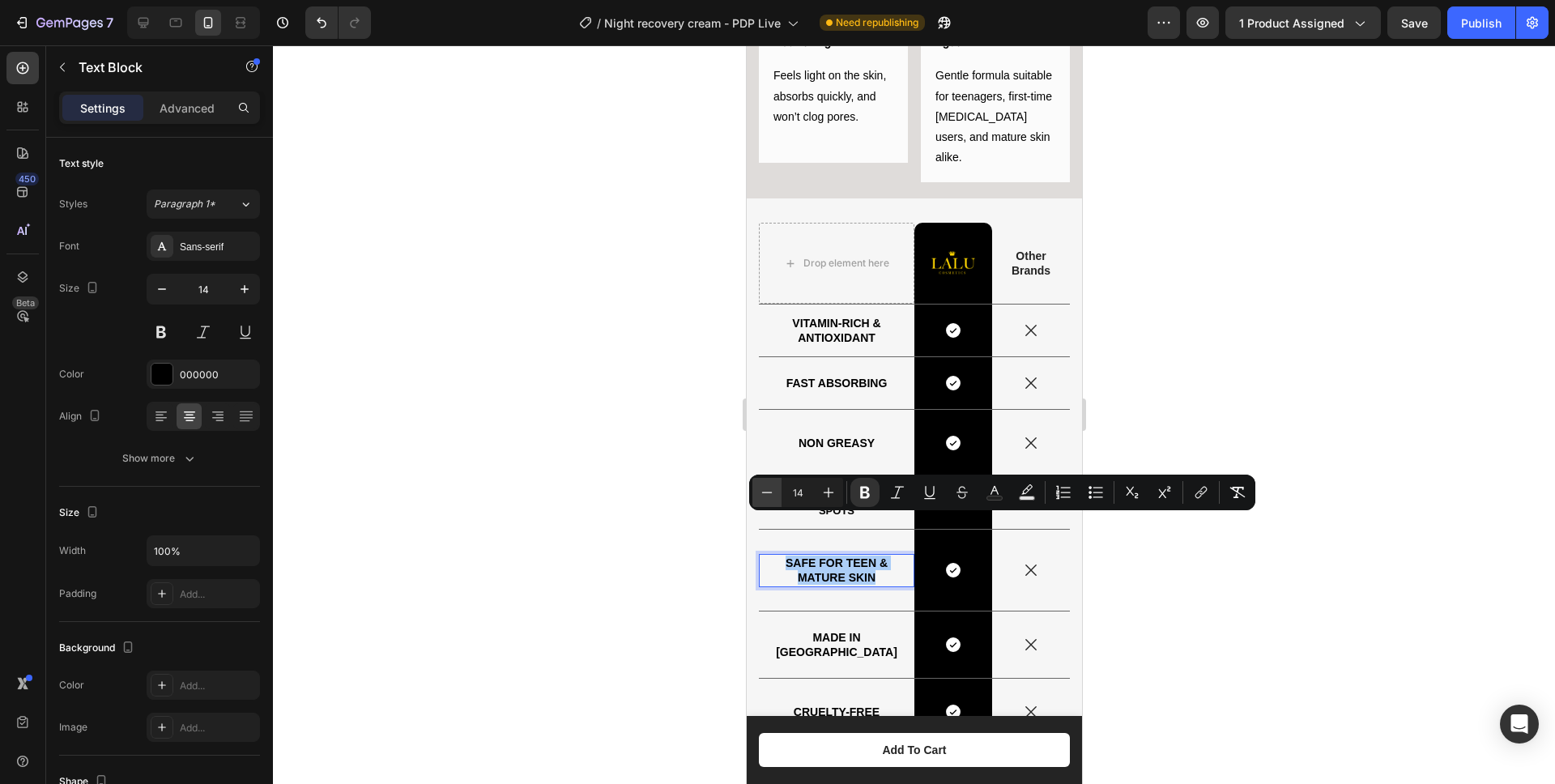
click at [767, 493] on icon "Editor contextual toolbar" at bounding box center [767, 492] width 16 height 16
type input "13"
click at [832, 631] on strong "MADE IN EU" at bounding box center [836, 645] width 121 height 28
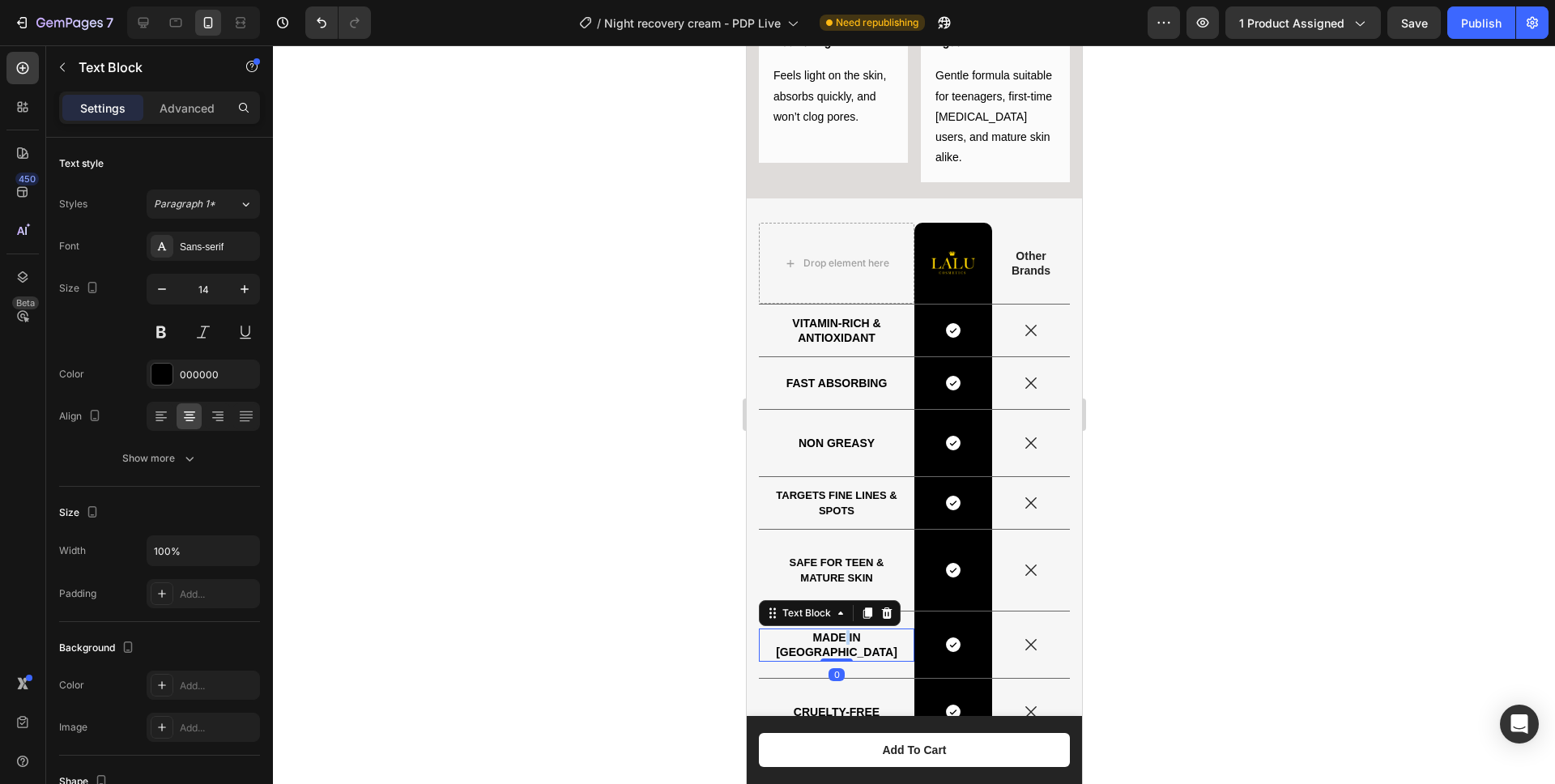
click at [832, 631] on strong "MADE IN EU" at bounding box center [836, 645] width 121 height 28
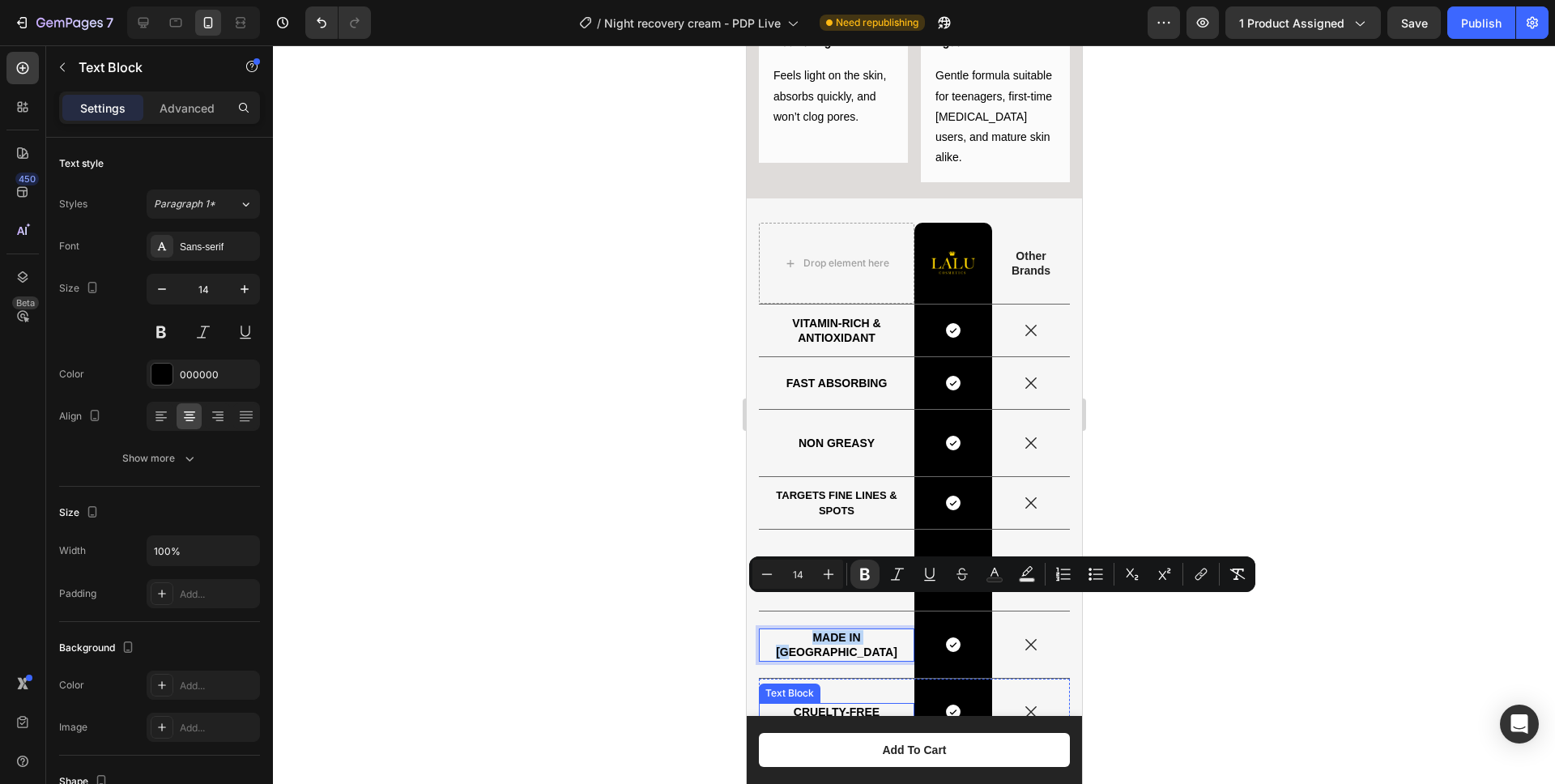
click at [830, 705] on strong "cruelty-free" at bounding box center [836, 711] width 86 height 13
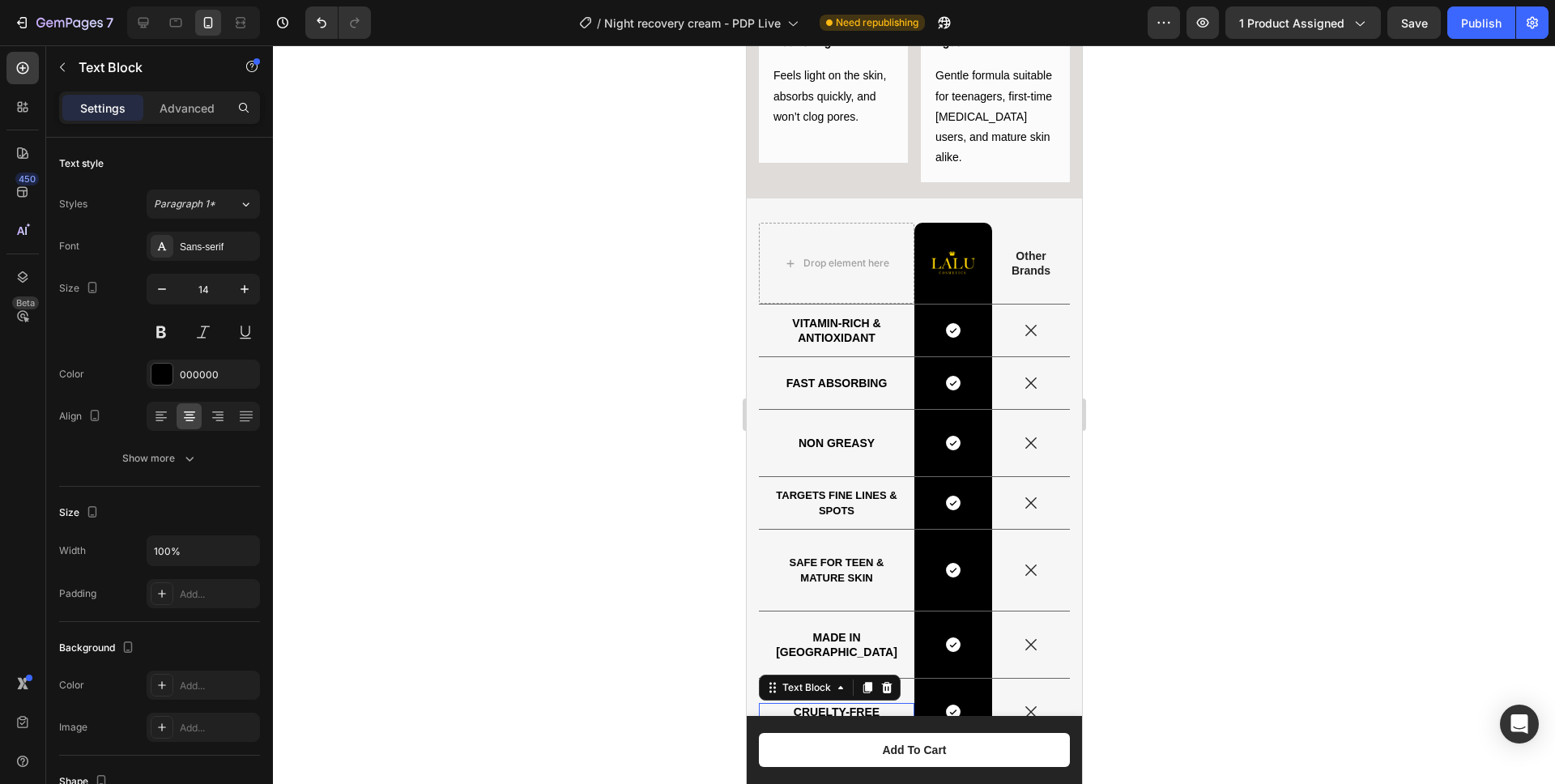
click at [830, 705] on strong "cruelty-free" at bounding box center [836, 711] width 86 height 13
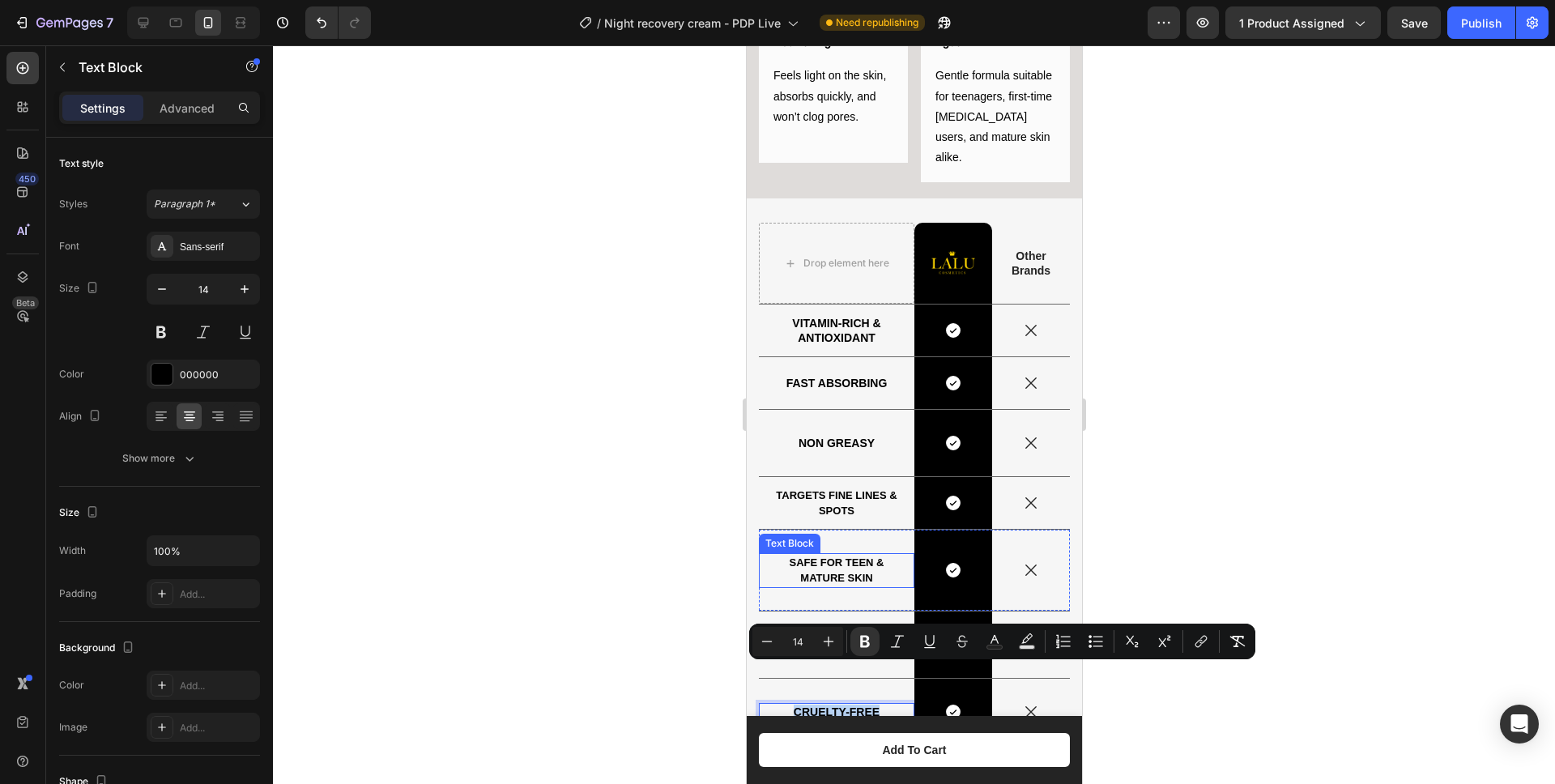
click at [827, 554] on p "Safe for teen & mature skin" at bounding box center [835, 569] width 136 height 31
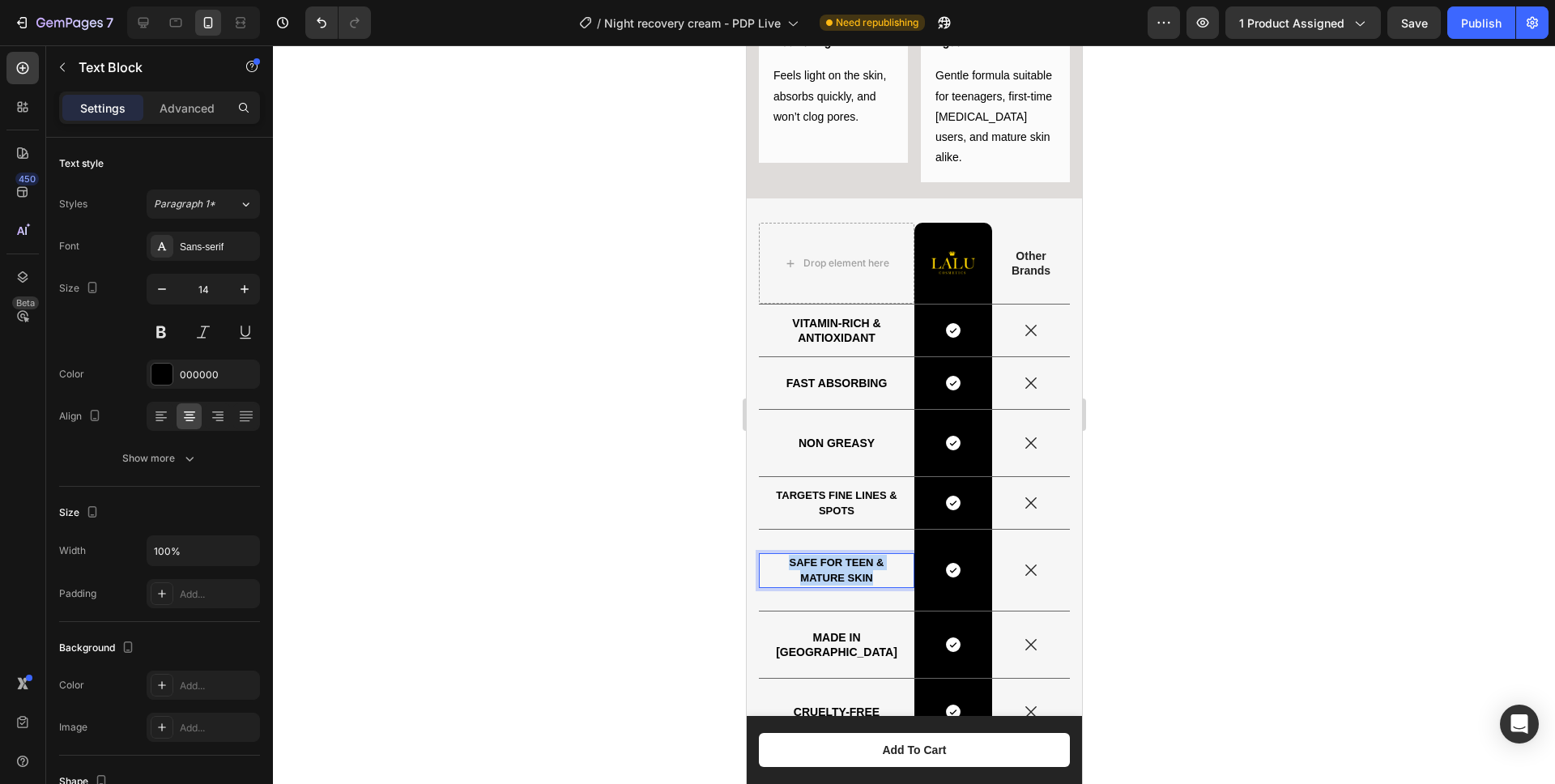
click at [827, 554] on p "Safe for teen & mature skin" at bounding box center [835, 569] width 136 height 31
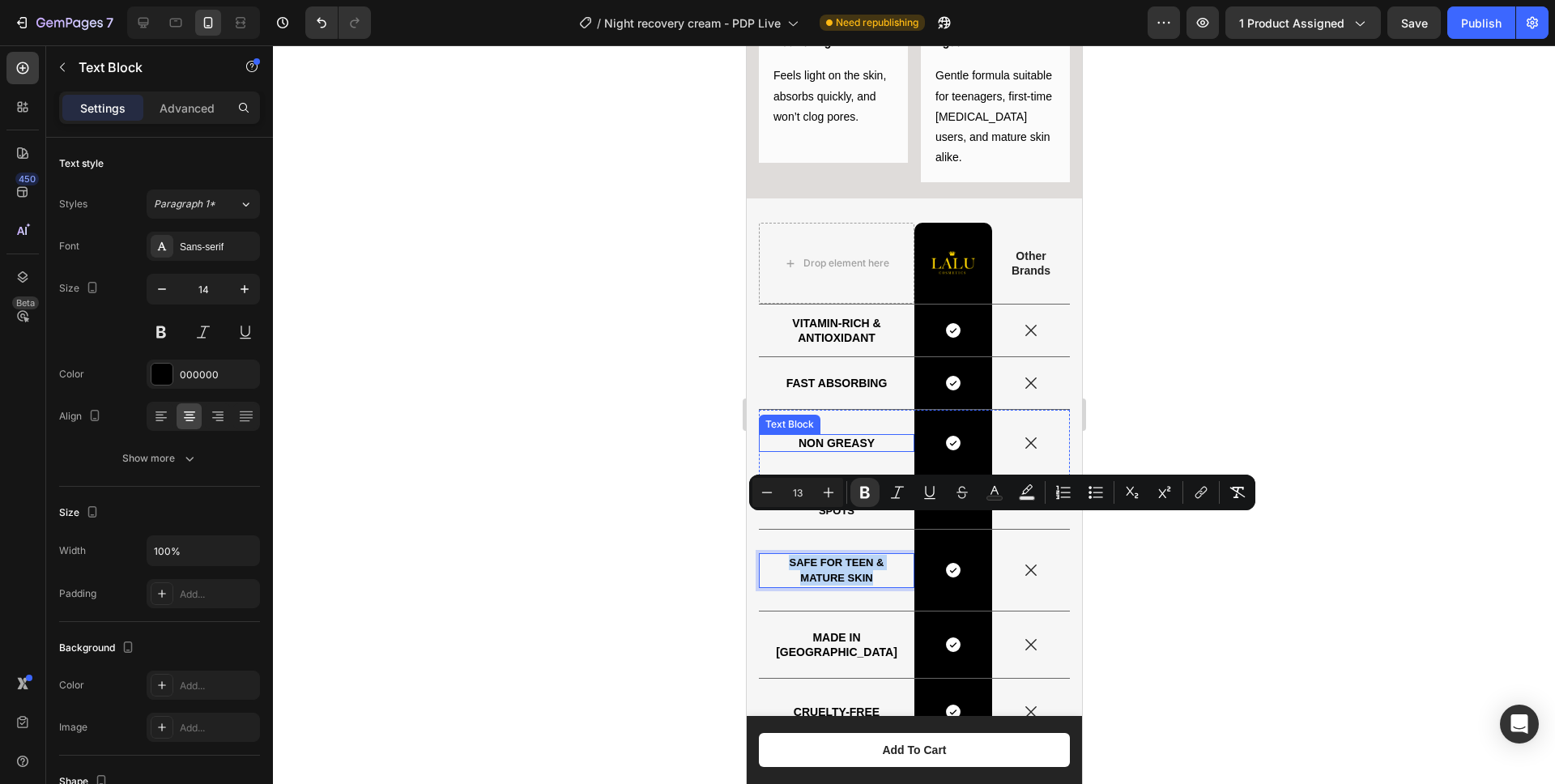
click at [824, 437] on strong "NON GREASY" at bounding box center [835, 443] width 76 height 13
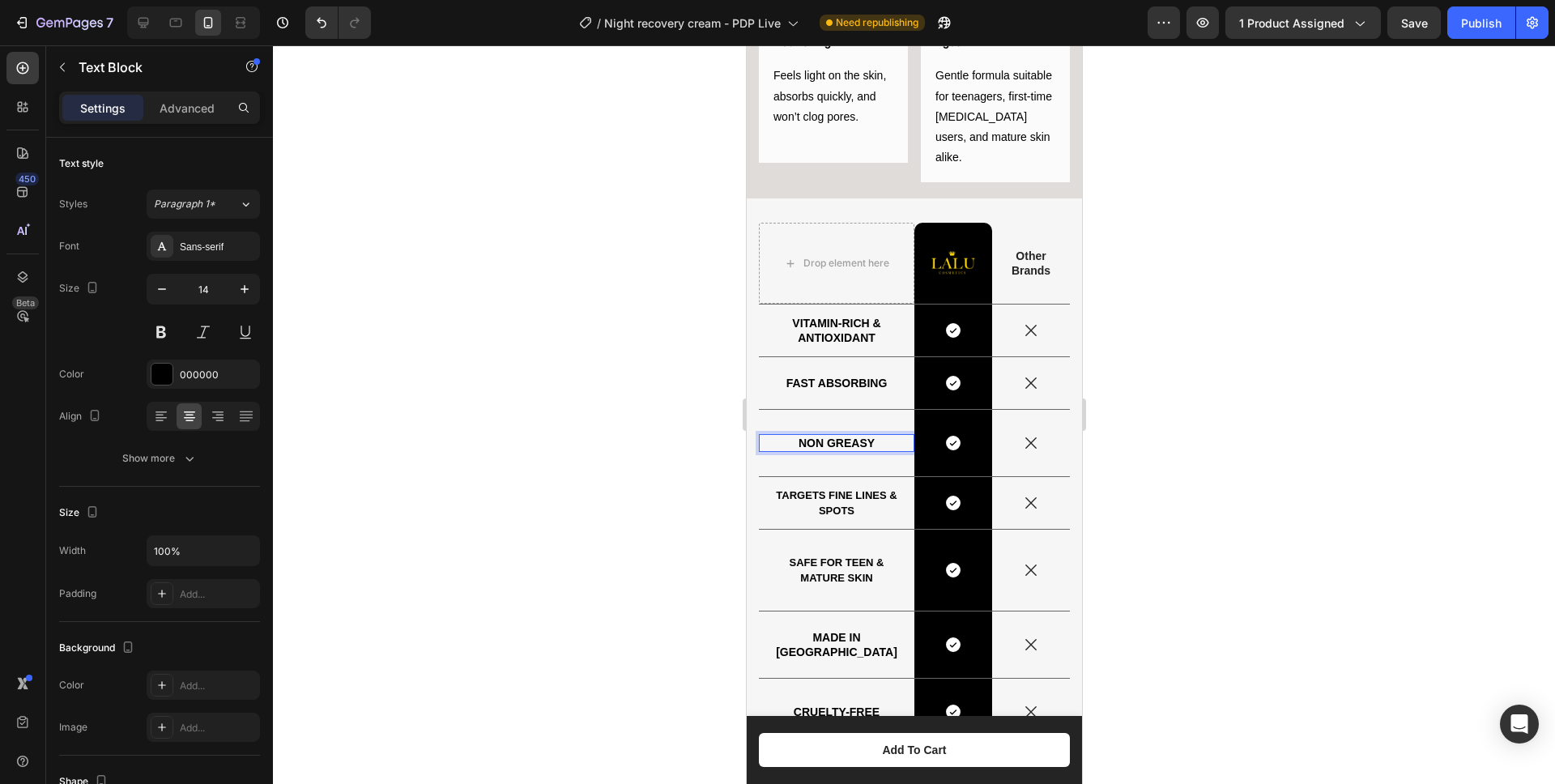
click at [824, 437] on strong "NON GREASY" at bounding box center [835, 443] width 76 height 13
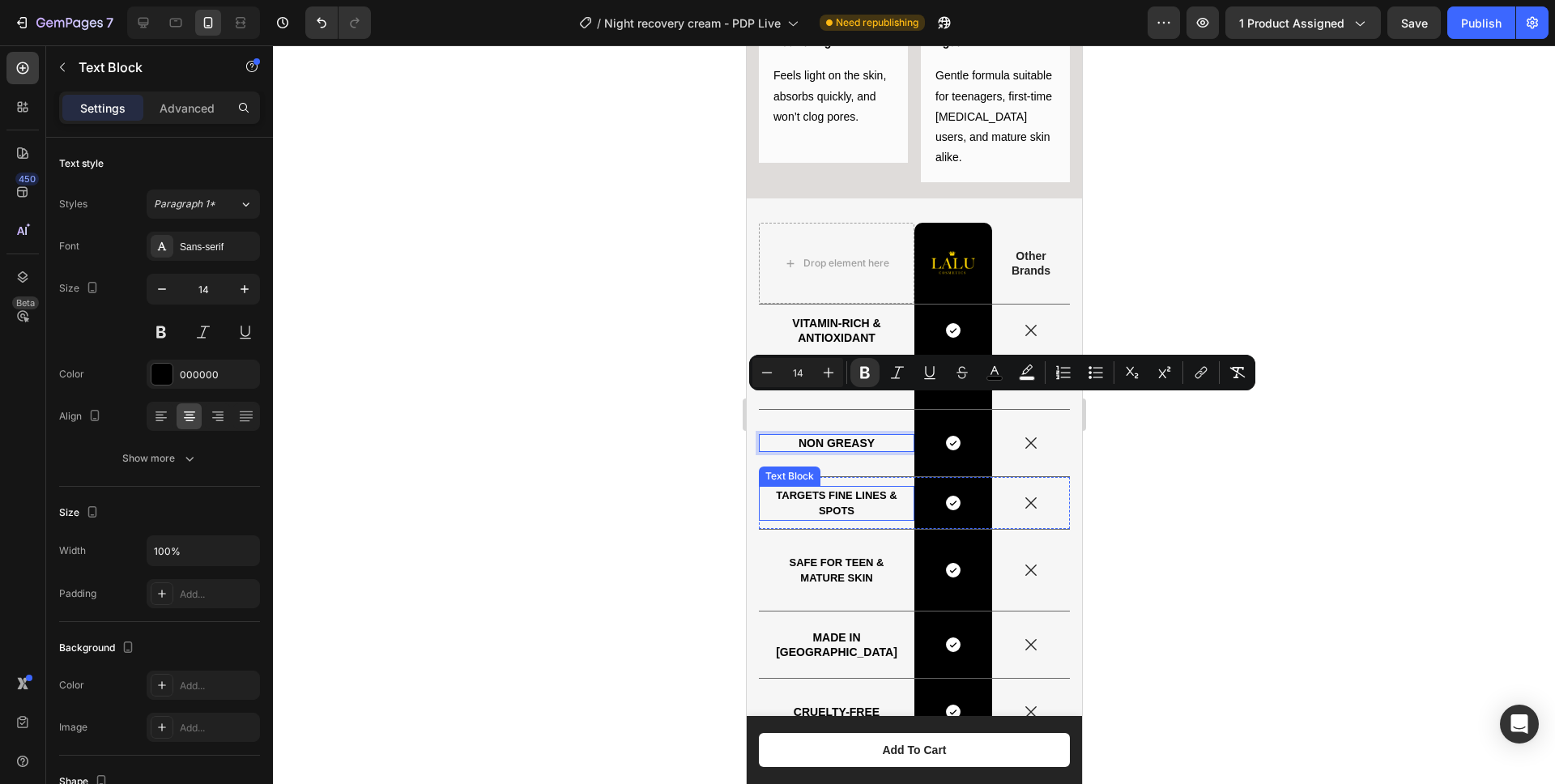
click at [822, 489] on strong "Targets fine lines & spots" at bounding box center [835, 502] width 120 height 28
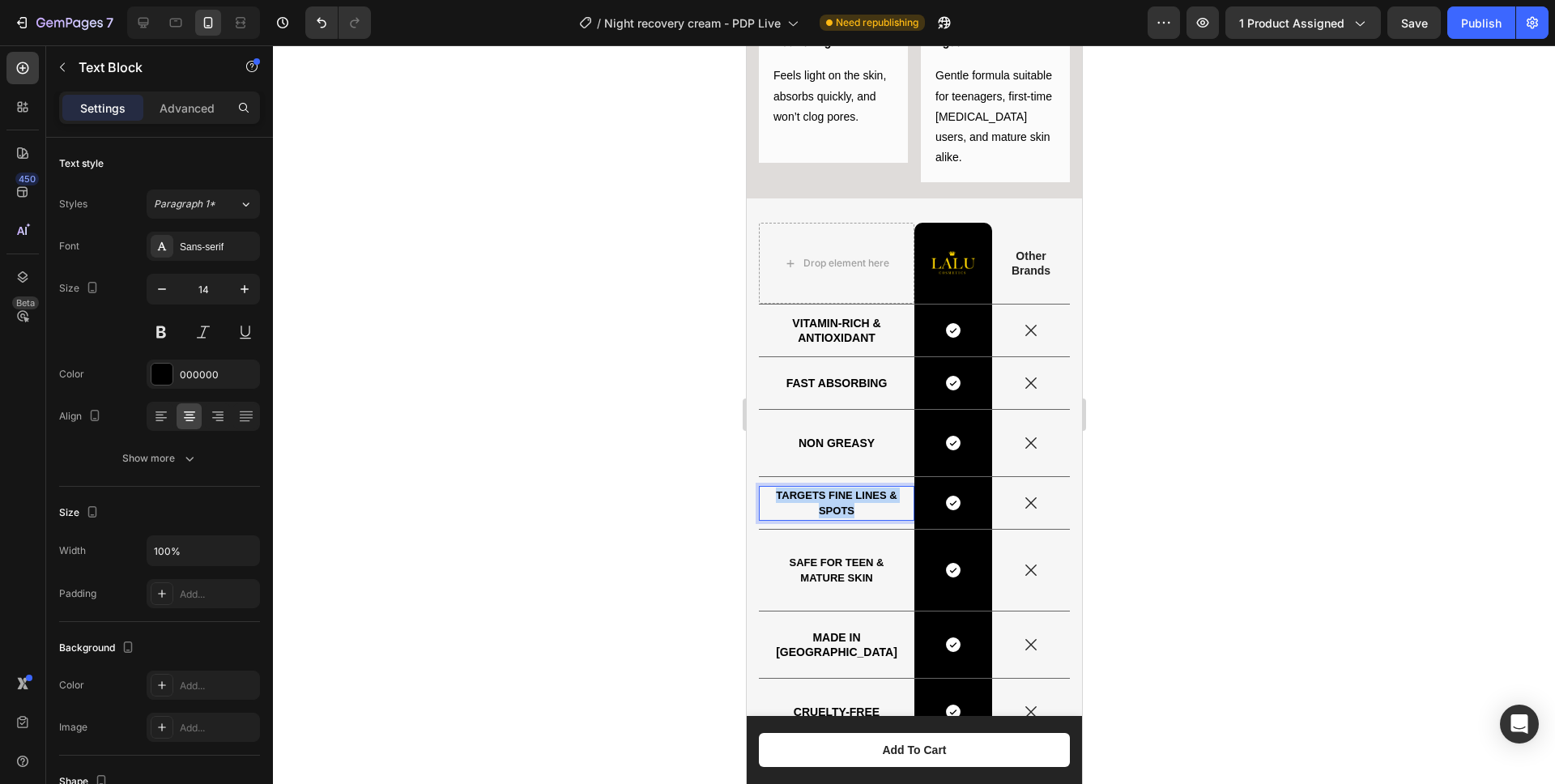
click at [822, 489] on strong "Targets fine lines & spots" at bounding box center [835, 502] width 120 height 28
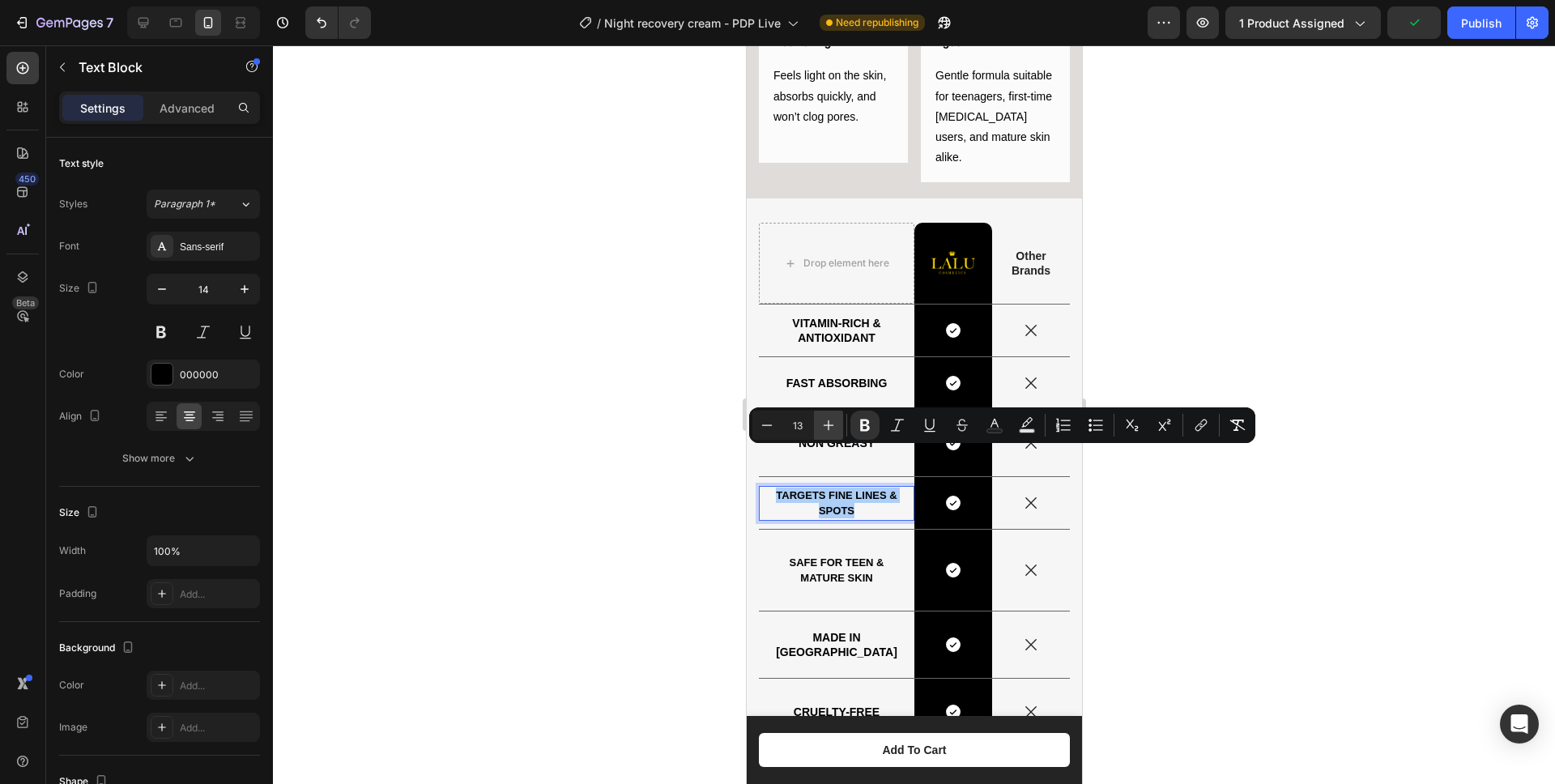
click at [832, 424] on icon "Editor contextual toolbar" at bounding box center [828, 425] width 16 height 16
type input "14"
click at [824, 556] on strong "Safe for teen & mature skin" at bounding box center [835, 570] width 95 height 28
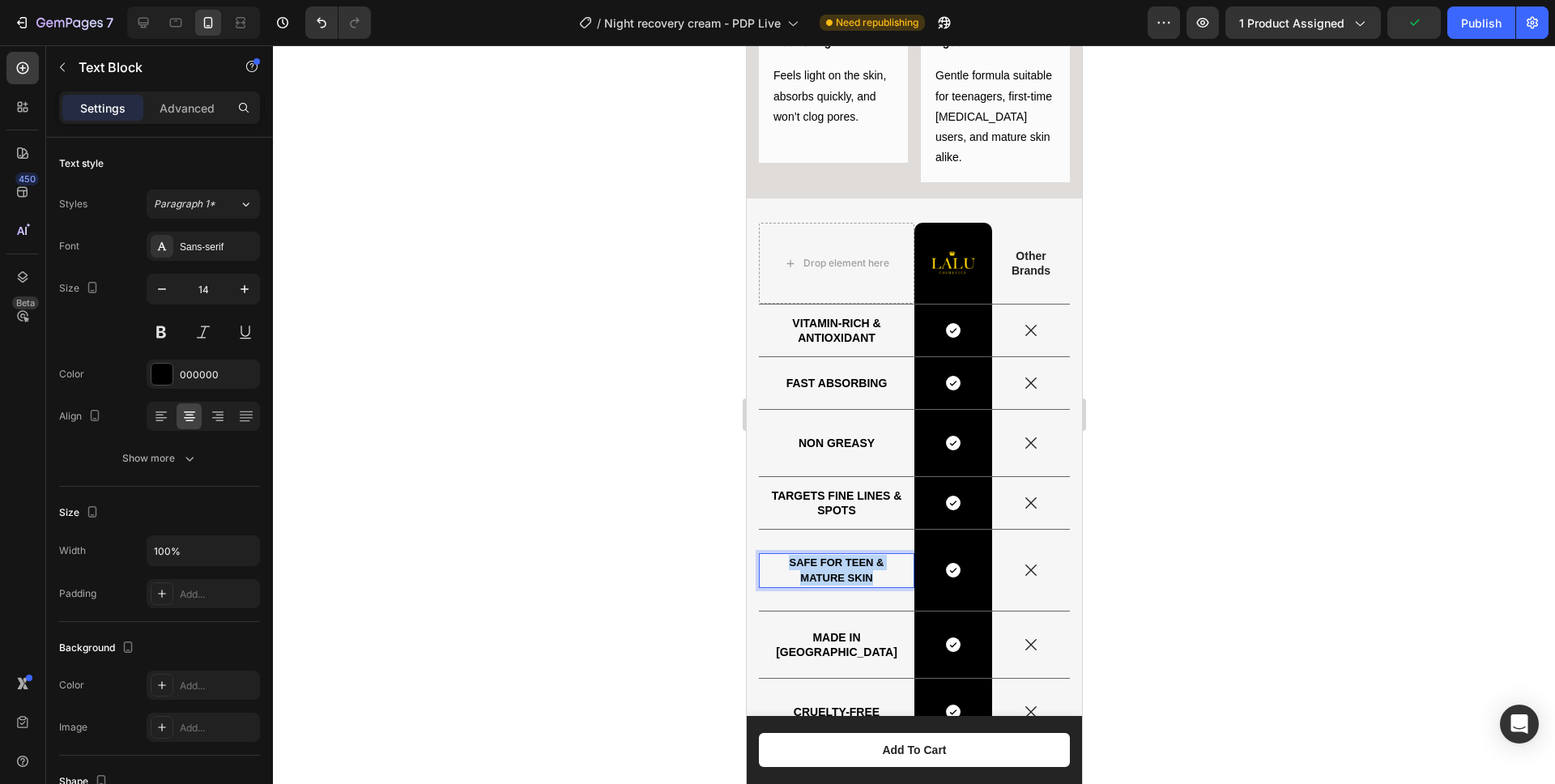
click at [824, 556] on strong "Safe for teen & mature skin" at bounding box center [835, 570] width 95 height 28
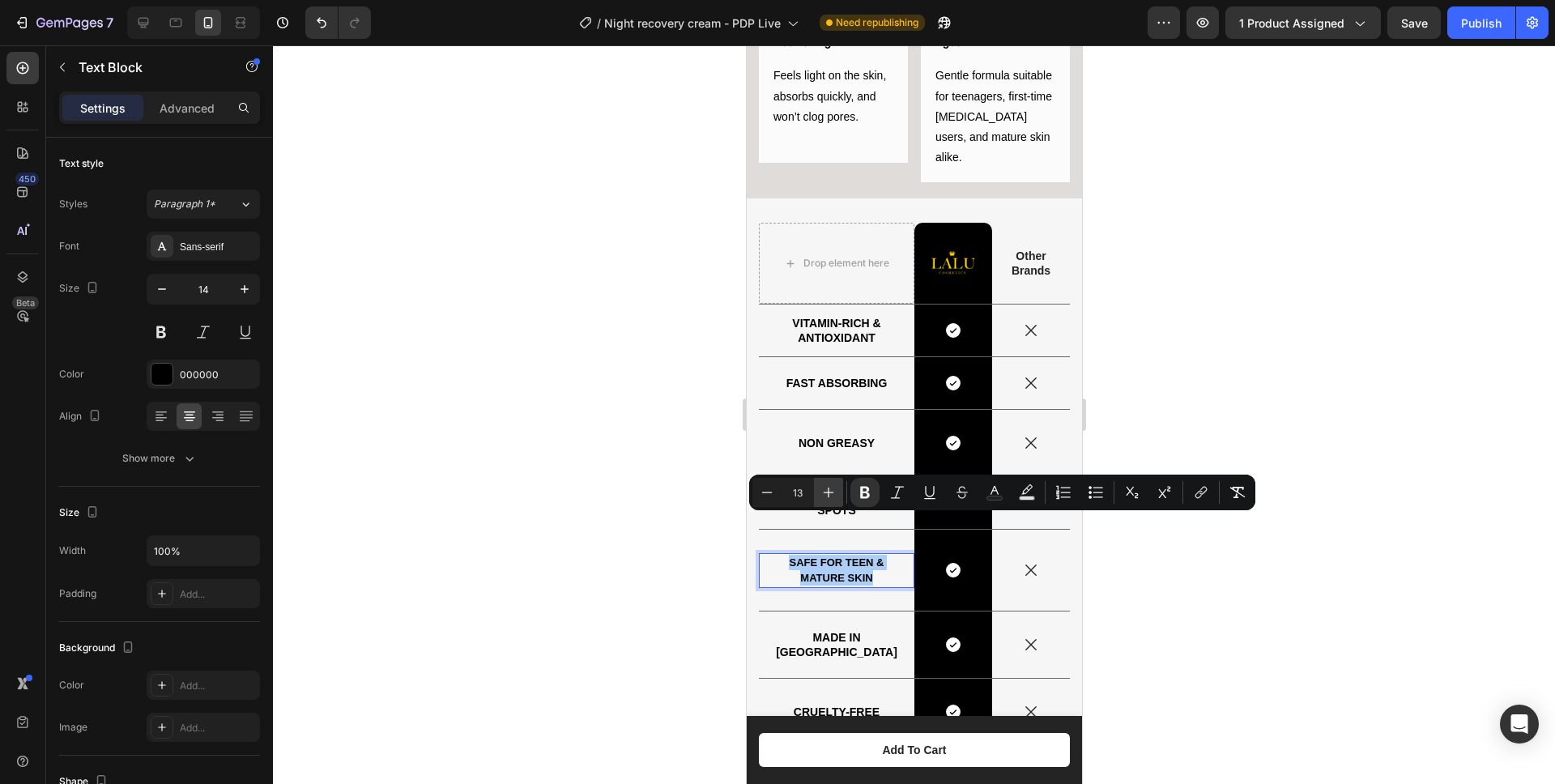
drag, startPoint x: 823, startPoint y: 497, endPoint x: 77, endPoint y: 483, distance: 746.1
click at [823, 497] on icon "Editor contextual toolbar" at bounding box center [828, 492] width 16 height 16
type input "14"
click at [810, 631] on strong "MADE IN EU" at bounding box center [836, 645] width 121 height 28
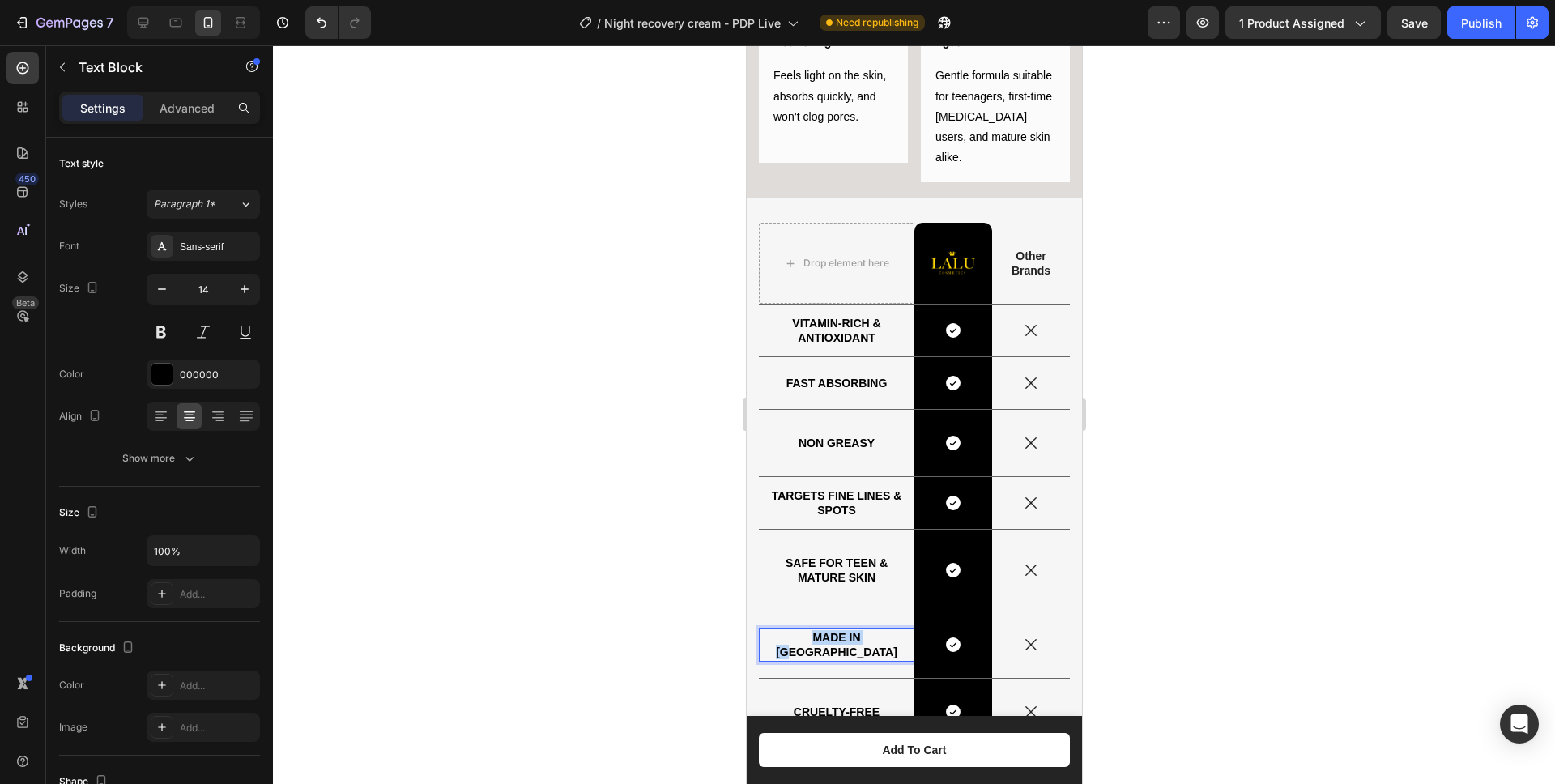
click at [810, 631] on strong "MADE IN EU" at bounding box center [836, 645] width 121 height 28
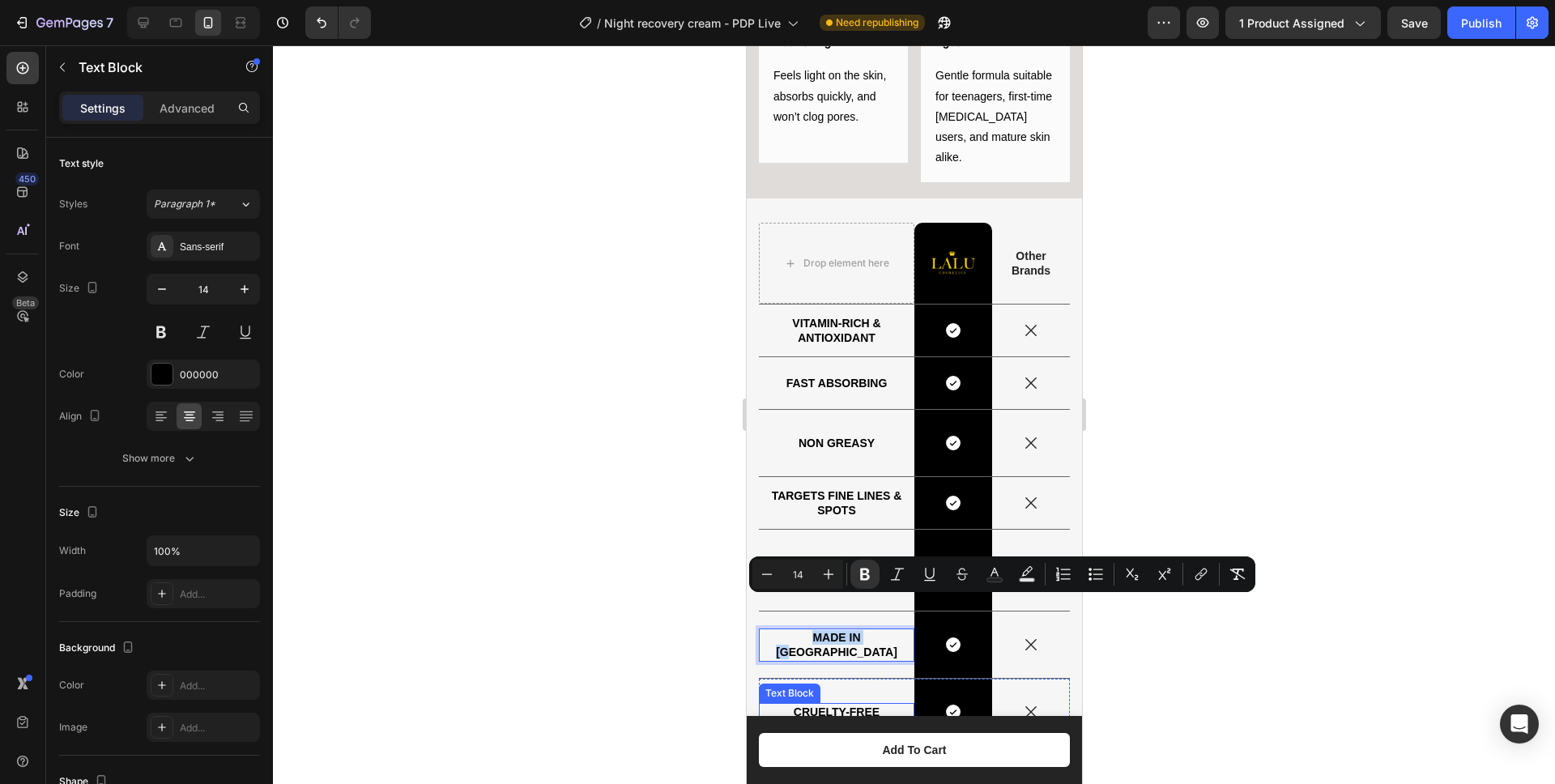
click at [821, 705] on strong "cruelty-free" at bounding box center [836, 711] width 86 height 13
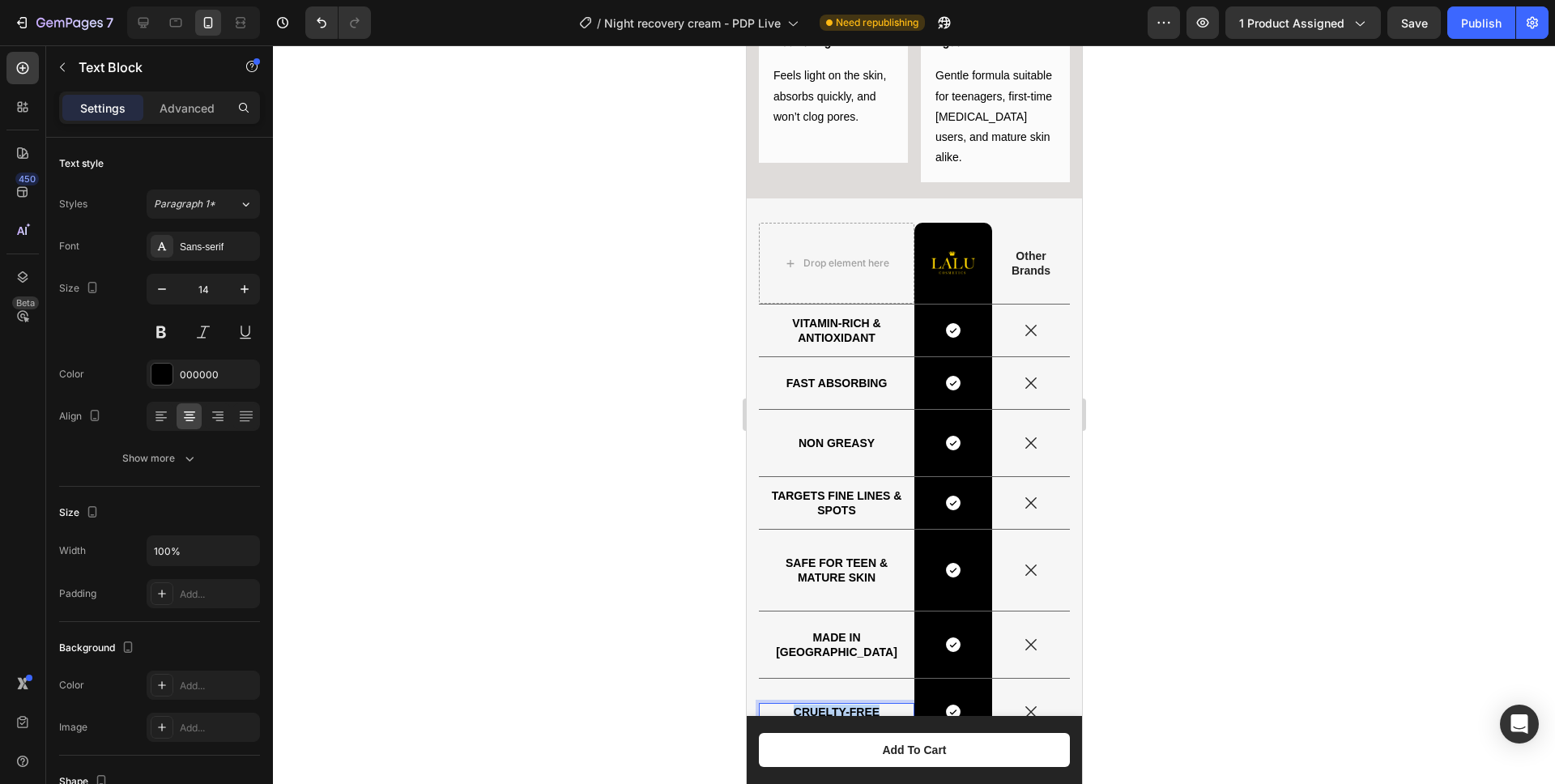
click at [821, 705] on strong "cruelty-free" at bounding box center [836, 711] width 86 height 13
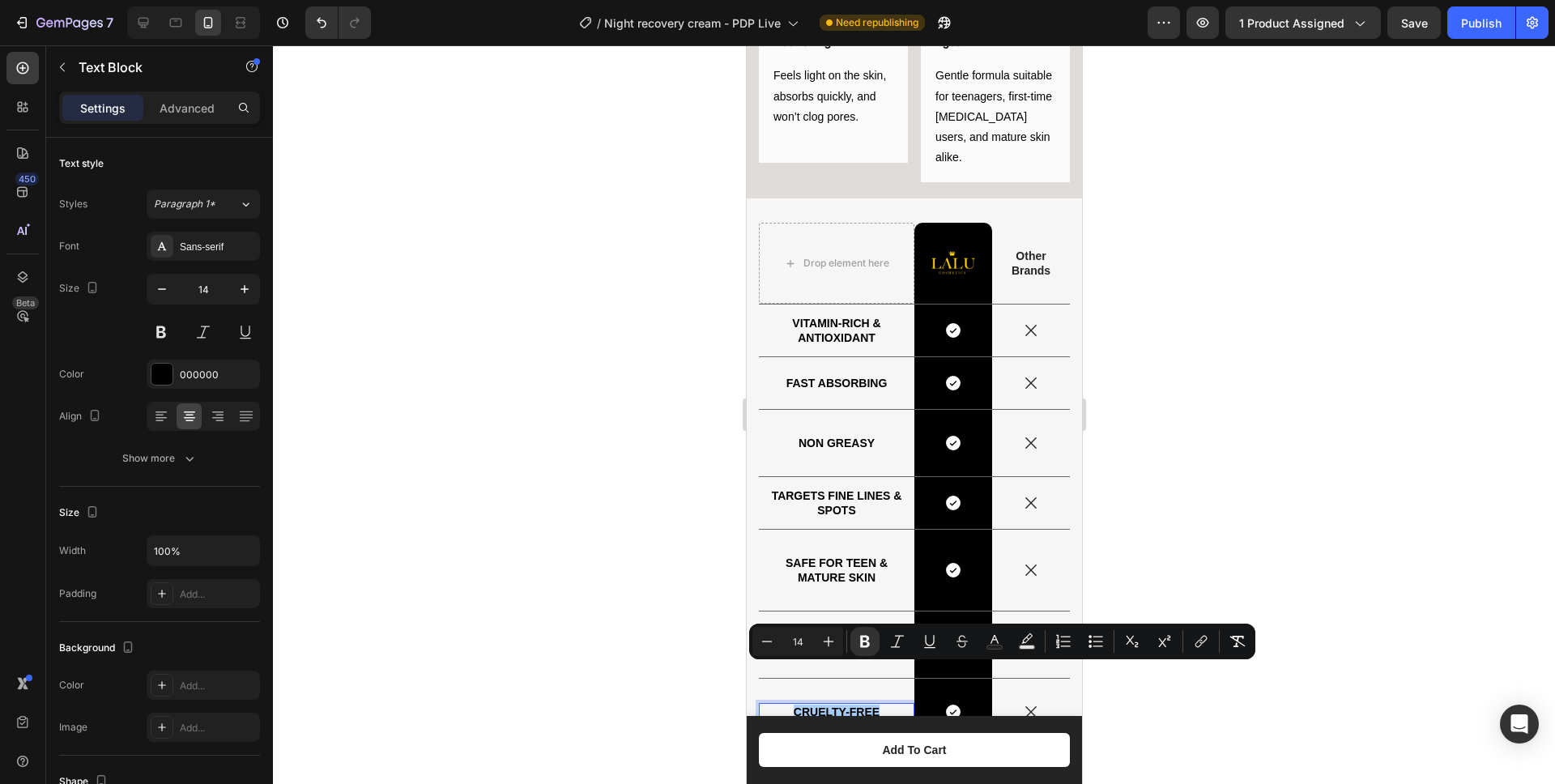
click at [626, 593] on div at bounding box center [914, 415] width 1282 height 738
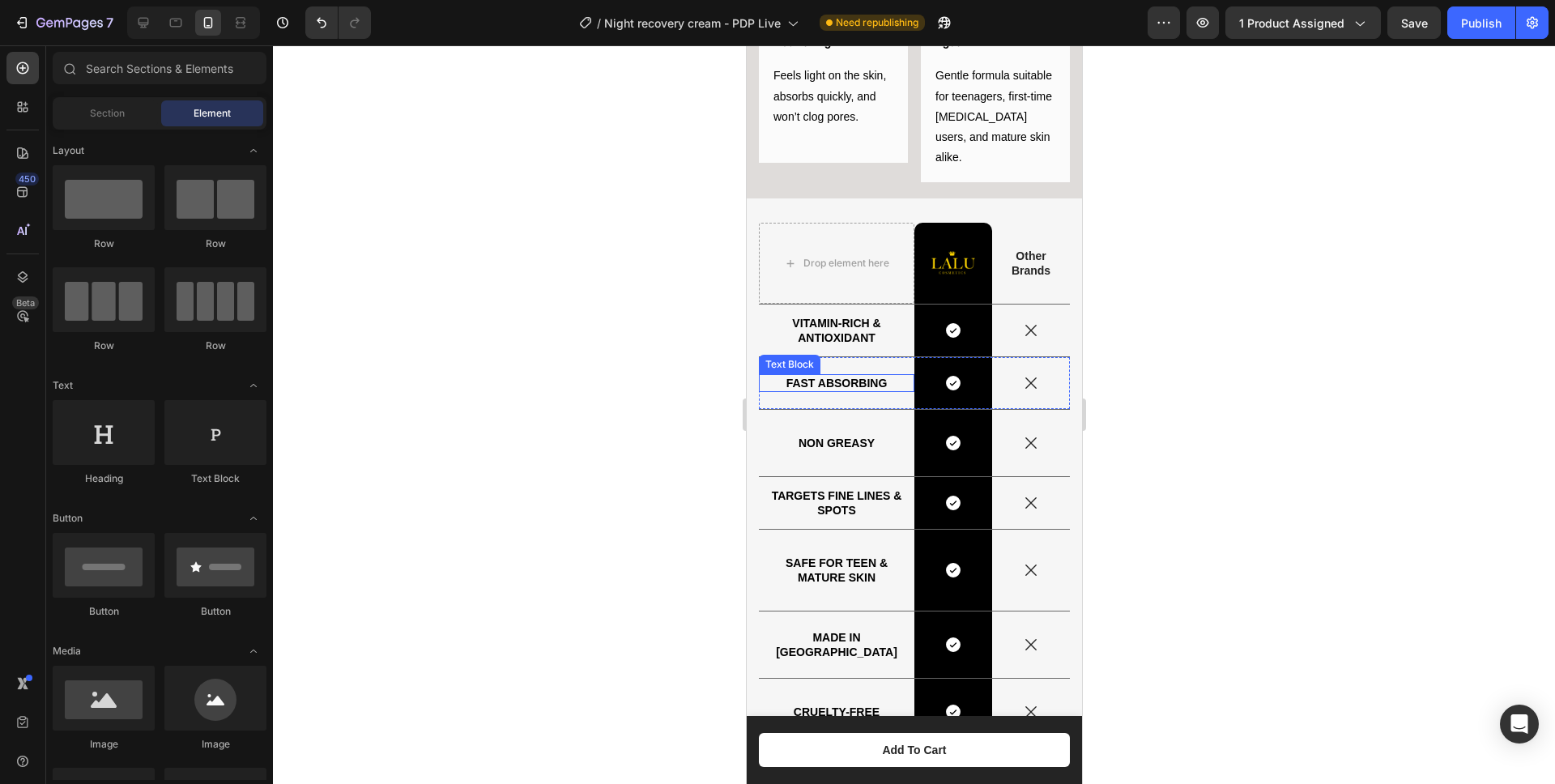
click at [832, 376] on strong "FAST ABSORBING" at bounding box center [836, 382] width 102 height 13
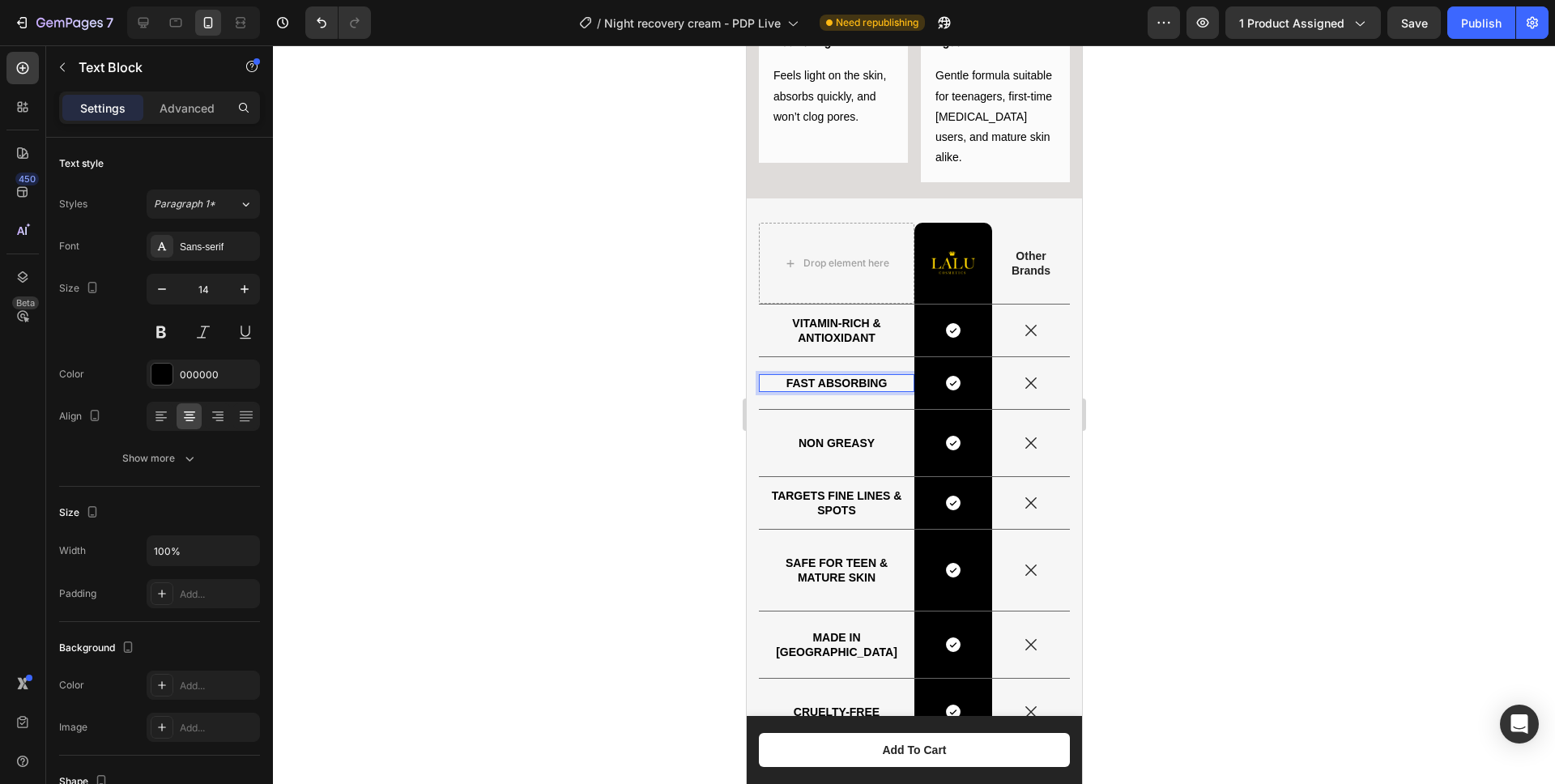
click at [832, 376] on strong "FAST ABSORBING" at bounding box center [836, 382] width 102 height 13
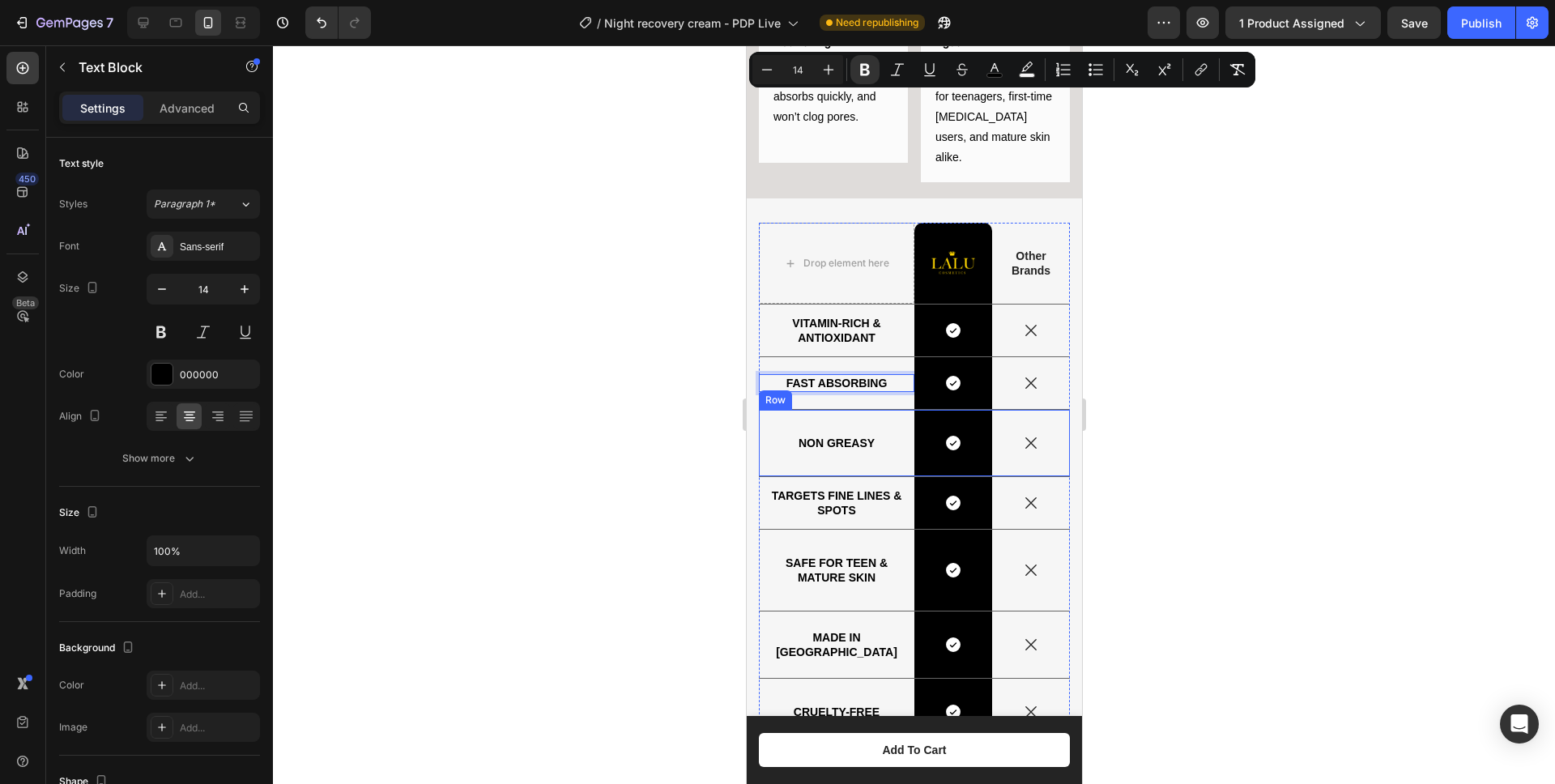
scroll to position [1952, 0]
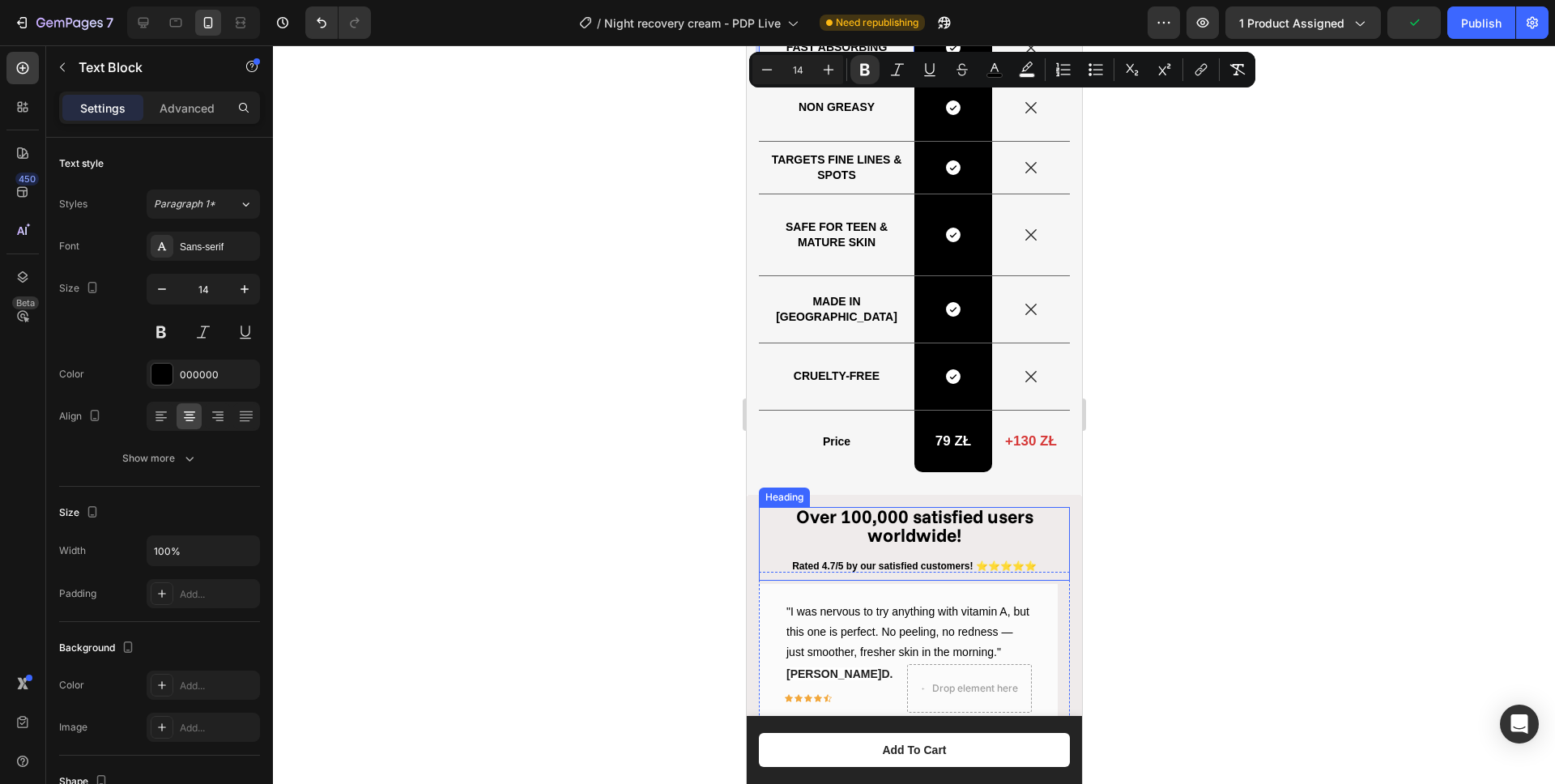
click at [896, 536] on strong "Over 100,000 satisfied users worldwide!" at bounding box center [914, 525] width 237 height 42
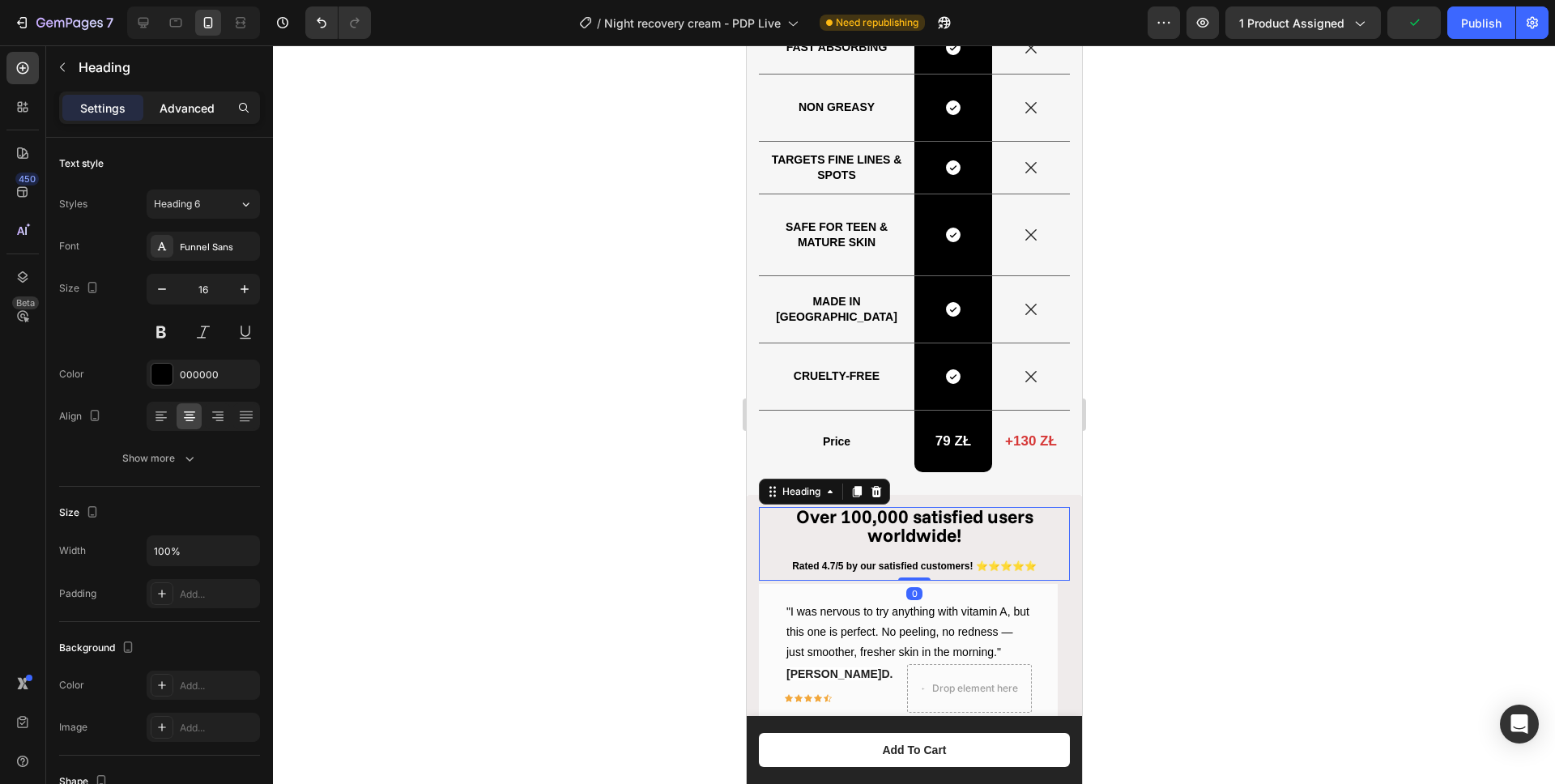
click at [196, 116] on div "Advanced" at bounding box center [186, 107] width 81 height 26
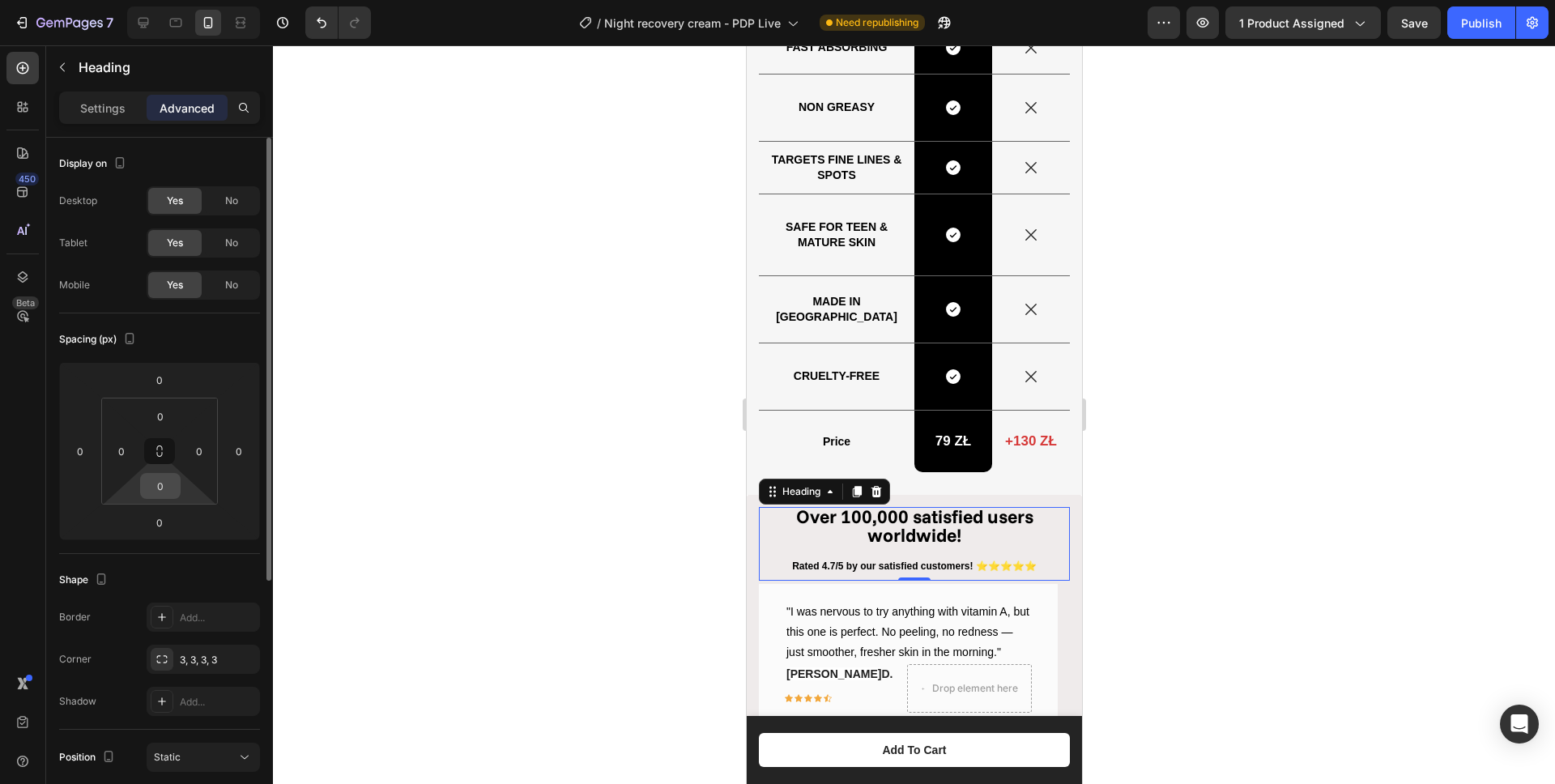
click at [173, 488] on input "0" at bounding box center [160, 486] width 33 height 24
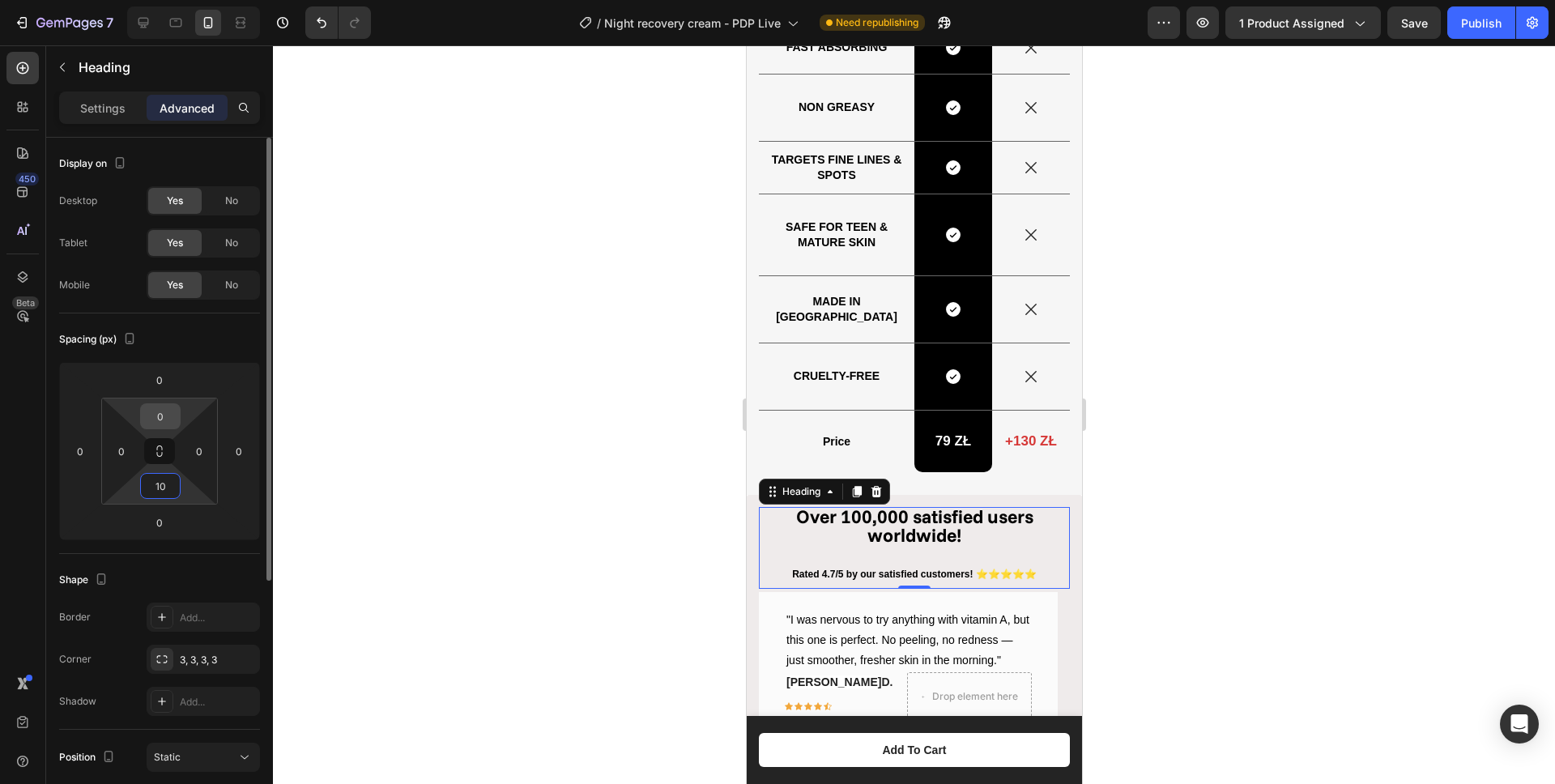
type input "10"
click at [171, 409] on input "0" at bounding box center [160, 416] width 33 height 24
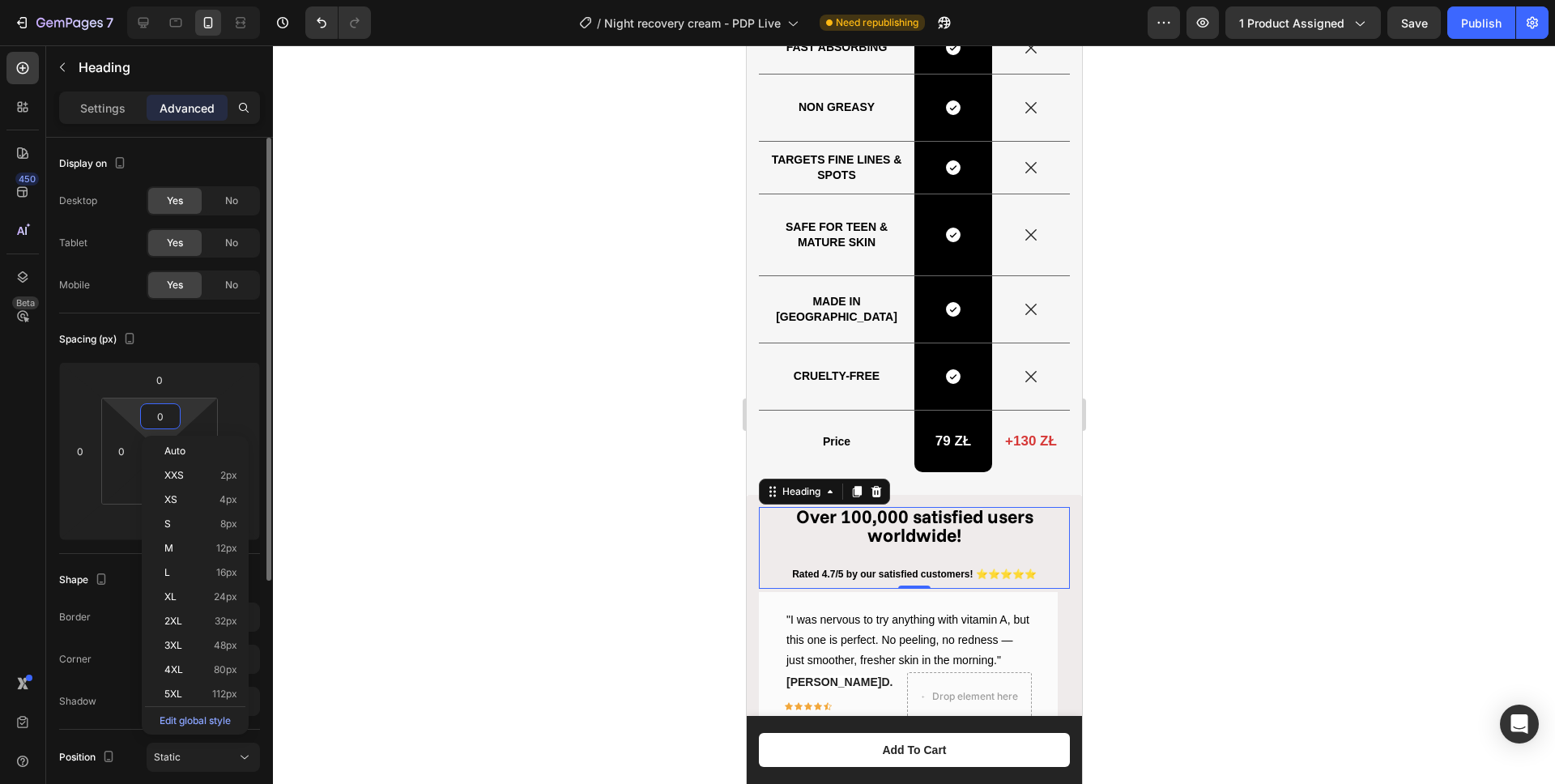
click at [171, 409] on input "0" at bounding box center [160, 416] width 33 height 24
type input "10"
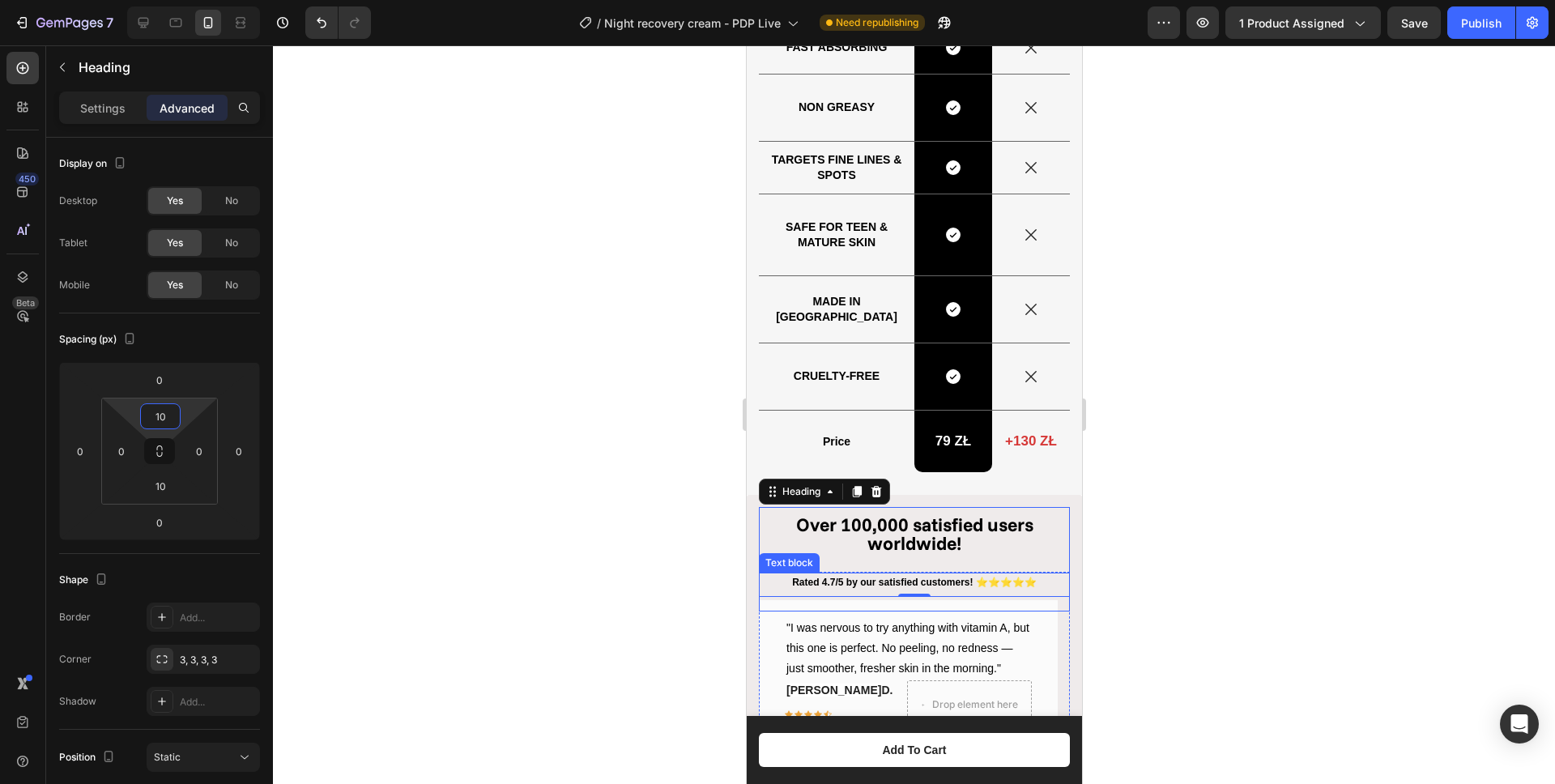
click at [872, 584] on p "Rated 4.7/5 by our satisfied customers! ⭐⭐⭐⭐⭐" at bounding box center [913, 583] width 308 height 18
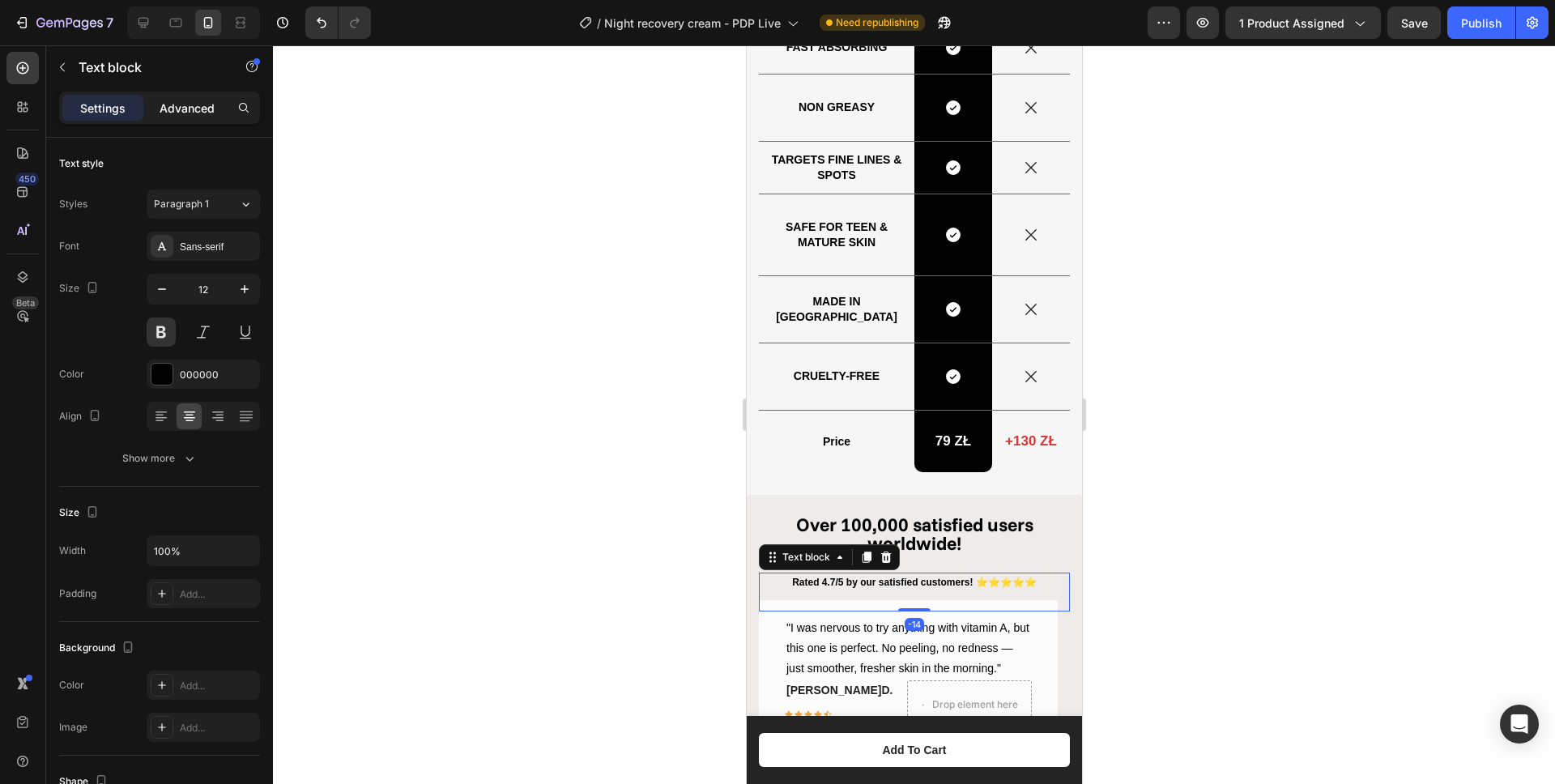
click at [188, 115] on p "Advanced" at bounding box center [186, 107] width 55 height 17
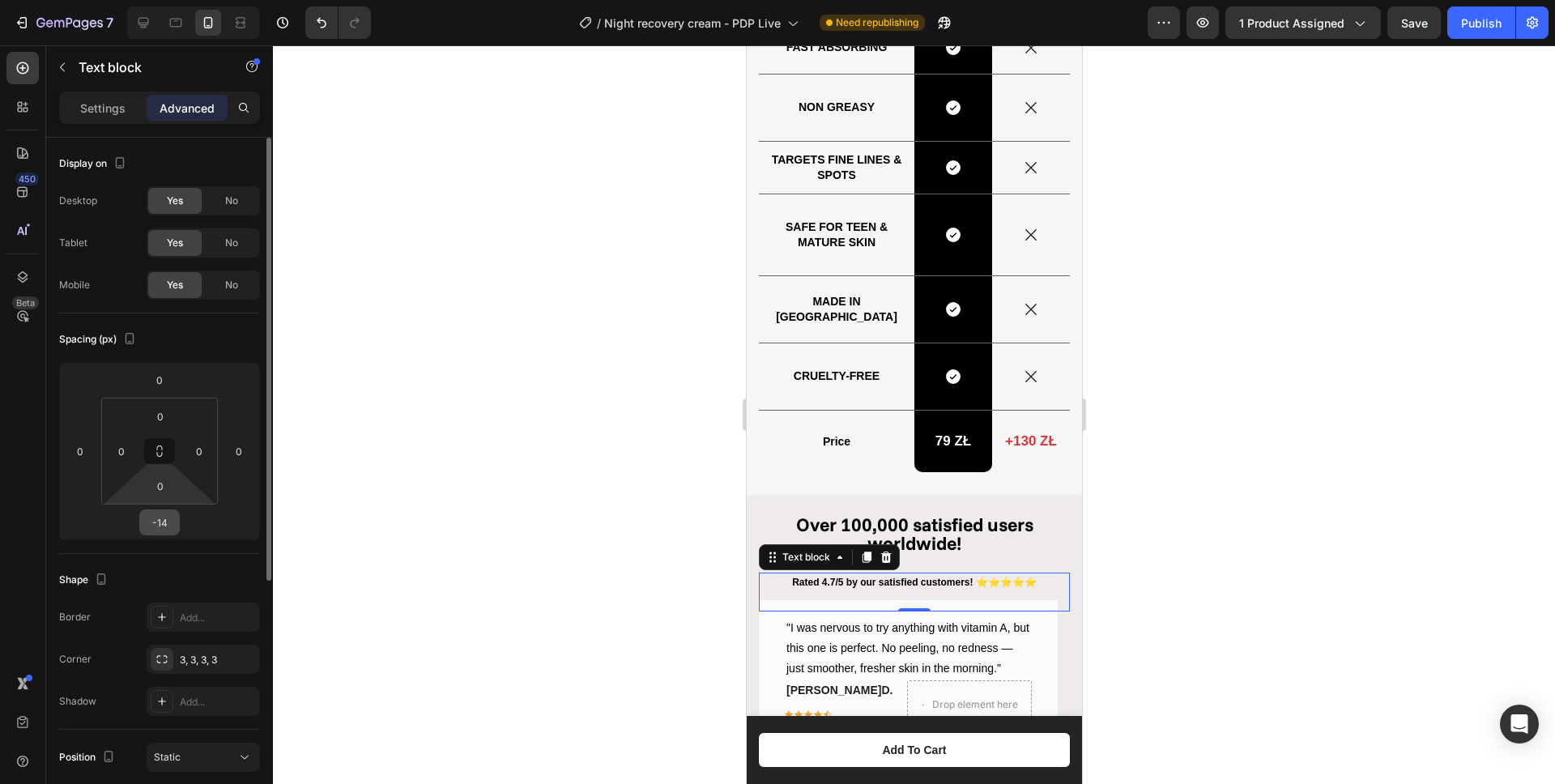
click at [163, 530] on input "-14" at bounding box center [159, 522] width 33 height 24
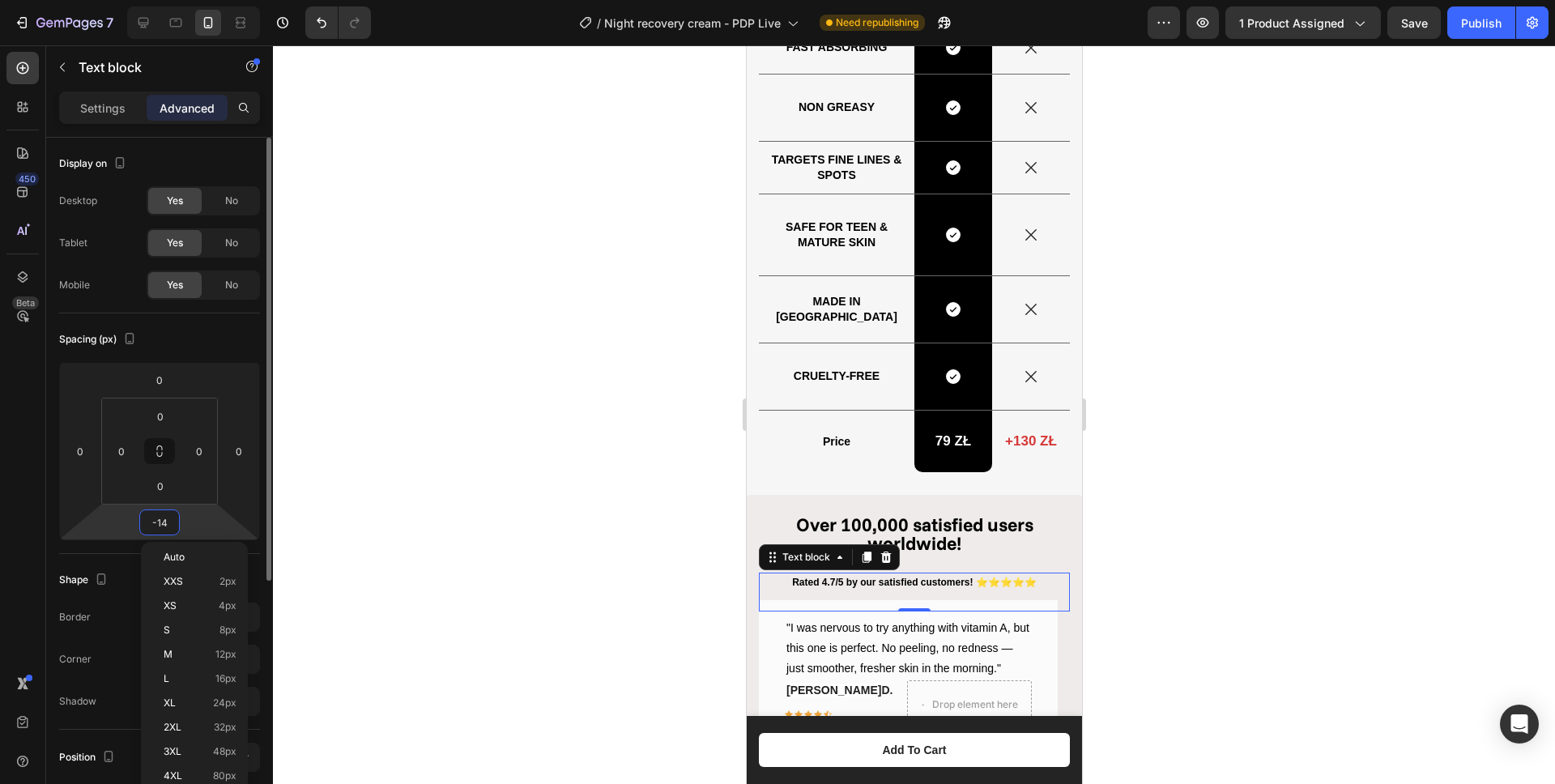
click at [163, 530] on input "-14" at bounding box center [159, 522] width 33 height 24
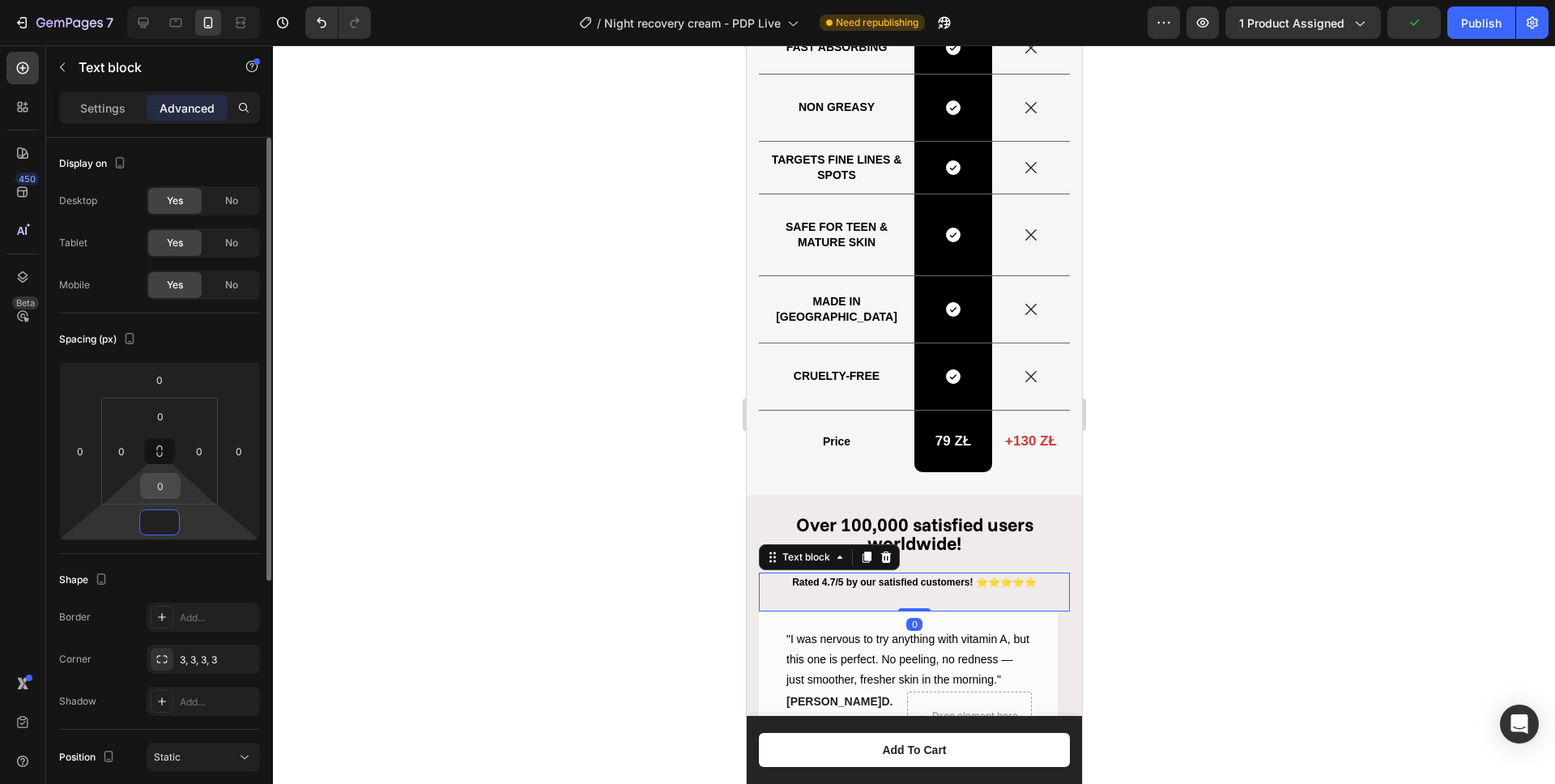
type input "0"
click at [167, 492] on input "0" at bounding box center [160, 486] width 33 height 24
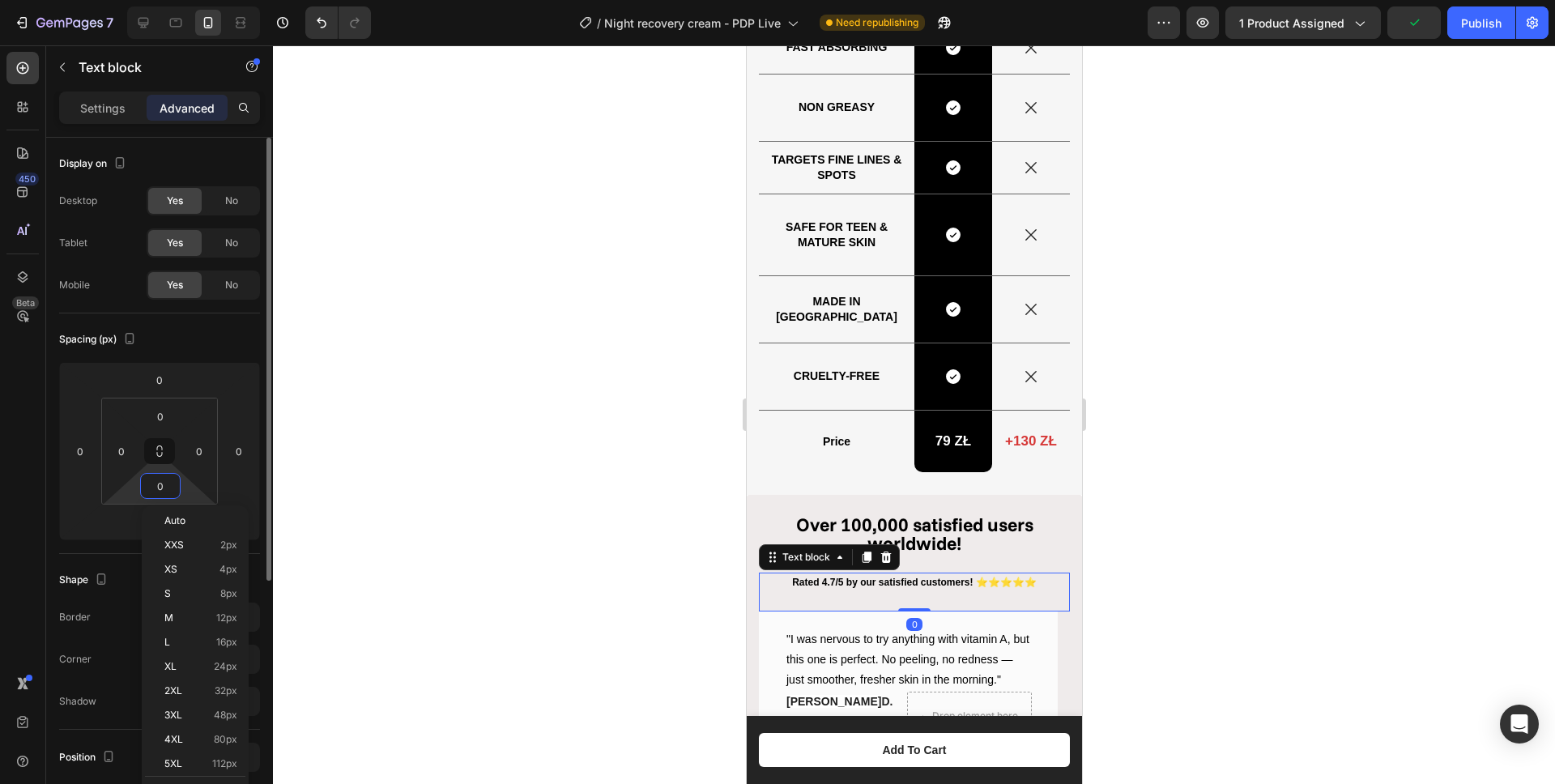
drag, startPoint x: 167, startPoint y: 492, endPoint x: 176, endPoint y: 499, distance: 11.4
click at [167, 492] on input "0" at bounding box center [160, 486] width 33 height 24
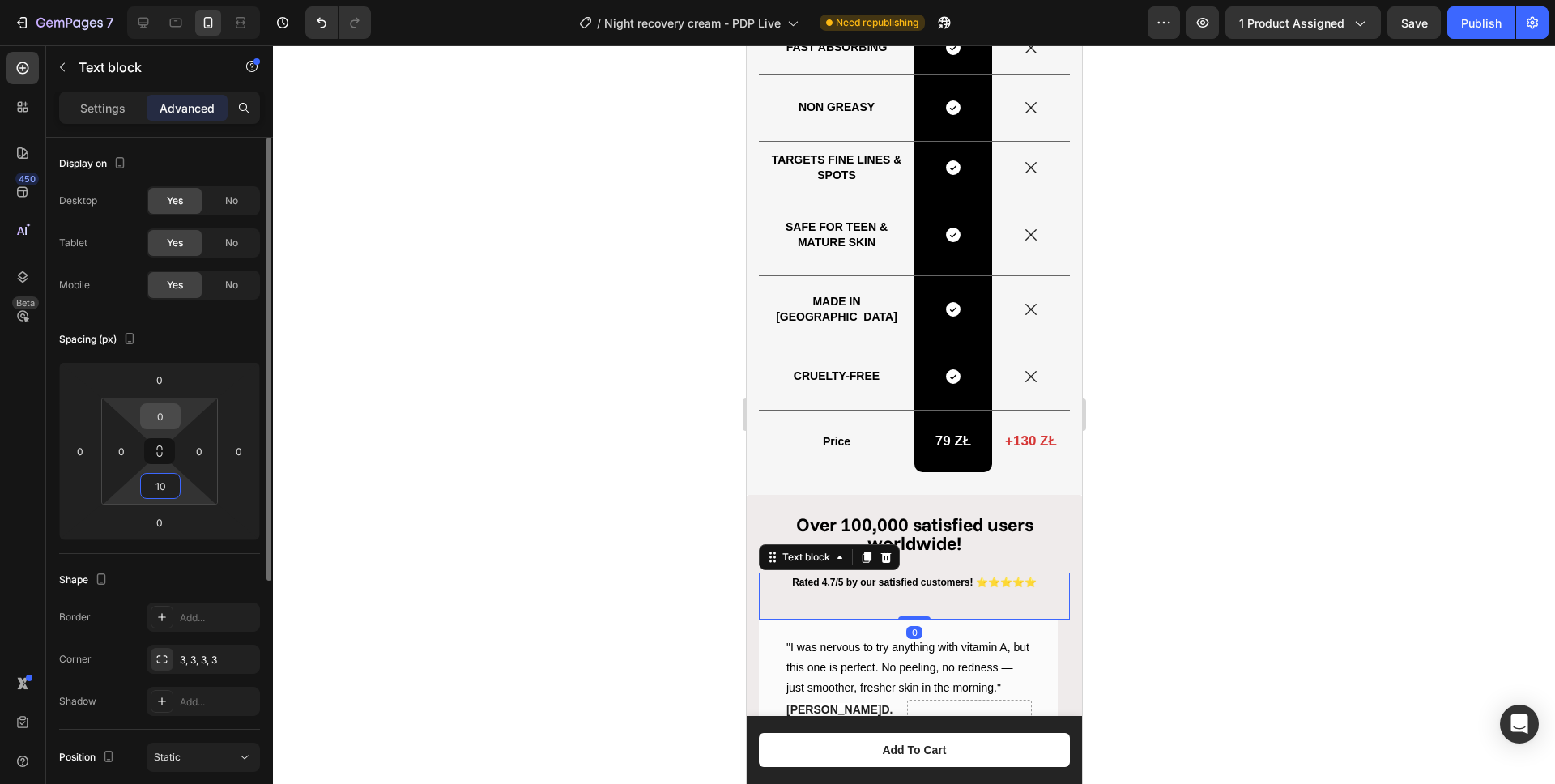
type input "10"
click at [168, 410] on input "0" at bounding box center [160, 416] width 33 height 24
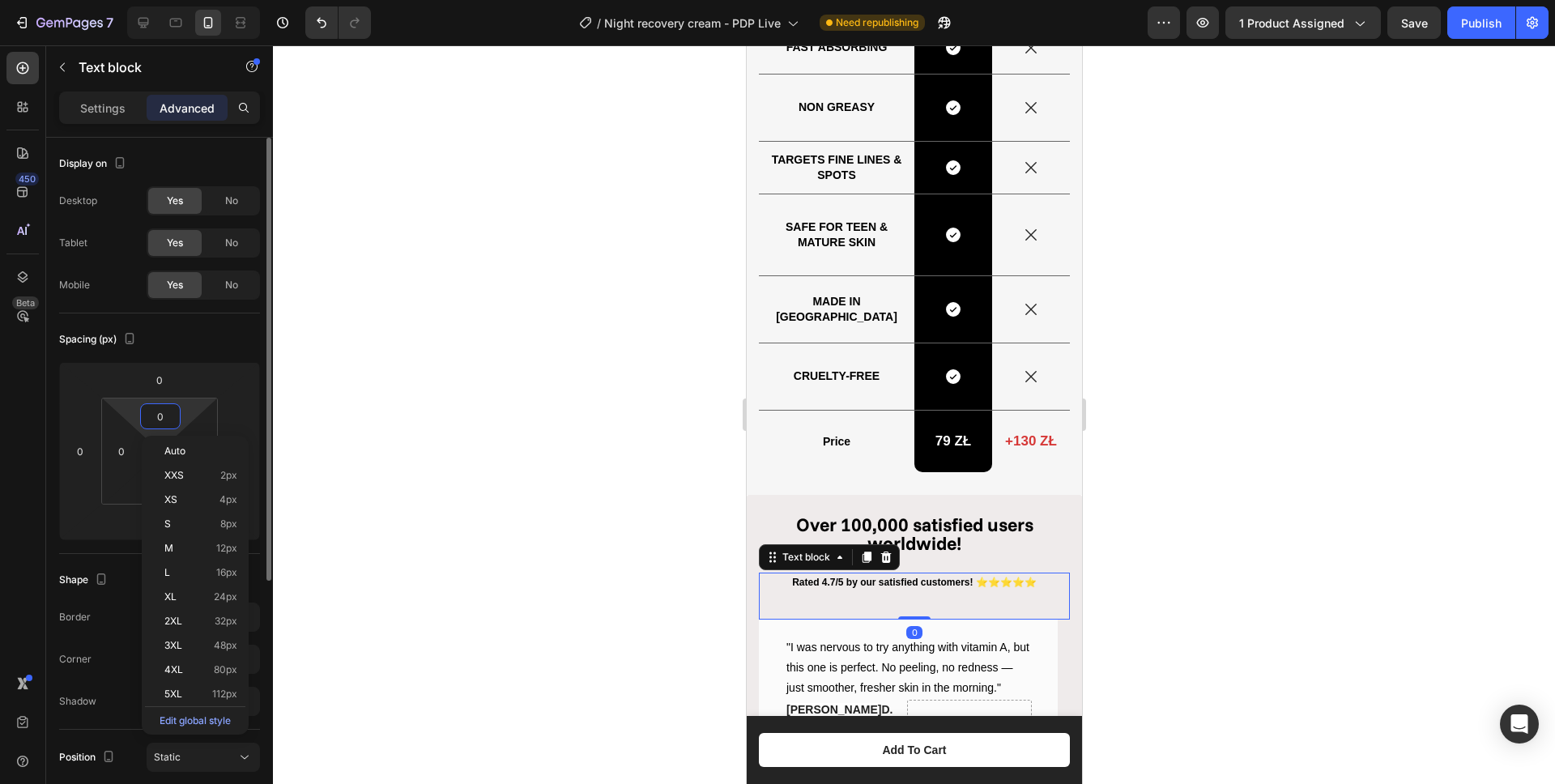
click at [168, 410] on input "0" at bounding box center [160, 416] width 33 height 24
type input "10"
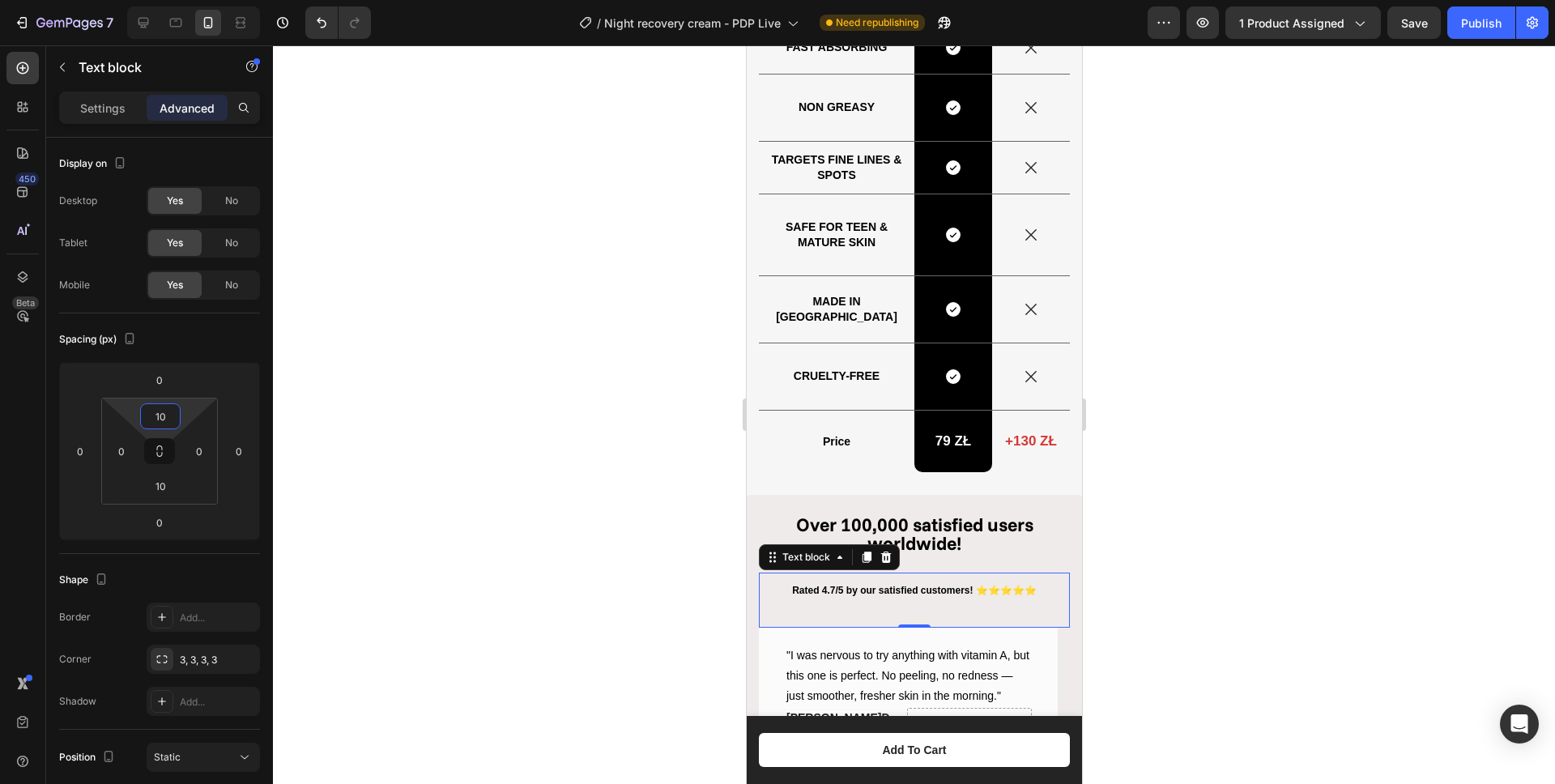
click at [474, 412] on div at bounding box center [914, 415] width 1282 height 738
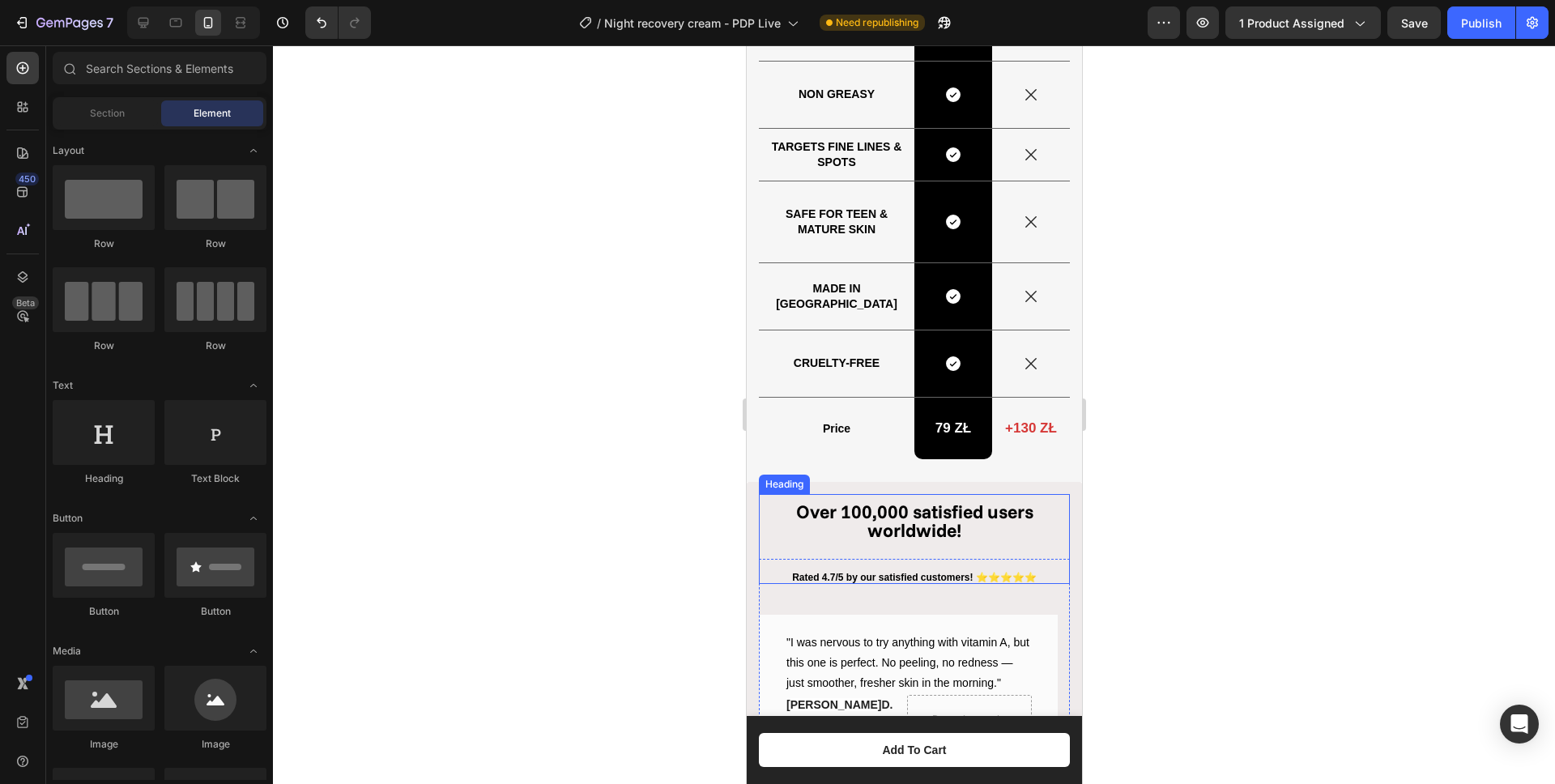
scroll to position [1976, 0]
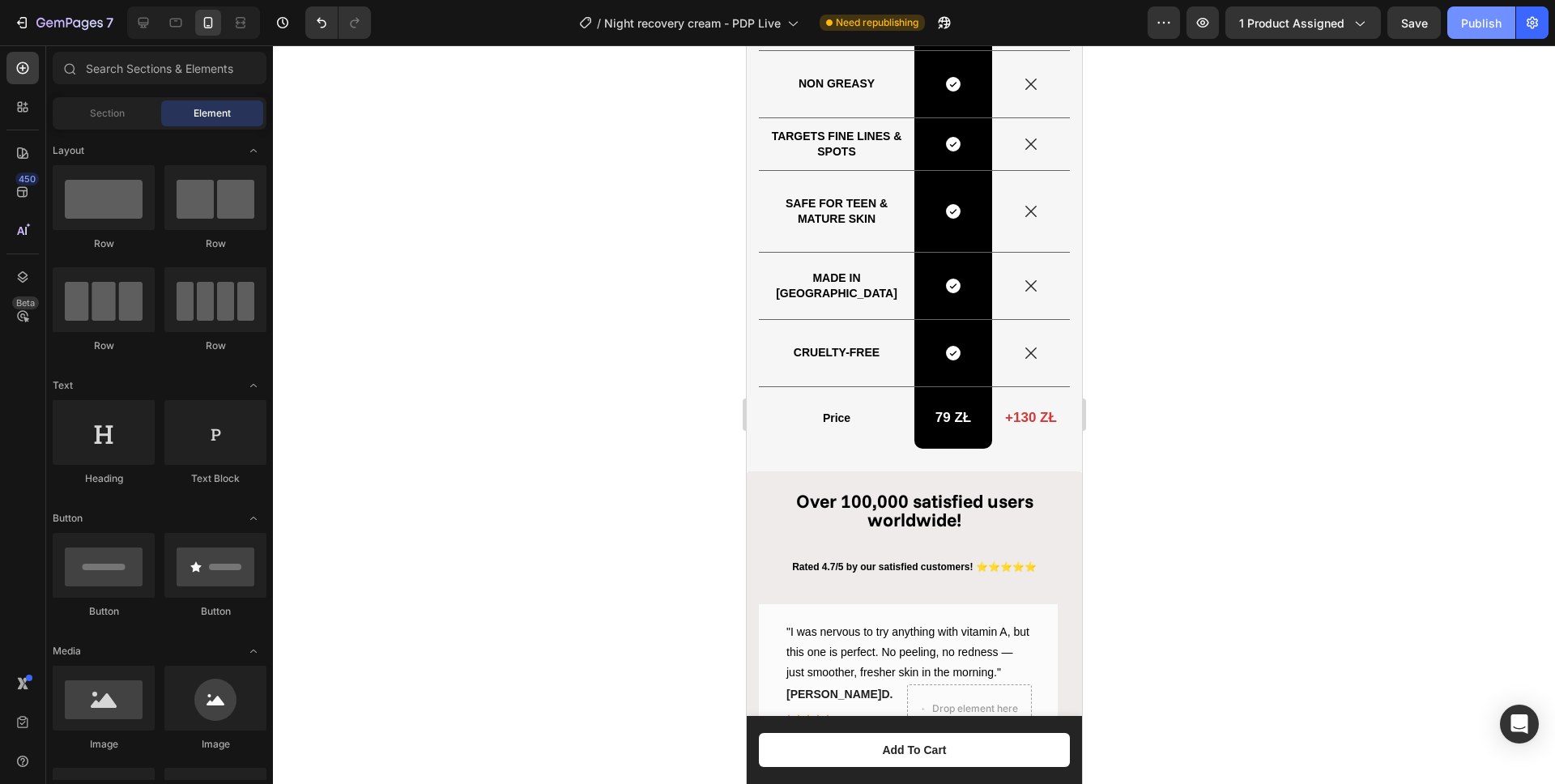
click at [1467, 21] on div "Publish" at bounding box center [1481, 23] width 41 height 17
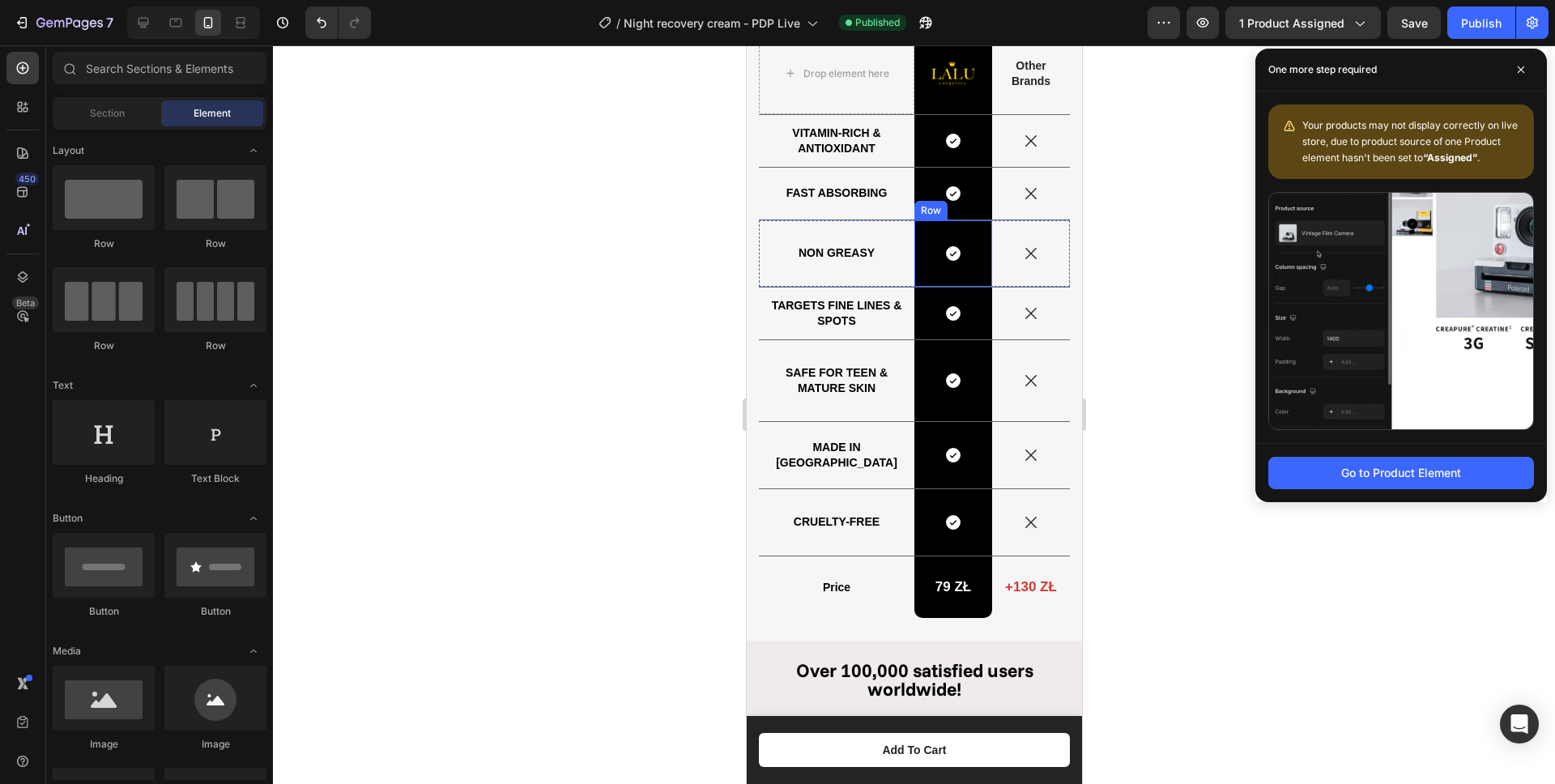
scroll to position [1687, 0]
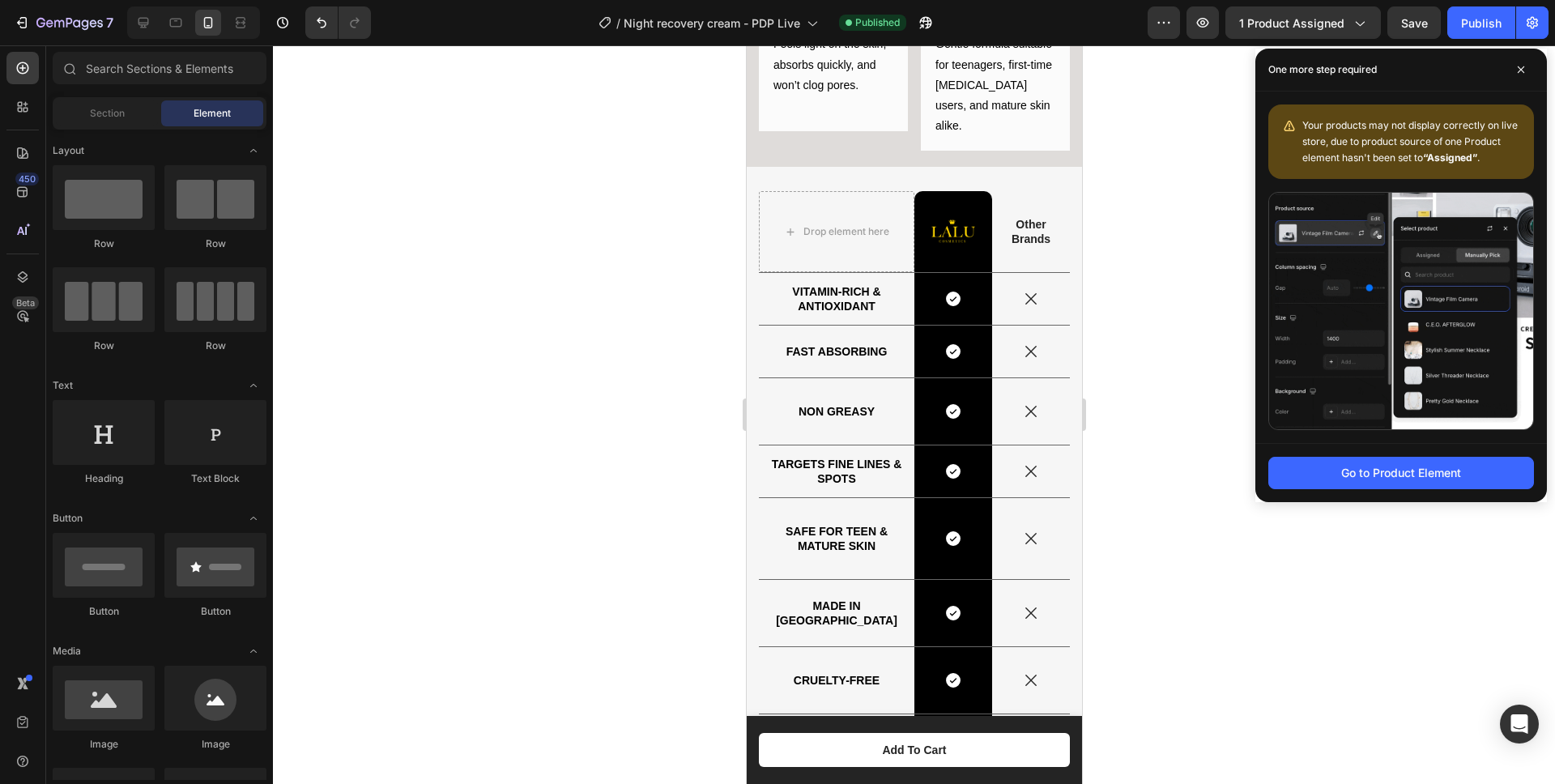
click at [564, 280] on div at bounding box center [914, 415] width 1282 height 738
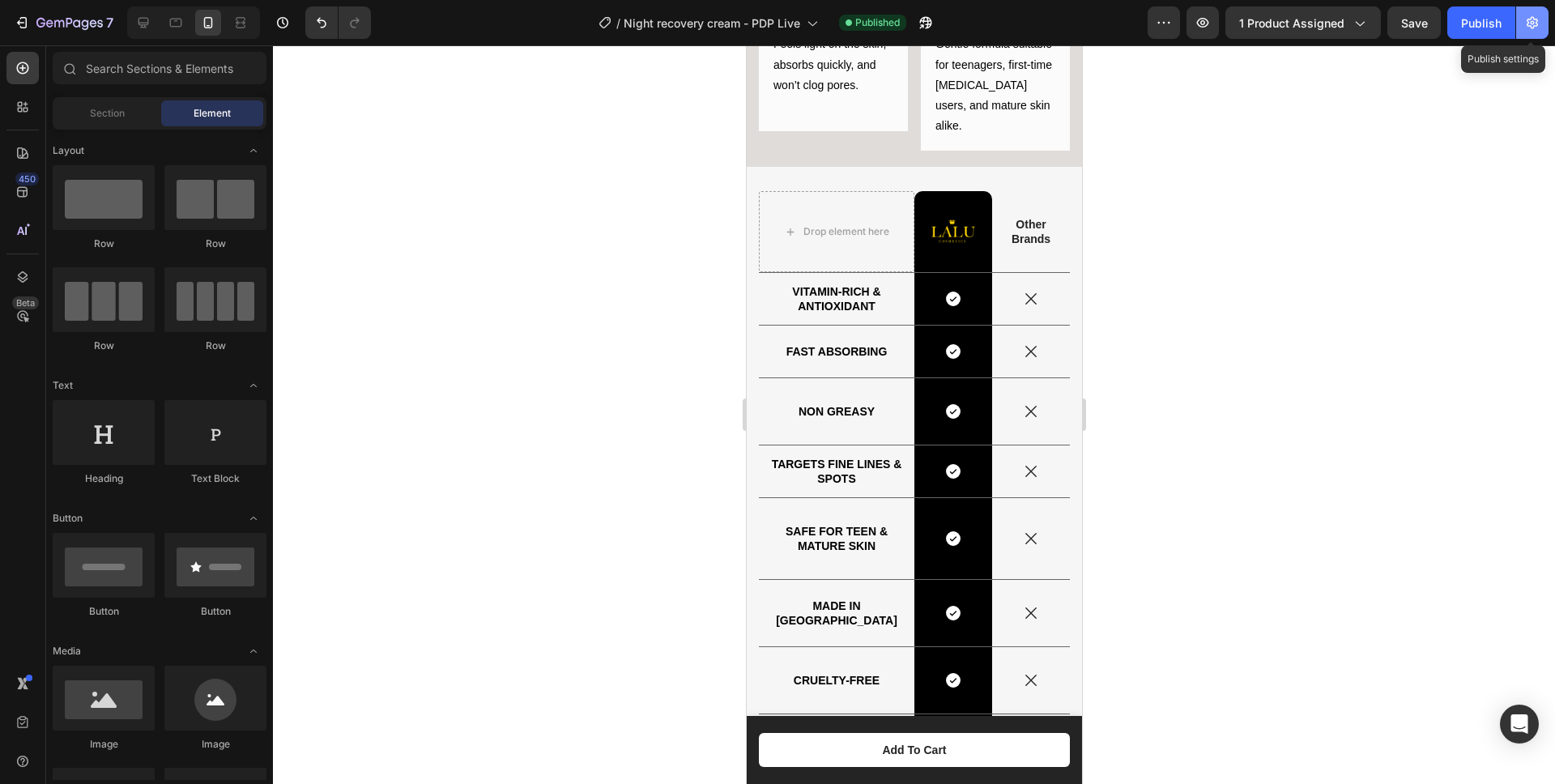
click at [1536, 21] on icon "button" at bounding box center [1532, 23] width 11 height 12
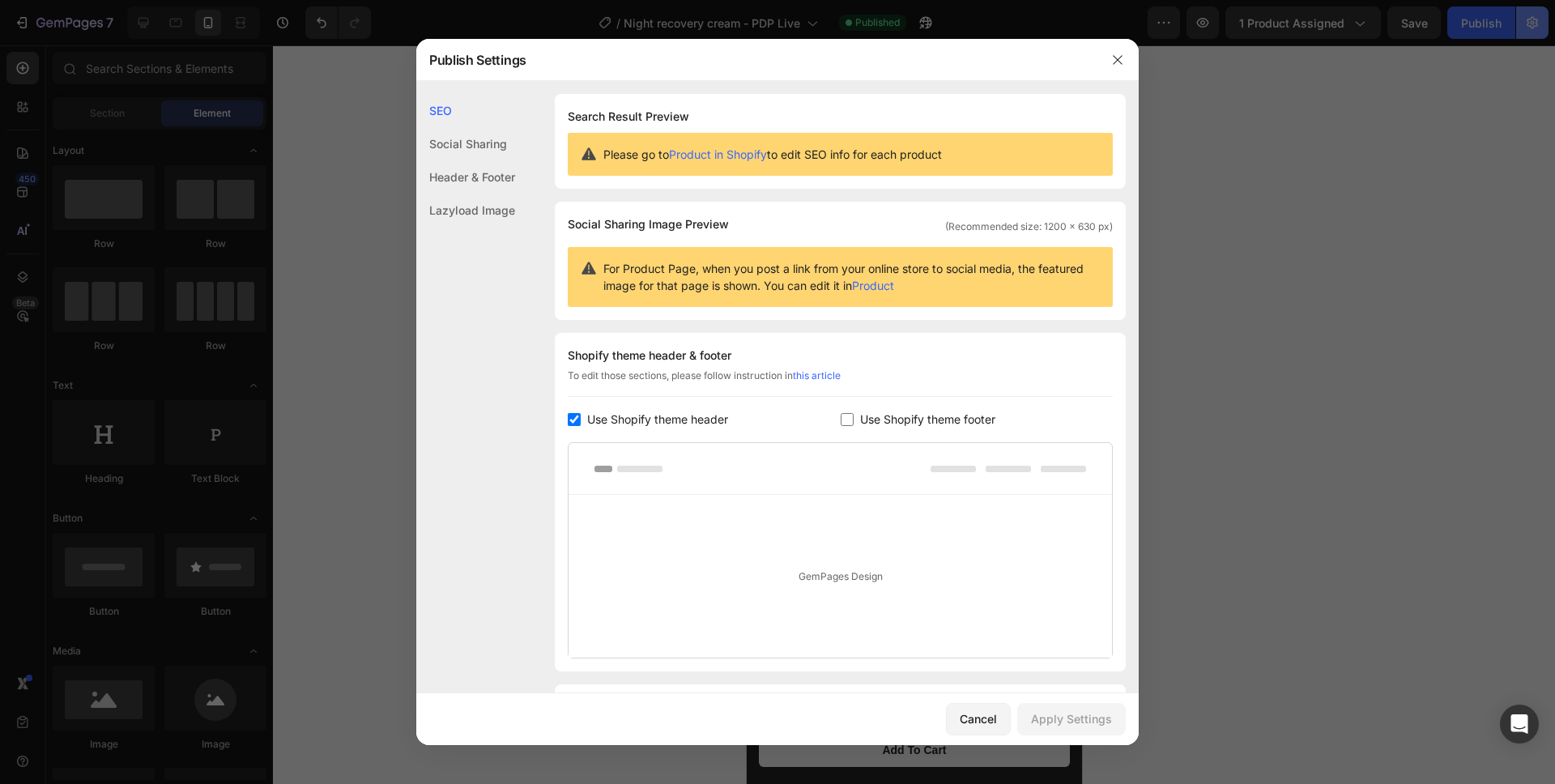
click at [1536, 21] on div at bounding box center [778, 392] width 1555 height 784
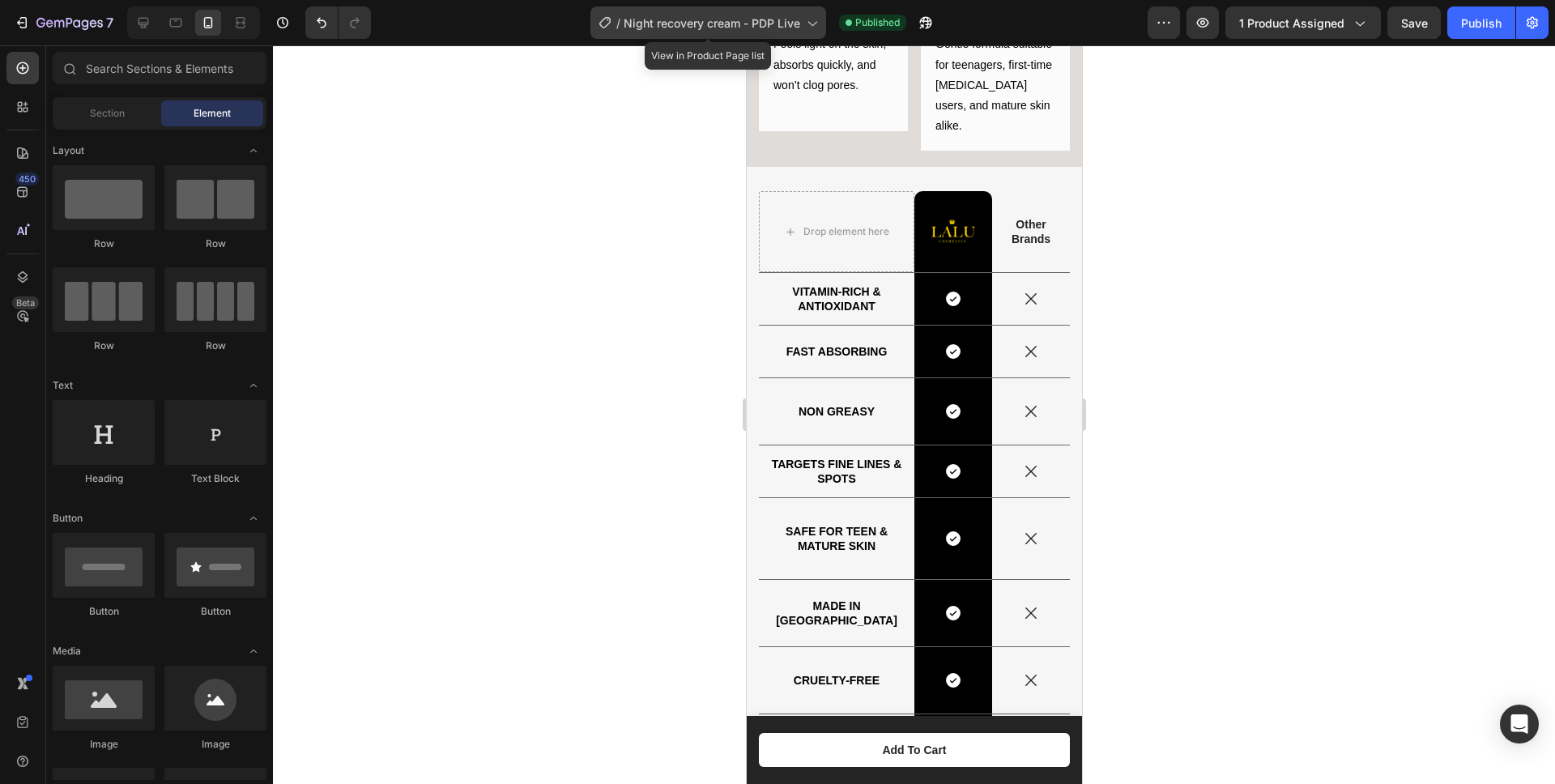
click at [737, 28] on span "Night recovery cream - PDP Live" at bounding box center [711, 23] width 176 height 17
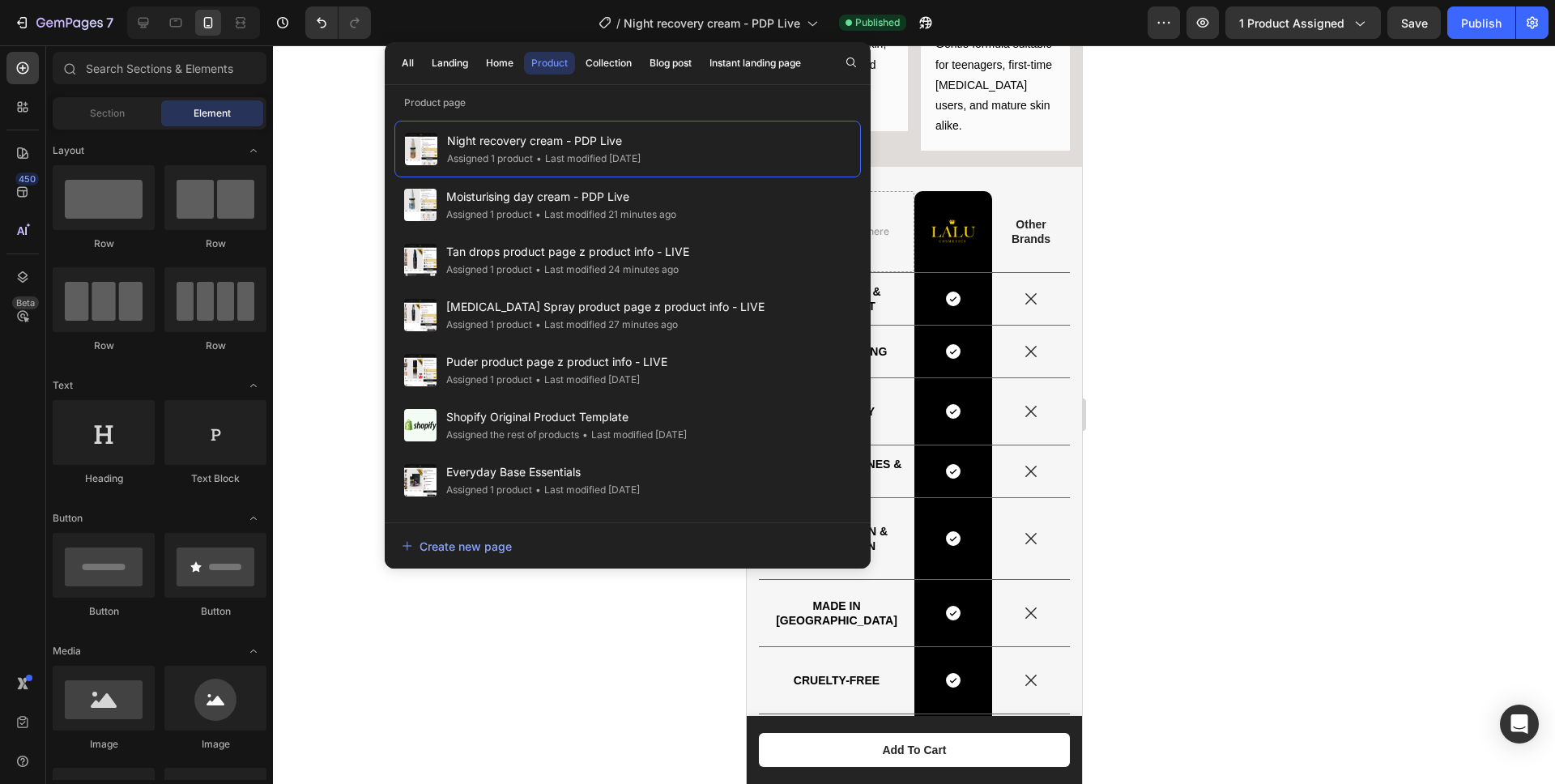
click at [344, 229] on div at bounding box center [914, 415] width 1282 height 738
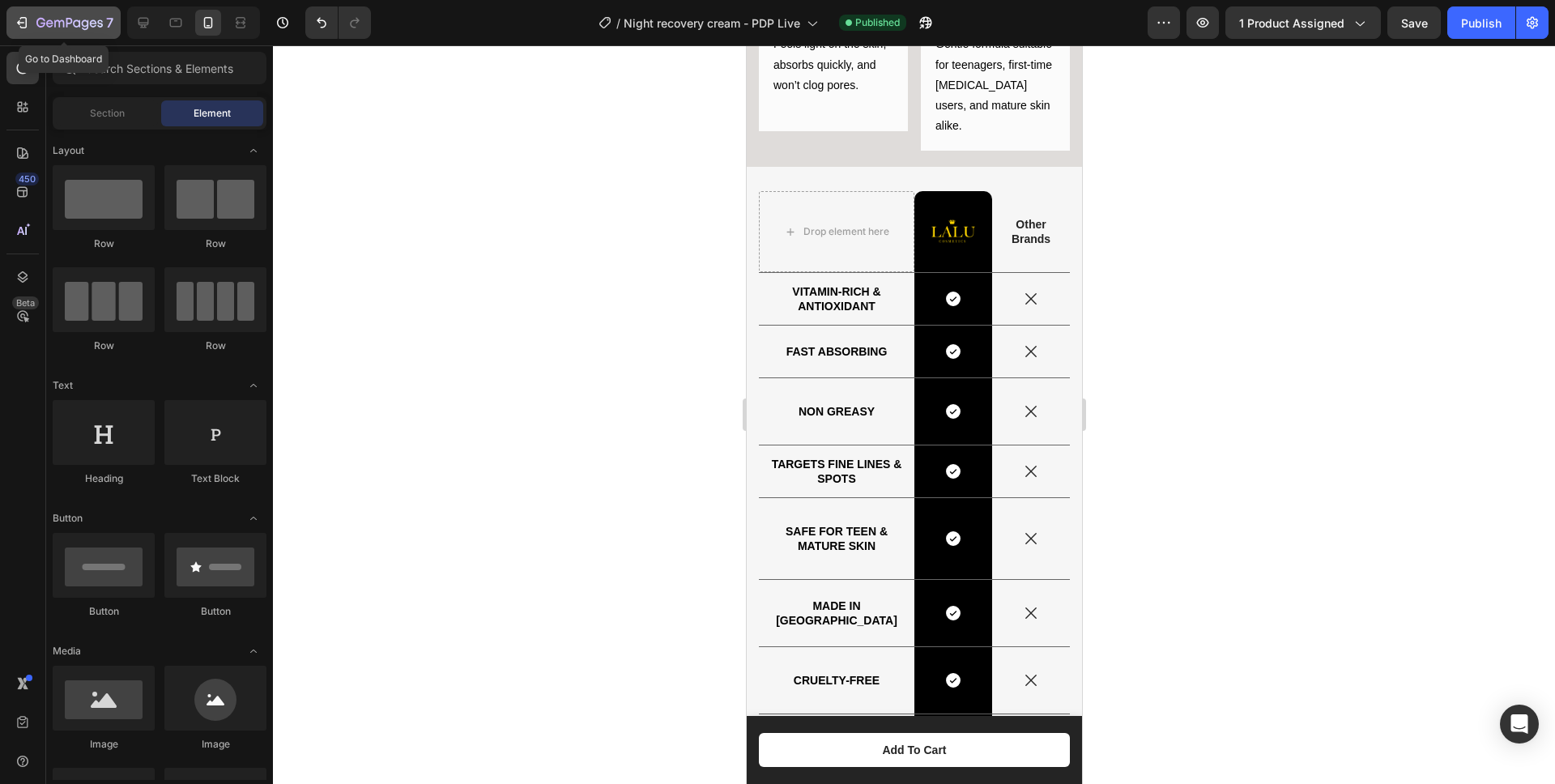
click at [28, 26] on icon "button" at bounding box center [22, 23] width 16 height 16
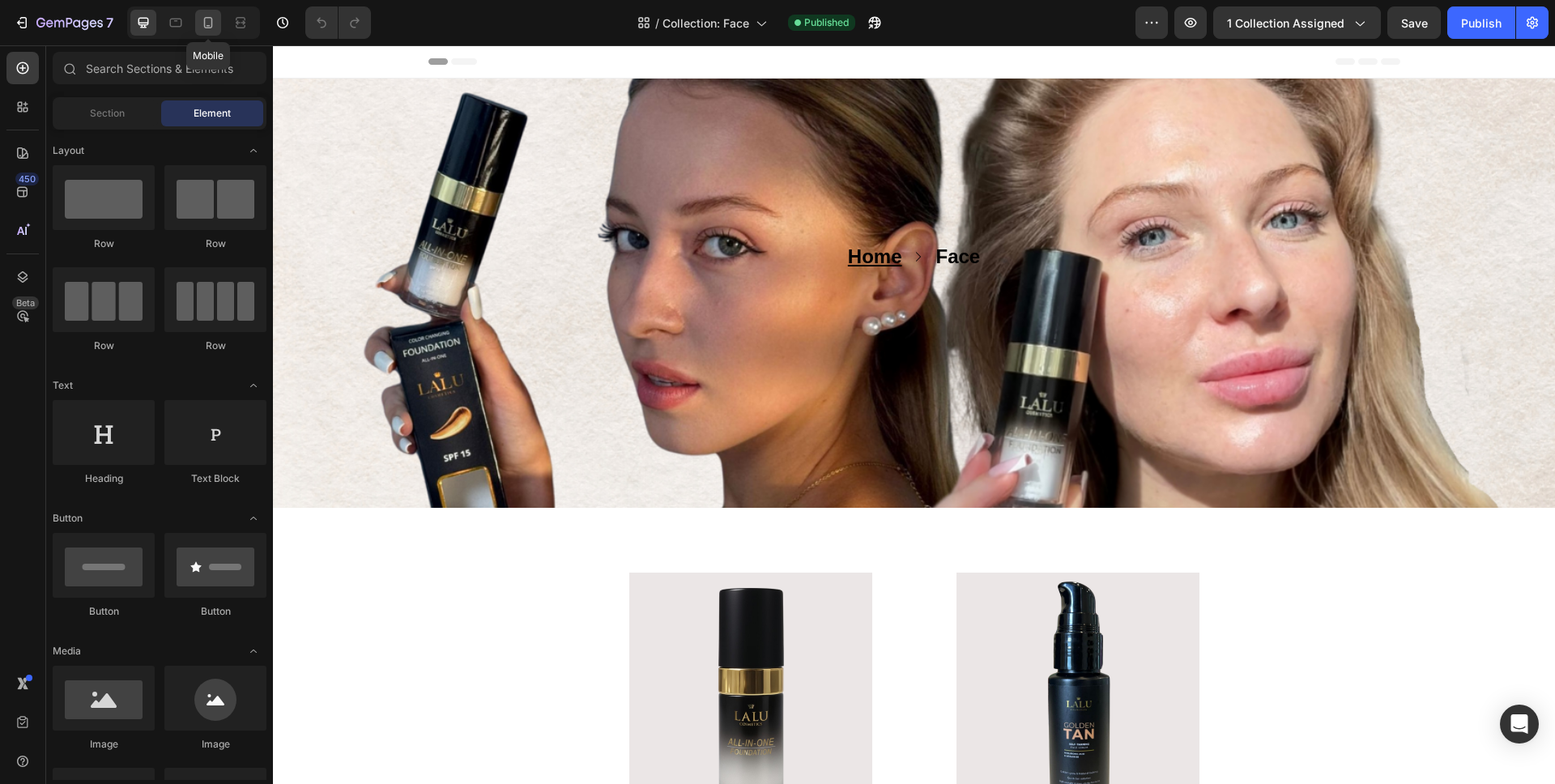
click at [211, 25] on icon at bounding box center [208, 23] width 16 height 16
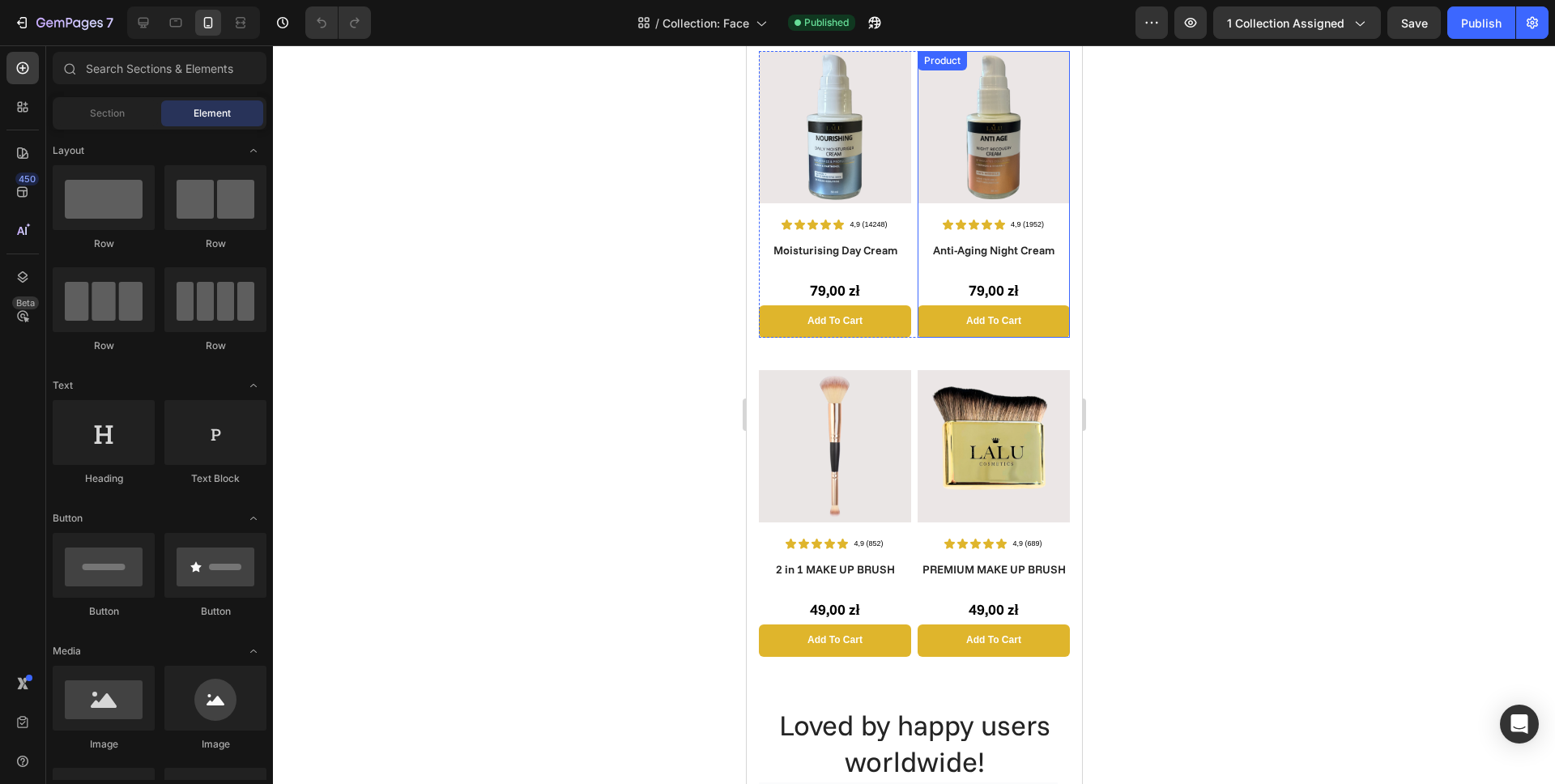
scroll to position [728, 0]
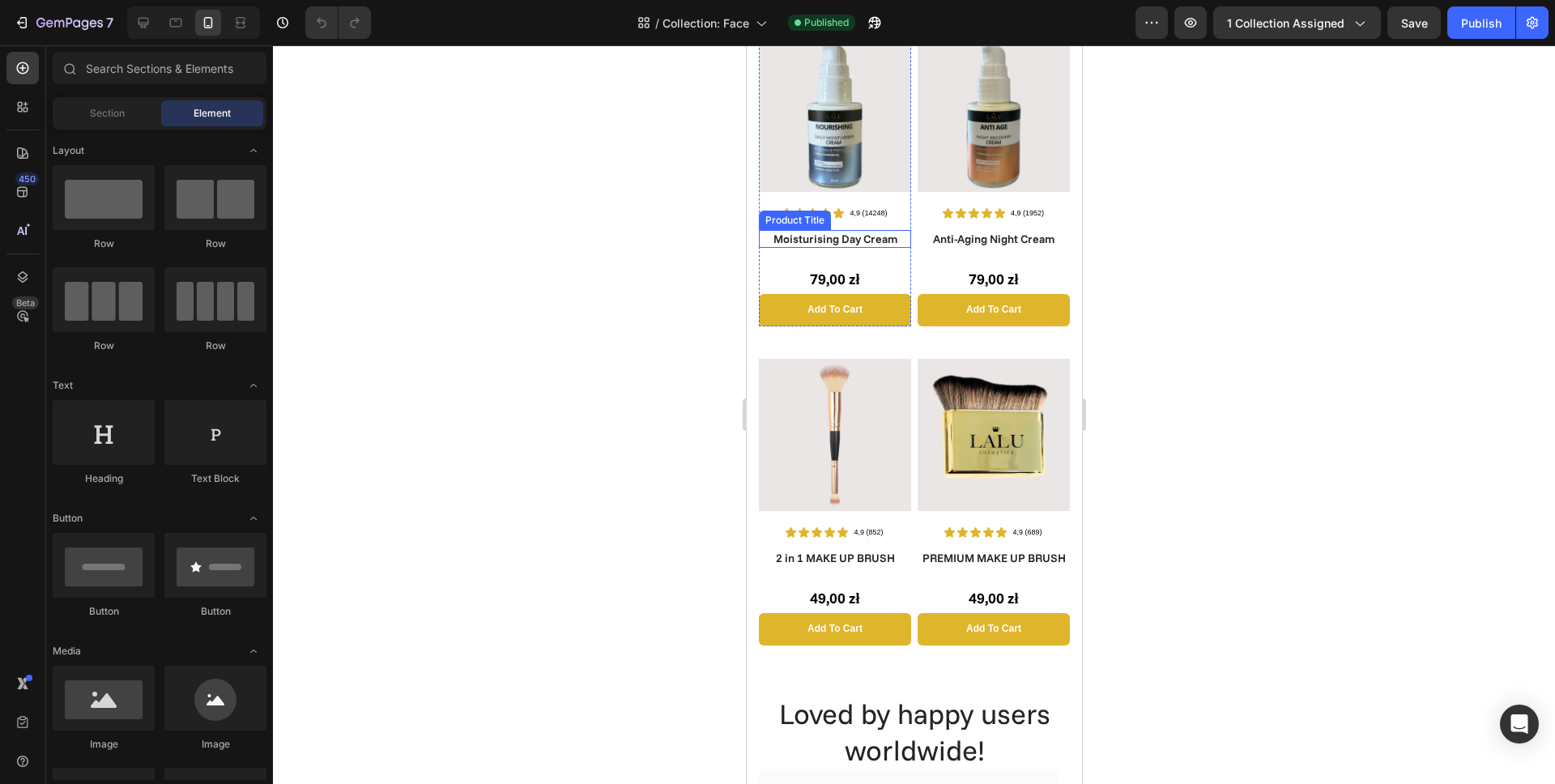
click at [841, 230] on h1 "Moisturising Day Cream" at bounding box center [834, 239] width 152 height 18
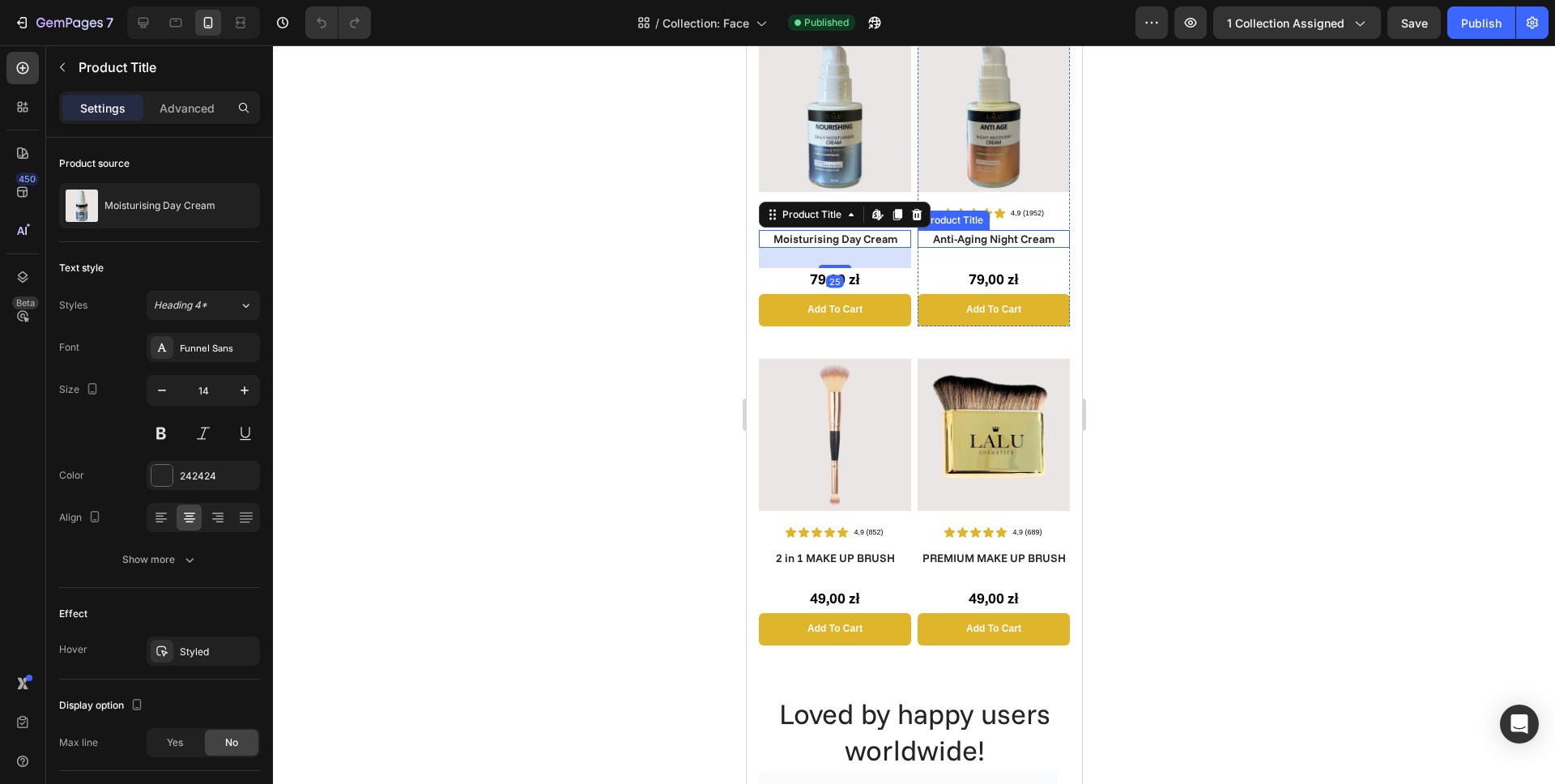
click at [993, 230] on h1 "Anti-Aging Night Cream" at bounding box center [993, 239] width 152 height 18
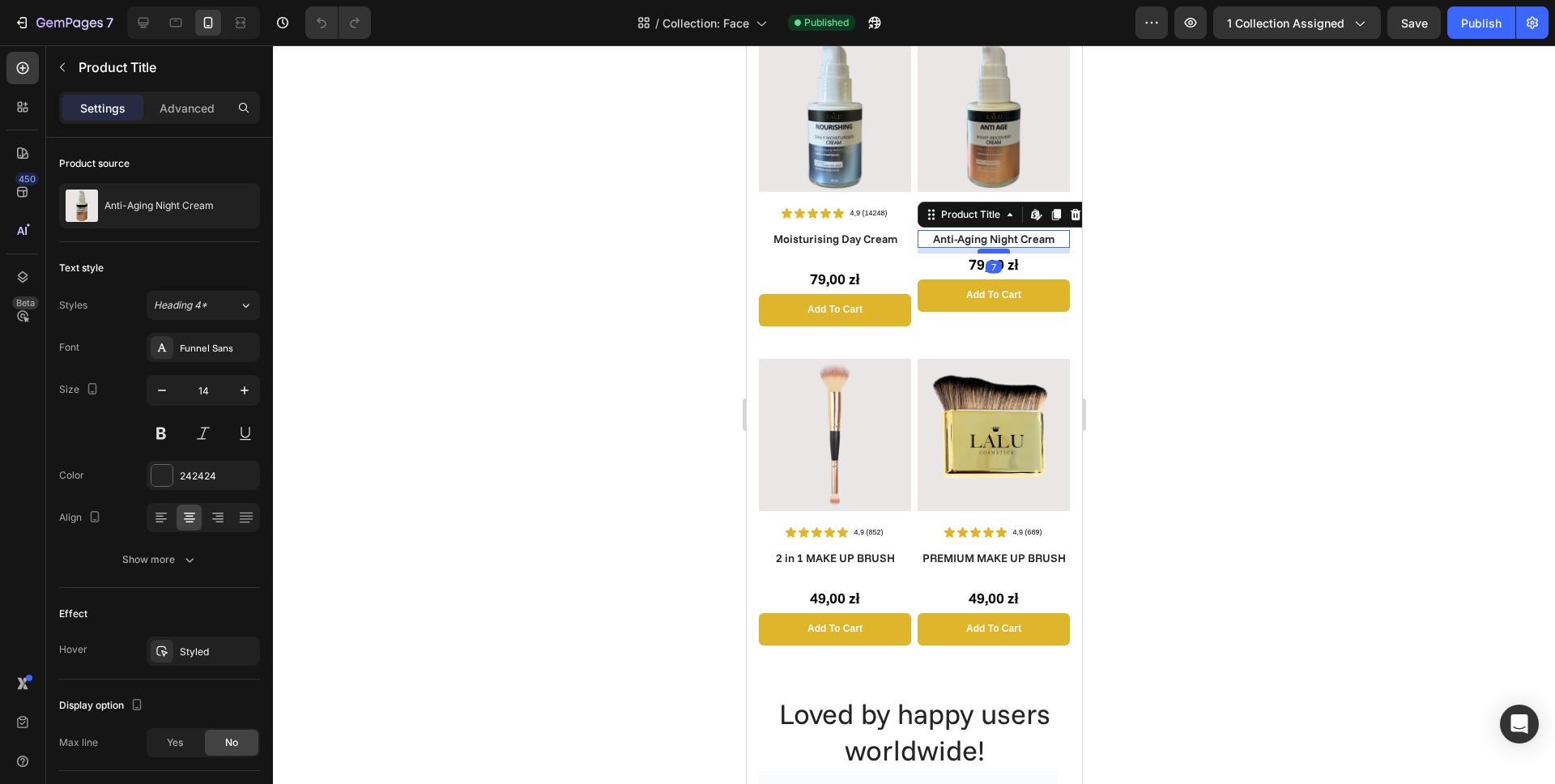
drag, startPoint x: 984, startPoint y: 253, endPoint x: 984, endPoint y: 238, distance: 15.0
click at [984, 249] on div at bounding box center [993, 251] width 33 height 5
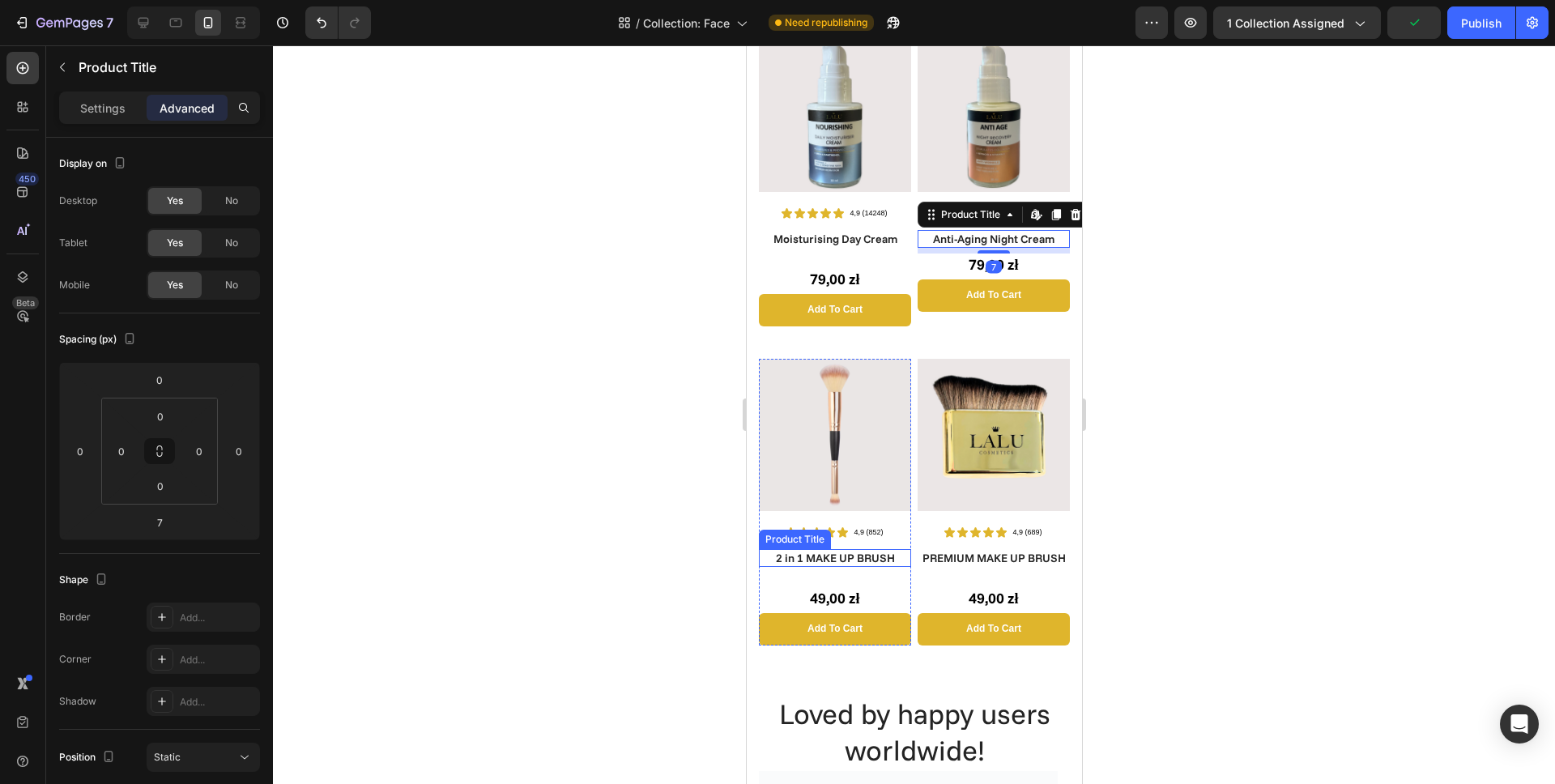
click at [845, 549] on h1 "2 in 1 MAKE UP BRUSH" at bounding box center [834, 558] width 152 height 18
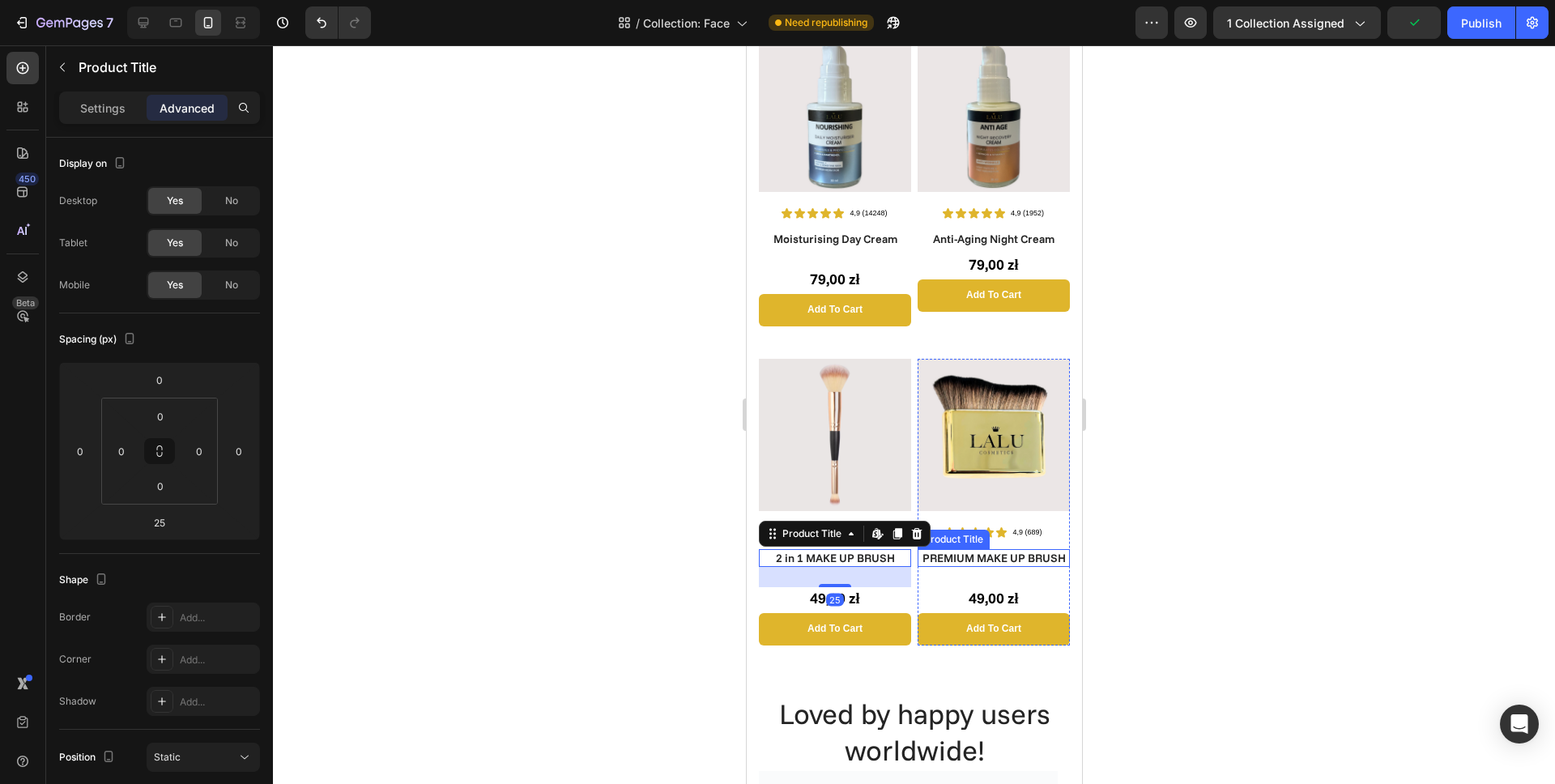
click at [987, 549] on h1 "PREMIUM MAKE UP BRUSH" at bounding box center [993, 558] width 152 height 18
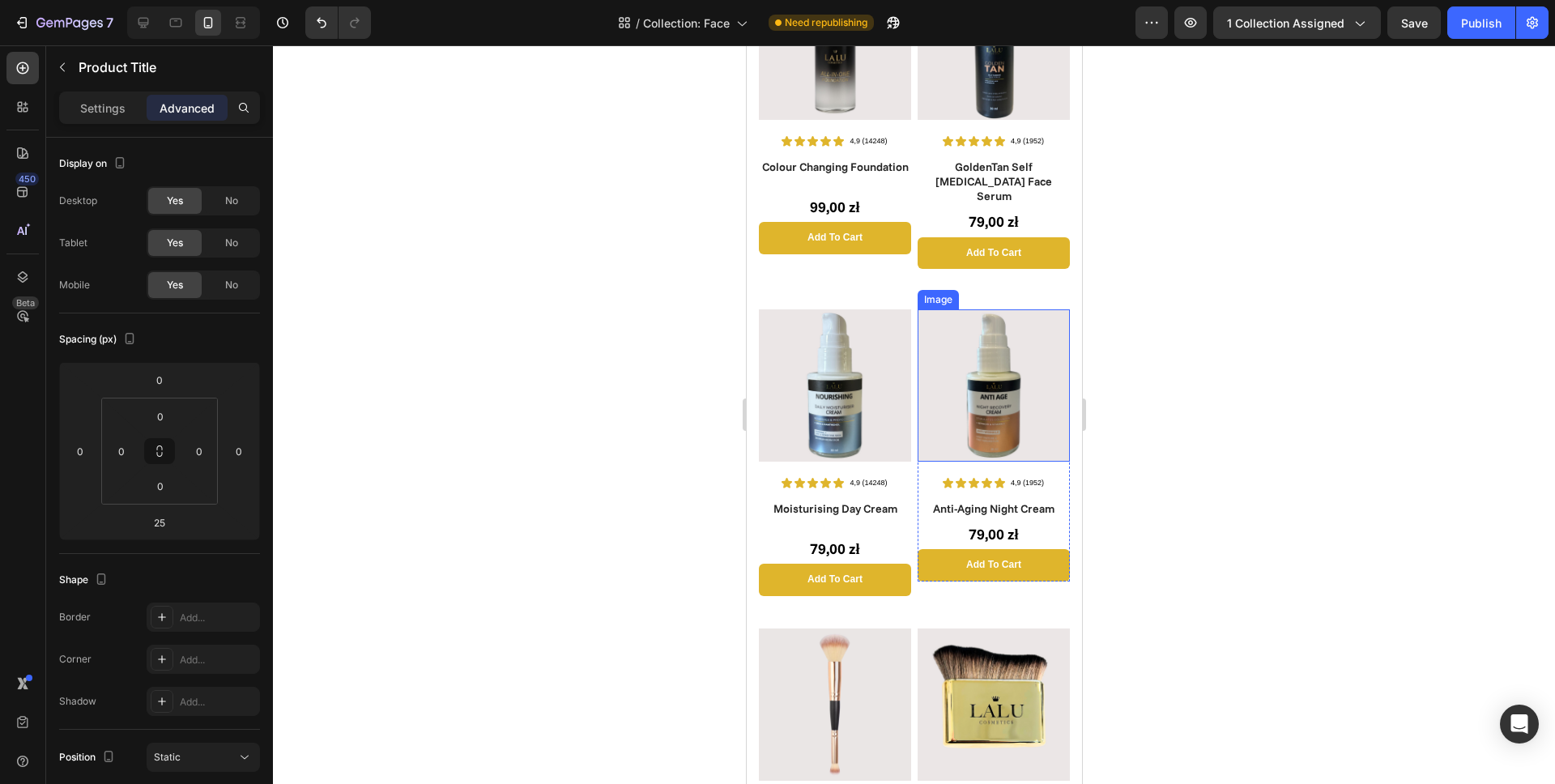
scroll to position [399, 0]
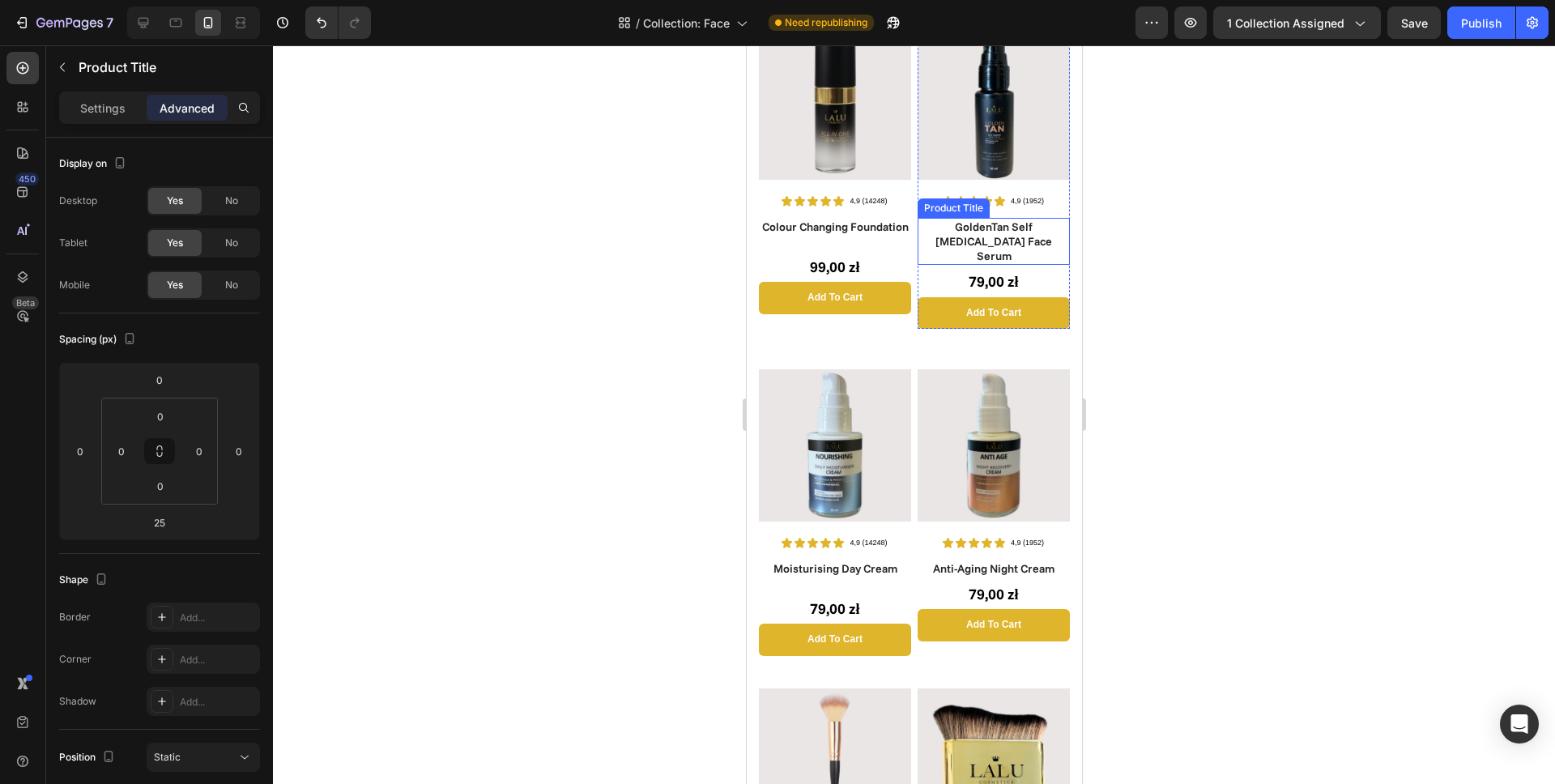
click at [985, 229] on h1 "GoldenTan Self [MEDICAL_DATA] Face Serum" at bounding box center [993, 242] width 152 height 48
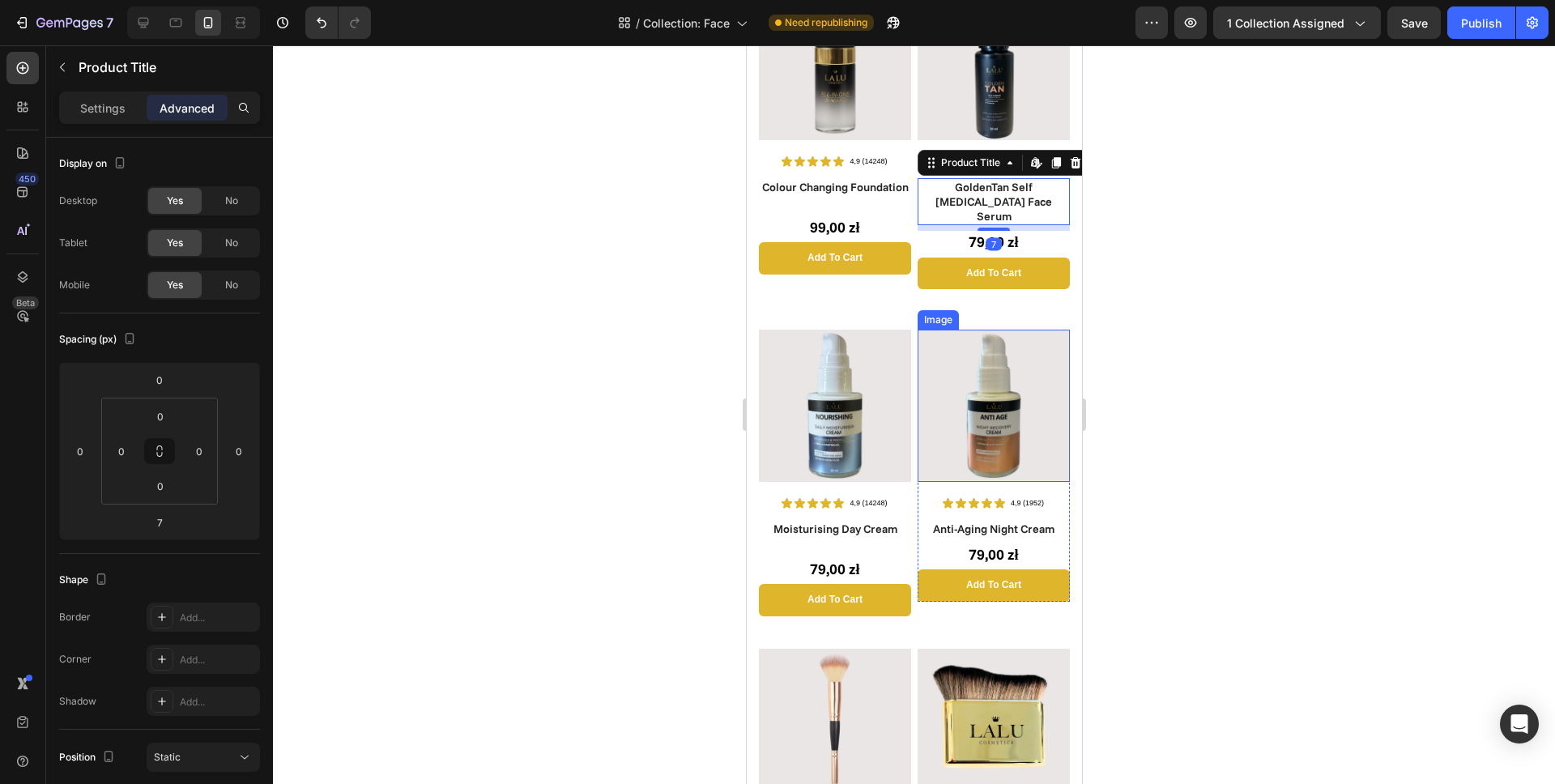
scroll to position [514, 0]
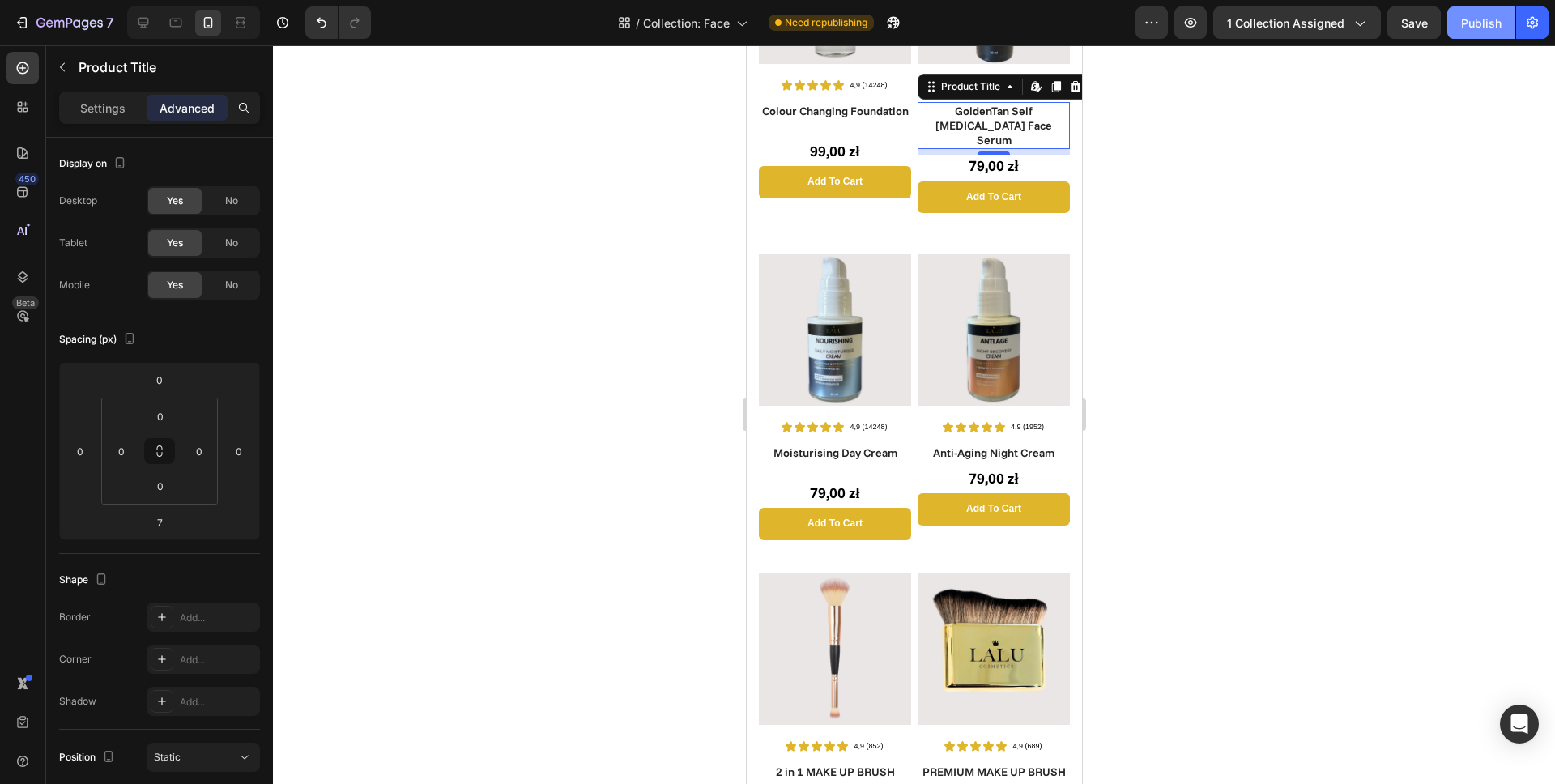
click at [1470, 20] on div "Publish" at bounding box center [1481, 23] width 41 height 17
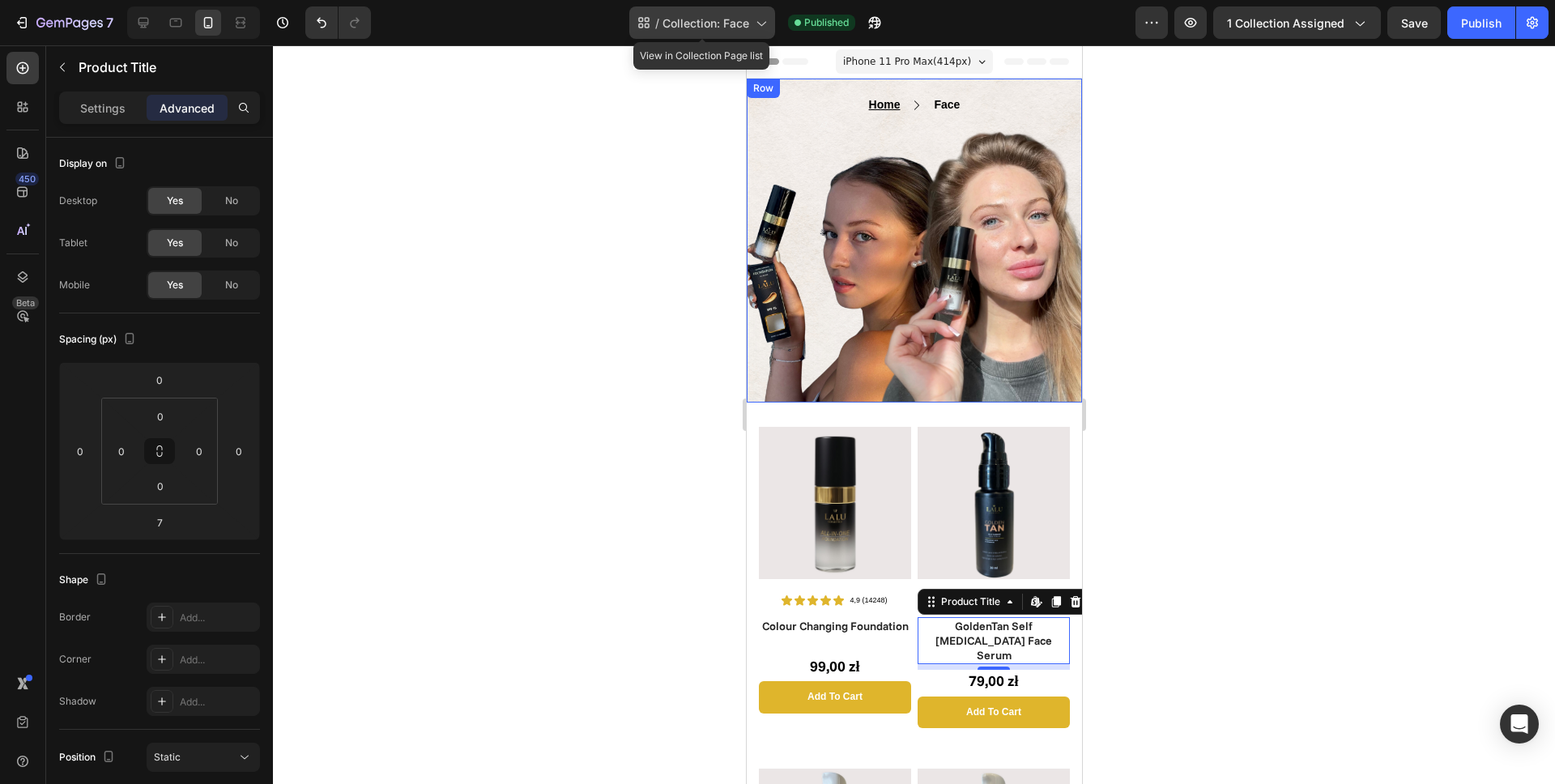
click at [698, 28] on span "Collection: Face" at bounding box center [706, 23] width 87 height 17
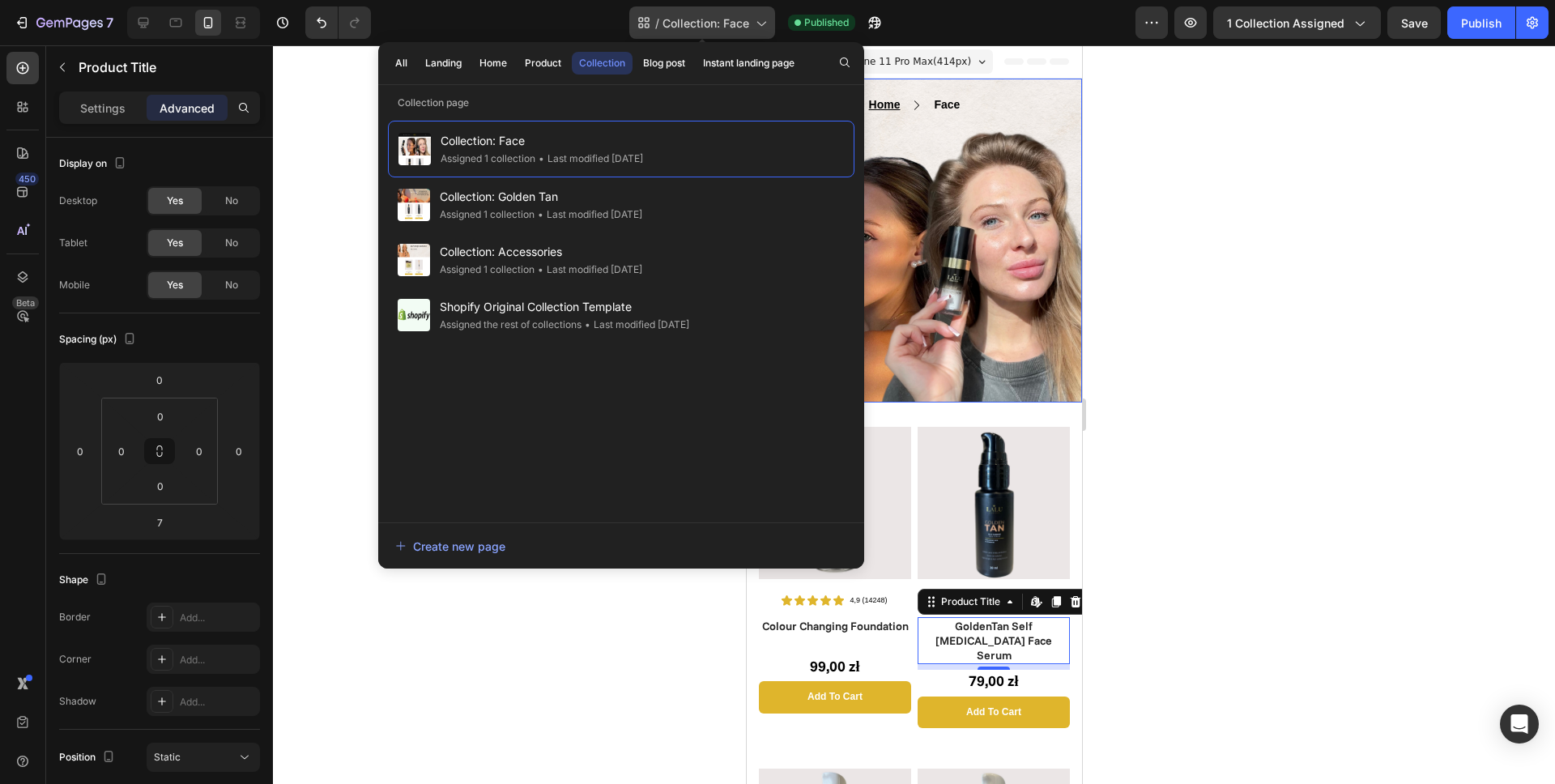
click at [697, 29] on span "Collection: Face" at bounding box center [706, 23] width 87 height 17
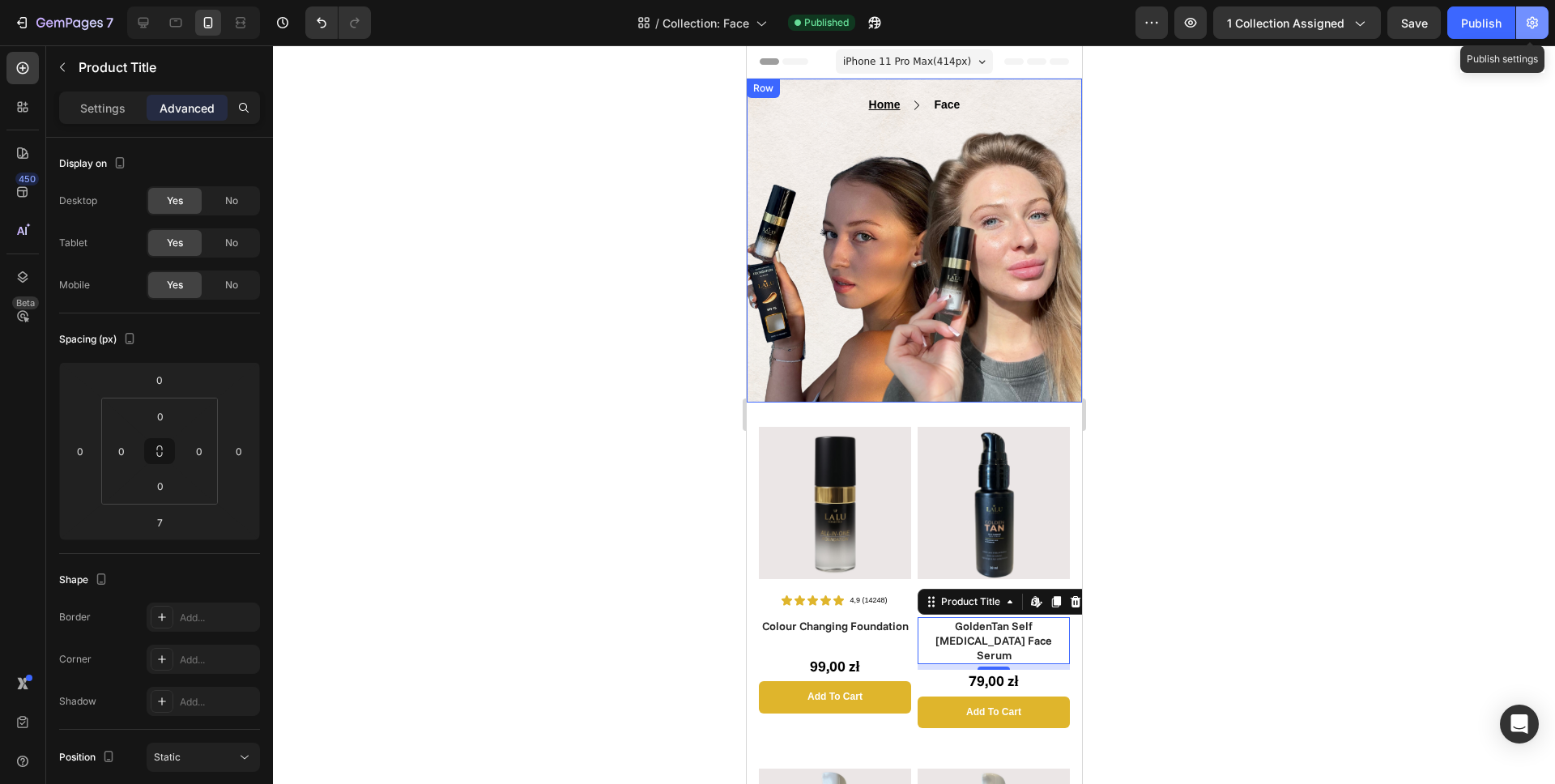
click at [1530, 24] on icon "button" at bounding box center [1532, 23] width 16 height 16
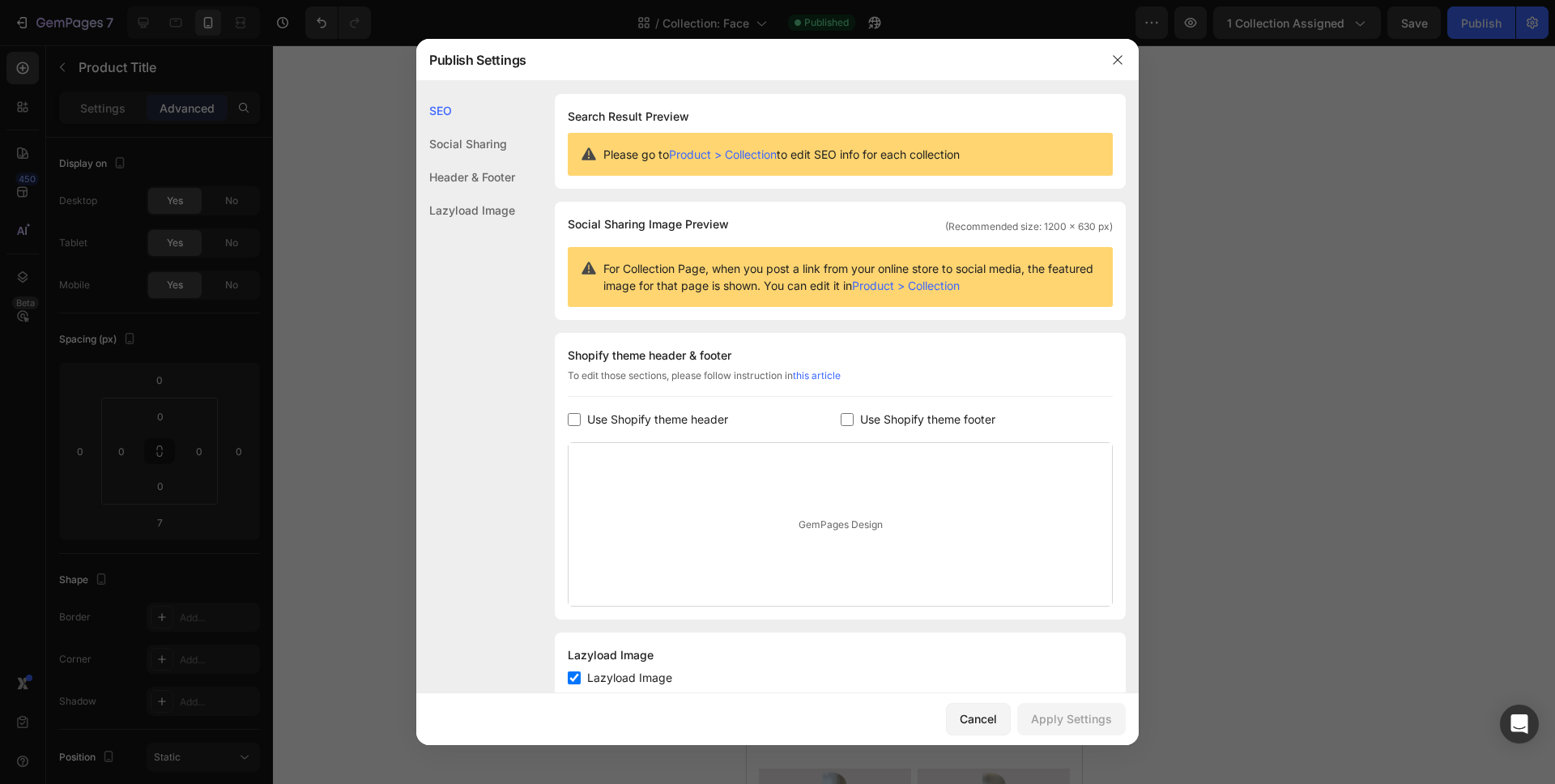
click at [1270, 113] on div at bounding box center [778, 392] width 1555 height 784
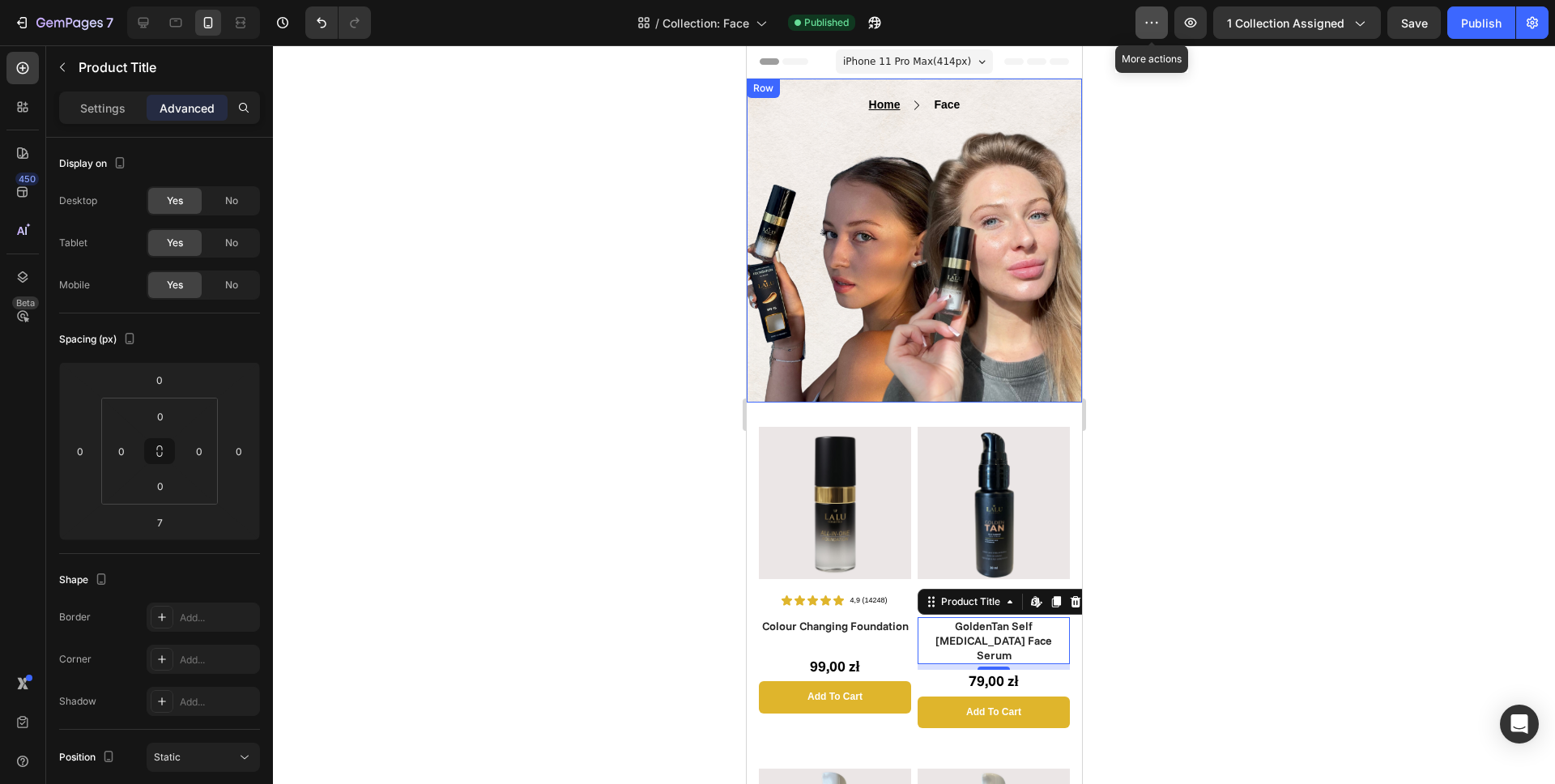
click at [1141, 27] on button "button" at bounding box center [1152, 23] width 33 height 33
click at [1266, 309] on div at bounding box center [914, 415] width 1282 height 738
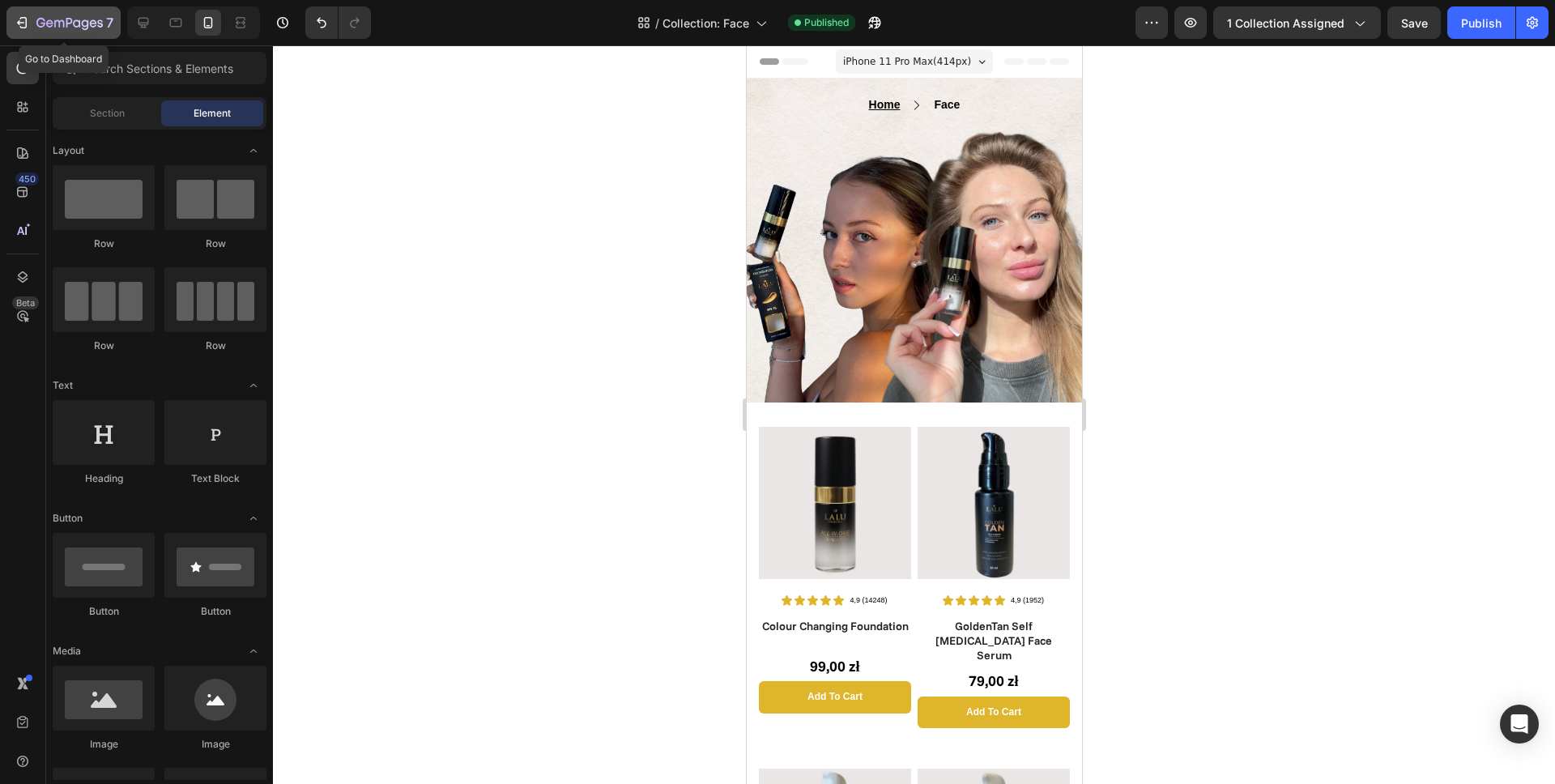
click at [59, 28] on icon "button" at bounding box center [70, 24] width 67 height 14
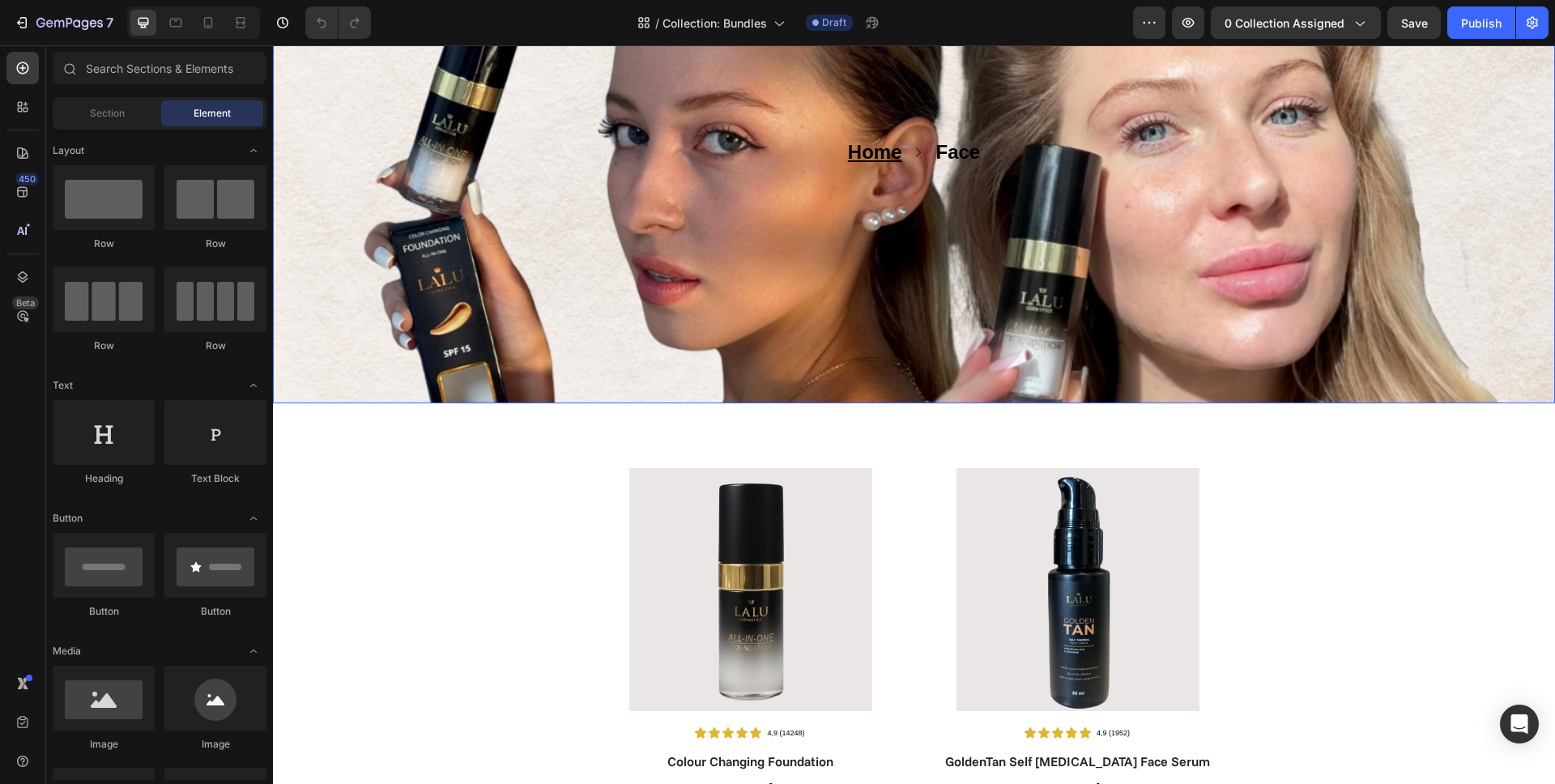
click at [466, 304] on div "Home Text block Icon Face Text block Row Text block Row Row Row" at bounding box center [914, 188] width 1282 height 429
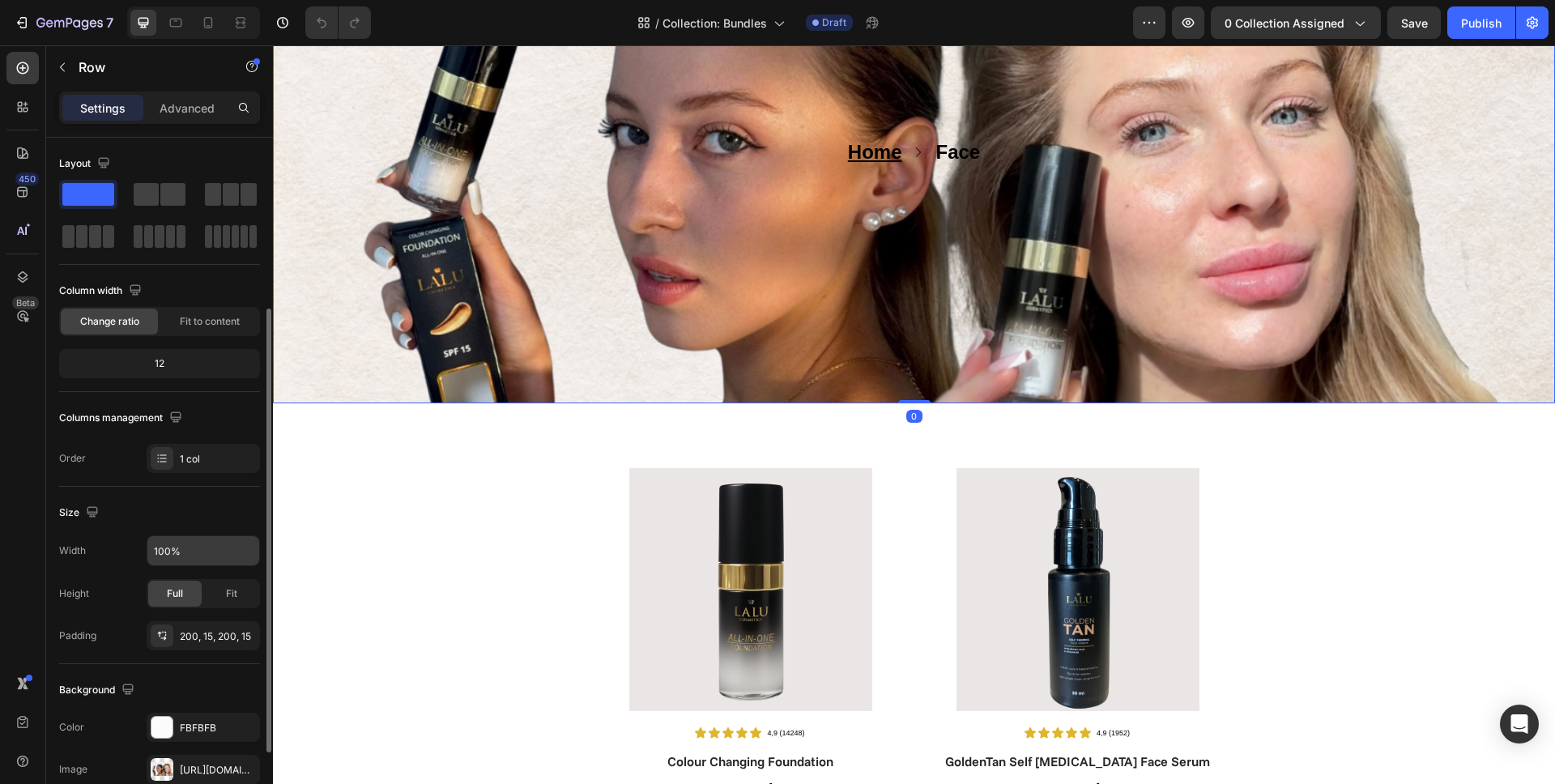
scroll to position [104, 0]
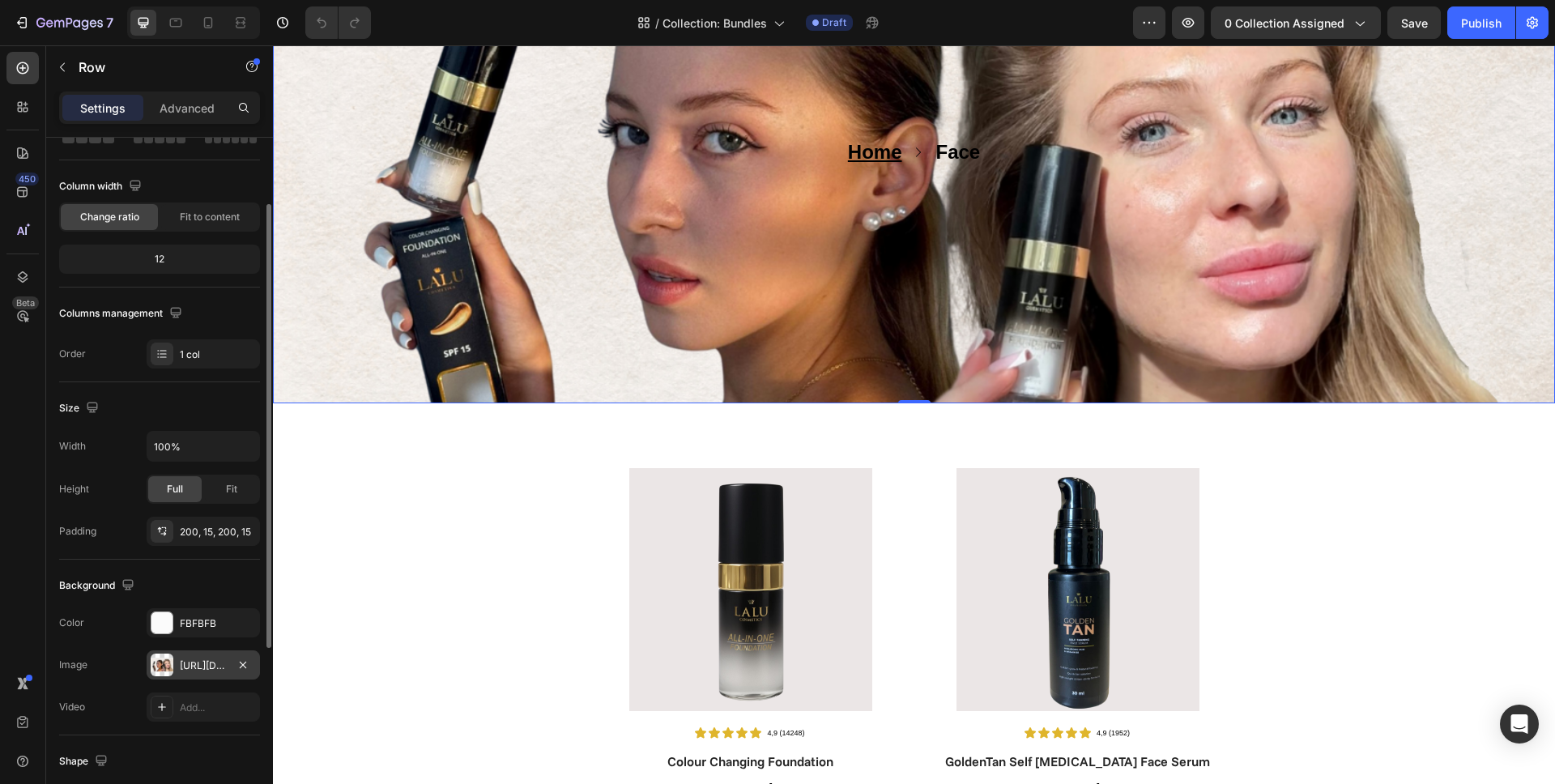
click at [180, 658] on div "[URL][DOMAIN_NAME]" at bounding box center [203, 665] width 47 height 15
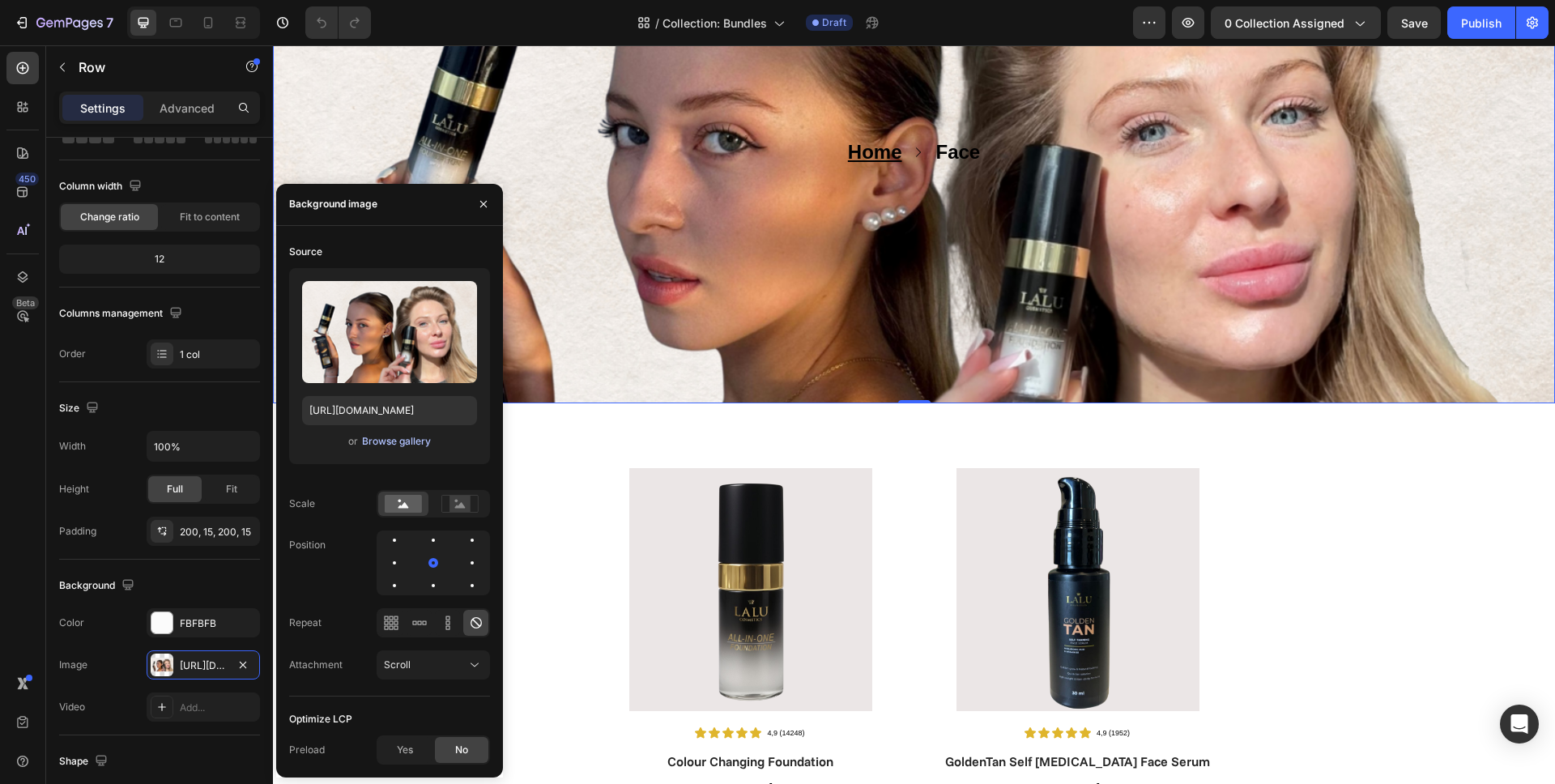
click at [406, 445] on div "Browse gallery" at bounding box center [396, 441] width 69 height 15
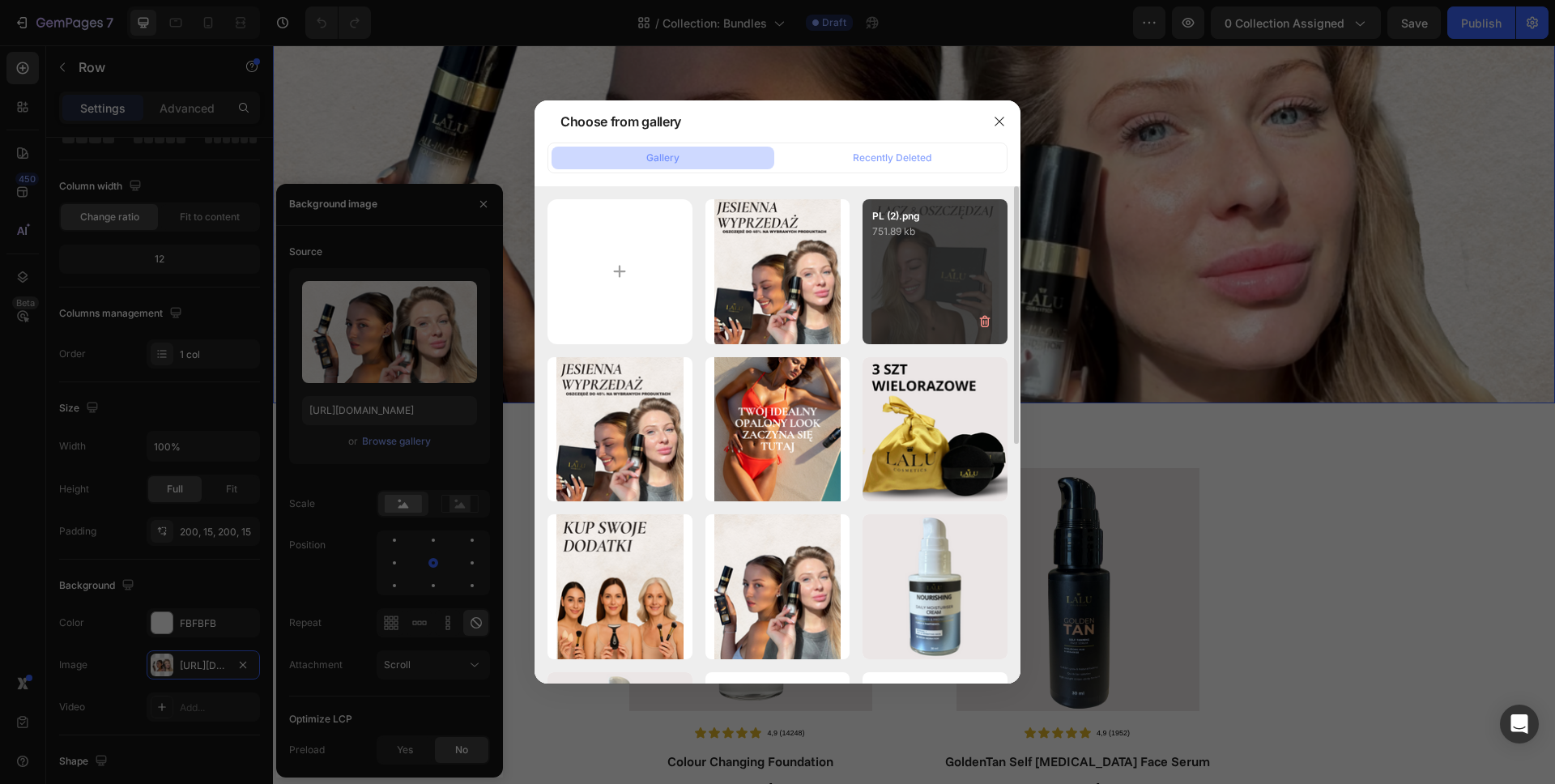
click at [927, 283] on div "PL (2).png 751.89 kb" at bounding box center [935, 272] width 145 height 145
type input "[URL][DOMAIN_NAME]"
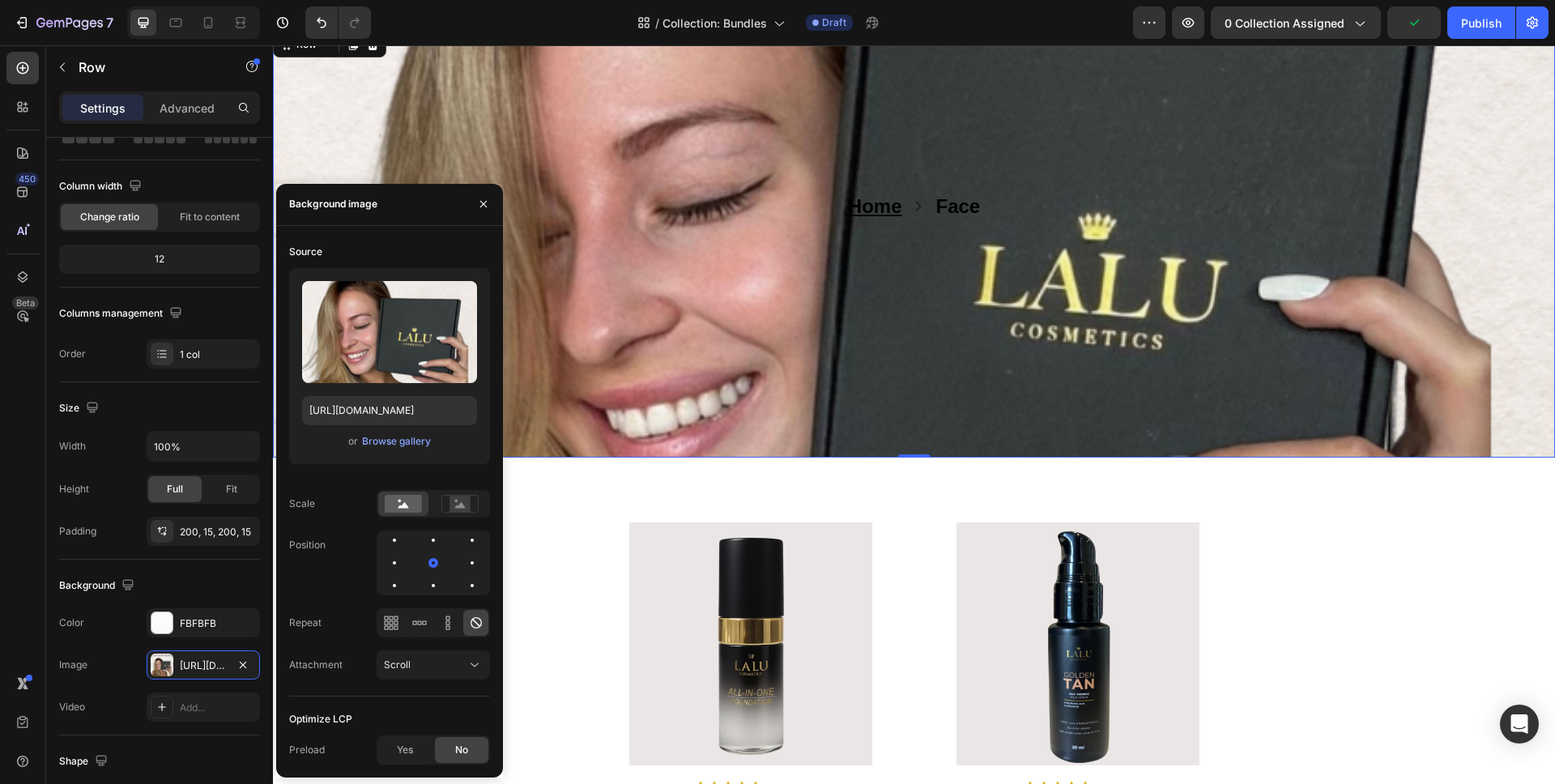
scroll to position [0, 0]
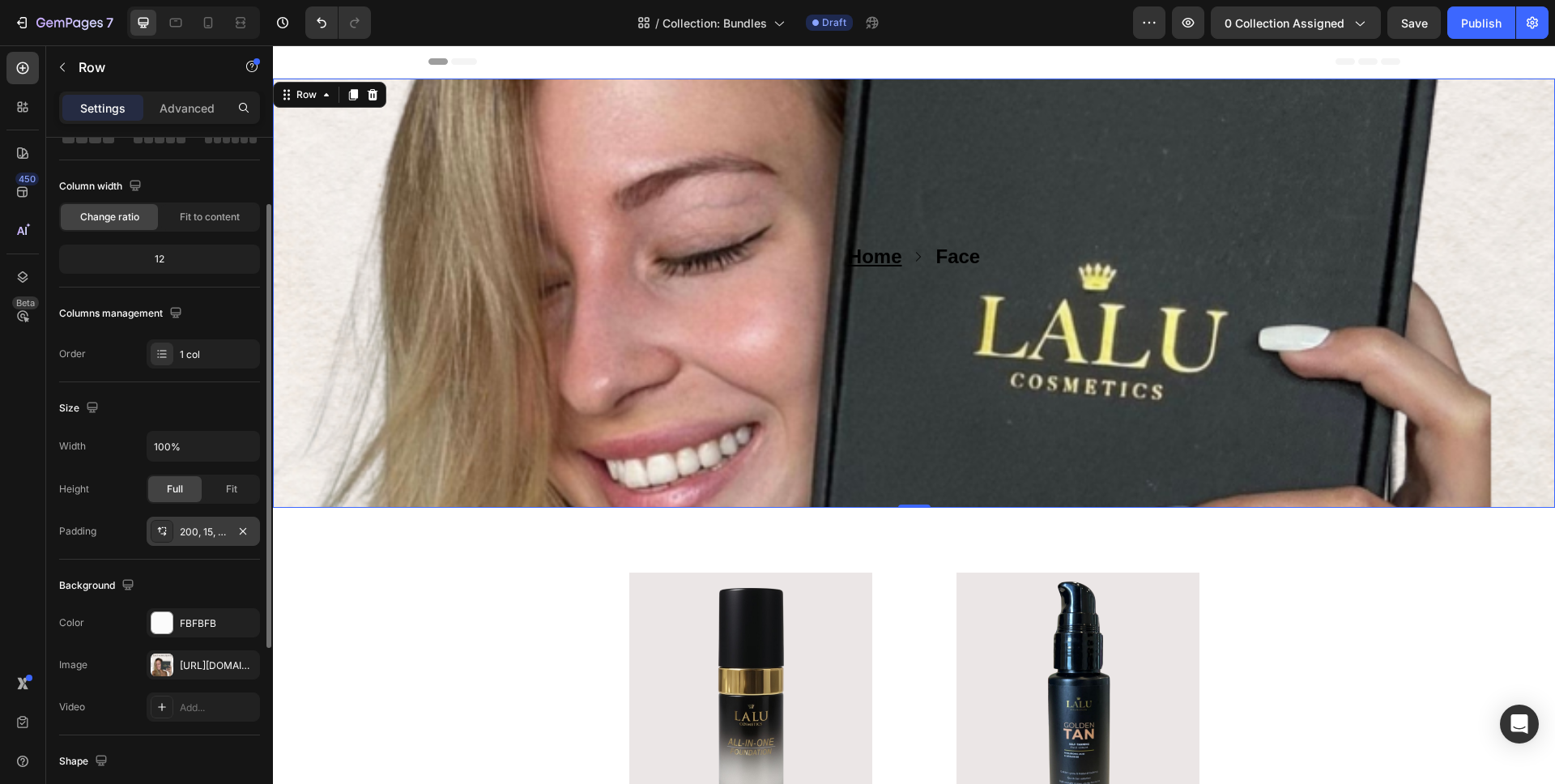
click at [188, 529] on div "200, 15, 200, 15" at bounding box center [203, 531] width 47 height 15
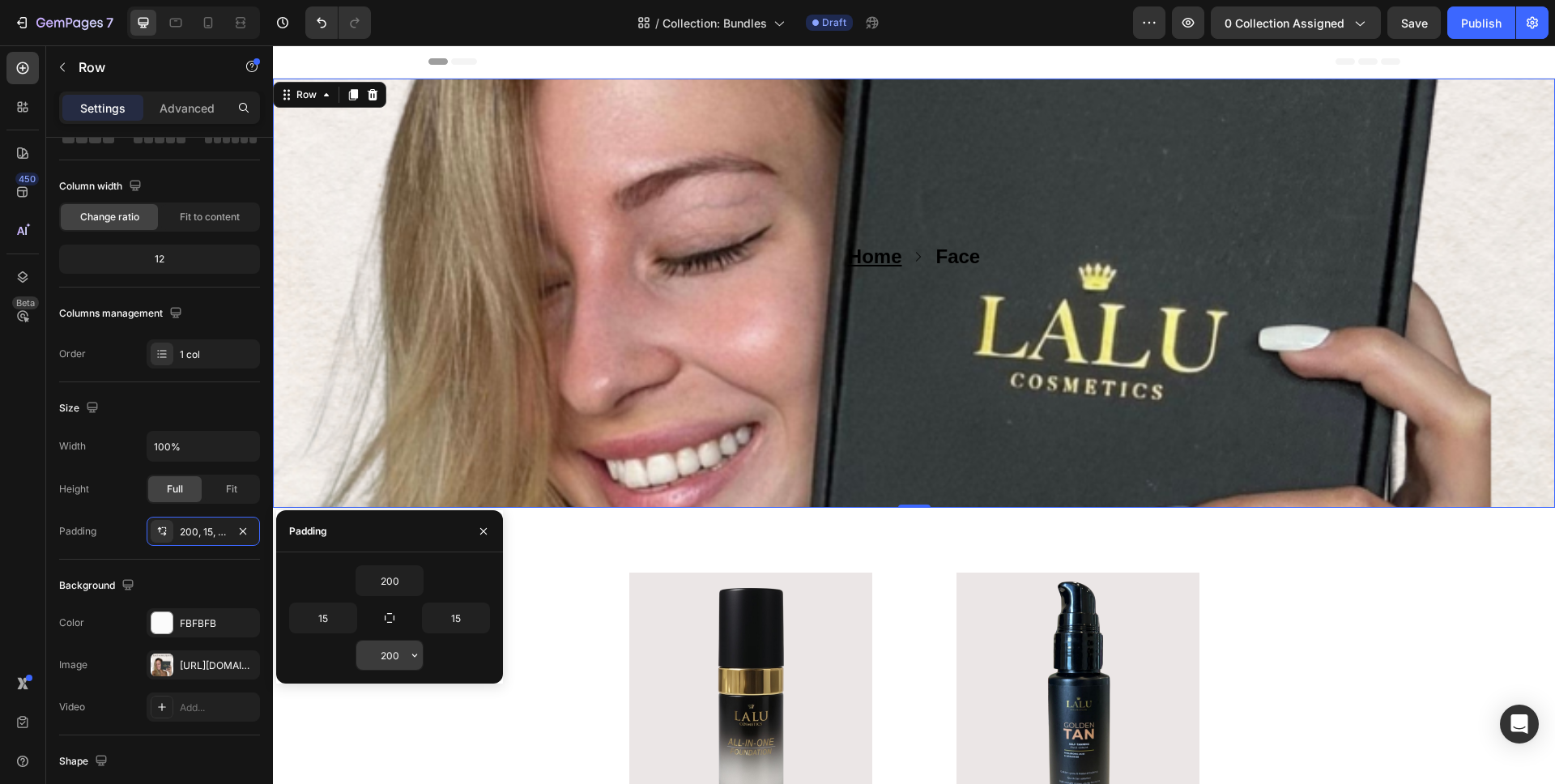
click at [396, 650] on input "200" at bounding box center [389, 655] width 67 height 29
click at [396, 649] on input "200" at bounding box center [389, 655] width 67 height 29
click at [397, 655] on input "200" at bounding box center [389, 655] width 67 height 29
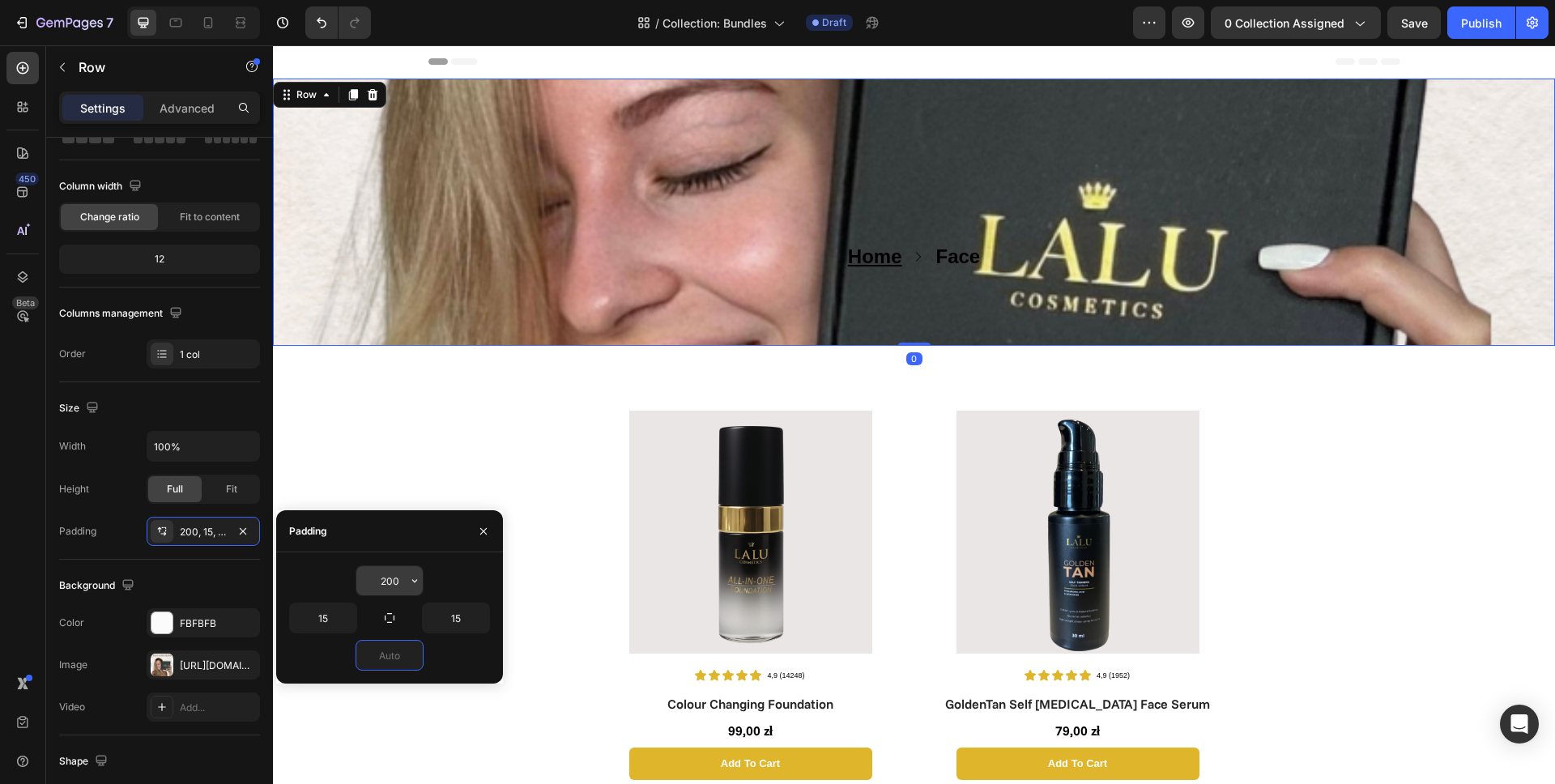
click at [384, 584] on input "200" at bounding box center [389, 580] width 67 height 29
type input "0"
click at [384, 584] on input "200" at bounding box center [389, 580] width 67 height 29
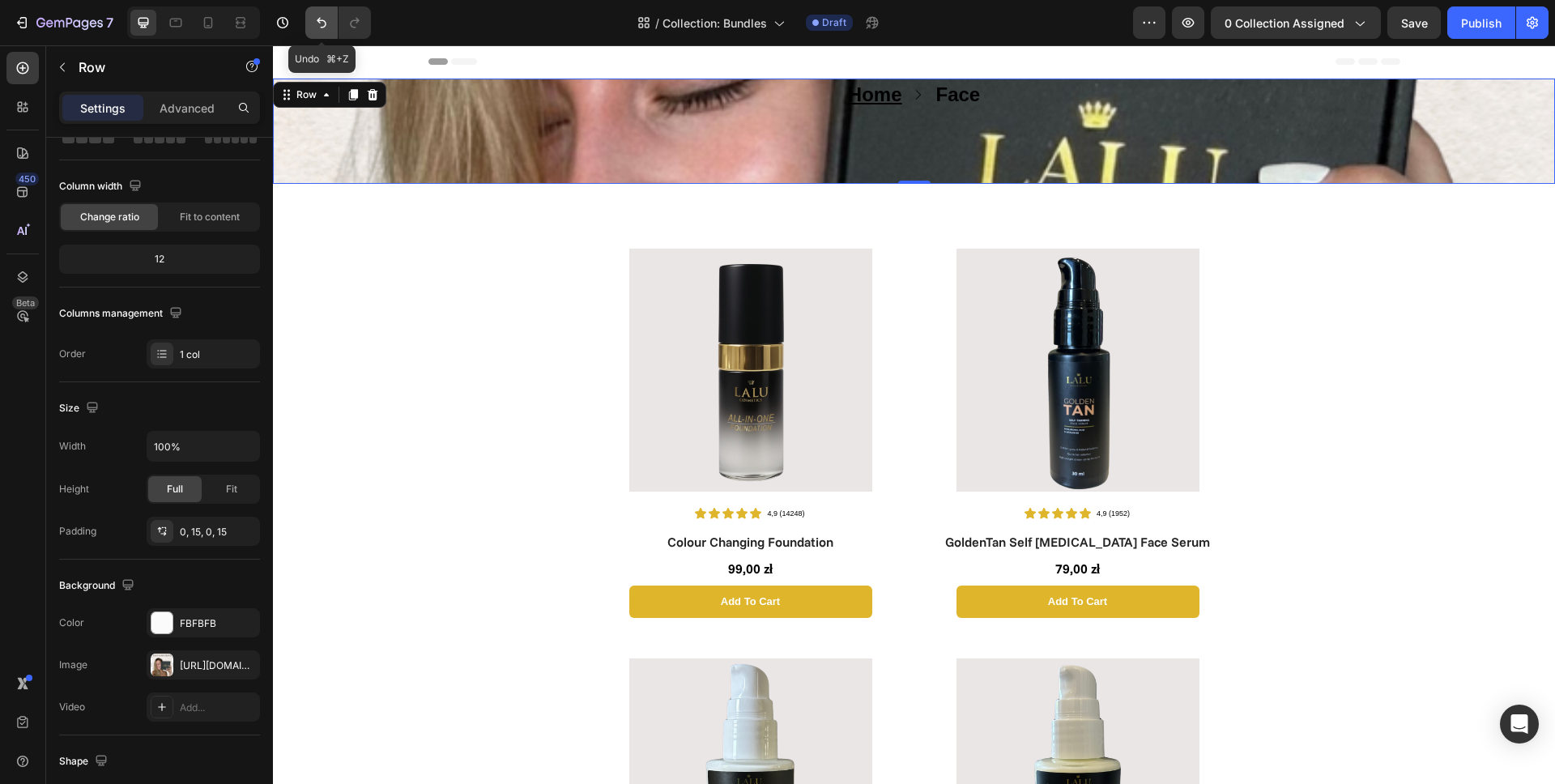
click at [326, 25] on icon "Undo/Redo" at bounding box center [322, 23] width 16 height 16
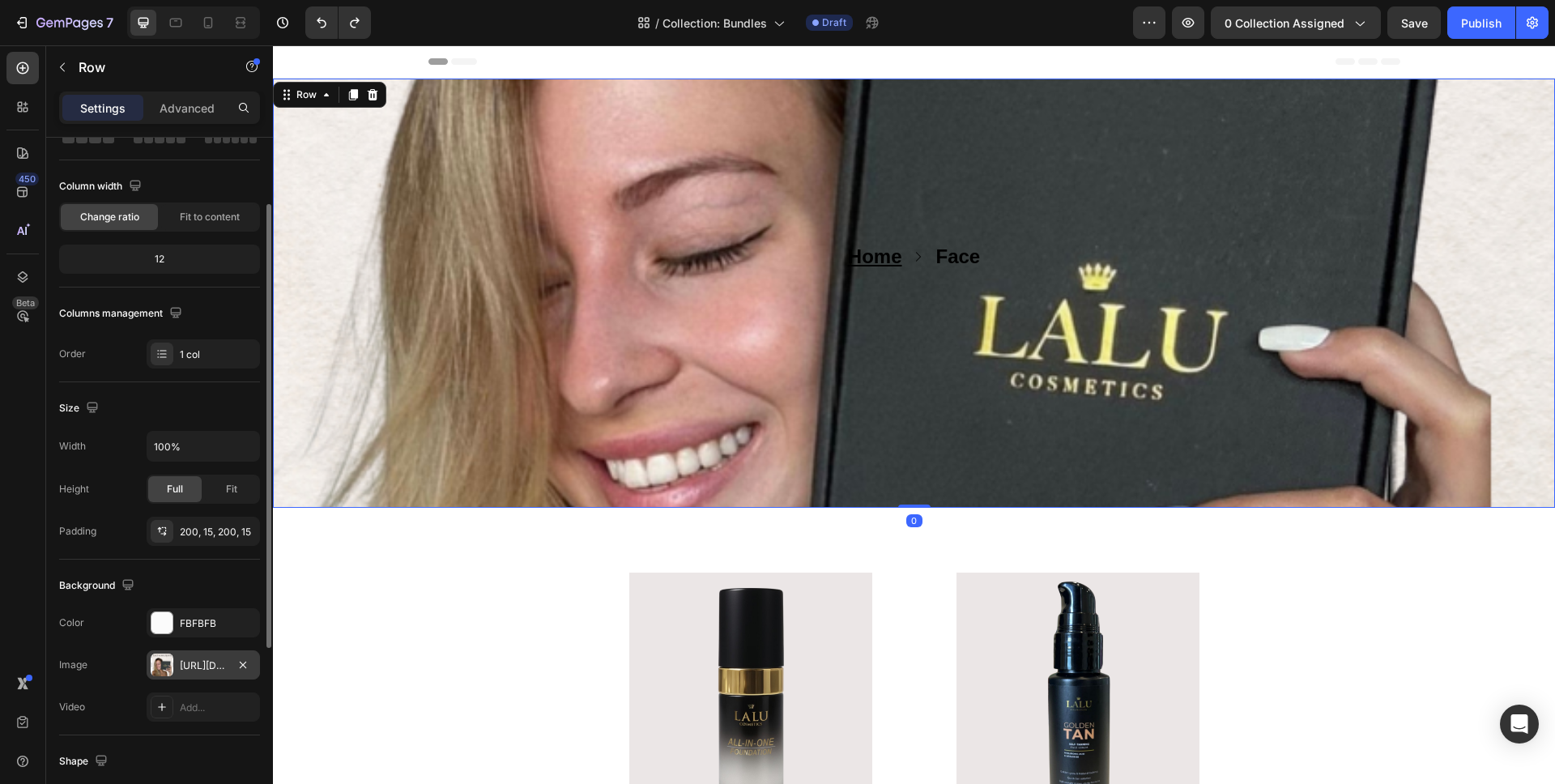
click at [189, 665] on div "[URL][DOMAIN_NAME]" at bounding box center [203, 665] width 47 height 15
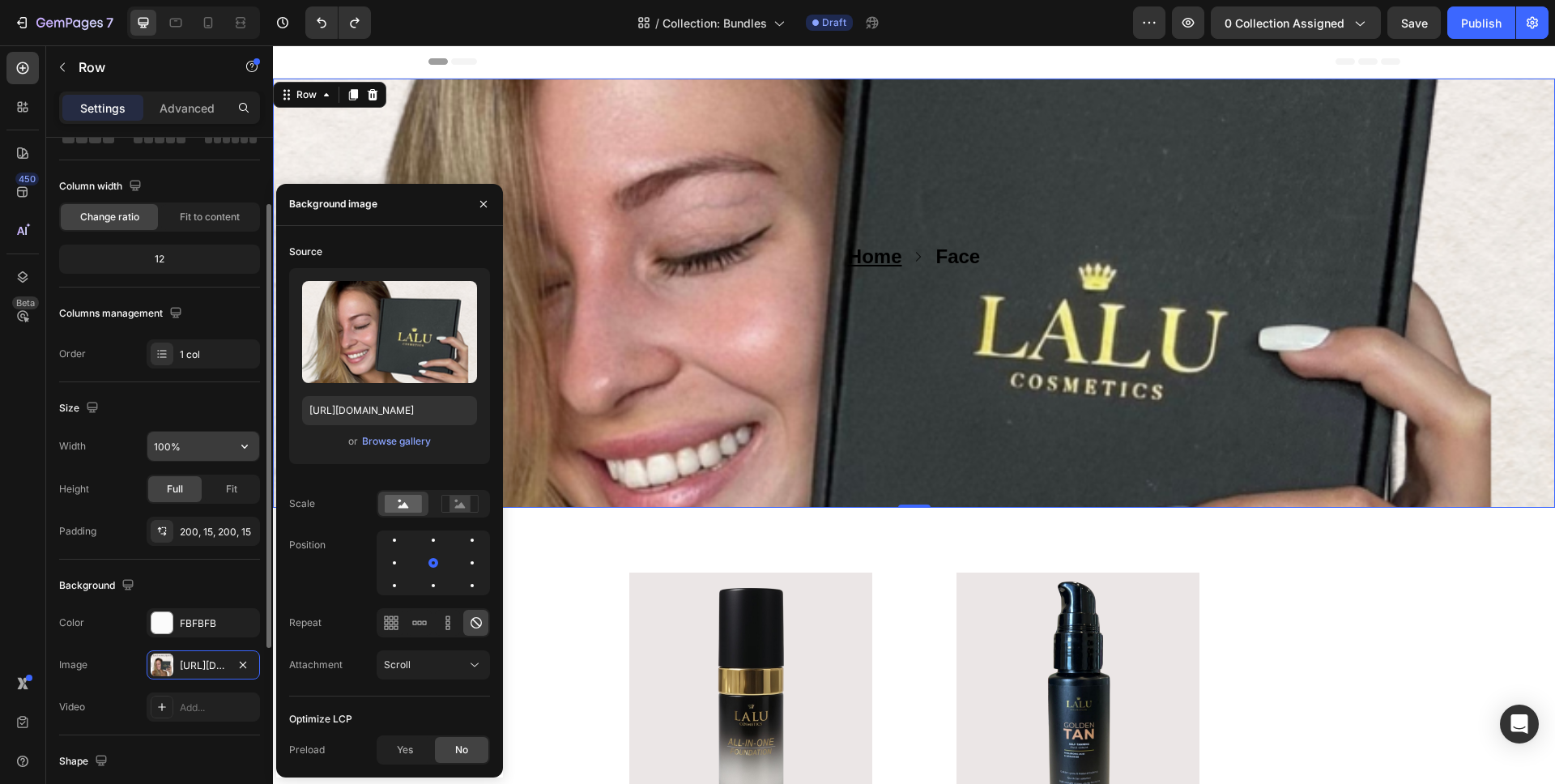
click at [177, 454] on input "100%" at bounding box center [203, 446] width 111 height 29
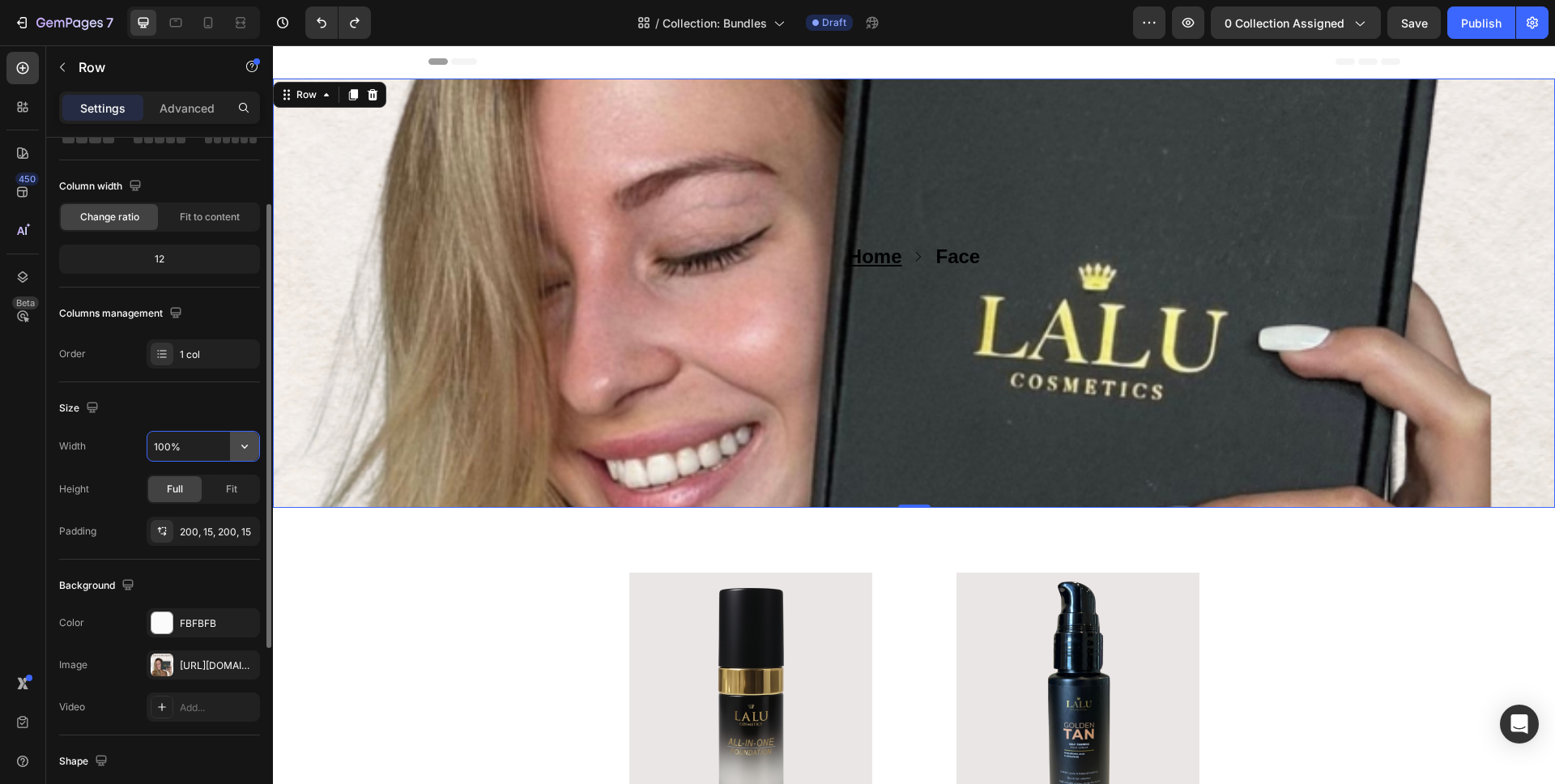
click at [243, 454] on icon "button" at bounding box center [245, 446] width 16 height 16
click at [173, 490] on span "Default" at bounding box center [169, 487] width 33 height 15
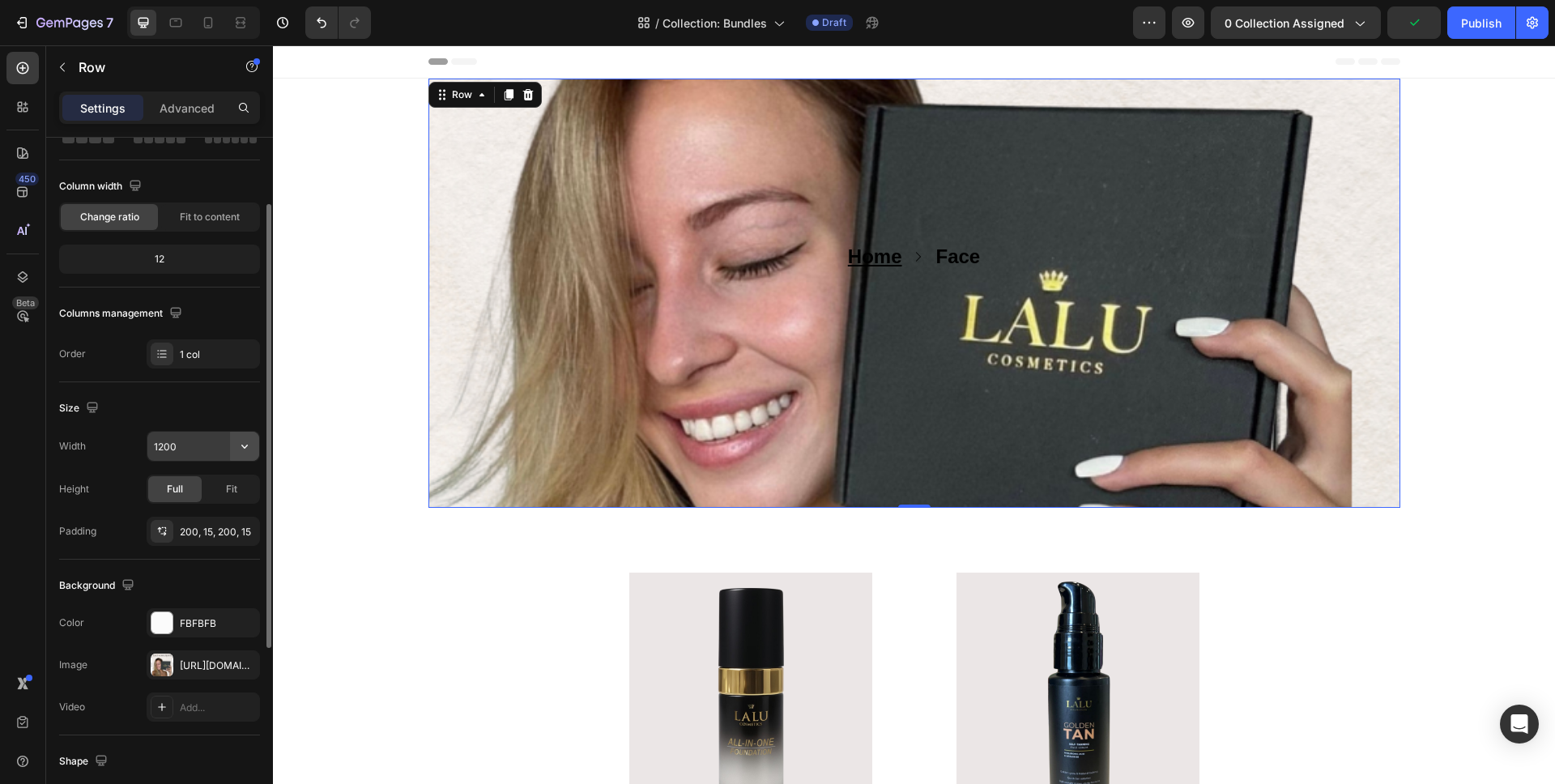
click at [245, 451] on icon "button" at bounding box center [245, 446] width 16 height 16
click at [192, 514] on p "Full 100%" at bounding box center [199, 517] width 93 height 15
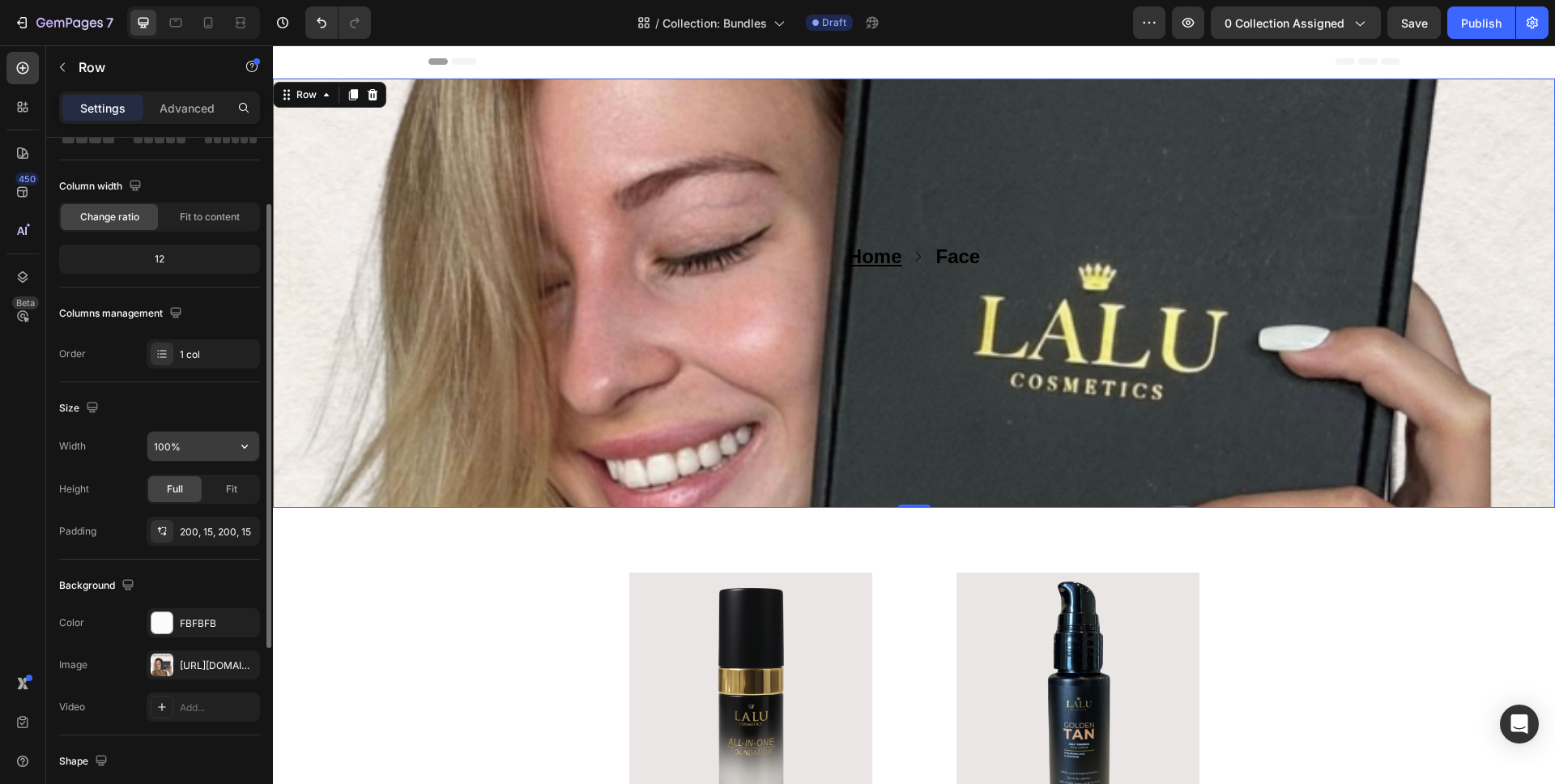
click at [199, 453] on input "100%" at bounding box center [203, 446] width 111 height 29
click at [198, 223] on span "Fit to content" at bounding box center [210, 217] width 60 height 15
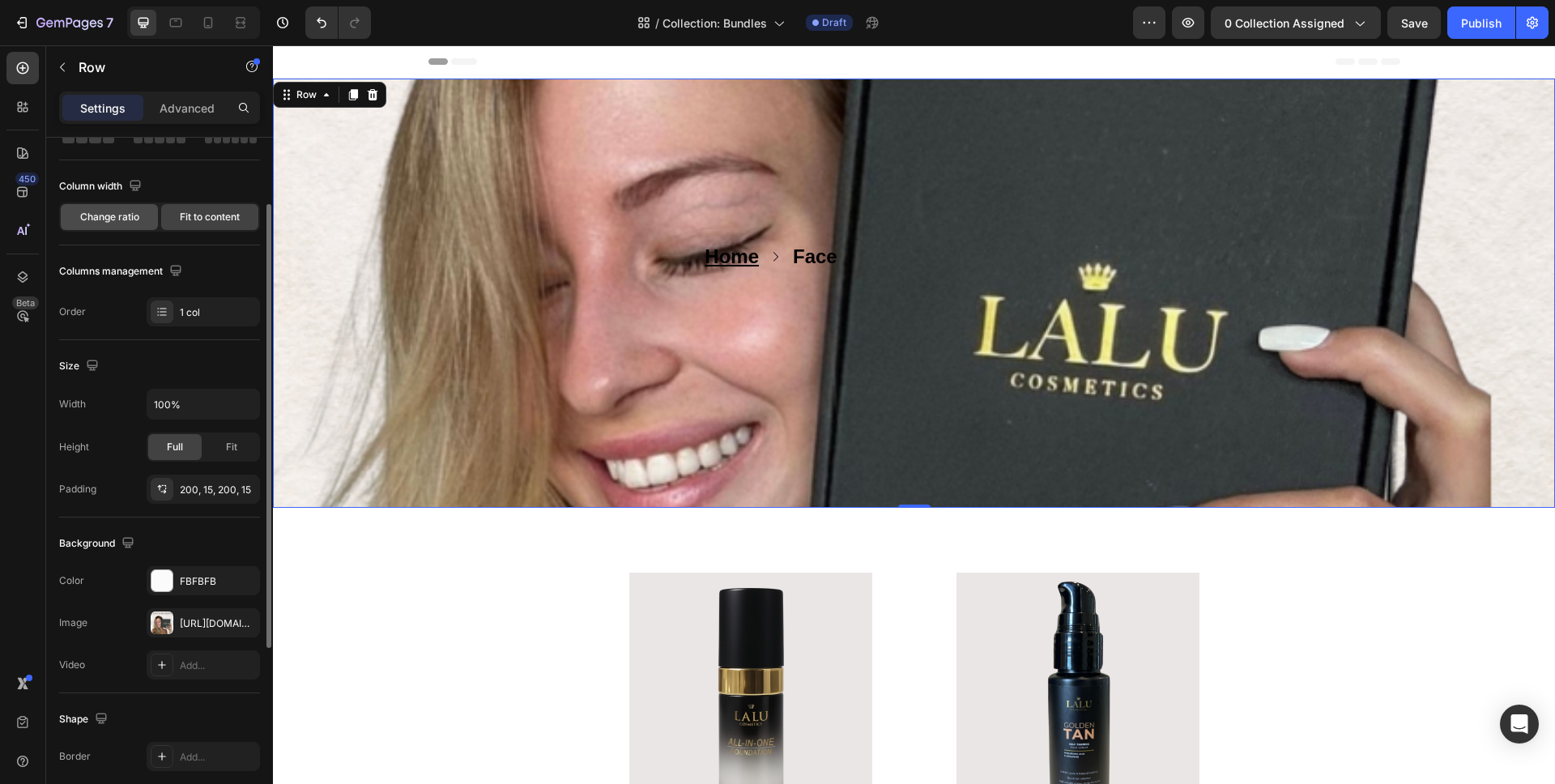
click at [115, 218] on span "Change ratio" at bounding box center [110, 217] width 59 height 15
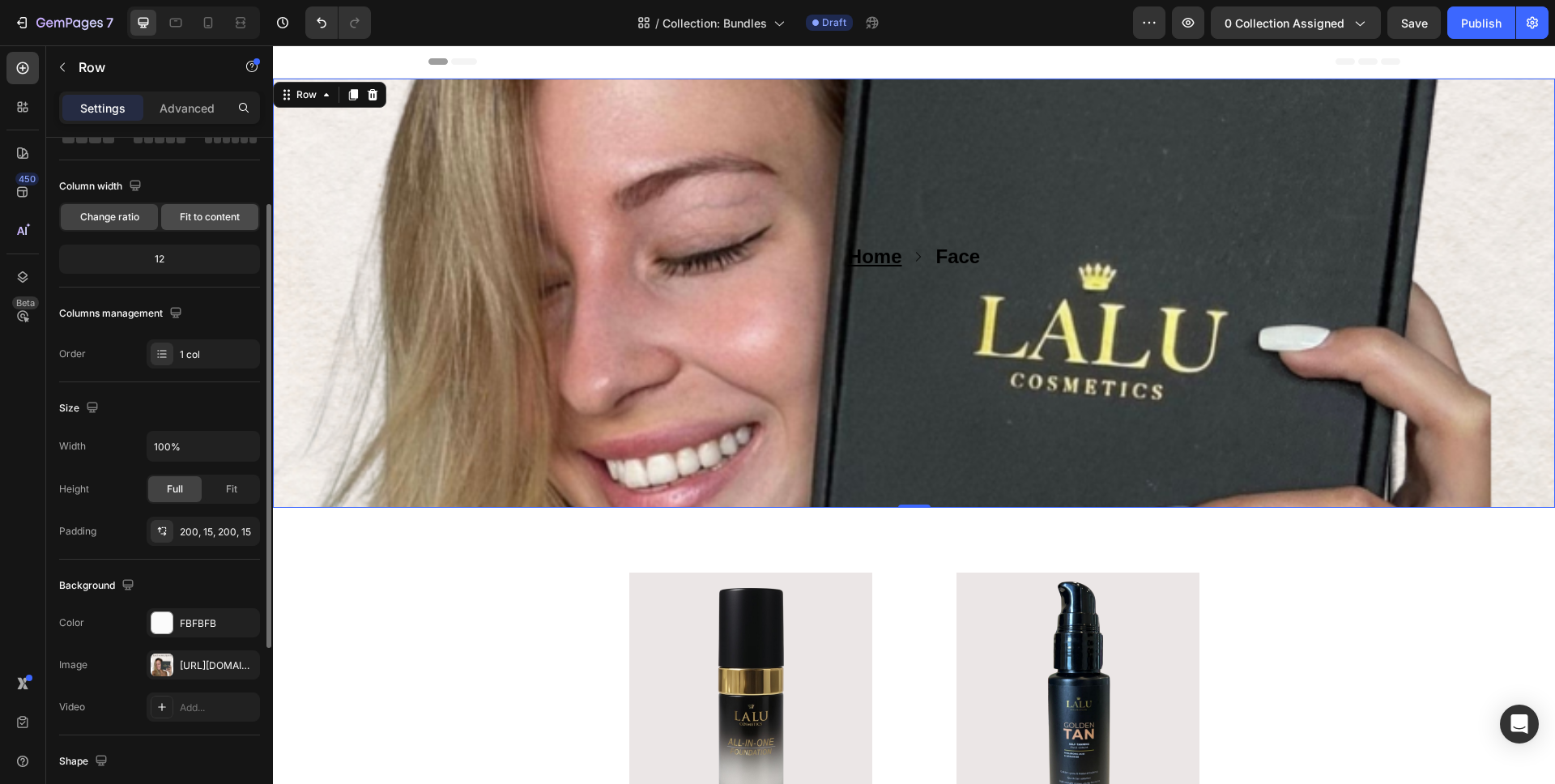
click at [213, 219] on span "Fit to content" at bounding box center [210, 217] width 60 height 15
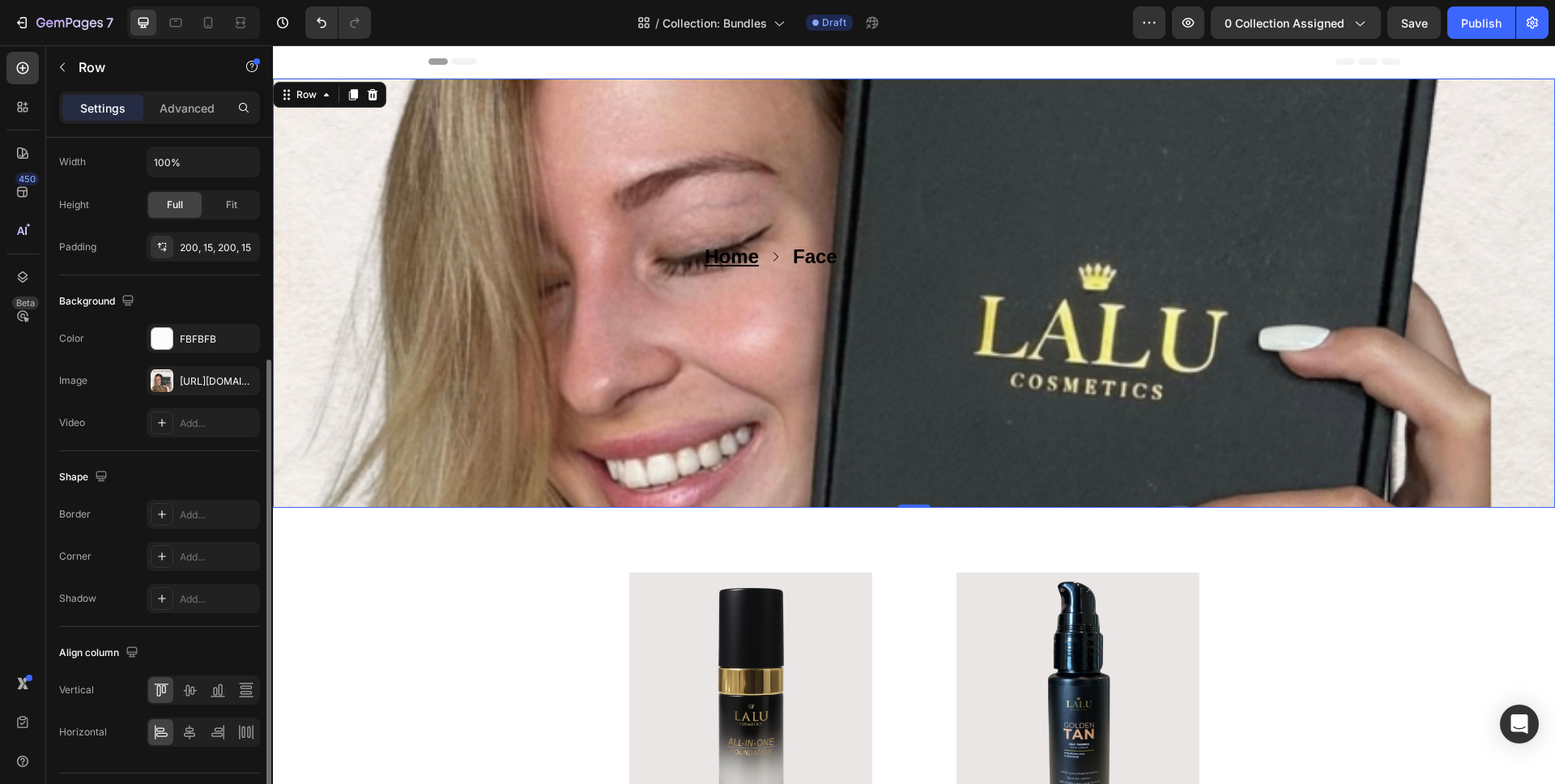
scroll to position [387, 0]
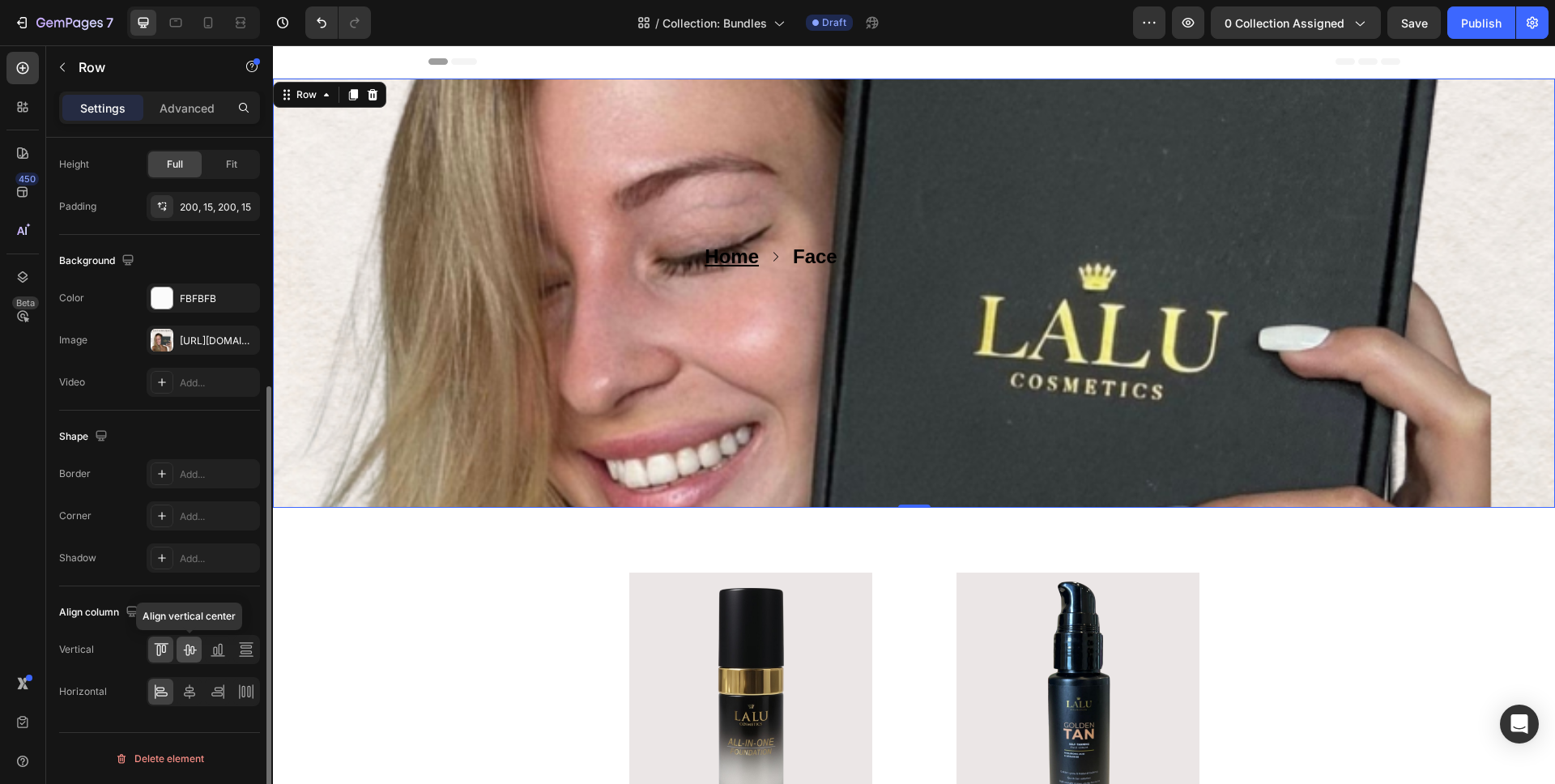
click at [187, 654] on icon at bounding box center [189, 649] width 16 height 16
click at [216, 650] on icon at bounding box center [215, 651] width 4 height 8
click at [172, 648] on div at bounding box center [160, 649] width 25 height 26
click at [320, 23] on icon "Undo/Redo" at bounding box center [322, 23] width 10 height 11
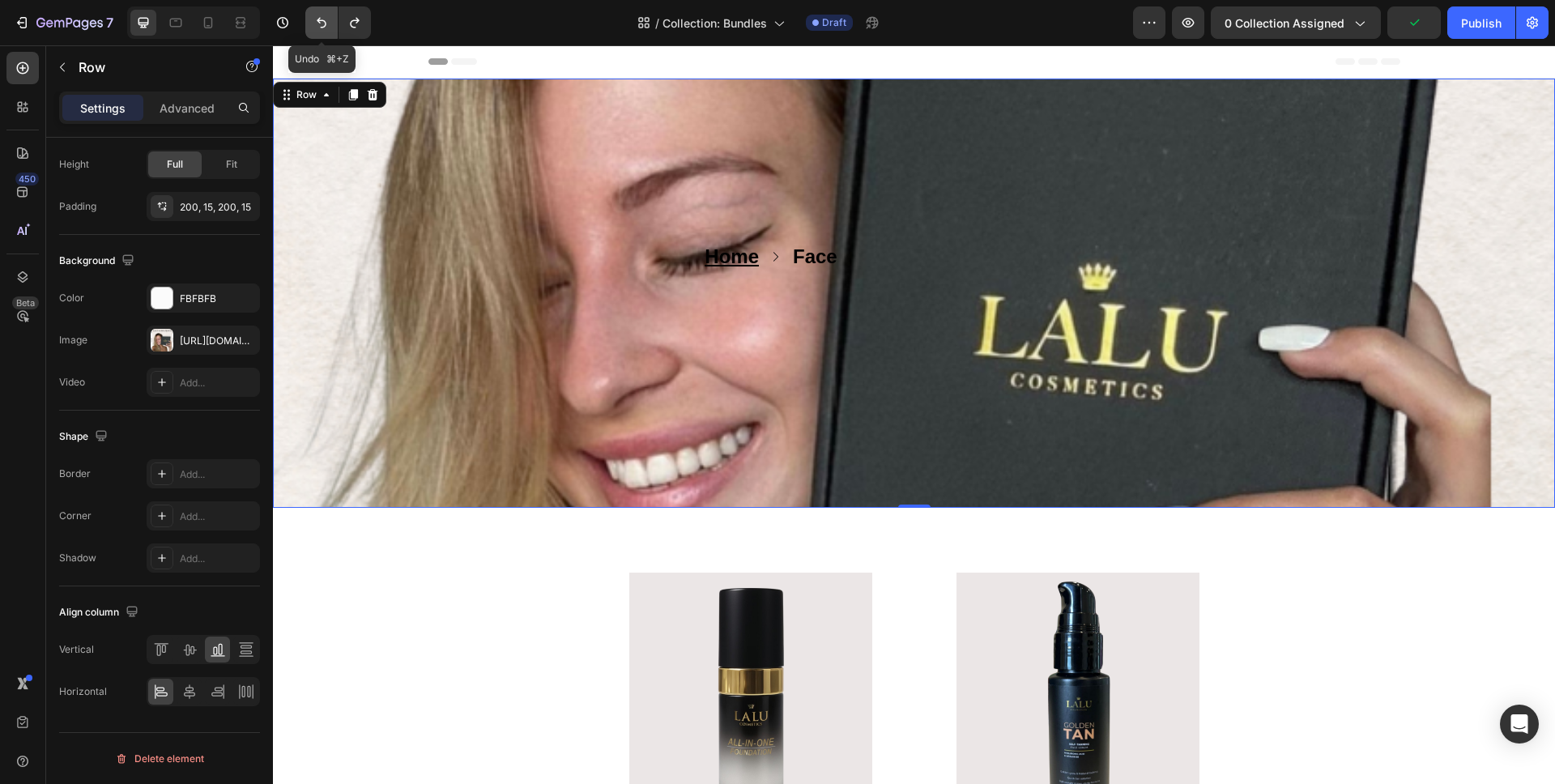
click at [320, 23] on icon "Undo/Redo" at bounding box center [322, 23] width 10 height 11
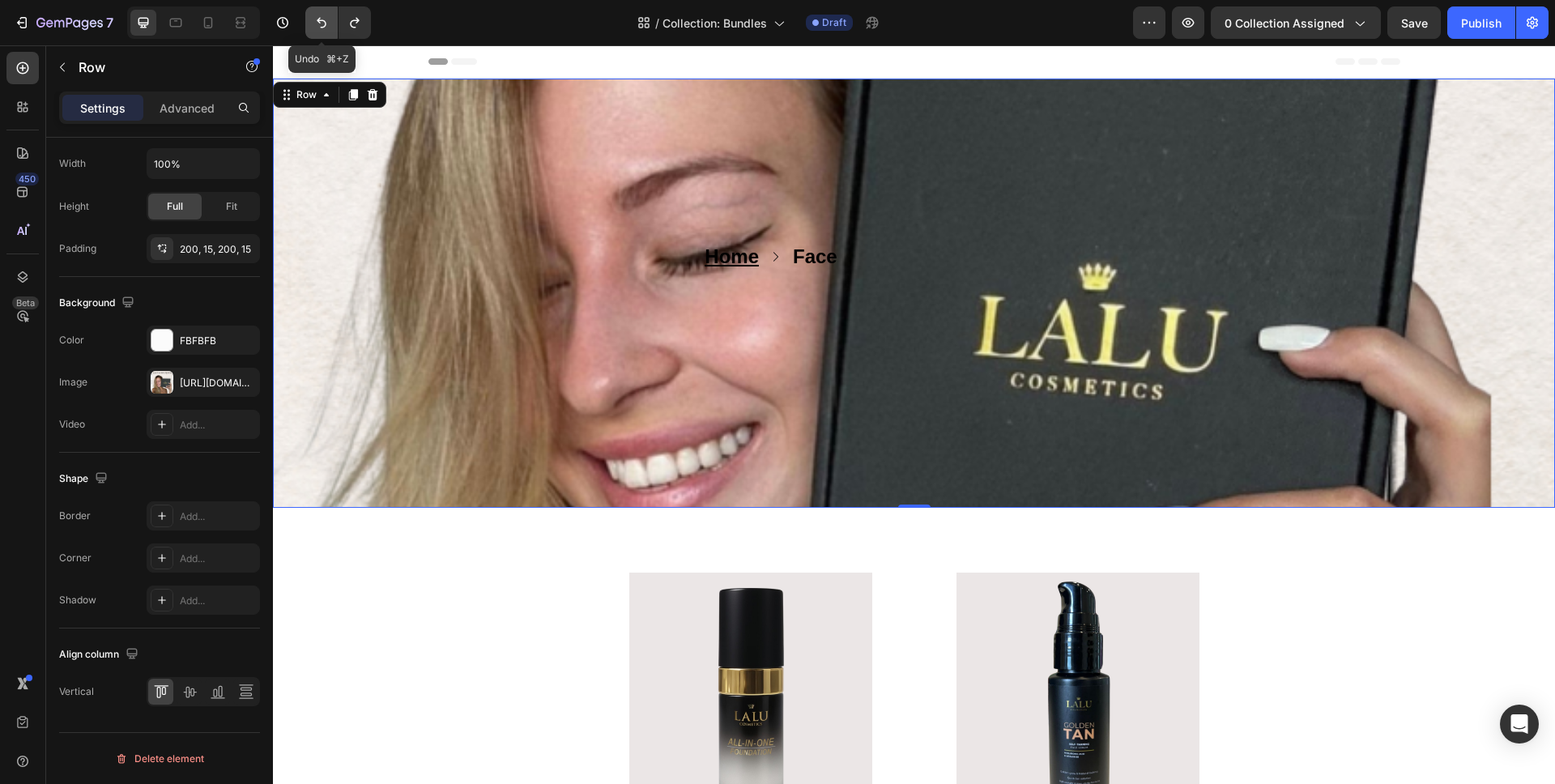
click at [320, 23] on icon "Undo/Redo" at bounding box center [322, 23] width 10 height 11
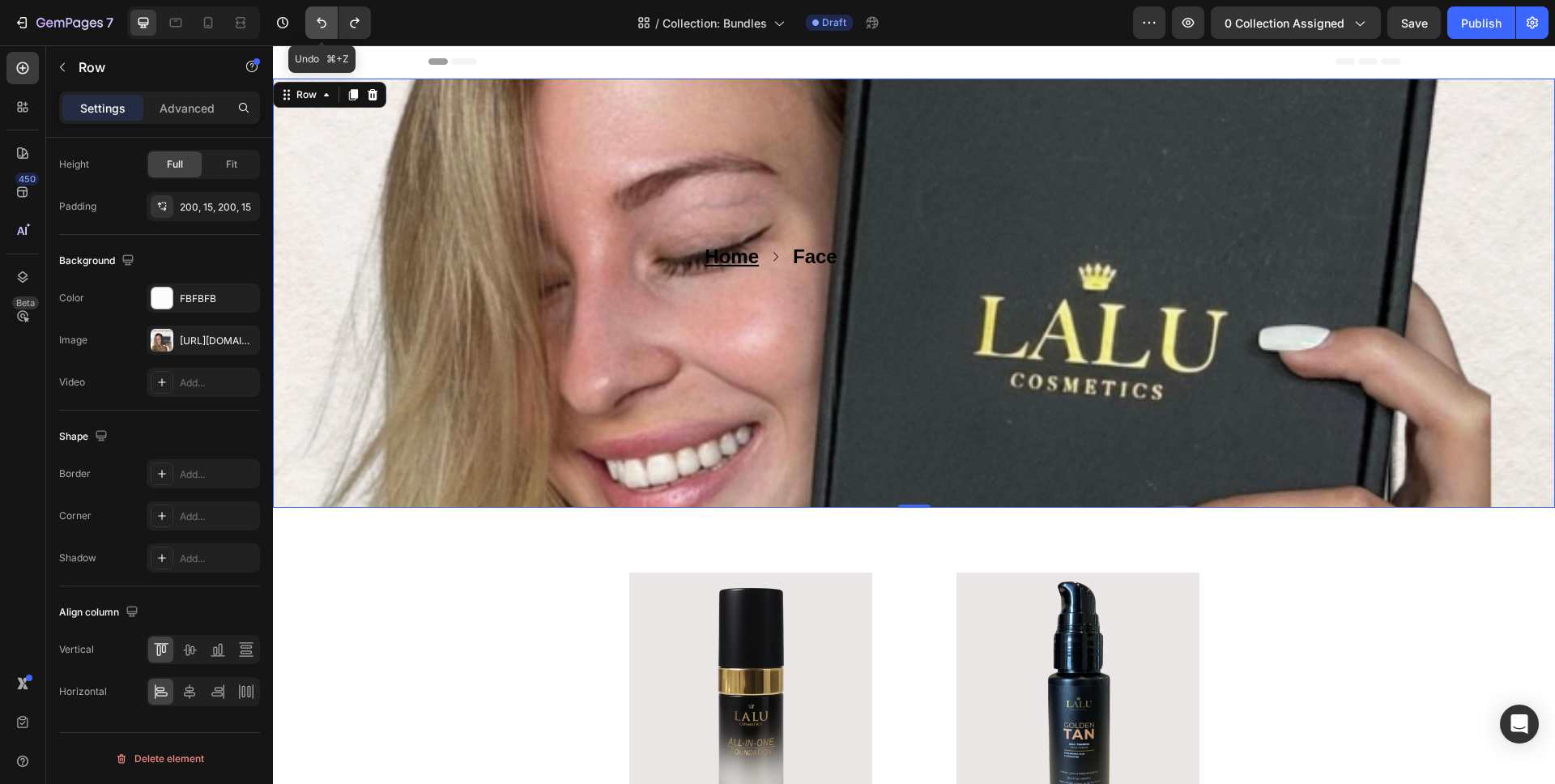
click at [320, 23] on icon "Undo/Redo" at bounding box center [322, 23] width 10 height 11
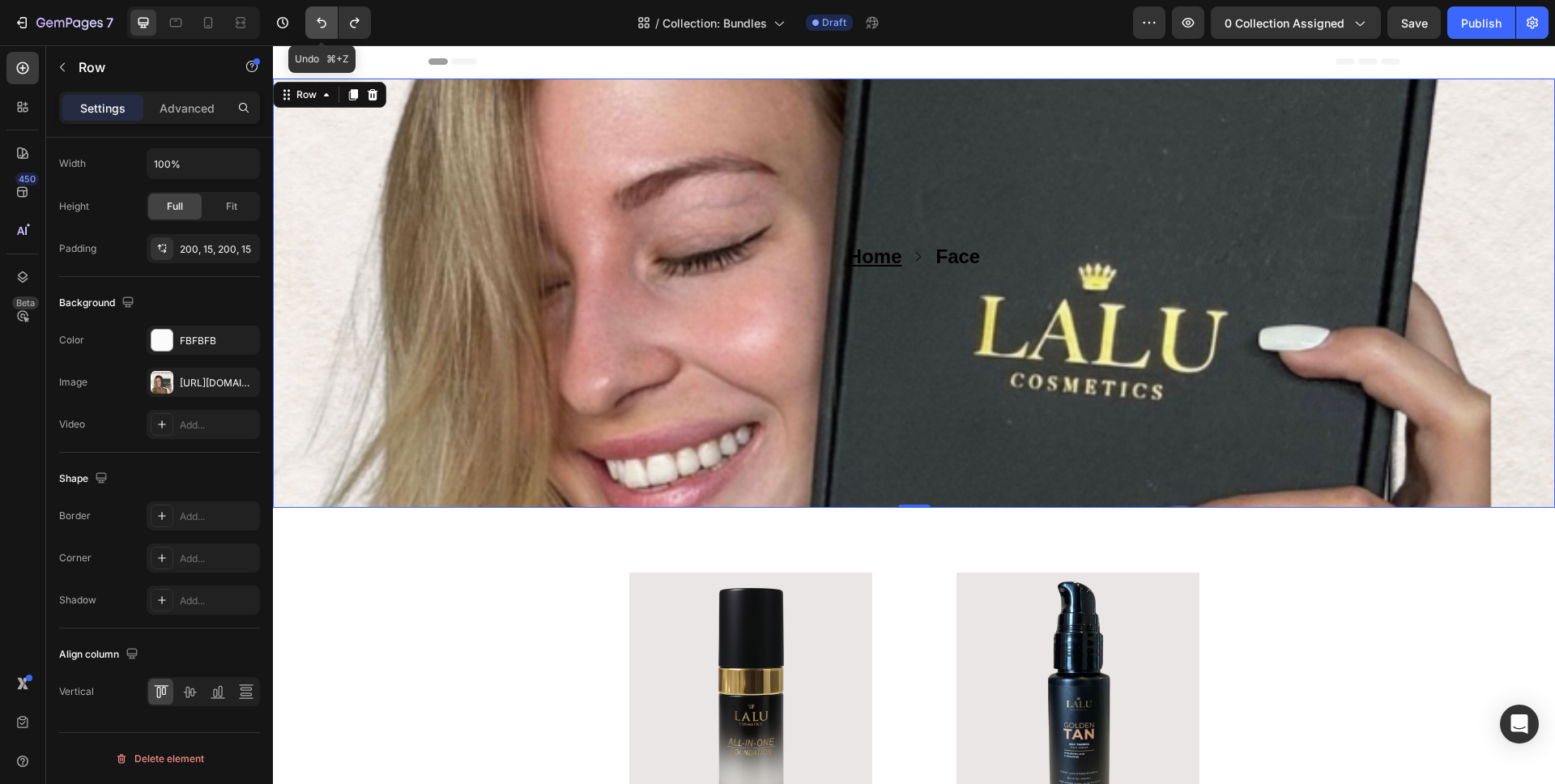
click at [321, 23] on icon "Undo/Redo" at bounding box center [322, 23] width 16 height 16
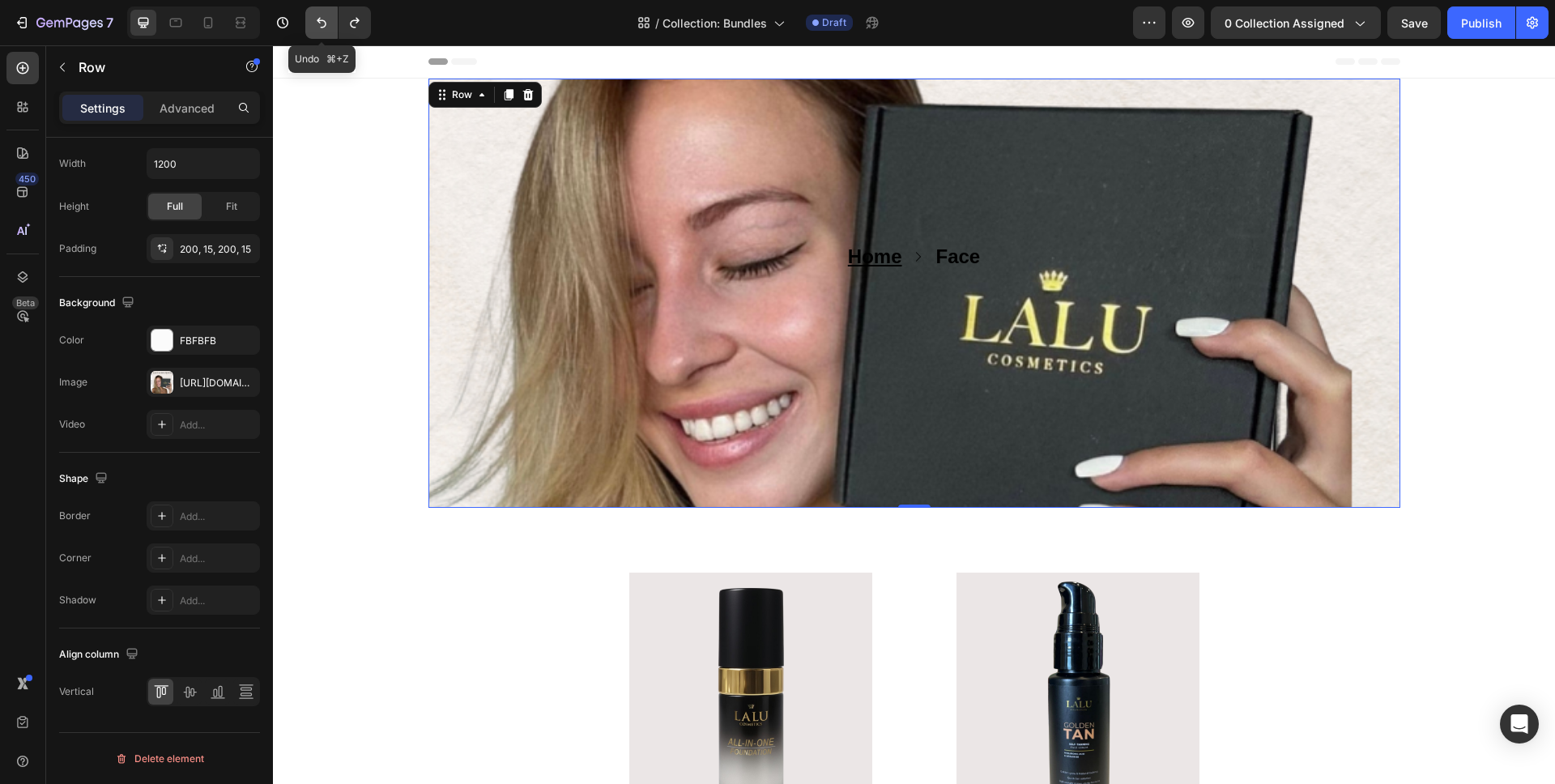
click at [321, 23] on icon "Undo/Redo" at bounding box center [322, 23] width 16 height 16
type input "100%"
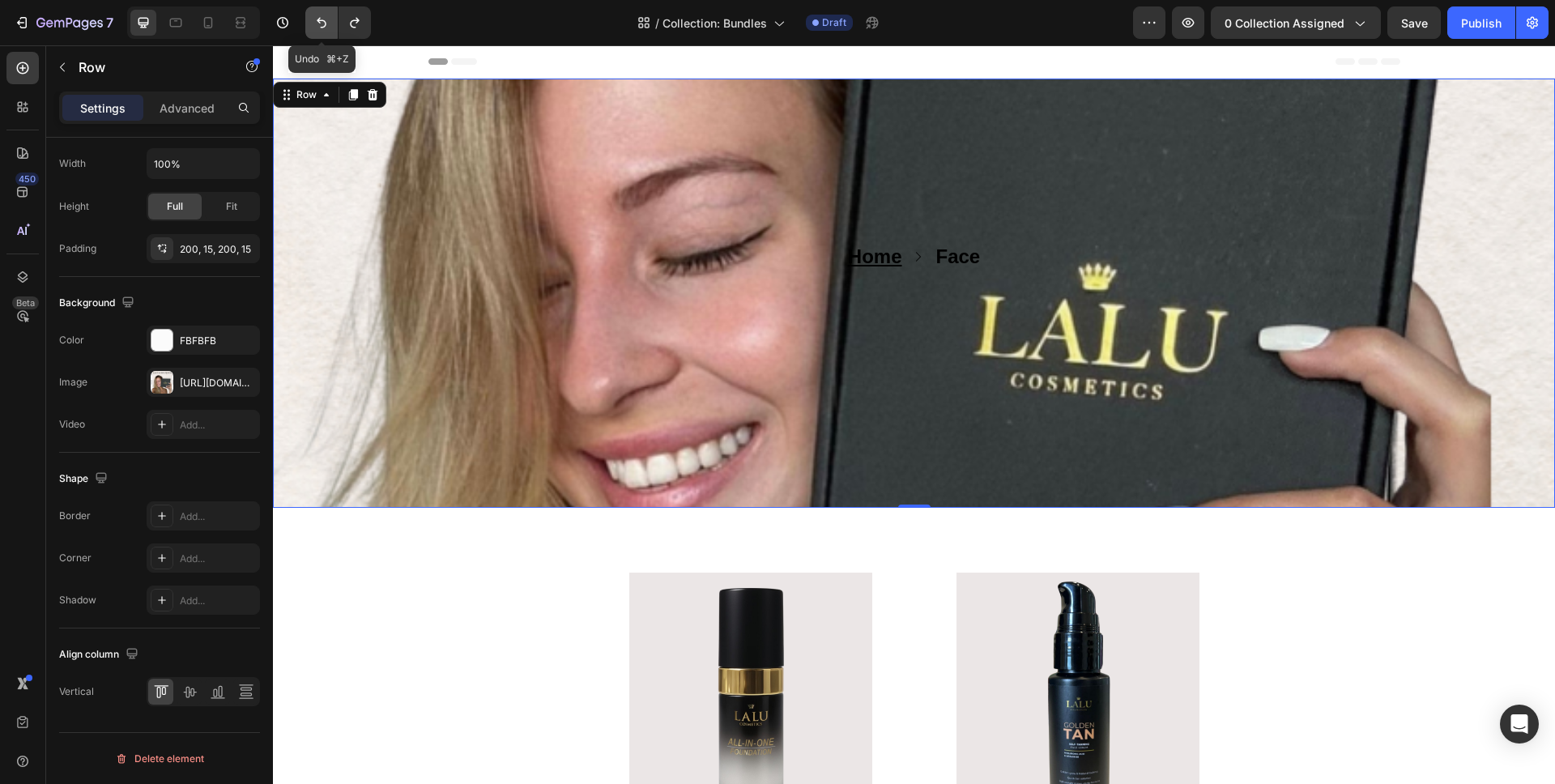
click at [321, 23] on icon "Undo/Redo" at bounding box center [322, 23] width 16 height 16
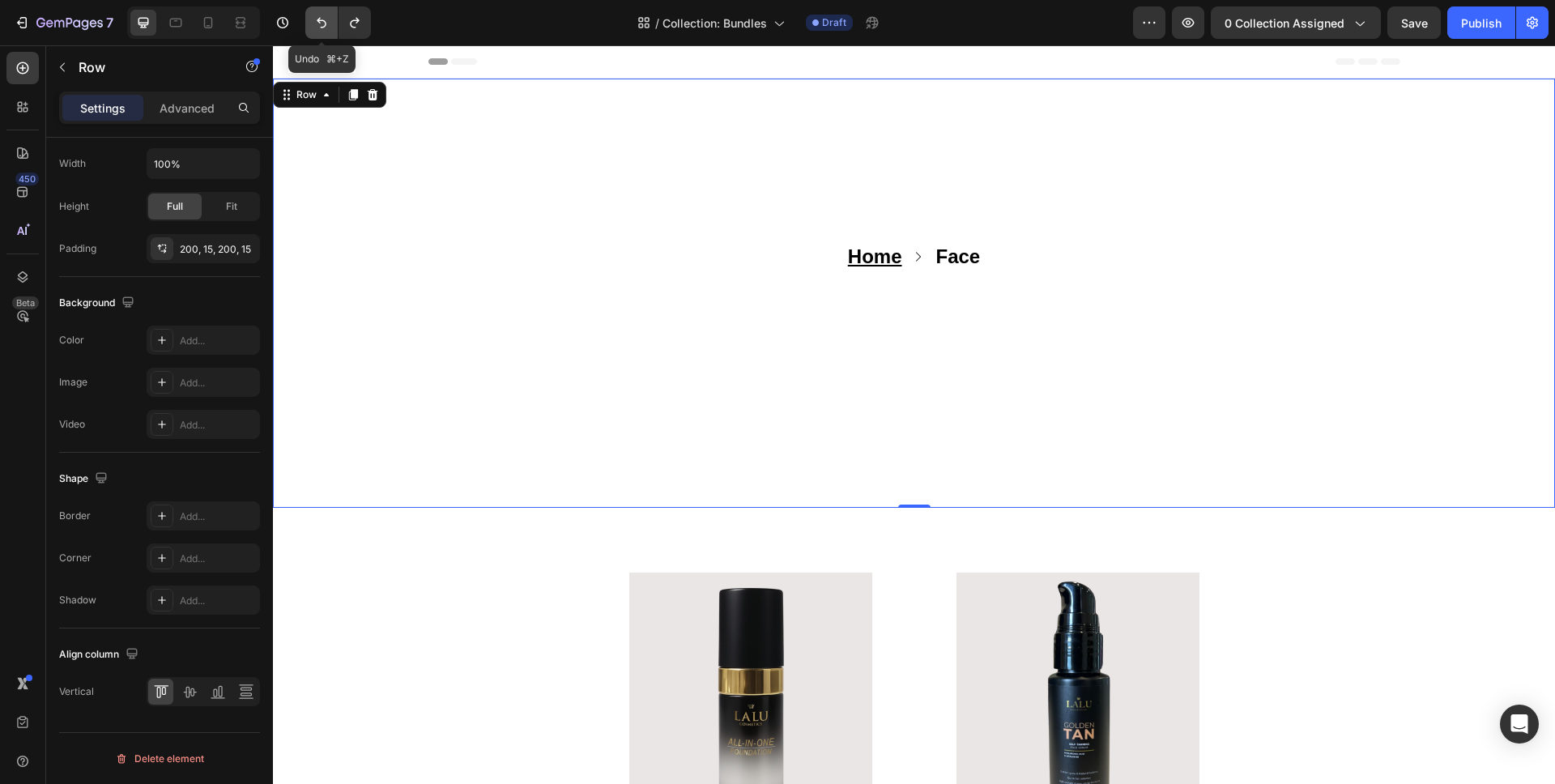
click at [321, 23] on icon "Undo/Redo" at bounding box center [322, 23] width 16 height 16
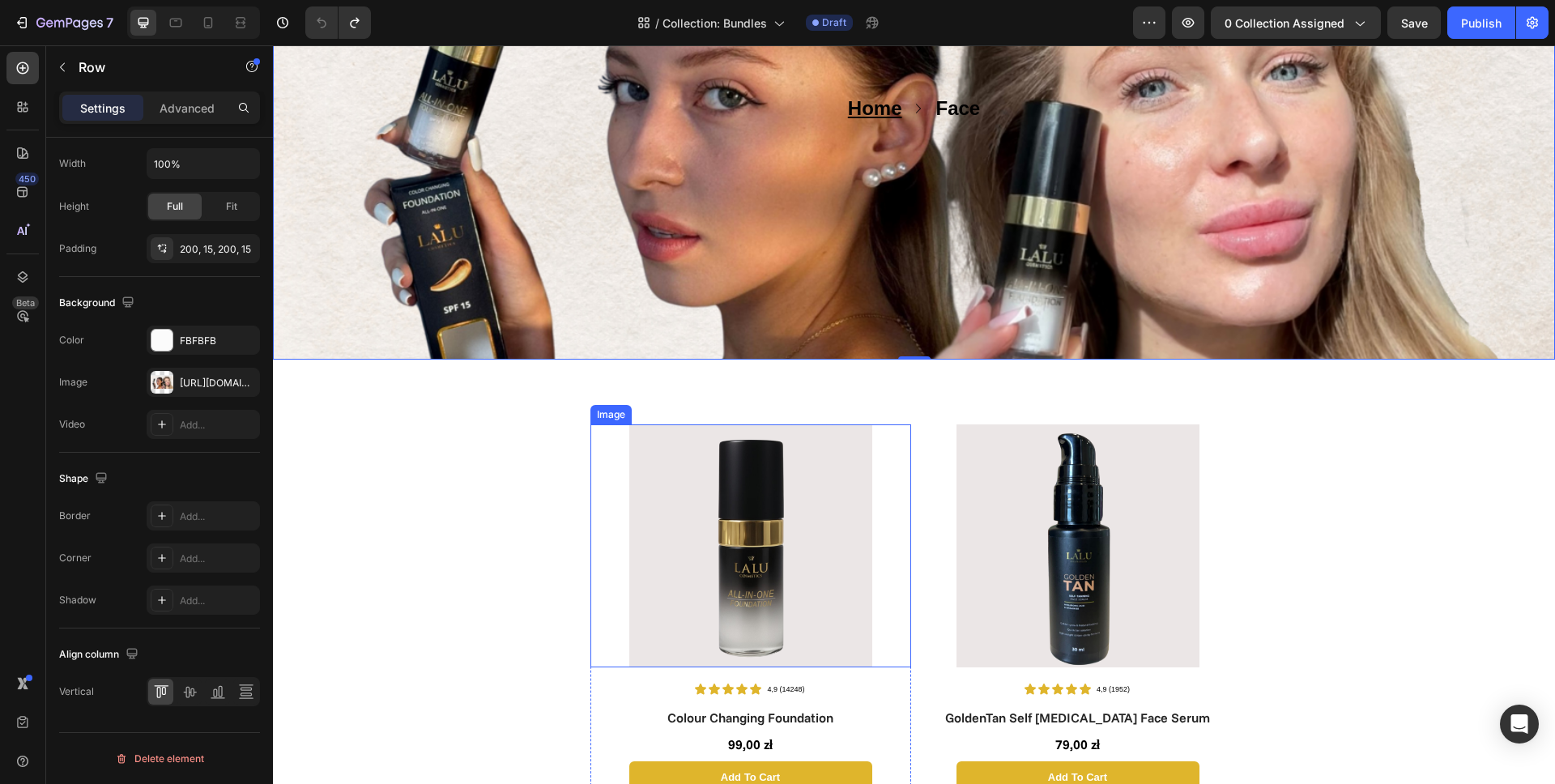
scroll to position [323, 0]
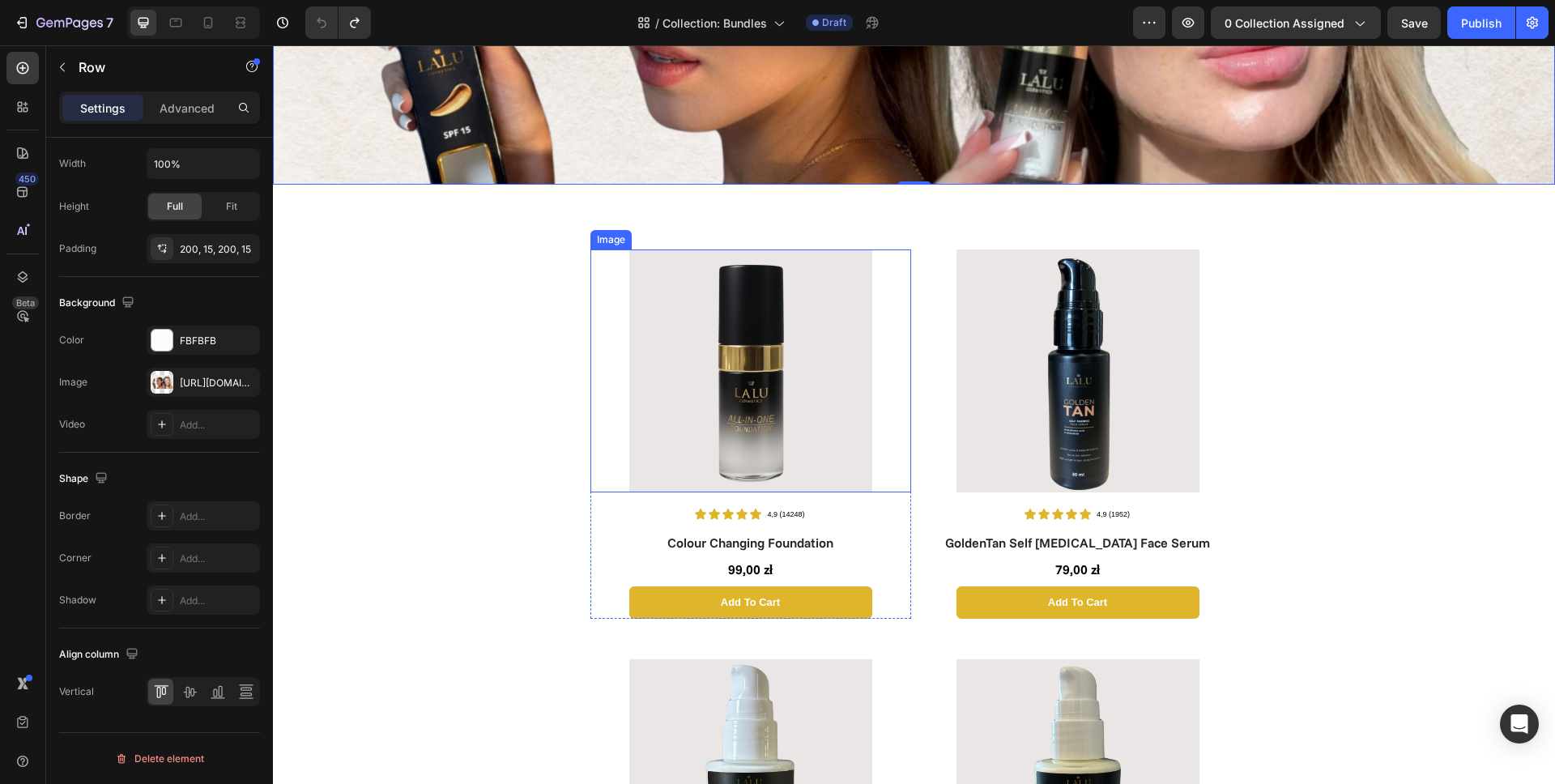
click at [773, 317] on img at bounding box center [751, 371] width 243 height 243
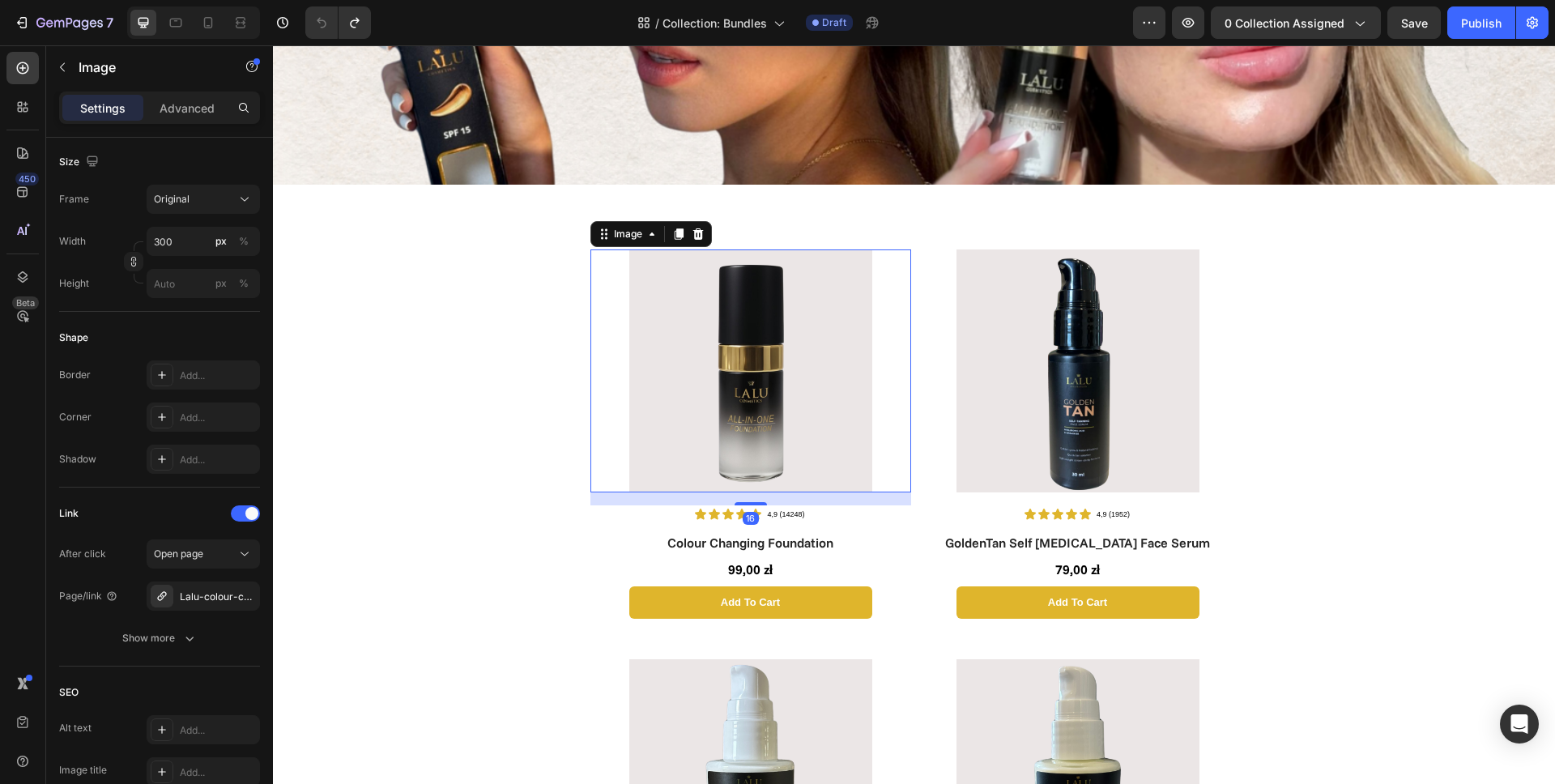
scroll to position [0, 0]
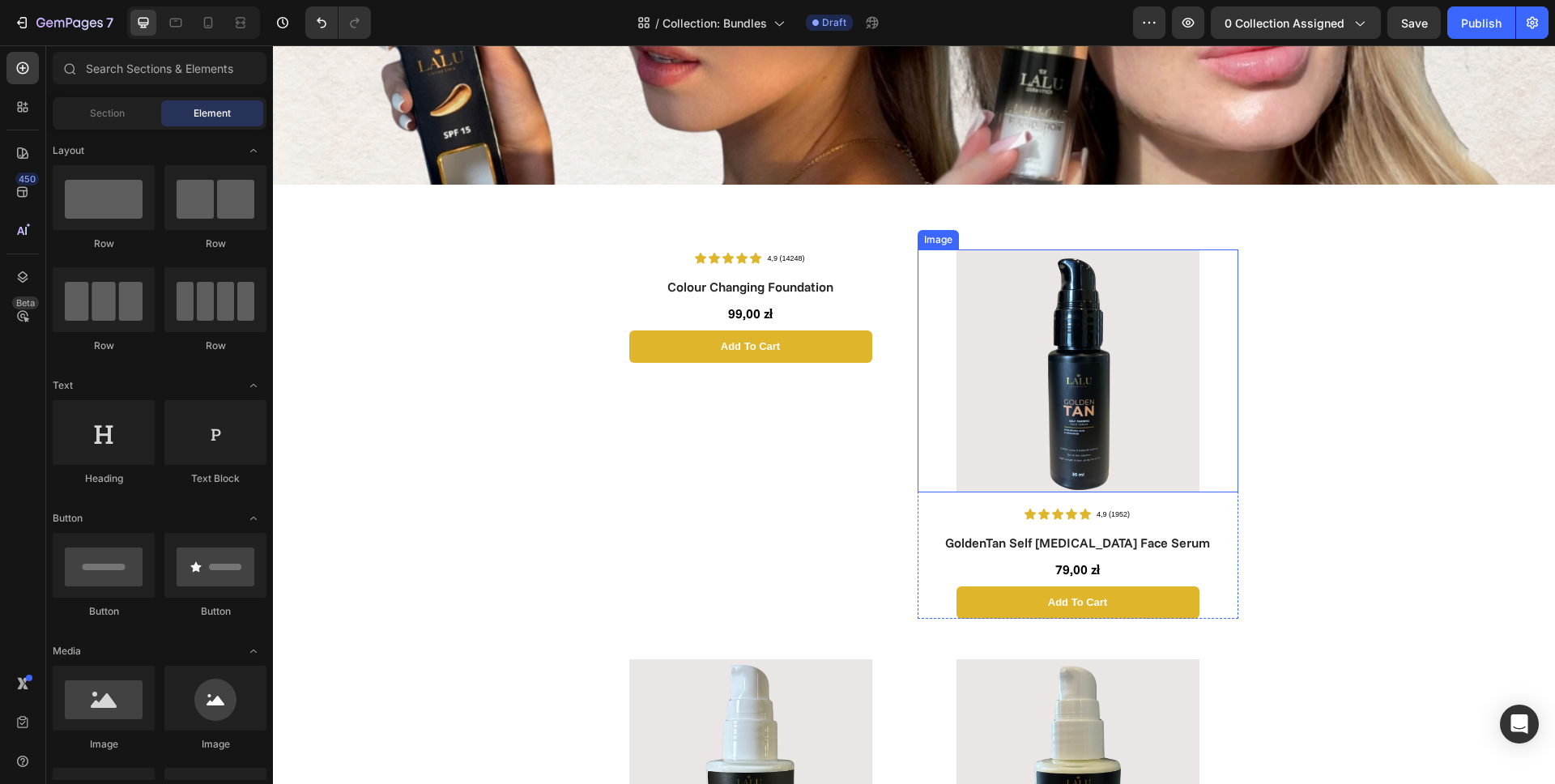
click at [1038, 371] on img at bounding box center [1078, 371] width 243 height 243
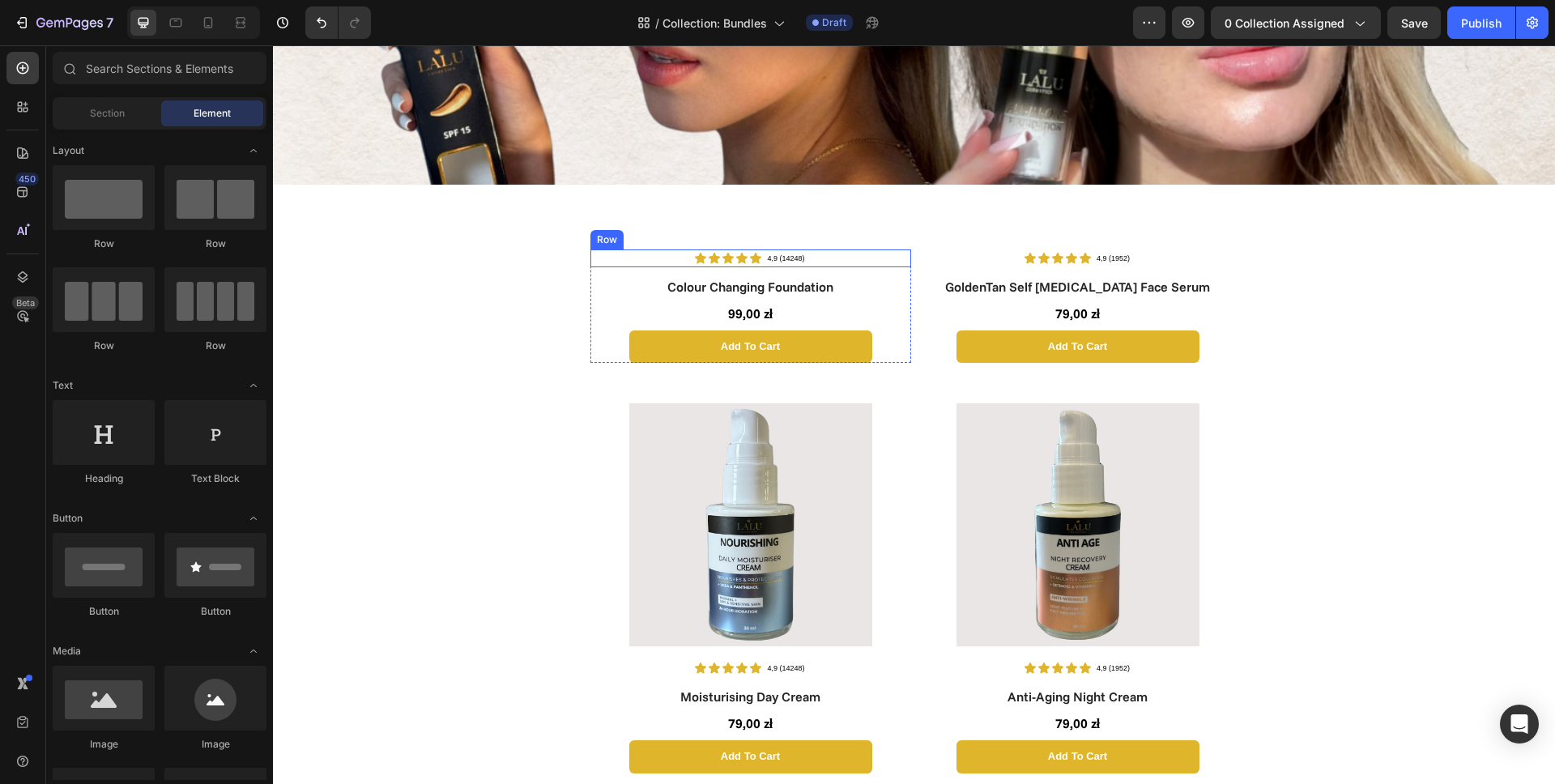
click at [821, 263] on div "Icon Icon Icon Icon Icon Icon List 4,9 (14248) Text Block Row" at bounding box center [751, 259] width 321 height 18
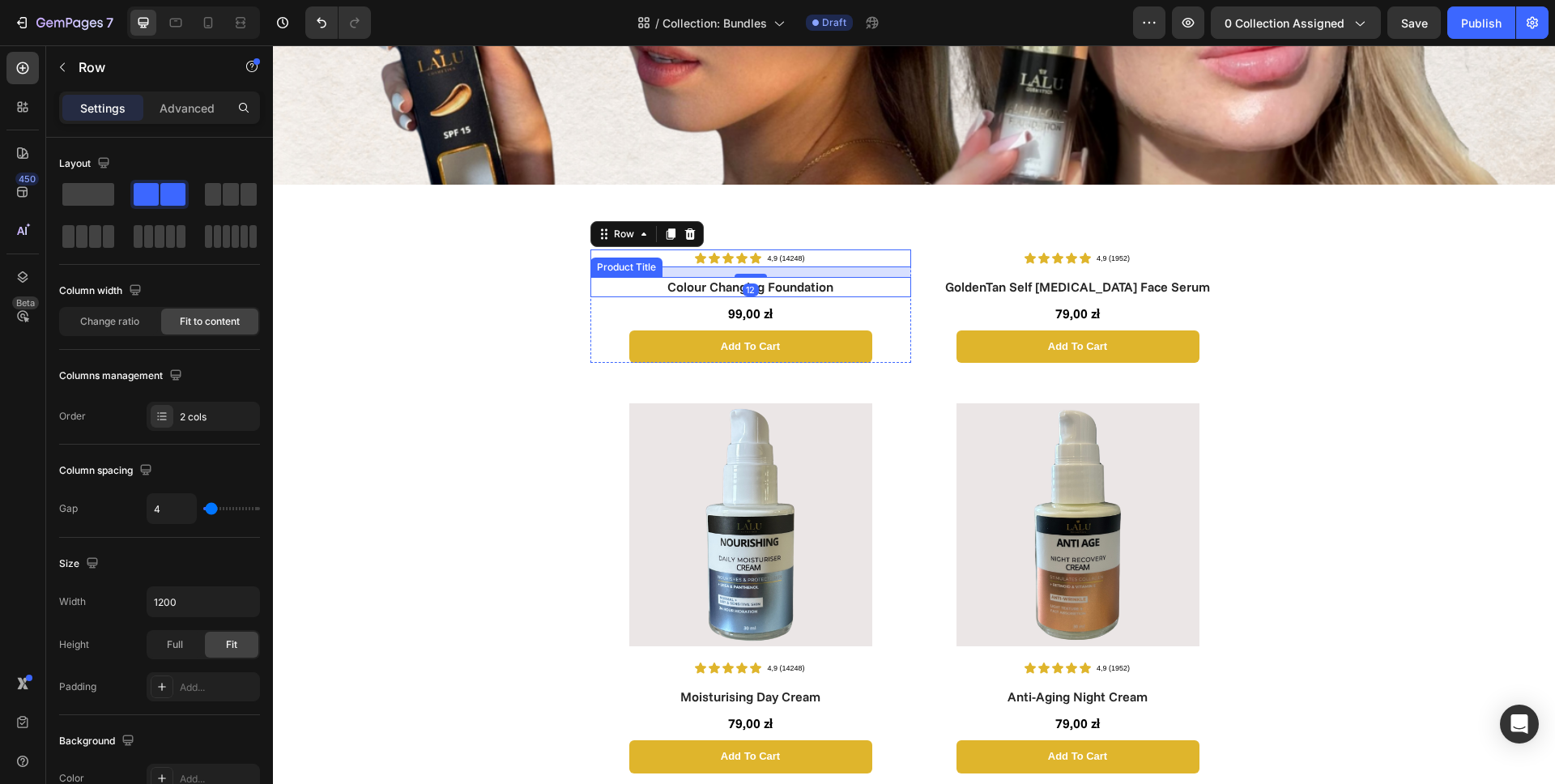
click at [845, 291] on h1 "Colour Changing Foundation" at bounding box center [751, 287] width 321 height 20
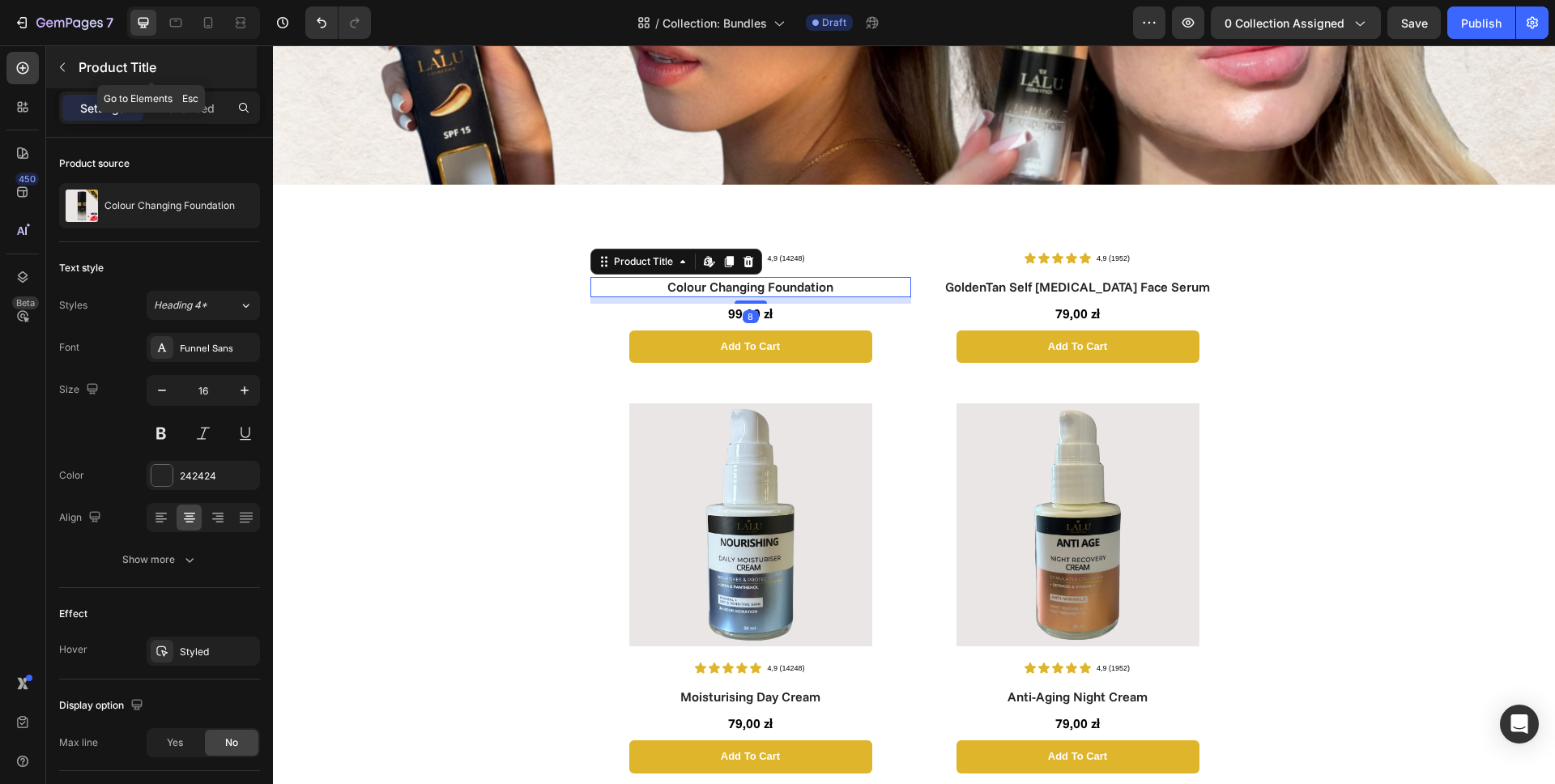
click at [65, 63] on icon "button" at bounding box center [62, 67] width 13 height 13
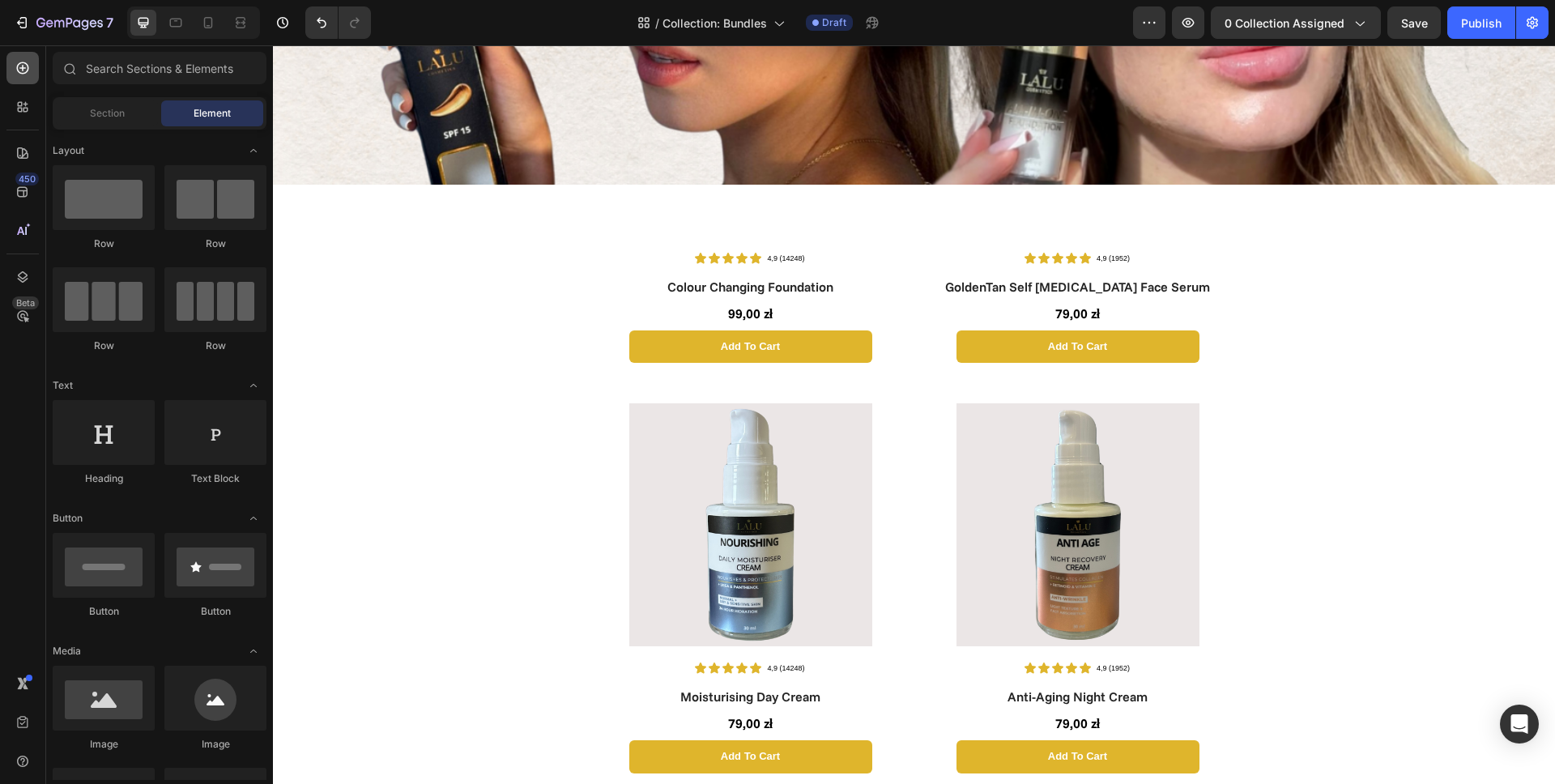
click at [18, 76] on div at bounding box center [23, 68] width 33 height 33
click at [28, 71] on icon at bounding box center [23, 68] width 16 height 16
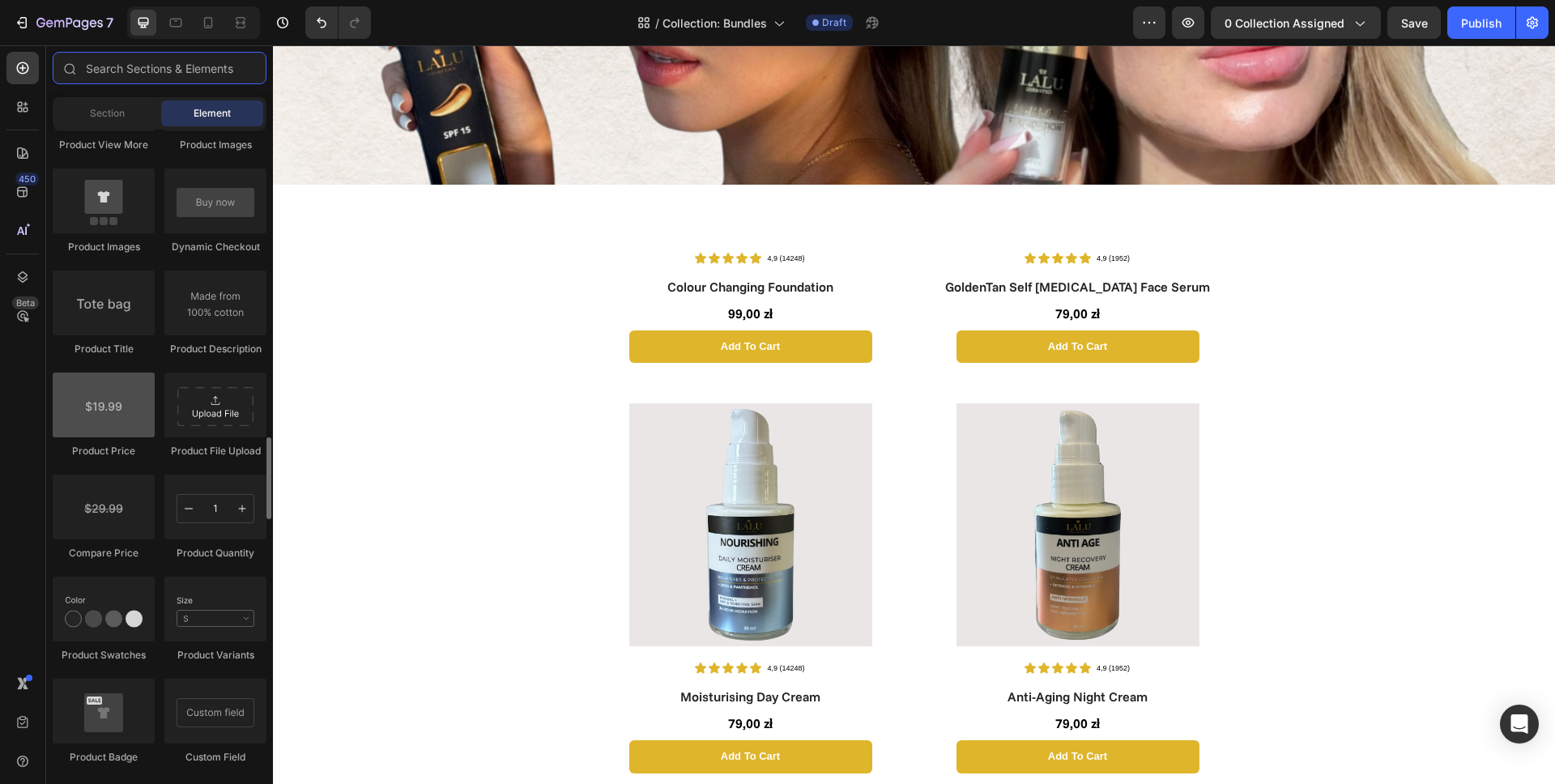
scroll to position [2445, 0]
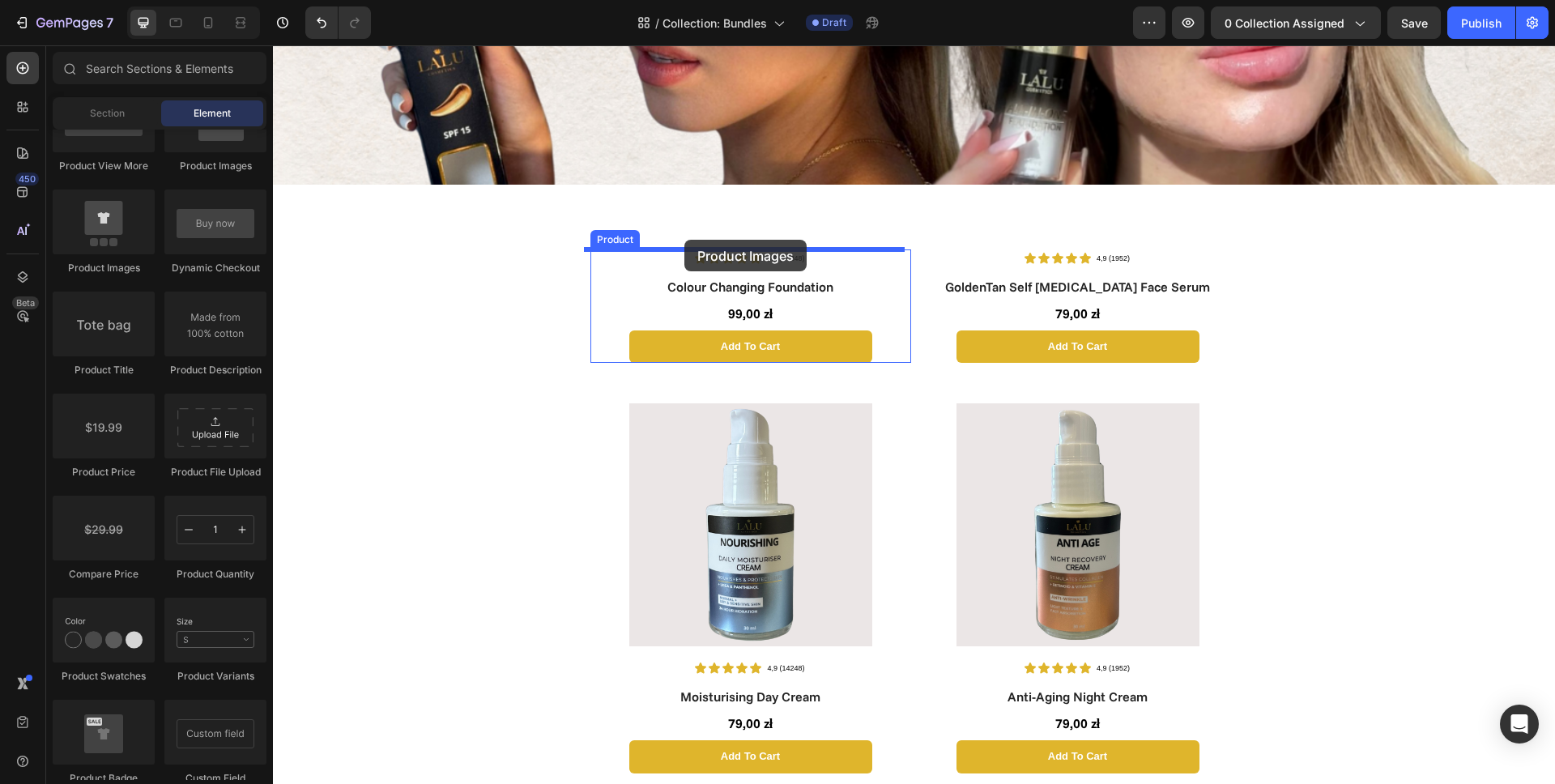
drag, startPoint x: 382, startPoint y: 283, endPoint x: 685, endPoint y: 240, distance: 306.0
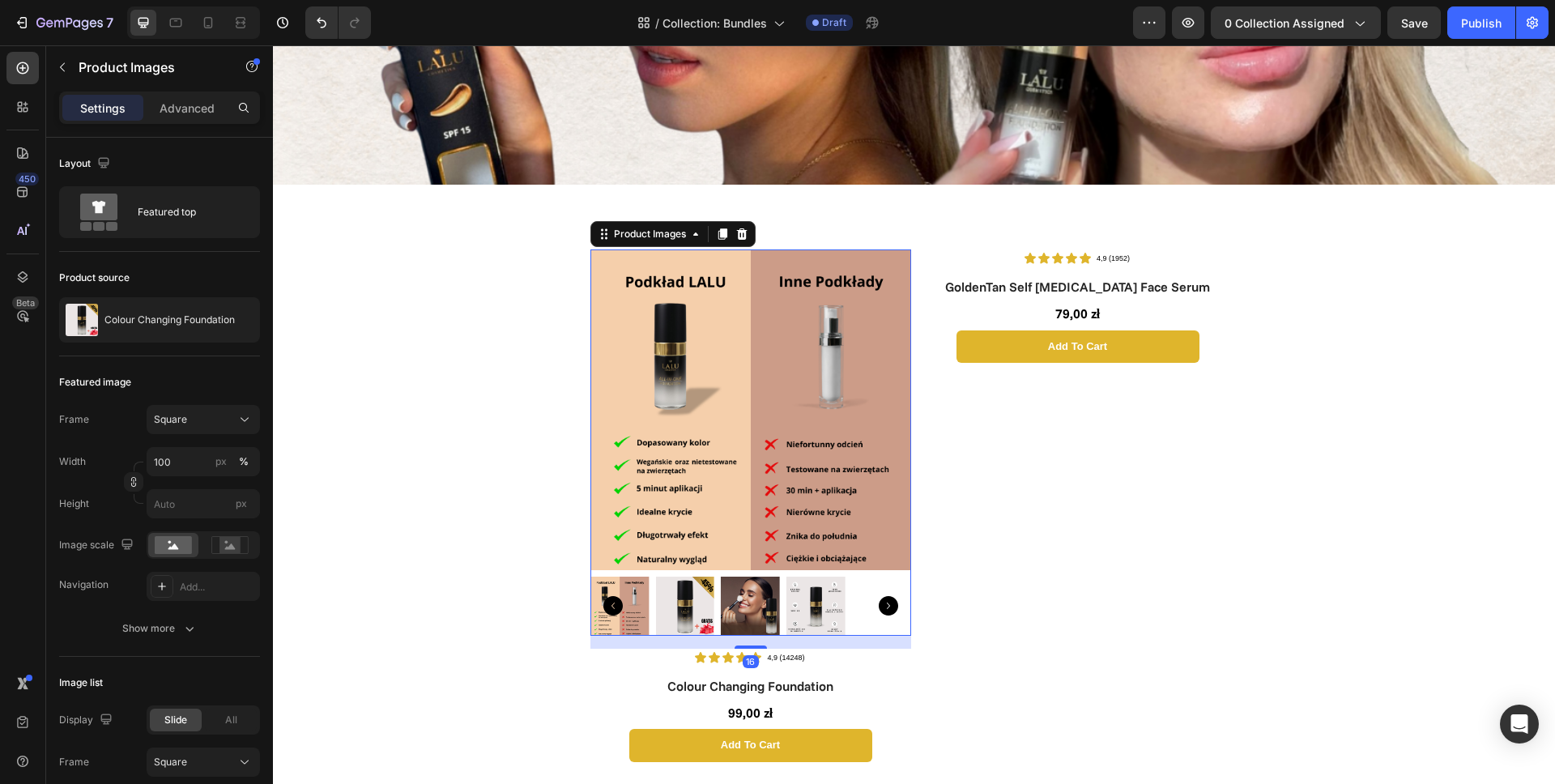
click at [723, 427] on img at bounding box center [751, 410] width 321 height 320
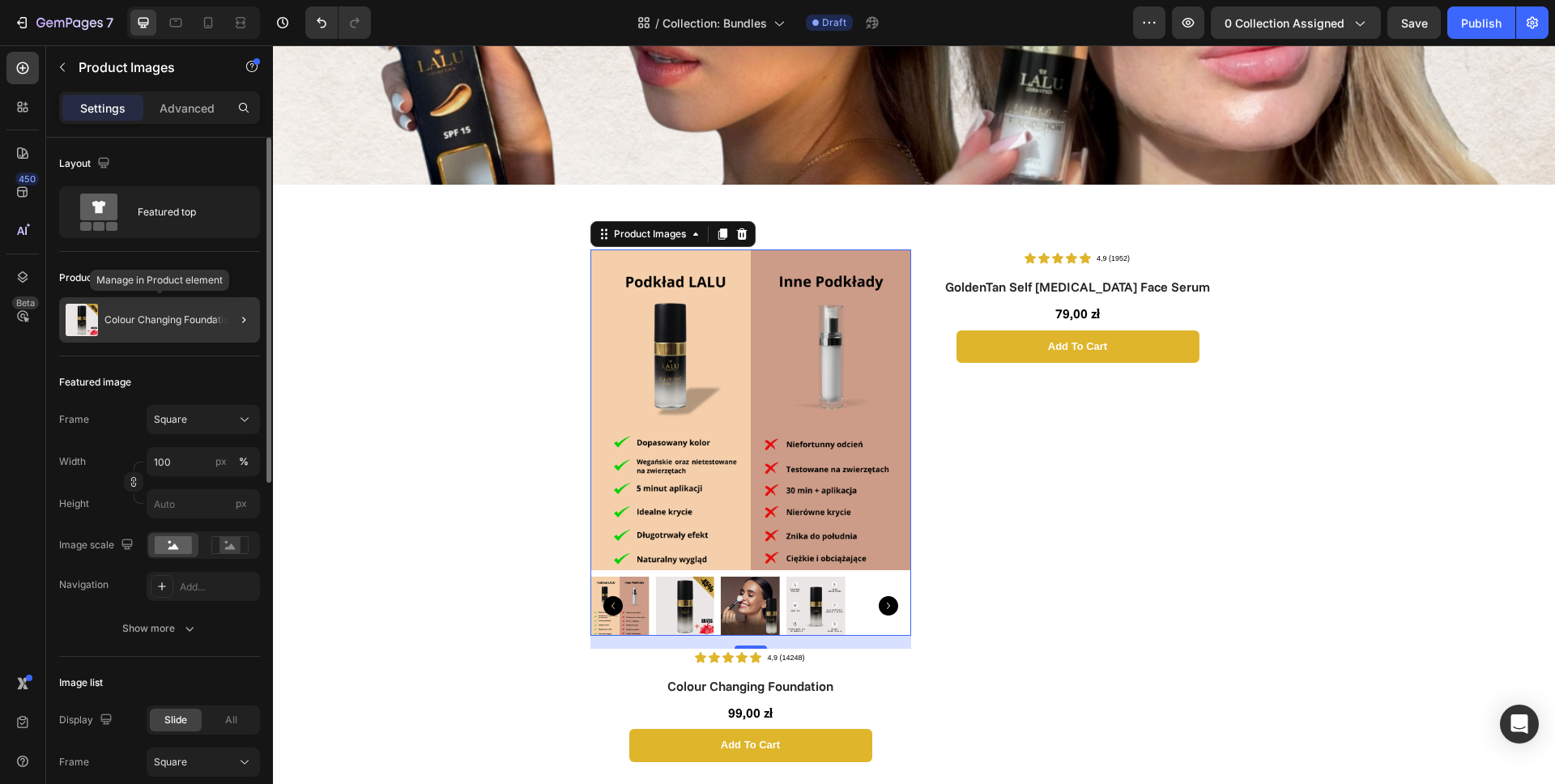
click at [171, 317] on p "Colour Changing Foundation" at bounding box center [169, 319] width 130 height 11
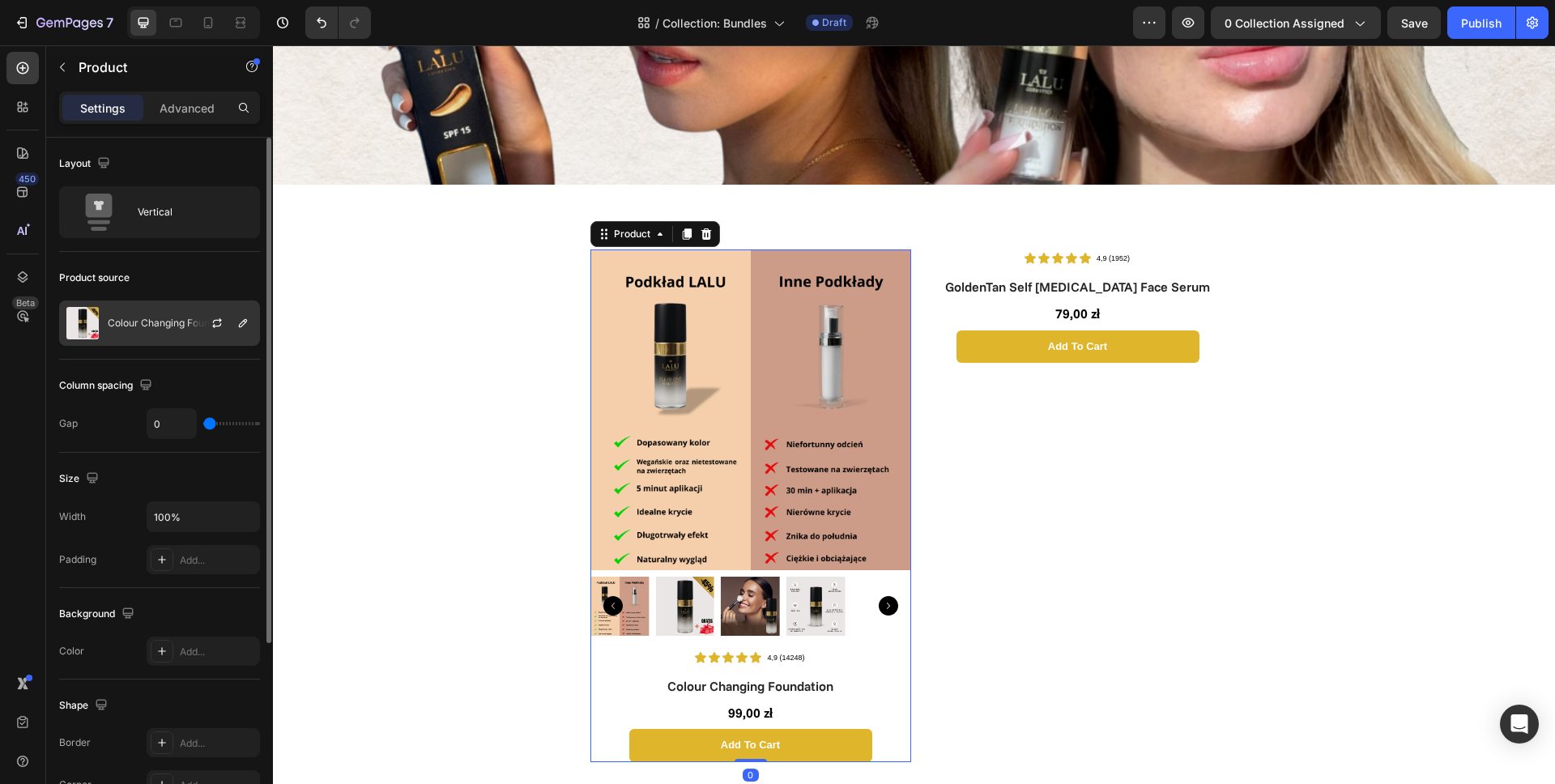
click at [193, 326] on div at bounding box center [224, 323] width 72 height 44
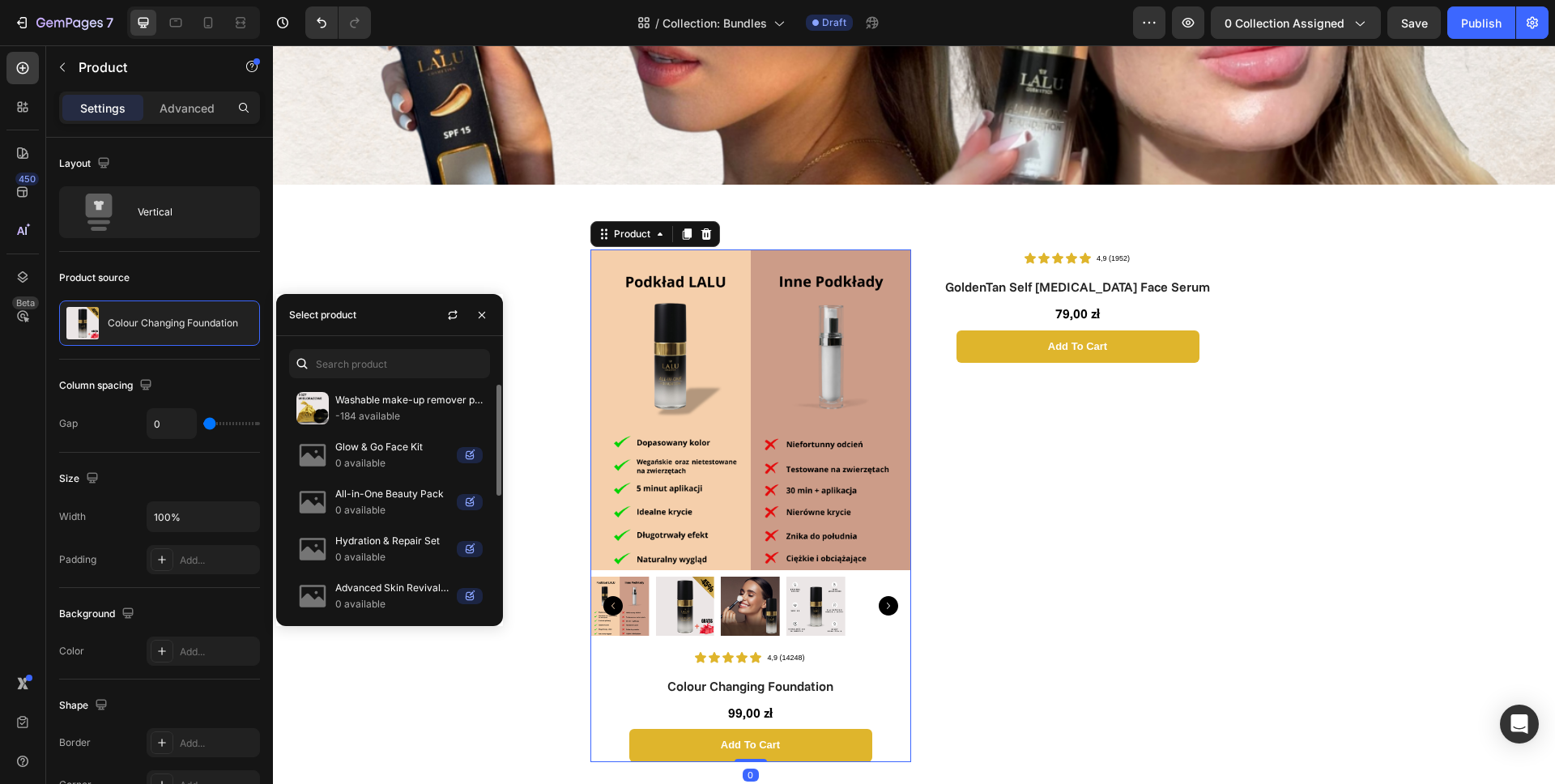
scroll to position [241, 0]
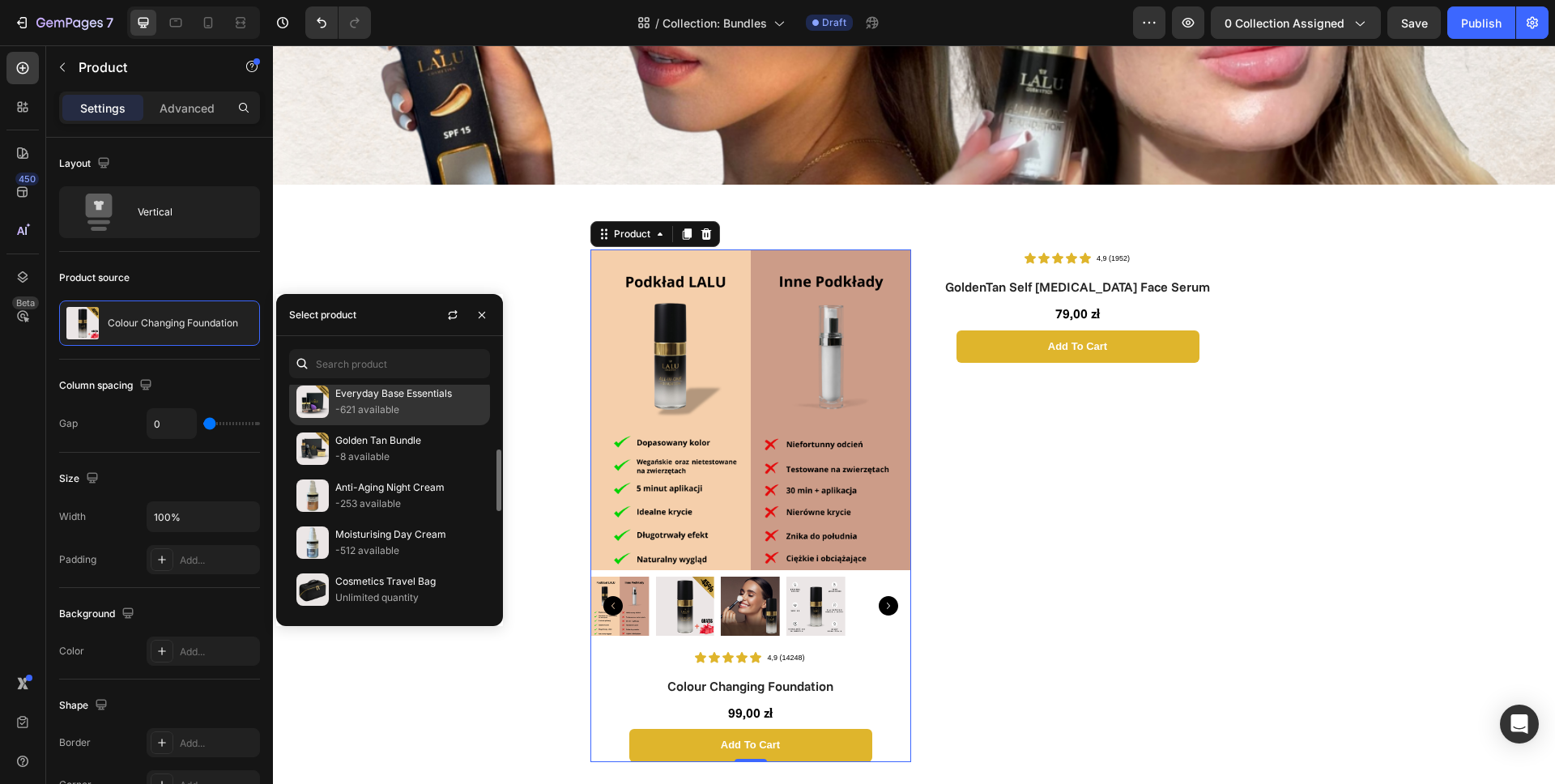
click at [383, 406] on p "-621 available" at bounding box center [409, 410] width 147 height 16
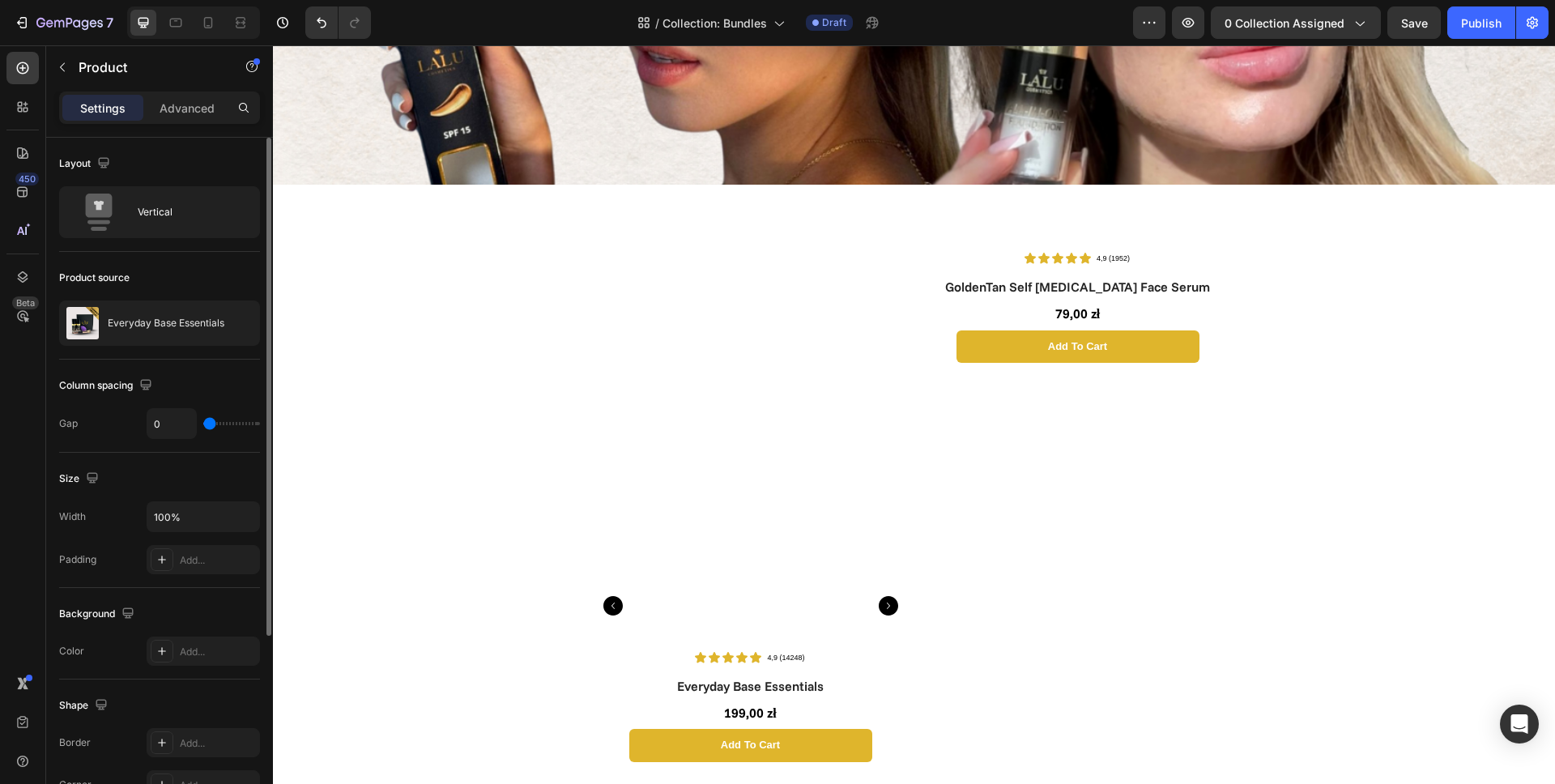
click at [215, 376] on div "Column spacing" at bounding box center [159, 385] width 201 height 26
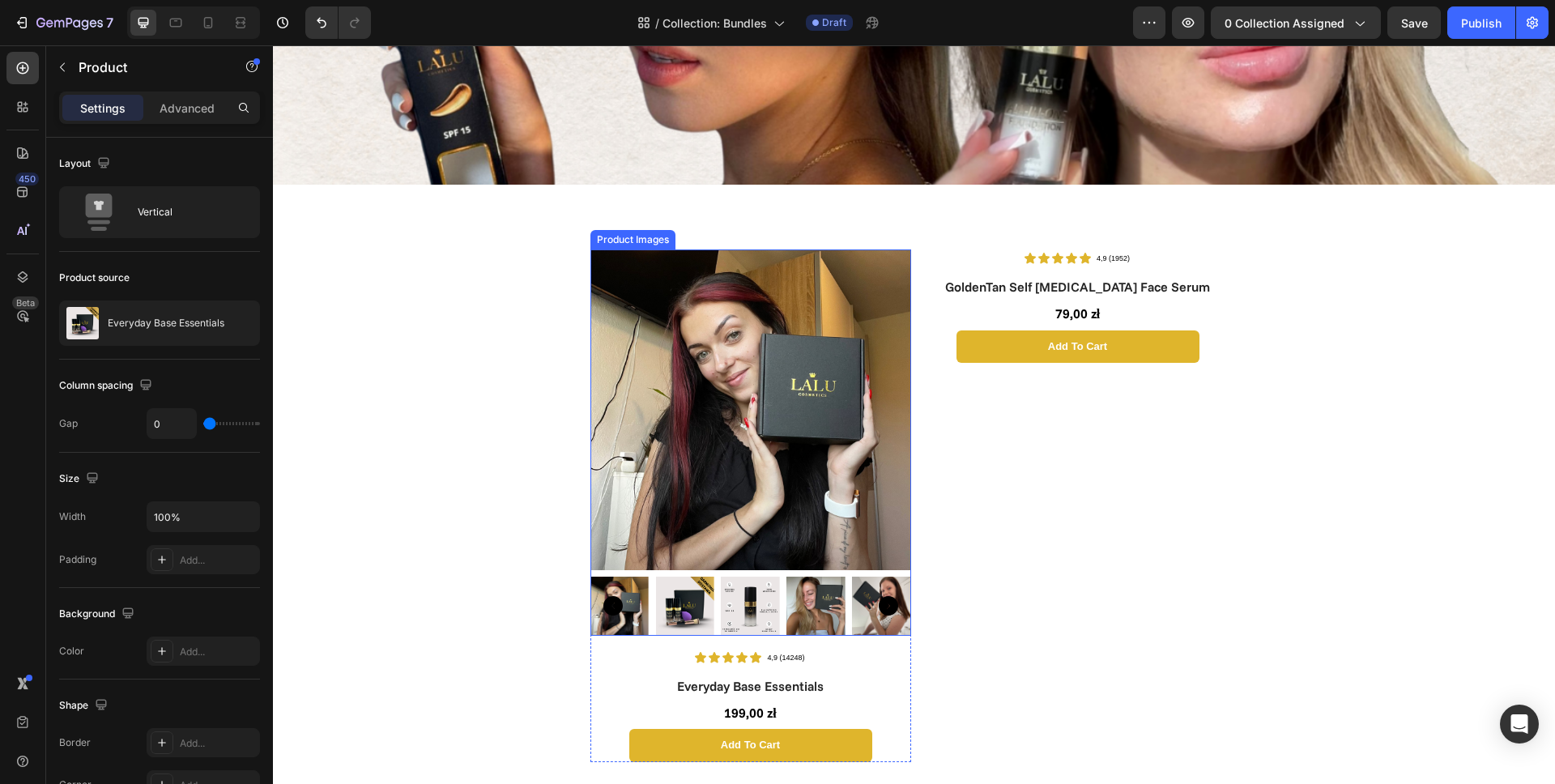
click at [675, 595] on img at bounding box center [684, 605] width 59 height 59
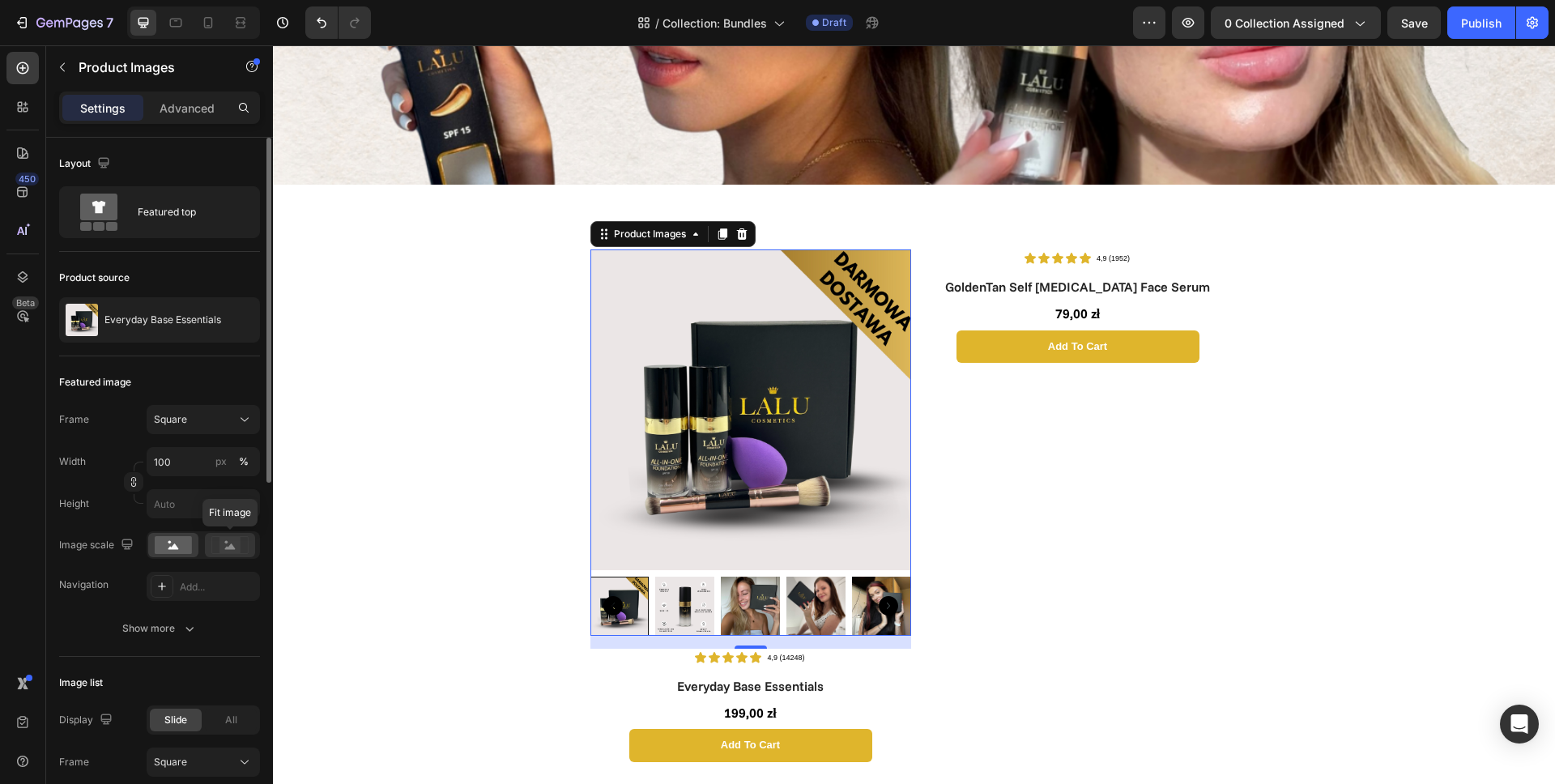
click at [225, 548] on icon at bounding box center [230, 546] width 11 height 6
click at [178, 546] on rect at bounding box center [172, 545] width 37 height 18
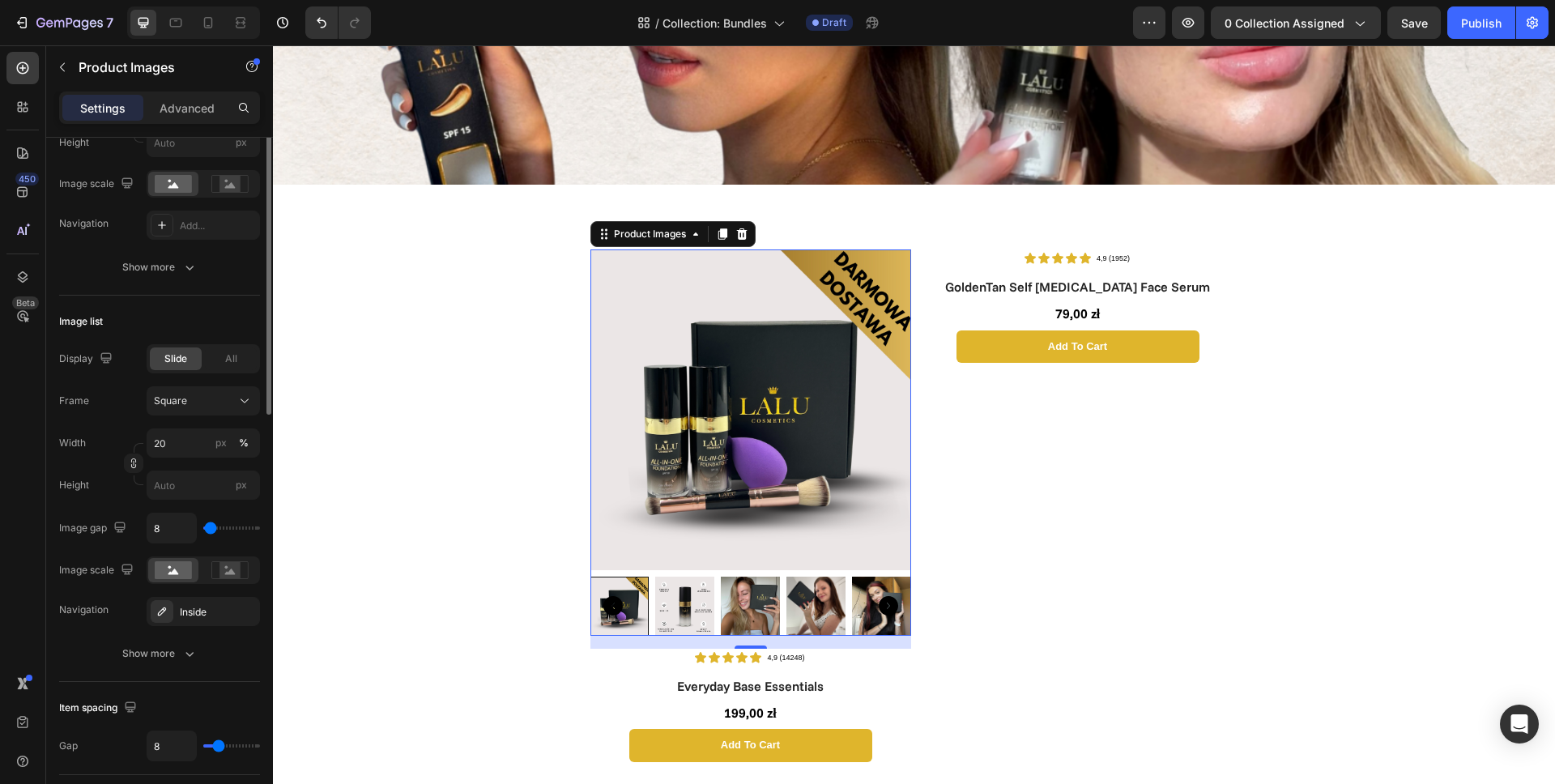
scroll to position [0, 0]
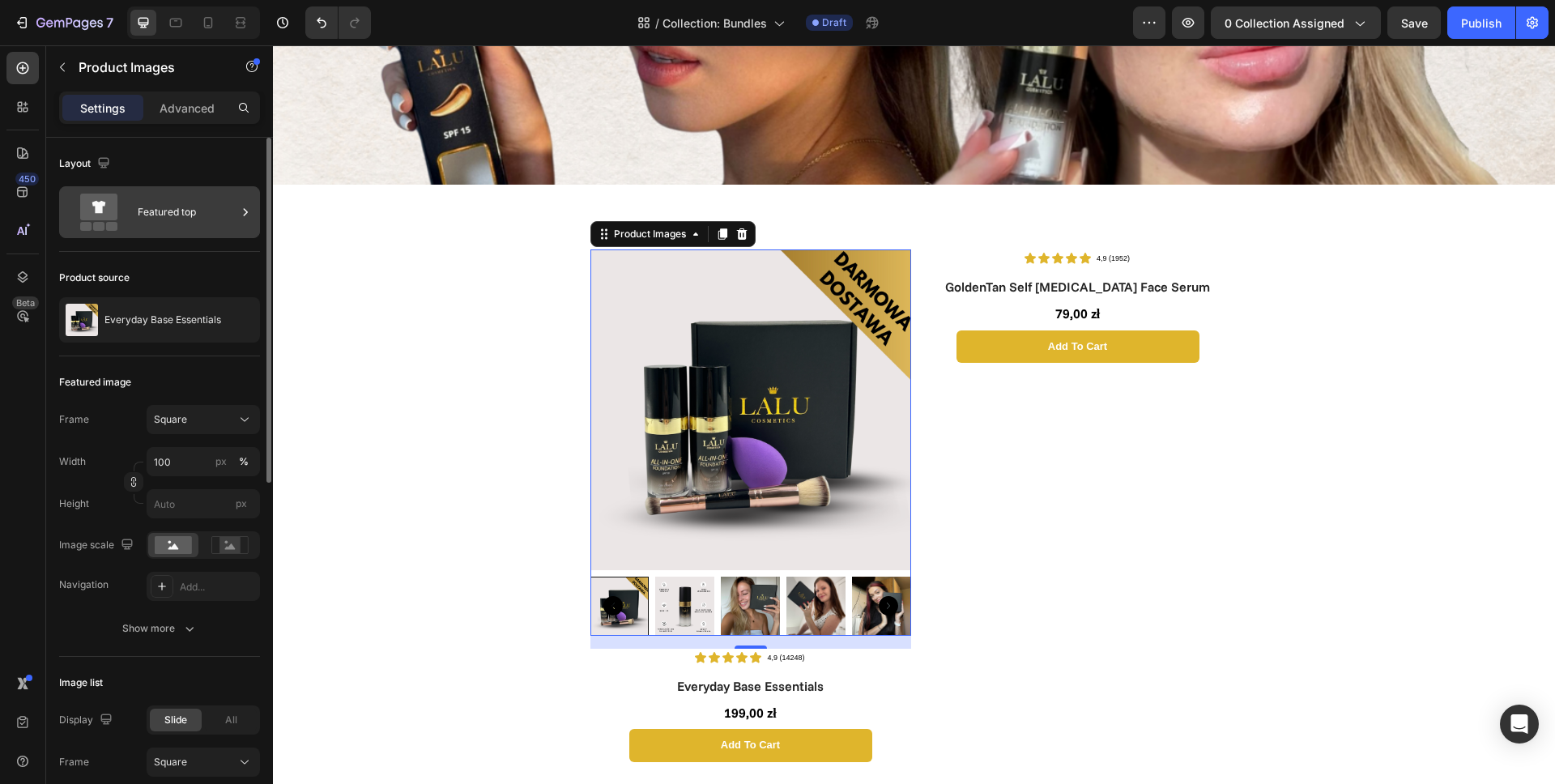
click at [159, 202] on div "Featured top" at bounding box center [186, 211] width 99 height 37
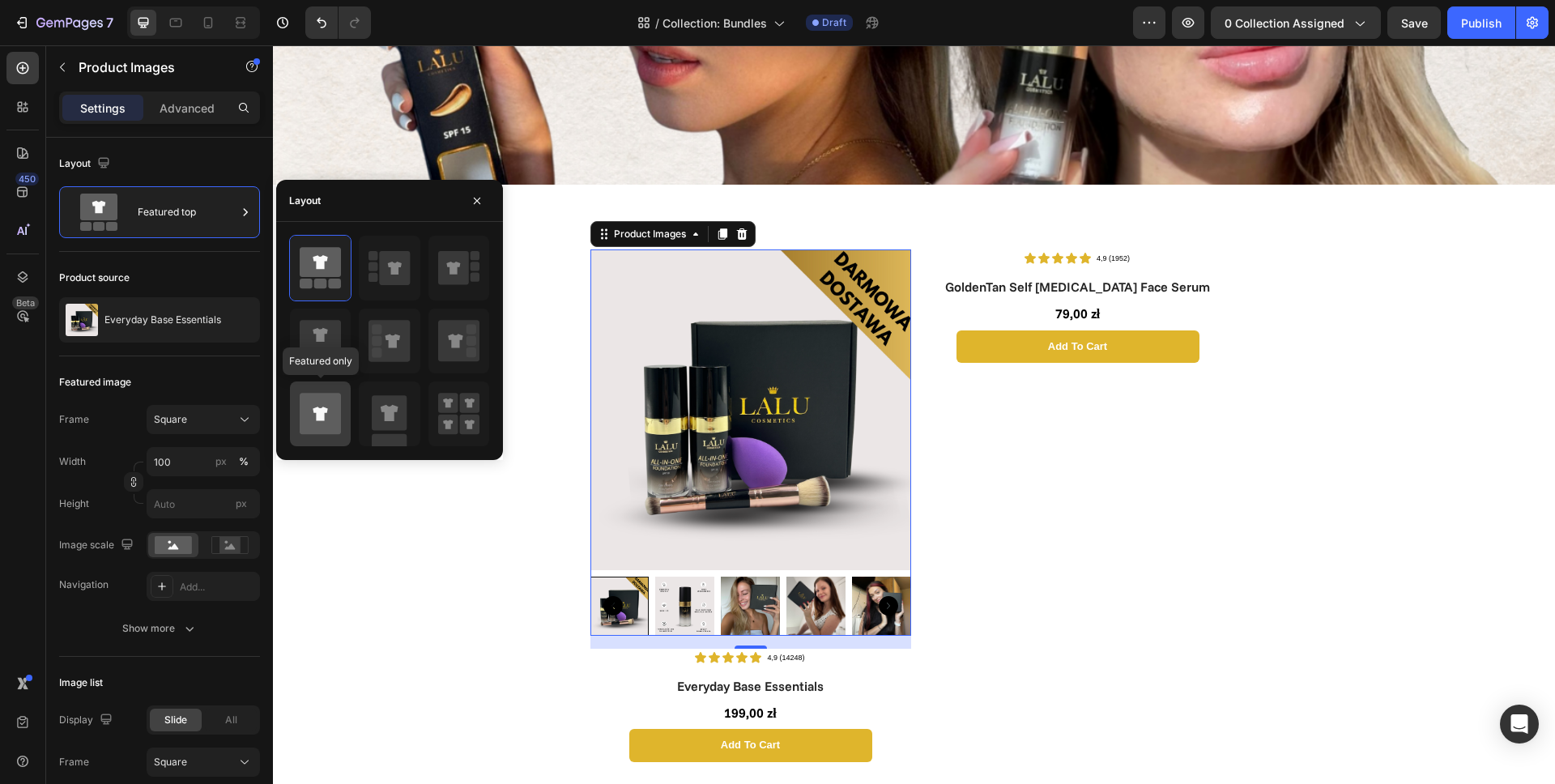
click at [336, 406] on icon at bounding box center [320, 413] width 41 height 41
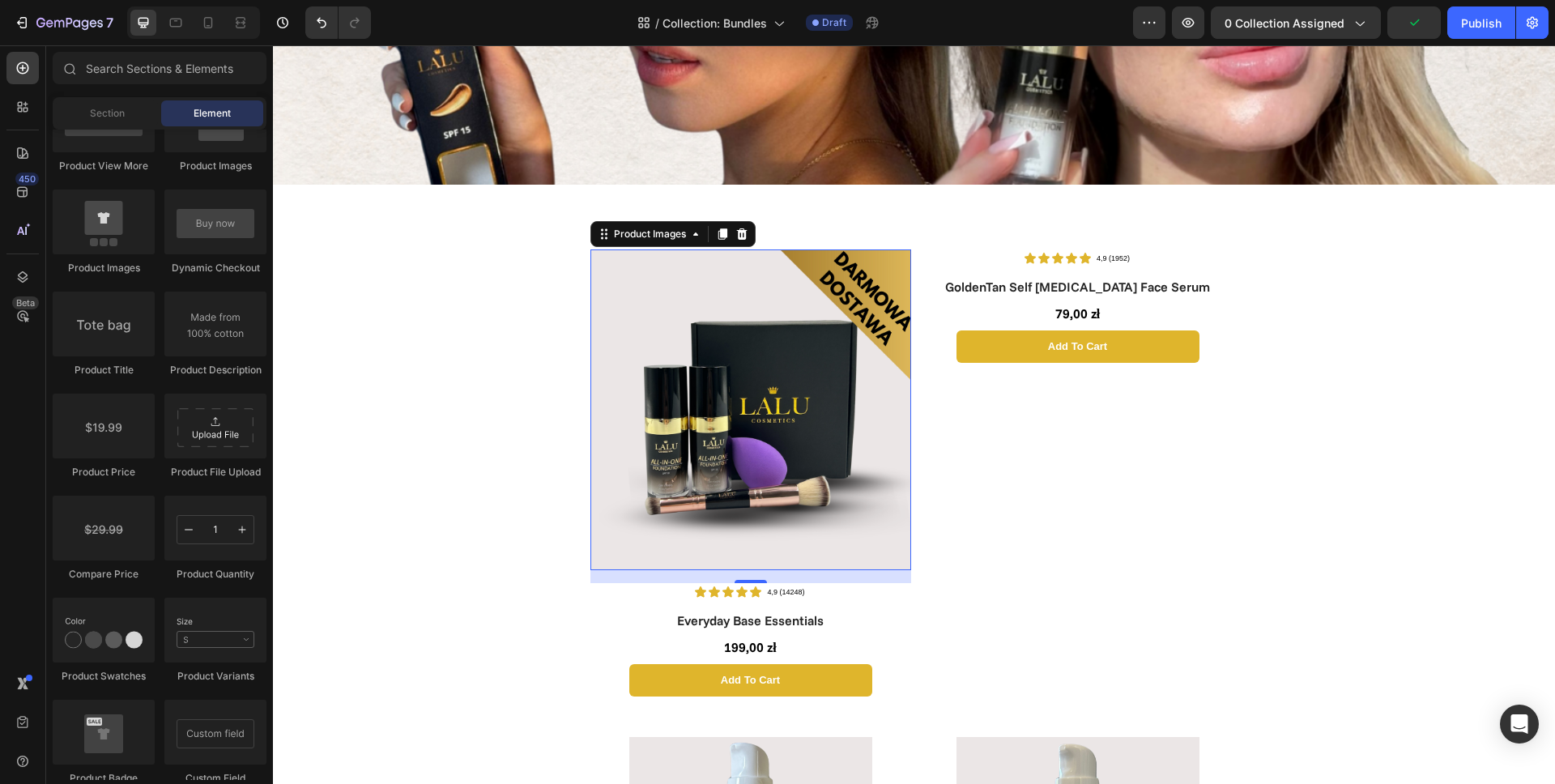
click at [773, 371] on img at bounding box center [751, 410] width 321 height 320
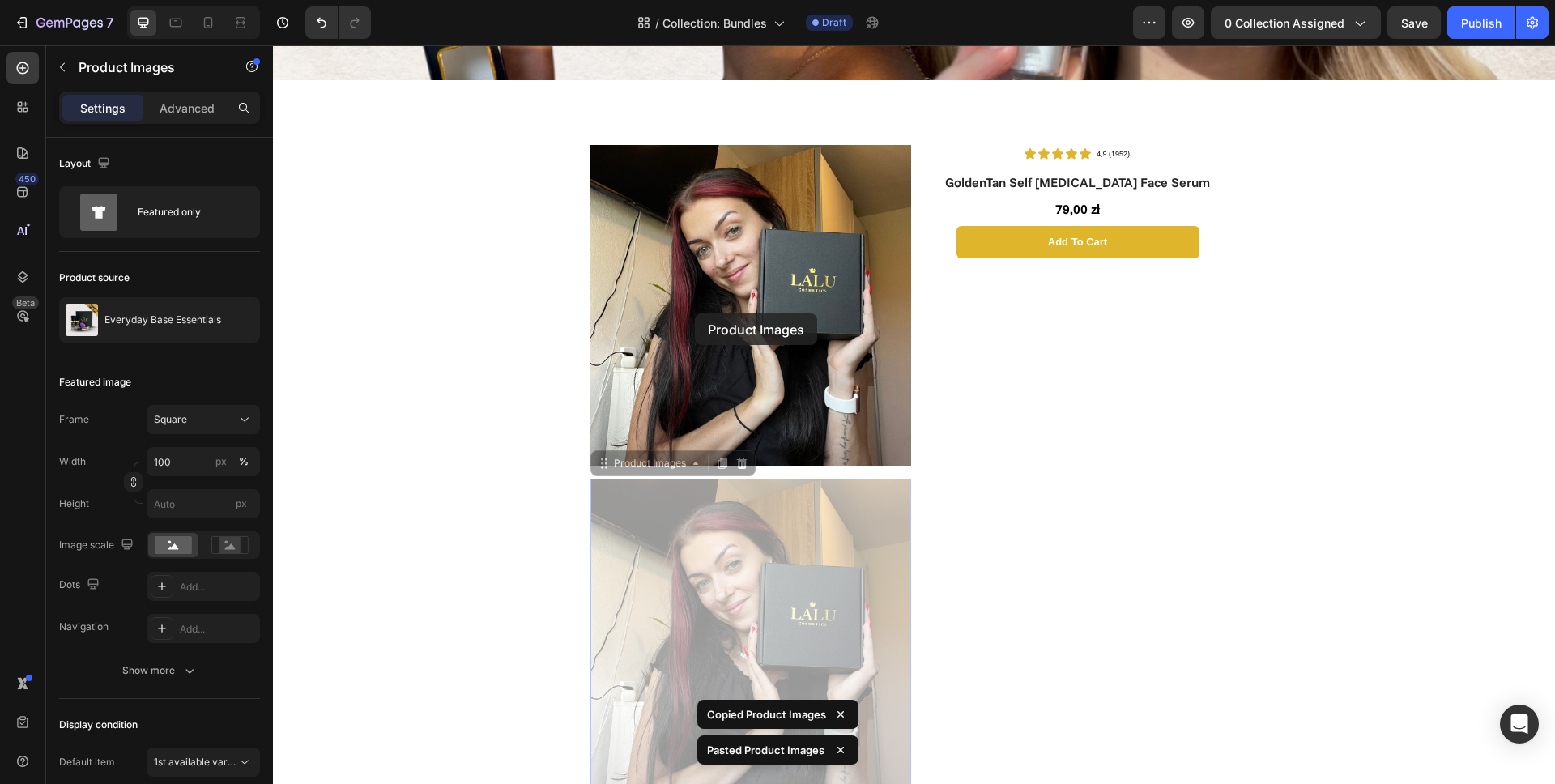
scroll to position [360, 0]
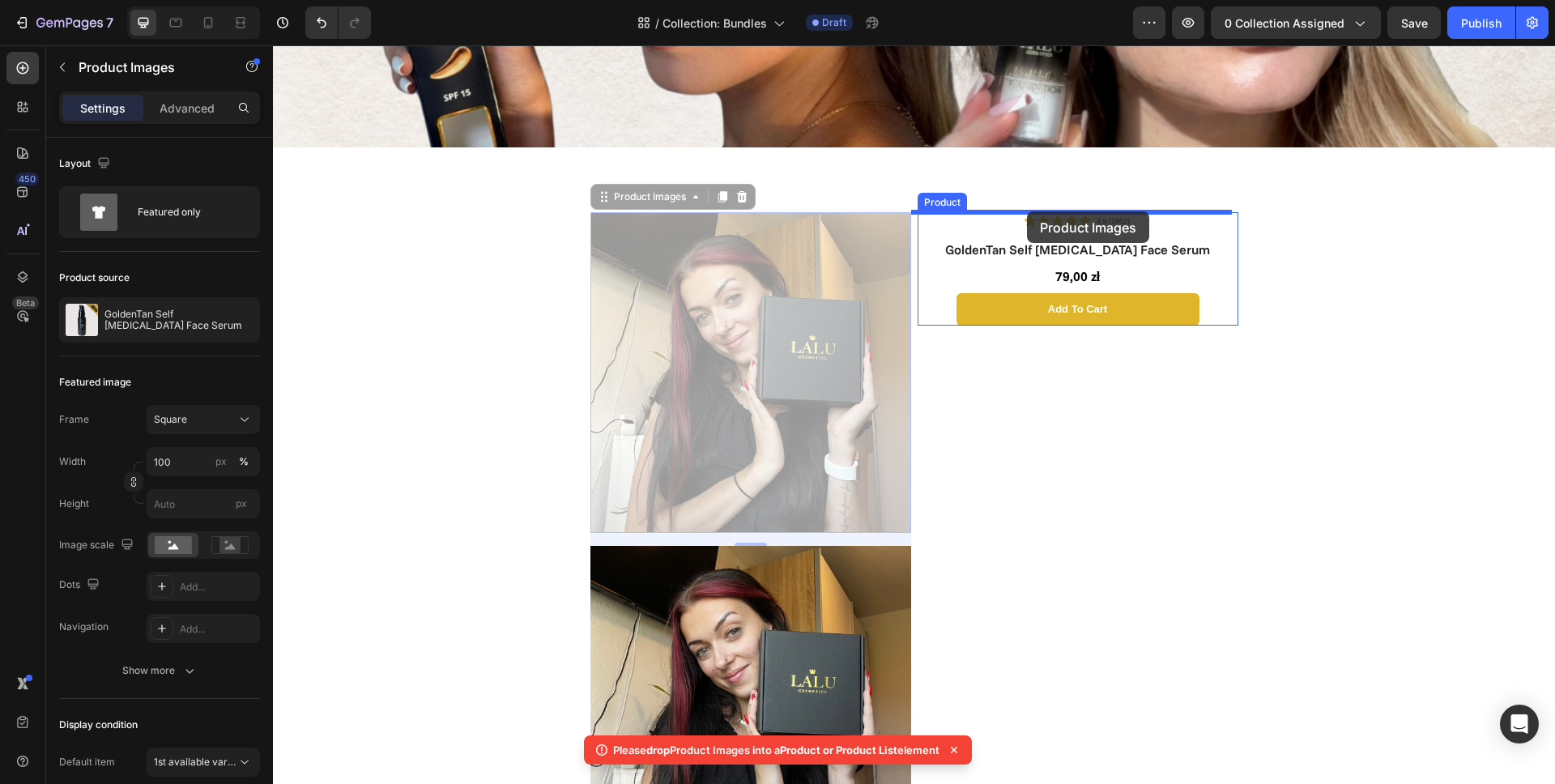
drag, startPoint x: 728, startPoint y: 219, endPoint x: 1027, endPoint y: 211, distance: 299.1
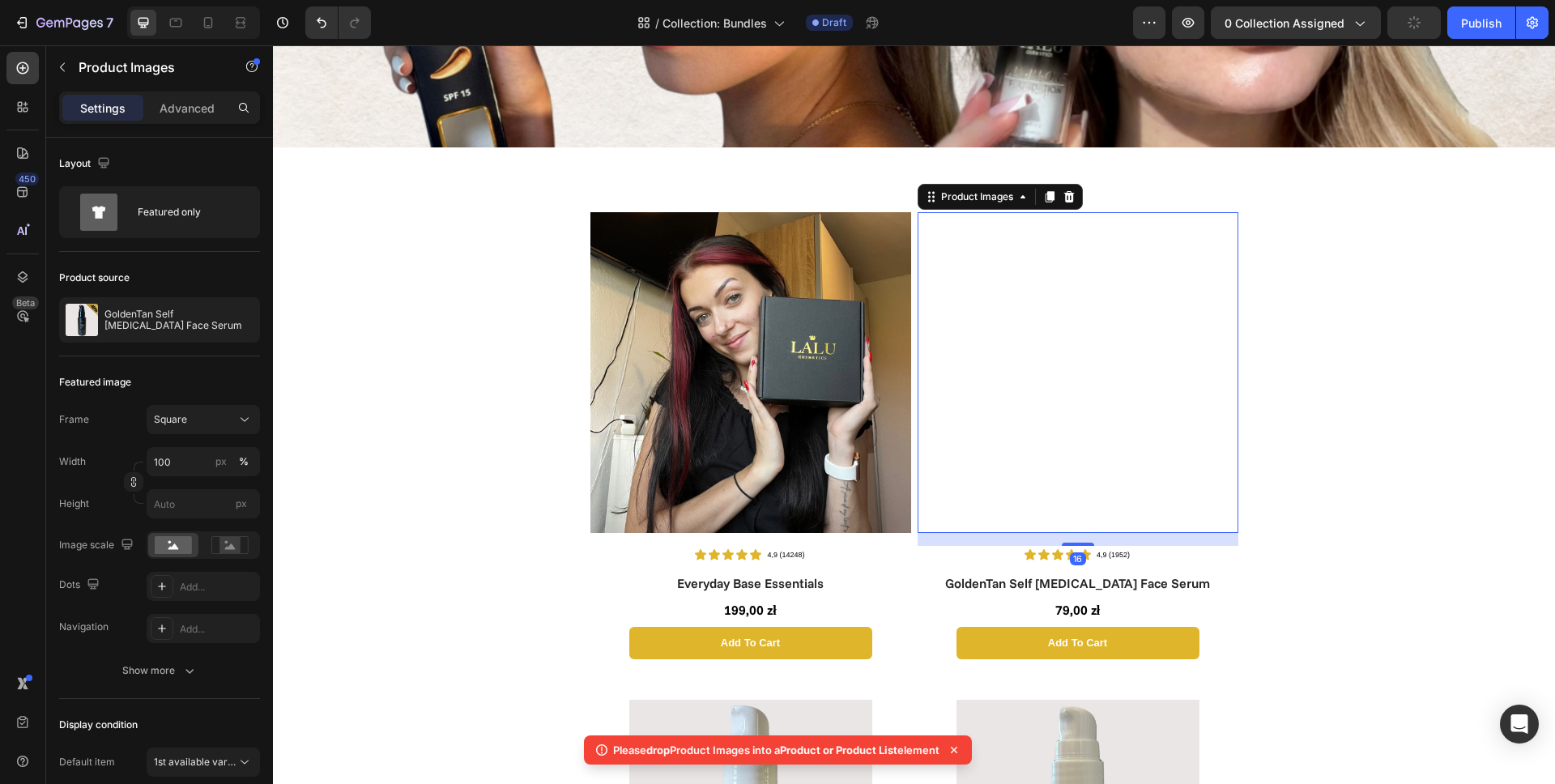
click at [1043, 344] on img at bounding box center [1078, 372] width 321 height 320
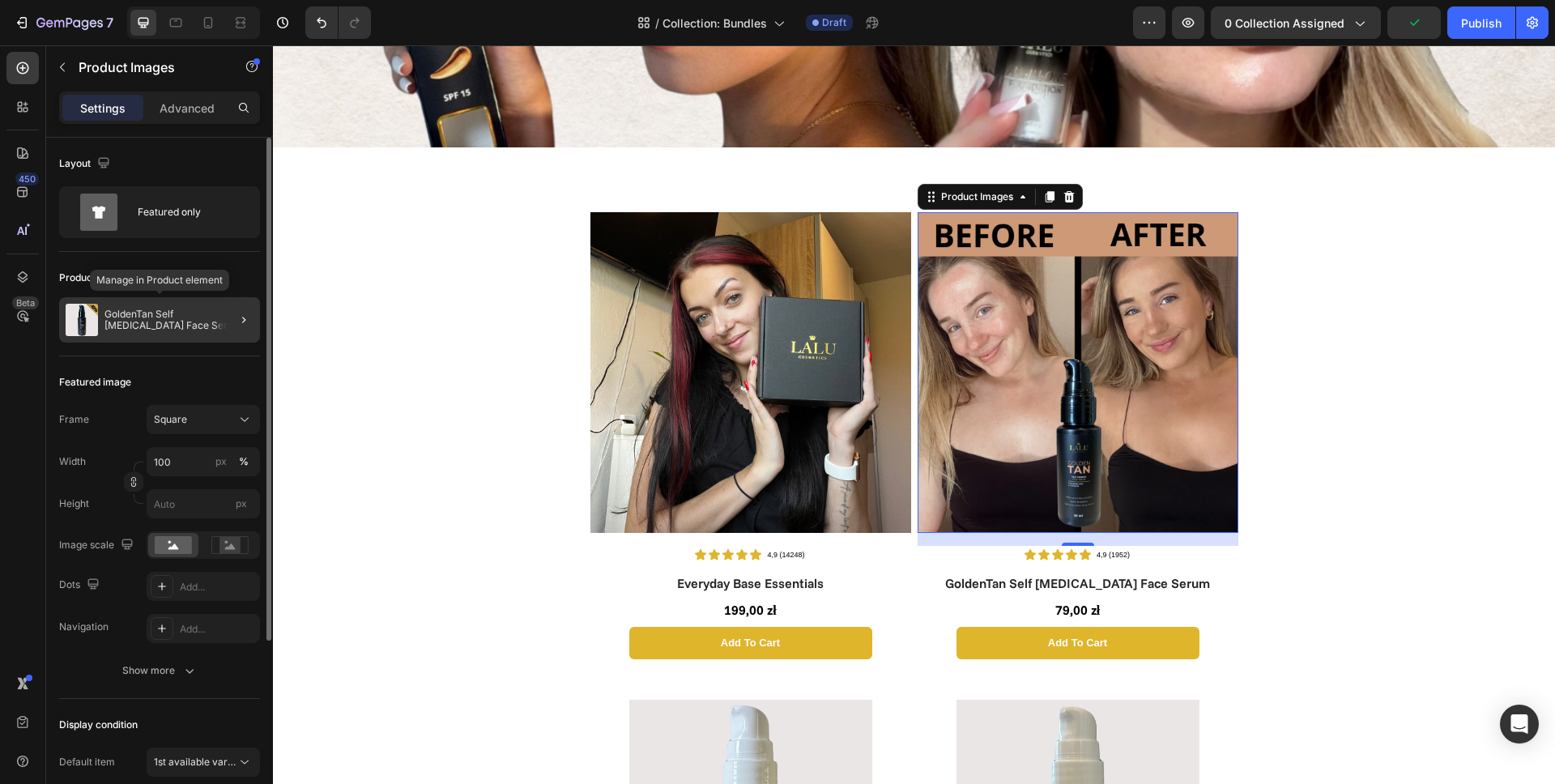
click at [164, 323] on p "GoldenTan Self [MEDICAL_DATA] Face Serum" at bounding box center [179, 319] width 149 height 23
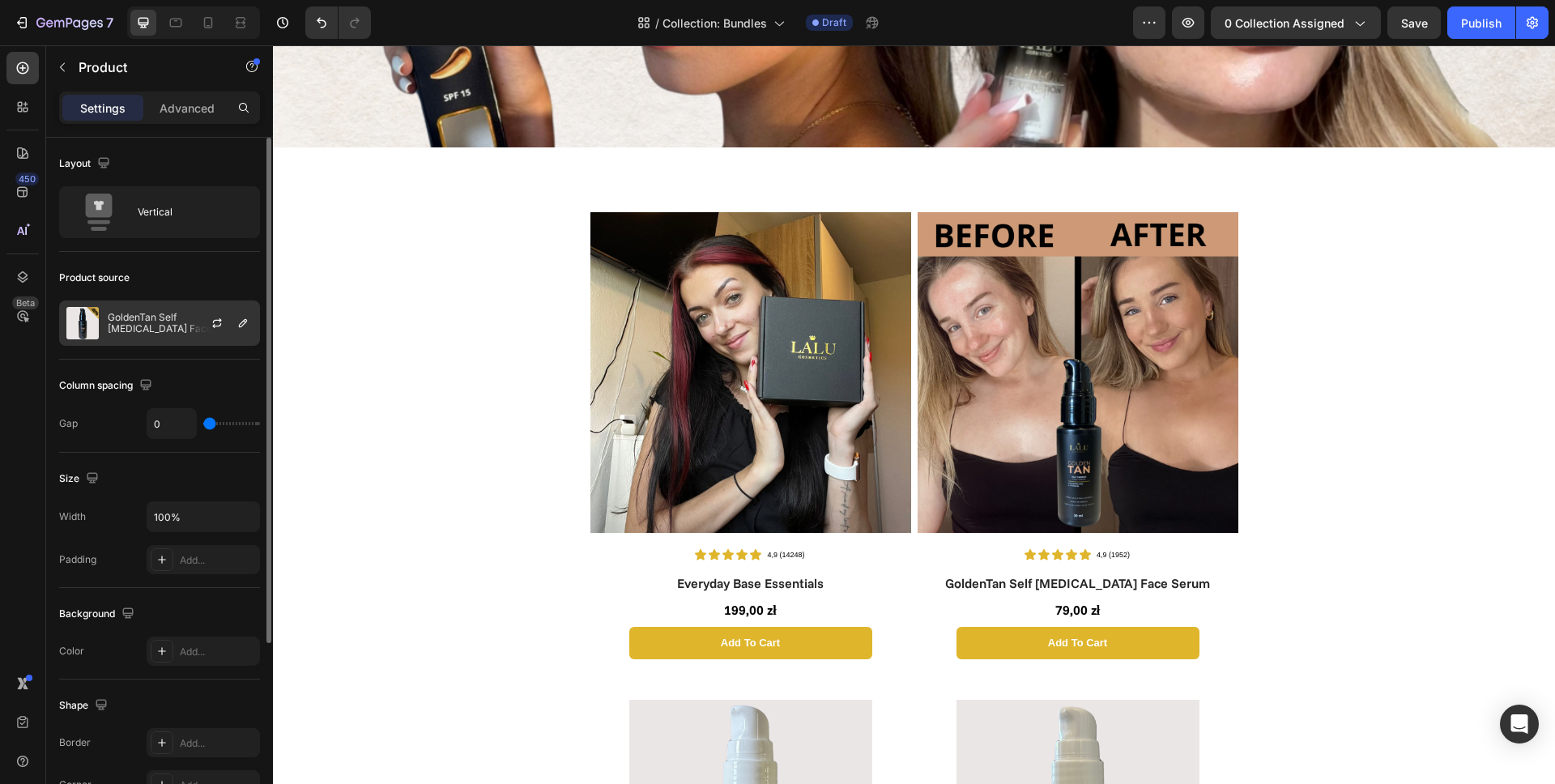
click at [156, 323] on p "GoldenTan Self [MEDICAL_DATA] Face Serum" at bounding box center [180, 322] width 145 height 23
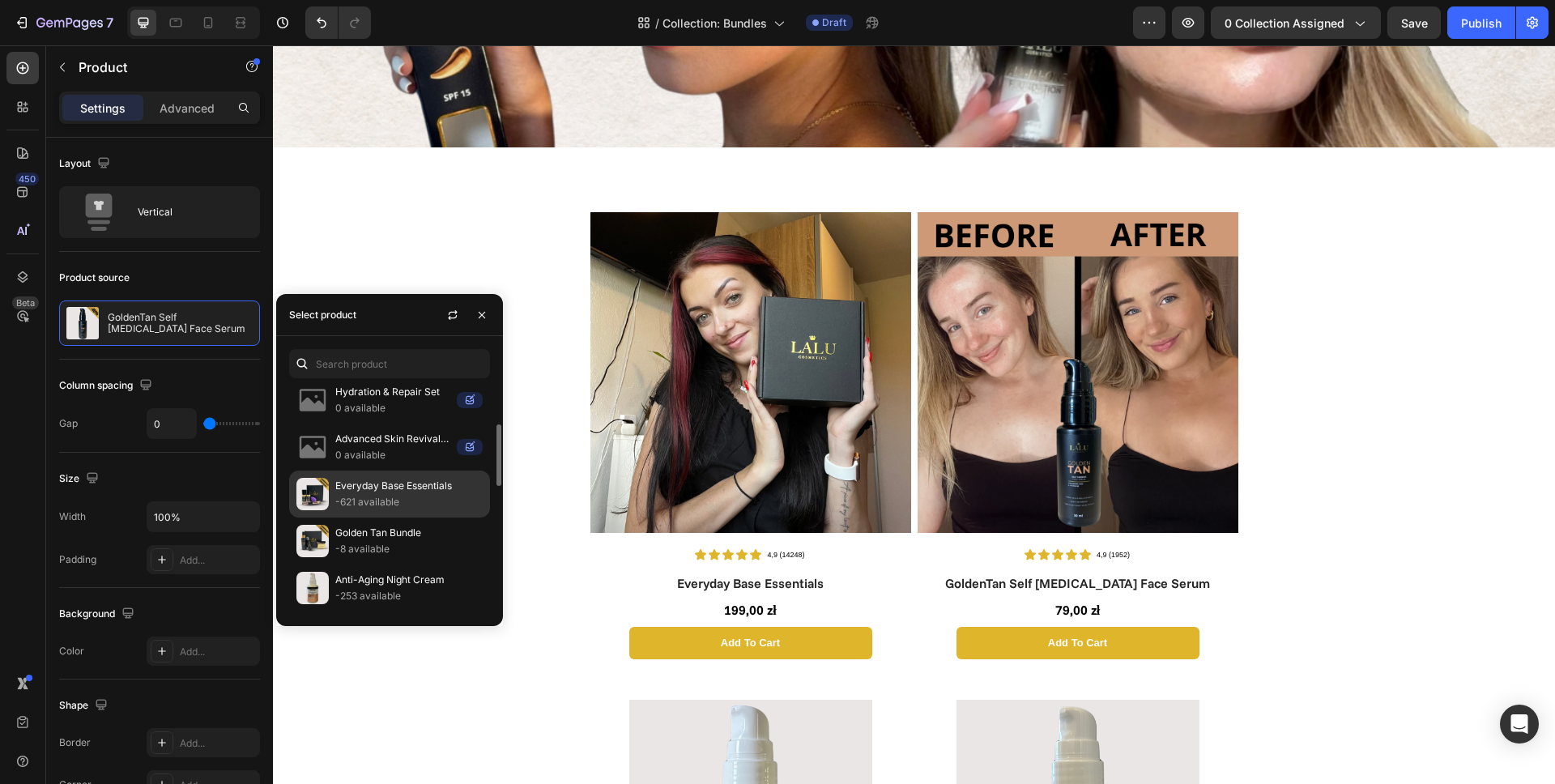
scroll to position [152, 0]
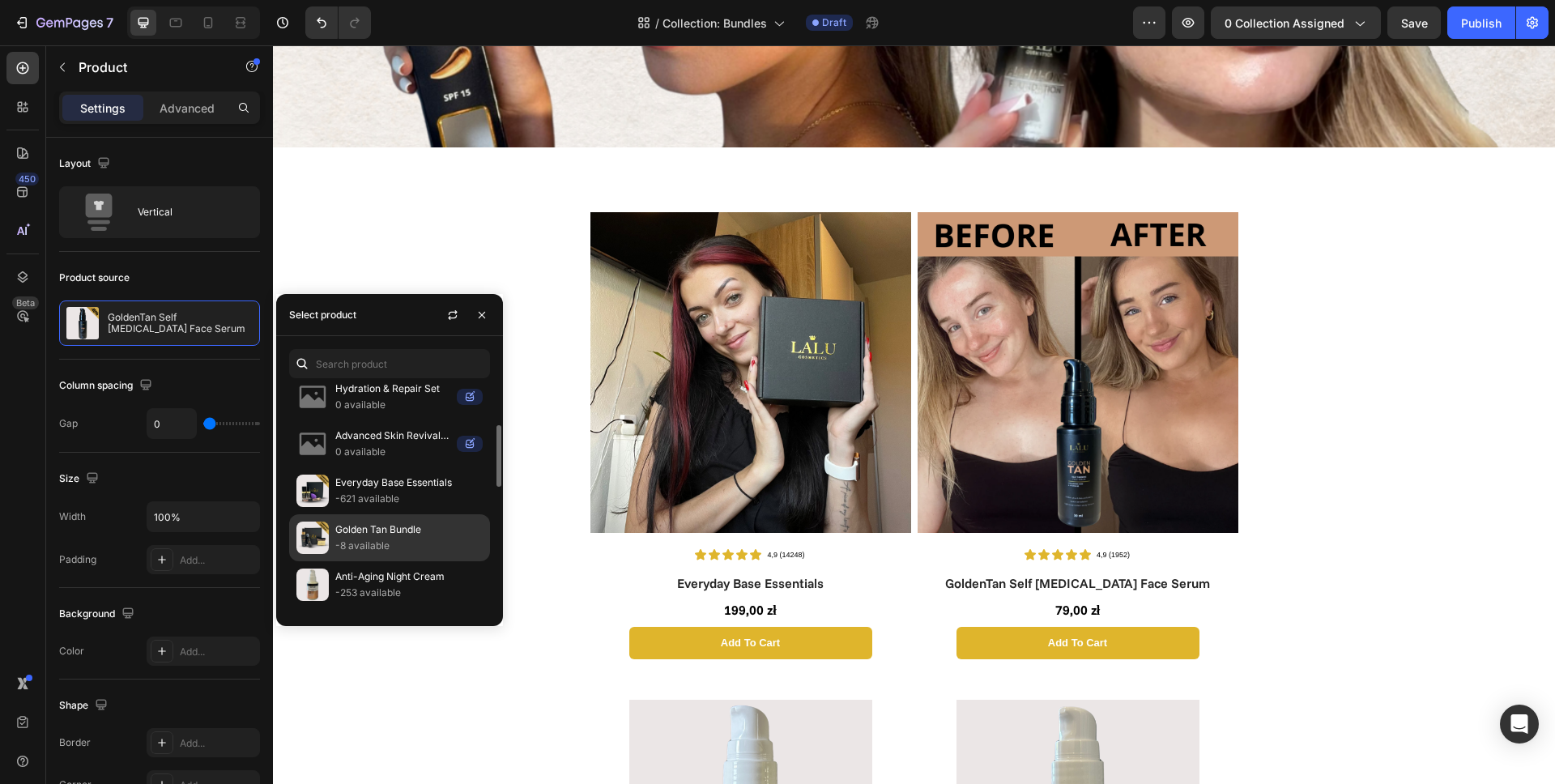
click at [358, 537] on p "-8 available" at bounding box center [409, 545] width 147 height 16
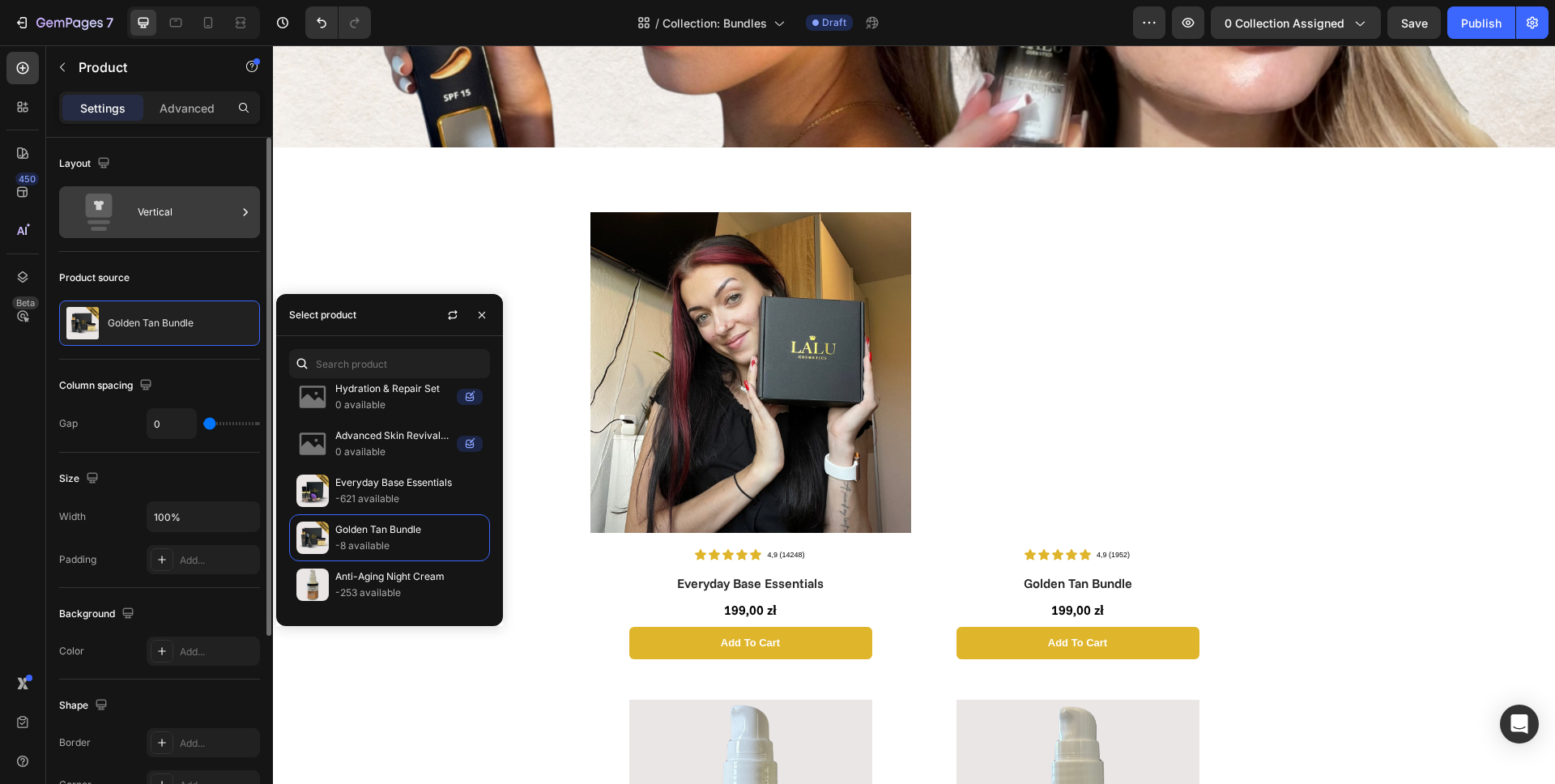
click at [171, 221] on div "Vertical" at bounding box center [186, 211] width 99 height 37
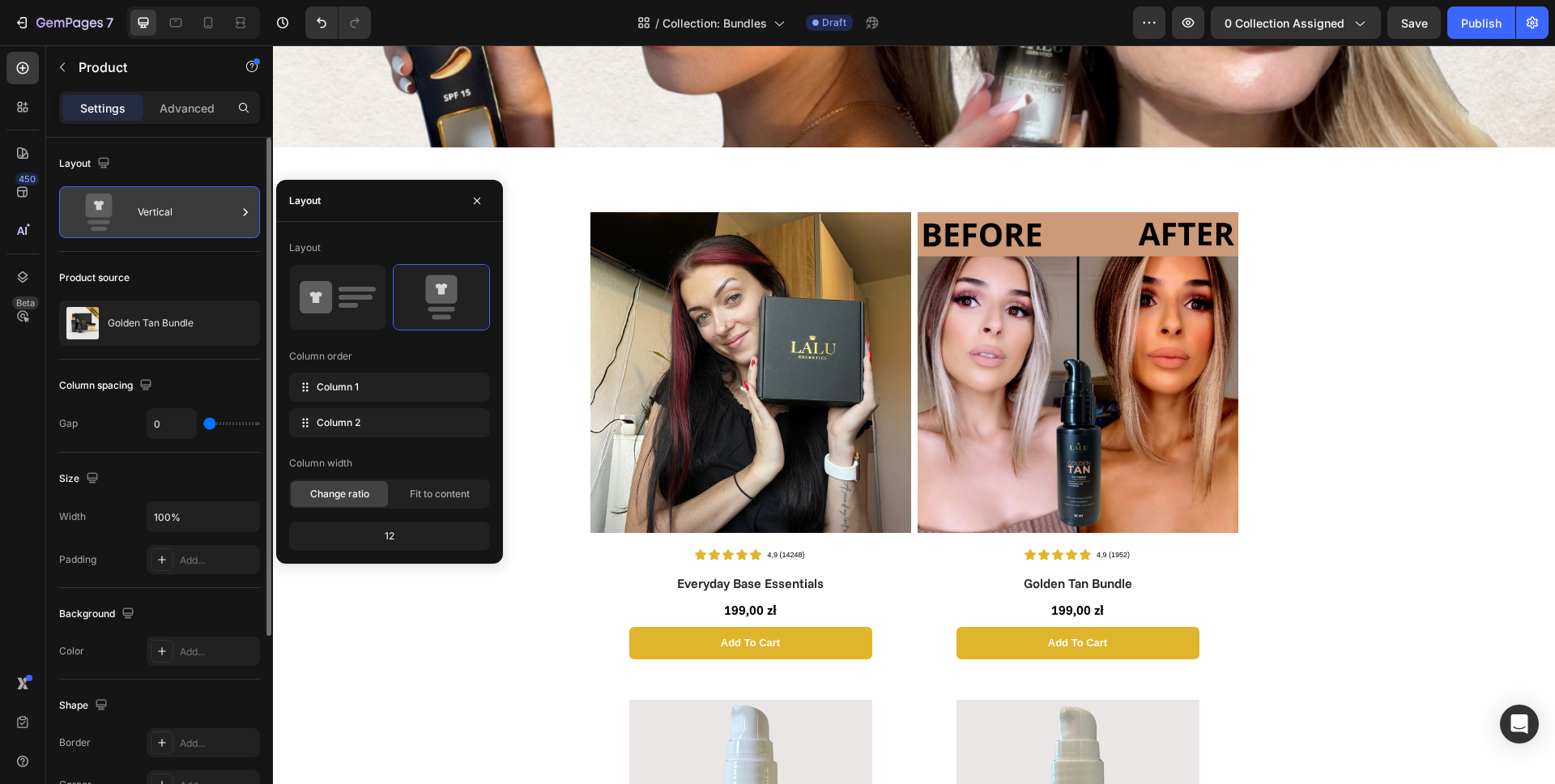
click at [154, 225] on div "Vertical" at bounding box center [186, 211] width 99 height 37
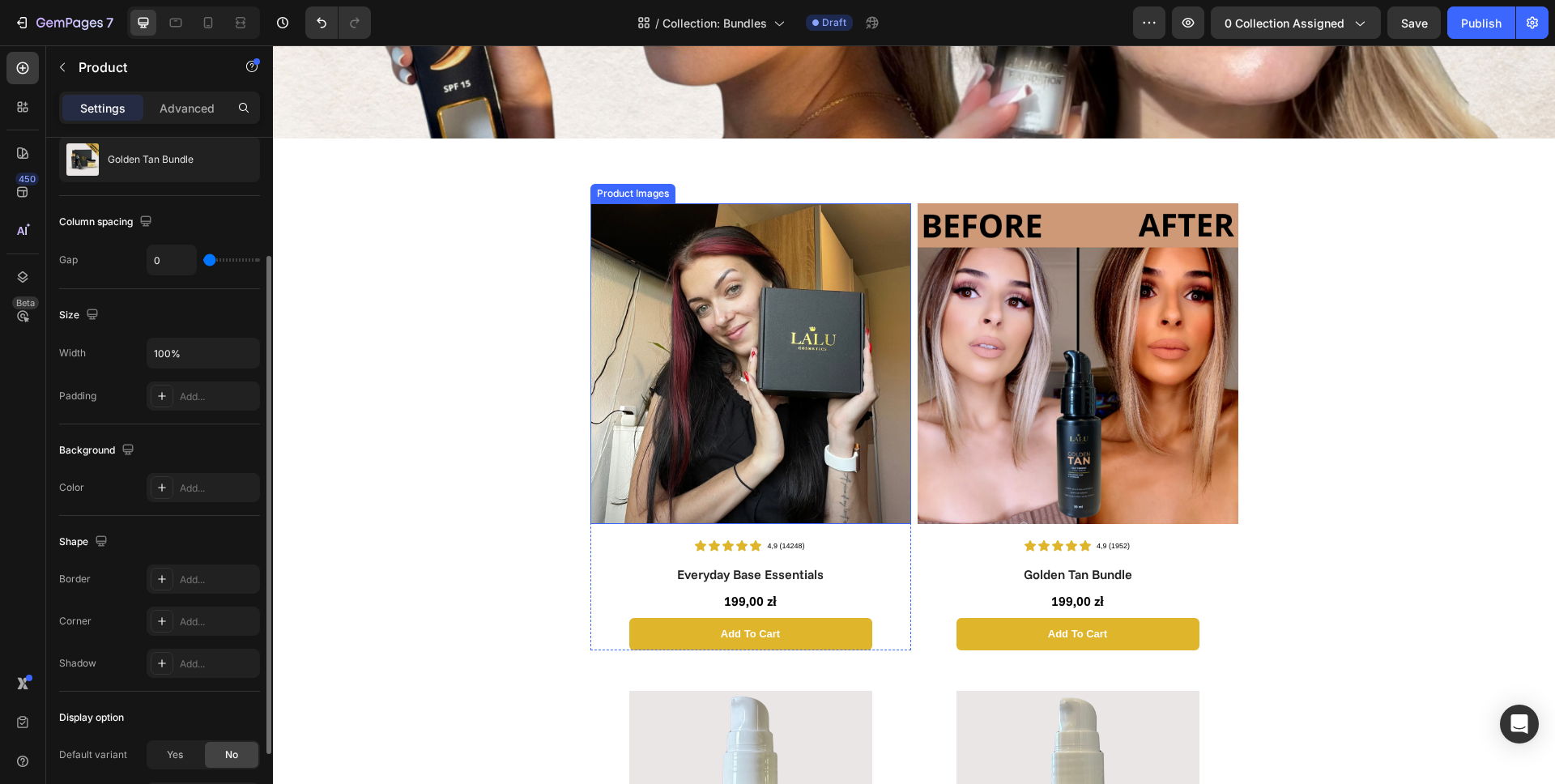
scroll to position [371, 0]
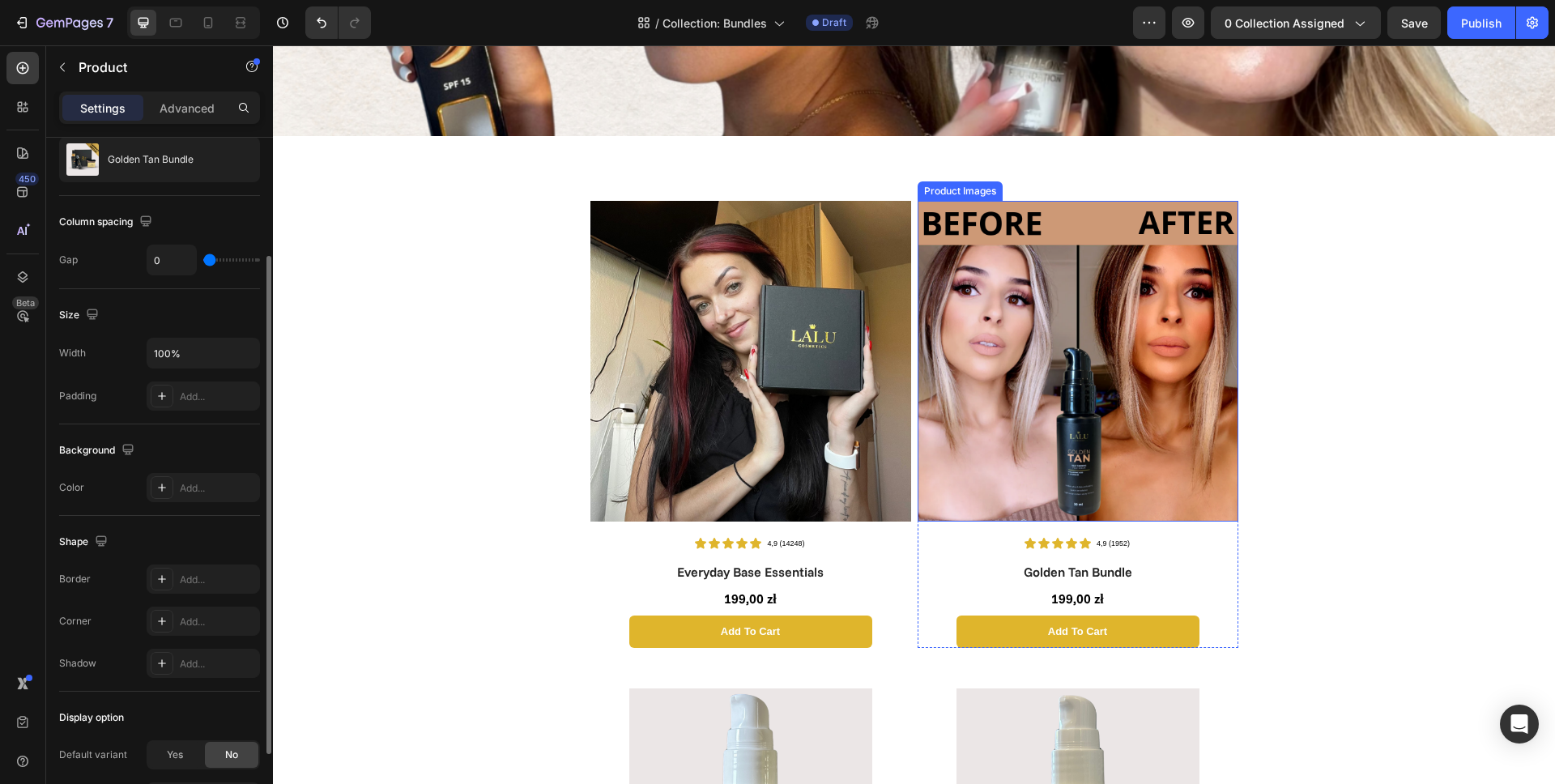
click at [989, 380] on img at bounding box center [1078, 361] width 321 height 320
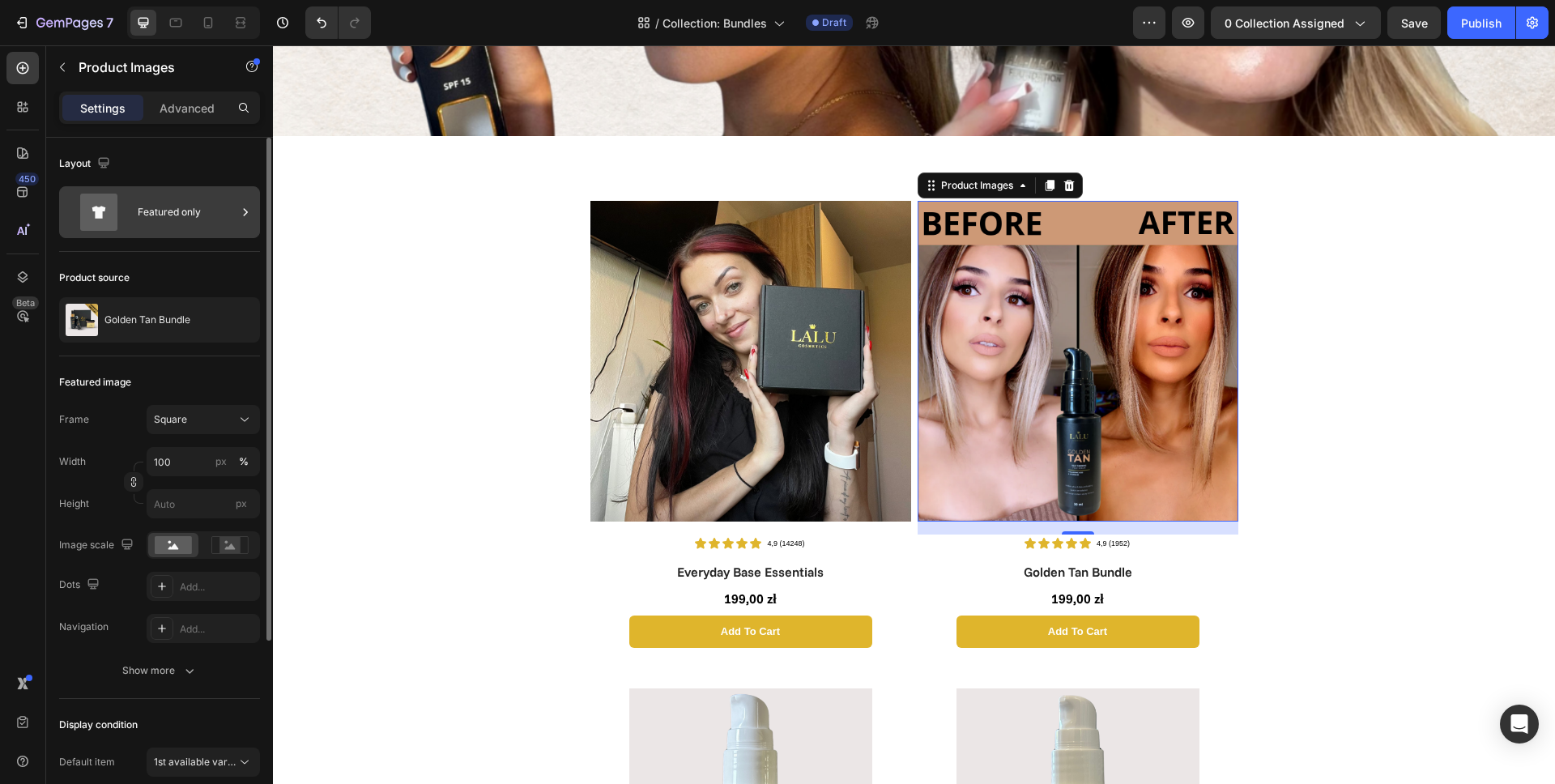
click at [151, 224] on div "Featured only" at bounding box center [186, 211] width 99 height 37
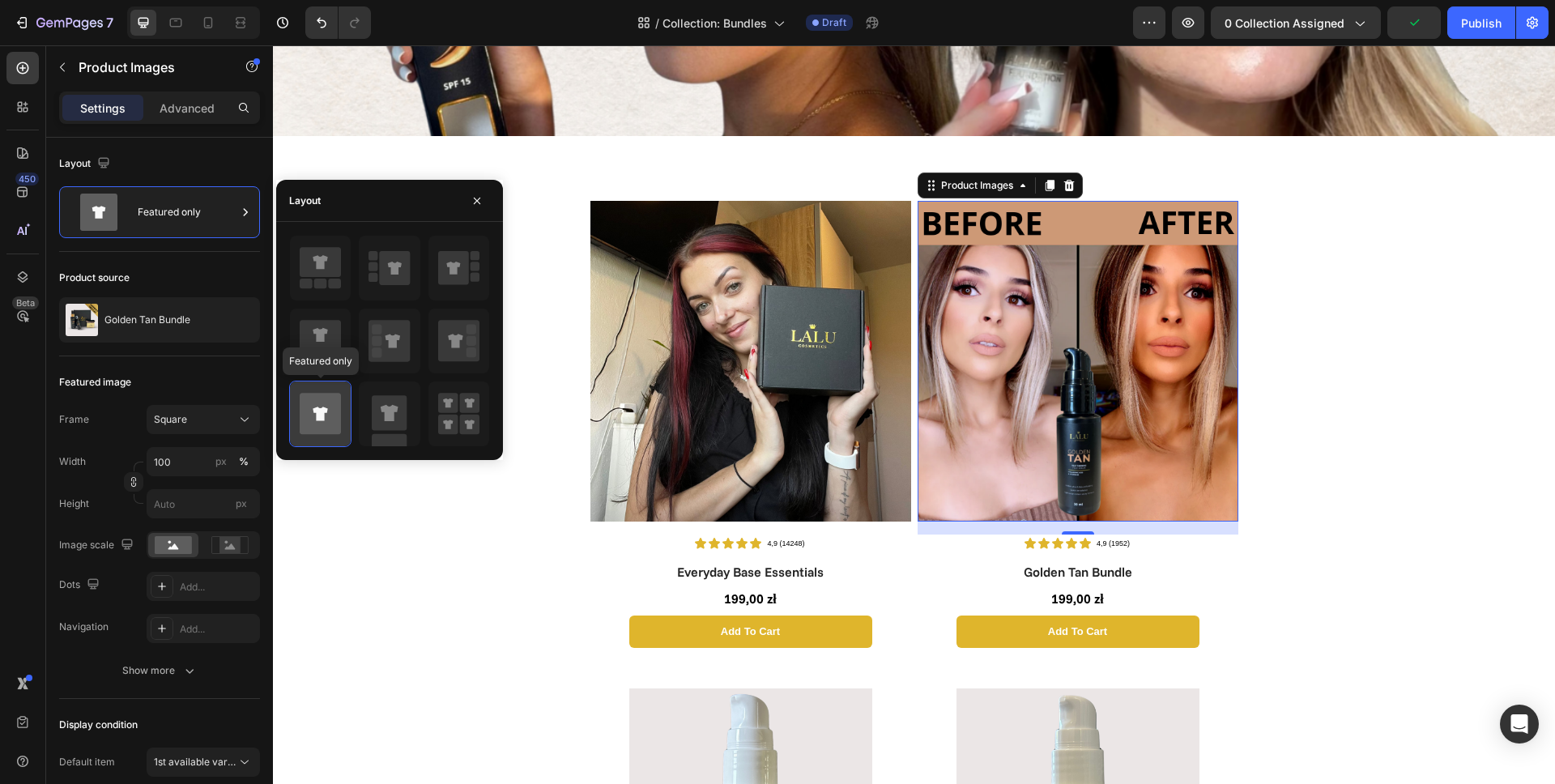
click at [311, 405] on icon at bounding box center [320, 413] width 41 height 41
click at [739, 382] on img at bounding box center [751, 361] width 321 height 320
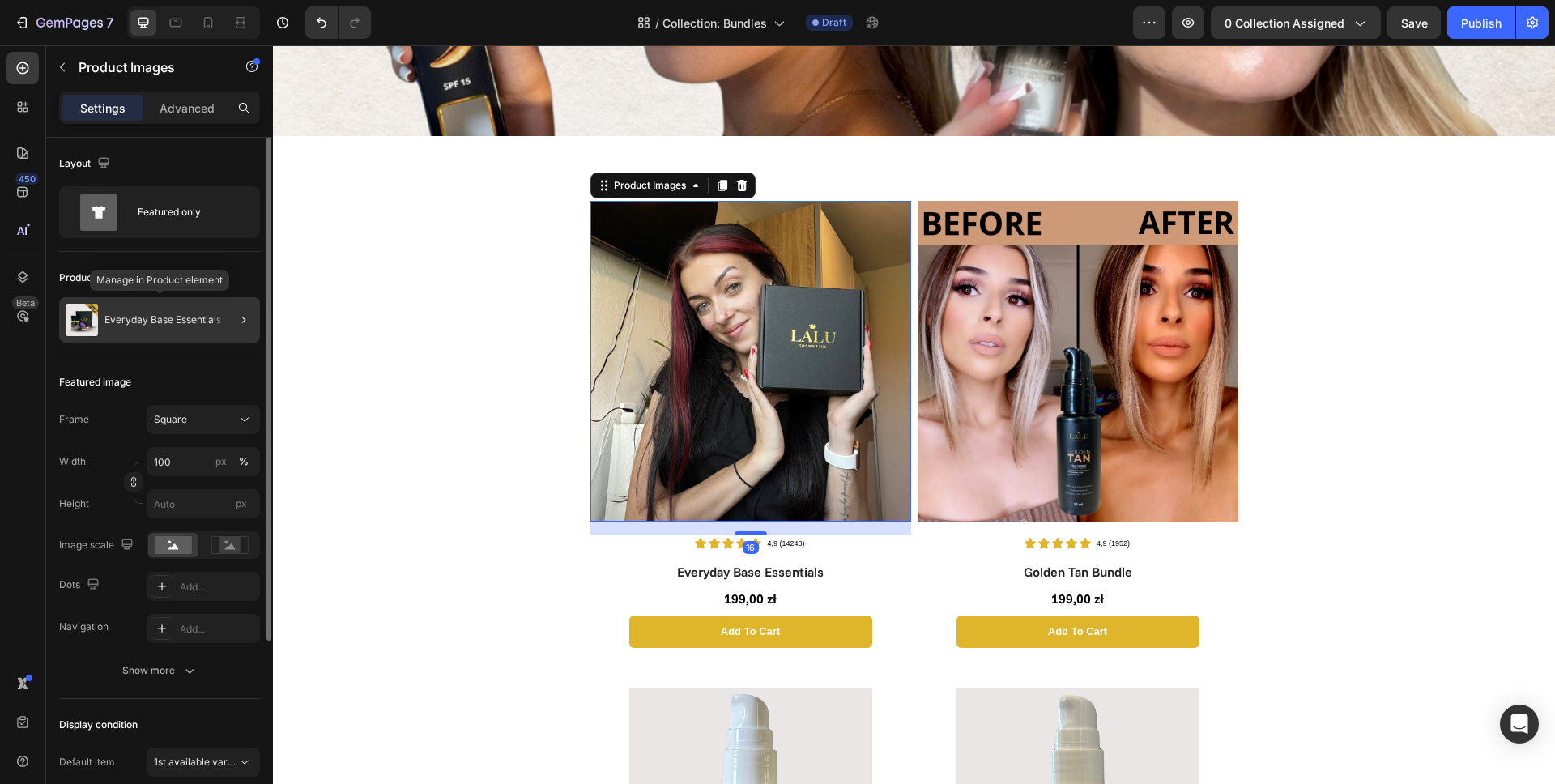
click at [144, 323] on p "Everyday Base Essentials" at bounding box center [162, 319] width 116 height 11
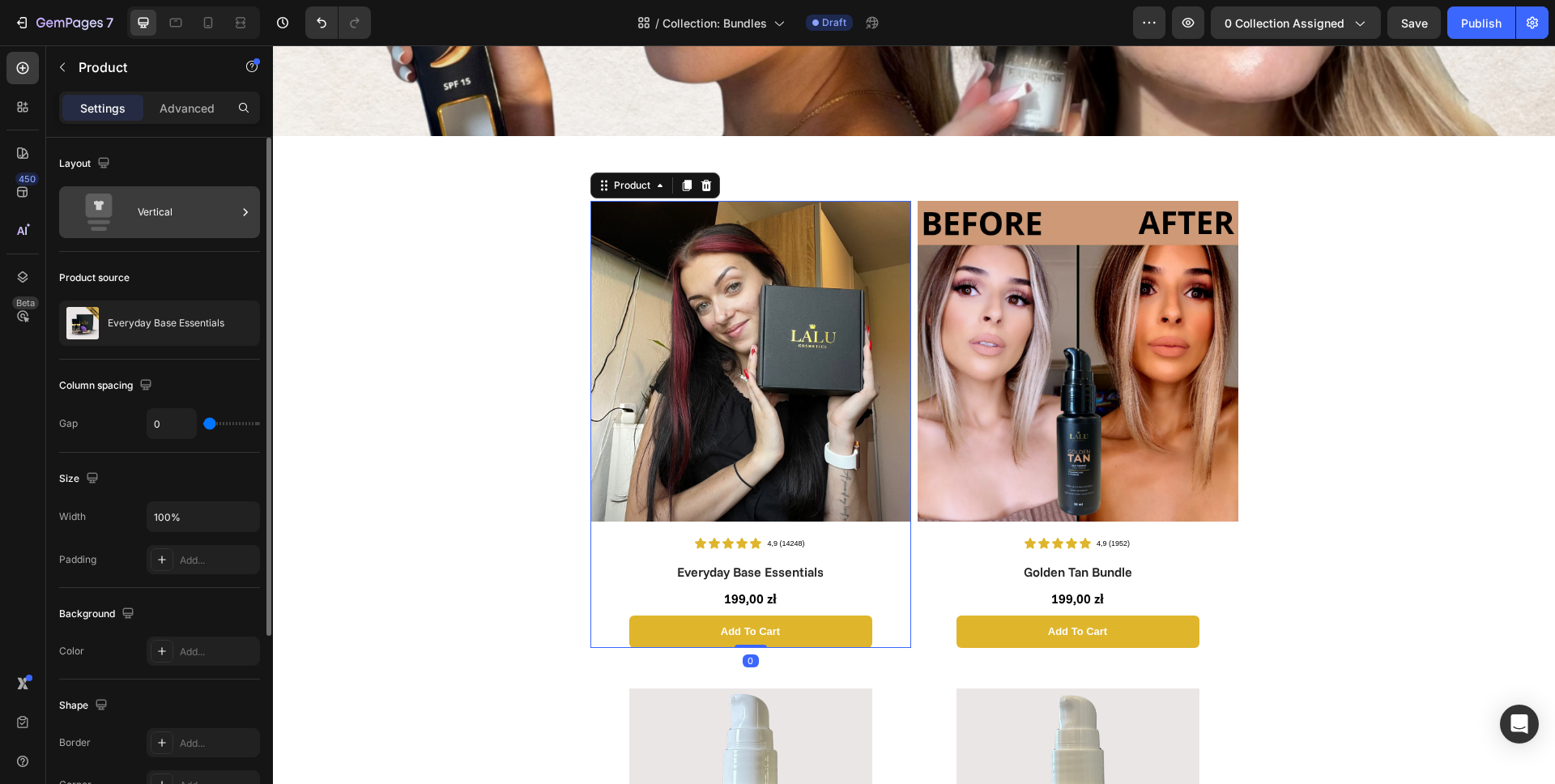
click at [168, 210] on div "Vertical" at bounding box center [186, 211] width 99 height 37
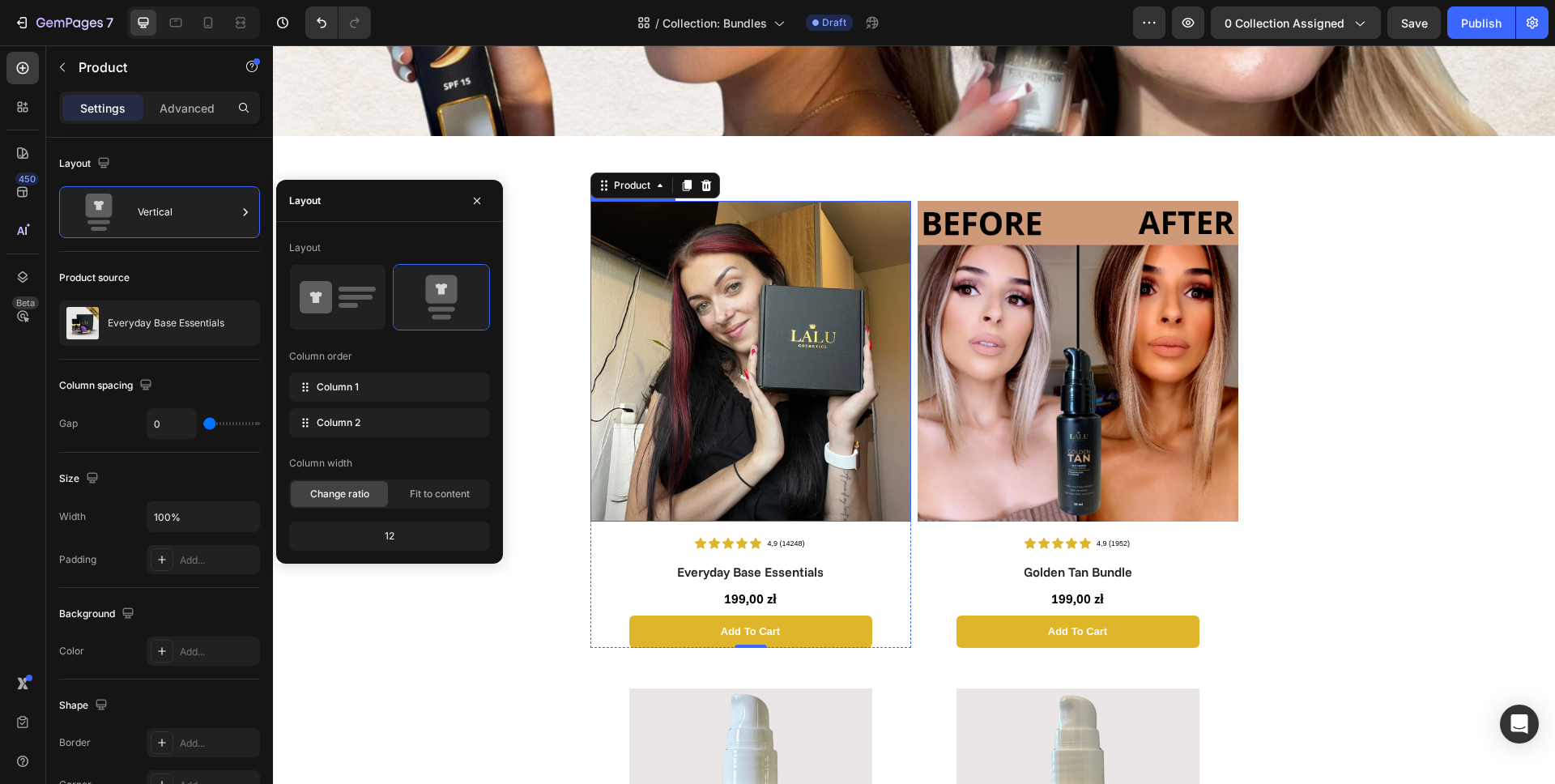
click at [789, 337] on img at bounding box center [751, 361] width 321 height 320
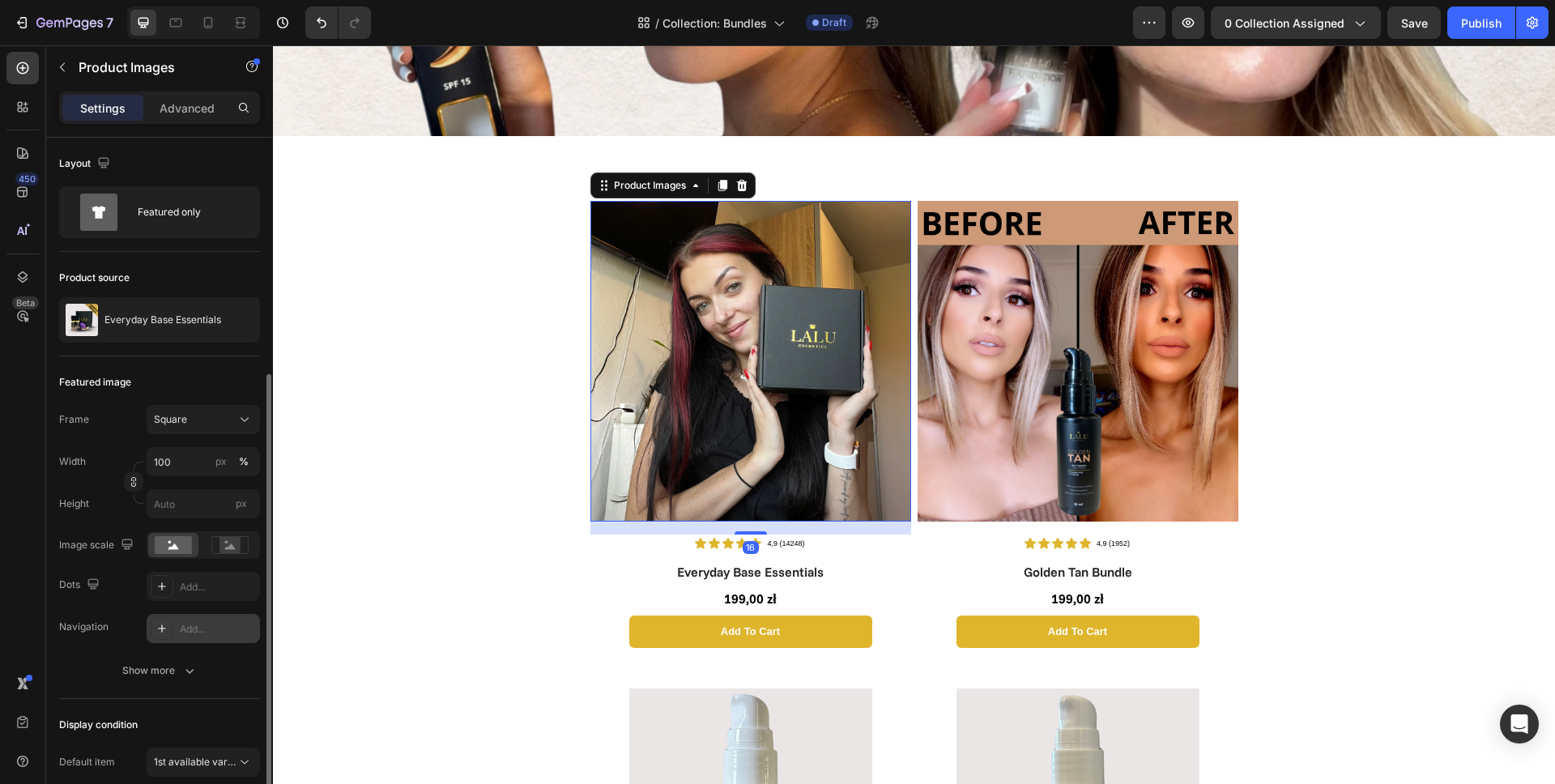
scroll to position [260, 0]
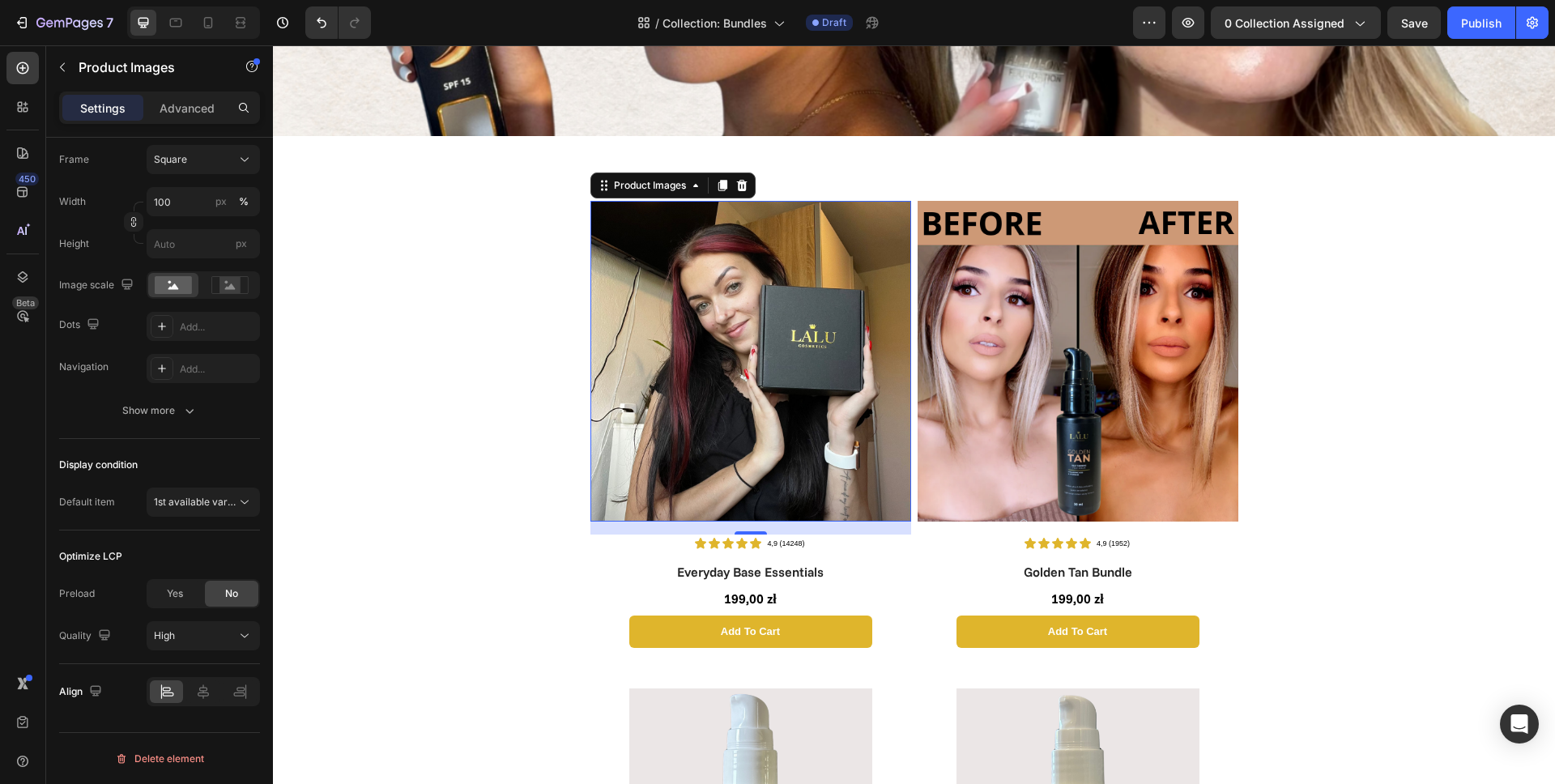
click at [821, 383] on img at bounding box center [751, 361] width 321 height 320
click at [208, 499] on span "1st available variant" at bounding box center [199, 501] width 91 height 12
click at [206, 562] on div "1st image" at bounding box center [186, 572] width 132 height 31
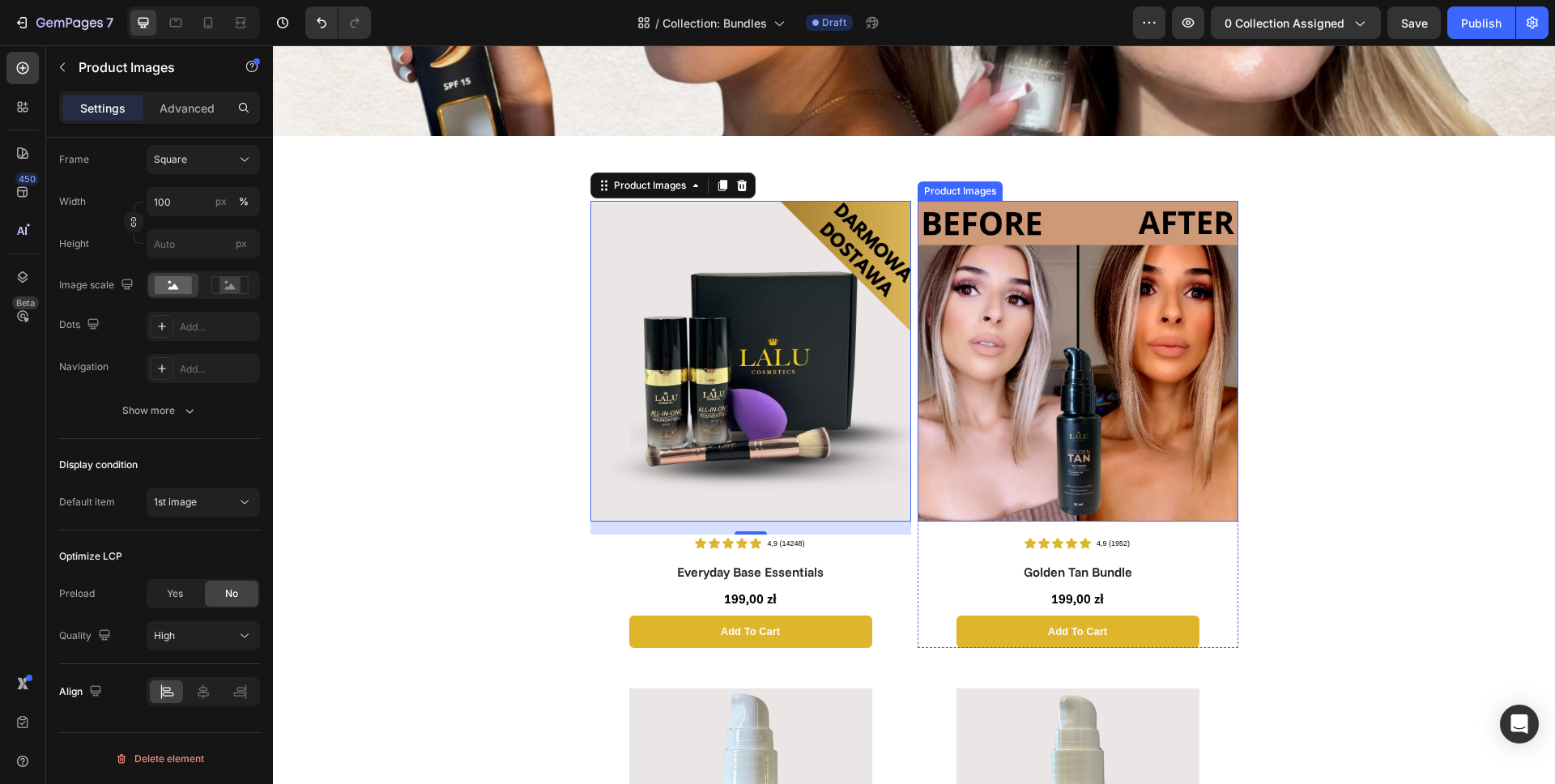
click at [1030, 345] on img at bounding box center [1078, 361] width 321 height 320
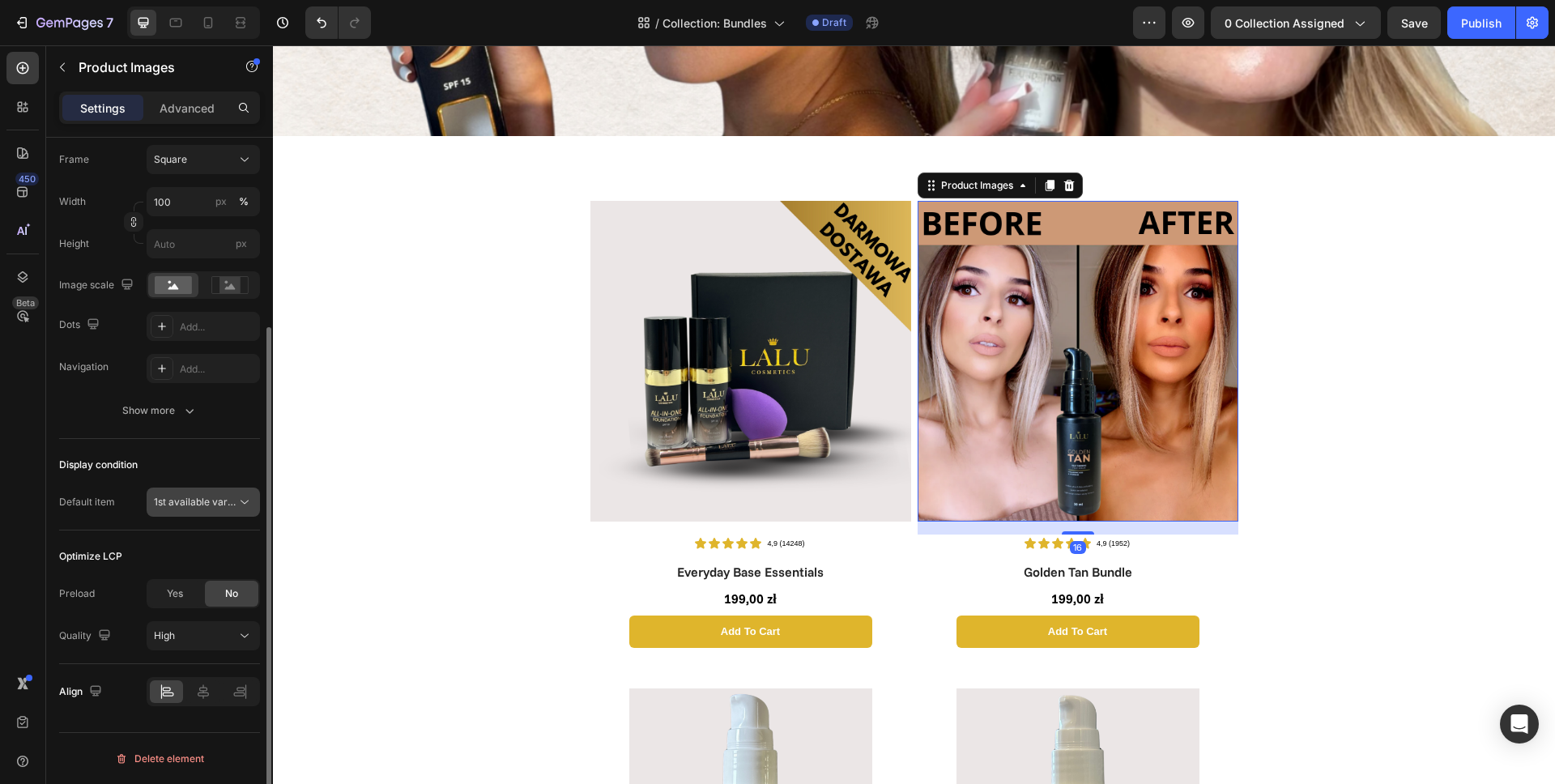
click at [193, 506] on span "1st available variant" at bounding box center [199, 501] width 91 height 12
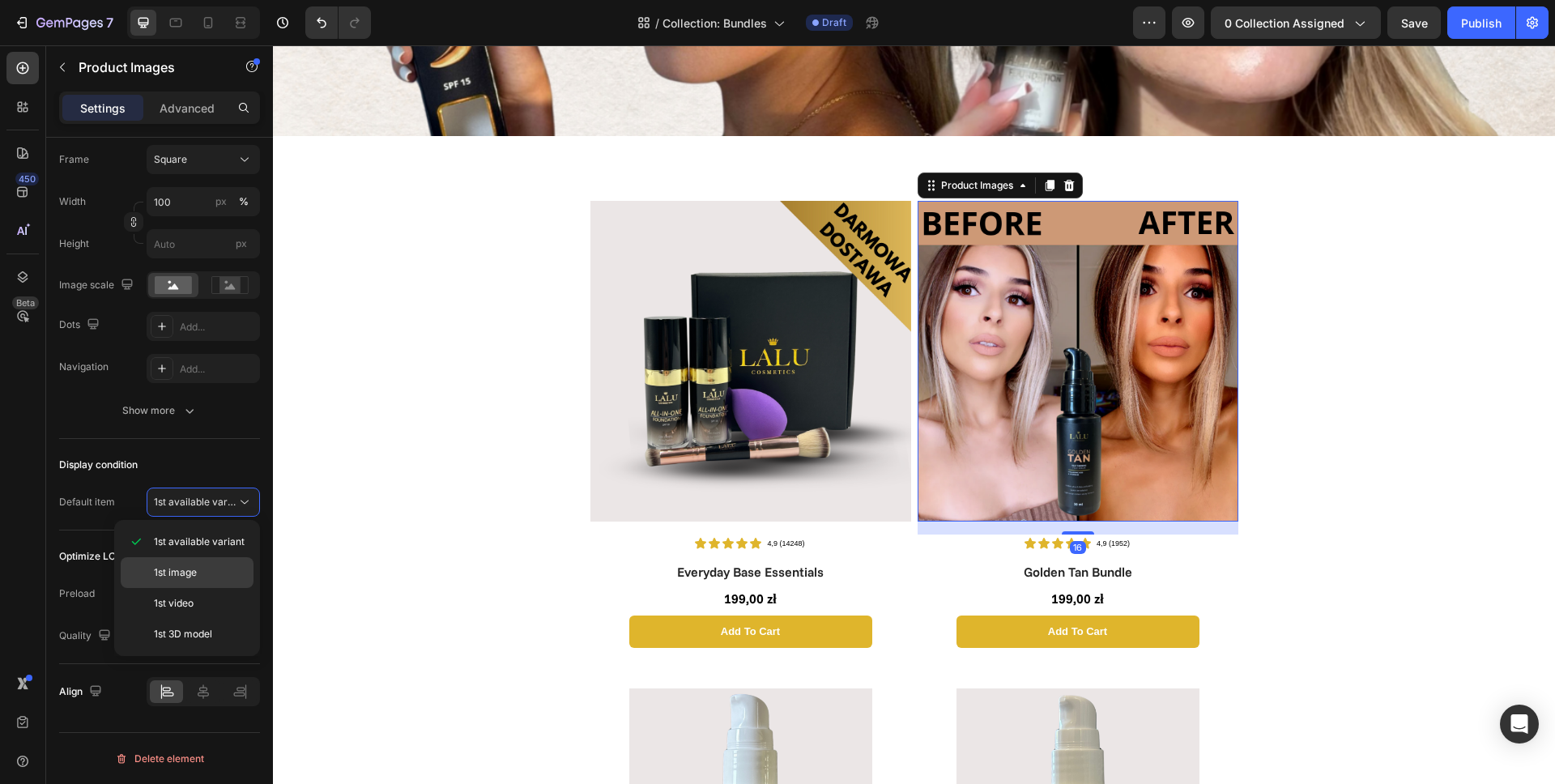
click at [202, 566] on p "1st image" at bounding box center [200, 572] width 93 height 15
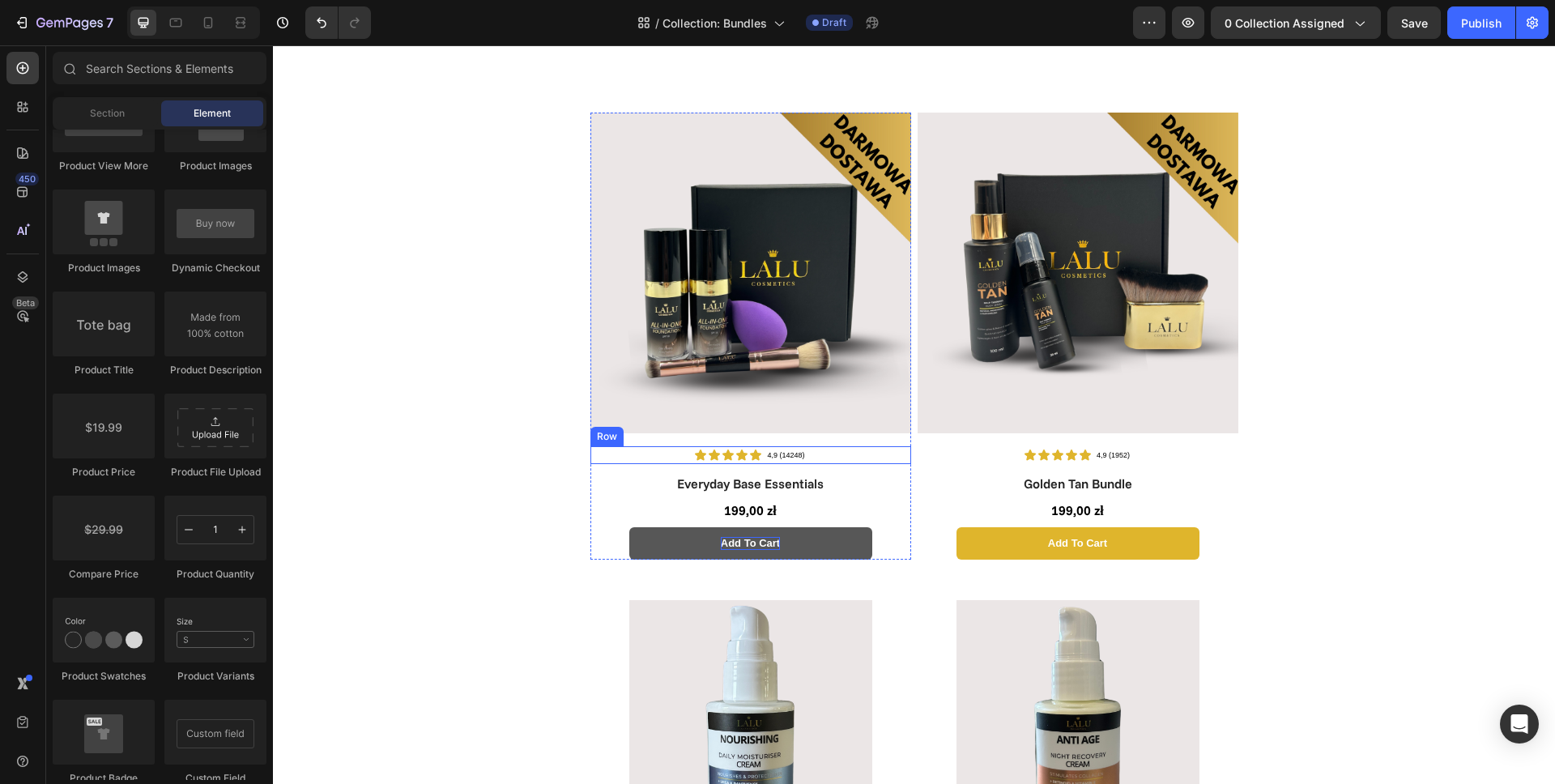
scroll to position [473, 0]
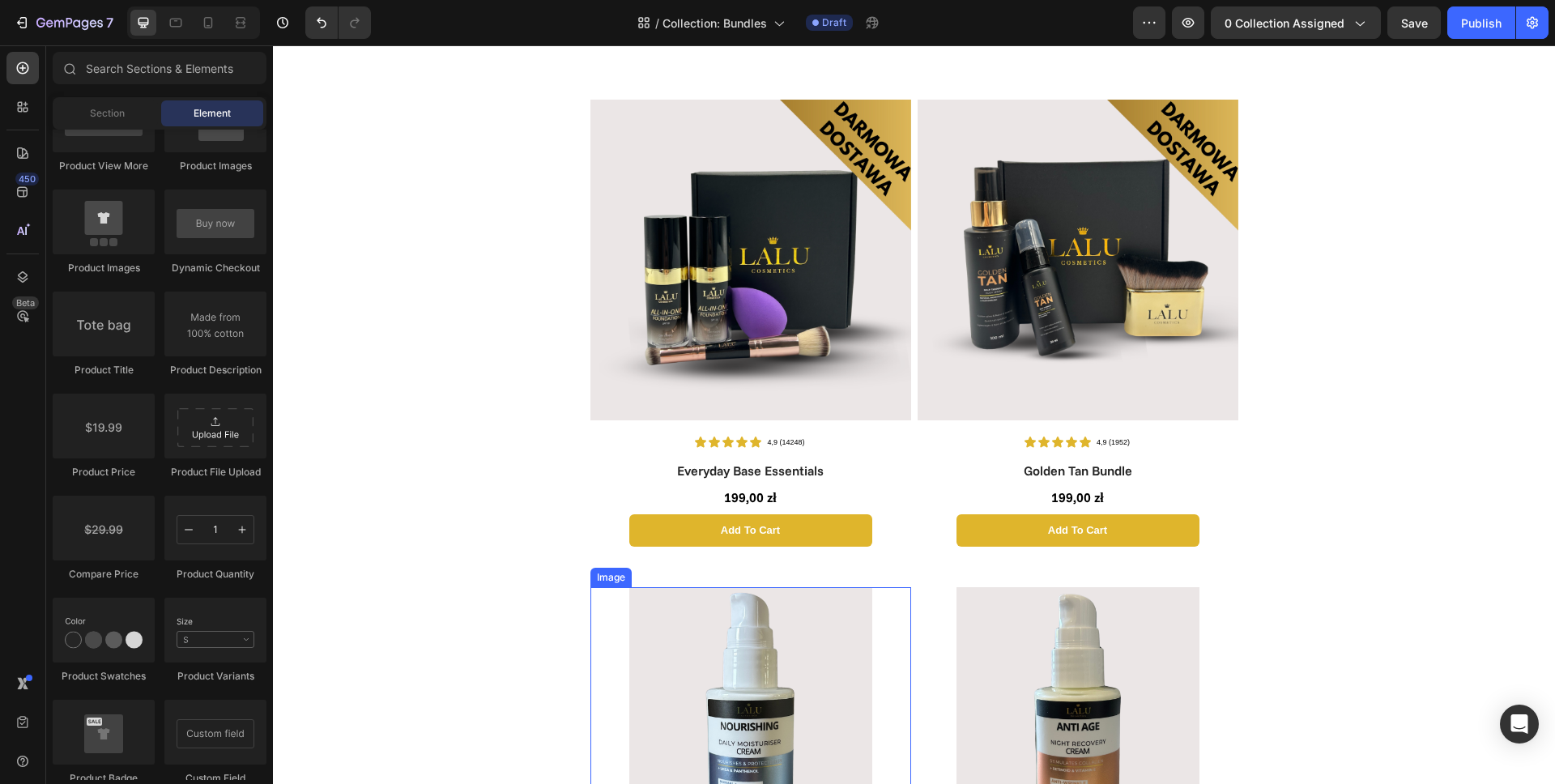
click at [766, 636] on img at bounding box center [751, 708] width 243 height 243
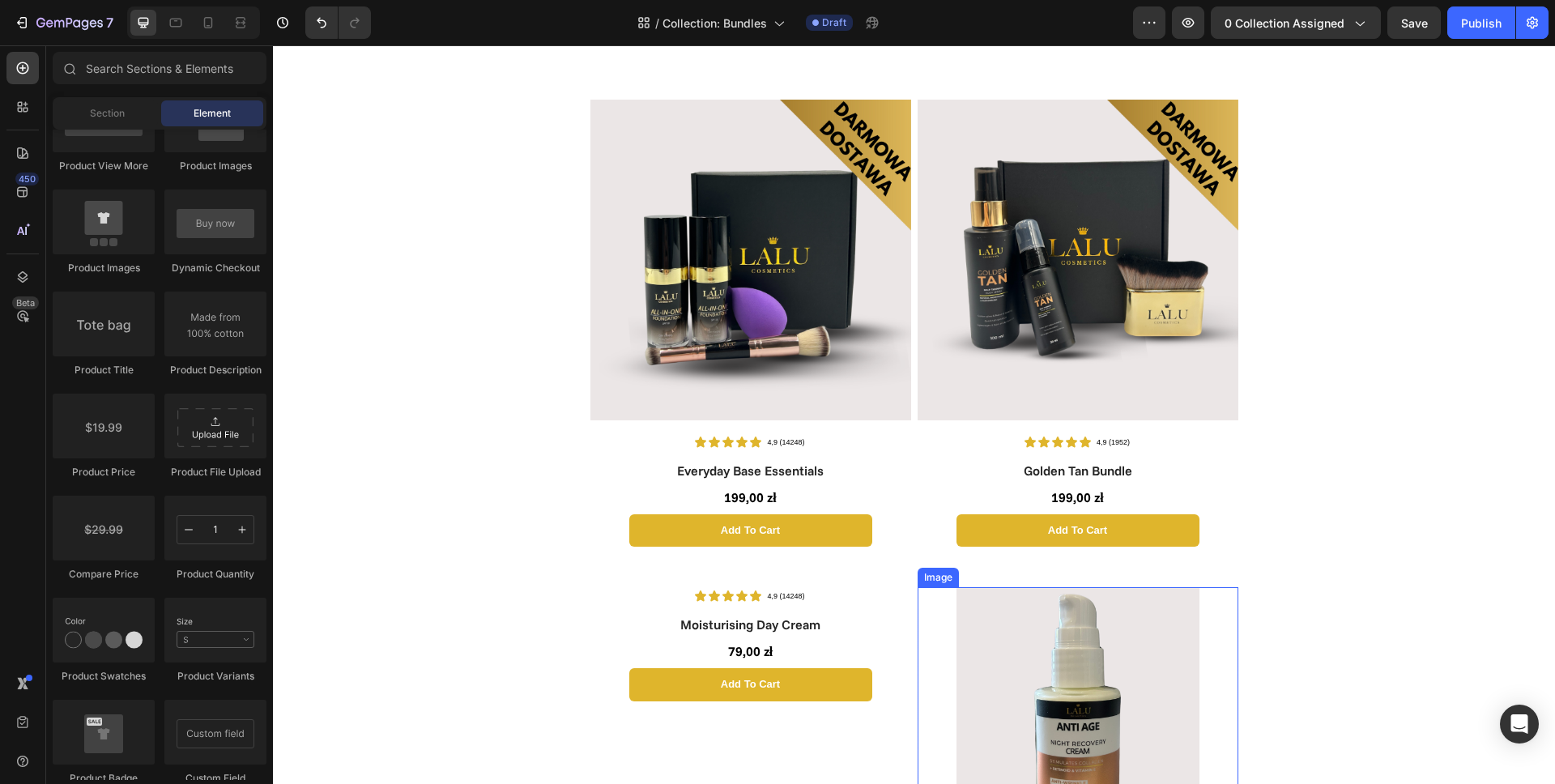
click at [987, 626] on img at bounding box center [1078, 708] width 243 height 243
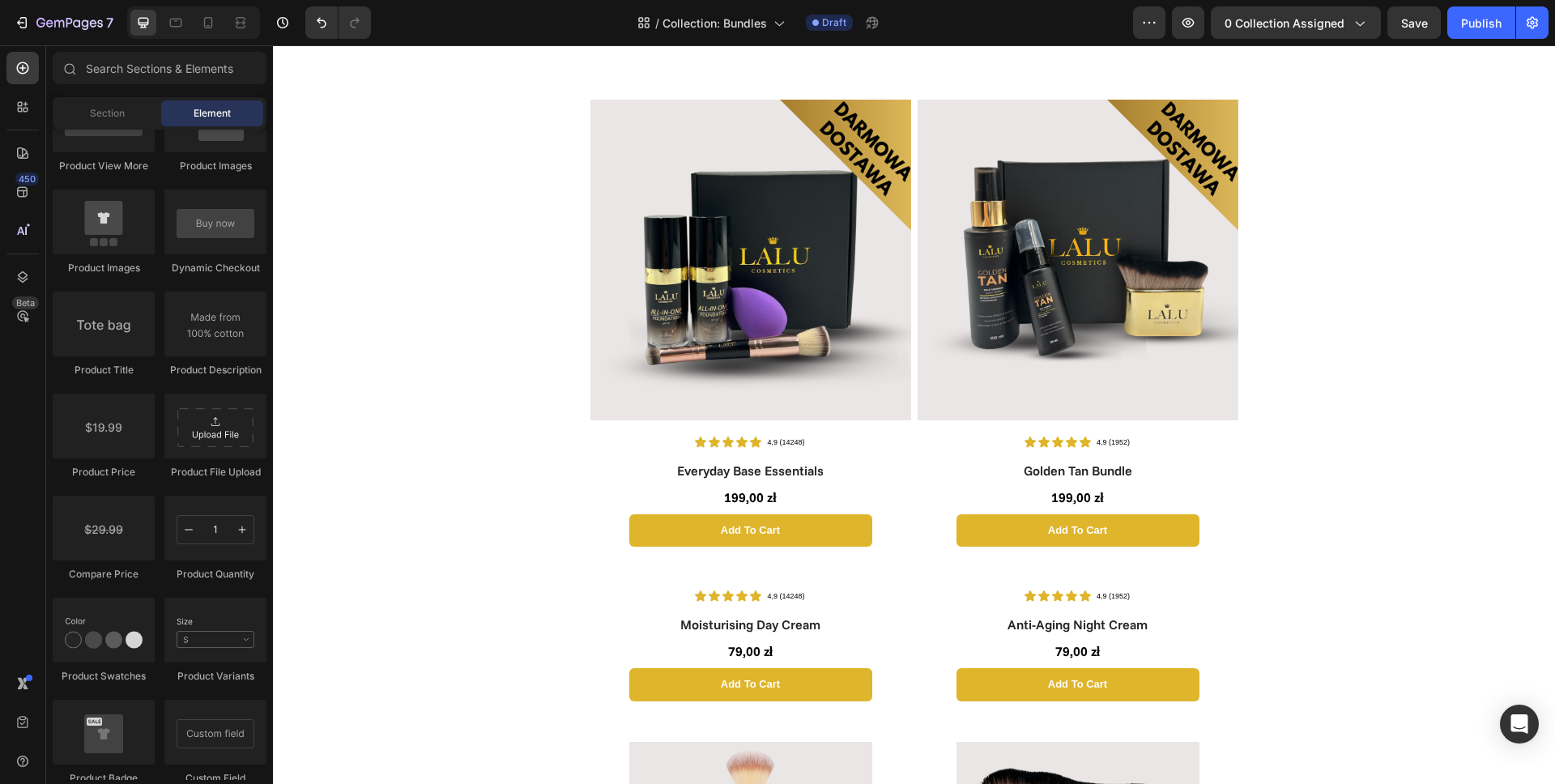
click at [987, 626] on h1 "Anti-Aging Night Cream" at bounding box center [1078, 625] width 321 height 20
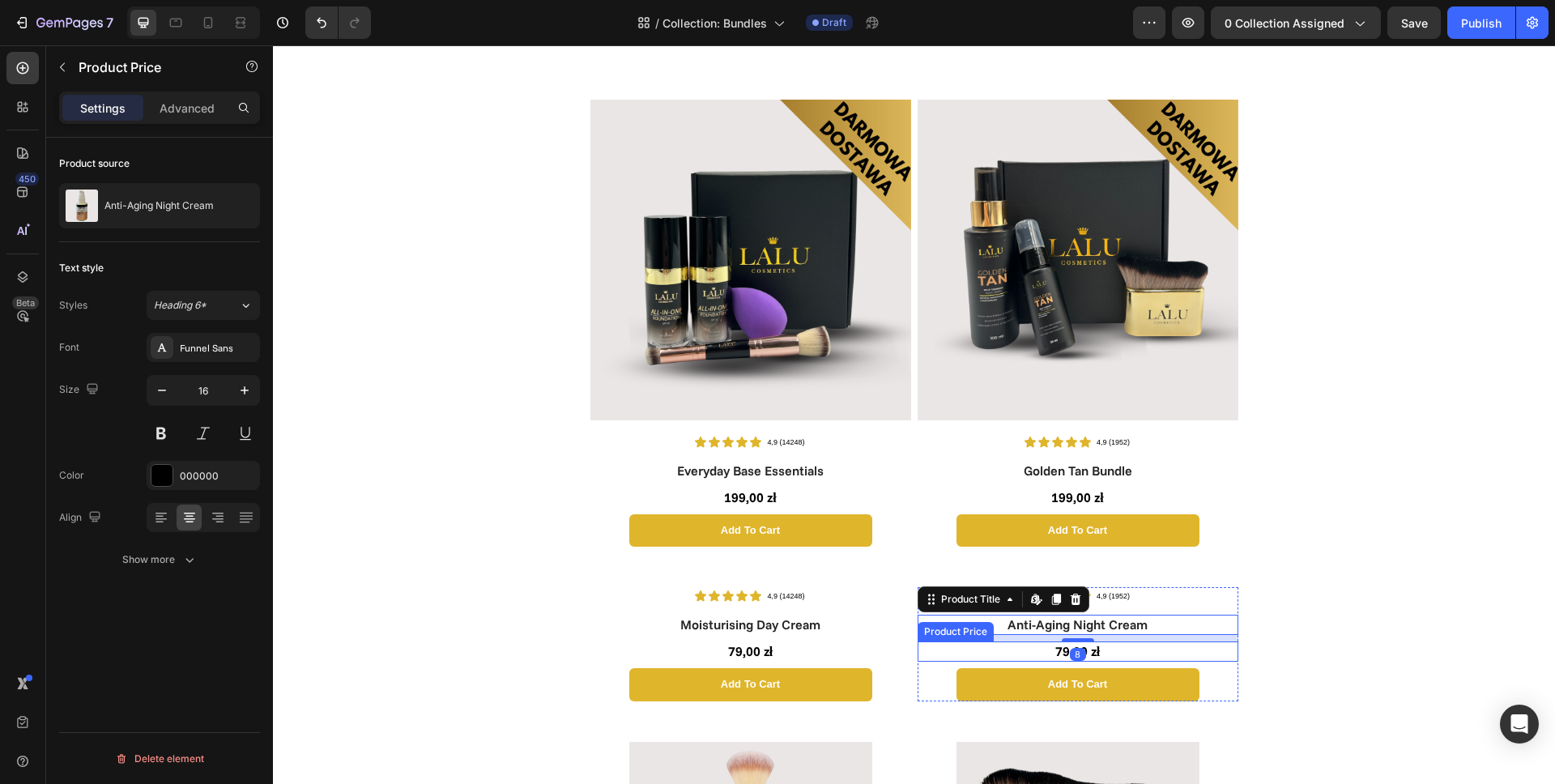
click at [965, 650] on div "79,00 zł" at bounding box center [1078, 651] width 321 height 20
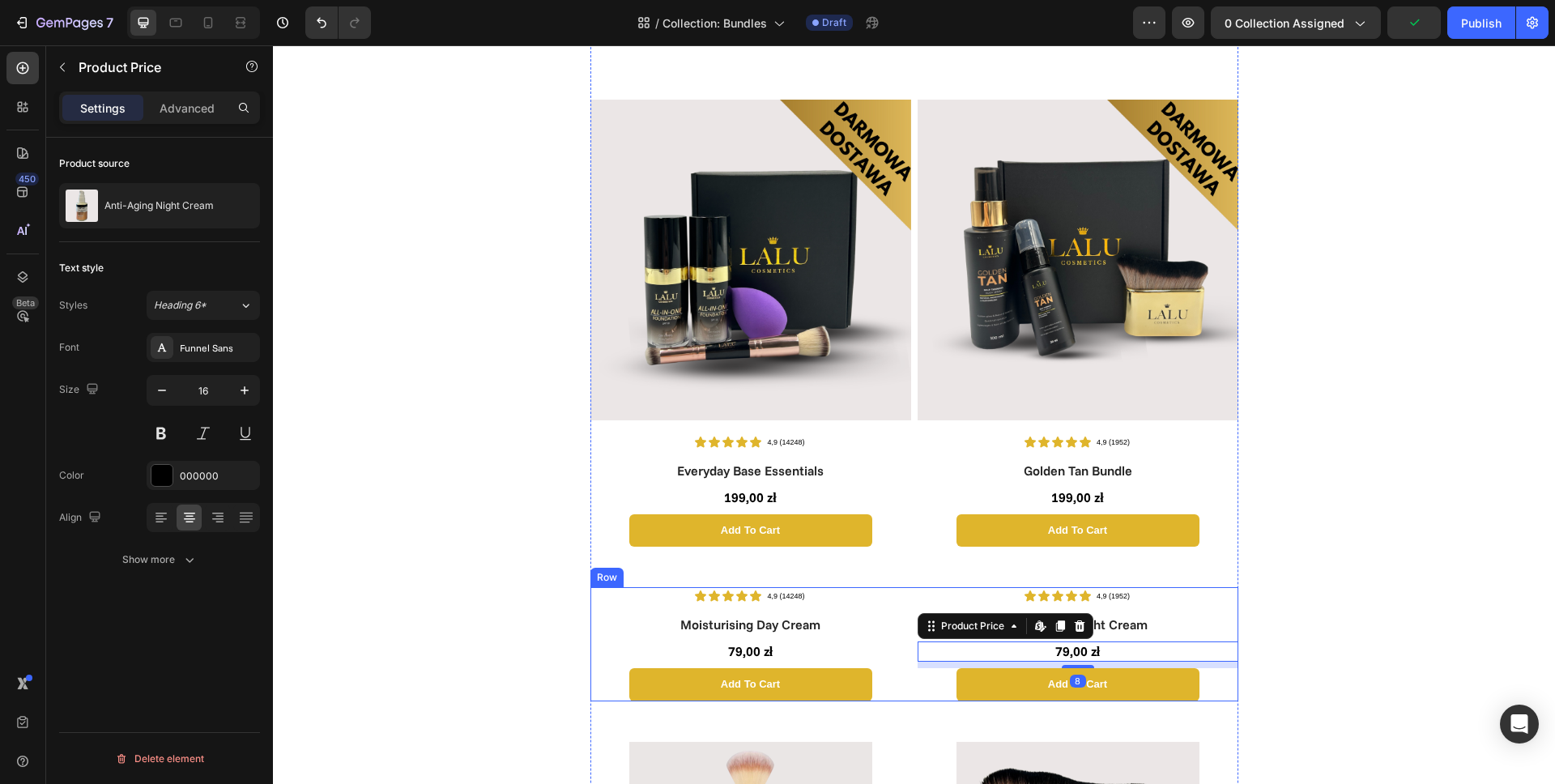
click at [906, 684] on div "Icon Icon Icon Icon Icon Icon List 4,9 (14248) Text Block Row Moisturising Day …" at bounding box center [914, 644] width 648 height 113
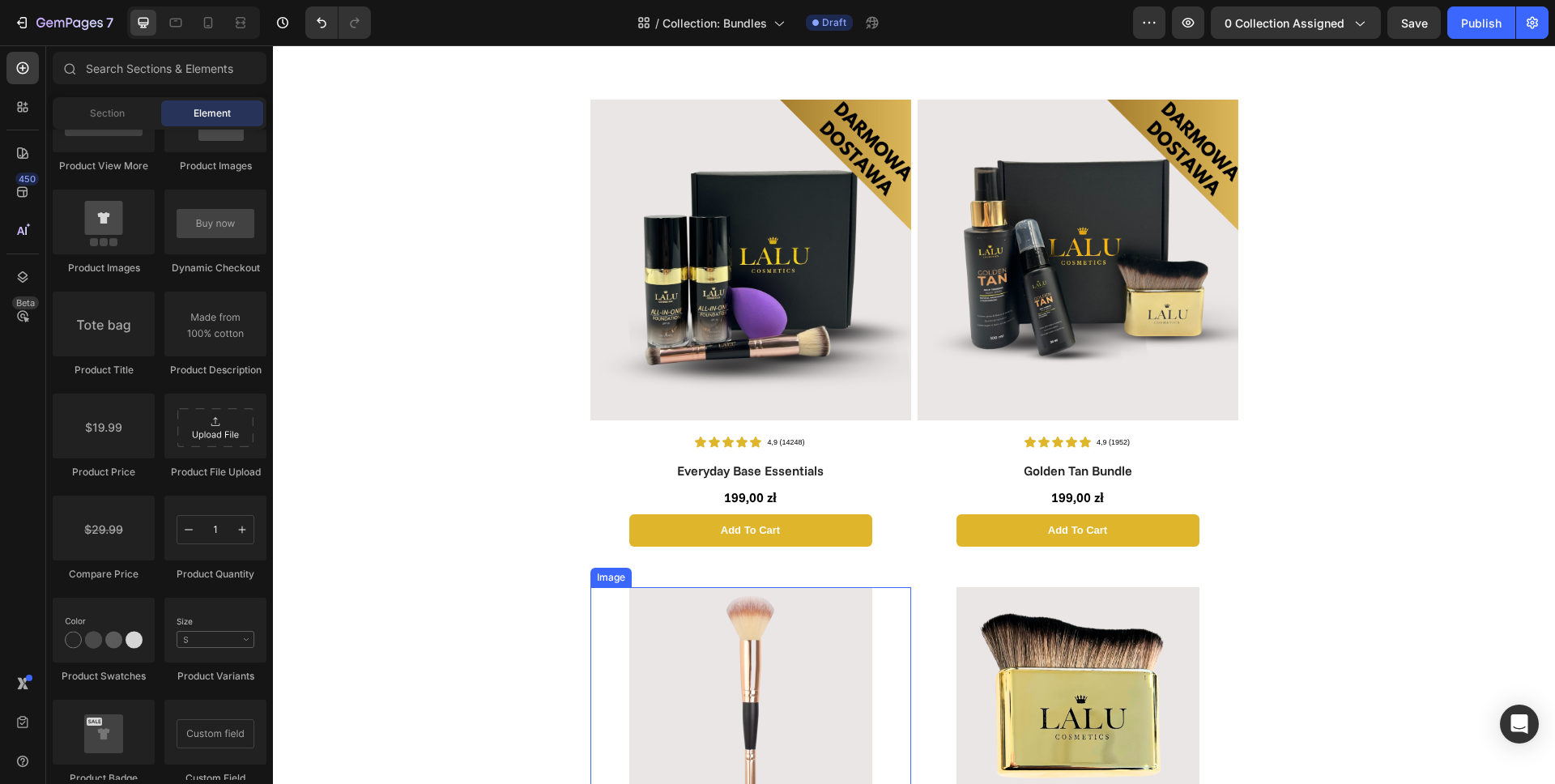
click at [804, 632] on img at bounding box center [751, 708] width 243 height 243
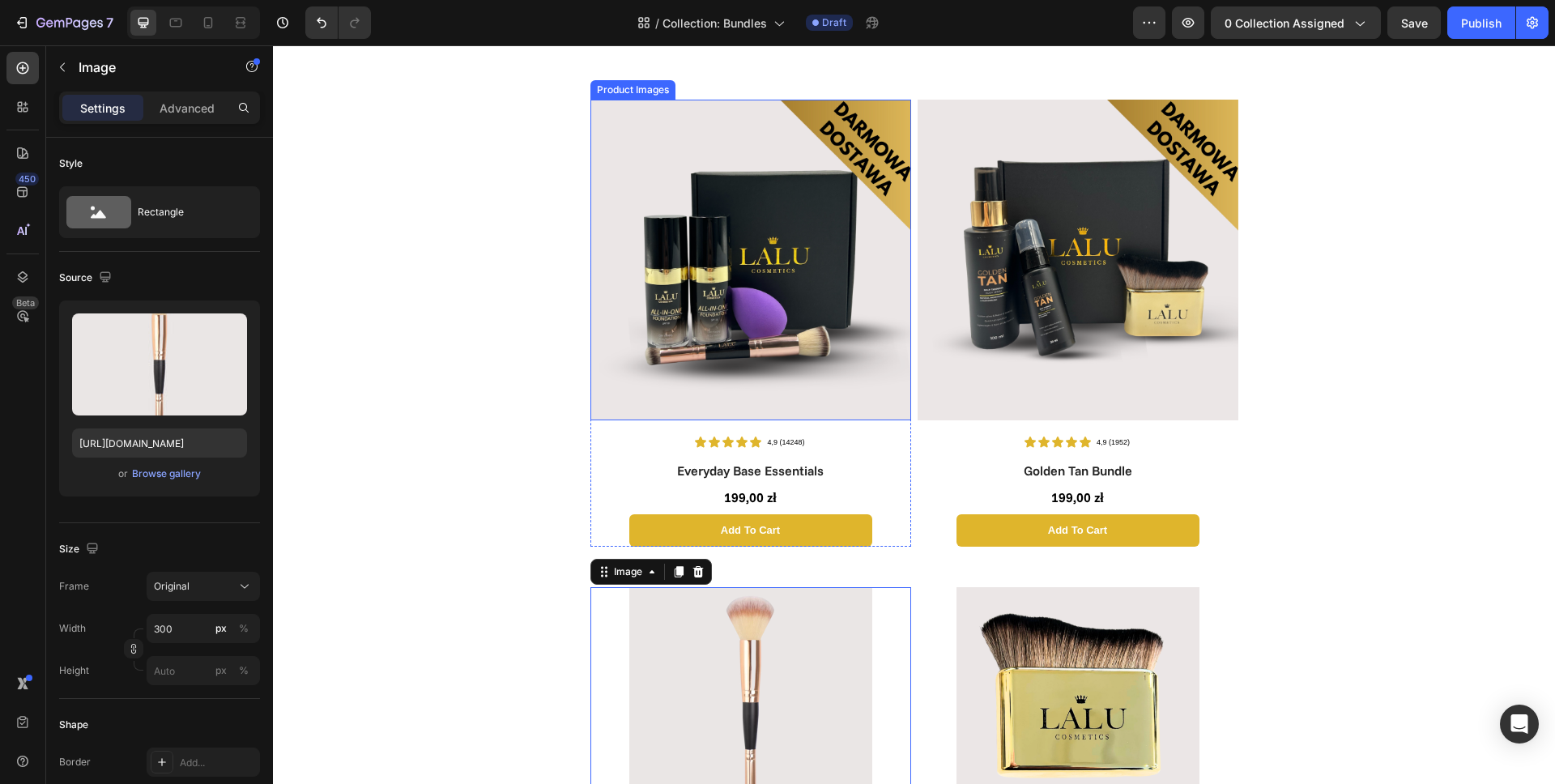
click at [773, 266] on img at bounding box center [751, 260] width 321 height 320
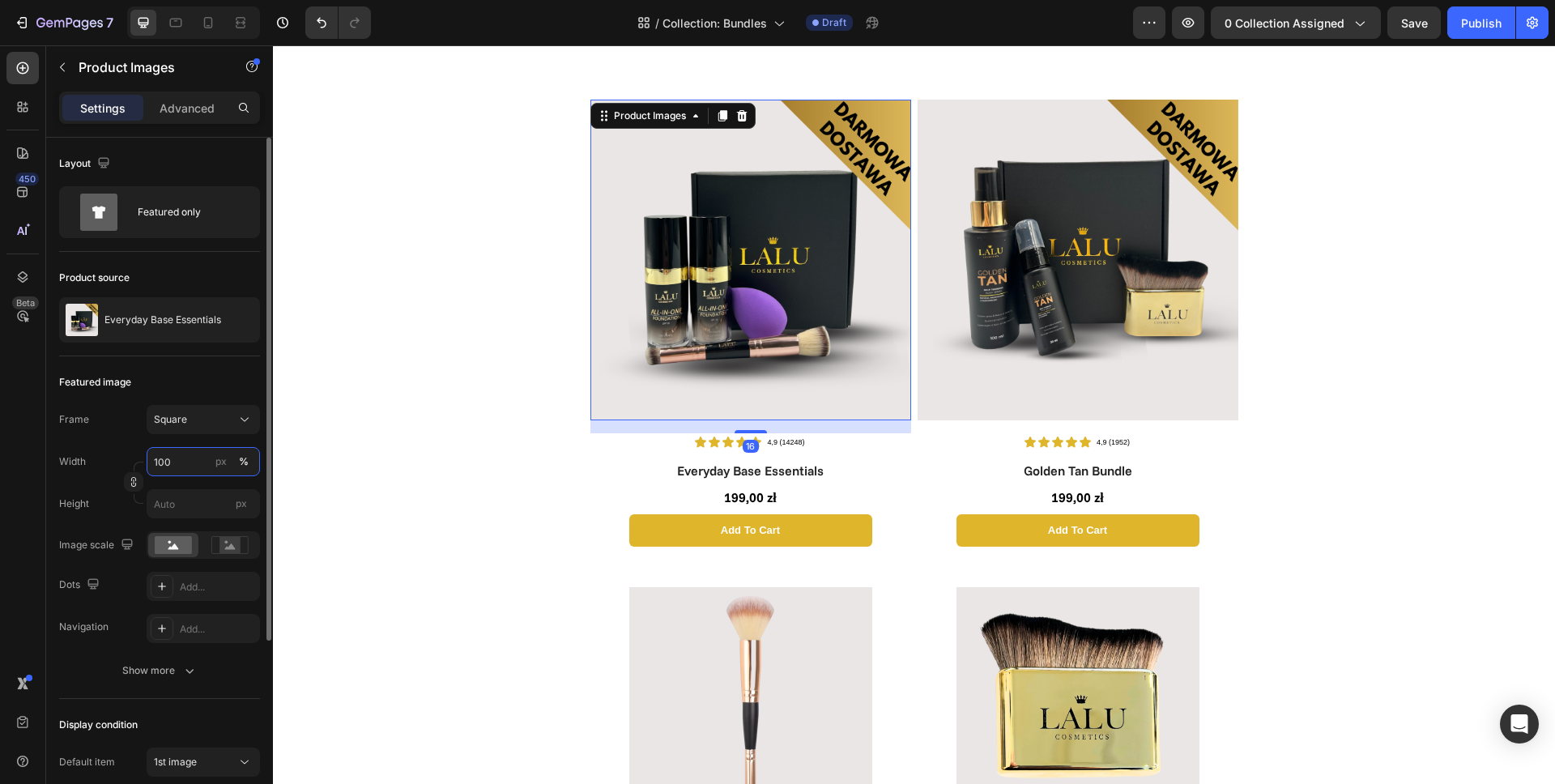
click at [186, 463] on input "100" at bounding box center [203, 461] width 113 height 29
click at [185, 463] on input "100" at bounding box center [203, 461] width 113 height 29
type input "3"
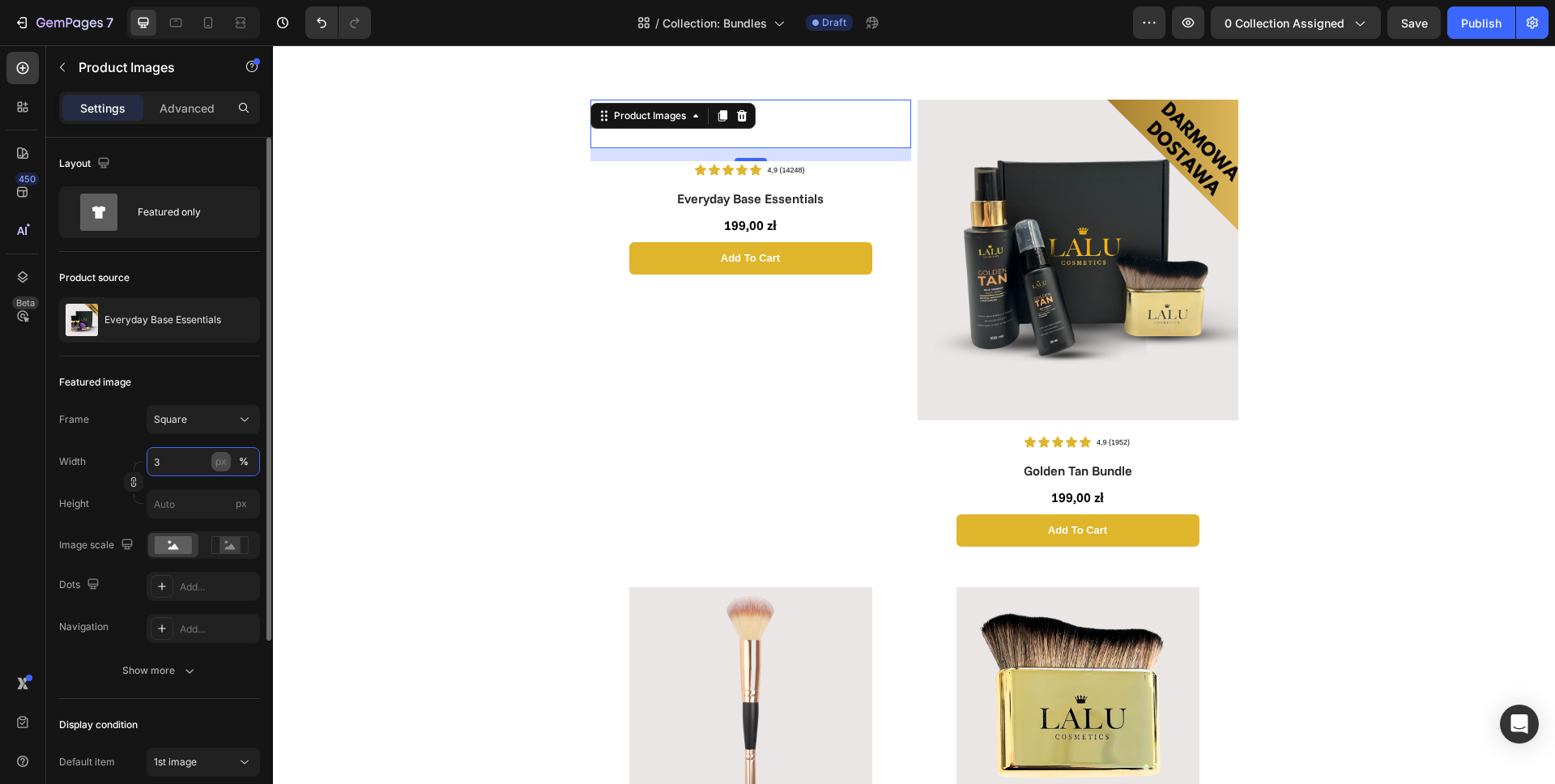
type input "3"
click at [218, 460] on div "px" at bounding box center [220, 461] width 11 height 15
type input "3"
click at [193, 460] on input "3" at bounding box center [203, 461] width 113 height 29
type input "33"
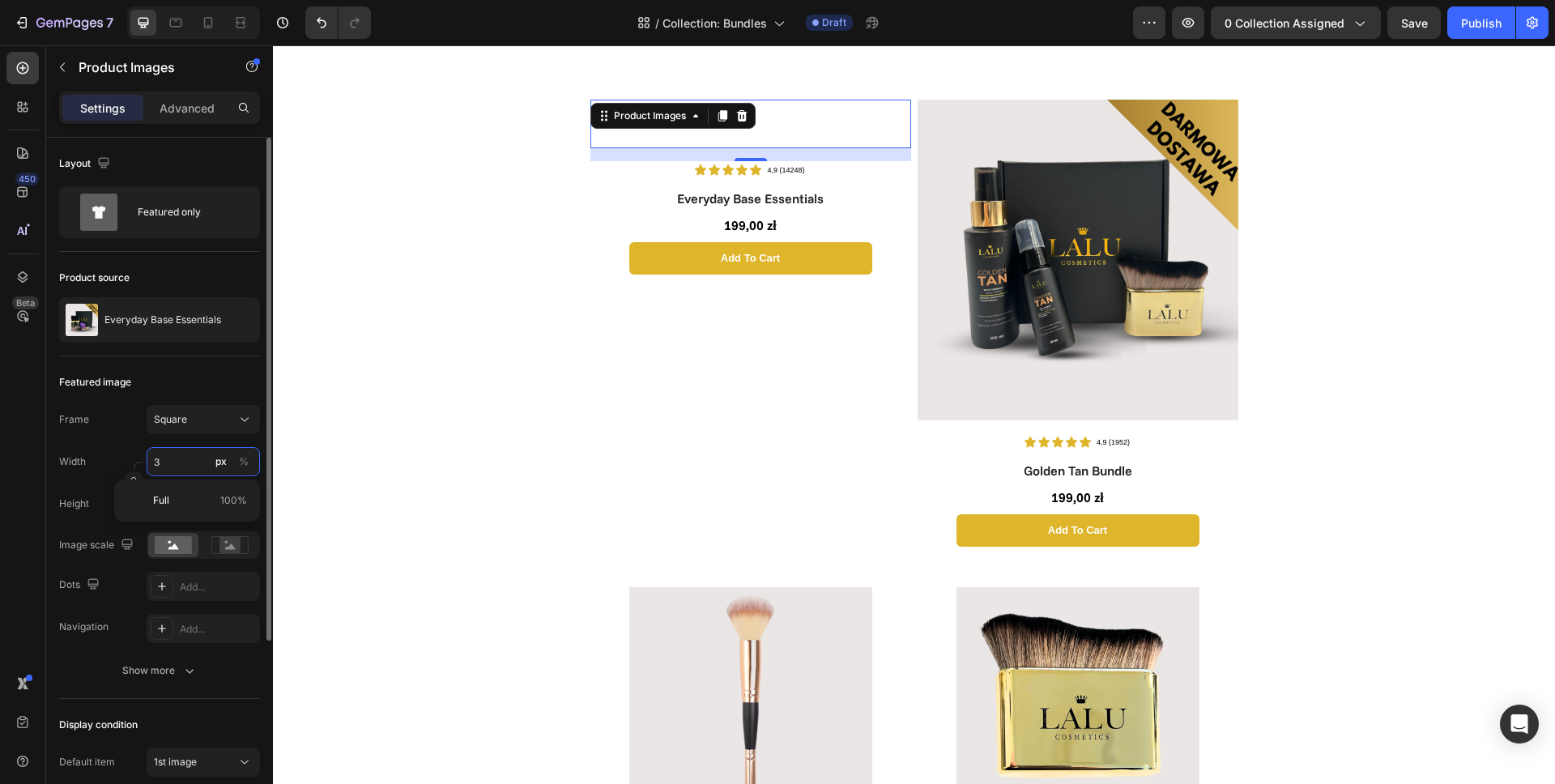
type input "33"
type input "330"
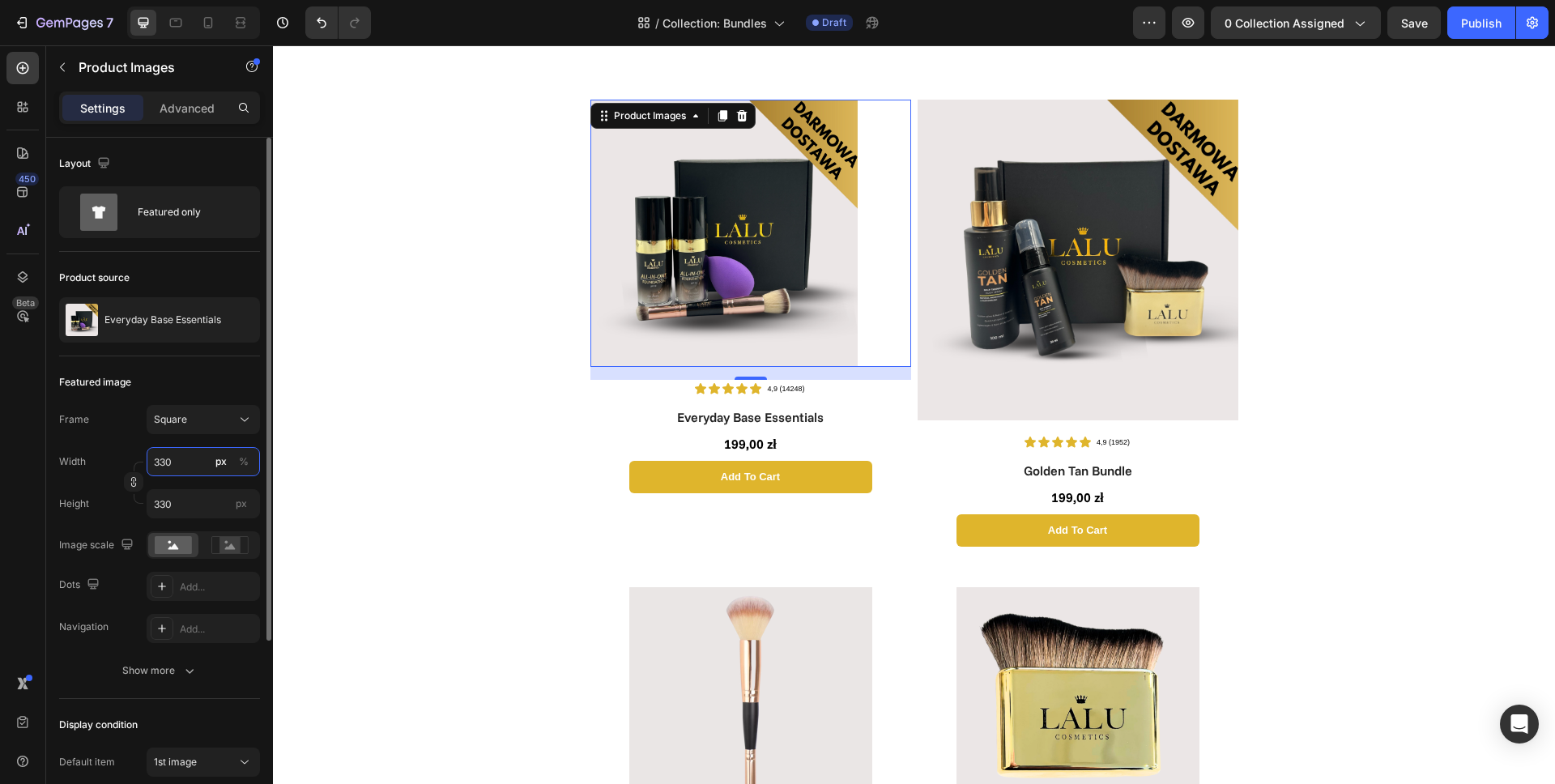
type input "33"
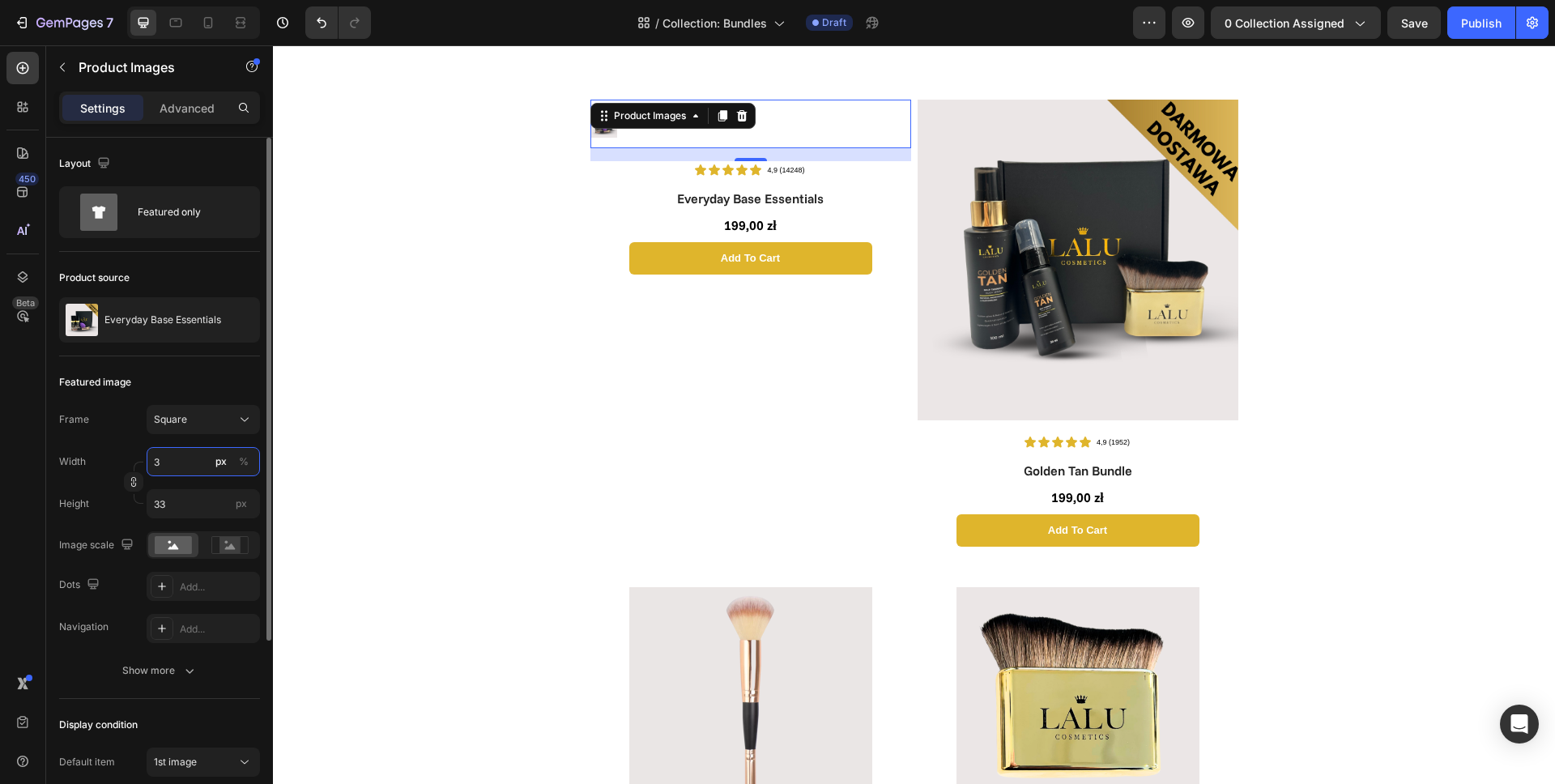
type input "30"
type input "300"
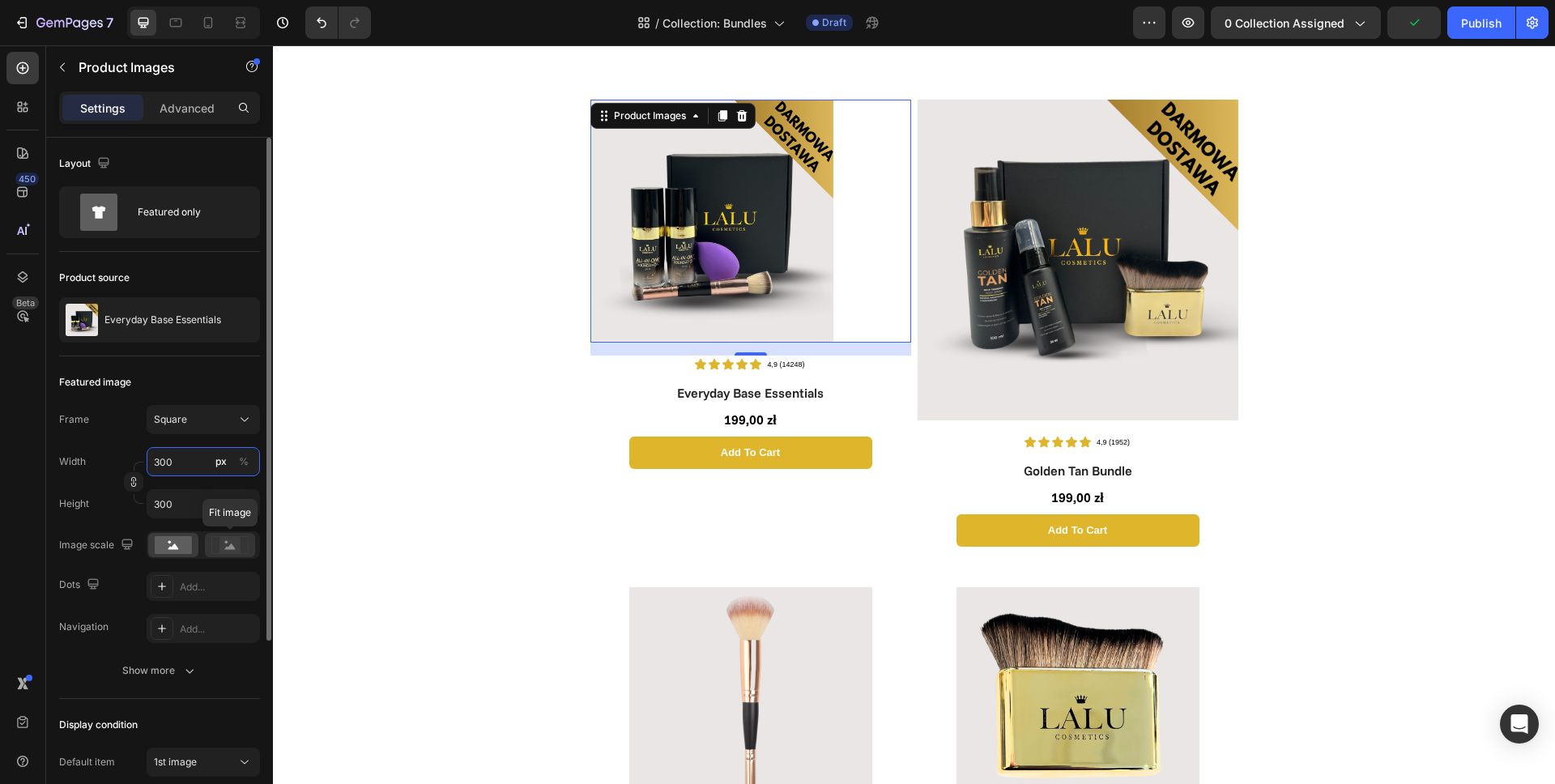
type input "300"
click at [224, 548] on rect at bounding box center [229, 544] width 21 height 16
click at [171, 539] on rect at bounding box center [172, 545] width 37 height 18
click at [185, 463] on input "300" at bounding box center [203, 461] width 113 height 29
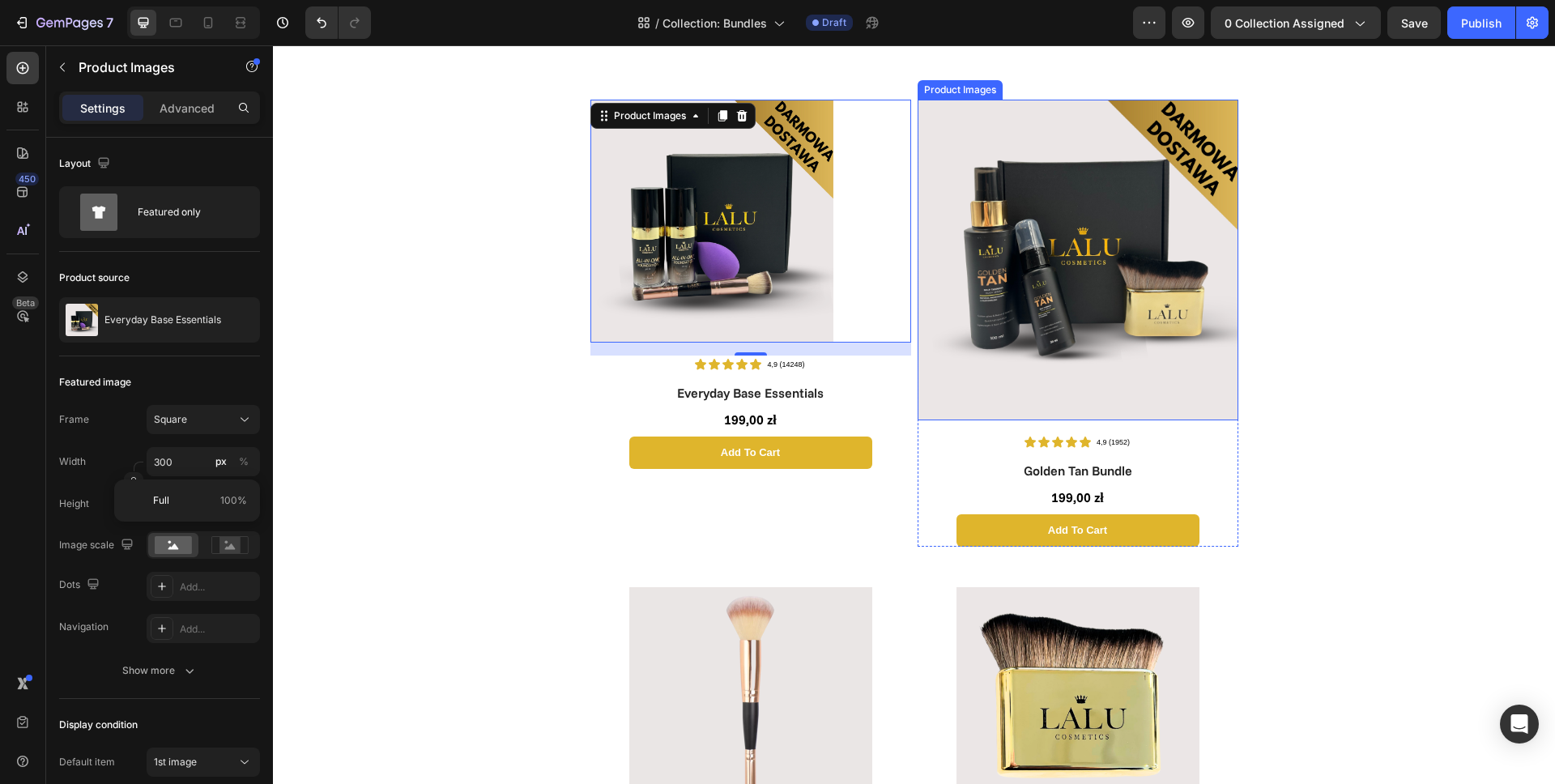
click at [1037, 304] on img at bounding box center [1078, 260] width 321 height 320
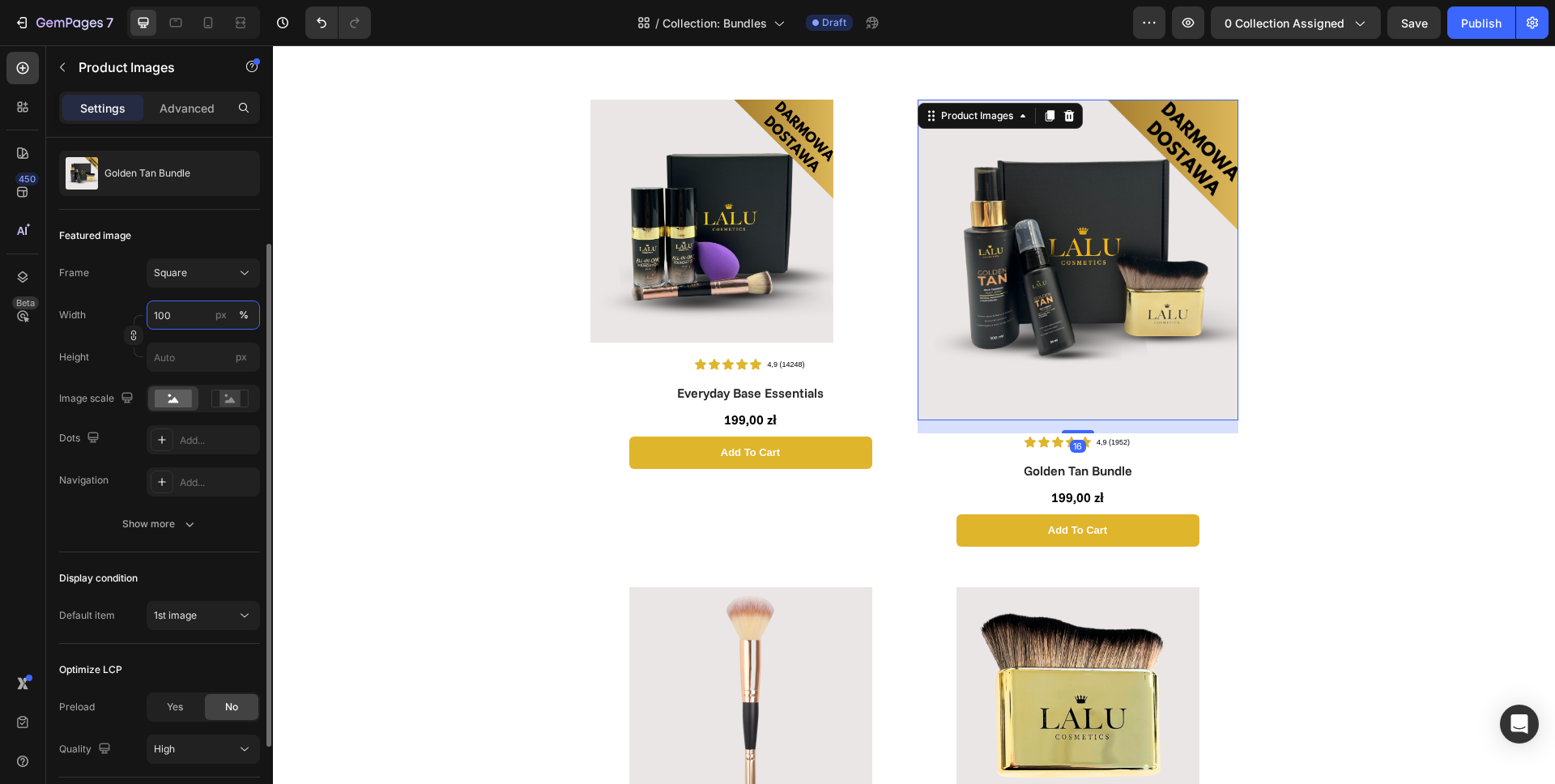
click at [183, 314] on input "100" at bounding box center [203, 314] width 113 height 29
click at [222, 318] on div "px" at bounding box center [220, 314] width 11 height 15
type input "100"
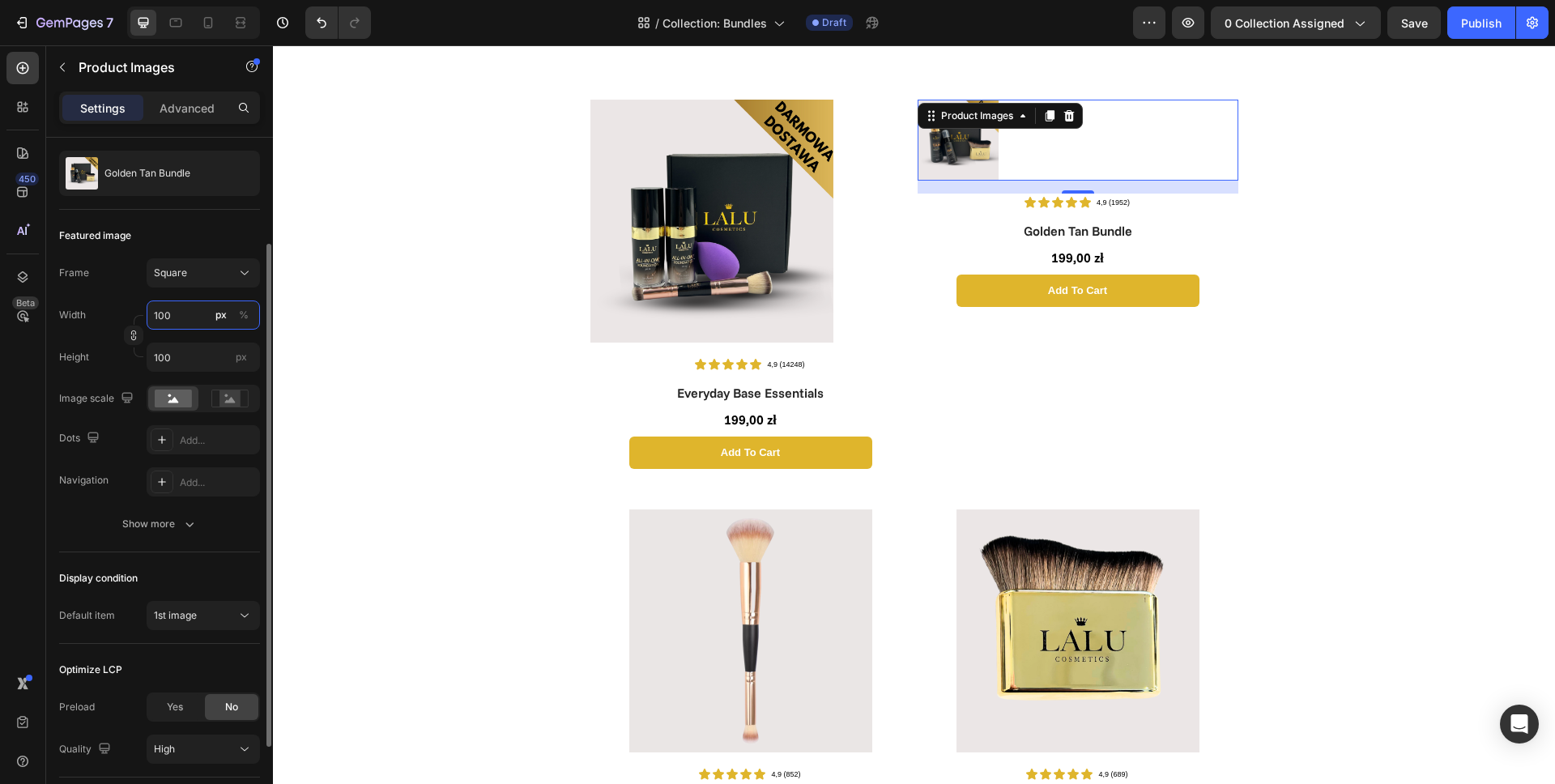
click at [180, 314] on input "100" at bounding box center [203, 314] width 113 height 29
type input "3"
type input "30"
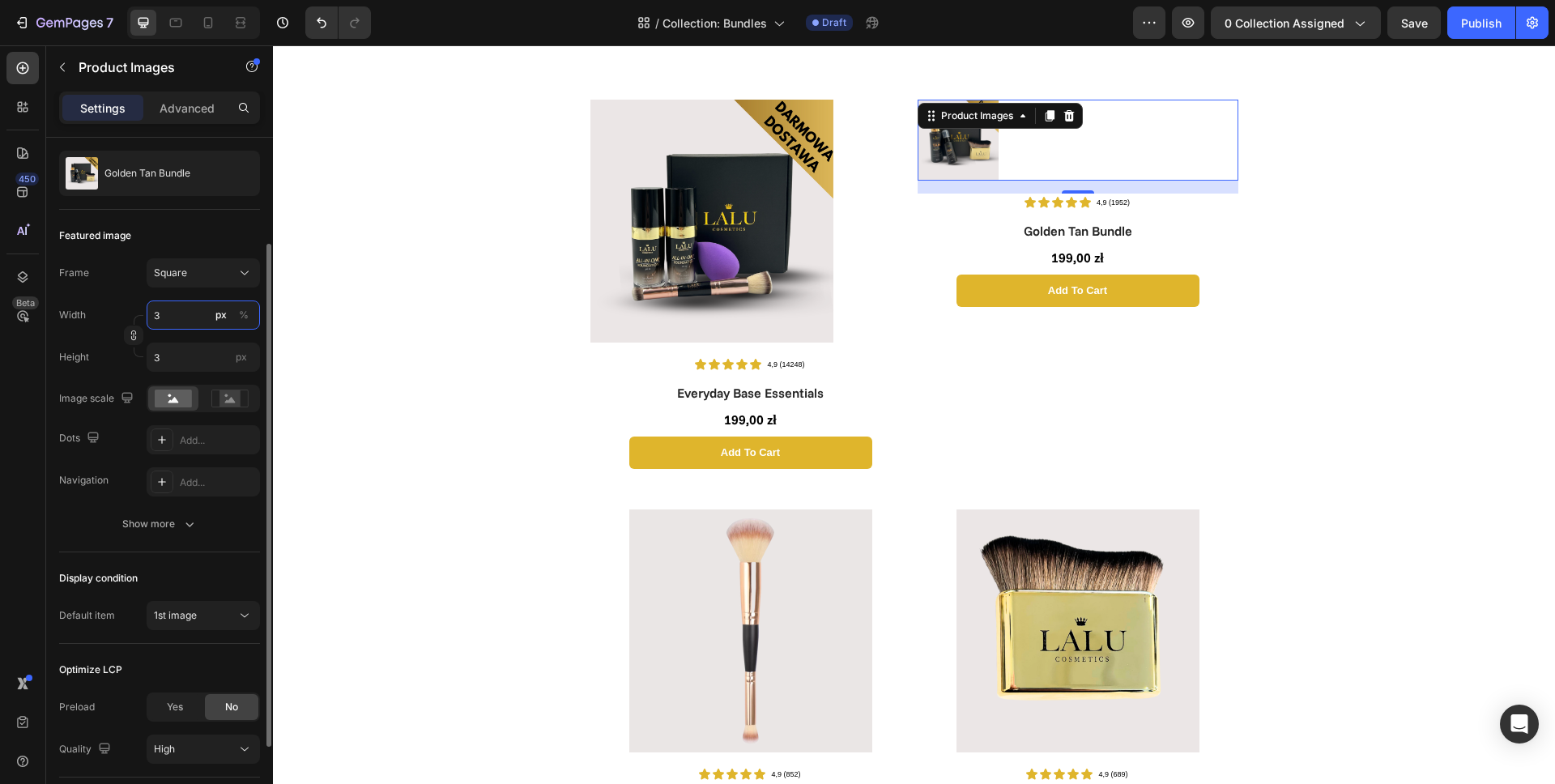
type input "30"
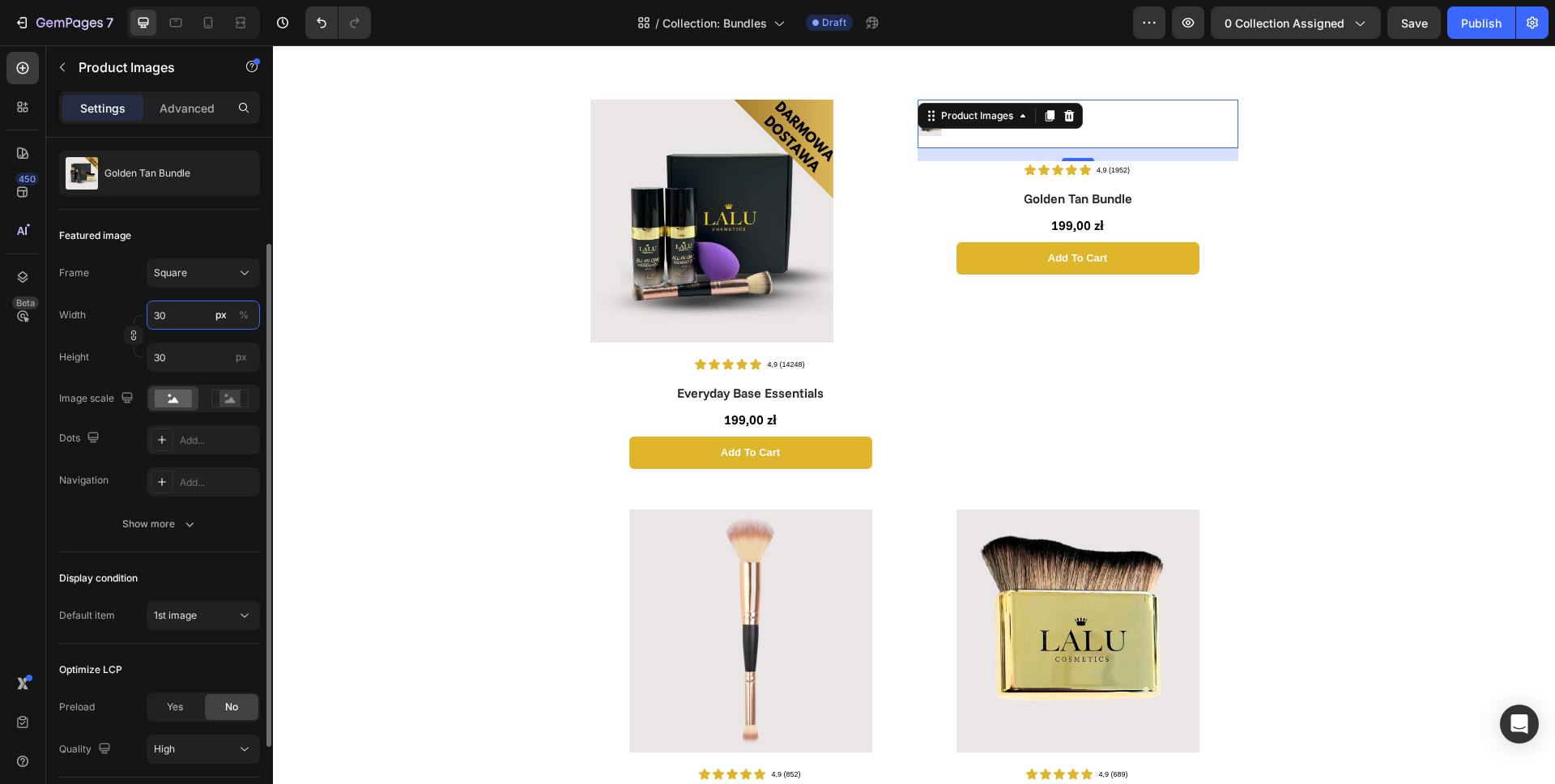
type input "300"
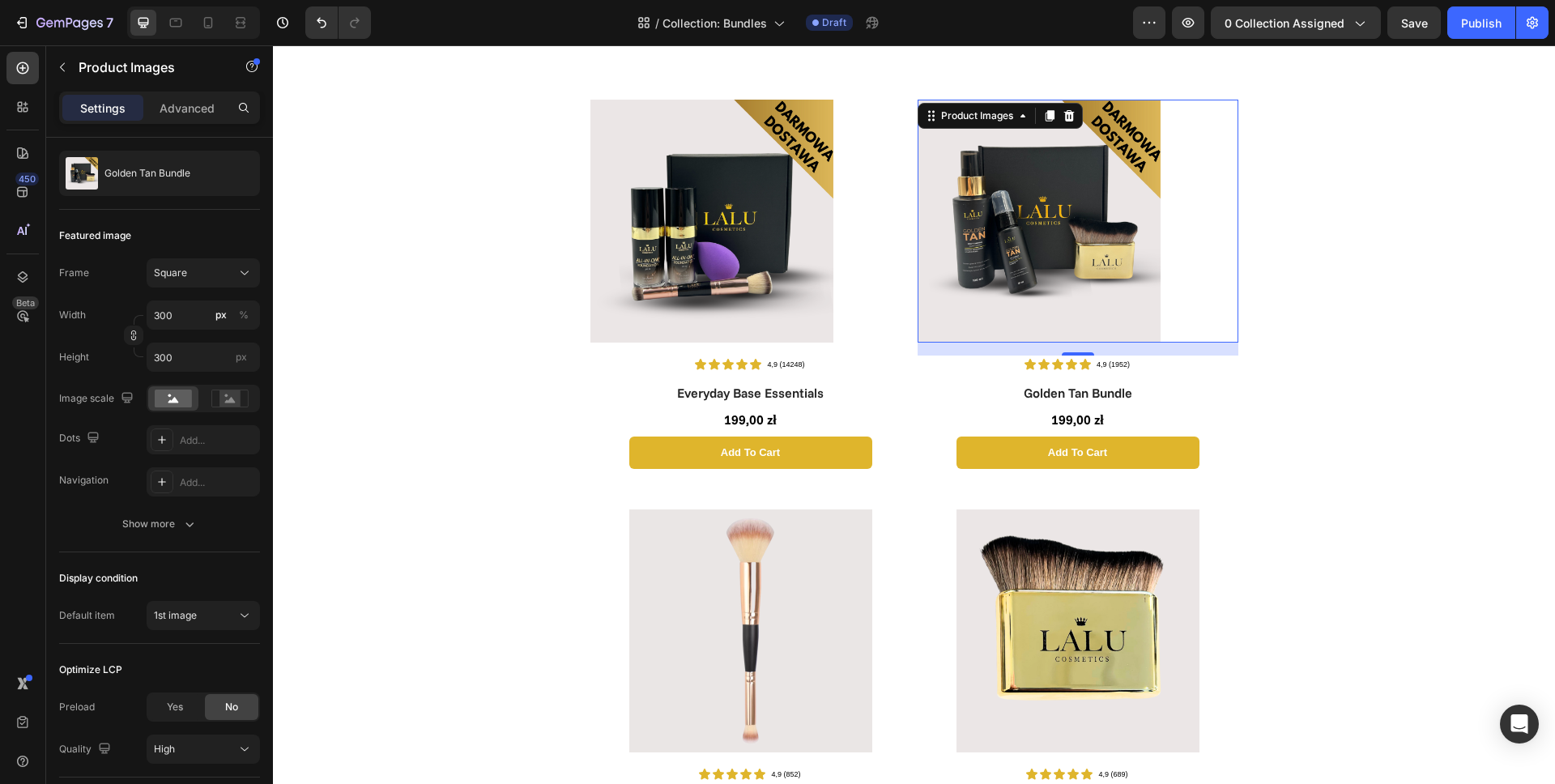
click at [530, 345] on div "Product Images Icon Icon Icon Icon Icon Icon List 4,9 (14248) Text Block Row Ev…" at bounding box center [914, 768] width 1282 height 2324
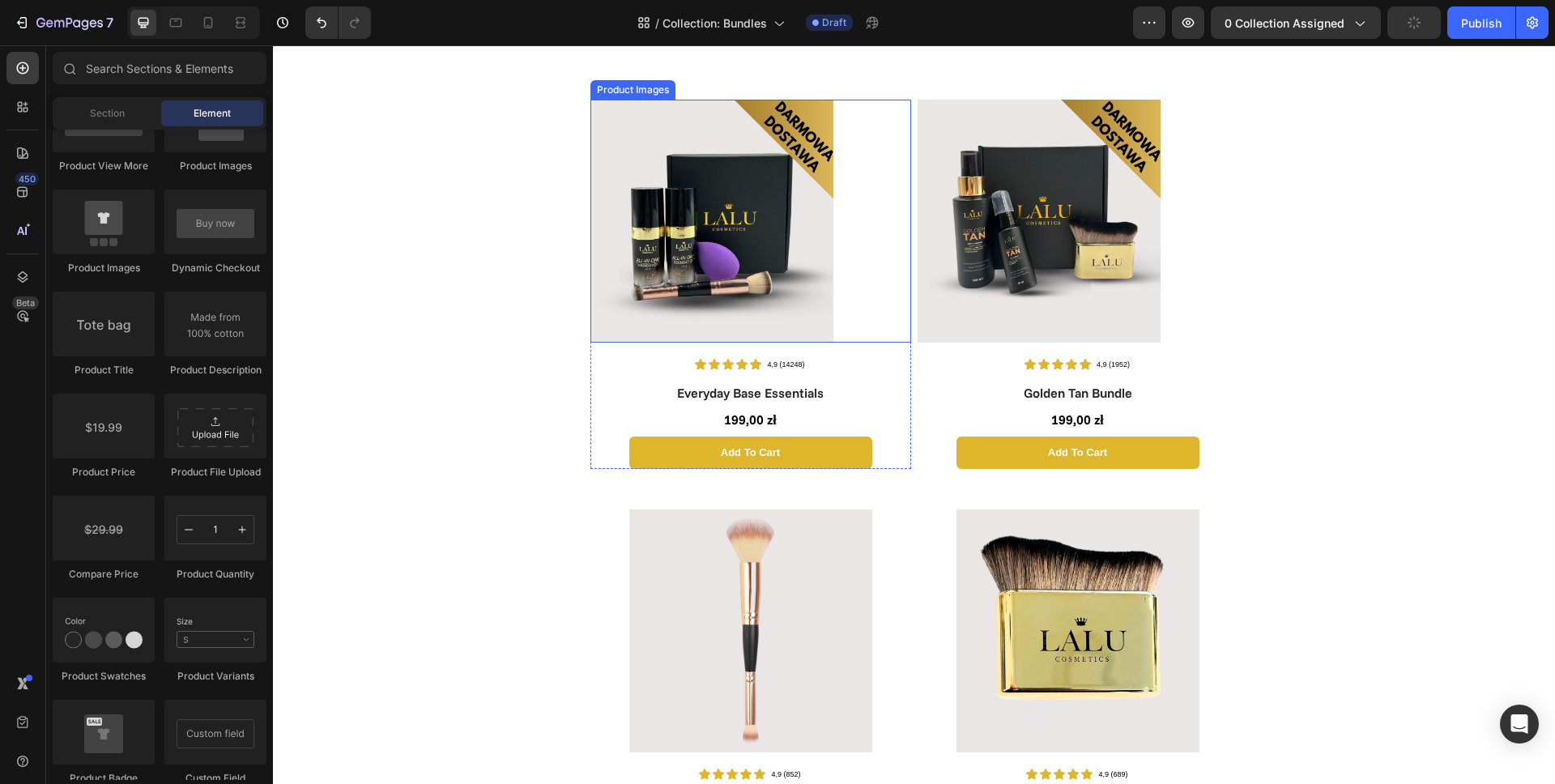
click at [833, 306] on div at bounding box center [751, 221] width 321 height 243
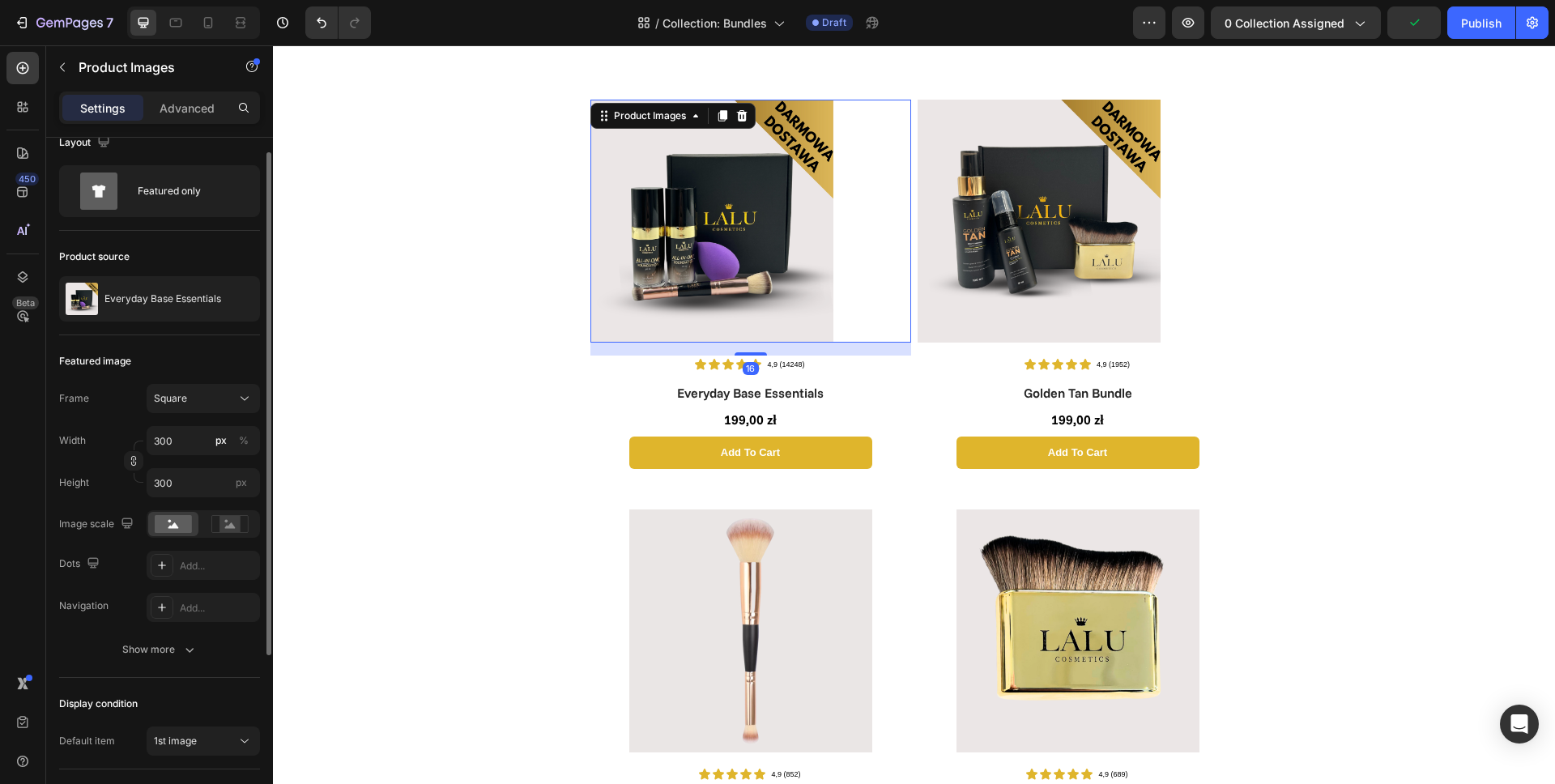
scroll to position [61, 0]
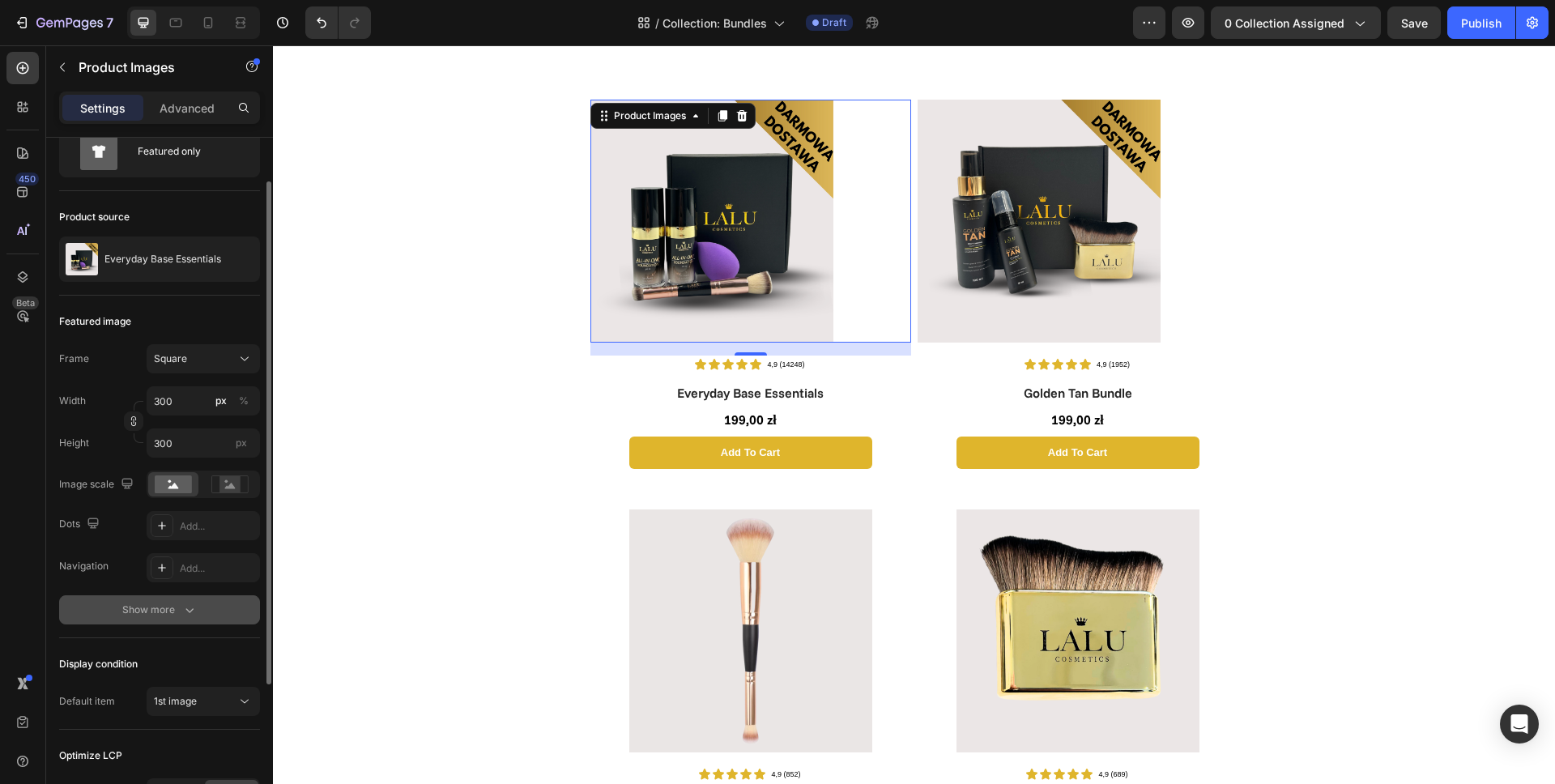
click at [163, 615] on div "Show more" at bounding box center [160, 610] width 76 height 16
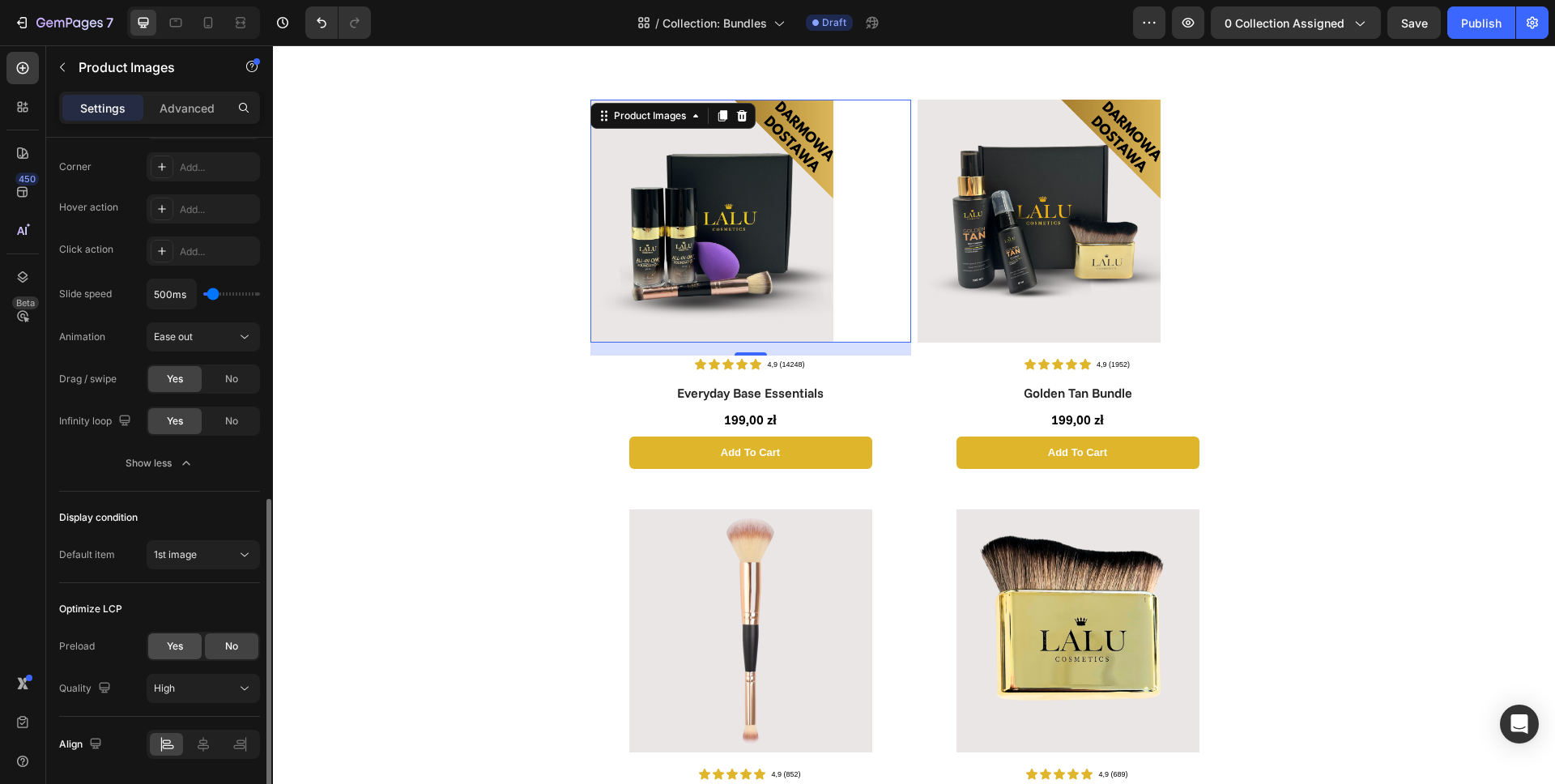
scroll to position [556, 0]
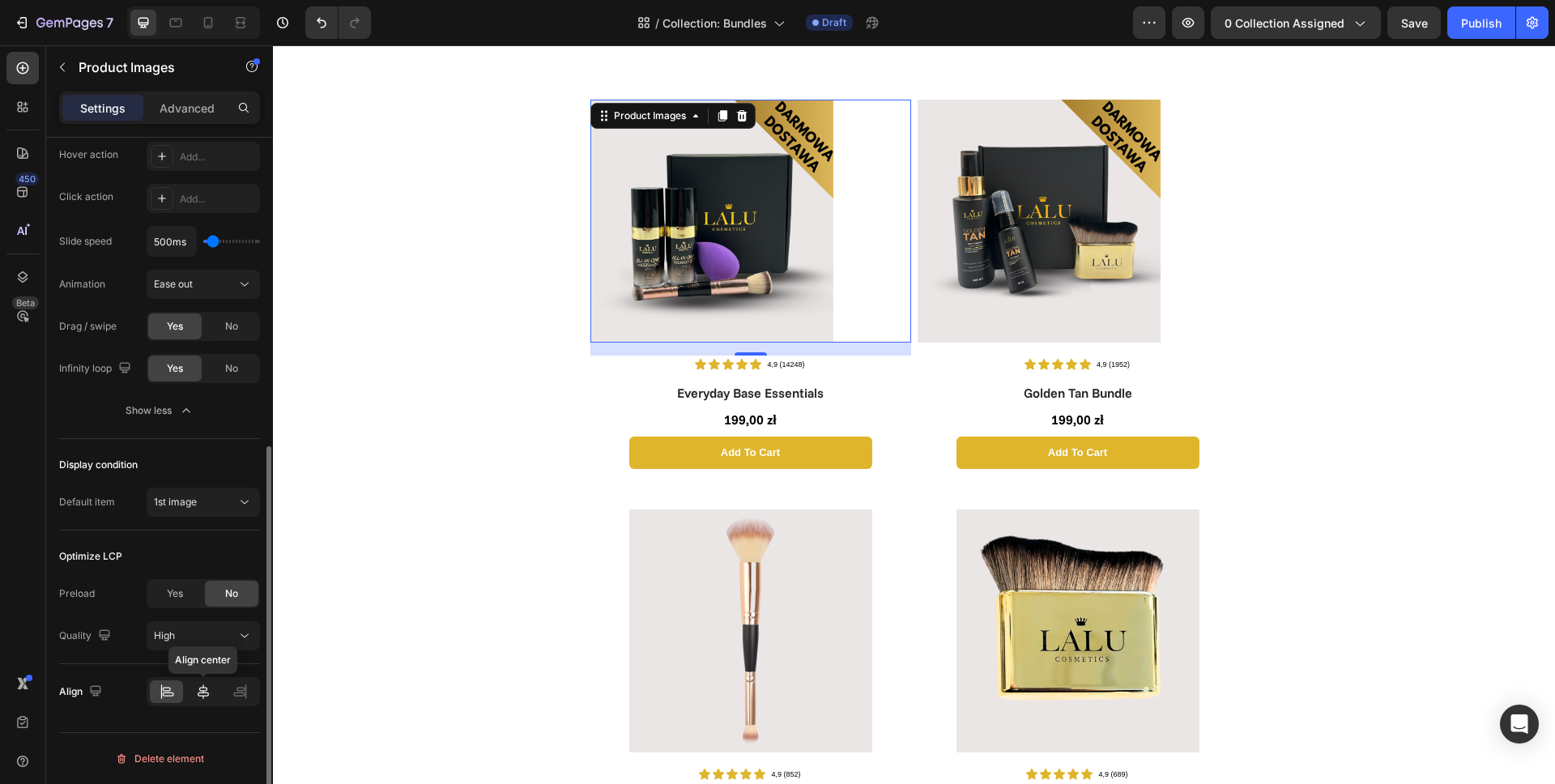
click at [203, 693] on icon at bounding box center [203, 691] width 16 height 16
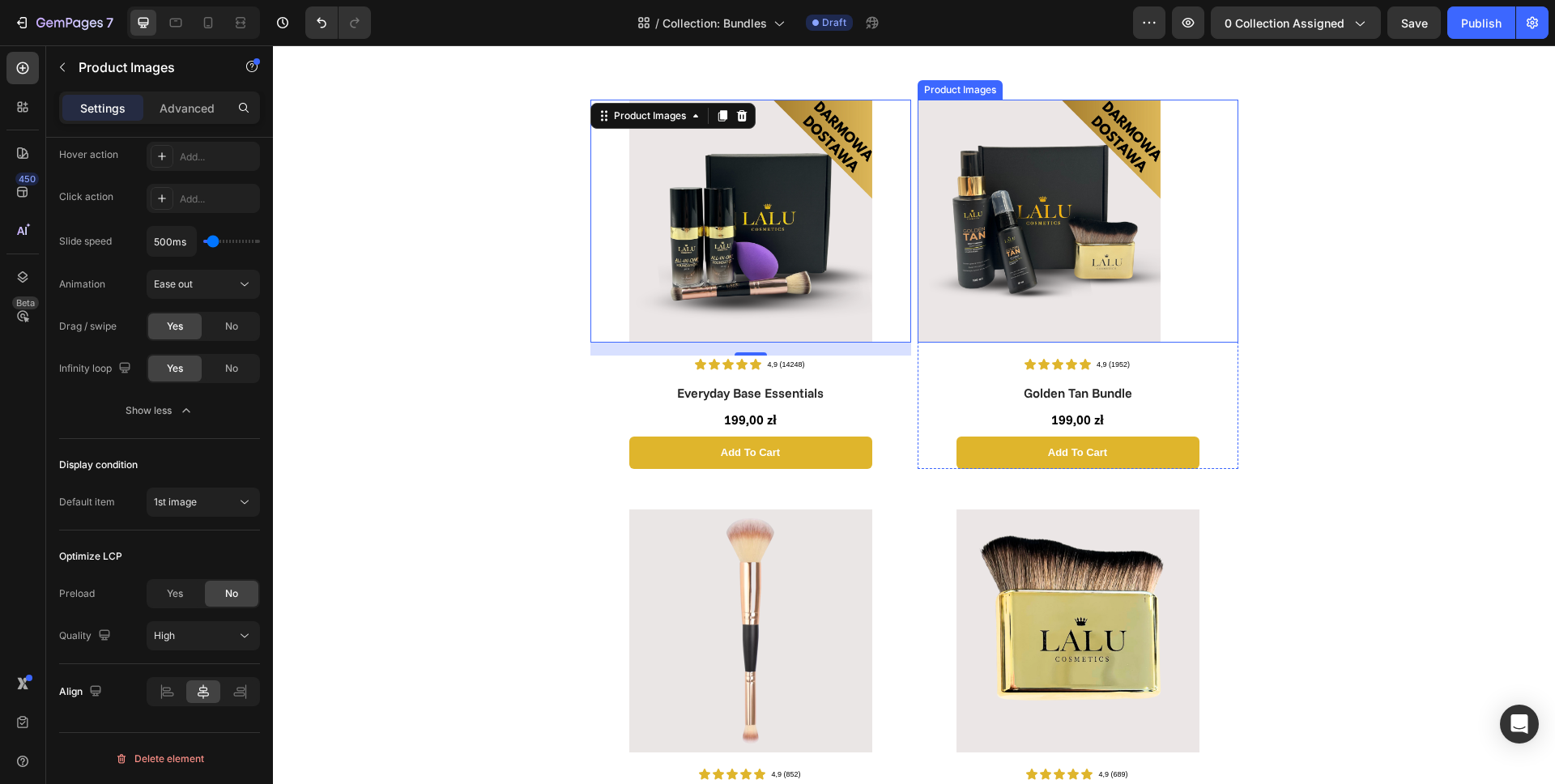
click at [1034, 278] on img at bounding box center [1039, 221] width 243 height 243
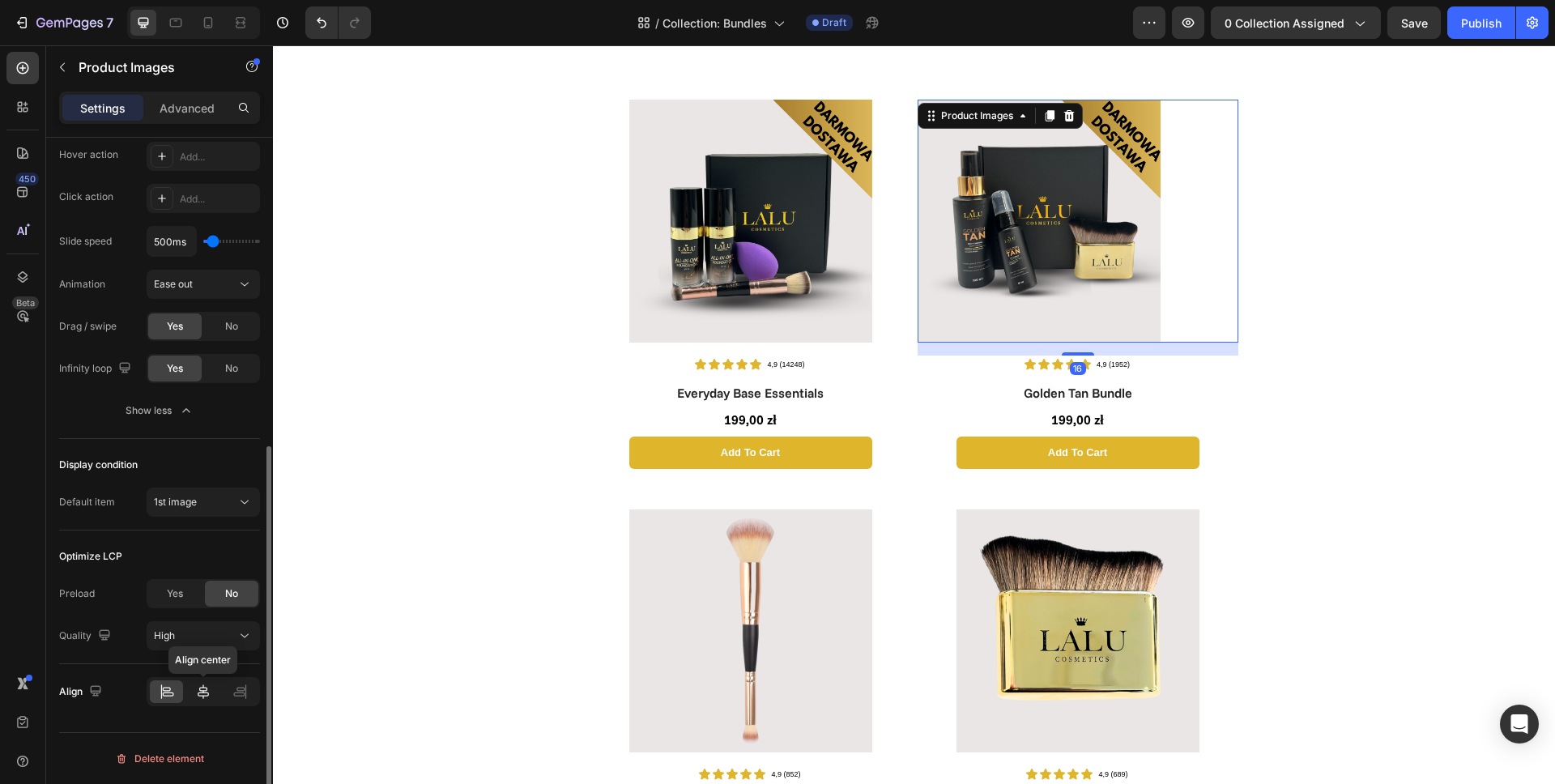
click at [201, 692] on icon at bounding box center [203, 690] width 11 height 15
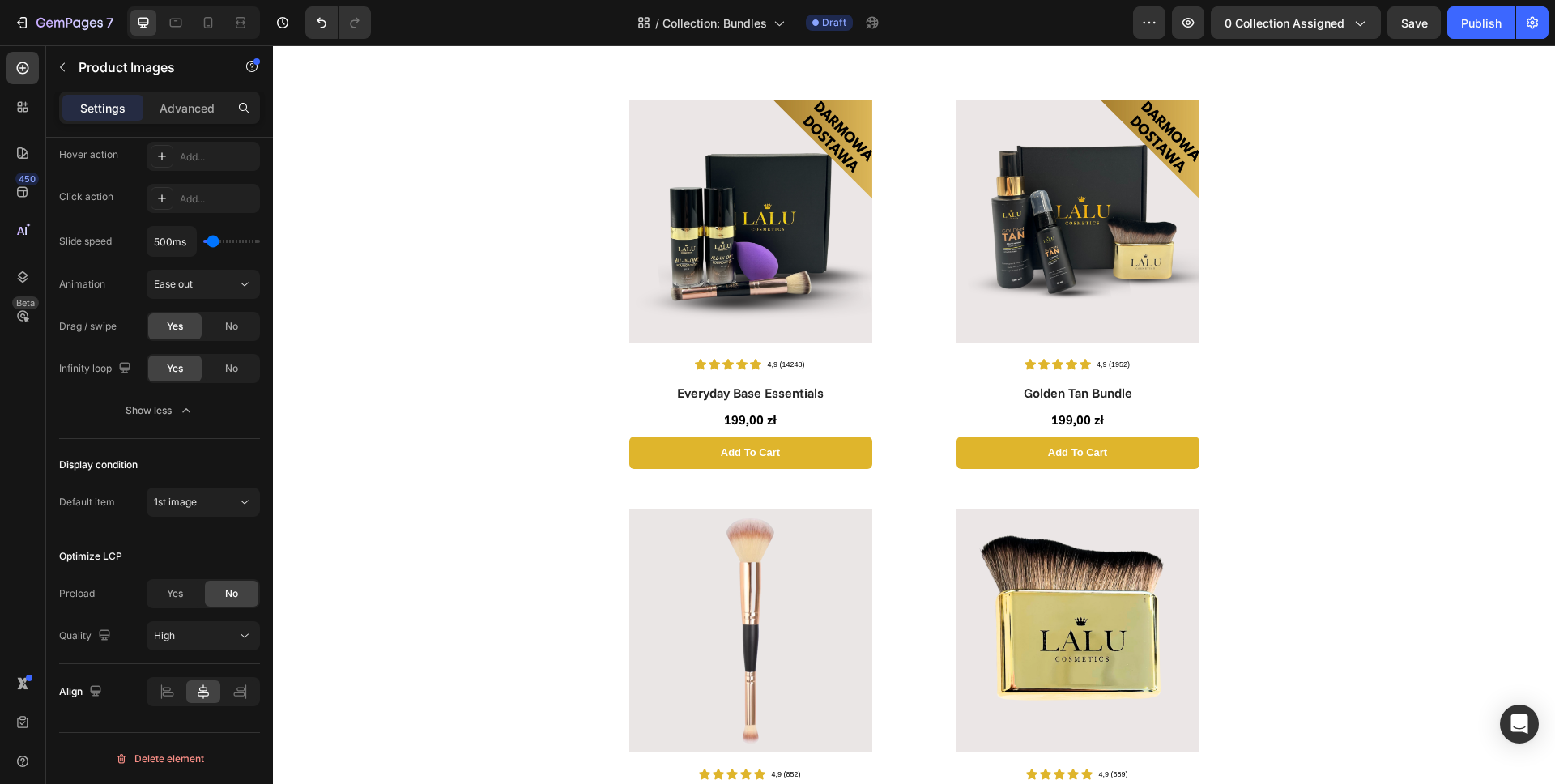
click at [450, 396] on div "Product Images Icon Icon Icon Icon Icon Icon List 4,9 (14248) Text Block Row Ev…" at bounding box center [914, 768] width 1282 height 2324
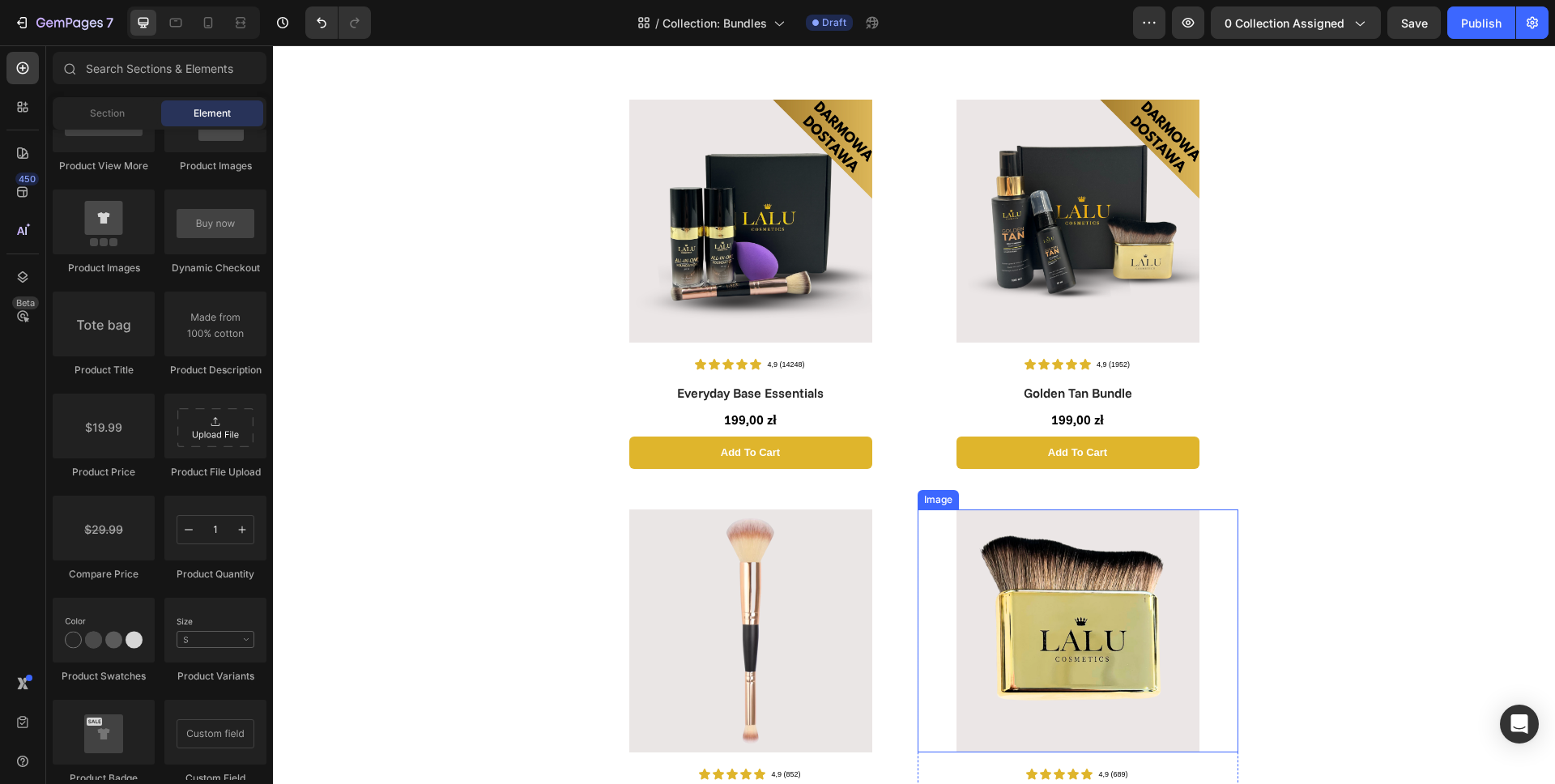
click at [918, 575] on link at bounding box center [1078, 631] width 321 height 243
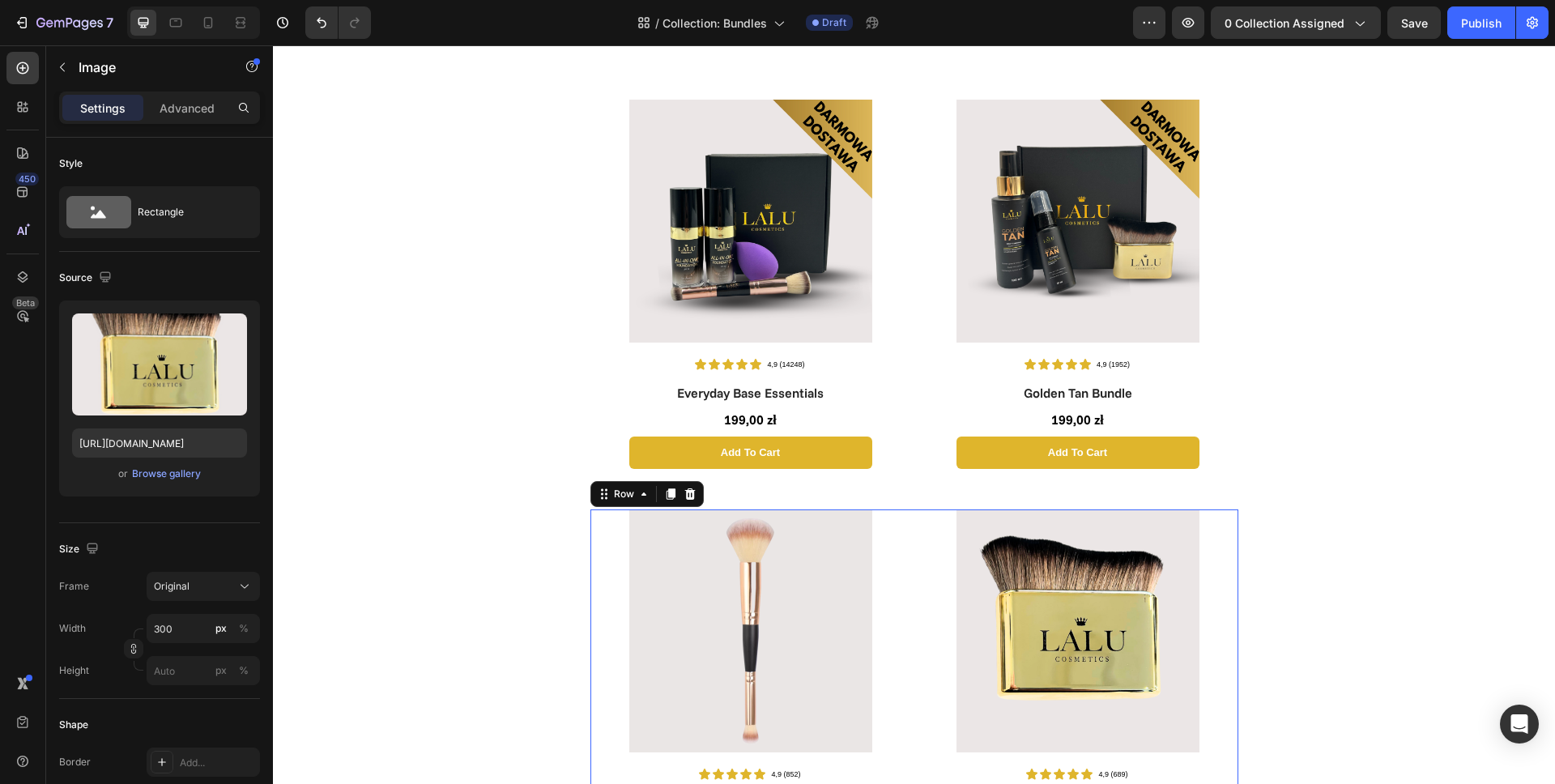
click at [907, 577] on div "Image Icon Icon Icon Icon Icon Icon List 4,9 (852) Text Block Row 2 in 1 MAKE U…" at bounding box center [914, 714] width 648 height 410
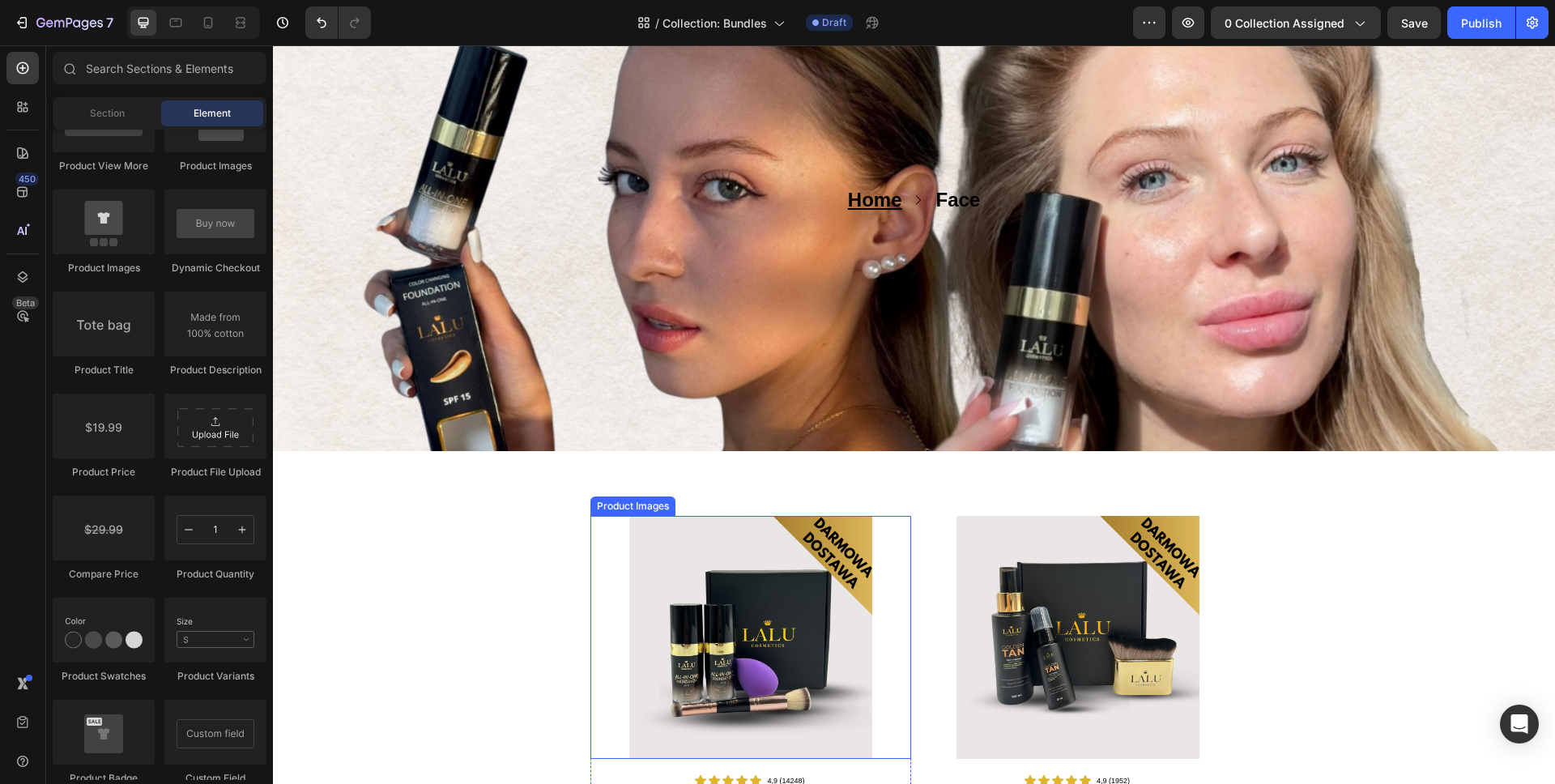
scroll to position [298, 0]
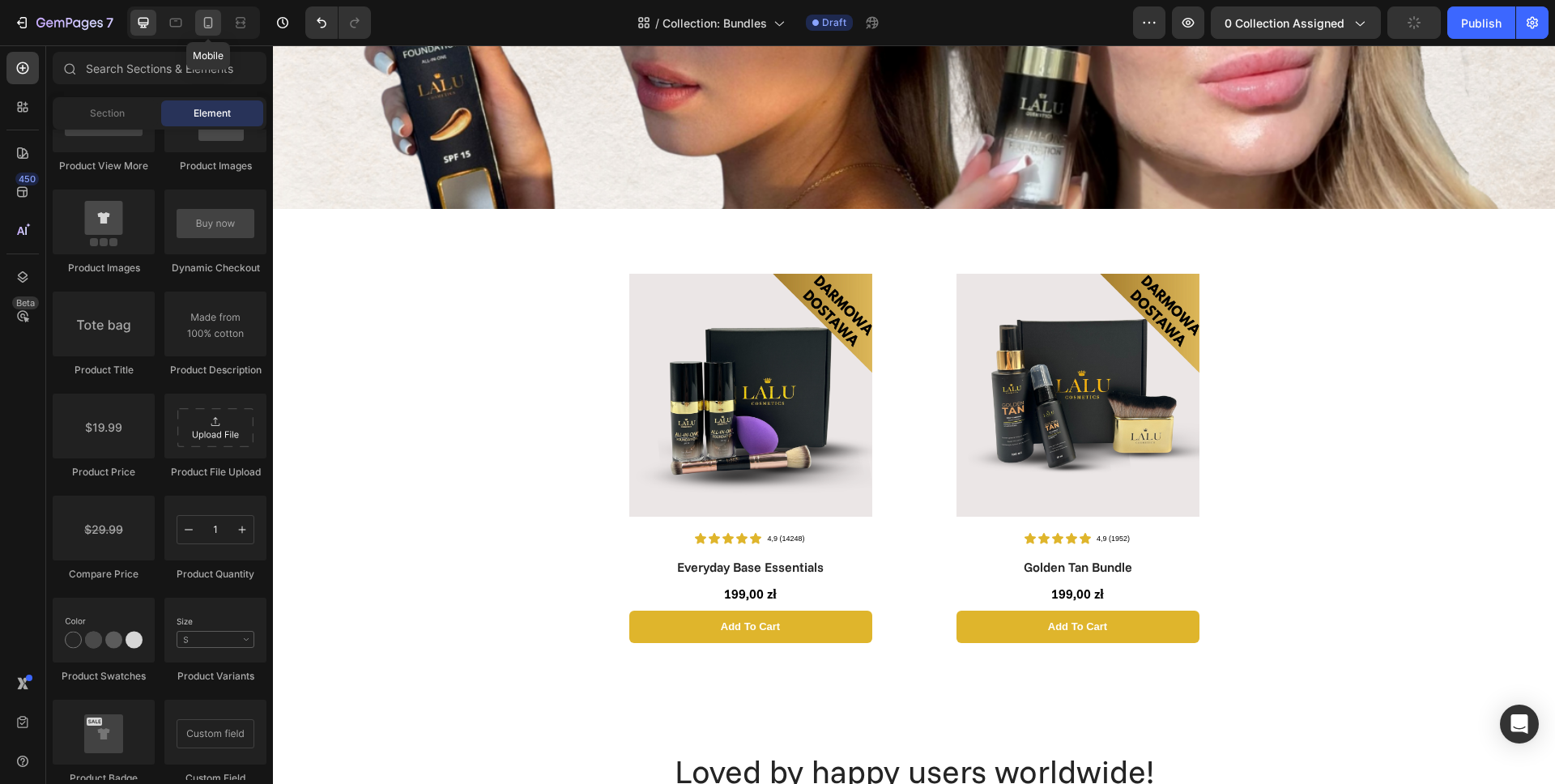
click at [211, 33] on div at bounding box center [208, 23] width 26 height 26
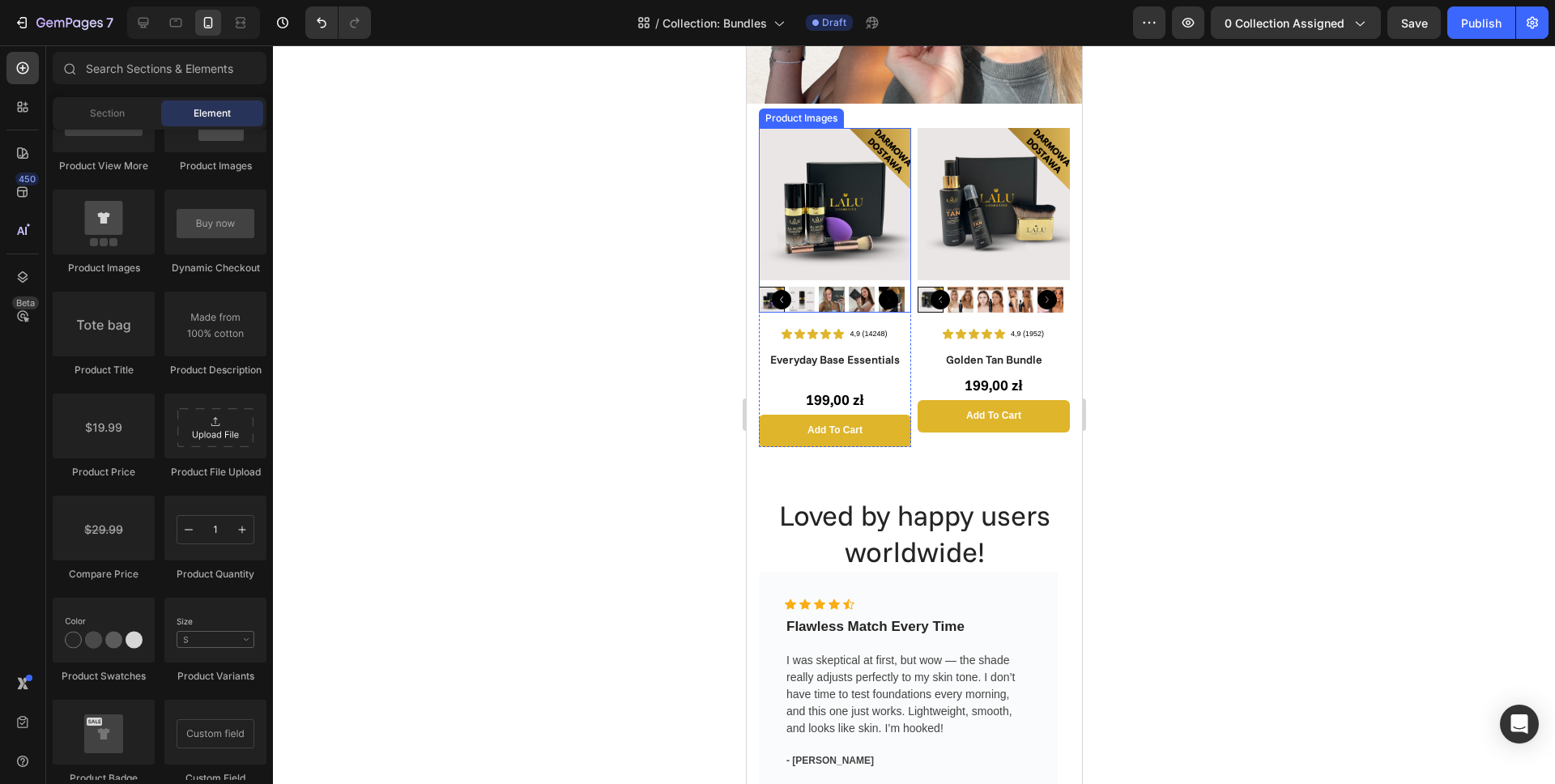
click at [833, 228] on img at bounding box center [834, 204] width 152 height 152
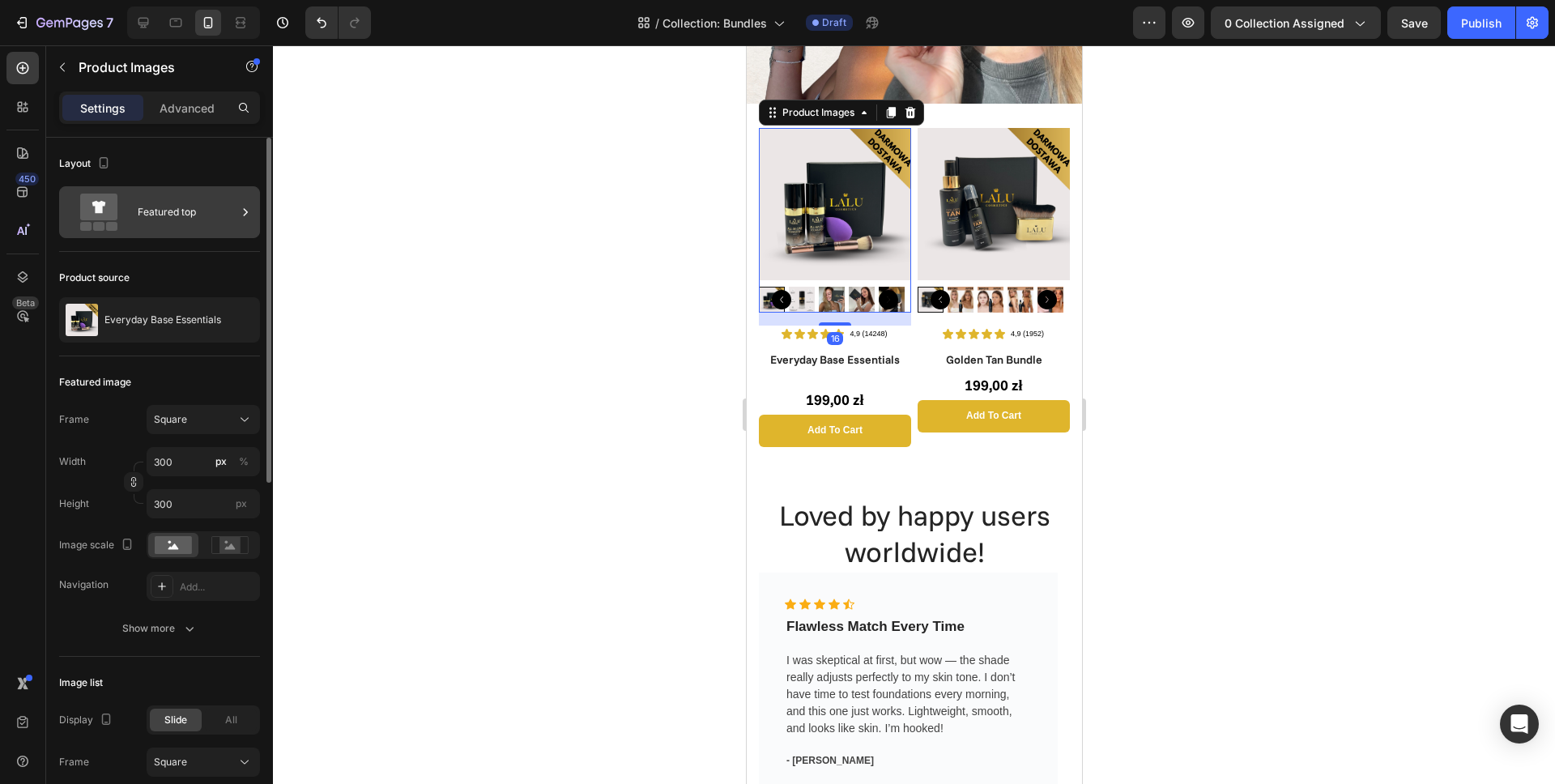
click at [165, 195] on div "Featured top" at bounding box center [186, 211] width 99 height 37
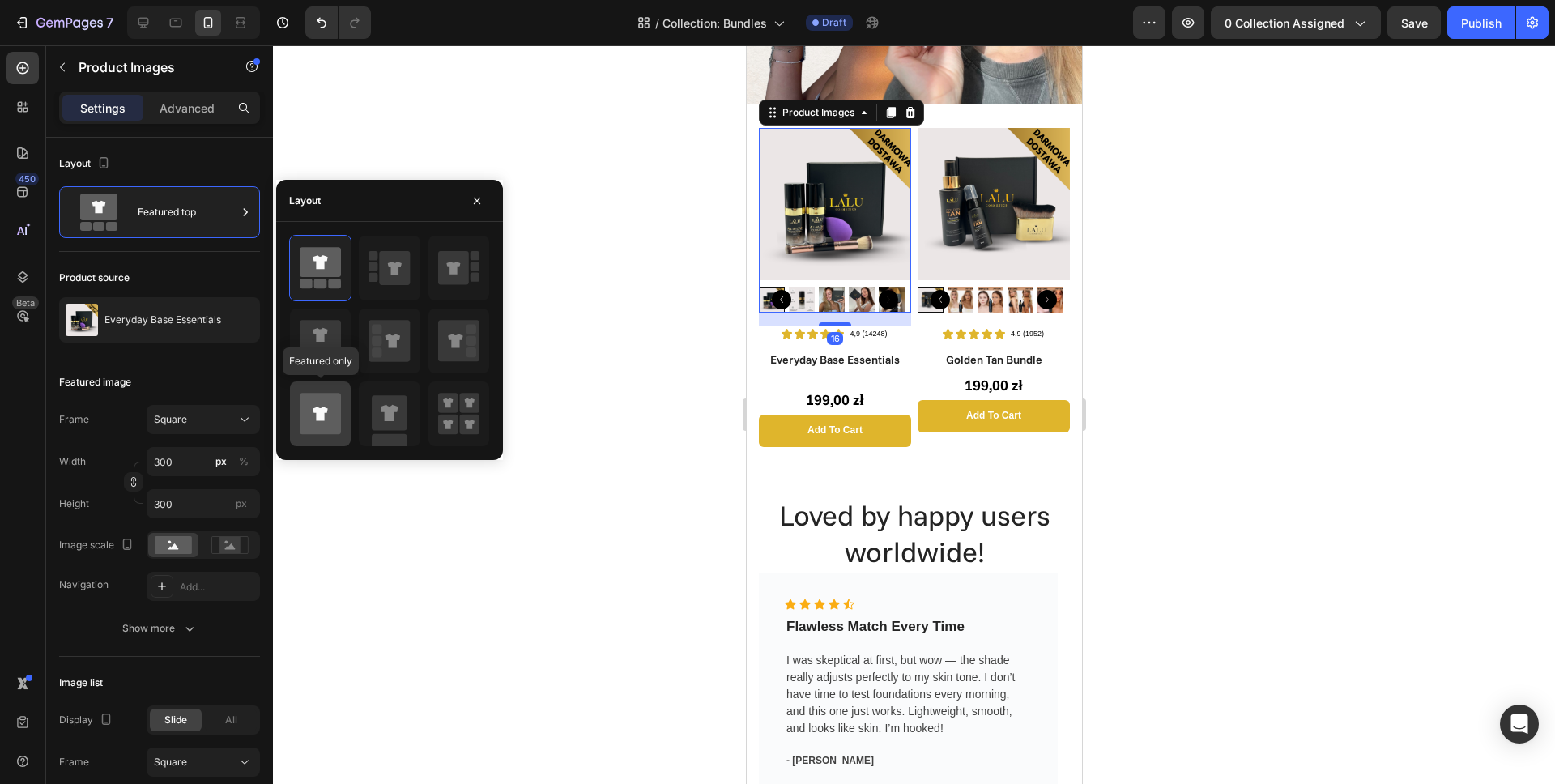
click at [313, 406] on icon at bounding box center [320, 413] width 41 height 41
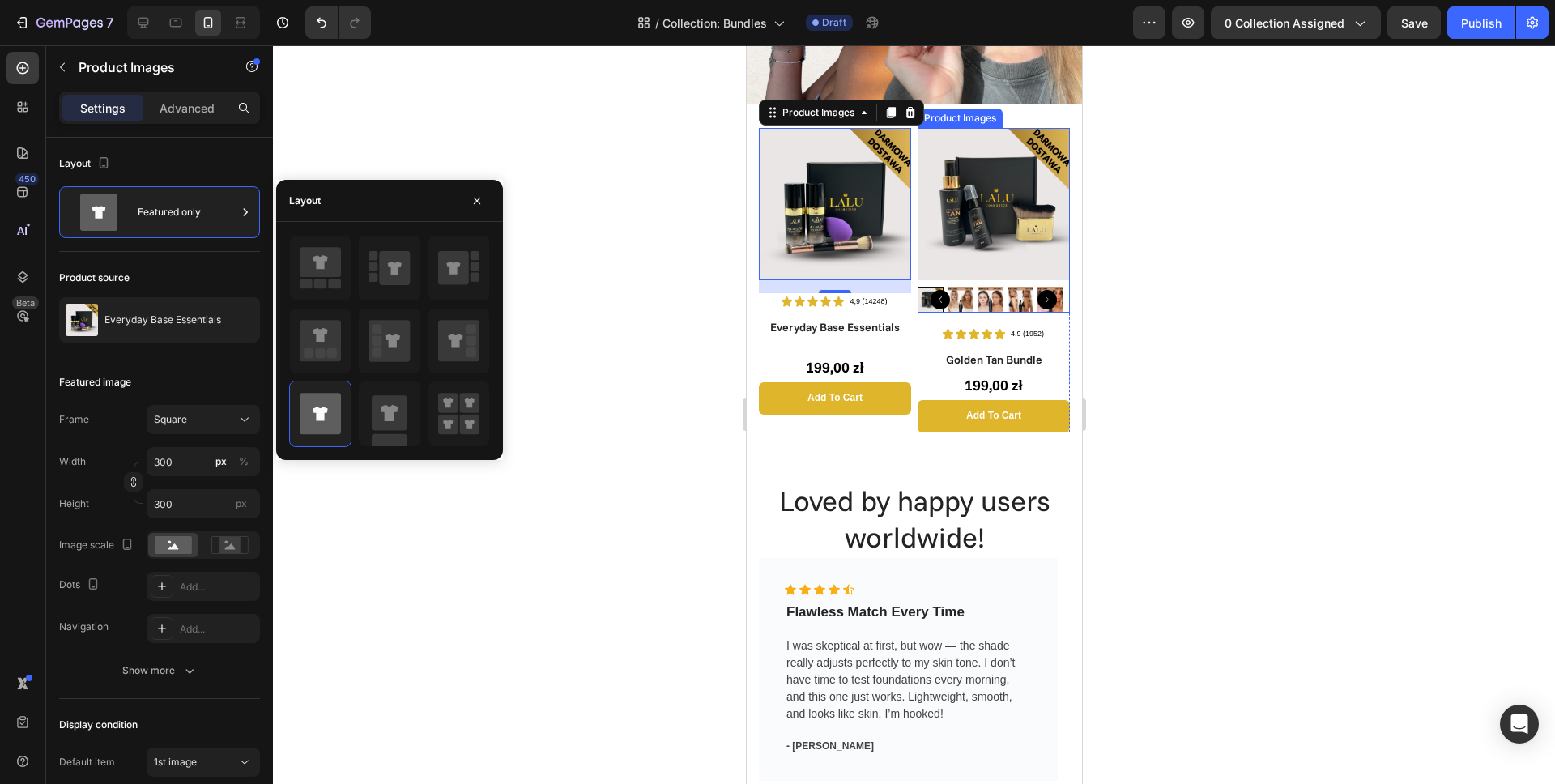
click at [976, 218] on img at bounding box center [993, 204] width 152 height 152
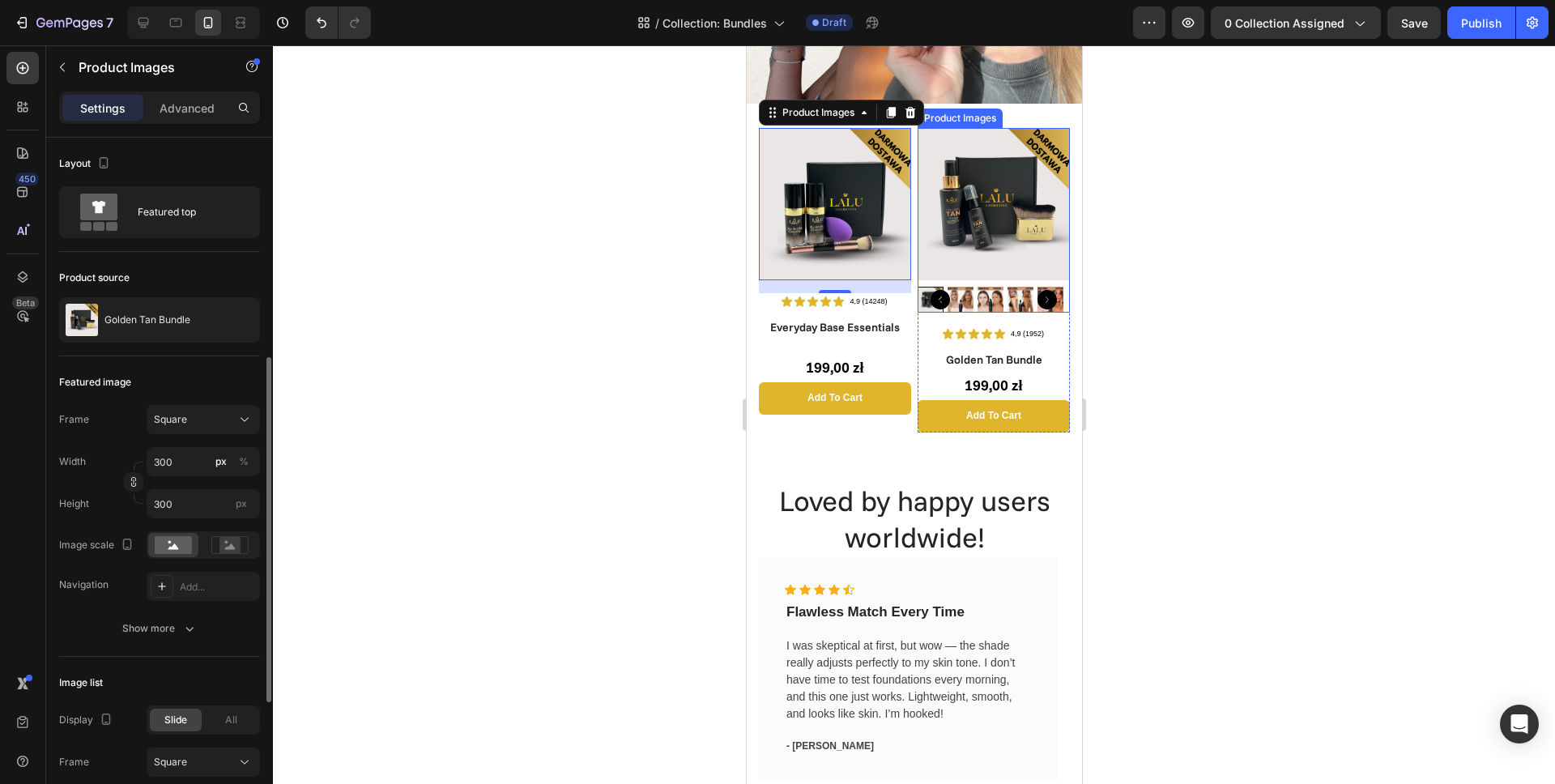
scroll to position [146, 0]
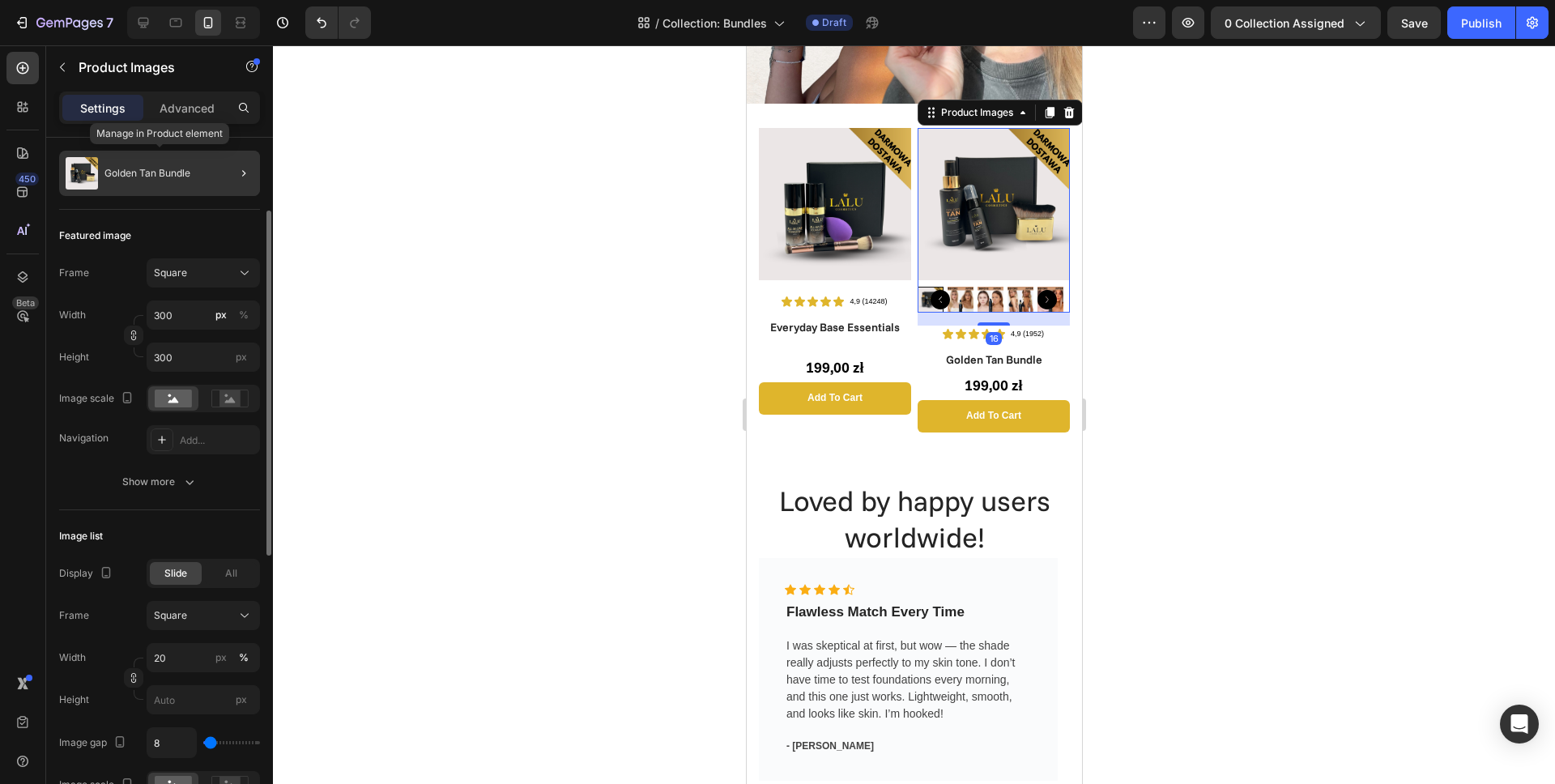
click at [211, 178] on div "Golden Tan Bundle" at bounding box center [159, 173] width 201 height 46
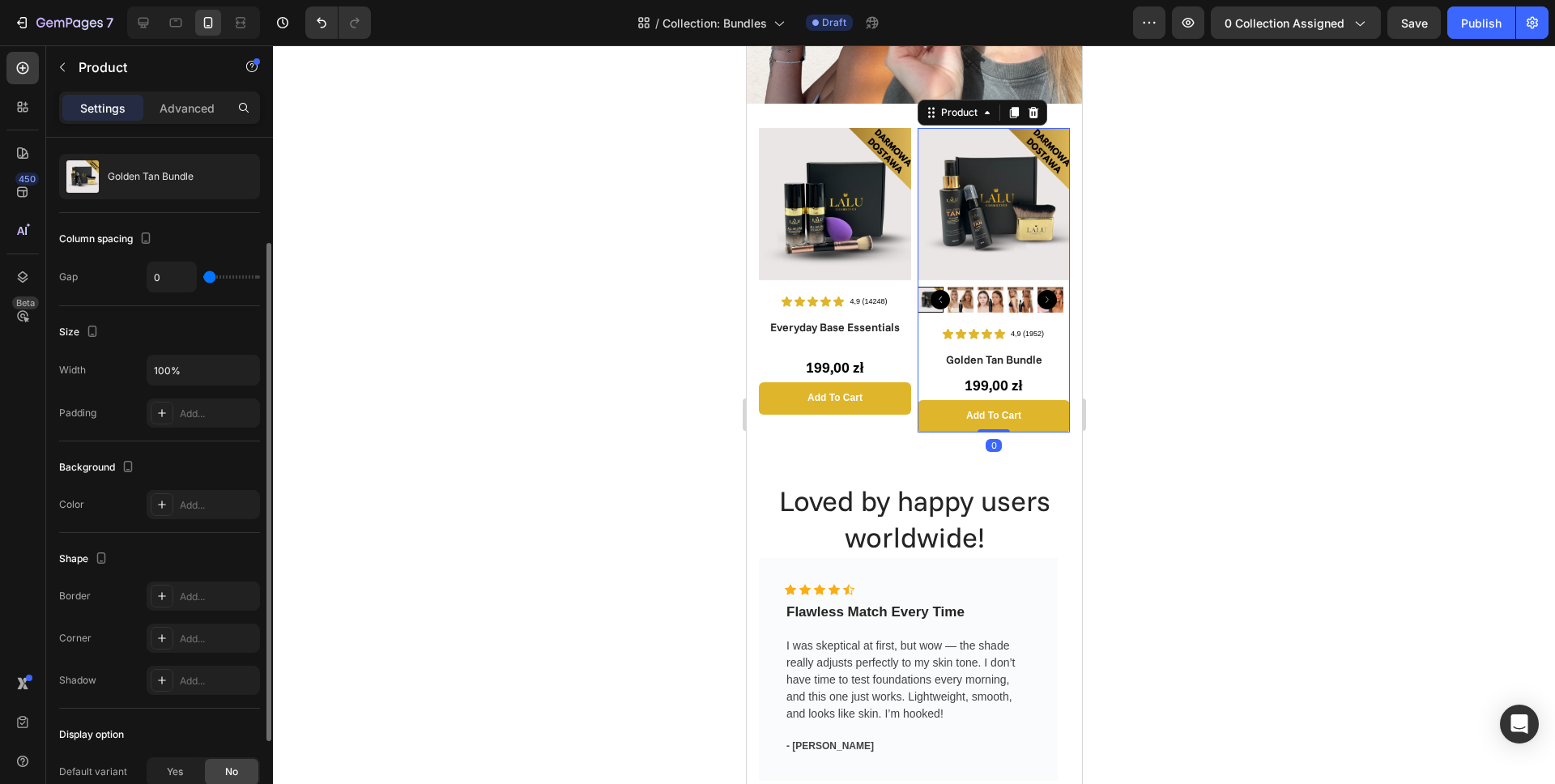
scroll to position [0, 0]
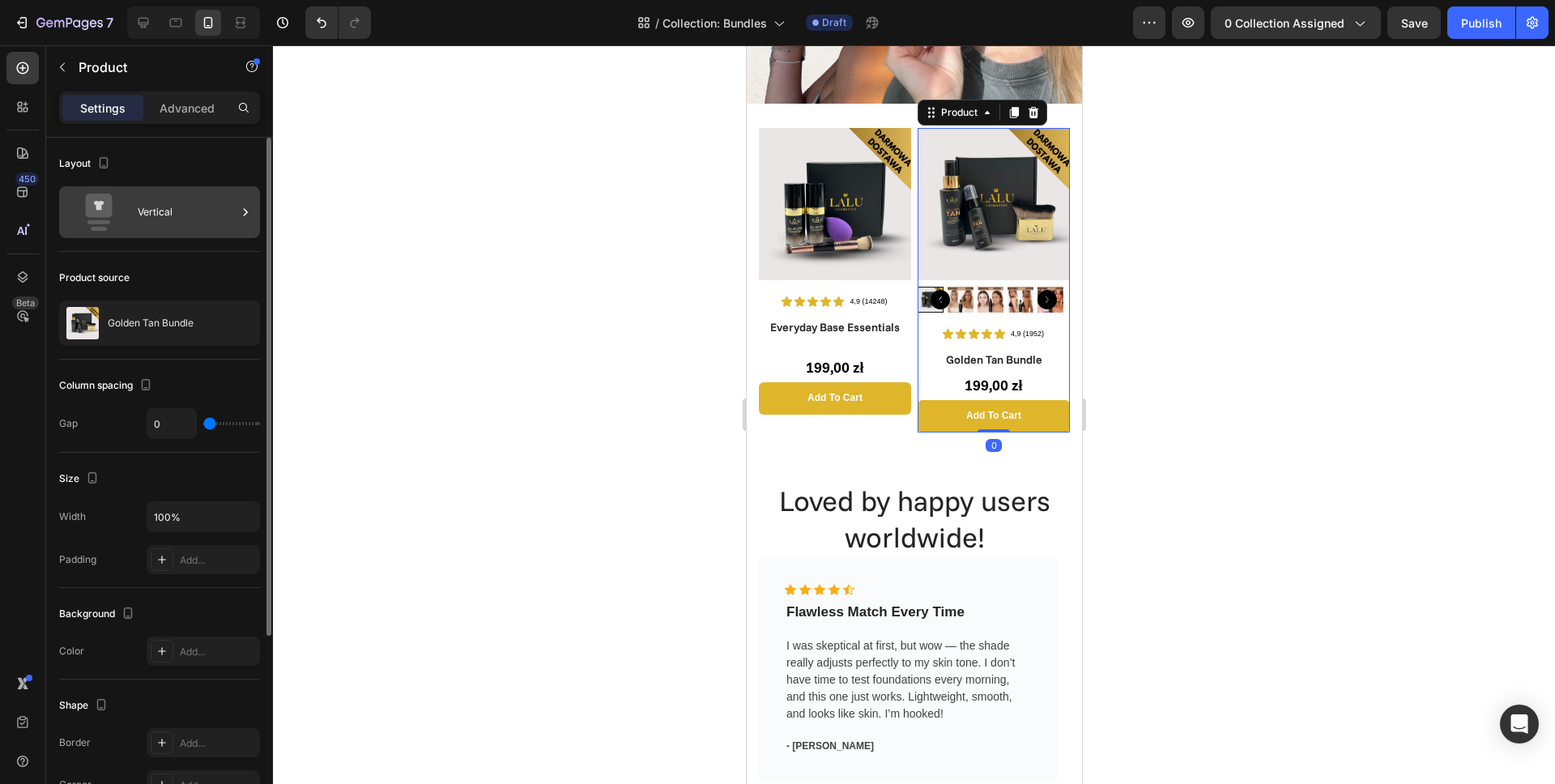
click at [180, 203] on div "Vertical" at bounding box center [186, 211] width 99 height 37
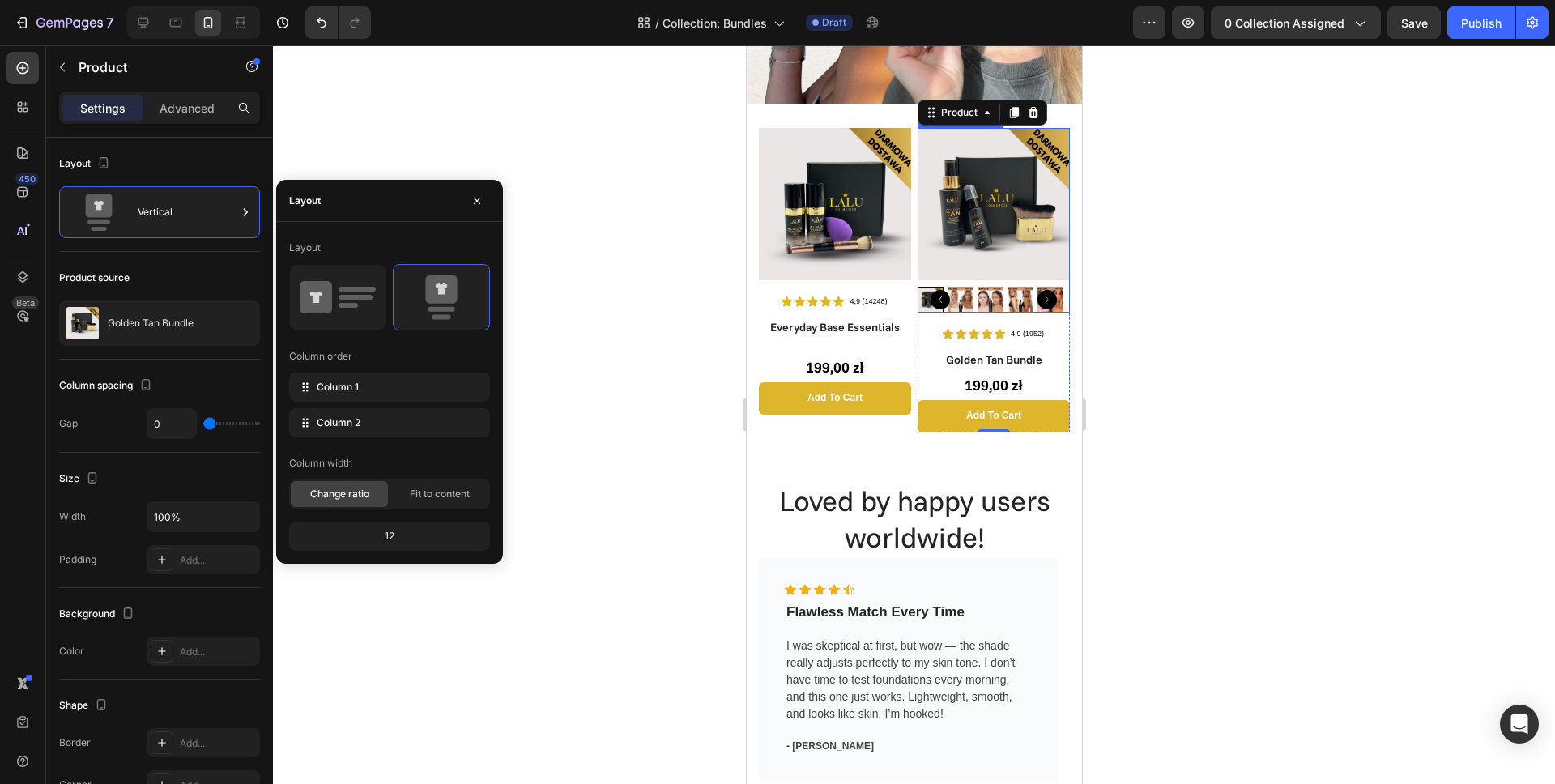
click at [988, 197] on img at bounding box center [993, 204] width 152 height 152
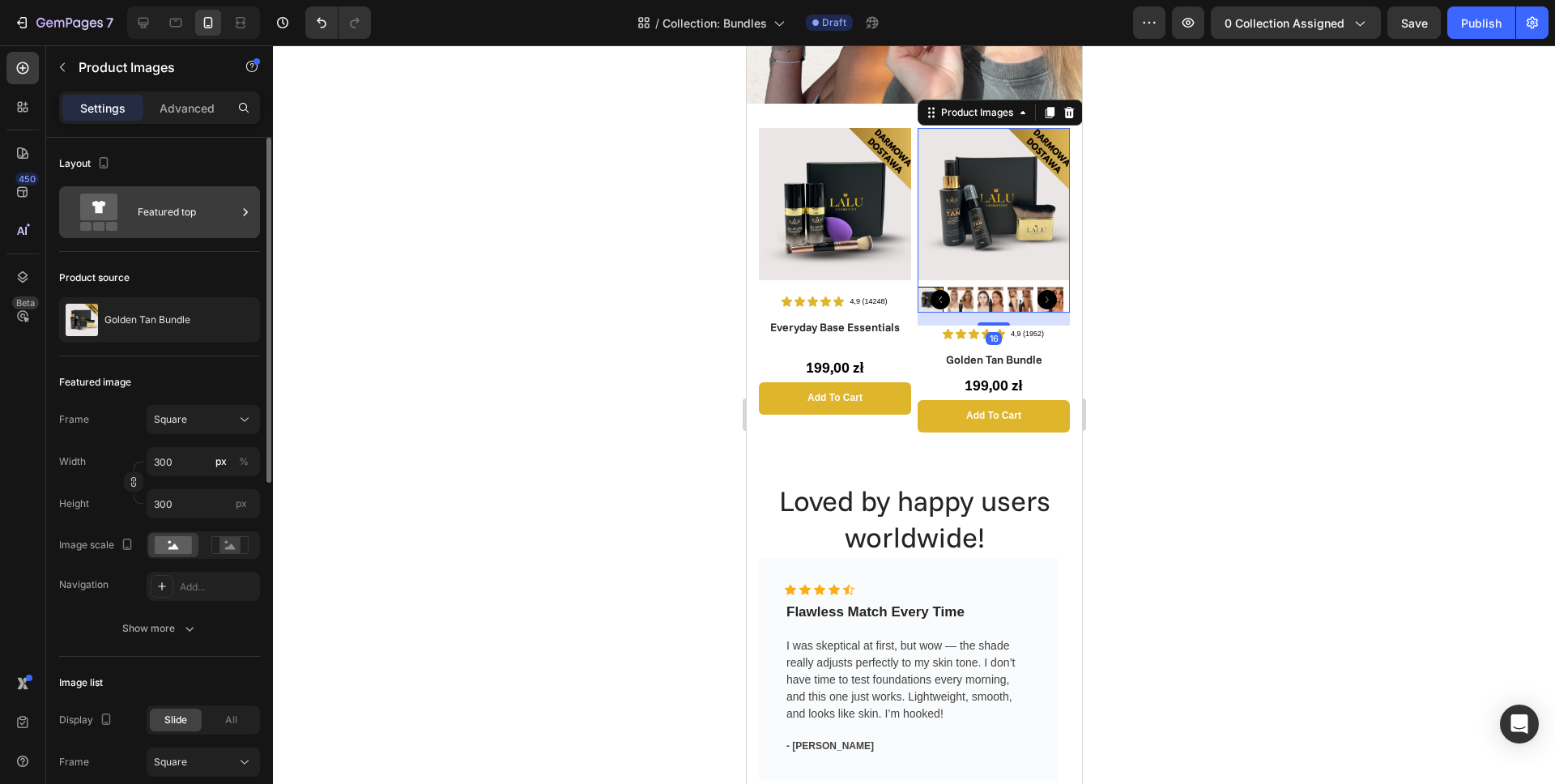
click at [147, 218] on div "Featured top" at bounding box center [186, 211] width 99 height 37
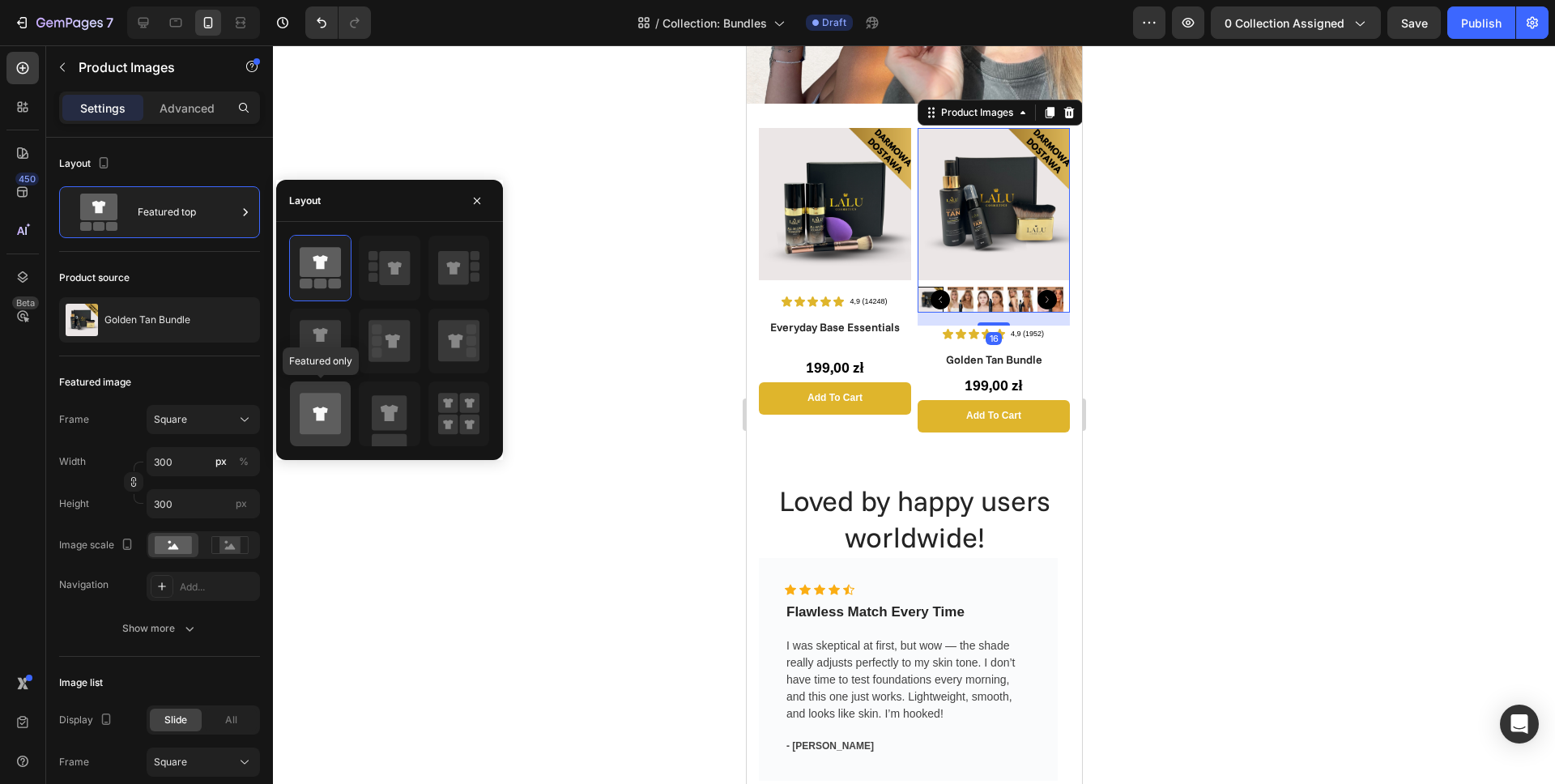
click at [326, 419] on icon at bounding box center [320, 413] width 41 height 41
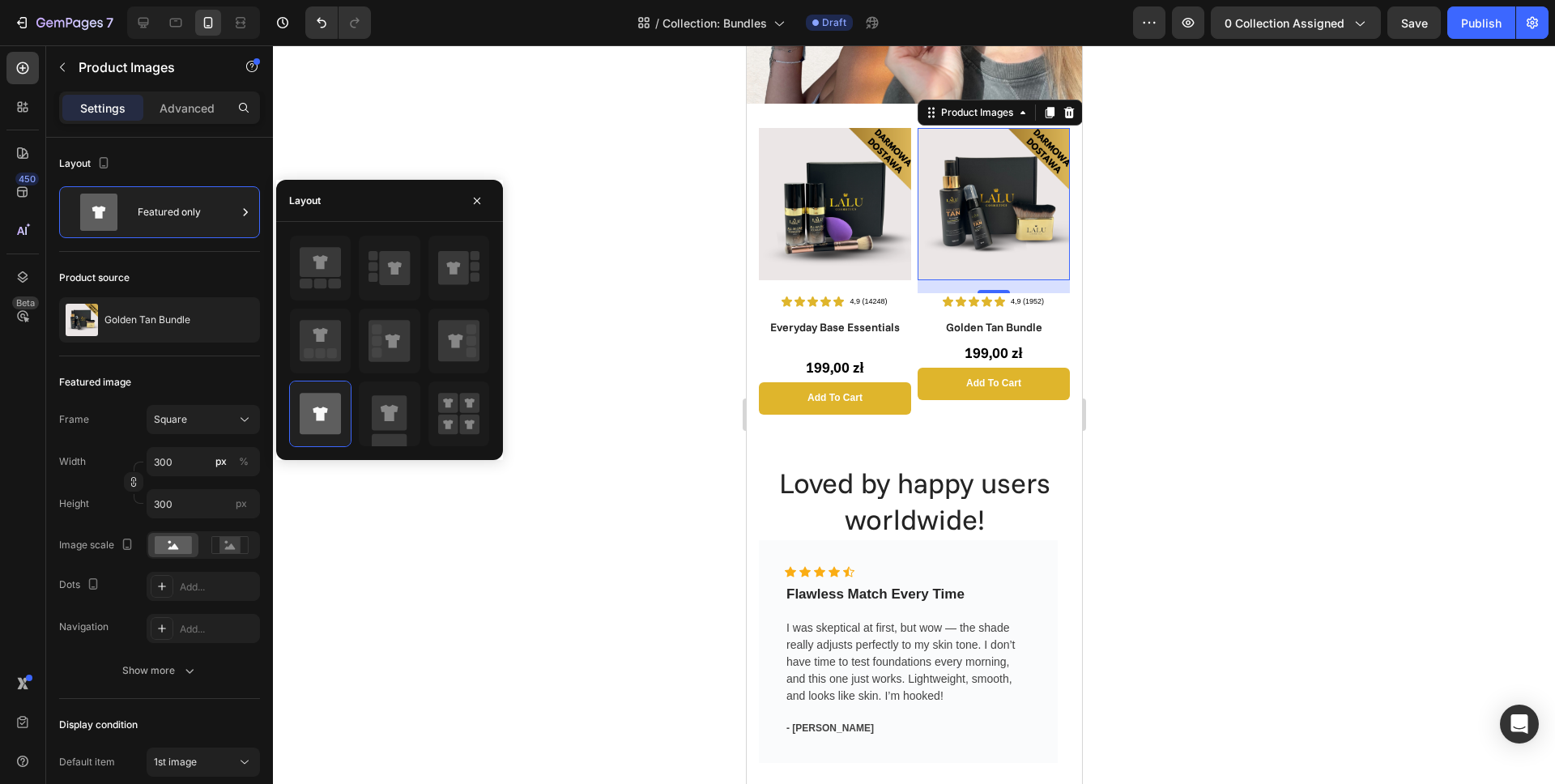
click at [642, 306] on div at bounding box center [914, 415] width 1282 height 738
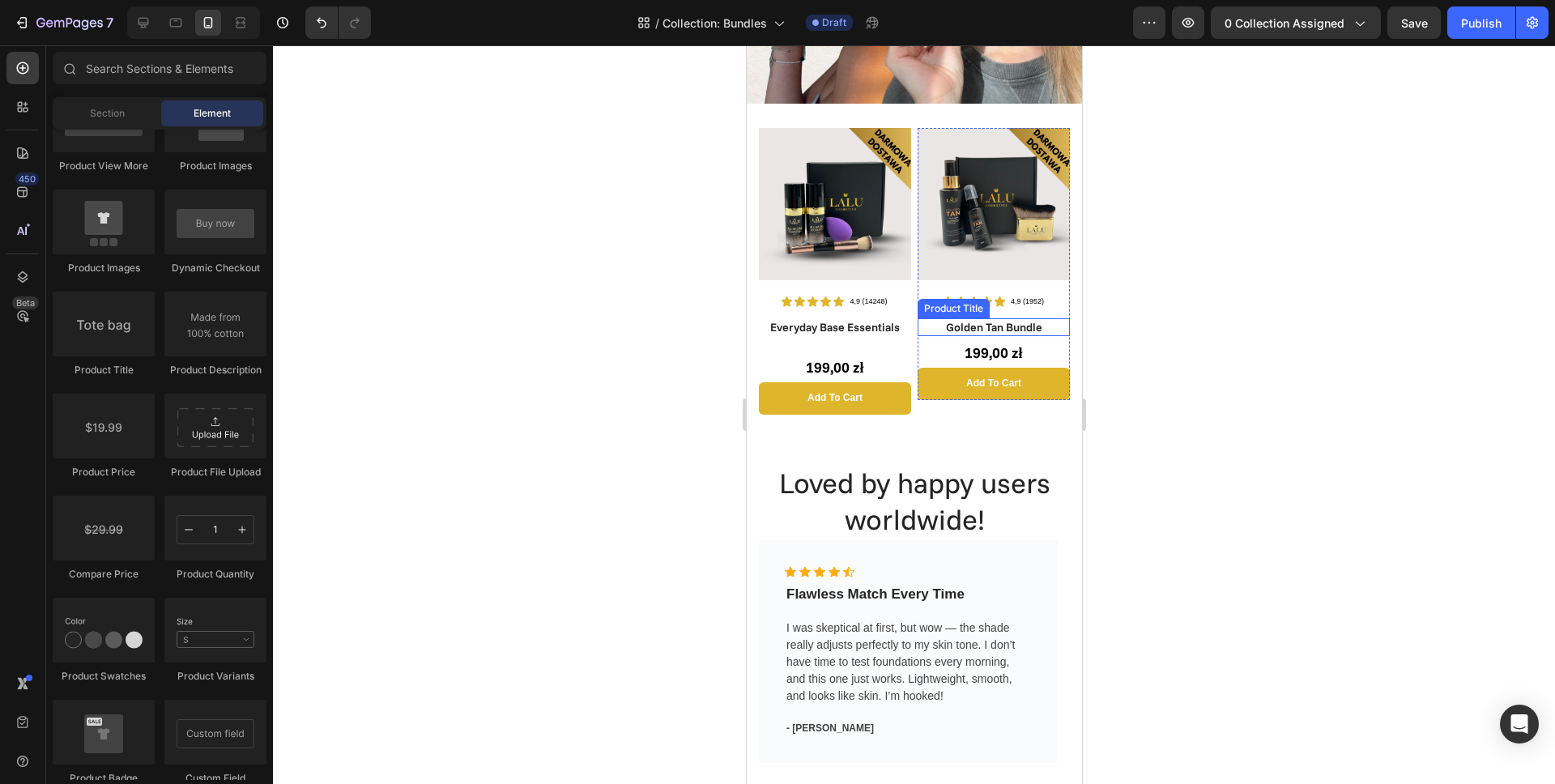
click at [976, 324] on h1 "Golden Tan Bundle" at bounding box center [993, 327] width 152 height 18
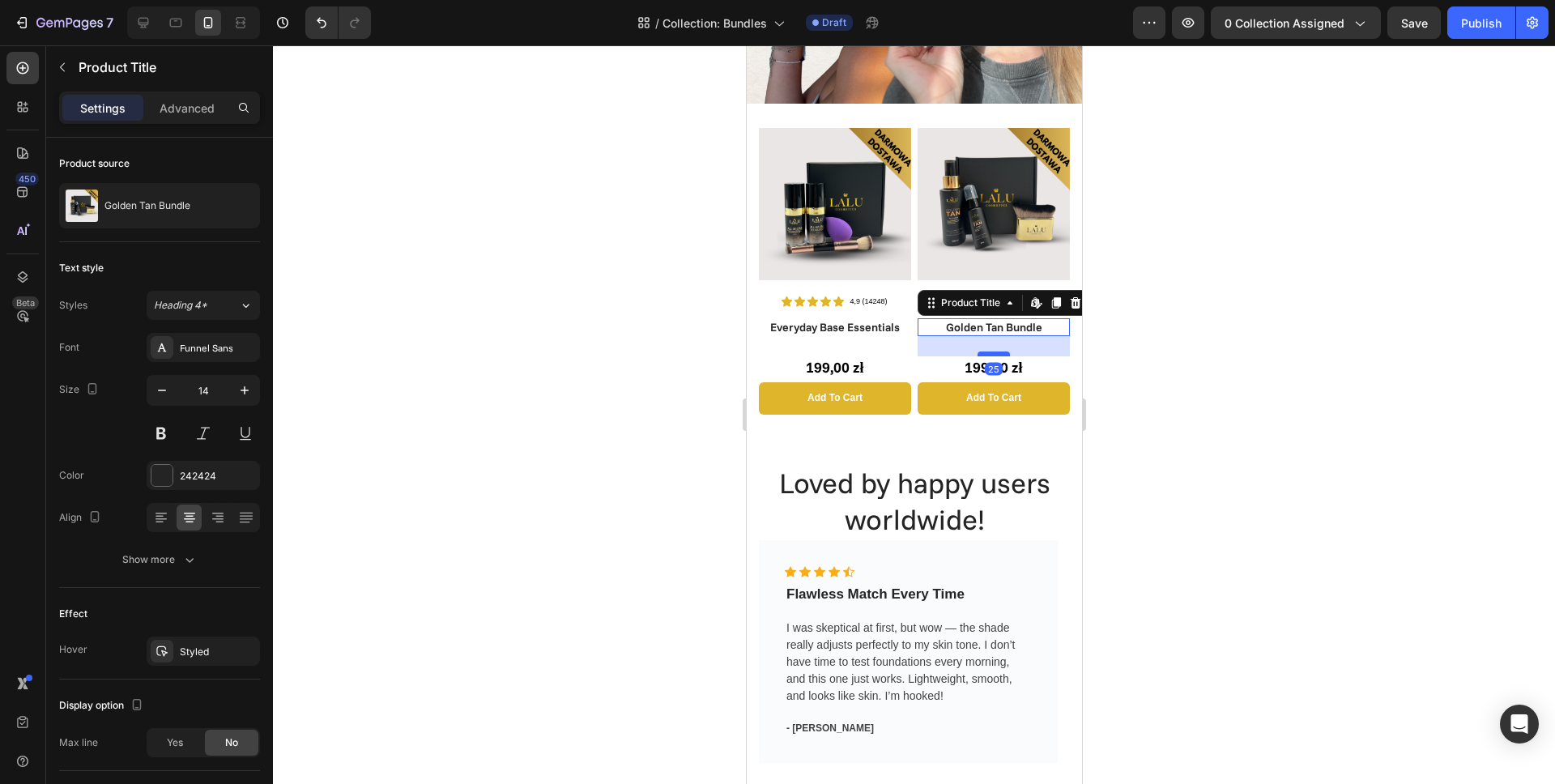
drag, startPoint x: 985, startPoint y: 332, endPoint x: 986, endPoint y: 347, distance: 15.0
click at [986, 351] on div at bounding box center [993, 353] width 33 height 5
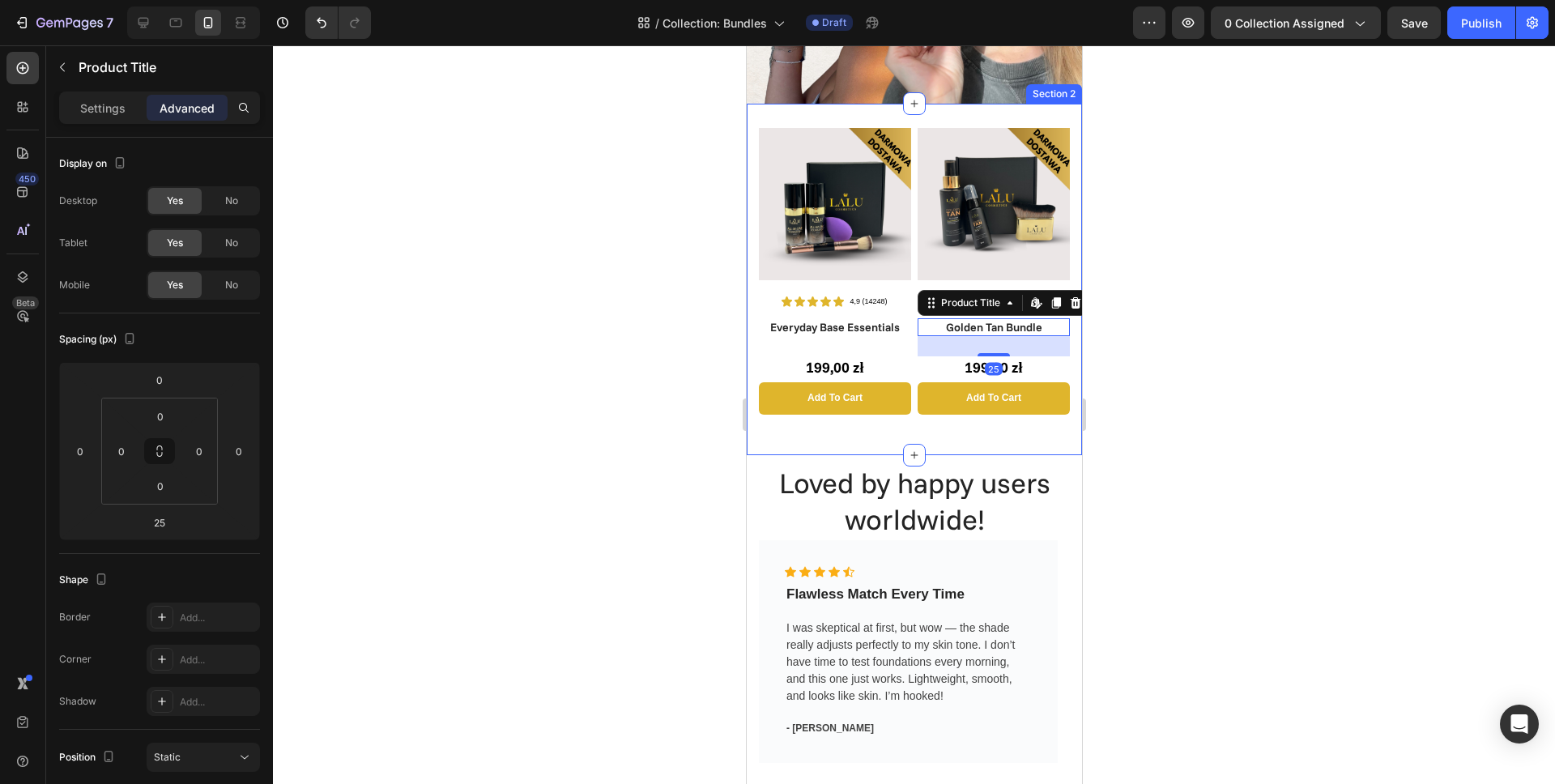
click at [614, 351] on div at bounding box center [914, 415] width 1282 height 738
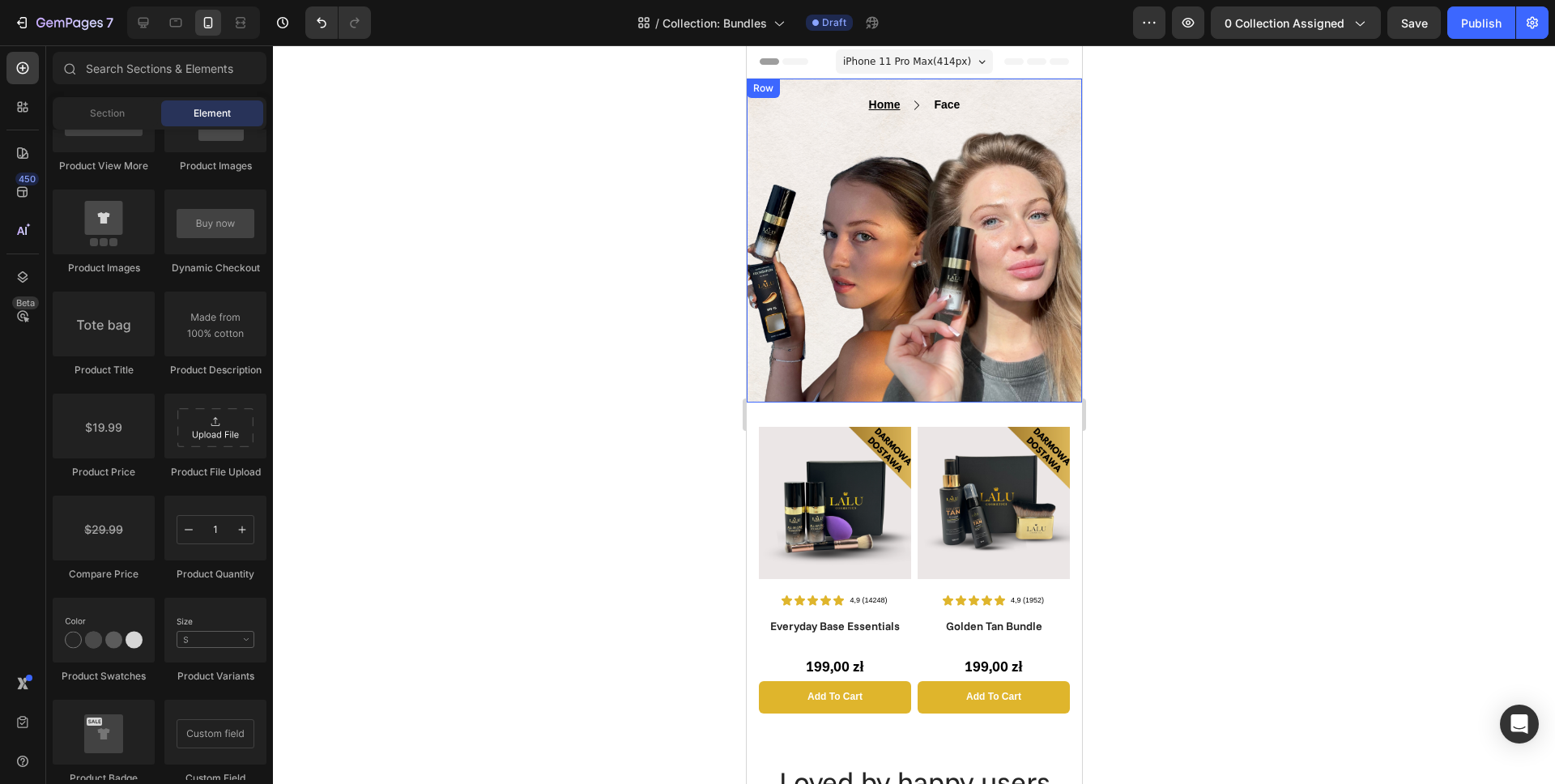
click at [812, 312] on div "Home Text block Icon Face Text block Row Text block Row Row Row" at bounding box center [913, 240] width 335 height 323
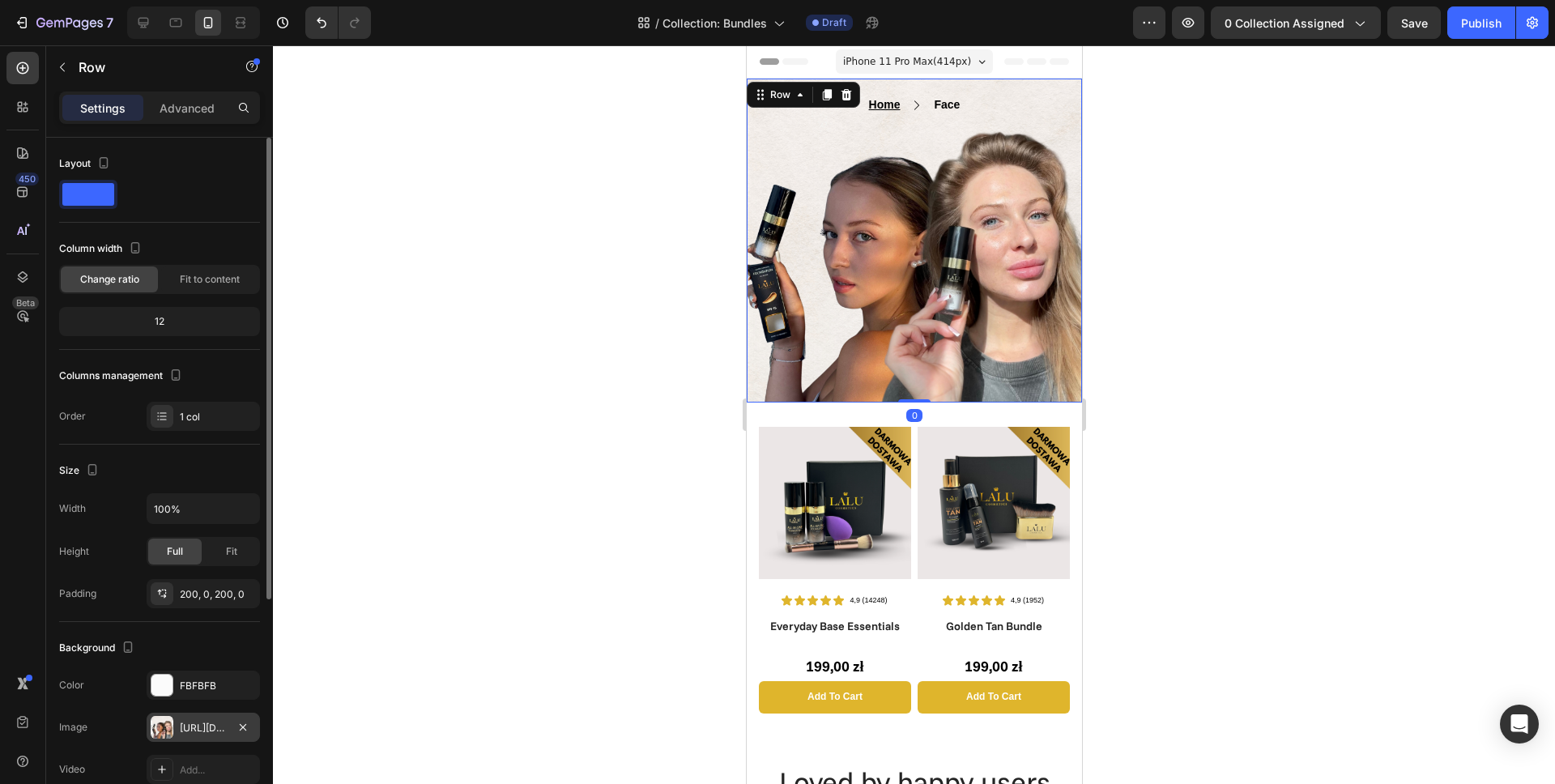
click at [192, 727] on div "[URL][DOMAIN_NAME]" at bounding box center [203, 727] width 47 height 15
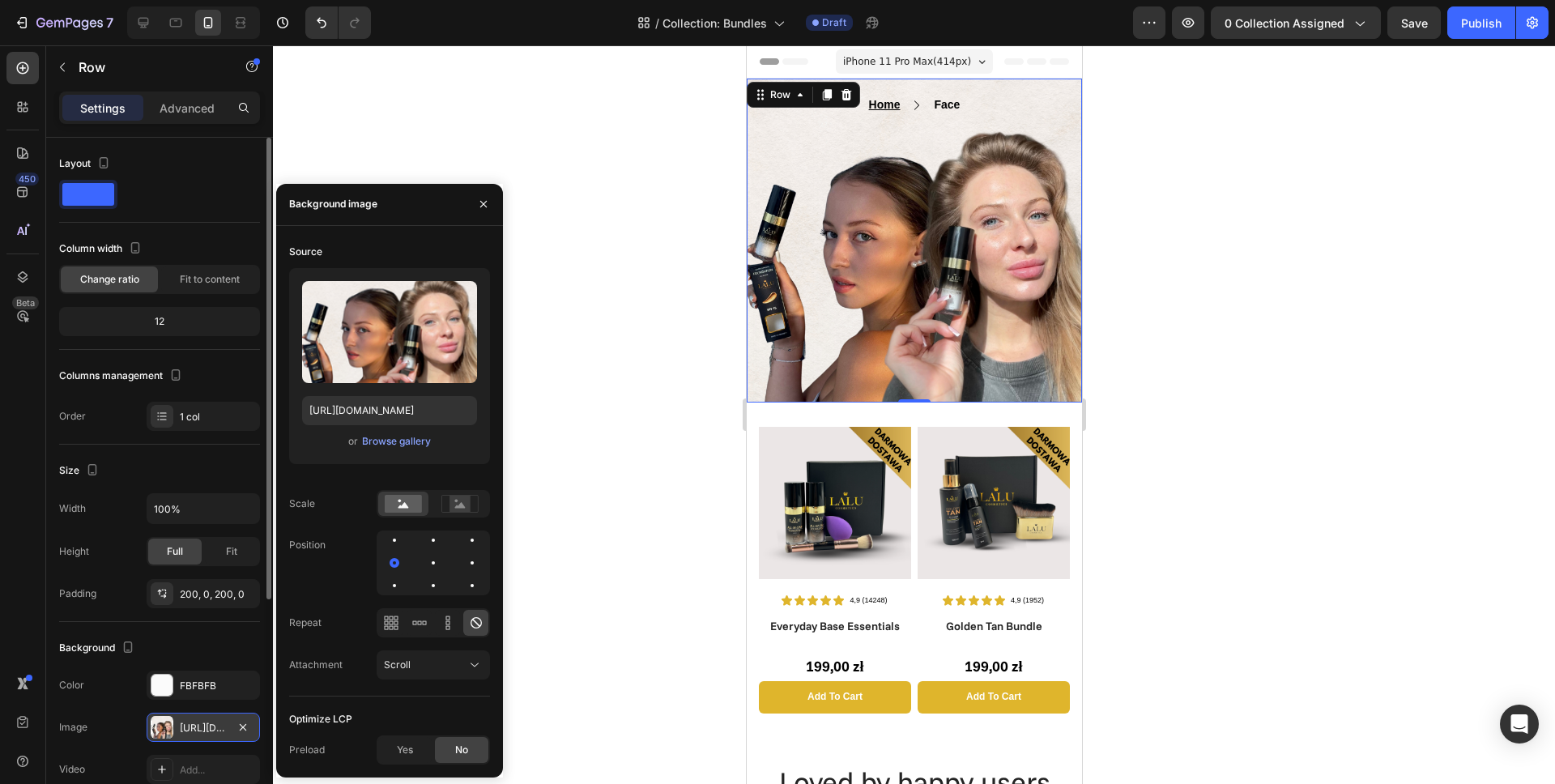
click at [167, 727] on div at bounding box center [161, 726] width 23 height 23
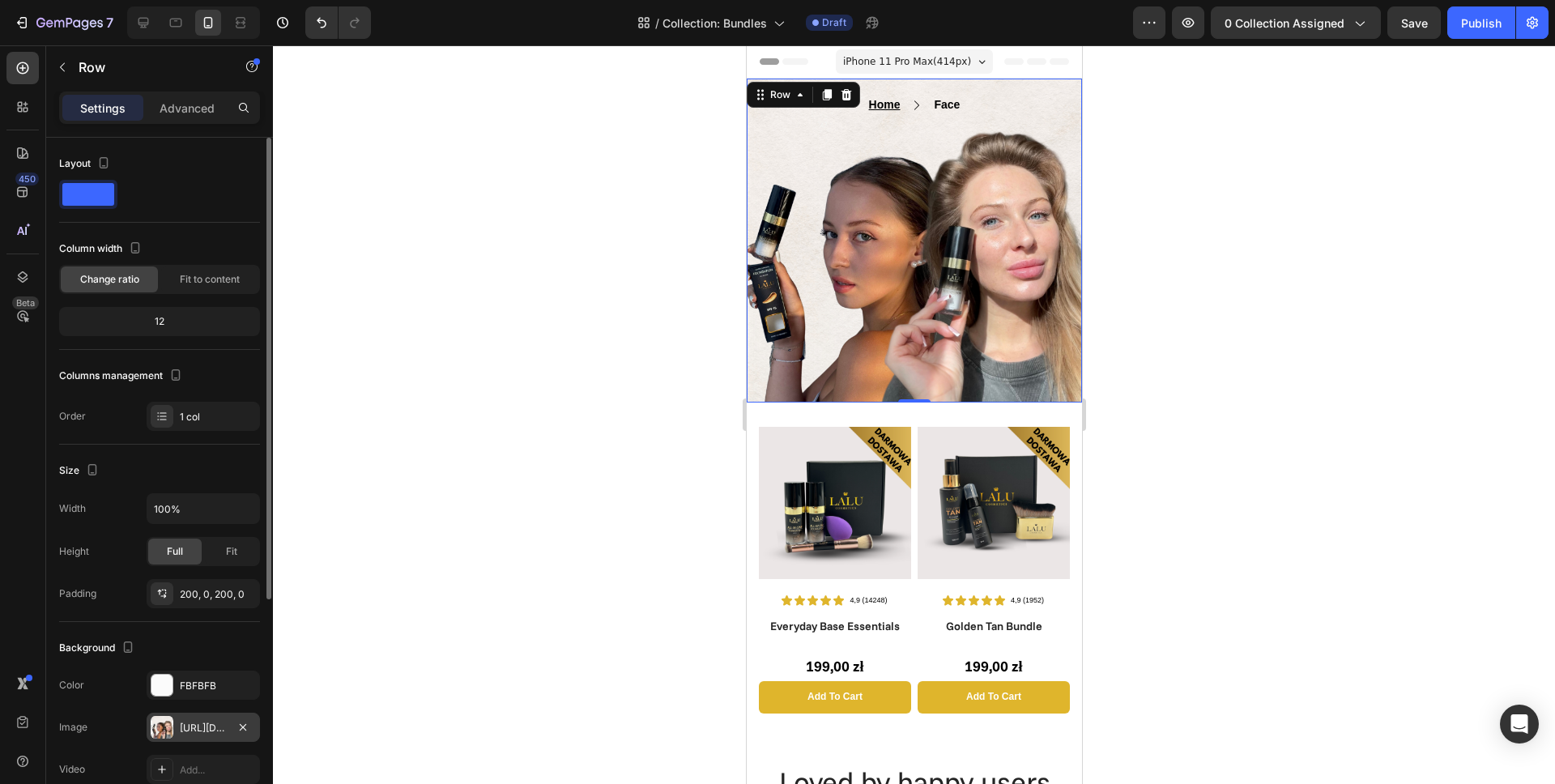
click at [167, 727] on div at bounding box center [161, 726] width 23 height 23
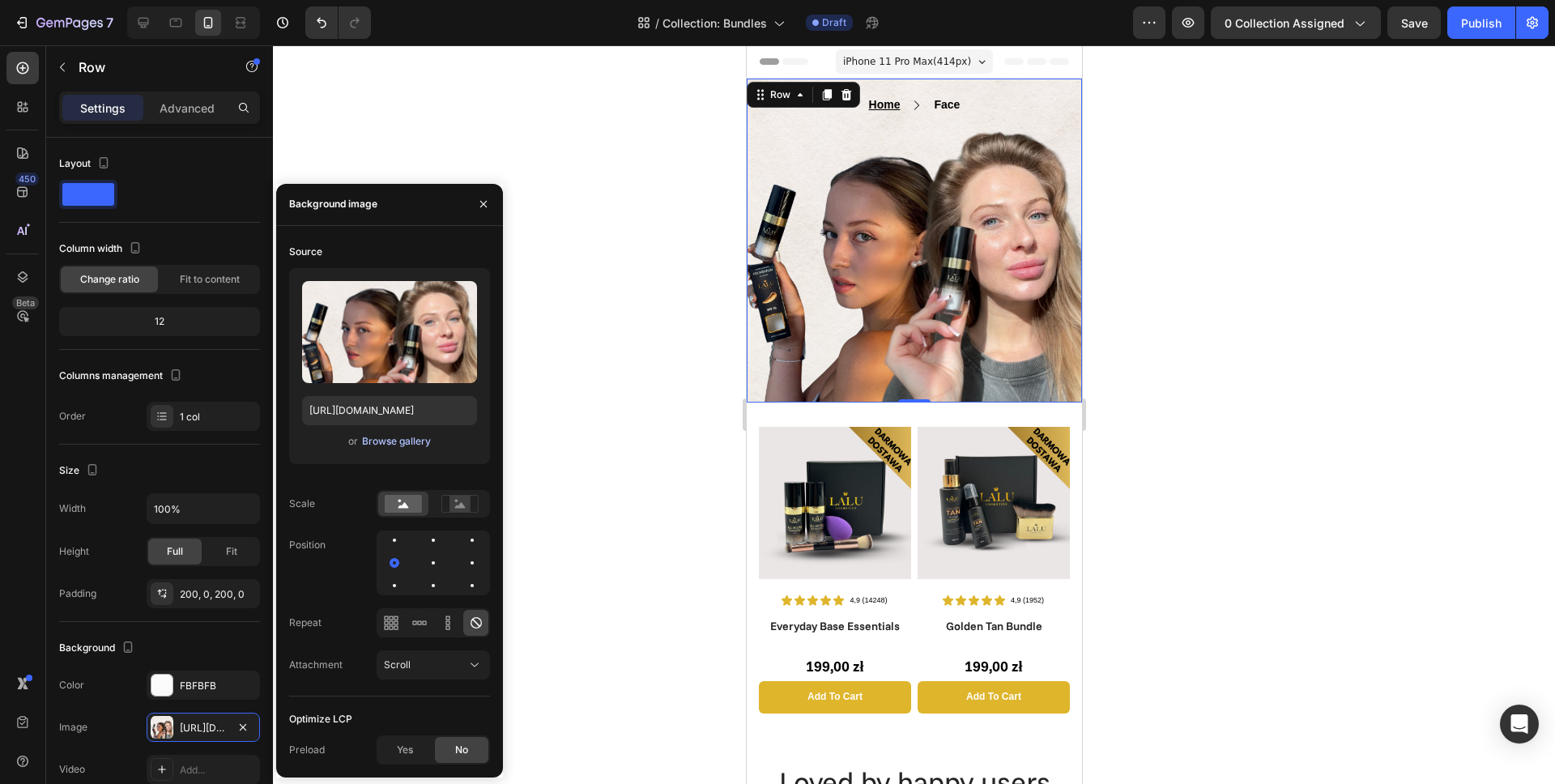
click at [402, 445] on div "Browse gallery" at bounding box center [396, 441] width 69 height 15
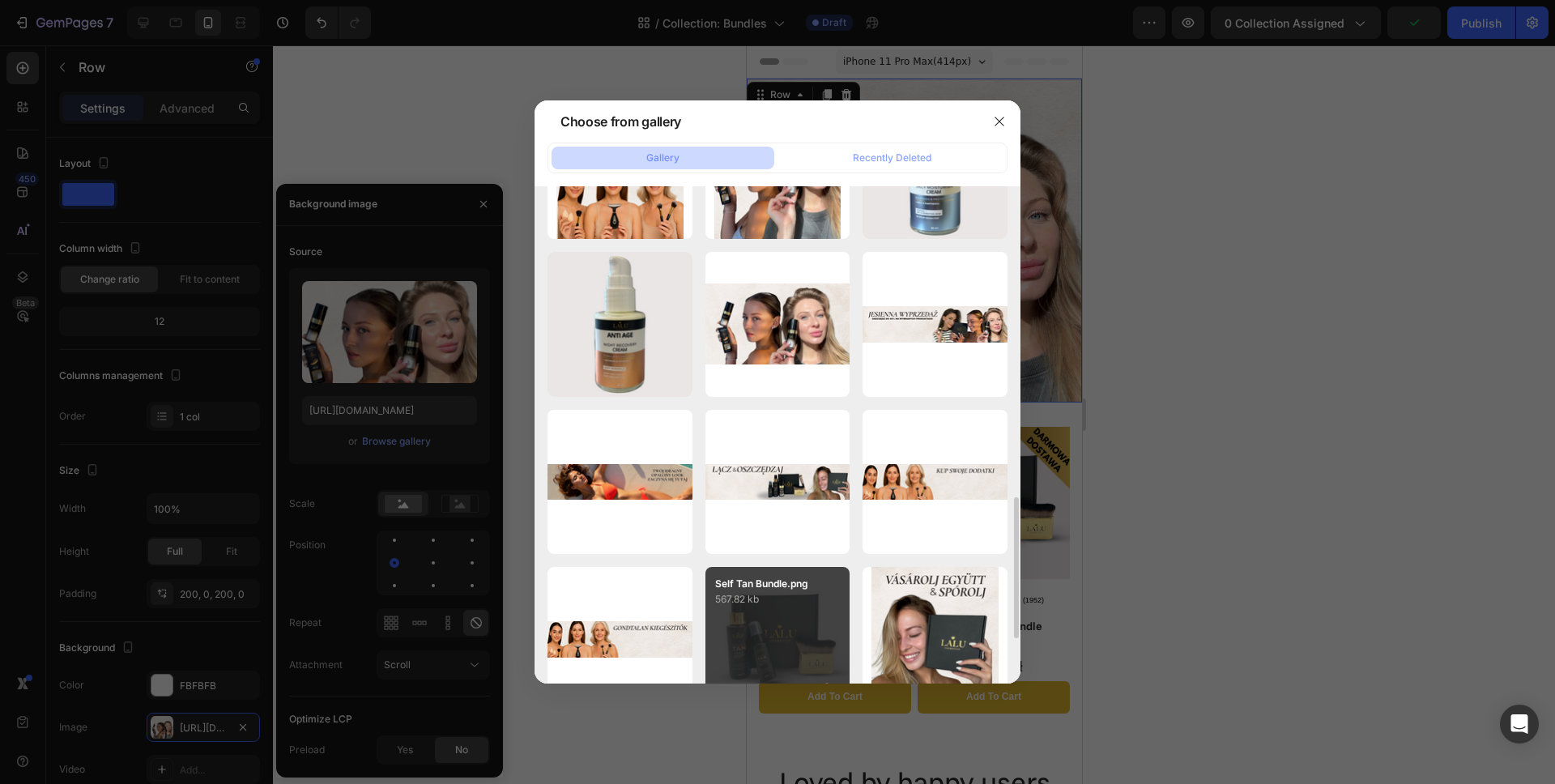
scroll to position [716, 0]
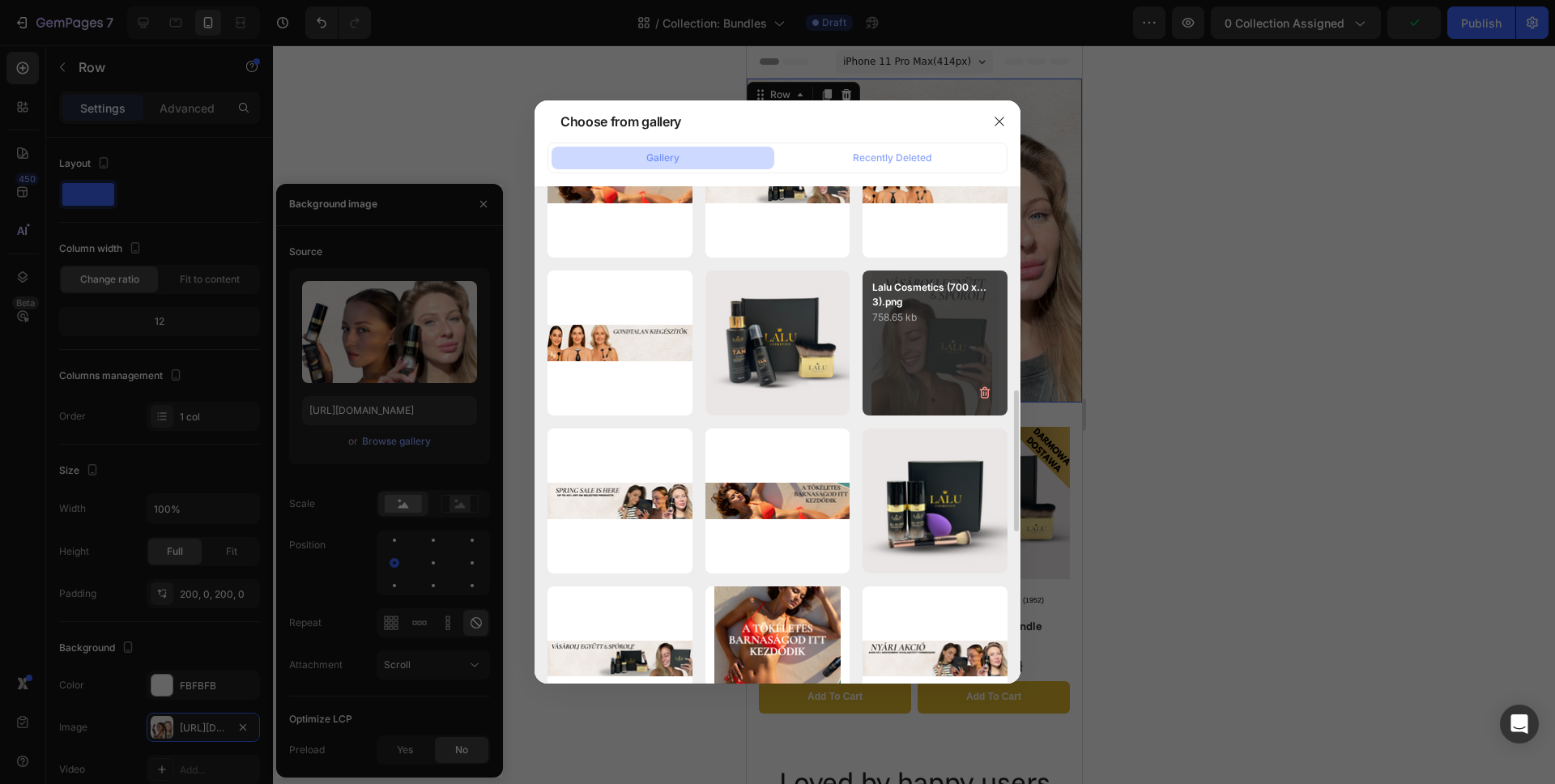
click at [911, 363] on div "Lalu Cosmetics (700 x...3).png 758.65 kb" at bounding box center [935, 343] width 145 height 145
type input "[URL][DOMAIN_NAME]"
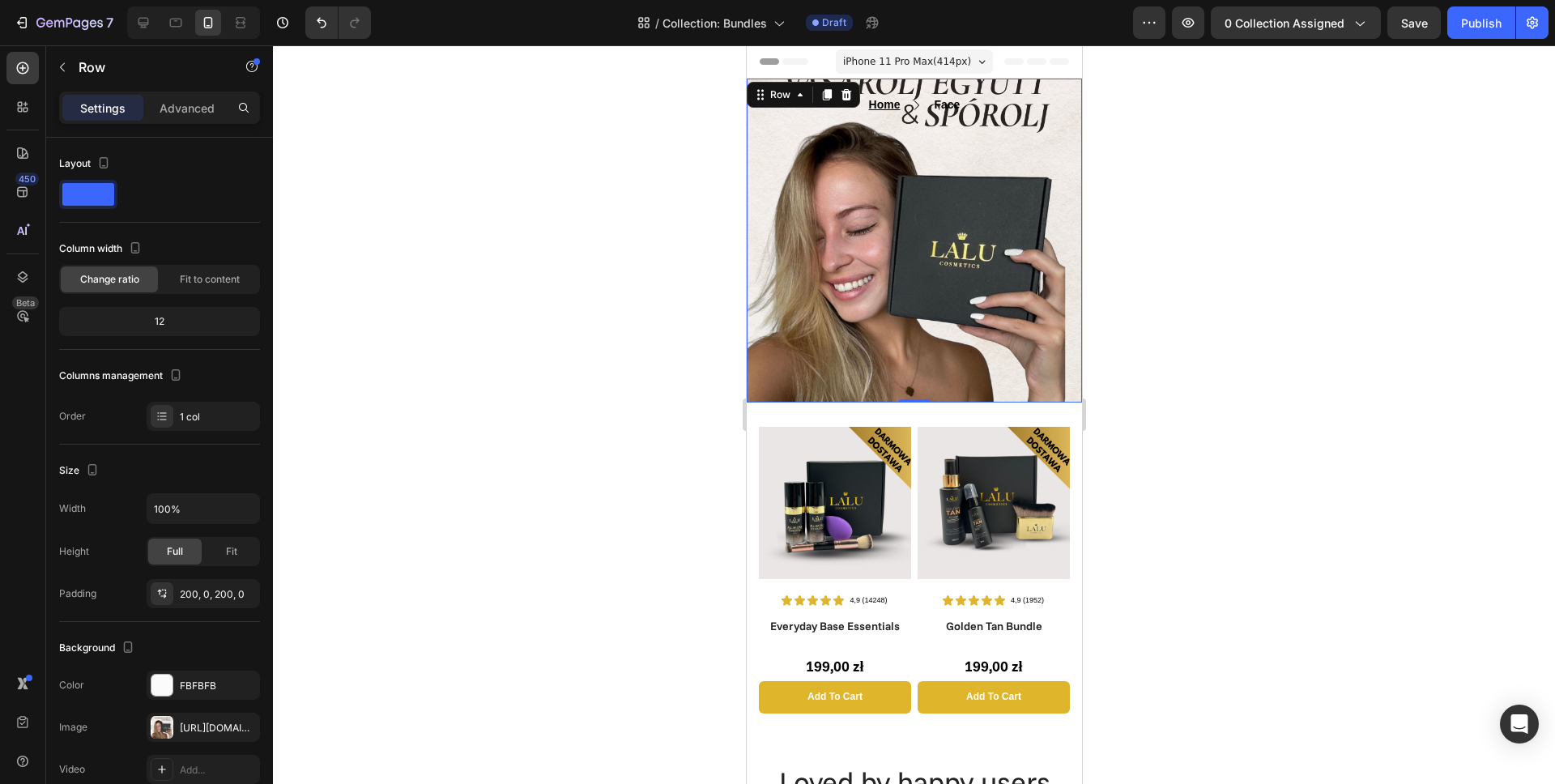
click at [657, 256] on div at bounding box center [914, 415] width 1282 height 738
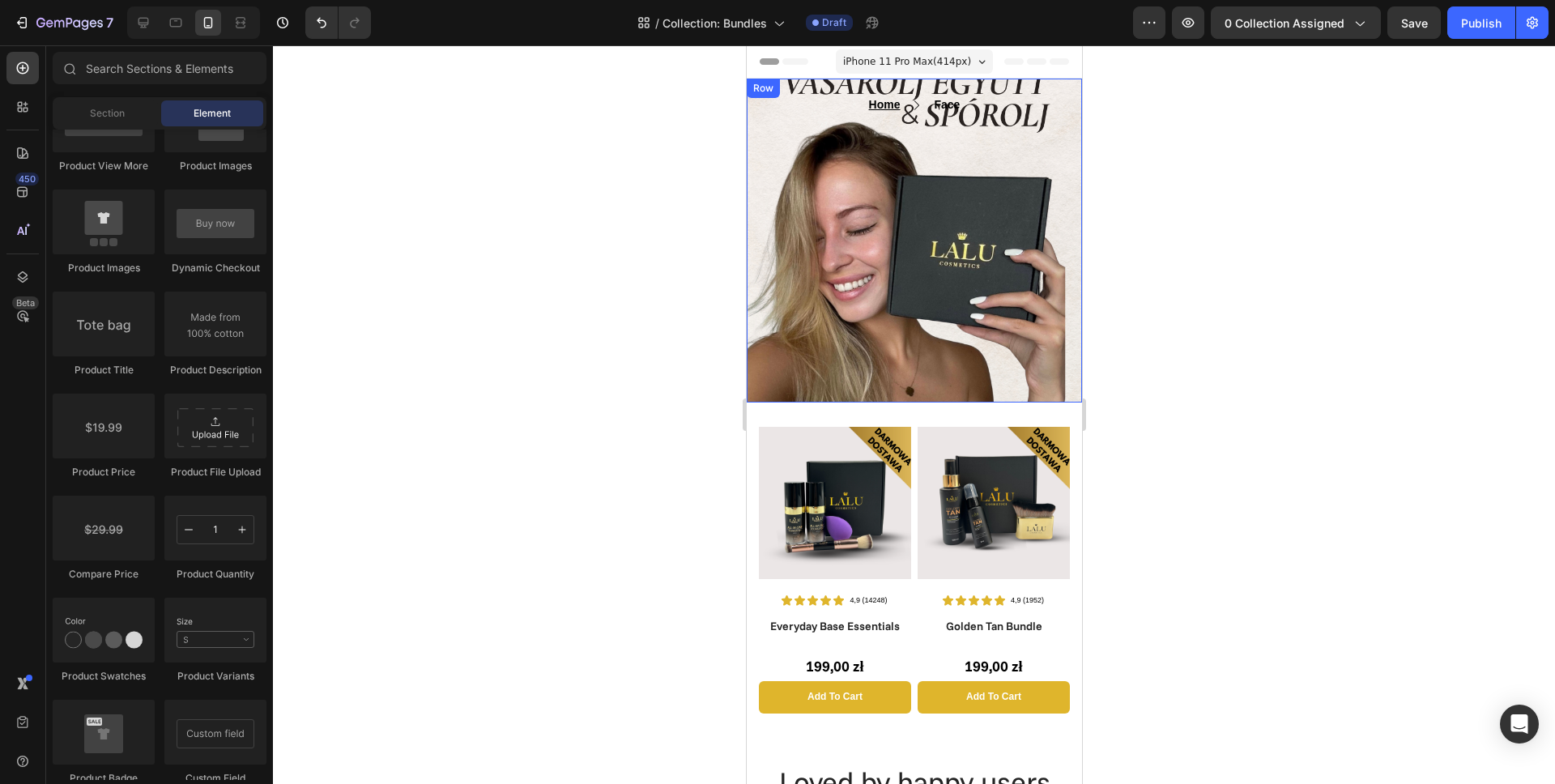
click at [847, 345] on div "Home Text block Icon Face Text block Row Text block Row Row Row" at bounding box center [913, 240] width 335 height 323
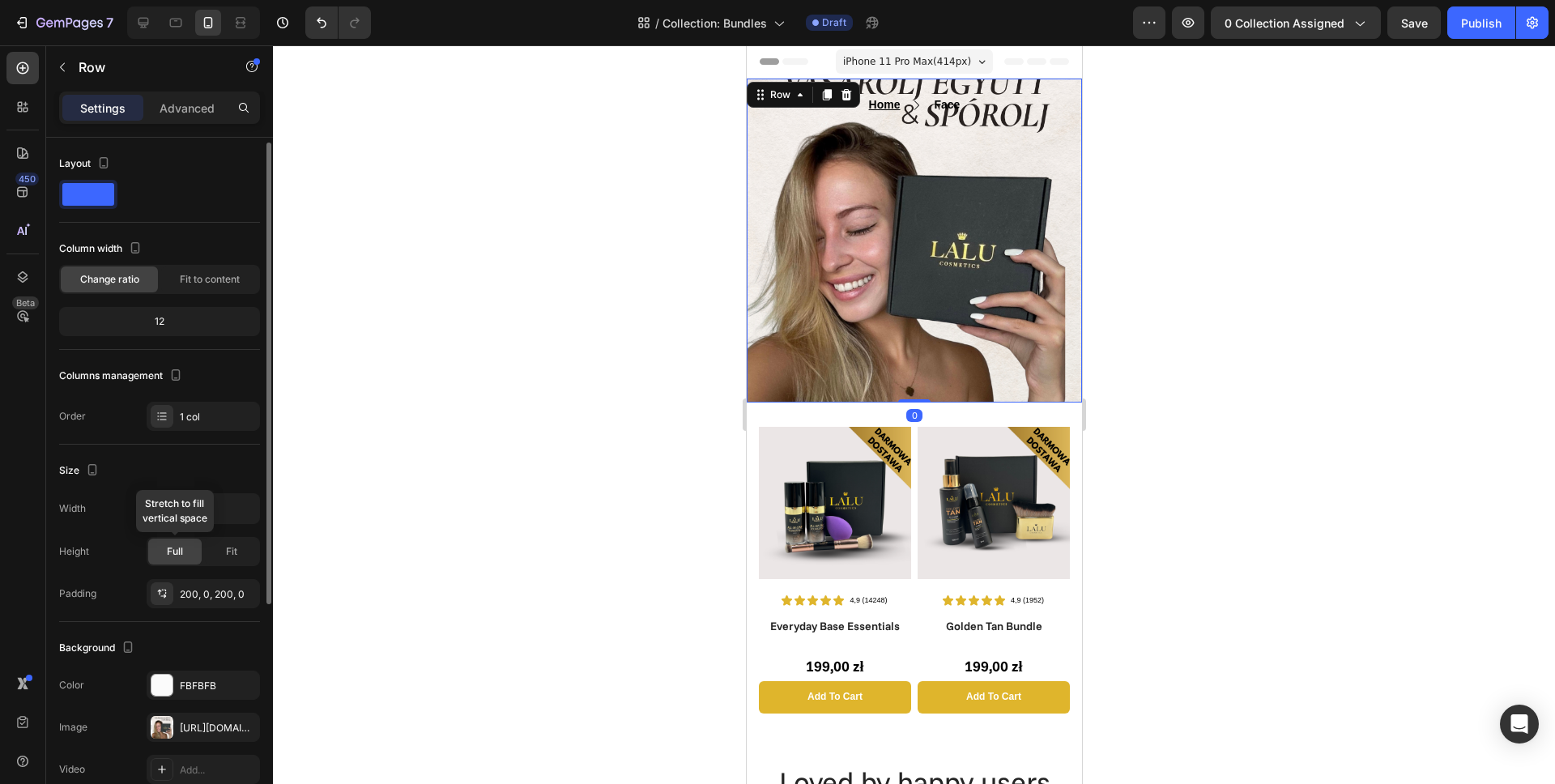
scroll to position [290, 0]
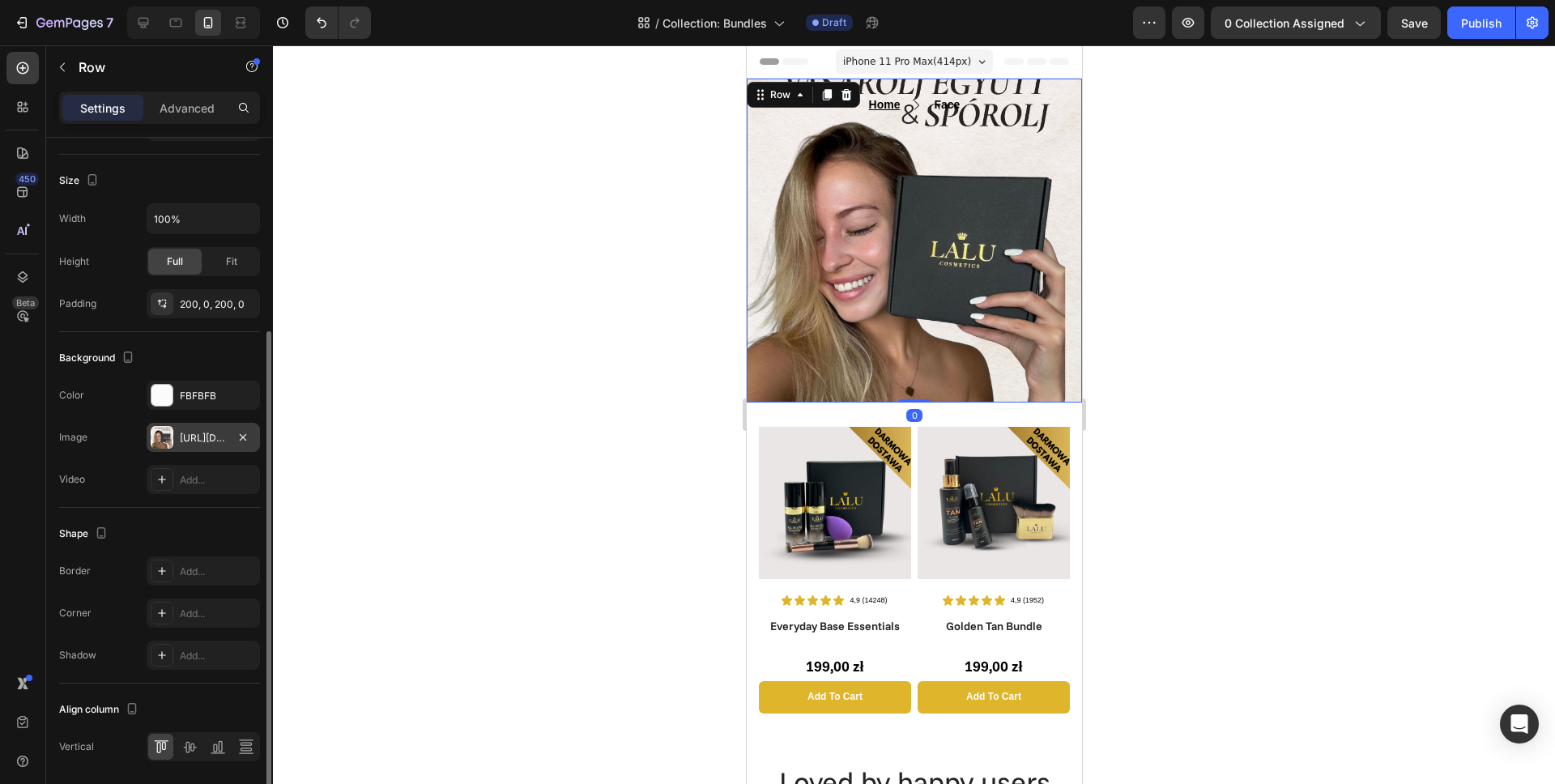
click at [204, 435] on div "[URL][DOMAIN_NAME]" at bounding box center [203, 438] width 47 height 15
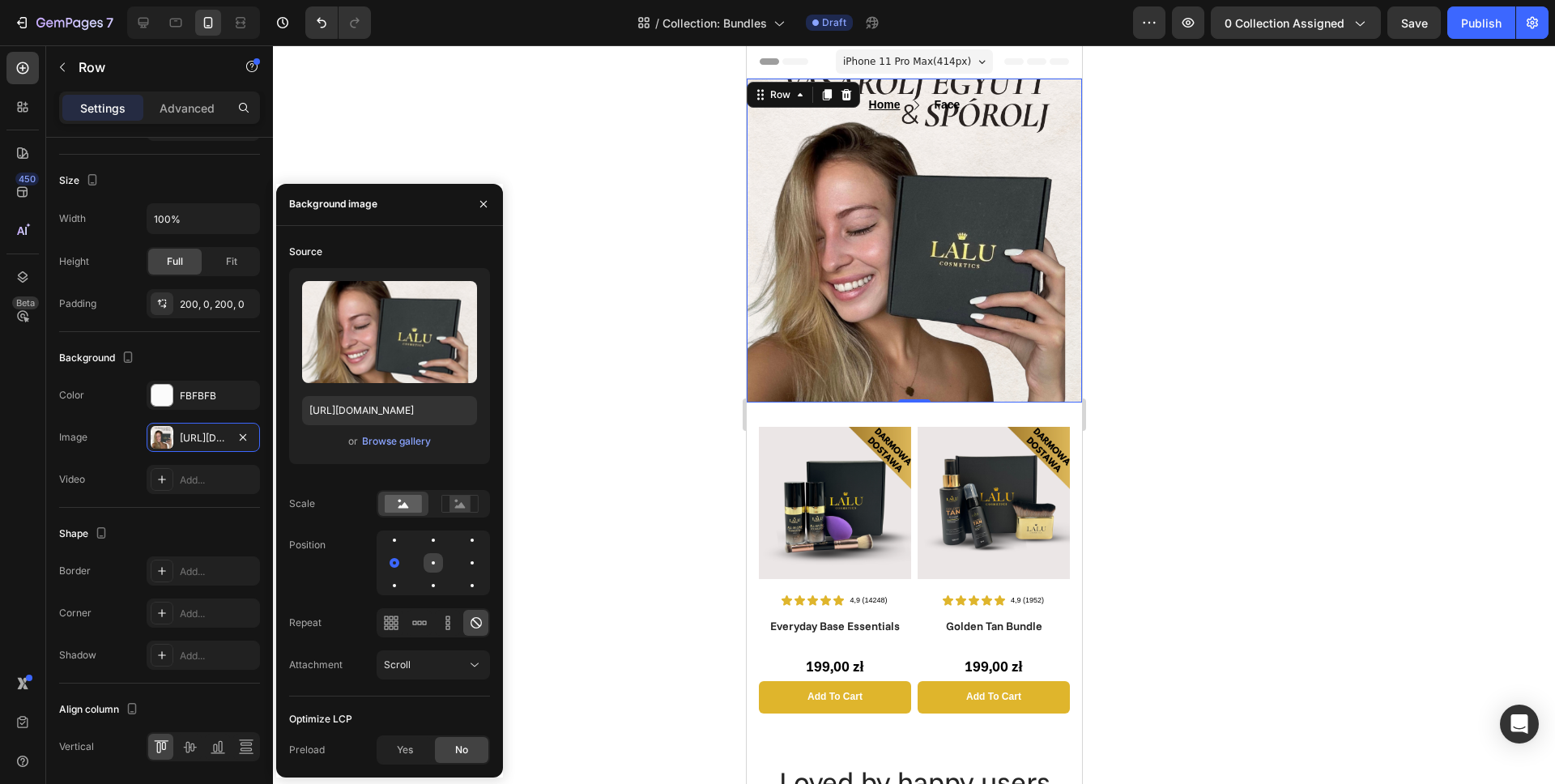
click at [437, 567] on div at bounding box center [434, 563] width 20 height 20
click at [431, 543] on div at bounding box center [434, 540] width 20 height 20
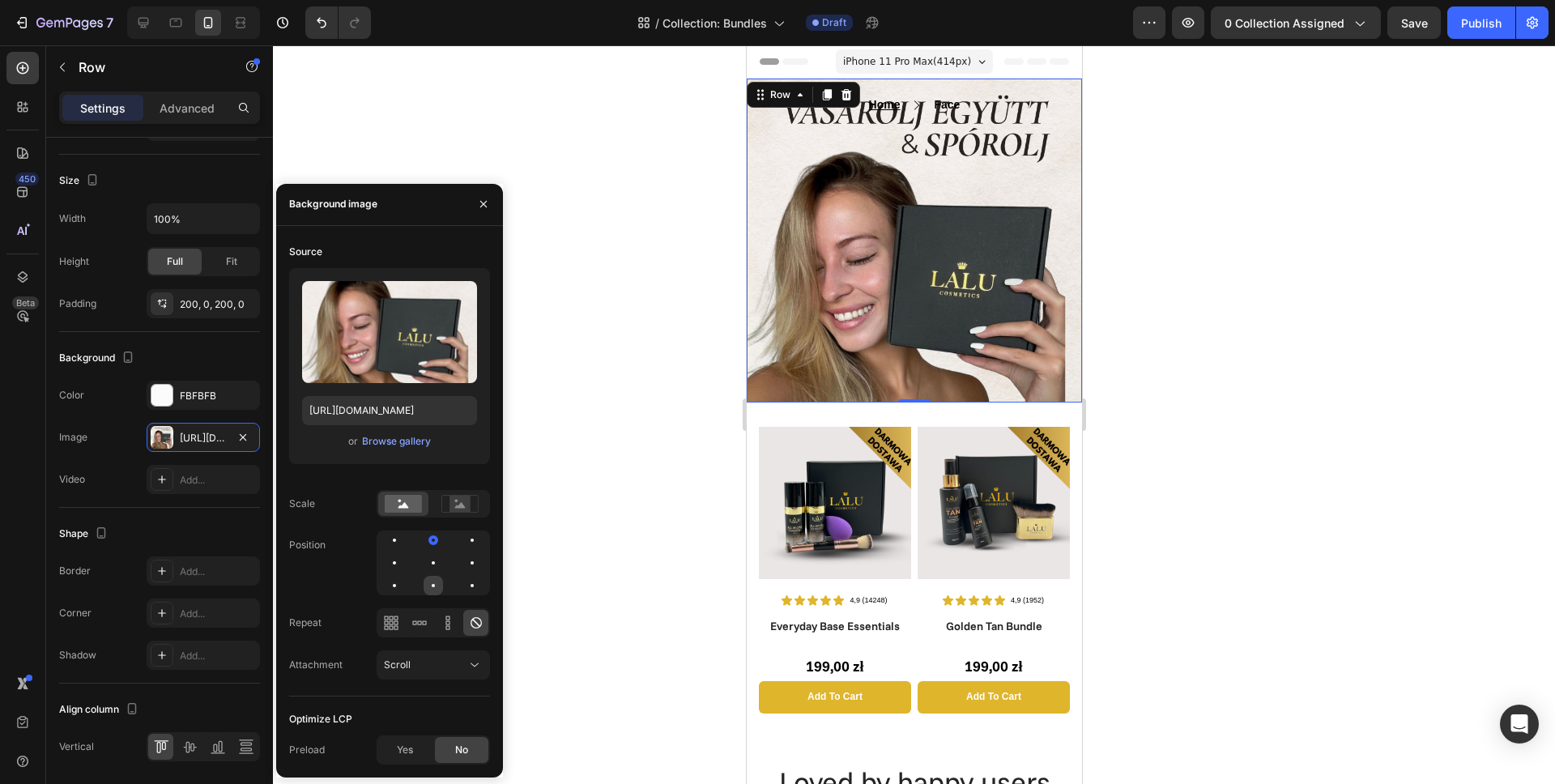
click at [436, 589] on div at bounding box center [434, 585] width 20 height 20
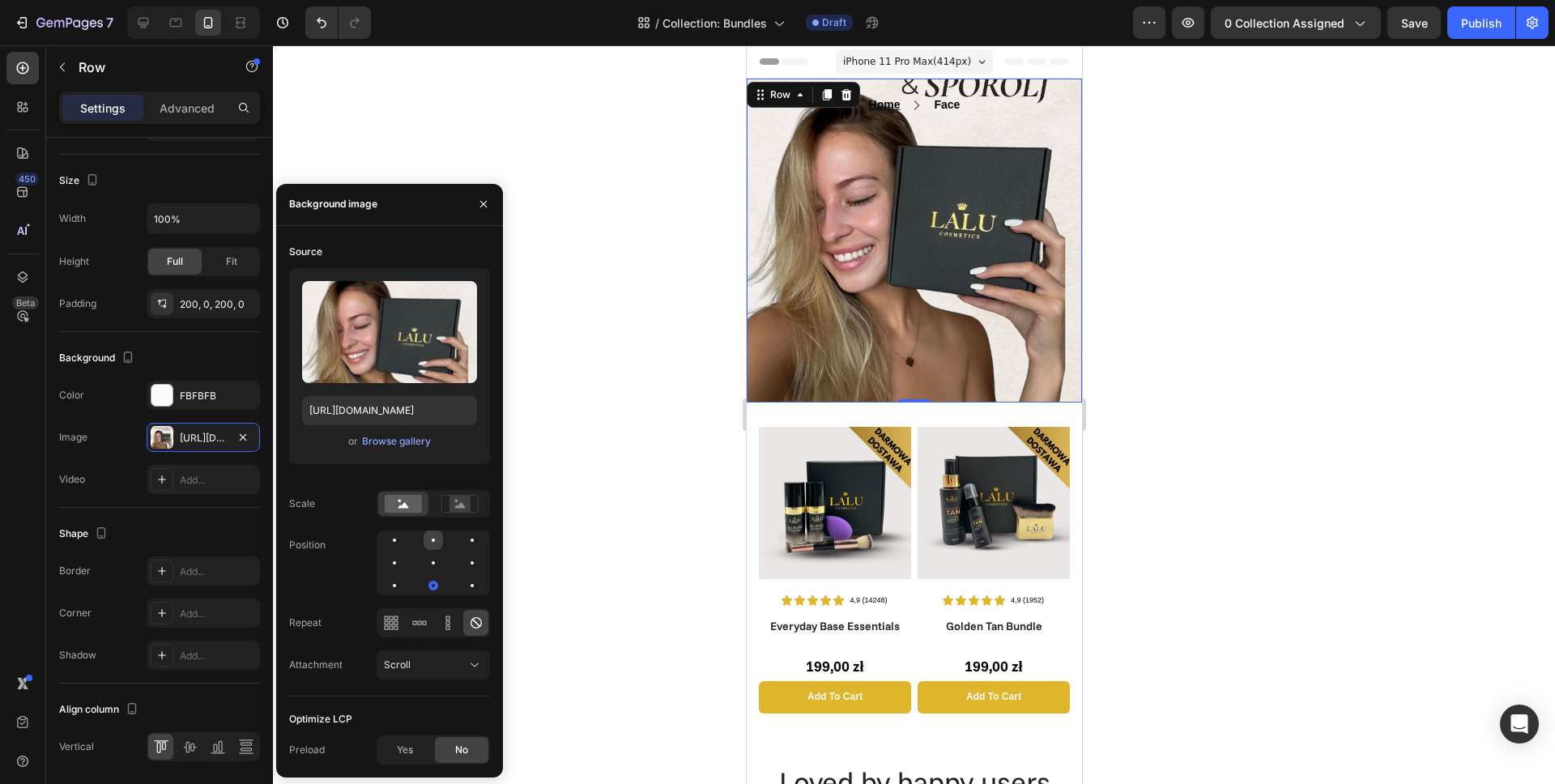
click at [431, 543] on div at bounding box center [434, 540] width 20 height 20
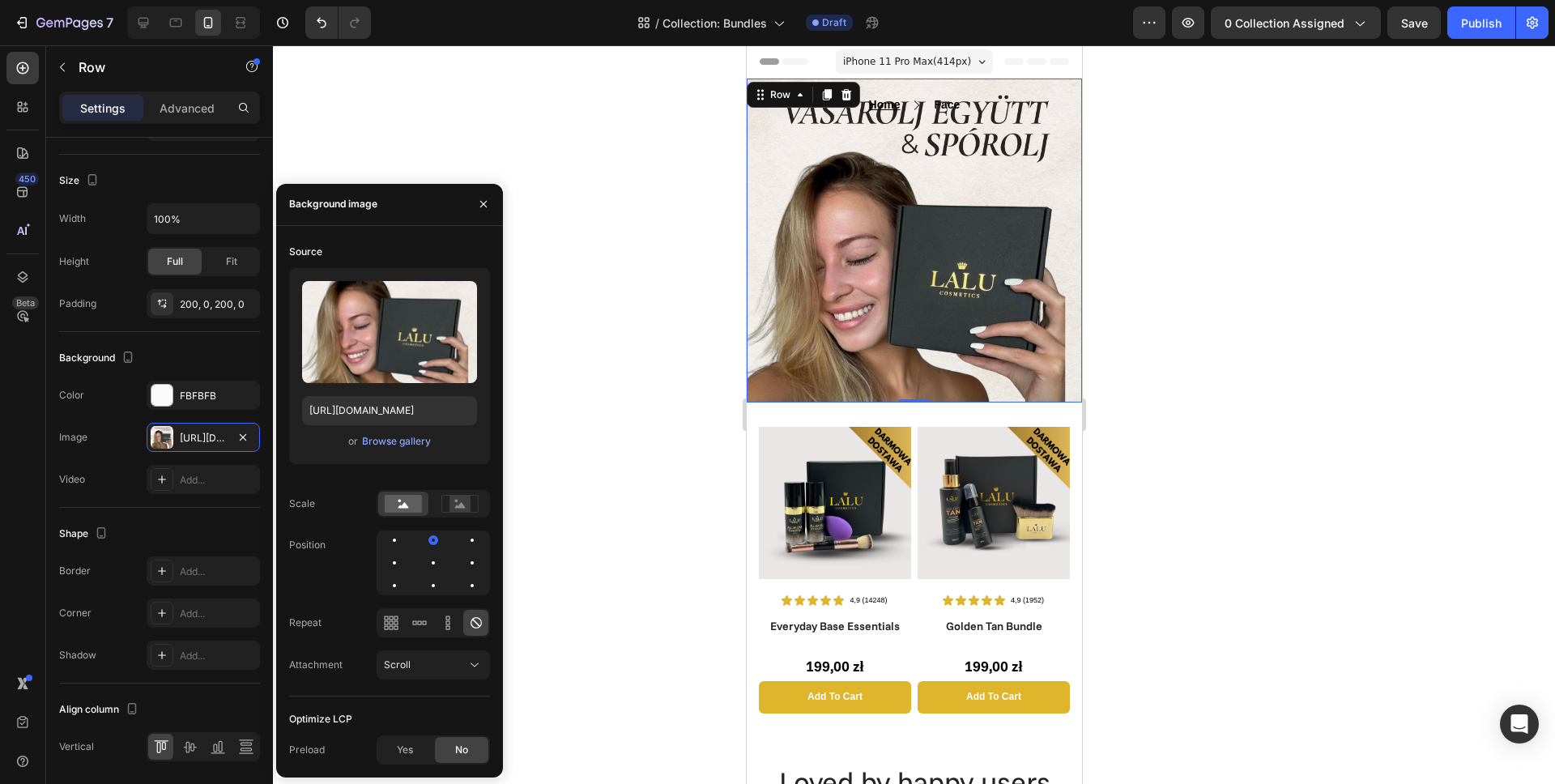
click at [597, 246] on div at bounding box center [914, 415] width 1282 height 738
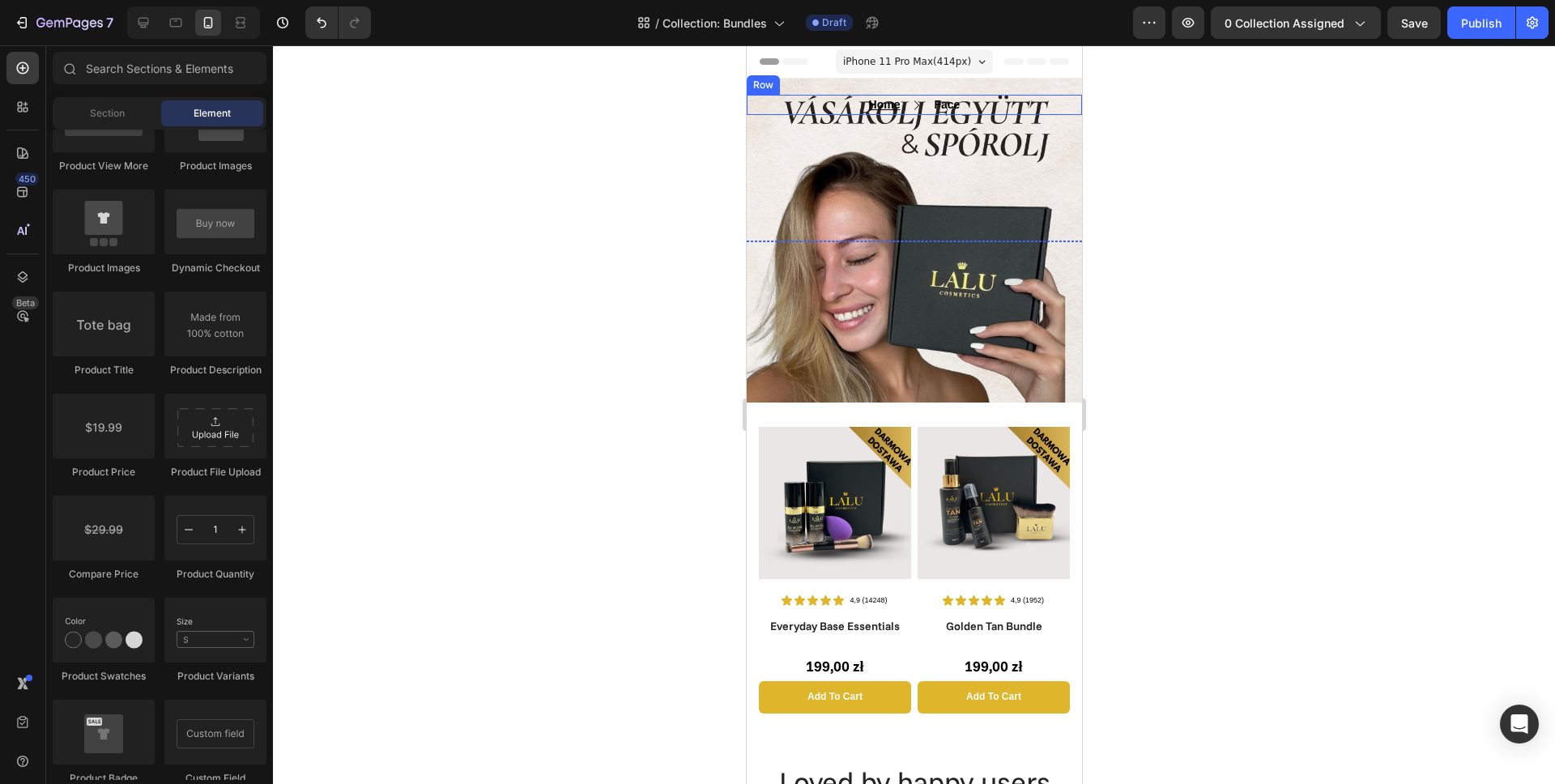
click at [902, 107] on div "Home Text block Icon Face Text block Row" at bounding box center [913, 104] width 335 height 20
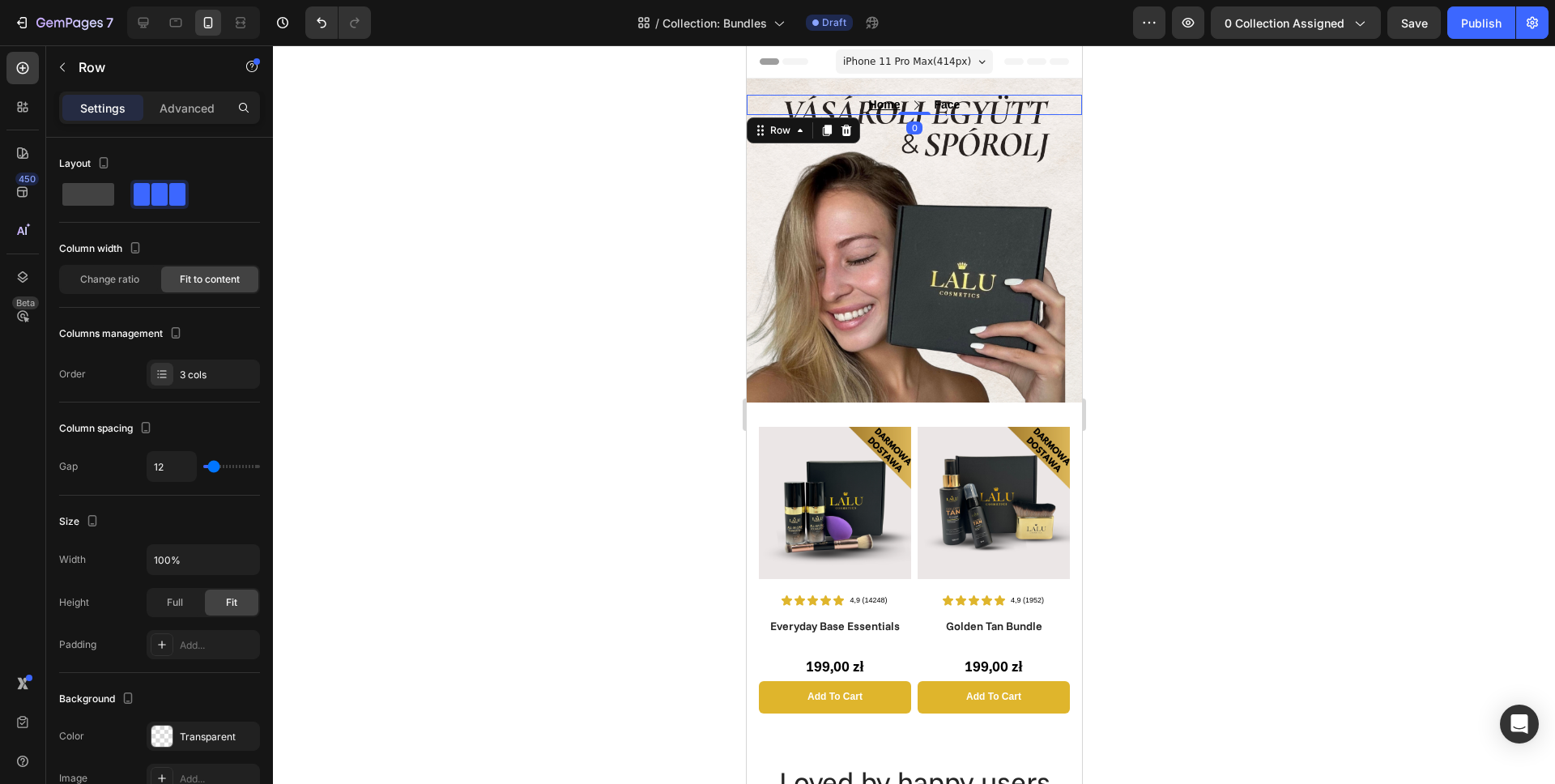
click at [918, 115] on div at bounding box center [913, 116] width 335 height 3
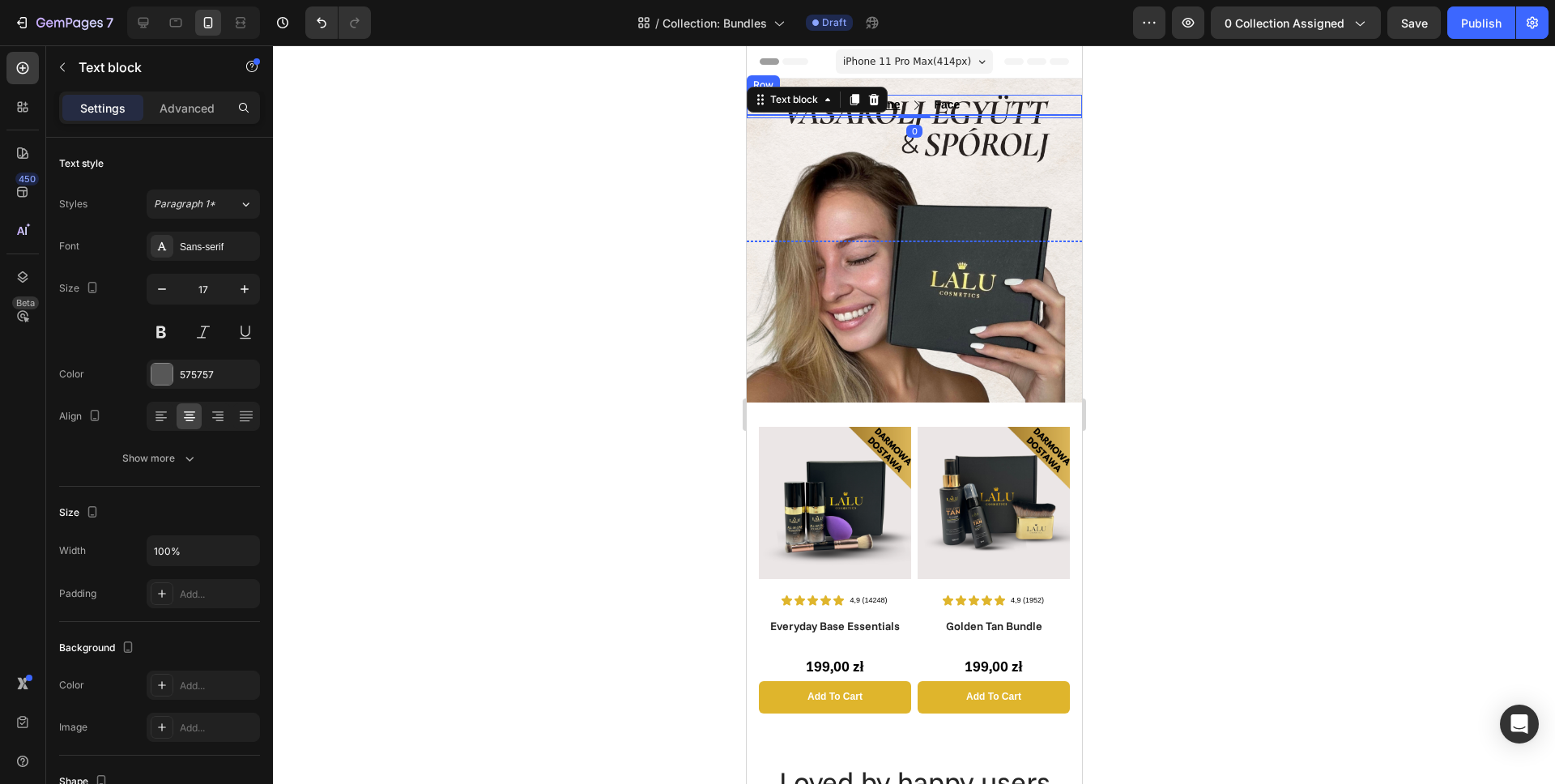
click at [1038, 105] on div "Home Text block Icon Face Text block Row" at bounding box center [913, 104] width 335 height 20
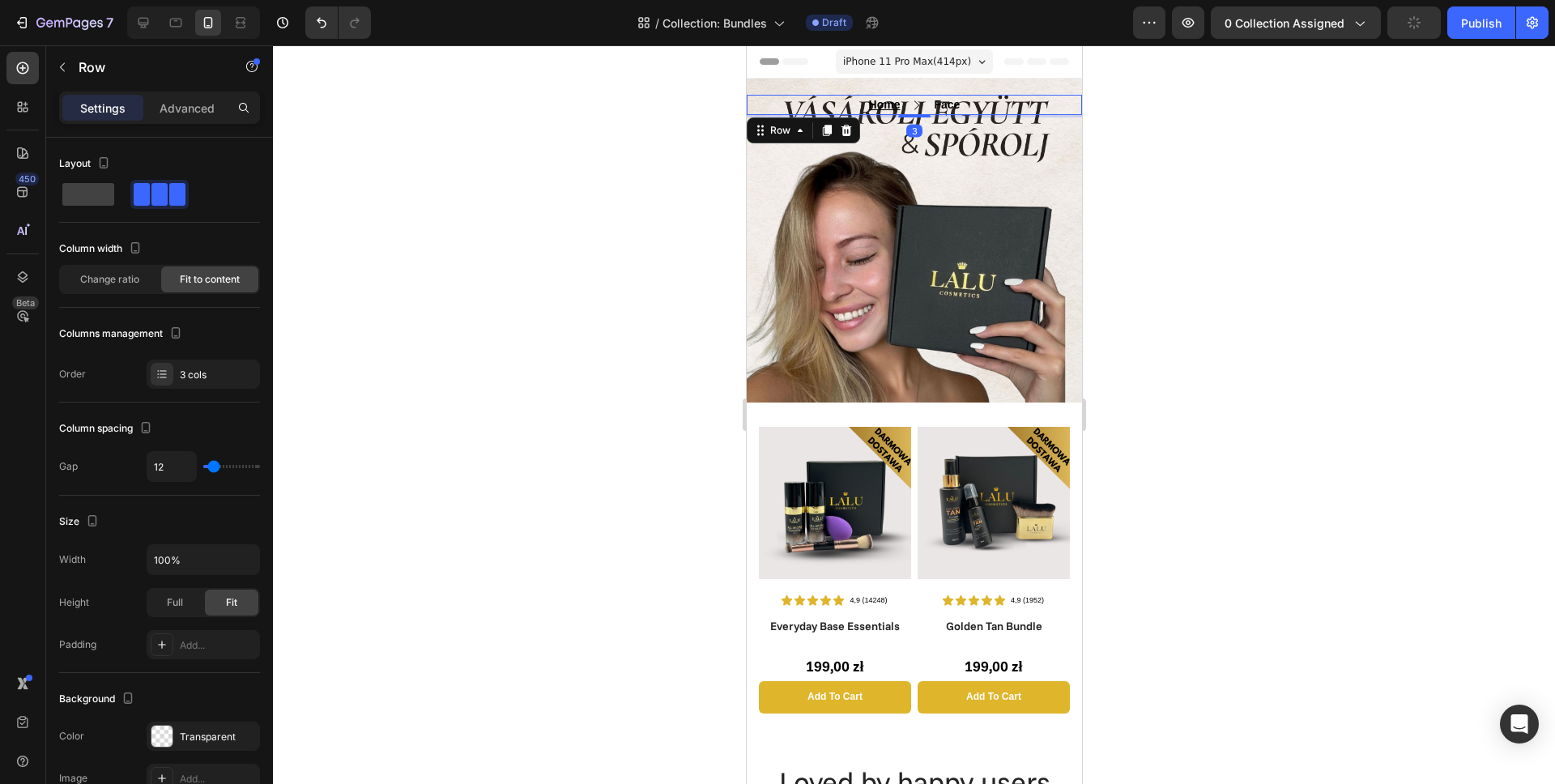
drag, startPoint x: 914, startPoint y: 110, endPoint x: 996, endPoint y: 101, distance: 82.5
click at [927, 91] on div "Home Text block Icon Face Text block Row 3 Text block Row Row Row" at bounding box center [913, 240] width 335 height 323
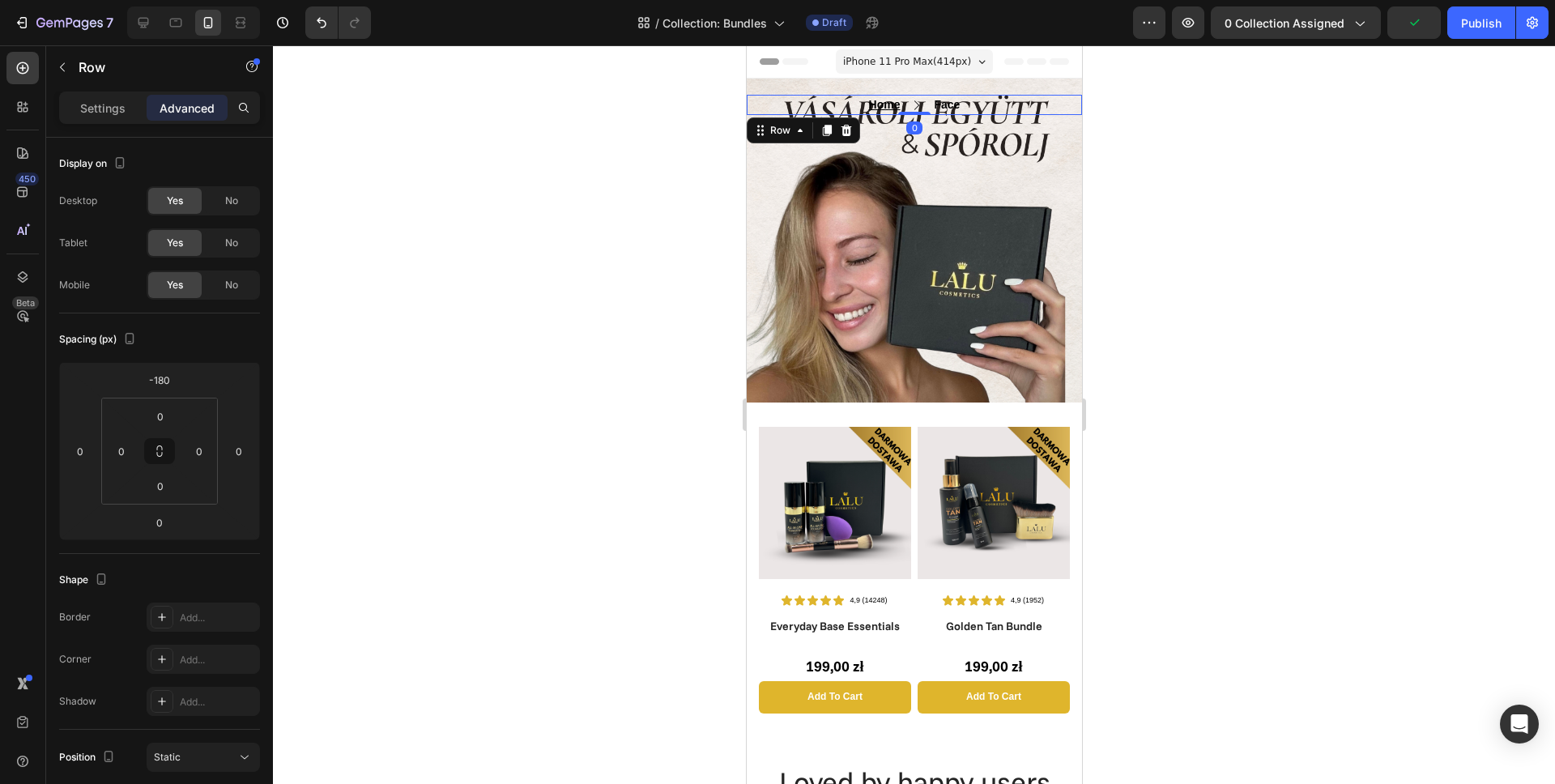
click at [1003, 103] on div "Home Text block Icon Face Text block Row 0" at bounding box center [913, 104] width 335 height 20
click at [168, 377] on input "-180" at bounding box center [159, 379] width 33 height 24
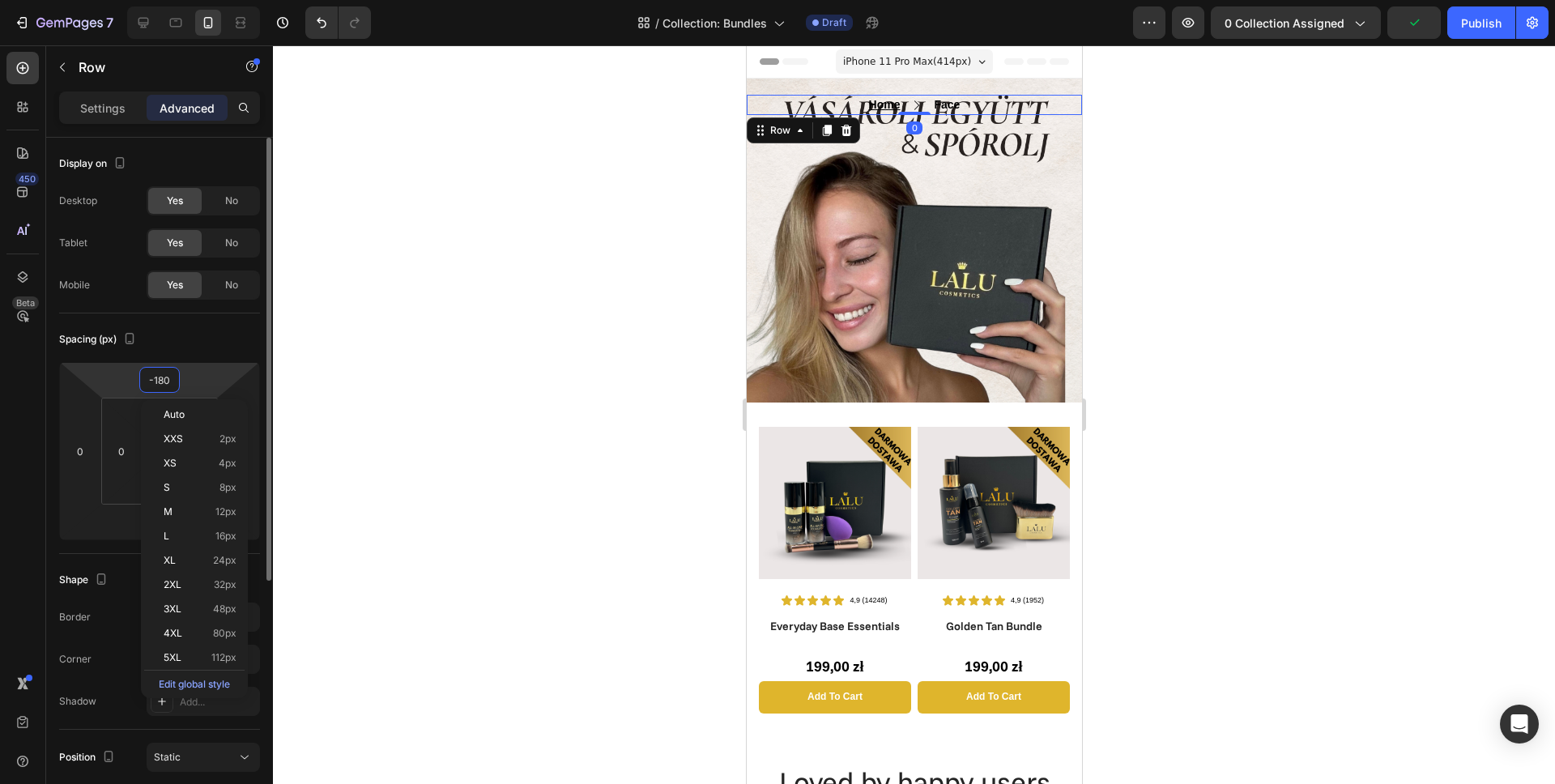
click at [168, 377] on input "-180" at bounding box center [159, 379] width 33 height 24
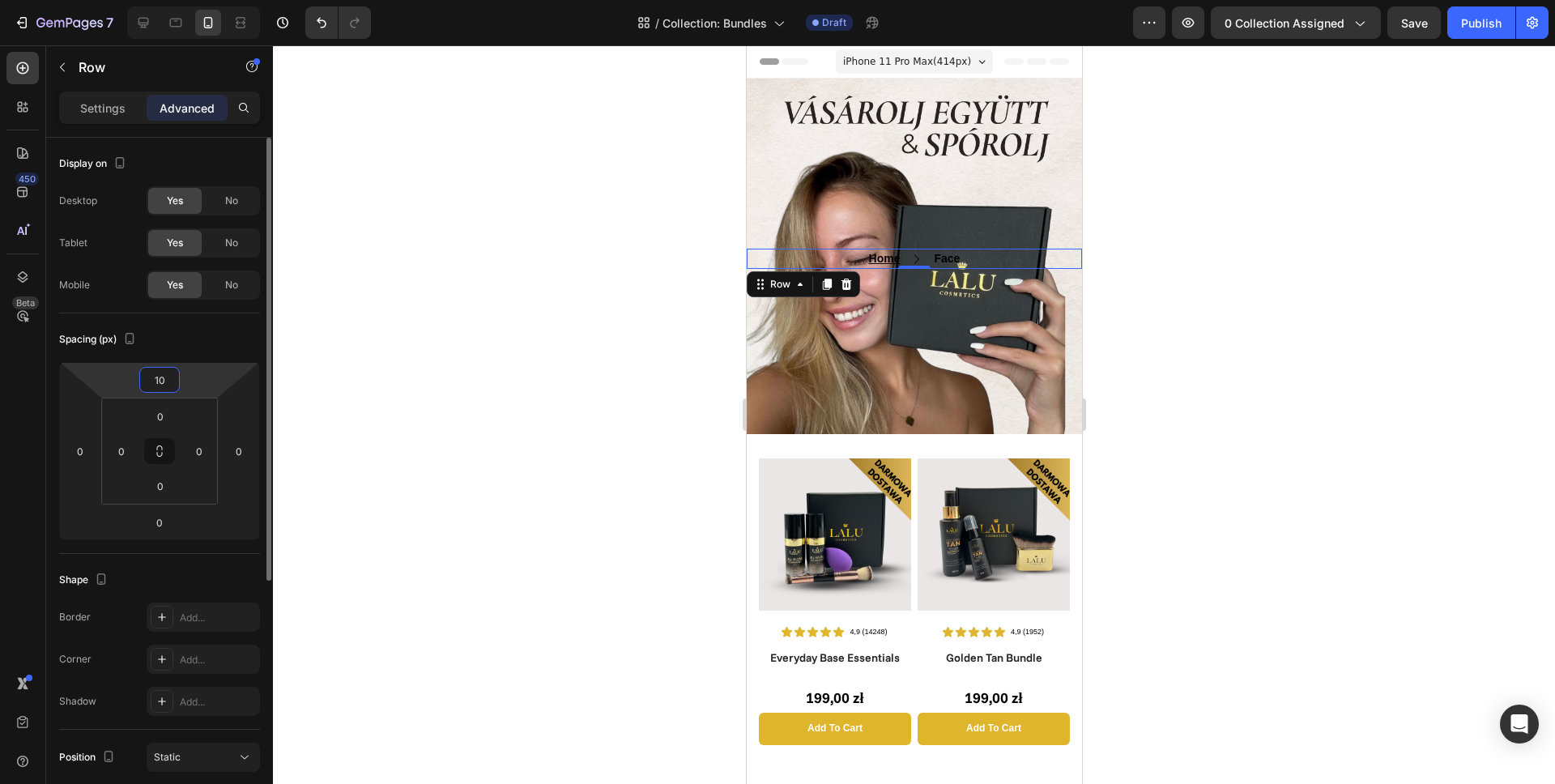
type input "1"
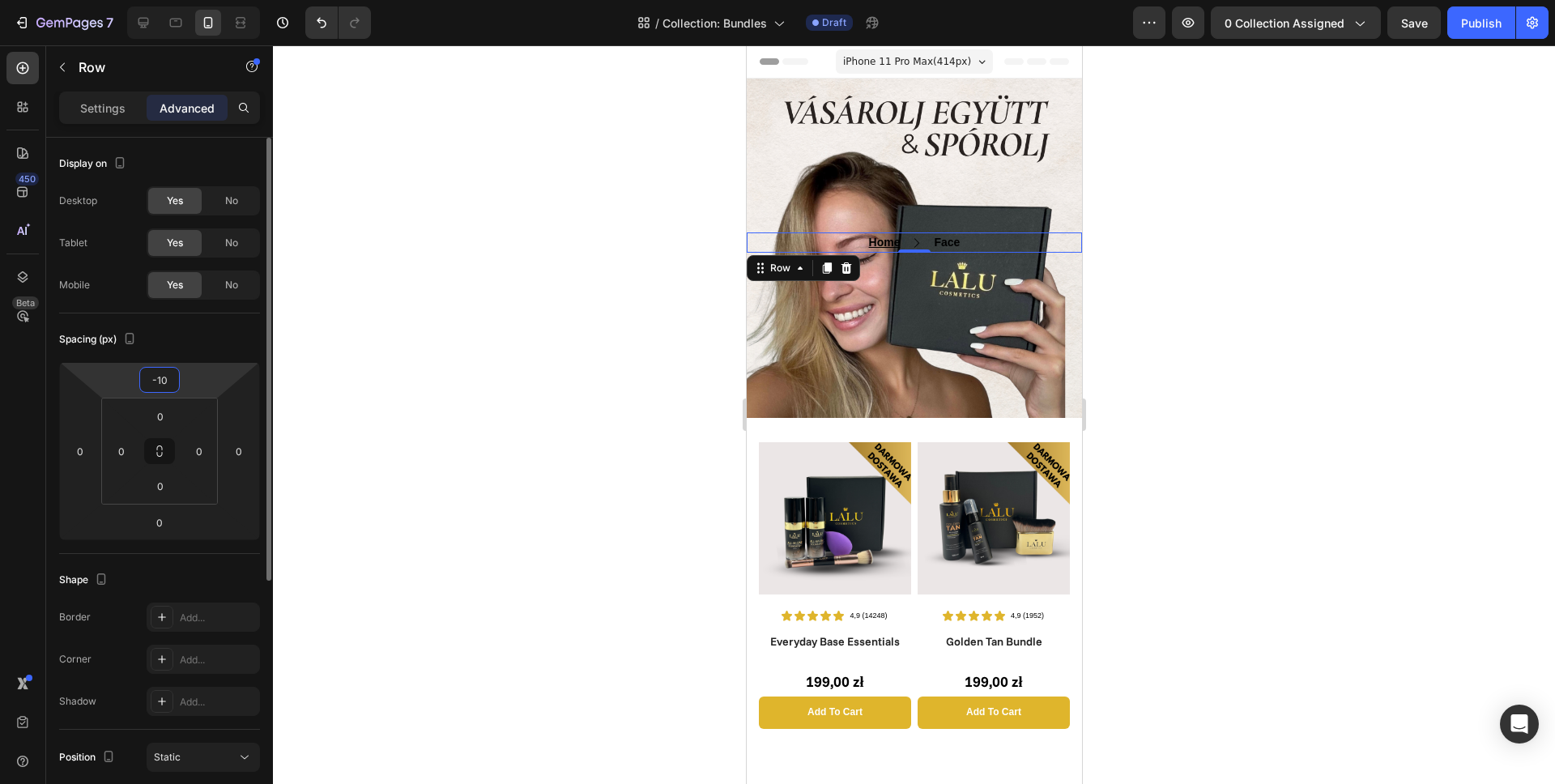
type input "-100"
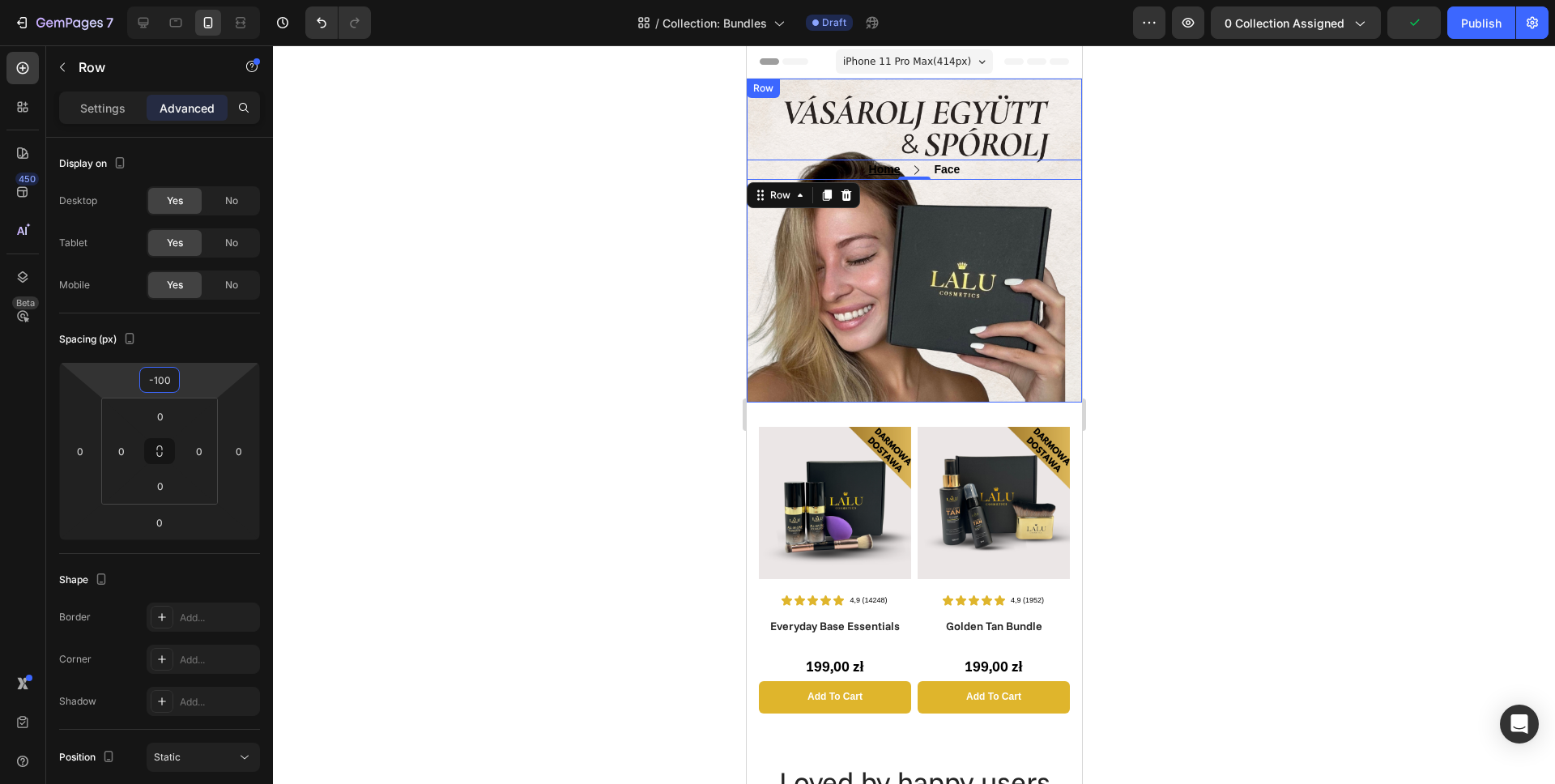
click at [865, 316] on div "Home Text block Icon Face Text block Row 0 Text block Row Row Row" at bounding box center [913, 240] width 335 height 323
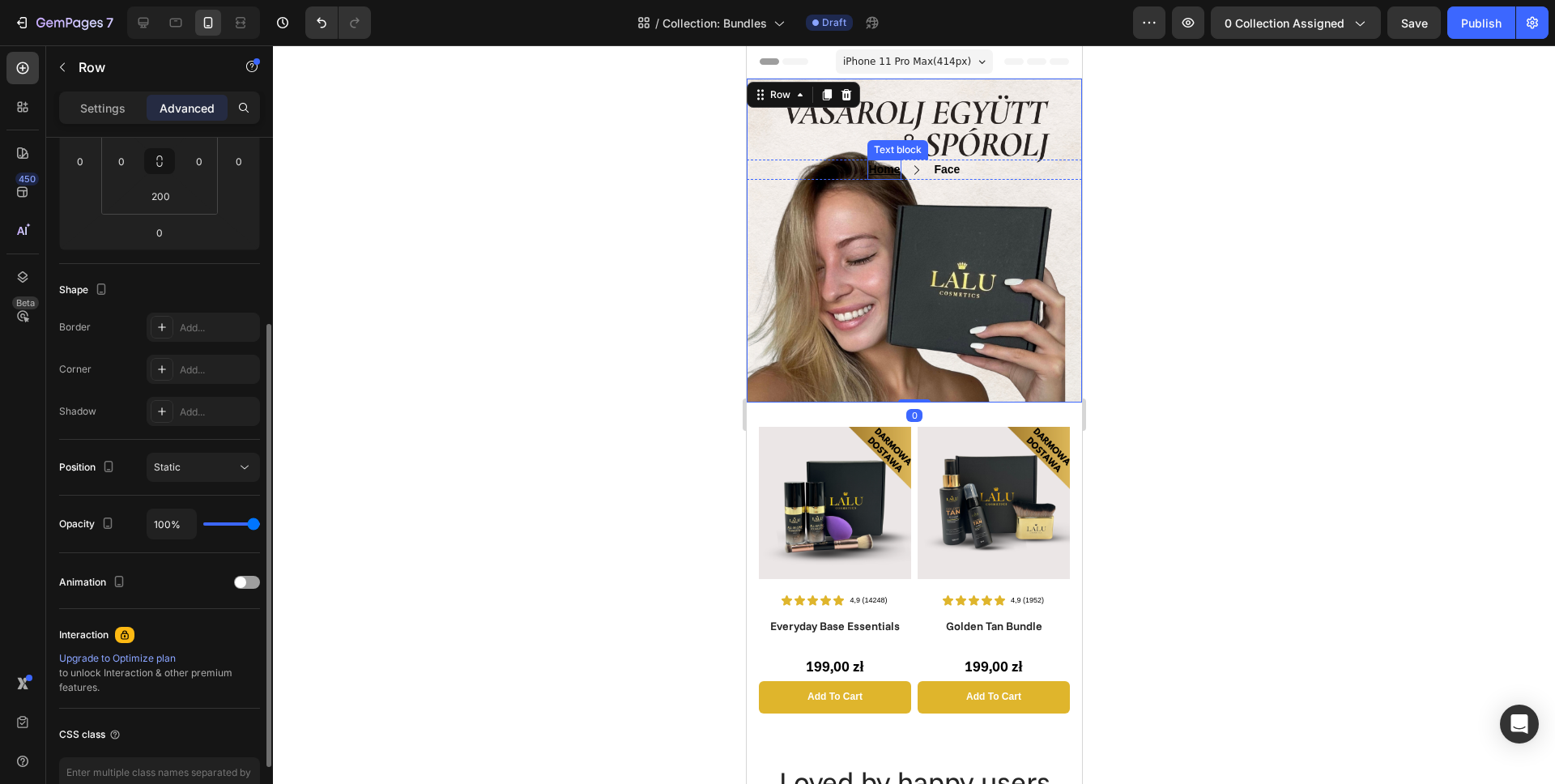
click at [884, 172] on u "Home" at bounding box center [884, 169] width 32 height 13
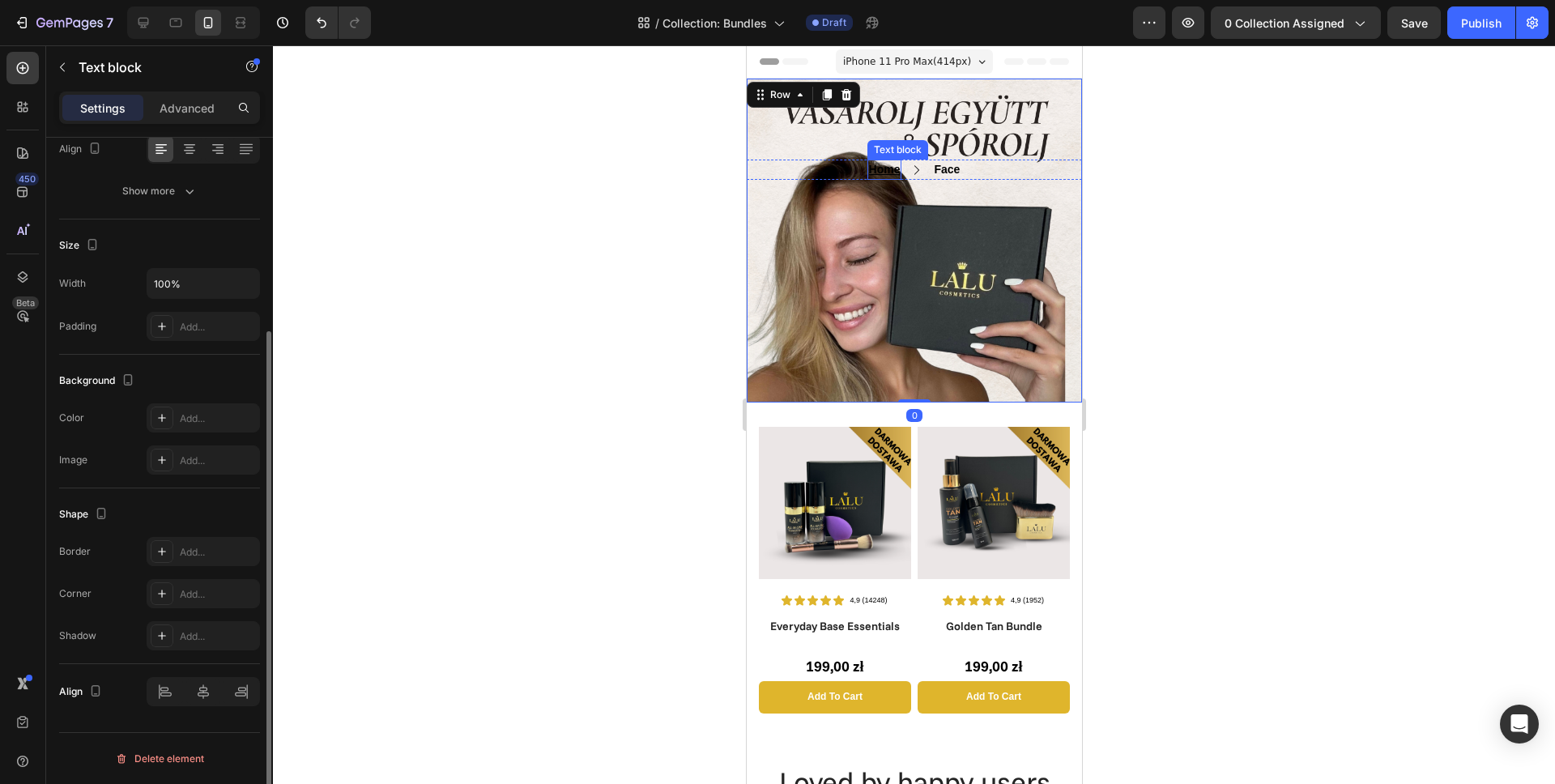
click at [884, 172] on u "Home" at bounding box center [884, 169] width 32 height 13
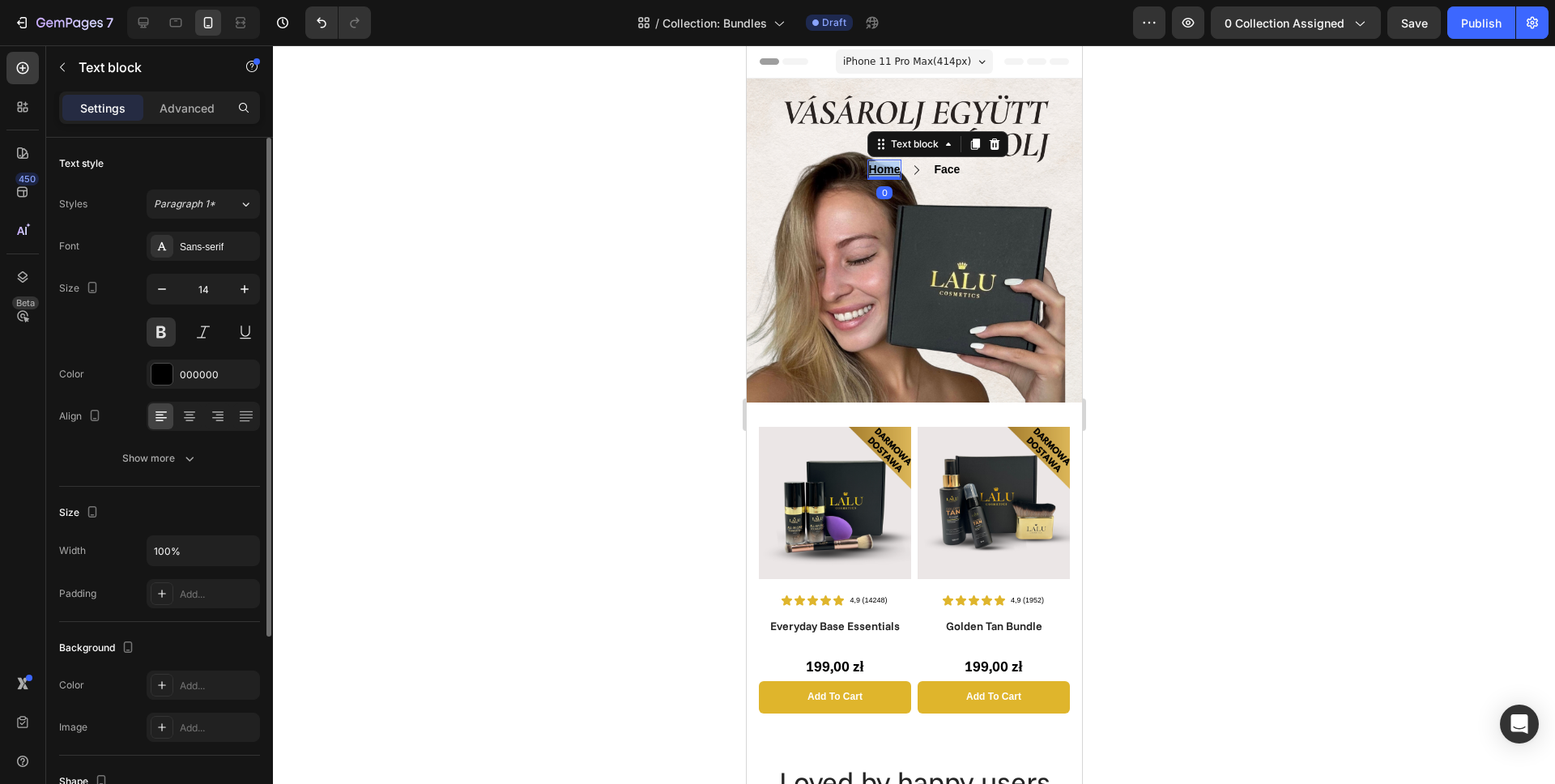
click at [883, 172] on u "Home" at bounding box center [884, 169] width 32 height 13
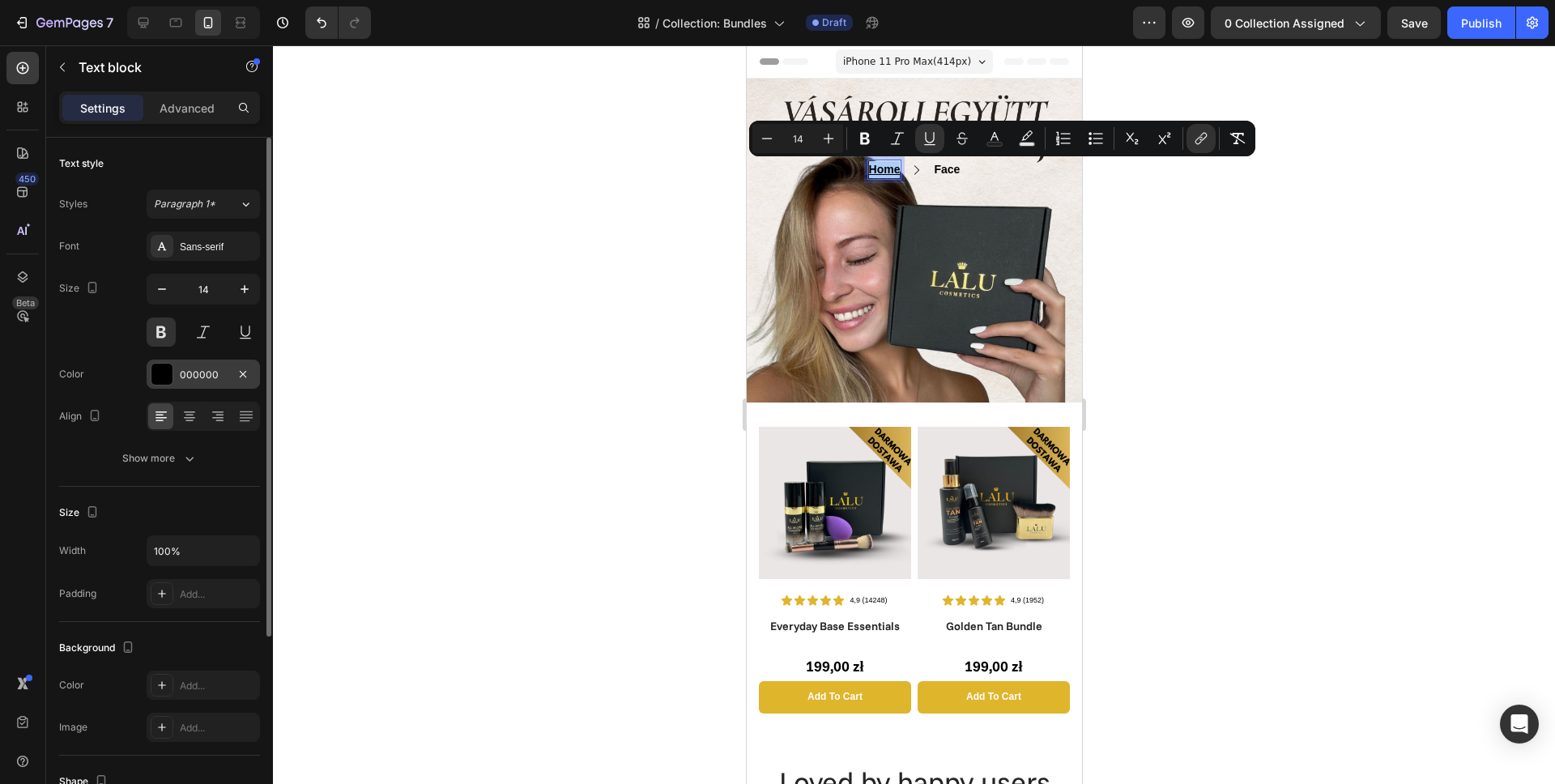
click at [158, 379] on div at bounding box center [161, 373] width 21 height 21
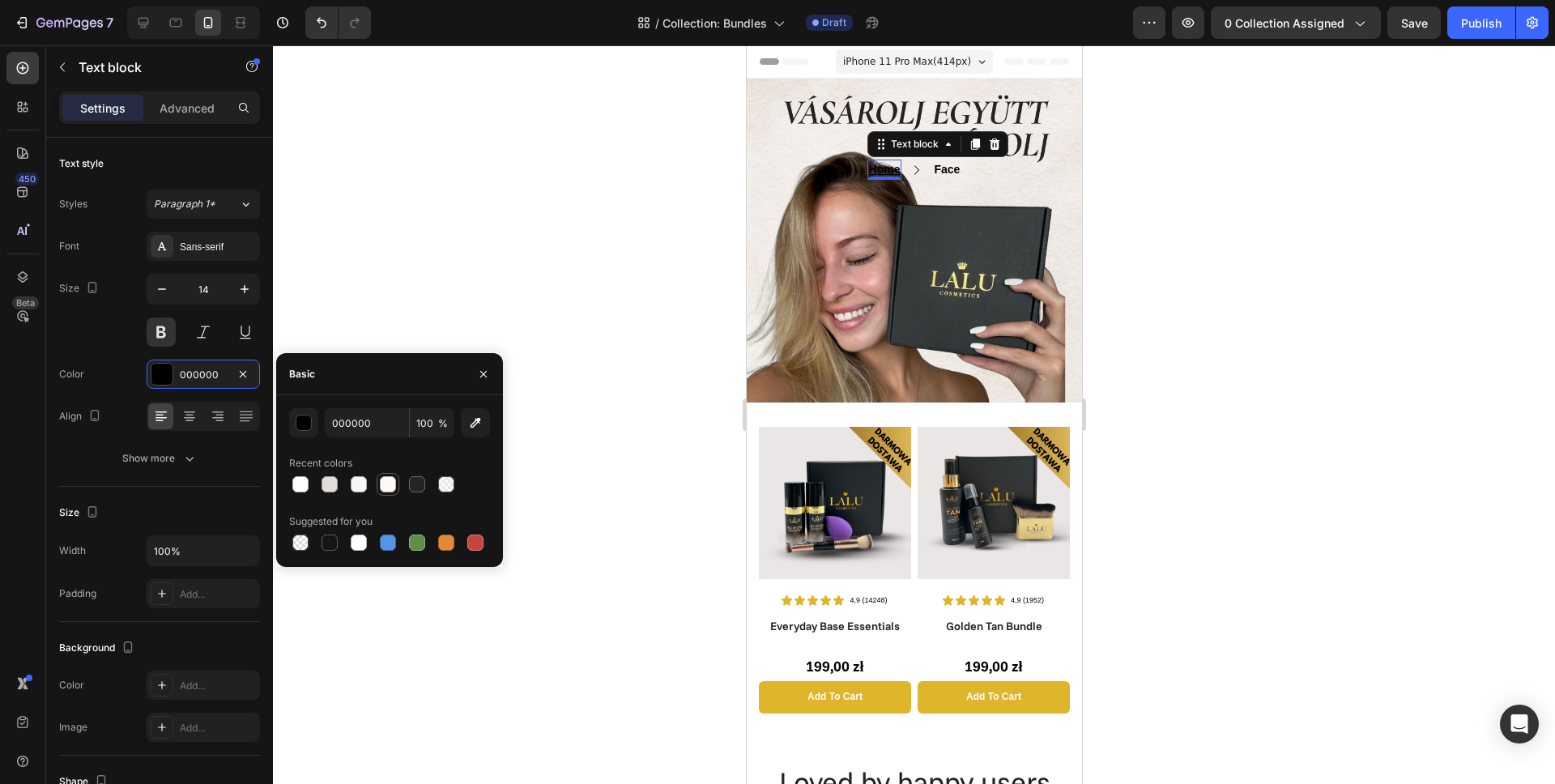
click at [389, 485] on div at bounding box center [388, 484] width 16 height 16
type input "FDF9F4"
click at [942, 171] on p "Face" at bounding box center [946, 169] width 26 height 17
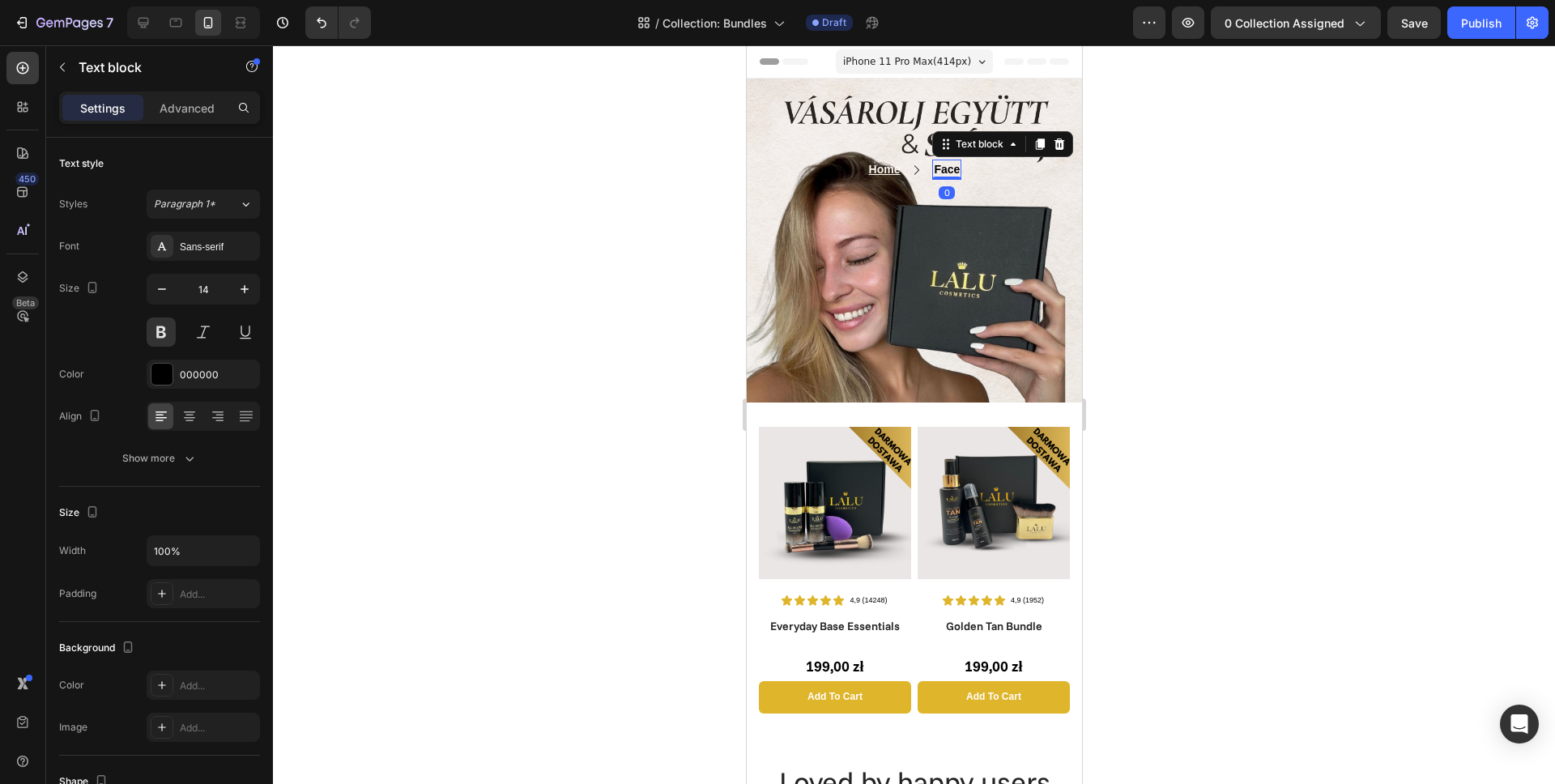
click at [942, 171] on p "Face" at bounding box center [946, 169] width 26 height 17
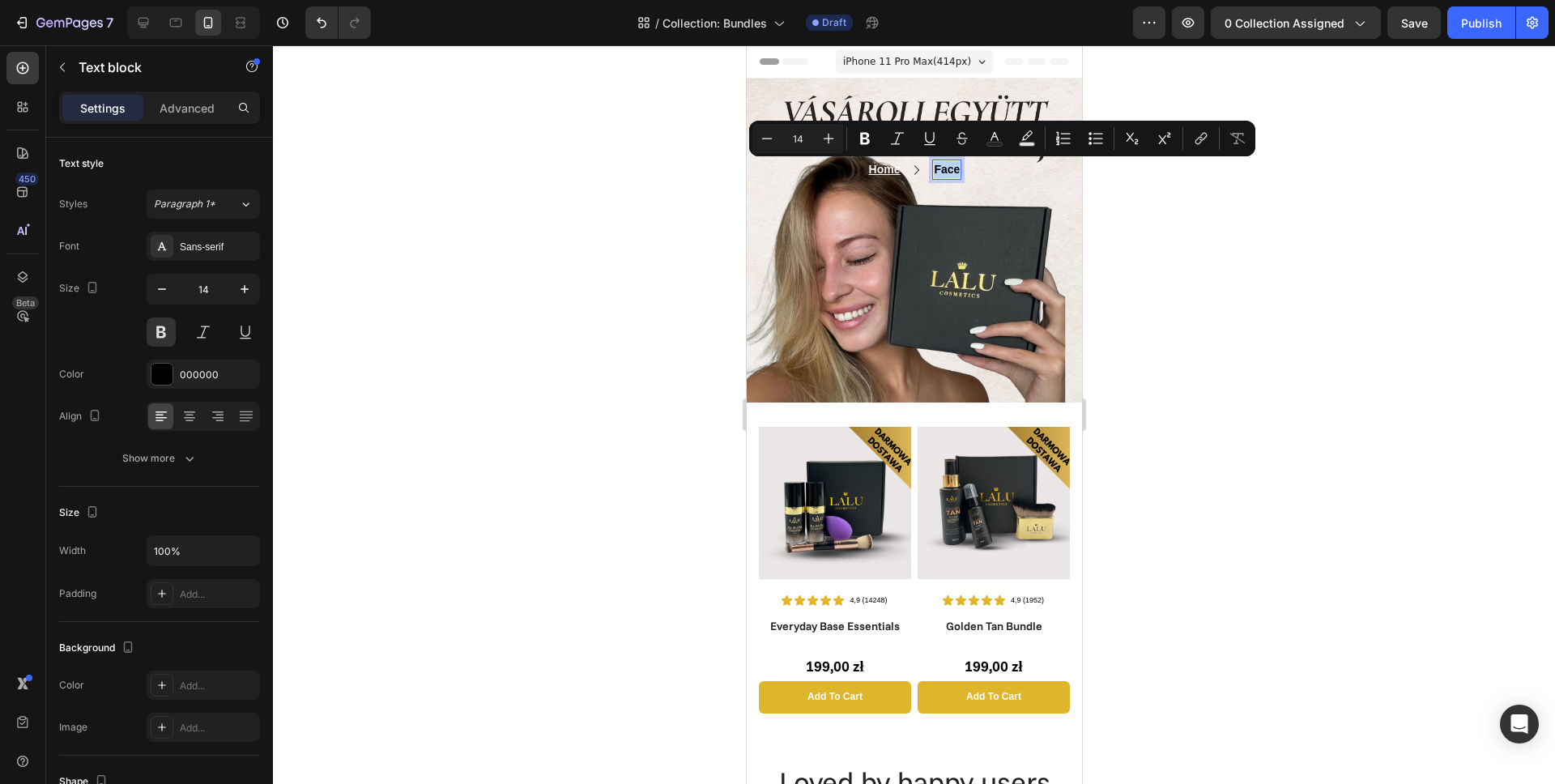
click at [942, 171] on p "Face" at bounding box center [946, 169] width 26 height 17
click at [173, 366] on div "000000" at bounding box center [203, 373] width 113 height 29
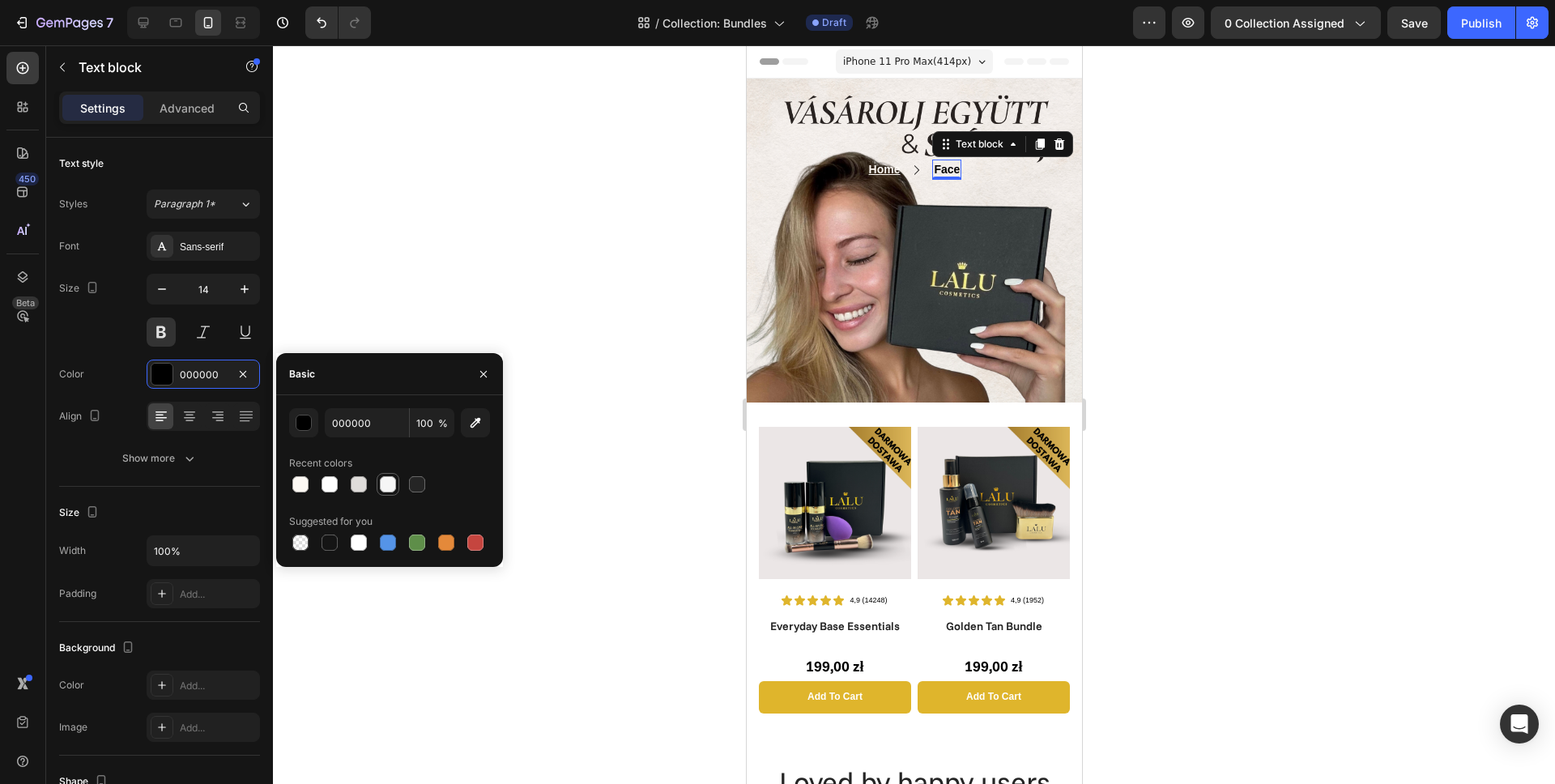
click at [391, 479] on div at bounding box center [388, 484] width 16 height 16
click at [332, 545] on div at bounding box center [330, 542] width 16 height 16
type input "151515"
click at [551, 235] on div at bounding box center [914, 415] width 1282 height 738
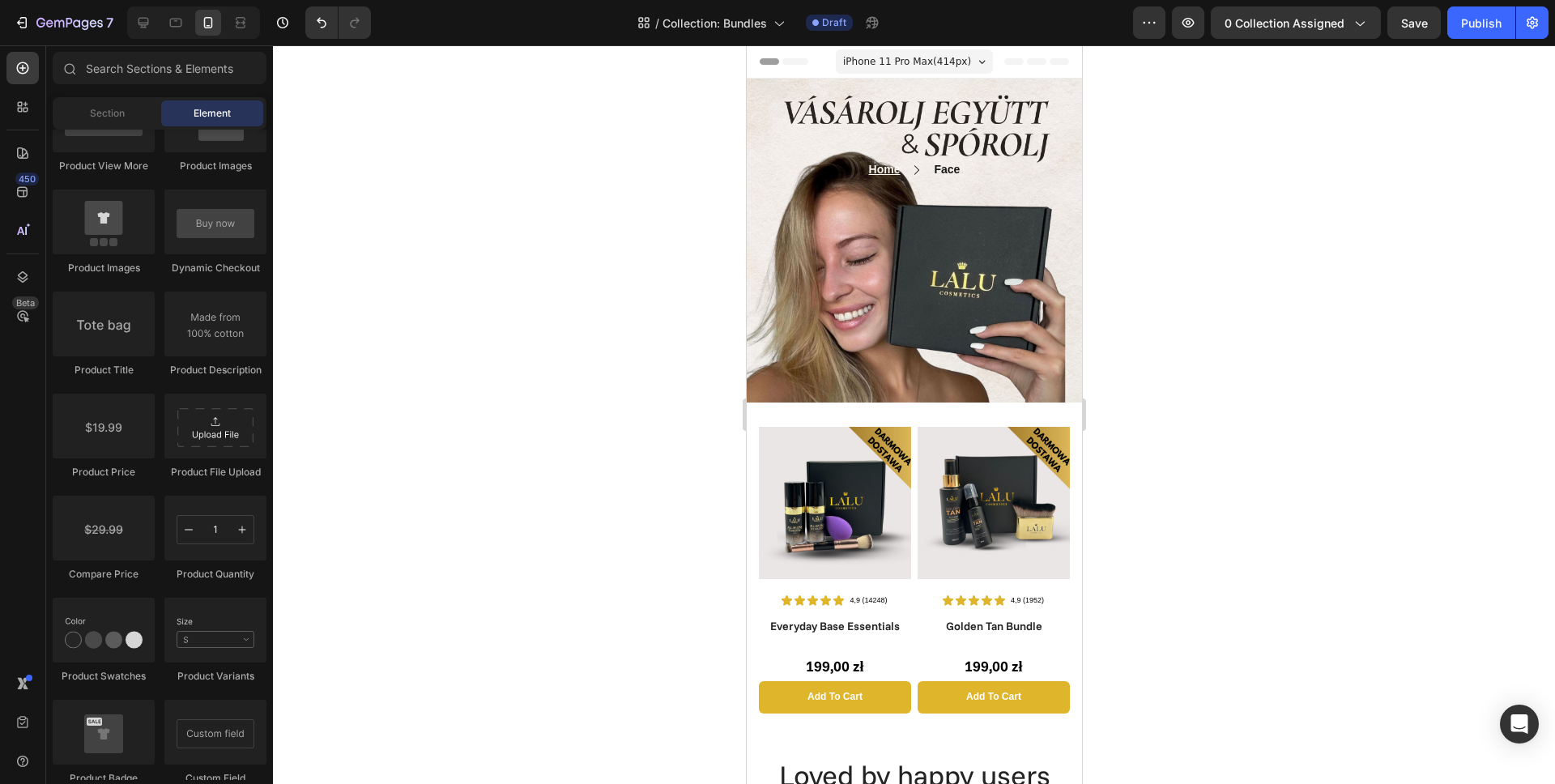
click at [1325, 200] on div at bounding box center [914, 415] width 1282 height 738
click at [1294, 28] on span "0 collection assigned" at bounding box center [1284, 23] width 119 height 17
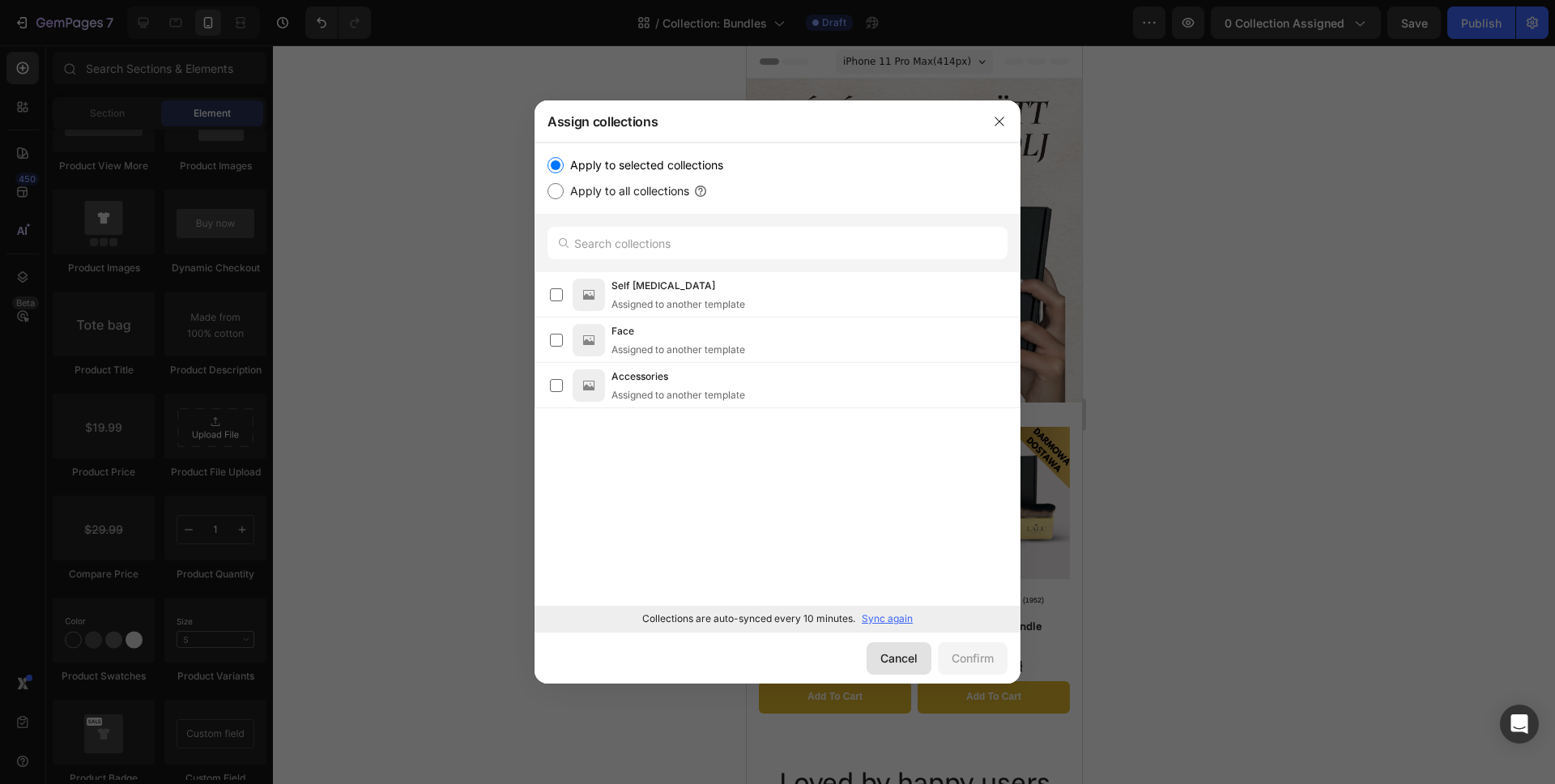
click at [903, 657] on div "Cancel" at bounding box center [898, 658] width 37 height 17
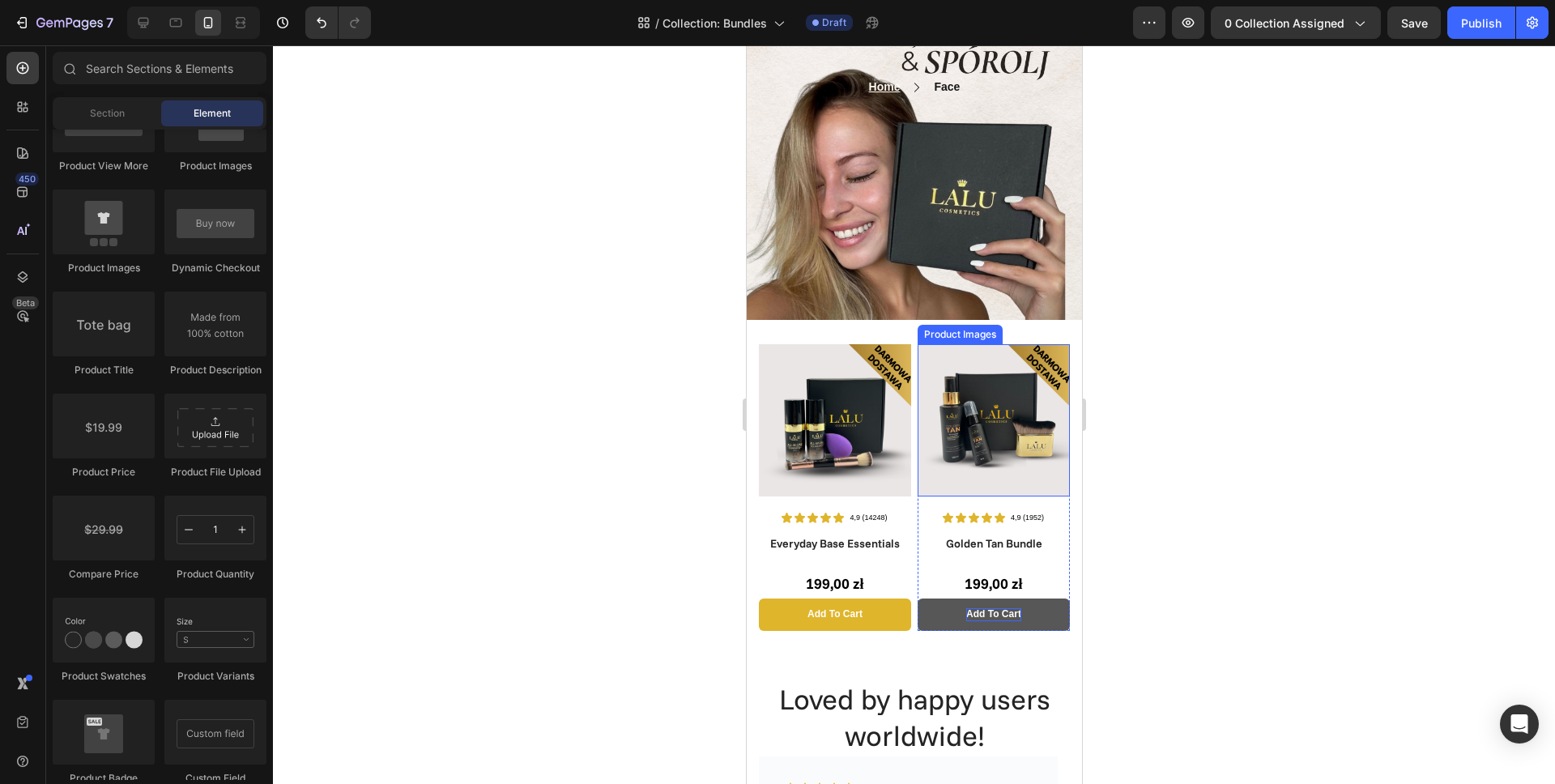
scroll to position [281, 0]
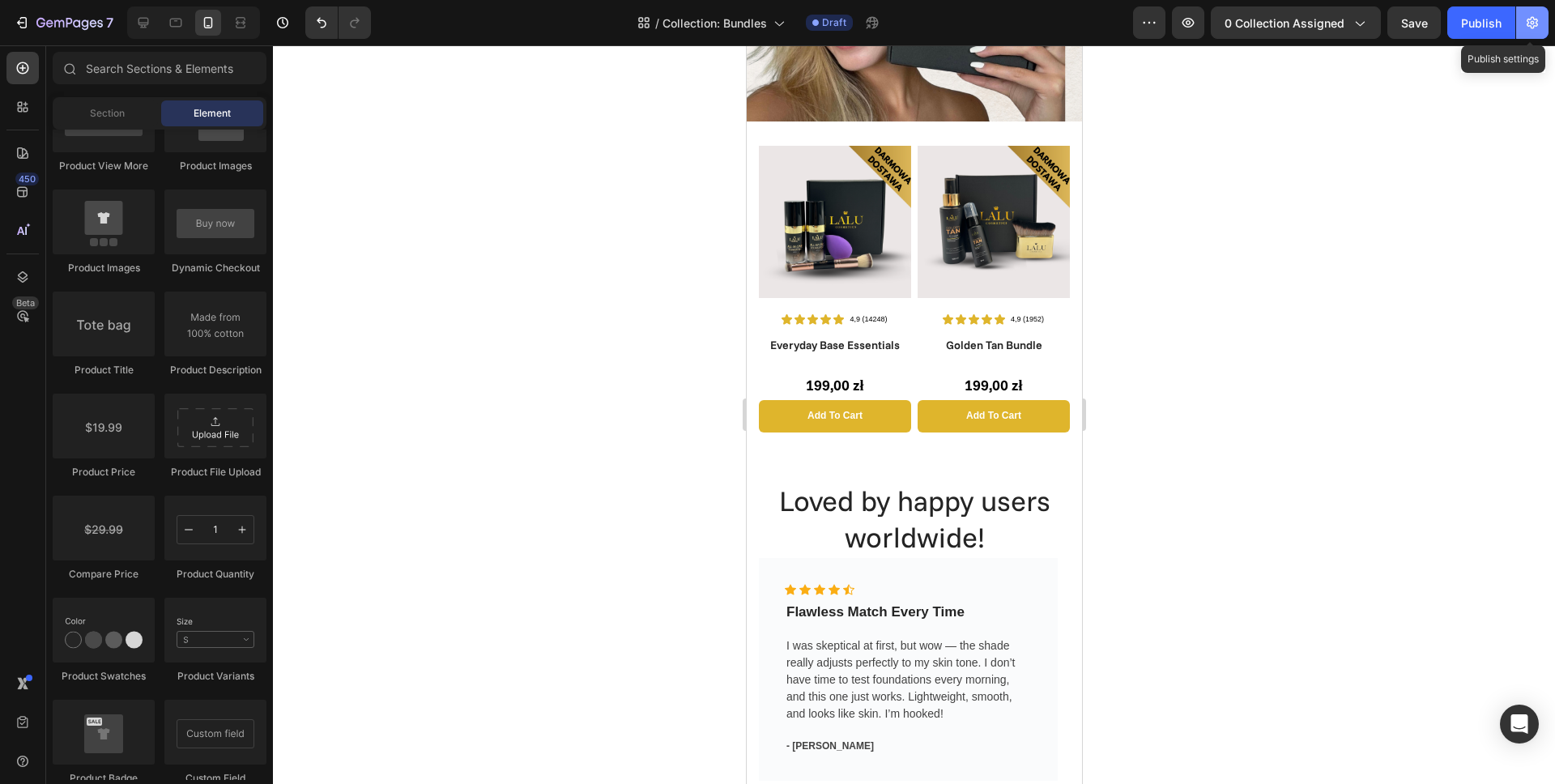
click at [1533, 24] on icon "button" at bounding box center [1533, 23] width 4 height 4
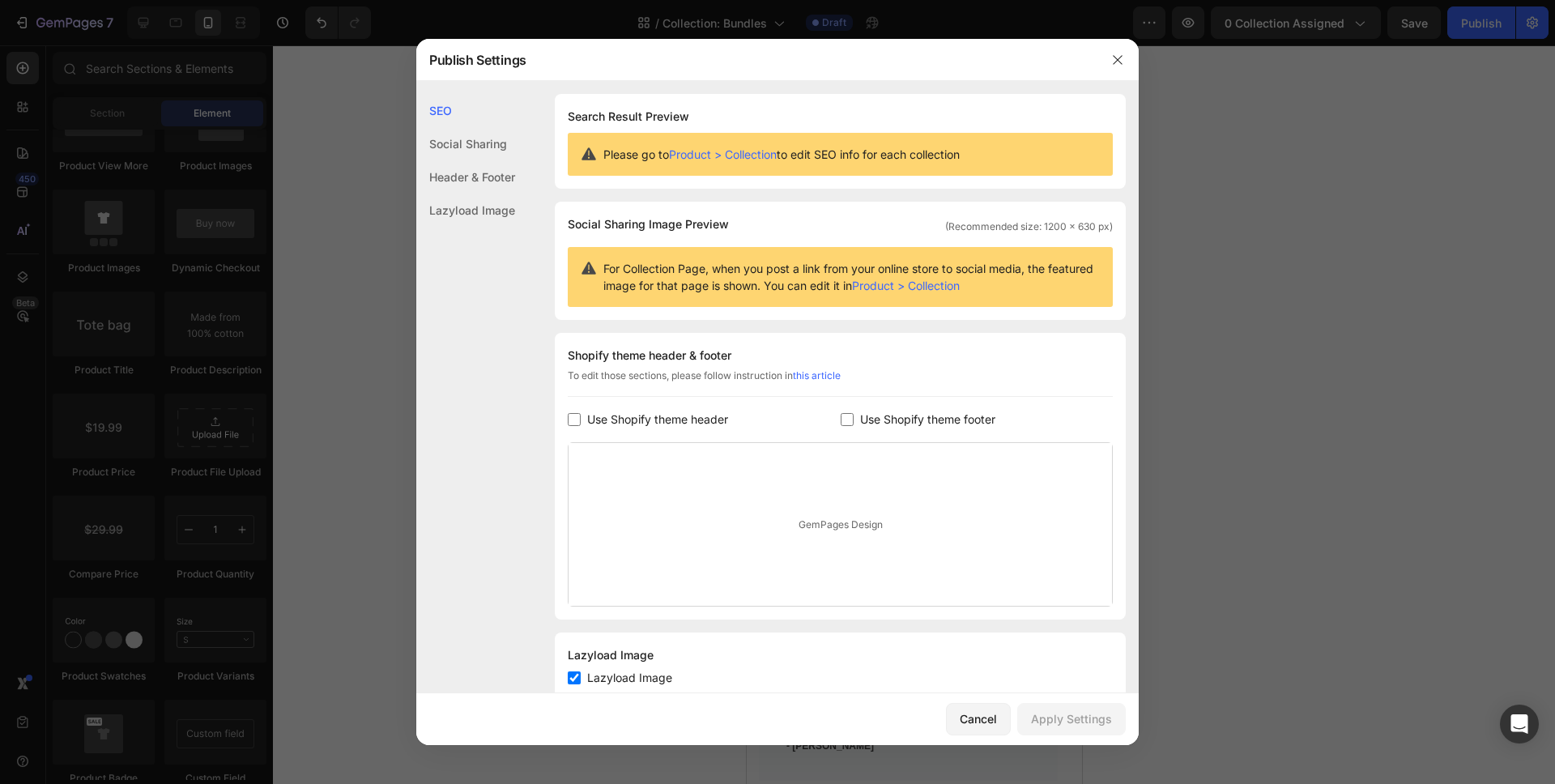
click at [592, 421] on span "Use Shopify theme header" at bounding box center [658, 420] width 141 height 20
checkbox input "true"
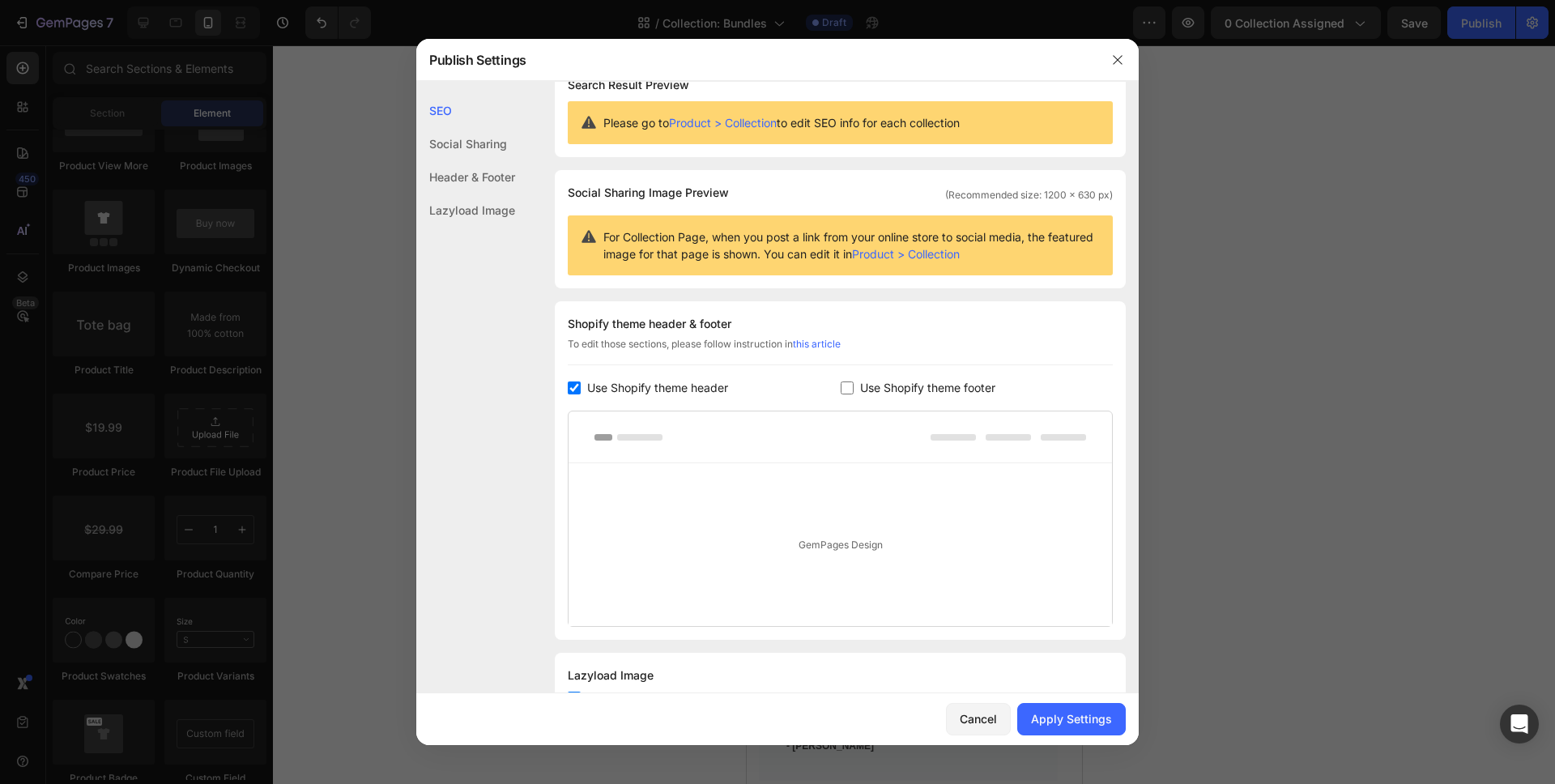
scroll to position [98, 0]
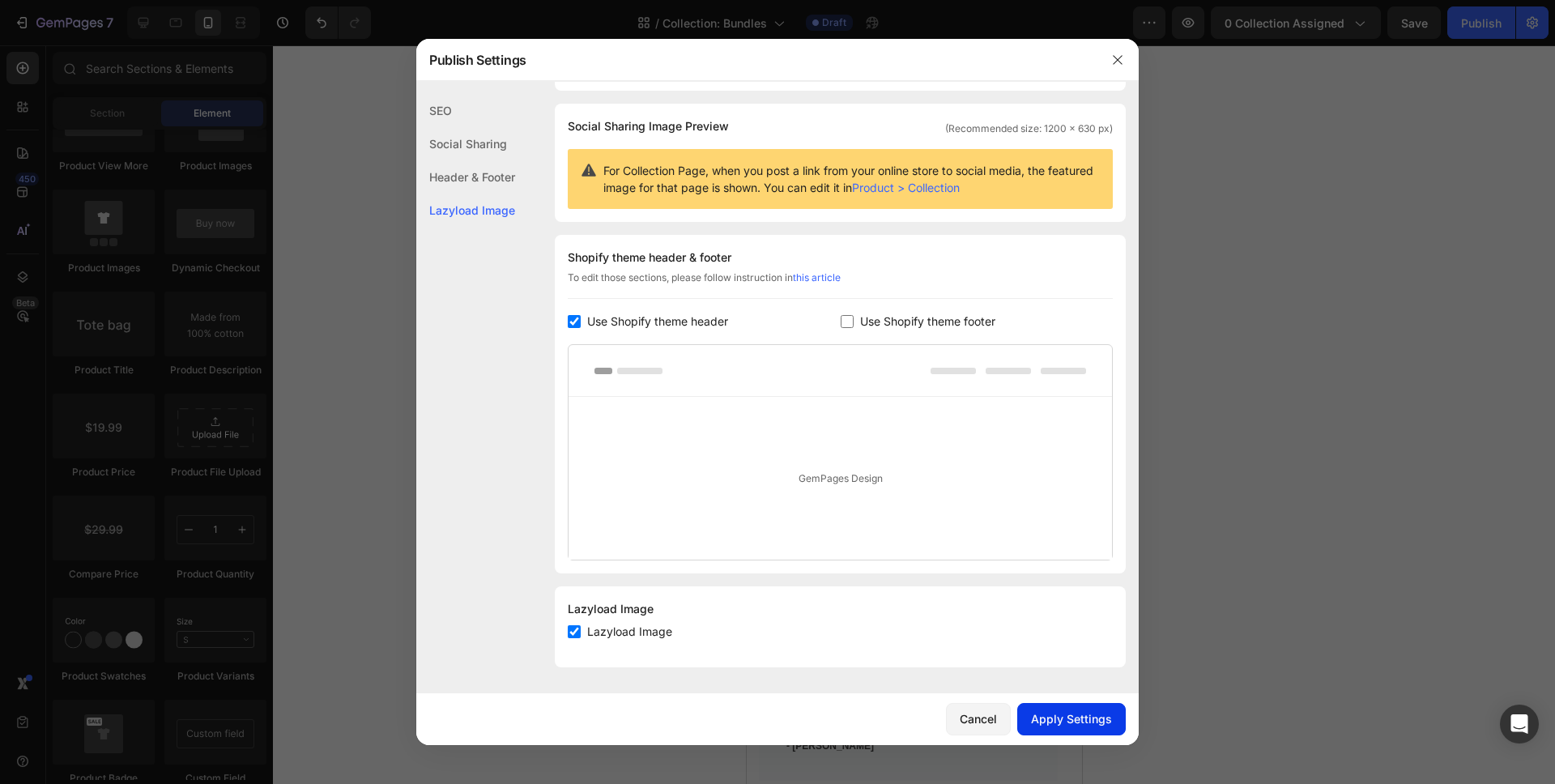
click at [1097, 722] on div "Apply Settings" at bounding box center [1071, 718] width 81 height 17
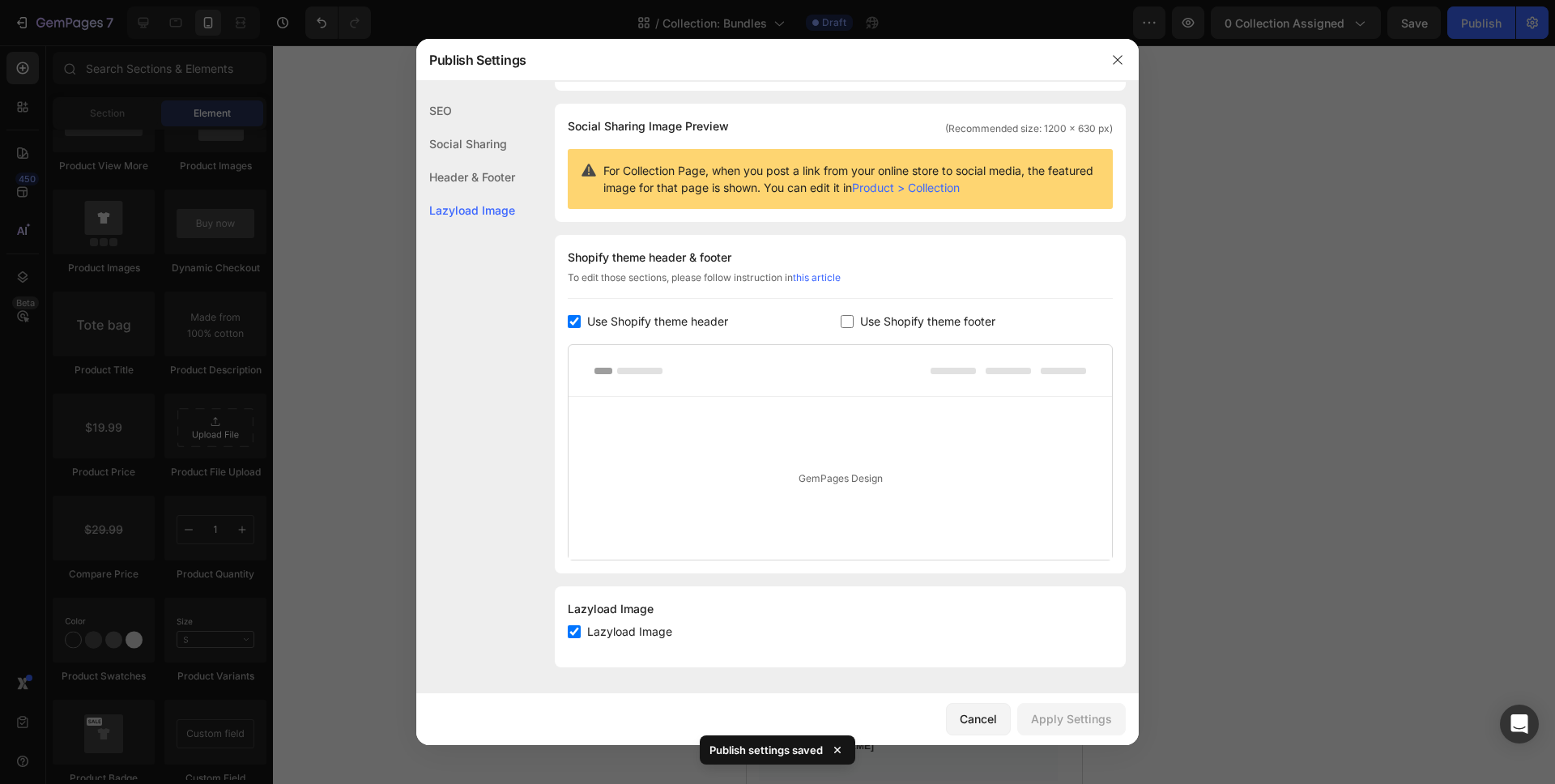
click at [1235, 226] on div at bounding box center [778, 392] width 1555 height 784
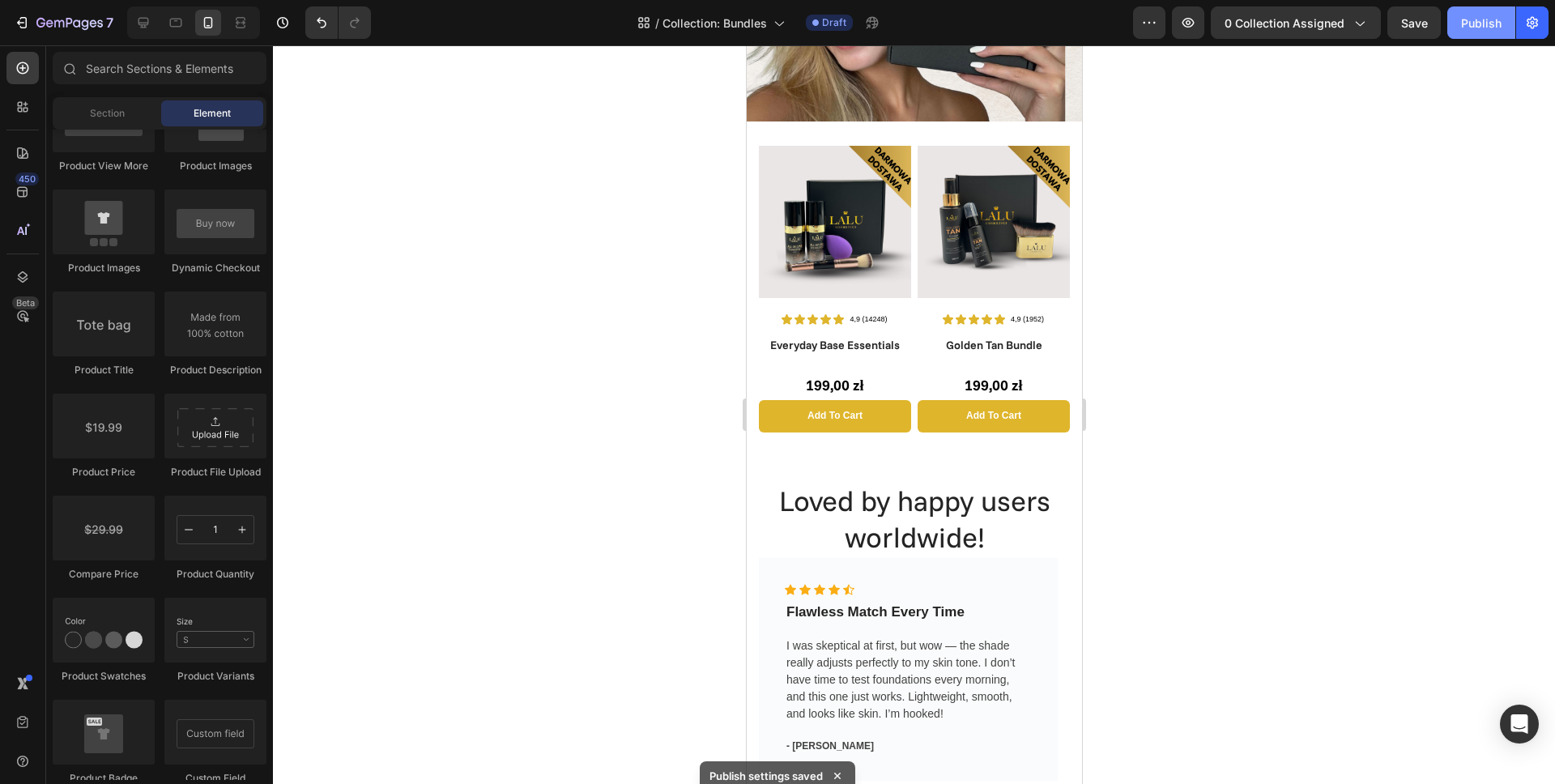
click at [1460, 28] on button "Publish" at bounding box center [1481, 23] width 68 height 33
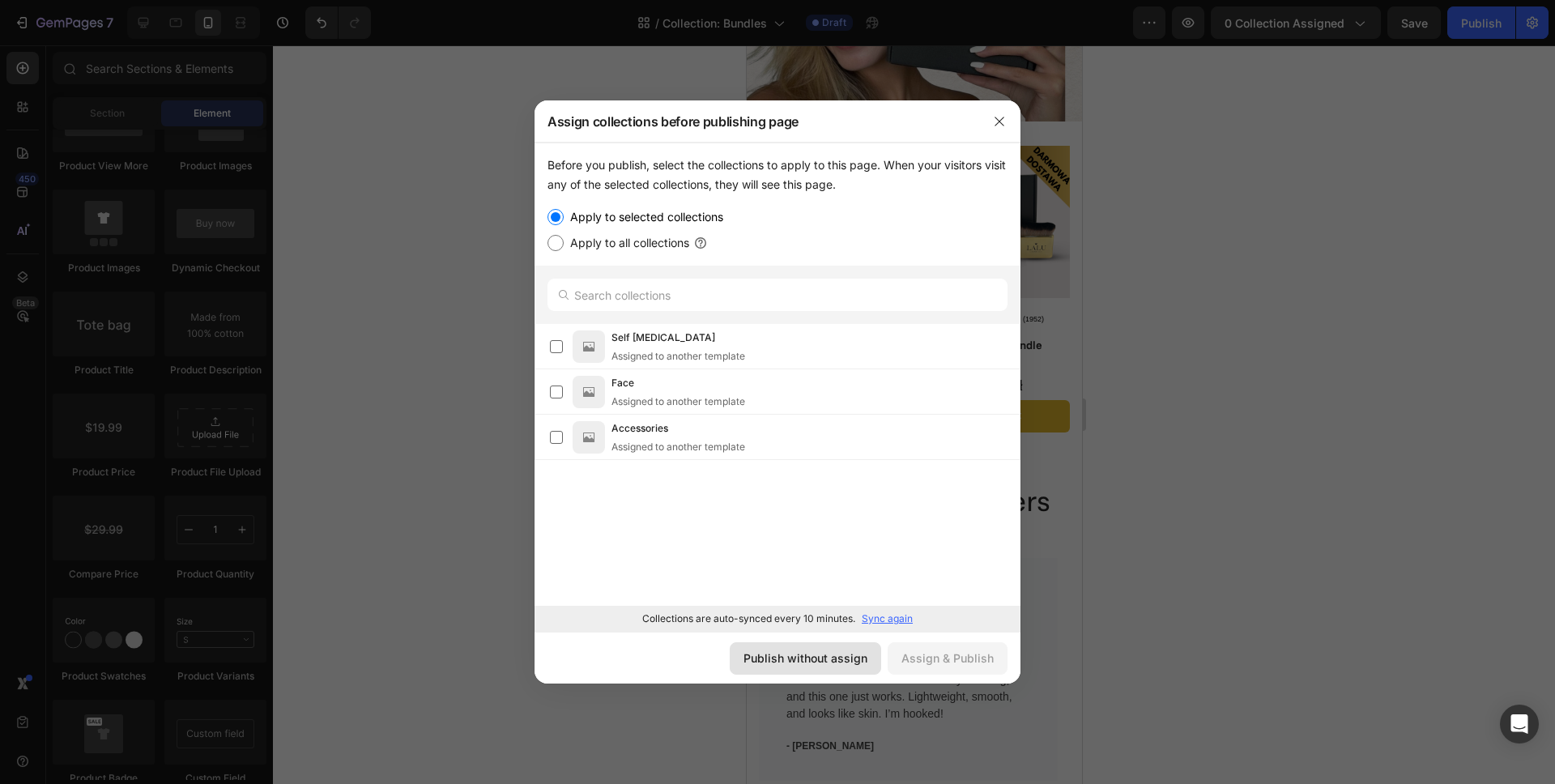
click at [845, 656] on div "Publish without assign" at bounding box center [805, 658] width 123 height 17
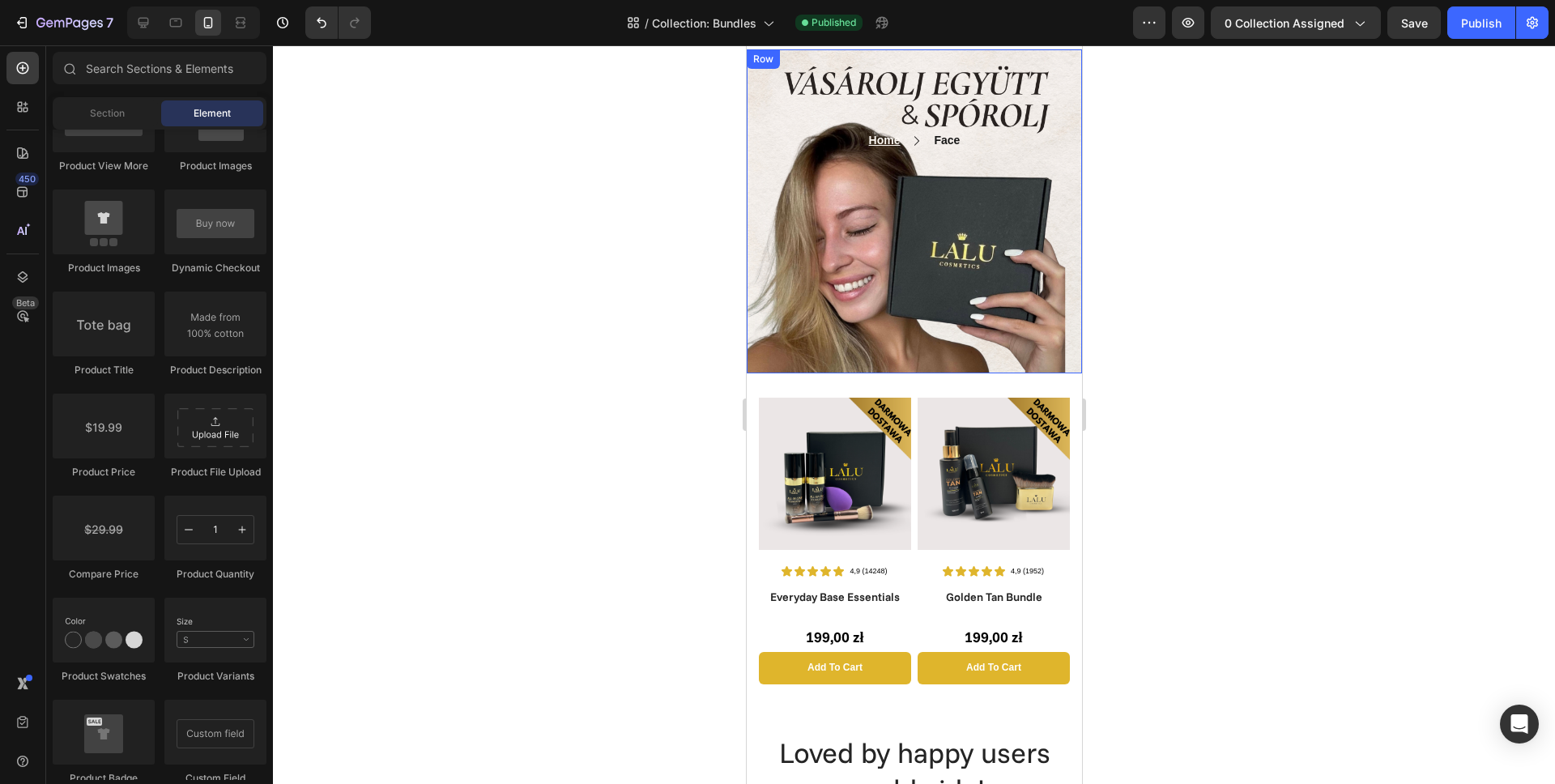
scroll to position [0, 0]
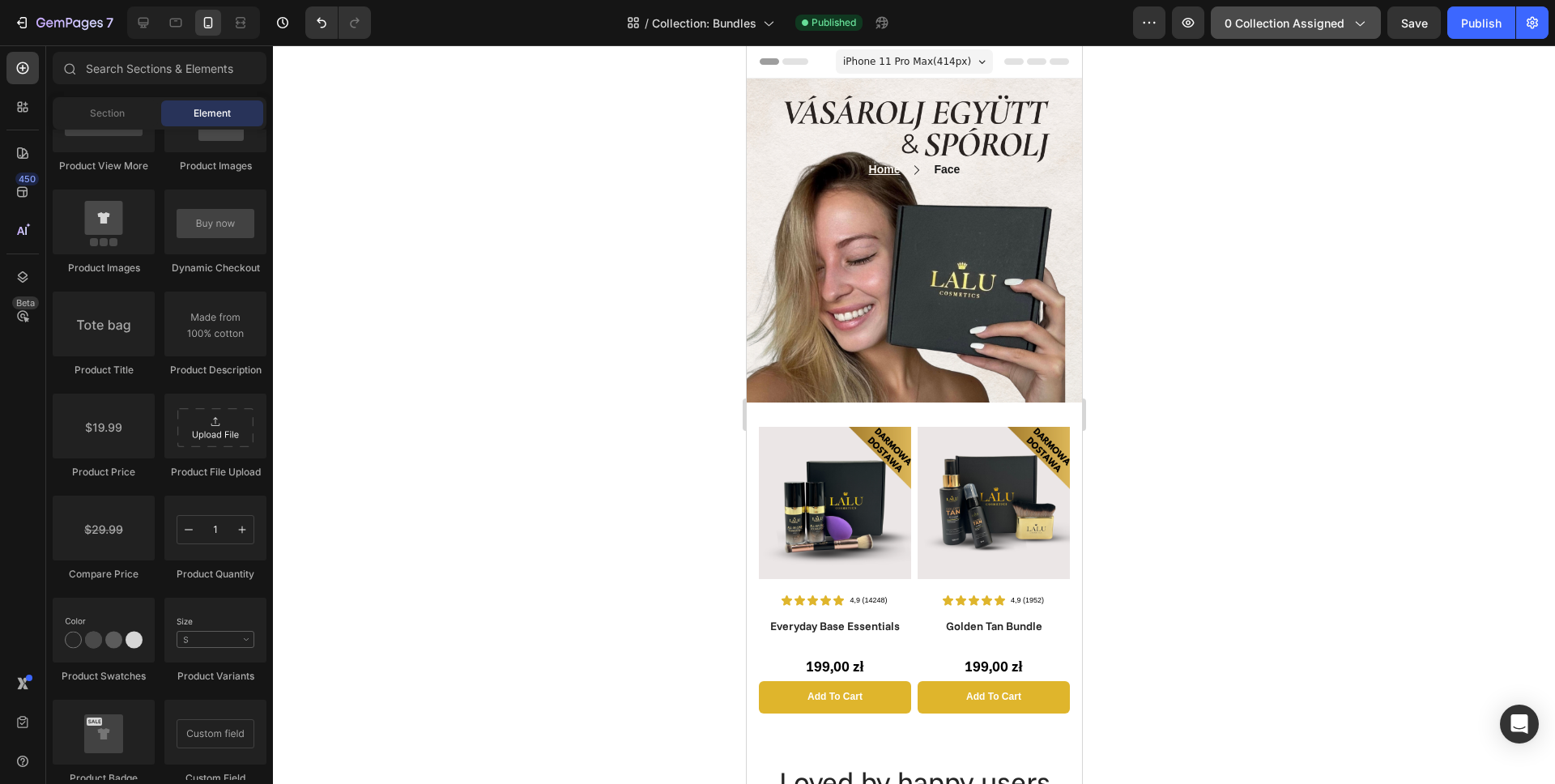
click at [1273, 29] on span "0 collection assigned" at bounding box center [1284, 23] width 119 height 17
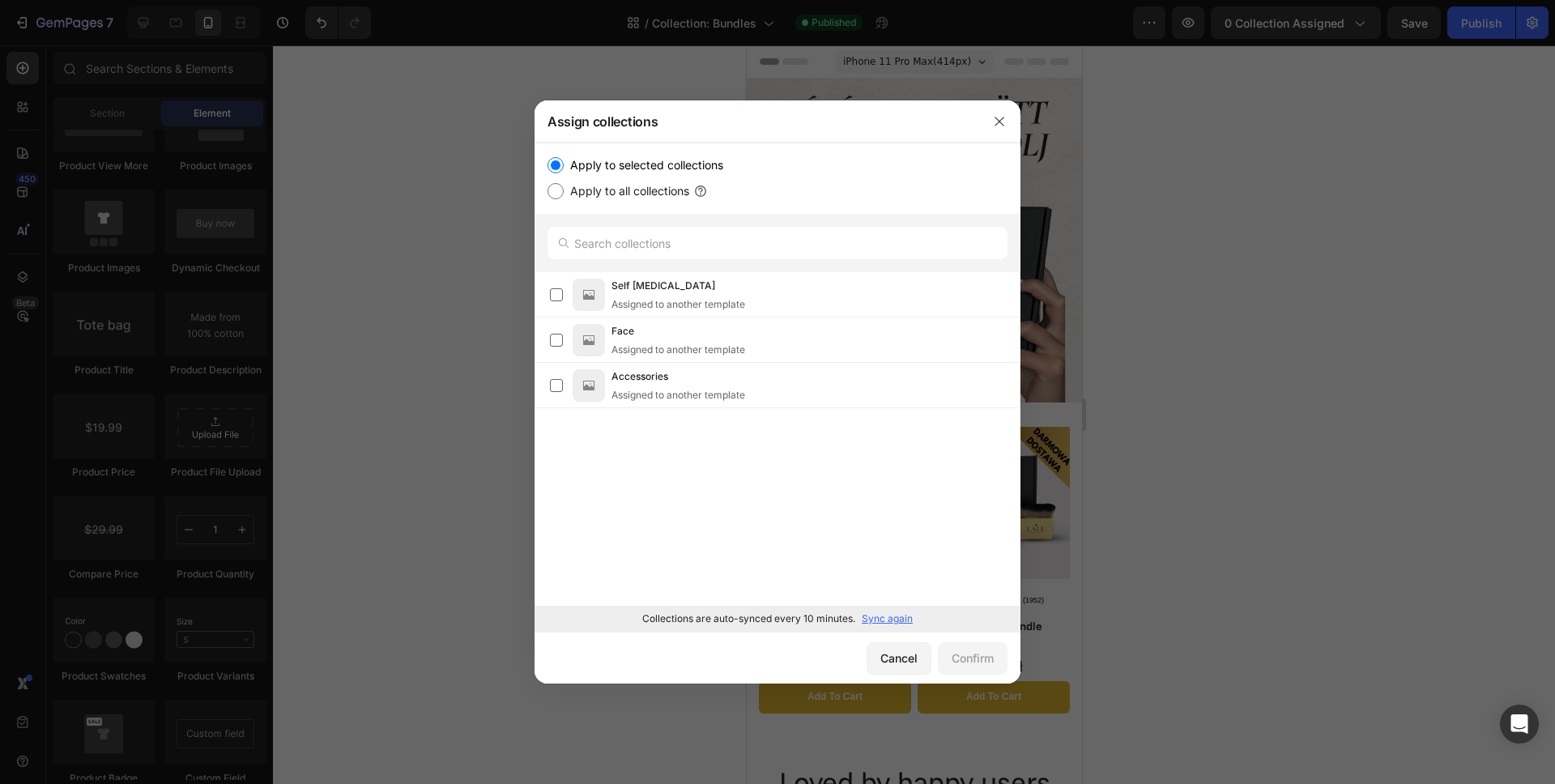
click at [878, 619] on p "Sync again" at bounding box center [887, 618] width 51 height 15
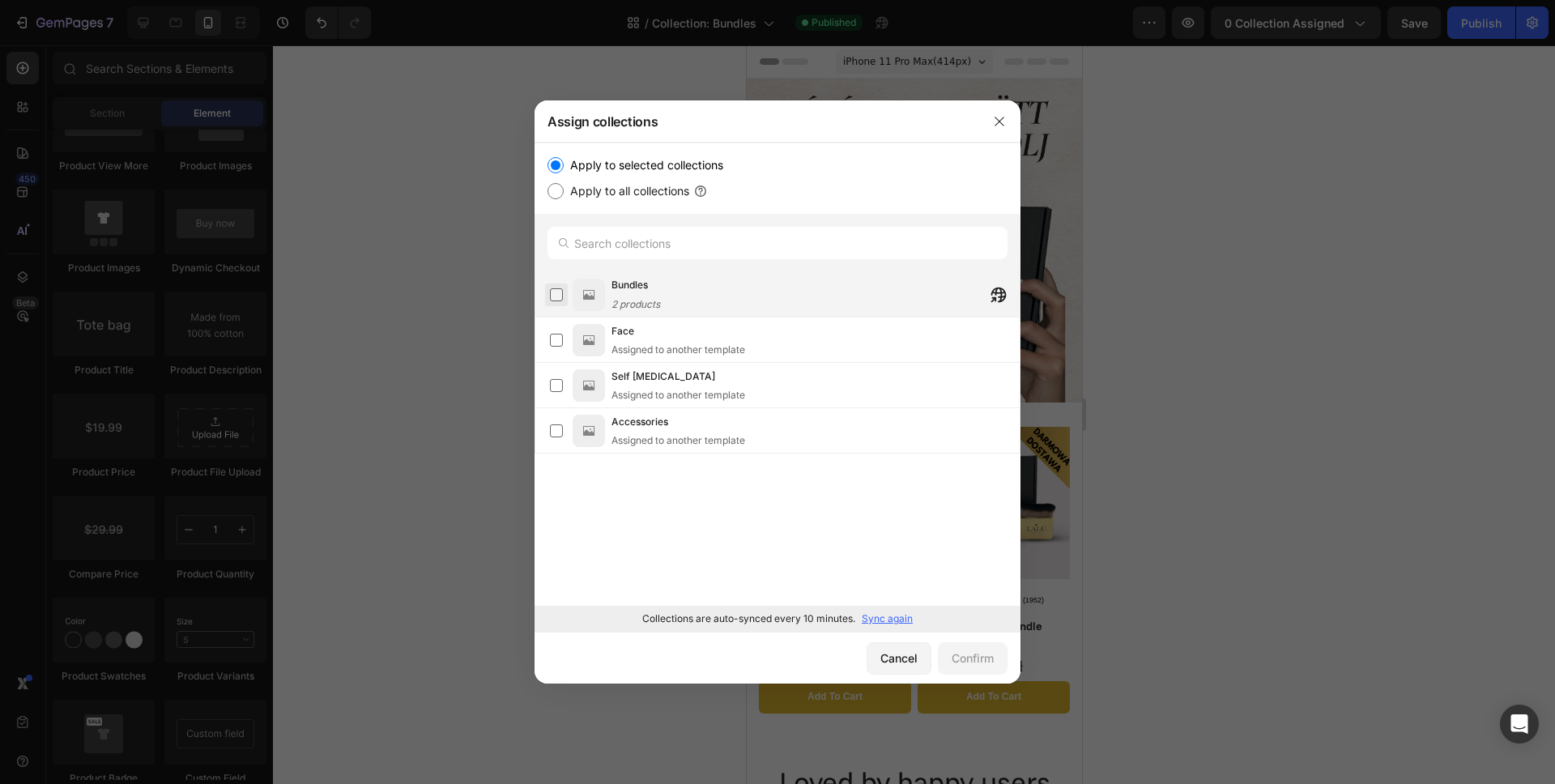
click at [560, 294] on label at bounding box center [555, 294] width 13 height 13
click at [963, 658] on div "Confirm" at bounding box center [973, 658] width 42 height 17
